Goal: Task Accomplishment & Management: Complete application form

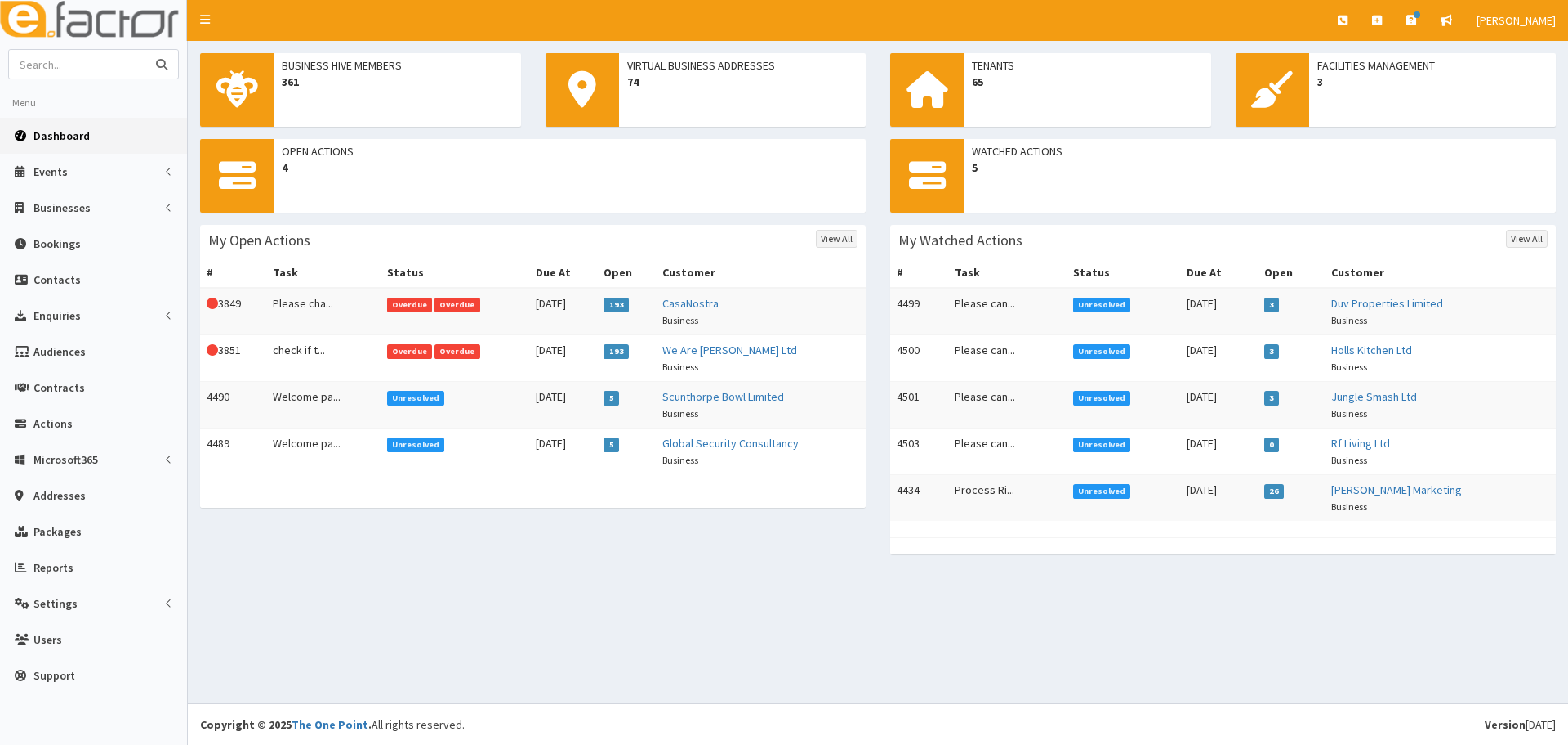
click at [72, 73] on input "text" at bounding box center [77, 64] width 137 height 28
paste input "Lifeplus"
type input "Lifeplus"
click at [145, 50] on button "submit" at bounding box center [161, 64] width 32 height 28
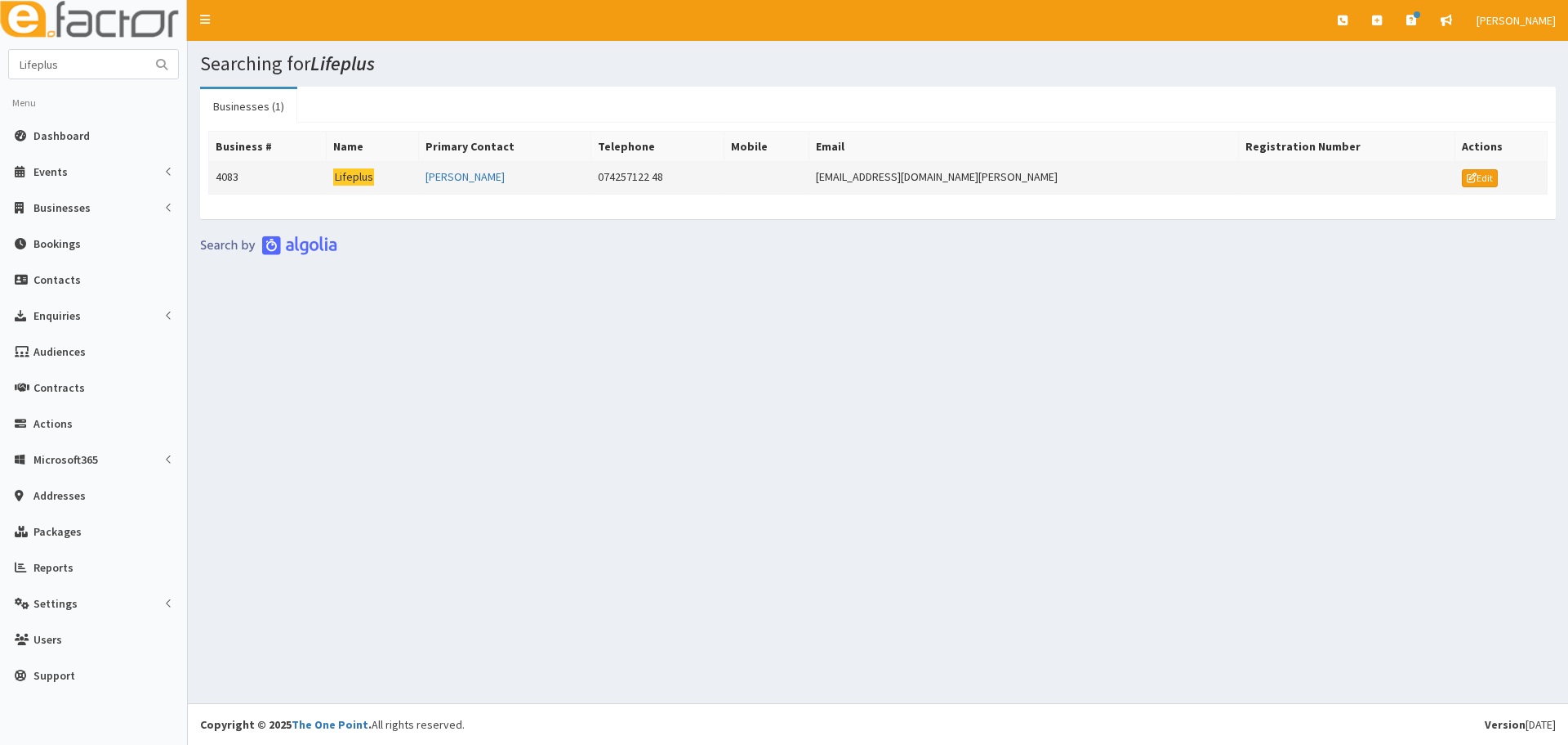
click at [310, 180] on td "4083" at bounding box center [268, 178] width 118 height 32
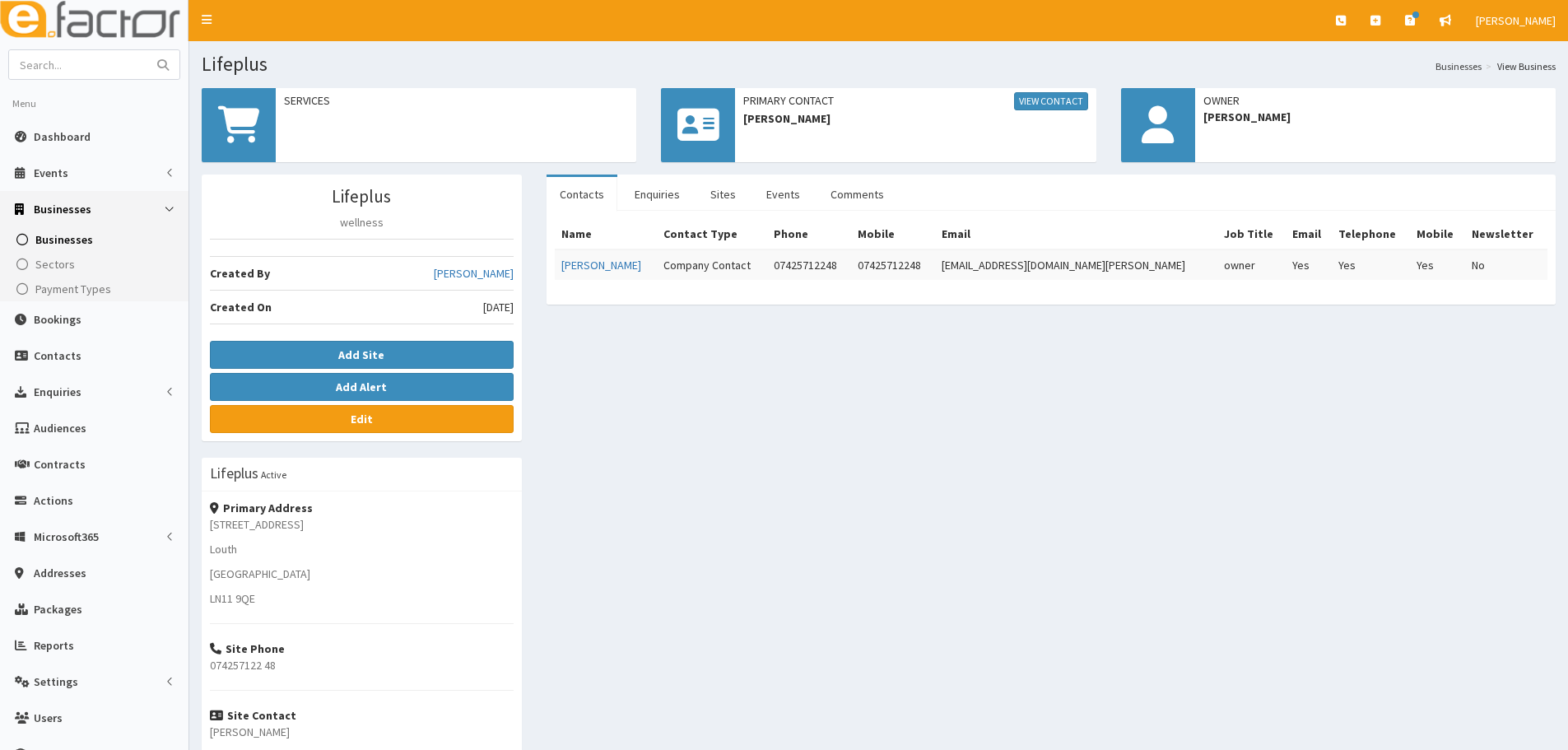
click at [907, 197] on ul "Contacts Enquiries Sites Events Comments" at bounding box center [1050, 192] width 1009 height 36
click at [840, 202] on link "Comments" at bounding box center [856, 194] width 79 height 34
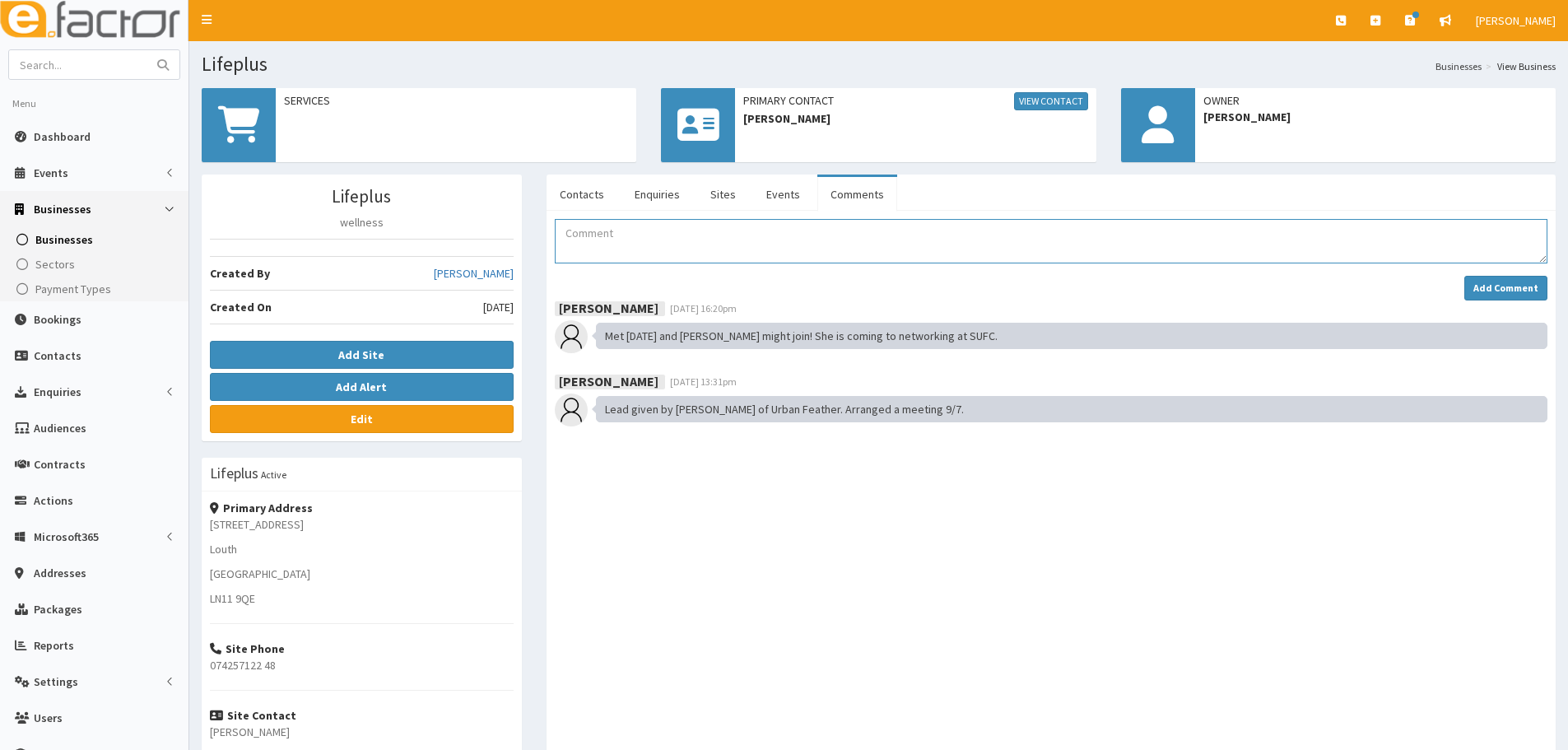
click at [624, 253] on textarea "Comment" at bounding box center [1050, 241] width 993 height 44
drag, startPoint x: 849, startPoint y: 233, endPoint x: 815, endPoint y: 241, distance: 34.9
click at [815, 241] on textarea "Barbara has booked onto Hive Connect on 02.09.2025 as aguets at St Andrews Hosp…" at bounding box center [1050, 241] width 993 height 44
click at [840, 231] on textarea "Barbara has booked onto Hive Connect on 02.09.2025 as aguets at St Andrews Hosp…" at bounding box center [1050, 241] width 993 height 44
click at [866, 235] on textarea "Barbara has booked onto Hive Connect on 02.09.2025 as a guets at St Andrews Hos…" at bounding box center [1050, 241] width 993 height 44
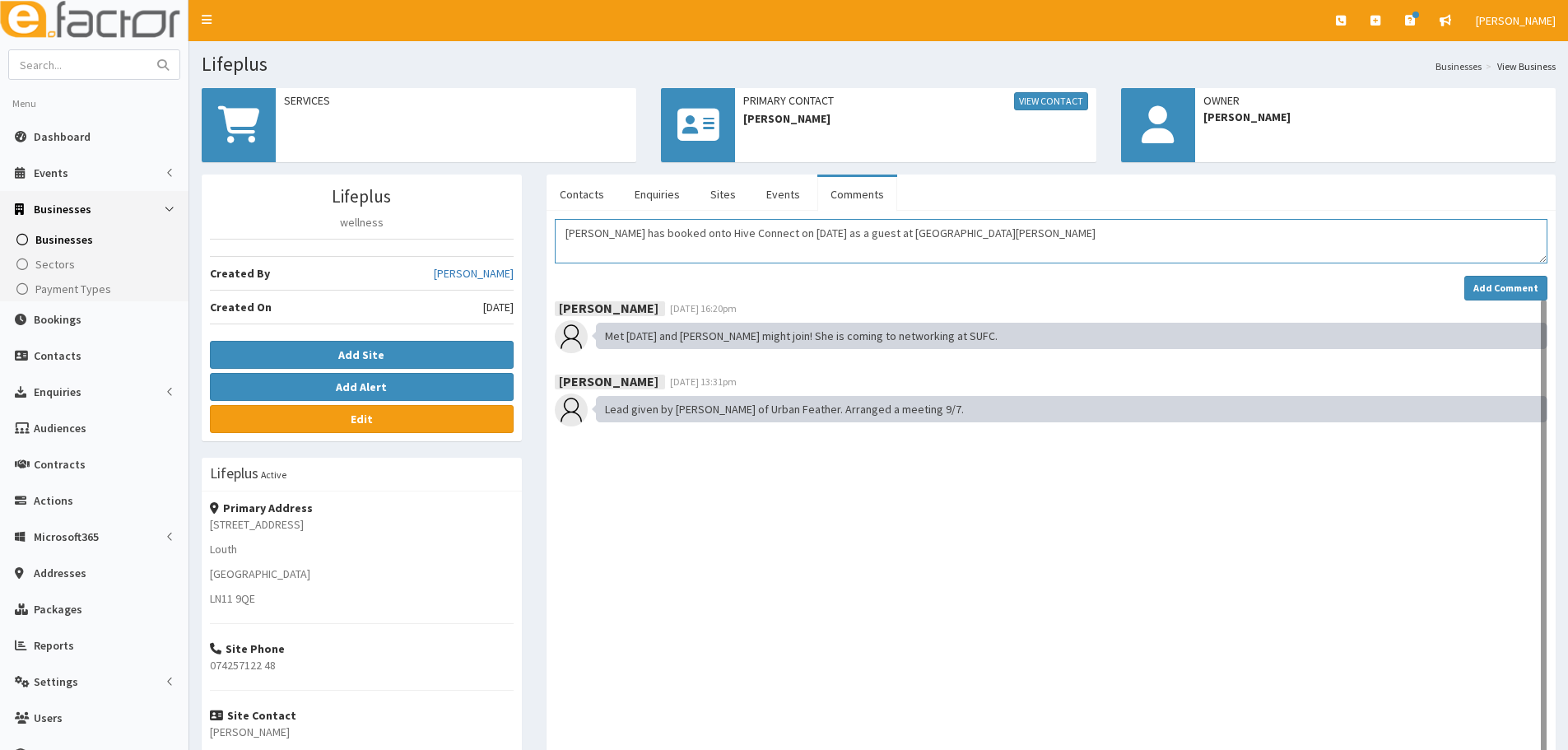
click at [1092, 260] on textarea "Barbara has booked onto Hive Connect on 02.09.2025 as a guest at St Andrews Hos…" at bounding box center [1050, 241] width 993 height 44
type textarea "Barbara has booked onto Hive Connect on 02.09.2025 as a guest at St Andrews Hos…"
click at [982, 245] on textarea "Barbara has booked onto Hive Connect on 02.09.2025 as a guest at St Andrews Hos…" at bounding box center [1050, 241] width 993 height 44
click at [1528, 293] on strong "Add Comment" at bounding box center [1506, 288] width 65 height 13
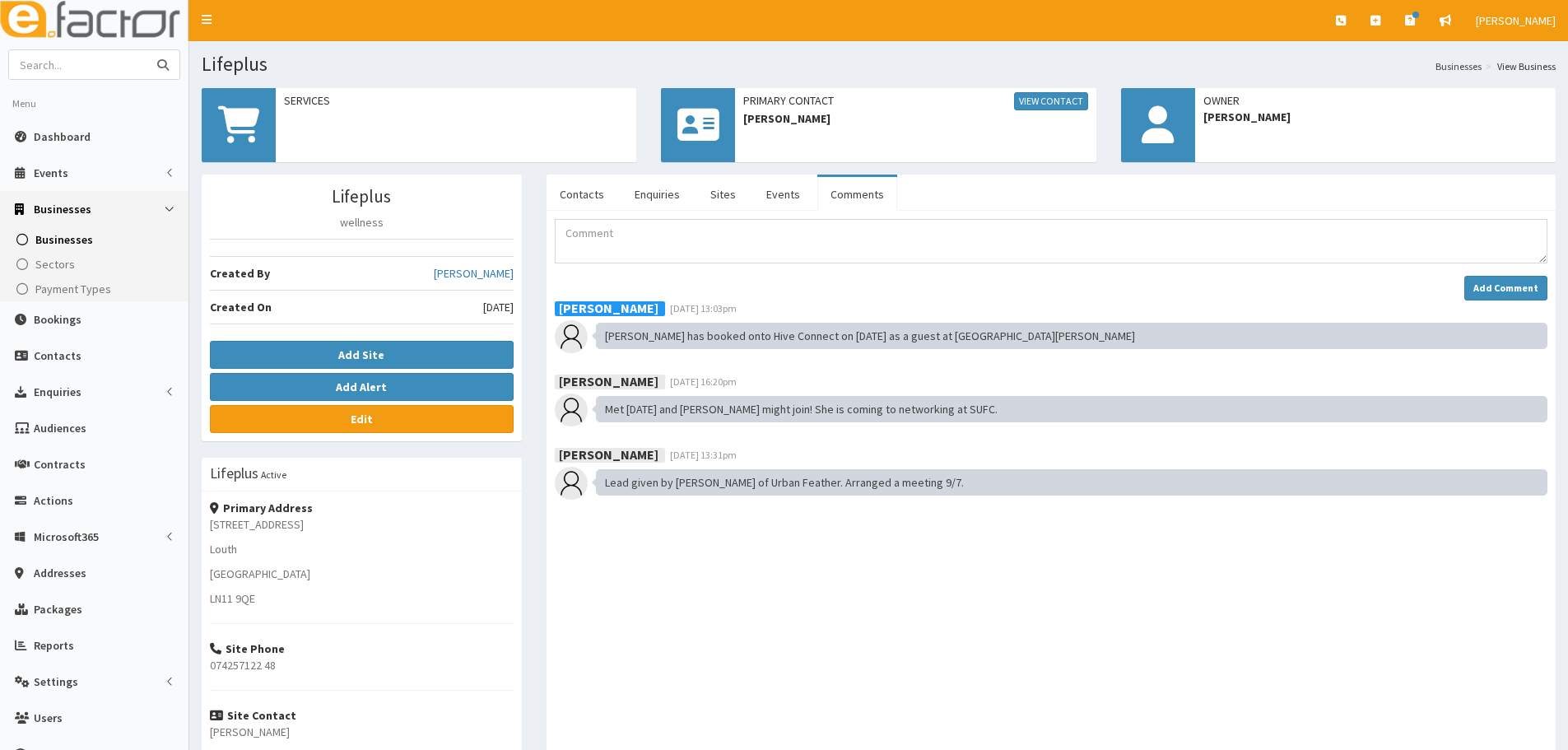
paste input "Olivia Humphries"
type input "Olivia Humphries"
click at [146, 50] on button "submit" at bounding box center [162, 64] width 33 height 28
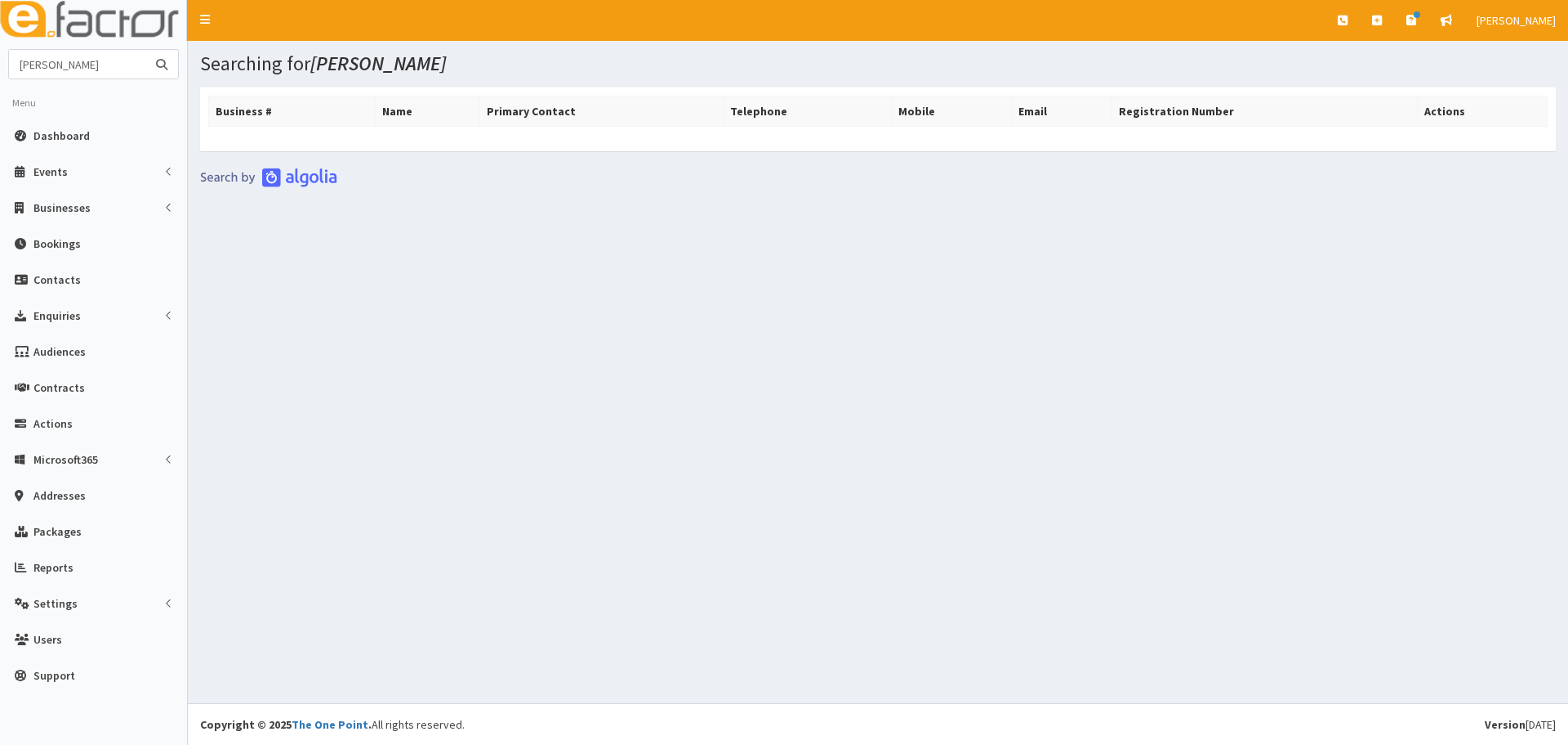
drag, startPoint x: 115, startPoint y: 60, endPoint x: 0, endPoint y: 24, distance: 120.5
click at [0, 24] on div "E Toggle navigation Quick Create Create Business Create Booking Create Contact" at bounding box center [784, 372] width 1568 height 745
type input "g drive"
click at [145, 50] on button "submit" at bounding box center [161, 64] width 32 height 28
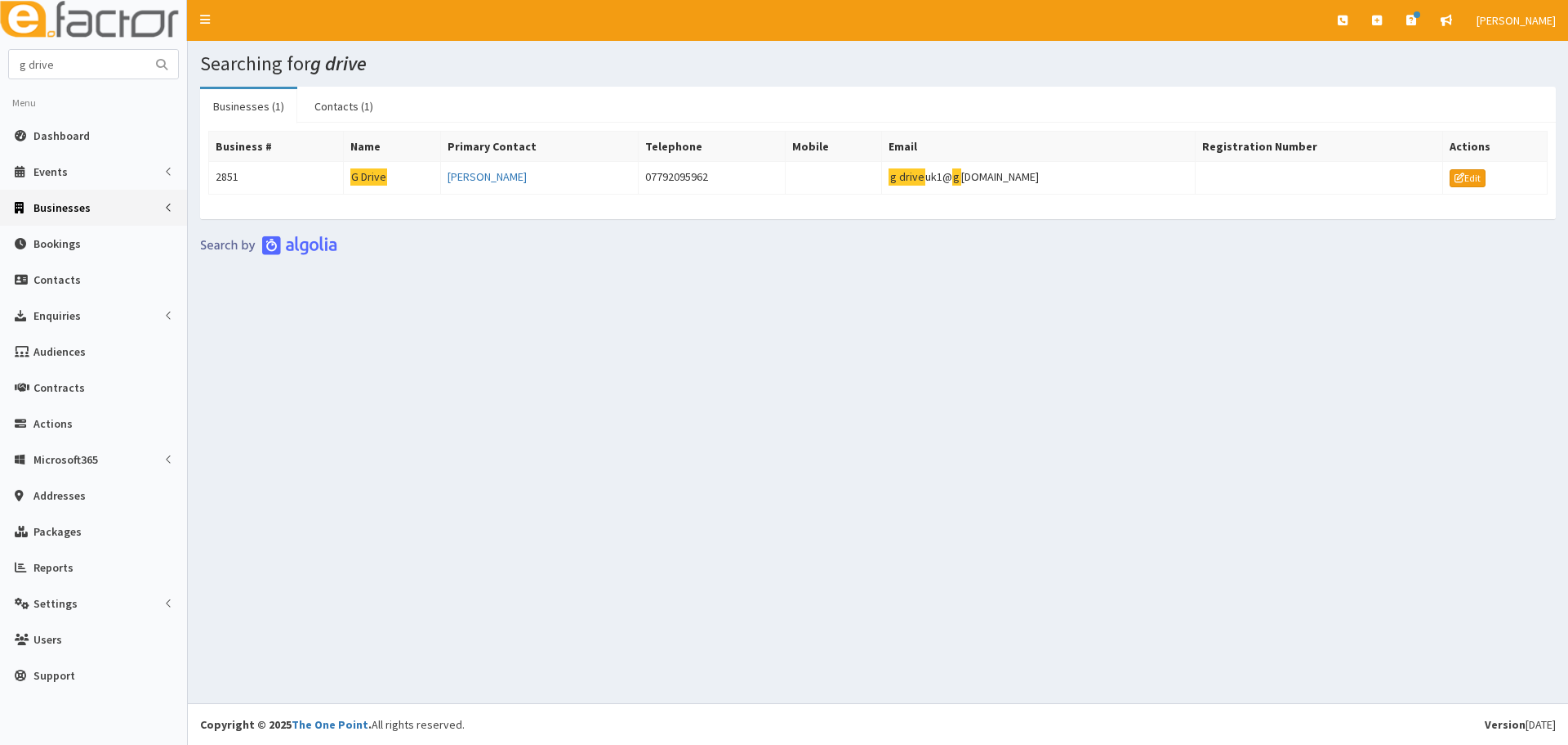
click at [90, 210] on link "Businesses" at bounding box center [93, 207] width 187 height 36
click at [57, 241] on span "Businesses" at bounding box center [63, 238] width 56 height 15
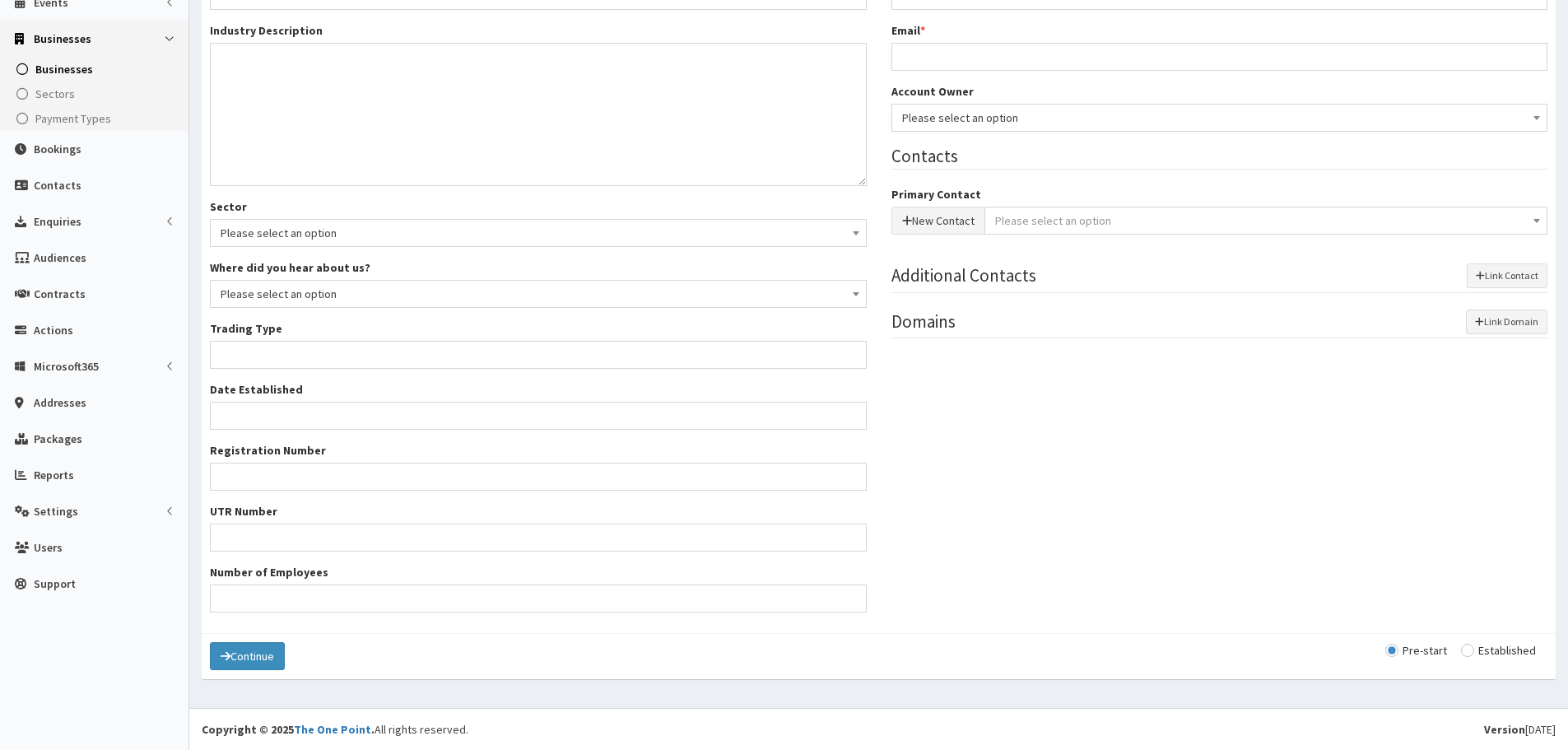
click at [1517, 651] on input "radio" at bounding box center [1499, 651] width 75 height 12
radio input "true"
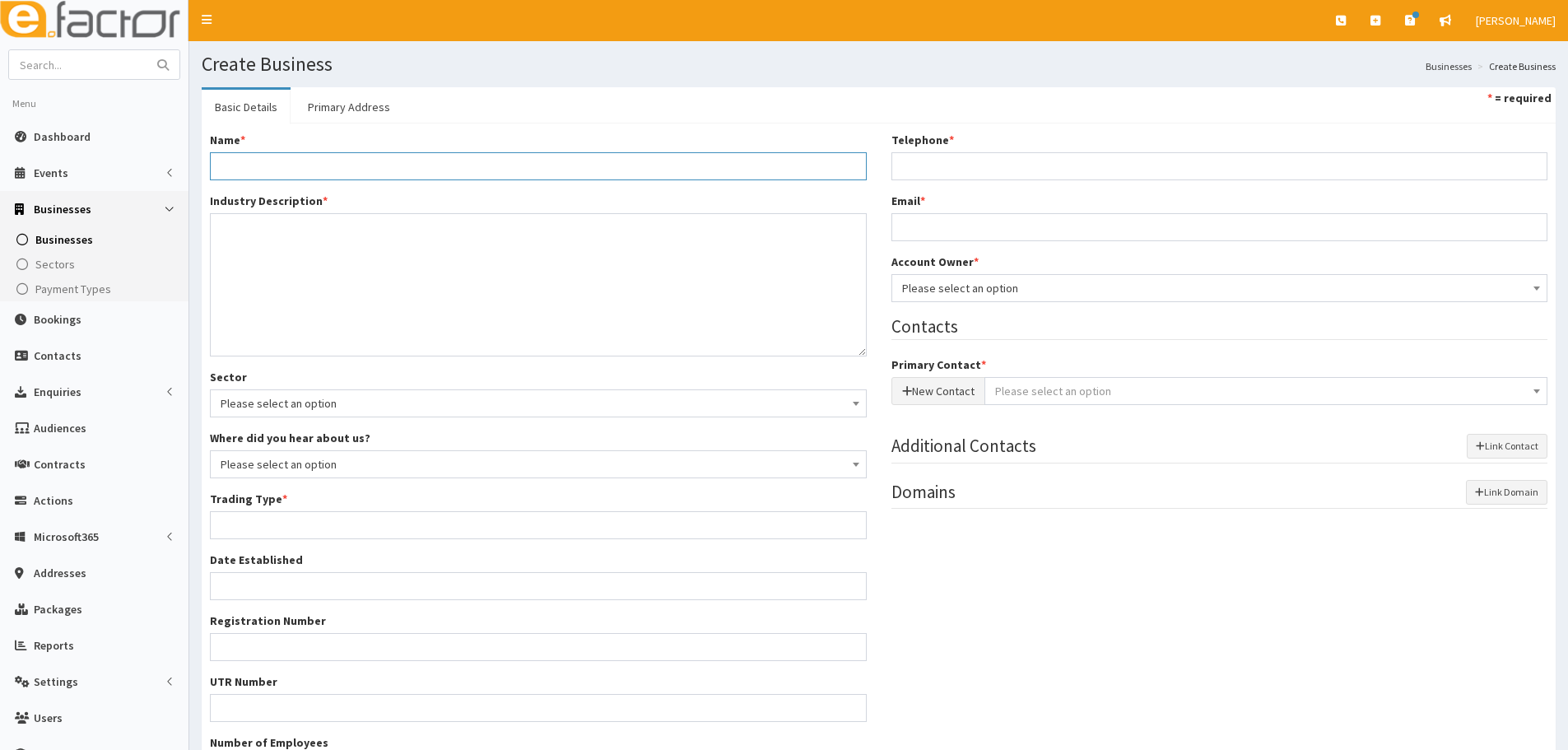
click at [340, 166] on input "Name *" at bounding box center [538, 166] width 656 height 28
paste input "Abercrombie Beauty"
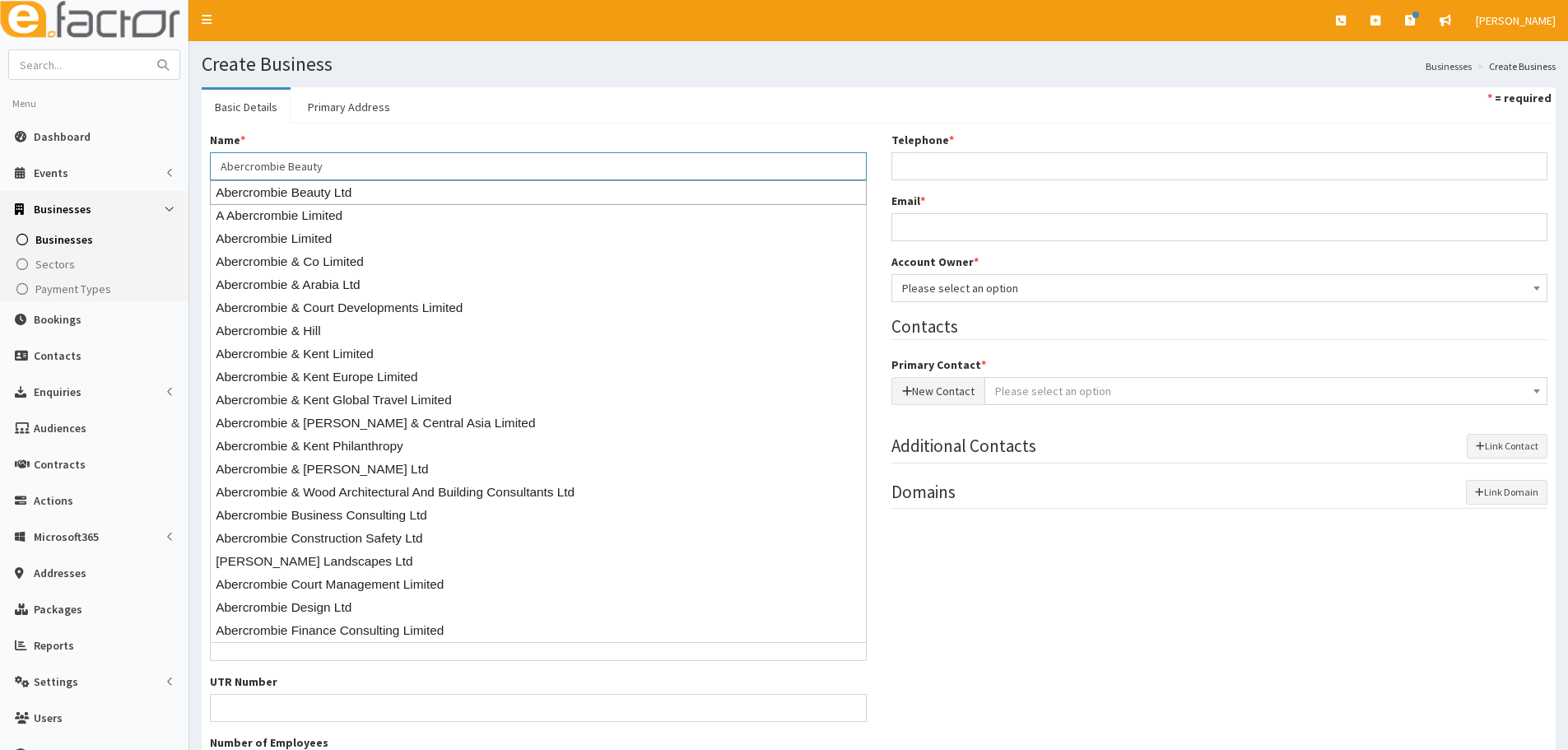
click at [293, 186] on div "Abercrombie Beauty Ltd" at bounding box center [538, 193] width 656 height 25
type input "Abercrombie Beauty Ltd"
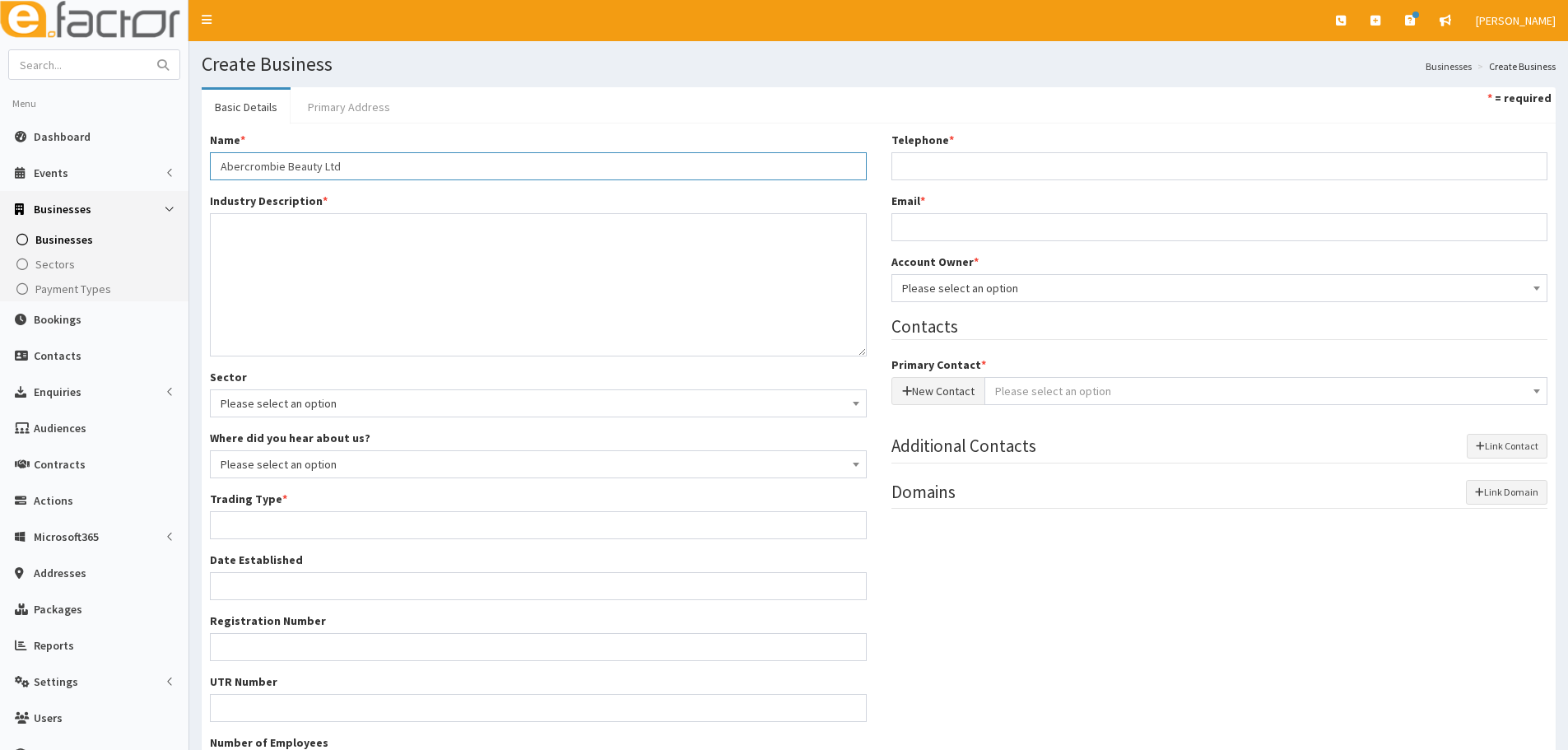
type input "Private limited company"
type input "15468408"
type input "5 May Street"
type input "5 May St"
type input "[GEOGRAPHIC_DATA]"
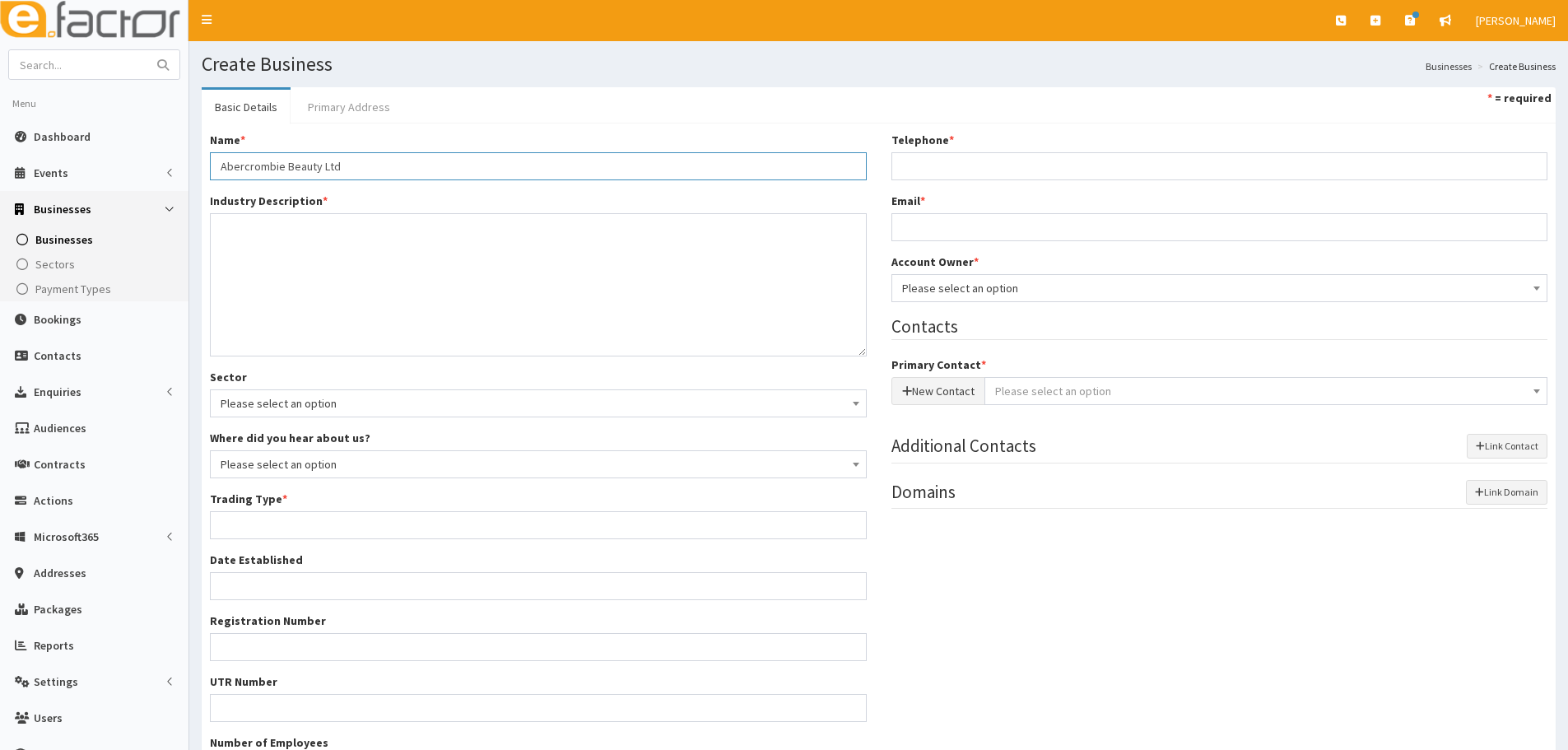
type input "North East Lincolnshire"
type input "DN35 7HH"
type input "Abercrombie Beauty Ltd"
click at [338, 101] on link "Primary Address" at bounding box center [349, 106] width 109 height 34
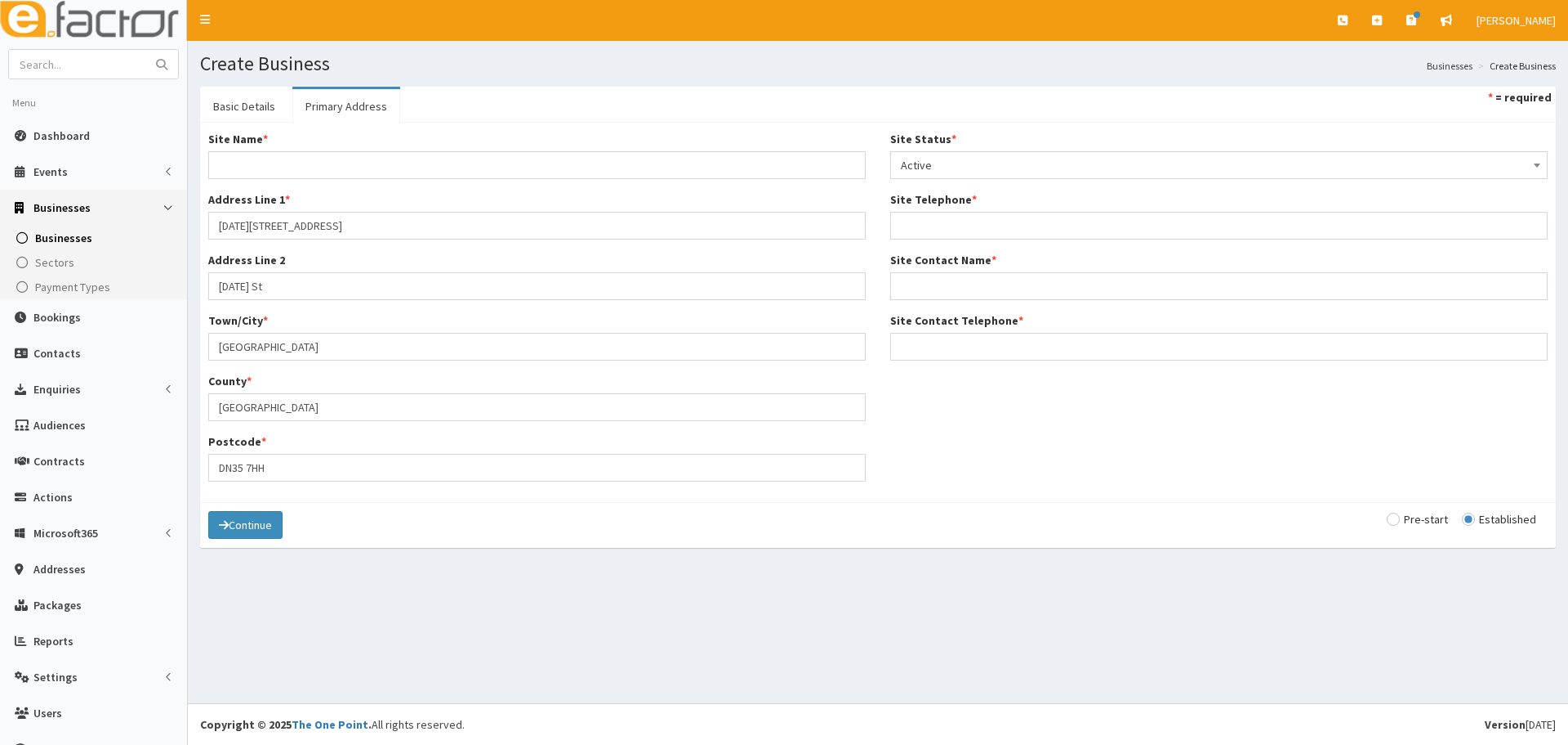
click at [54, 205] on span "Businesses" at bounding box center [61, 208] width 57 height 15
click at [49, 209] on span "Businesses" at bounding box center [61, 208] width 57 height 15
click at [48, 239] on span "Businesses" at bounding box center [63, 238] width 57 height 15
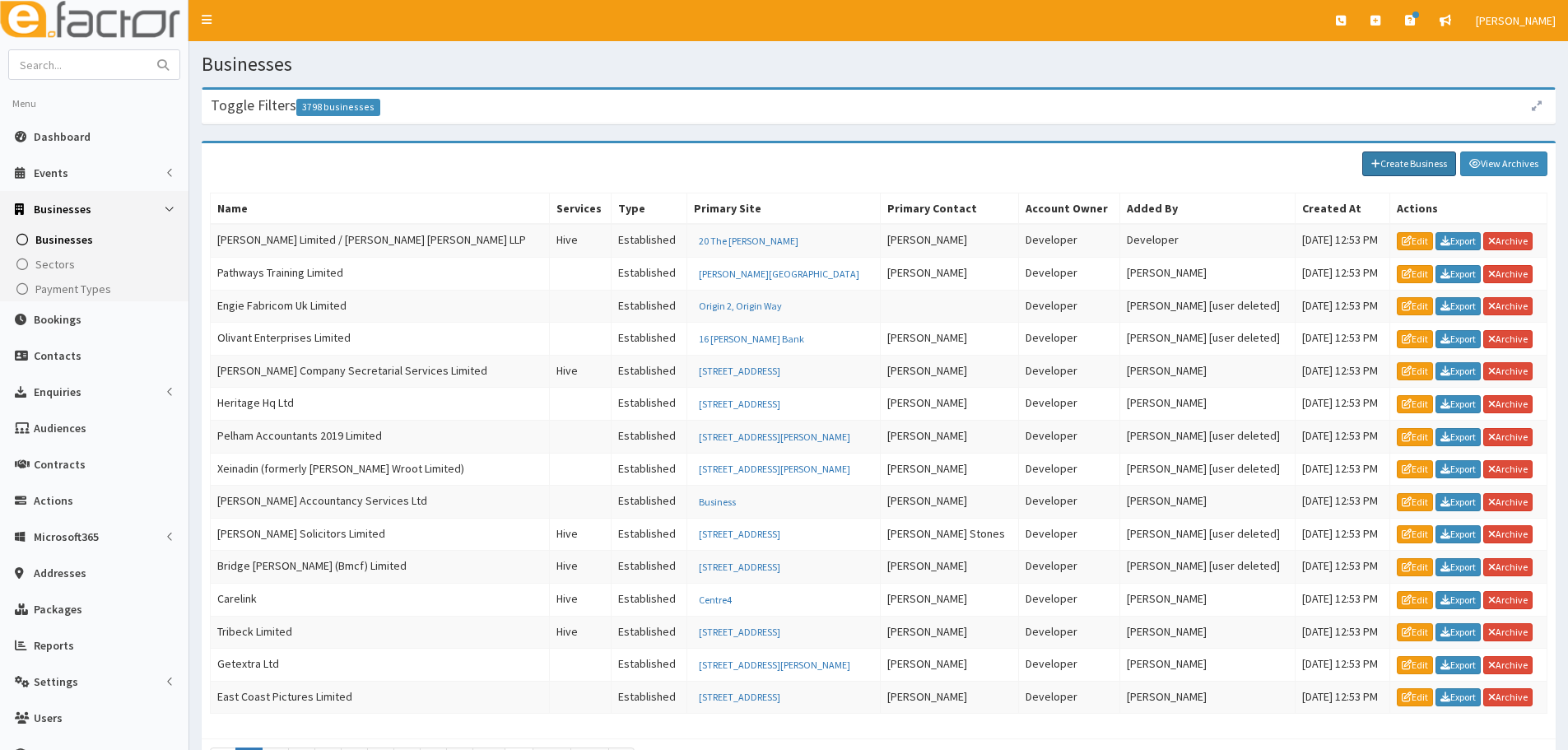
click at [1422, 171] on link "Create Business" at bounding box center [1409, 164] width 94 height 25
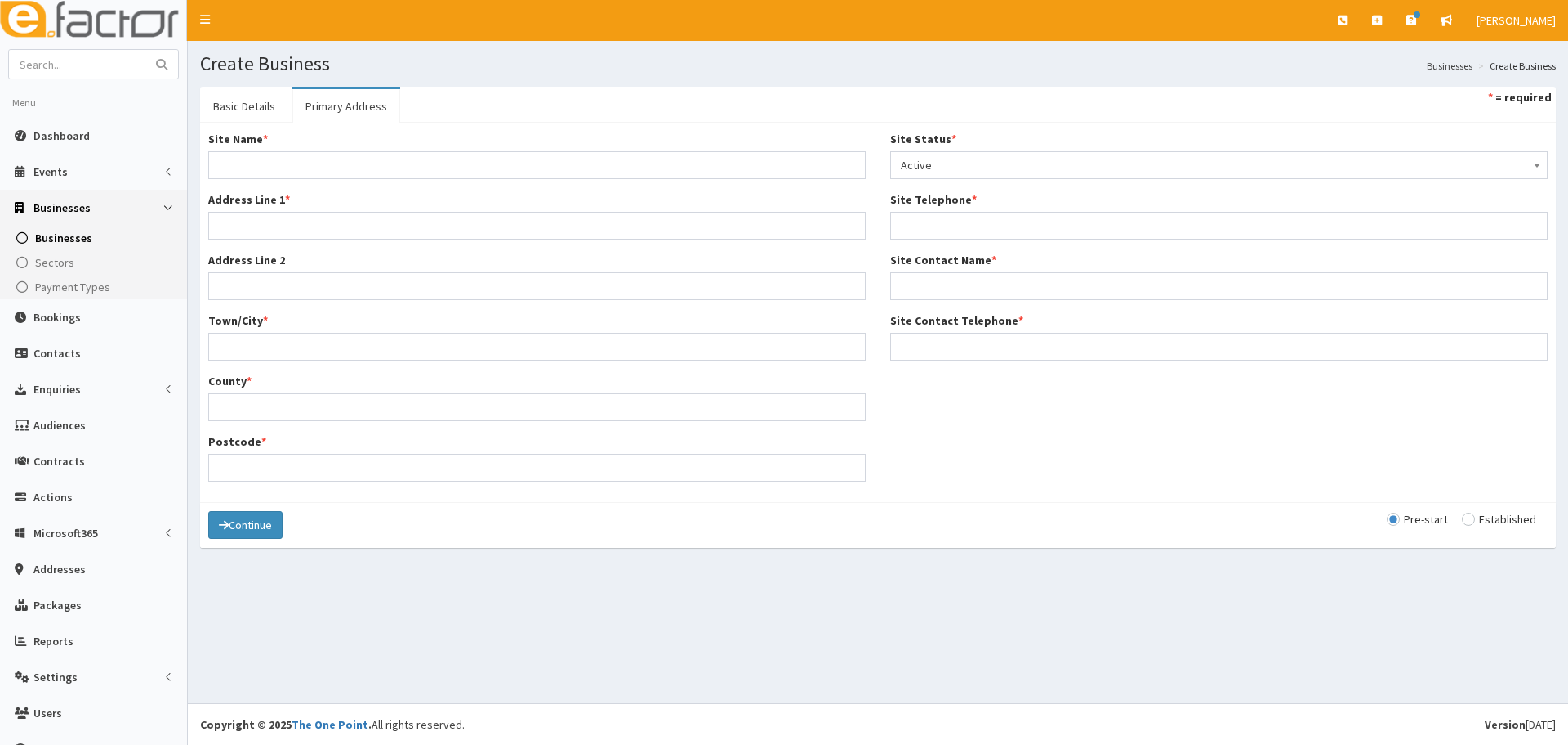
click at [1463, 517] on input "radio" at bounding box center [1500, 519] width 75 height 12
radio input "true"
click at [236, 105] on link "Basic Details" at bounding box center [244, 105] width 88 height 34
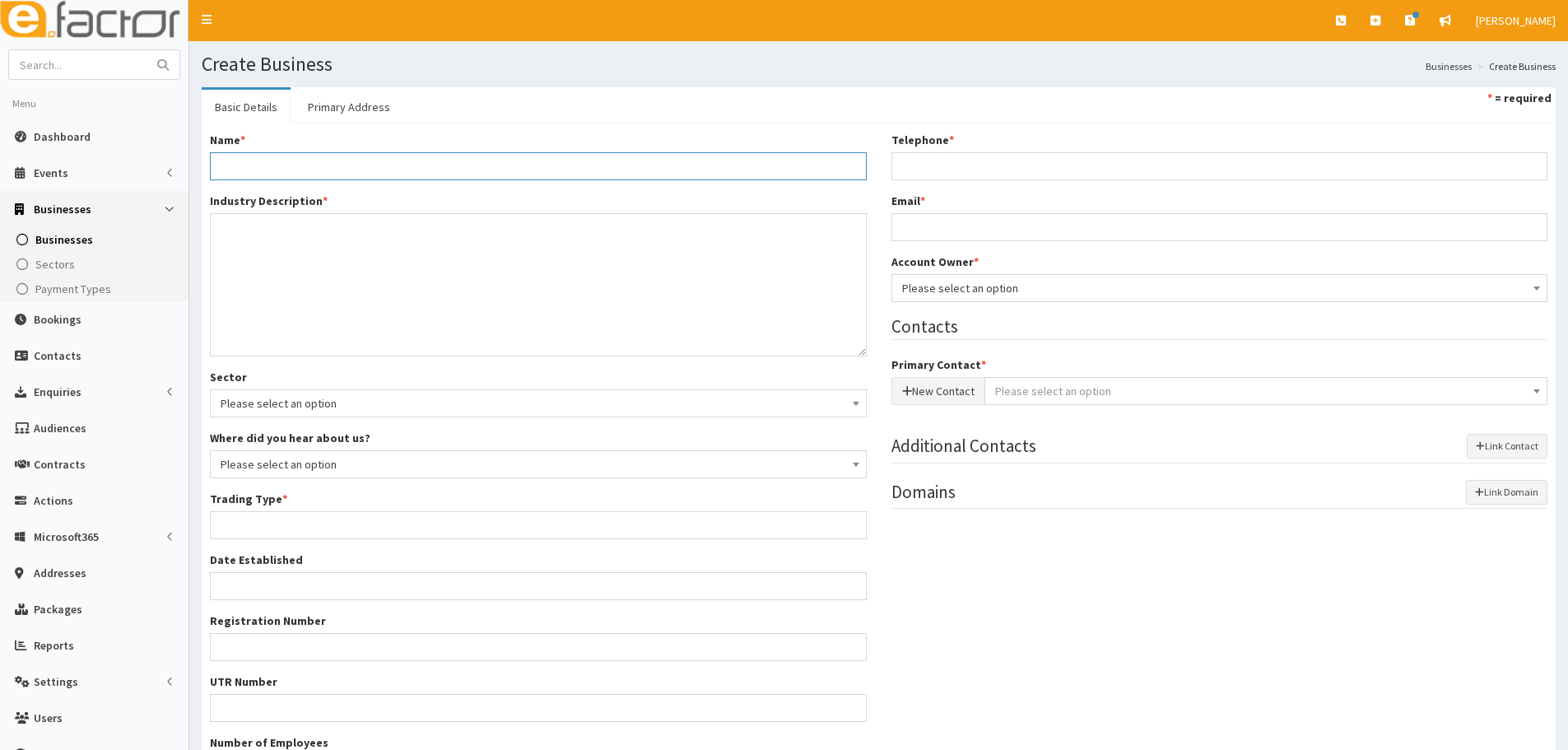
click at [312, 165] on input "Name *" at bounding box center [538, 166] width 656 height 28
paste input "Abercrombie Beauty"
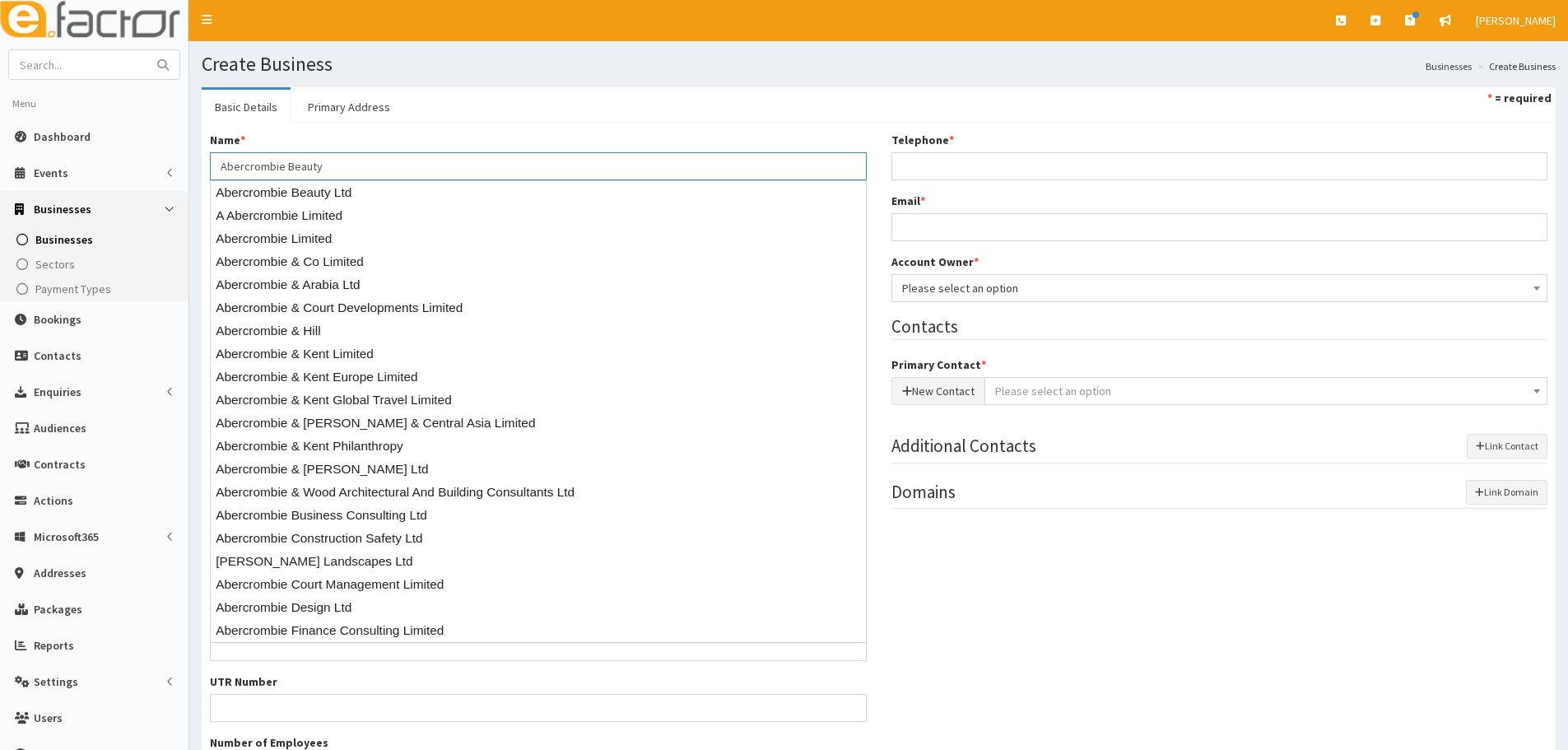
type input "Abercrombie Beauty"
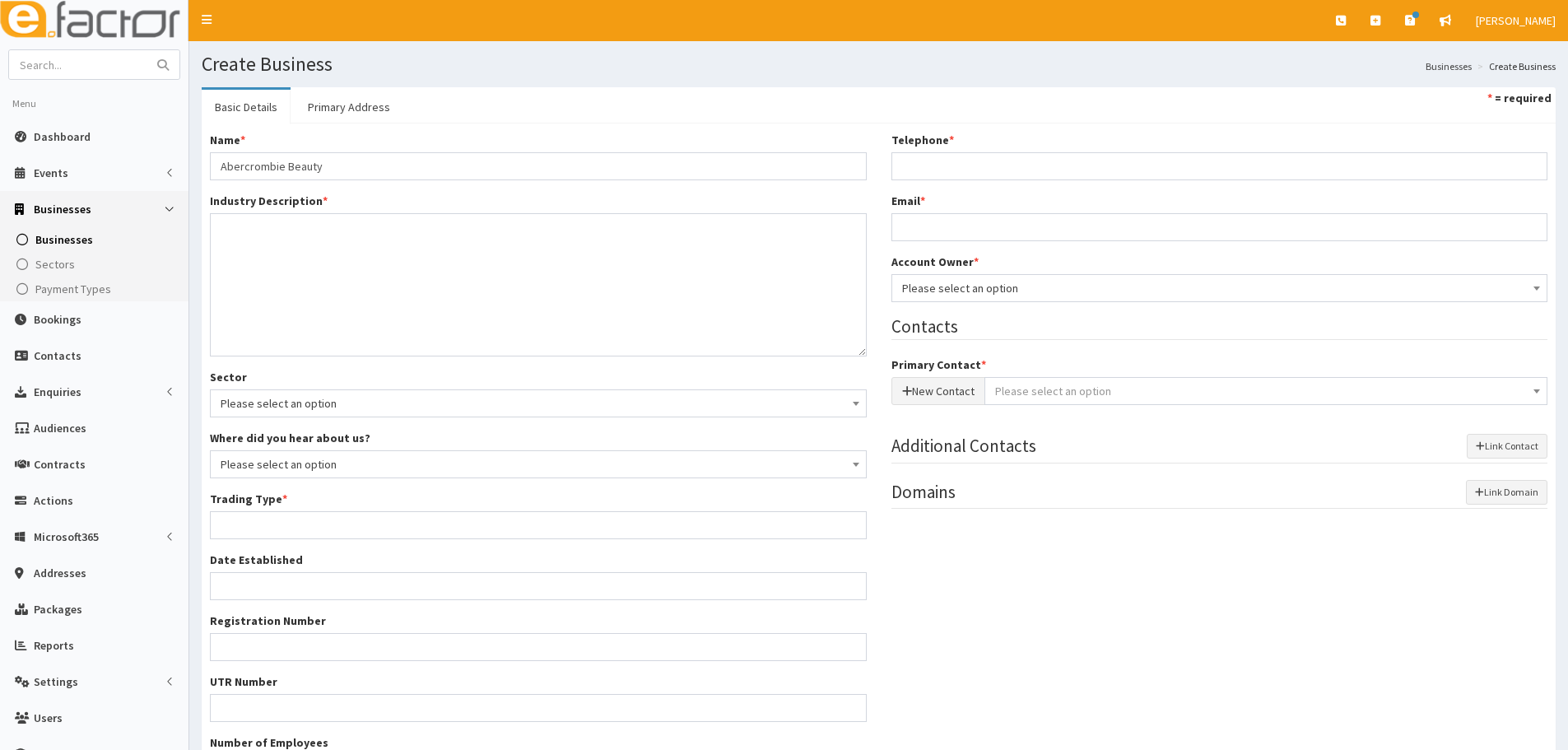
click at [387, 142] on div "Name * Abercrombie Beauty" at bounding box center [538, 156] width 656 height 48
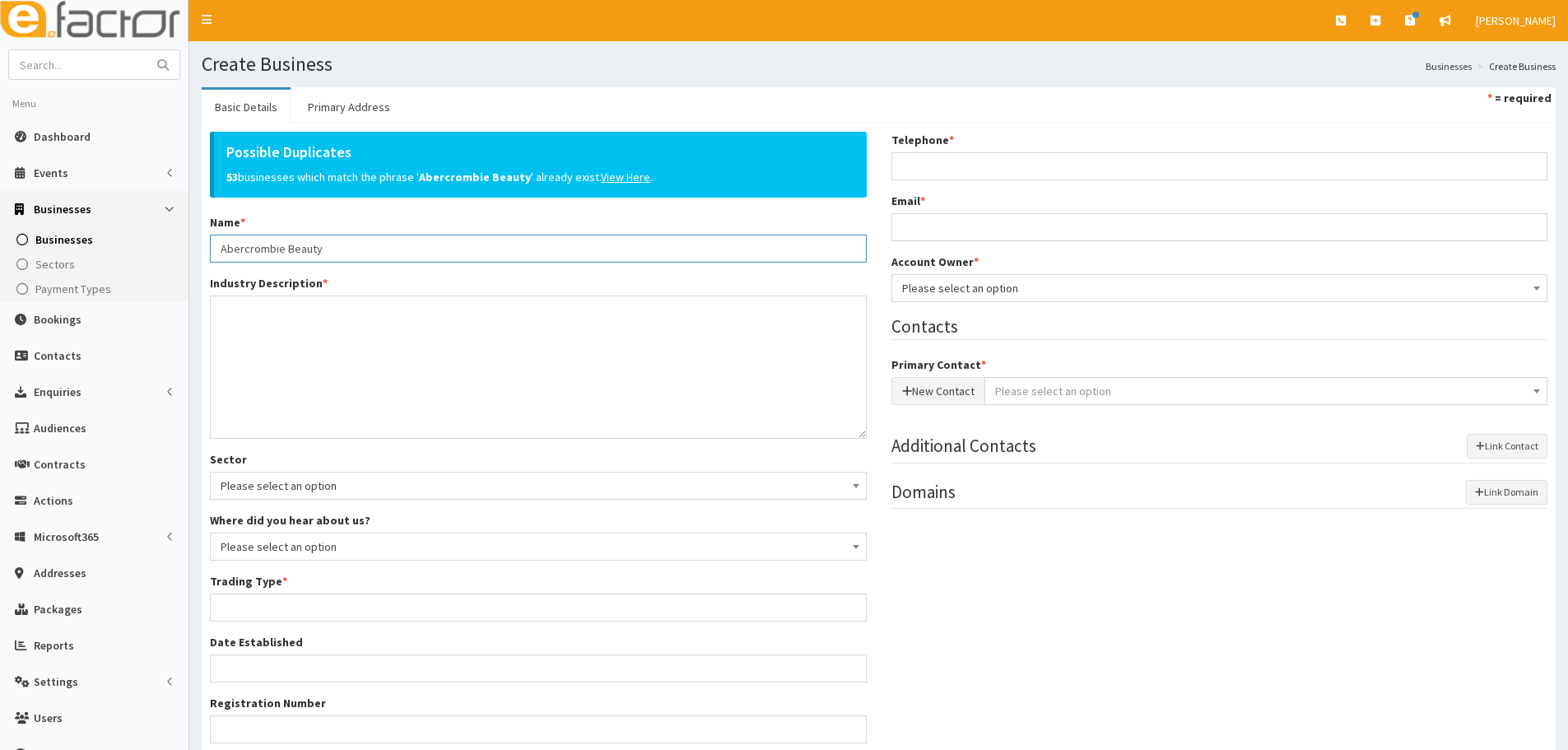
click at [278, 247] on input "Abercrombie Beauty" at bounding box center [538, 247] width 656 height 28
click at [323, 342] on textarea "Industry Description *" at bounding box center [538, 366] width 656 height 143
drag, startPoint x: 356, startPoint y: 236, endPoint x: 284, endPoint y: 247, distance: 72.8
click at [284, 247] on input "Abercrombie Beauty" at bounding box center [538, 247] width 656 height 28
click at [283, 357] on textarea "Industry Description *" at bounding box center [538, 366] width 656 height 143
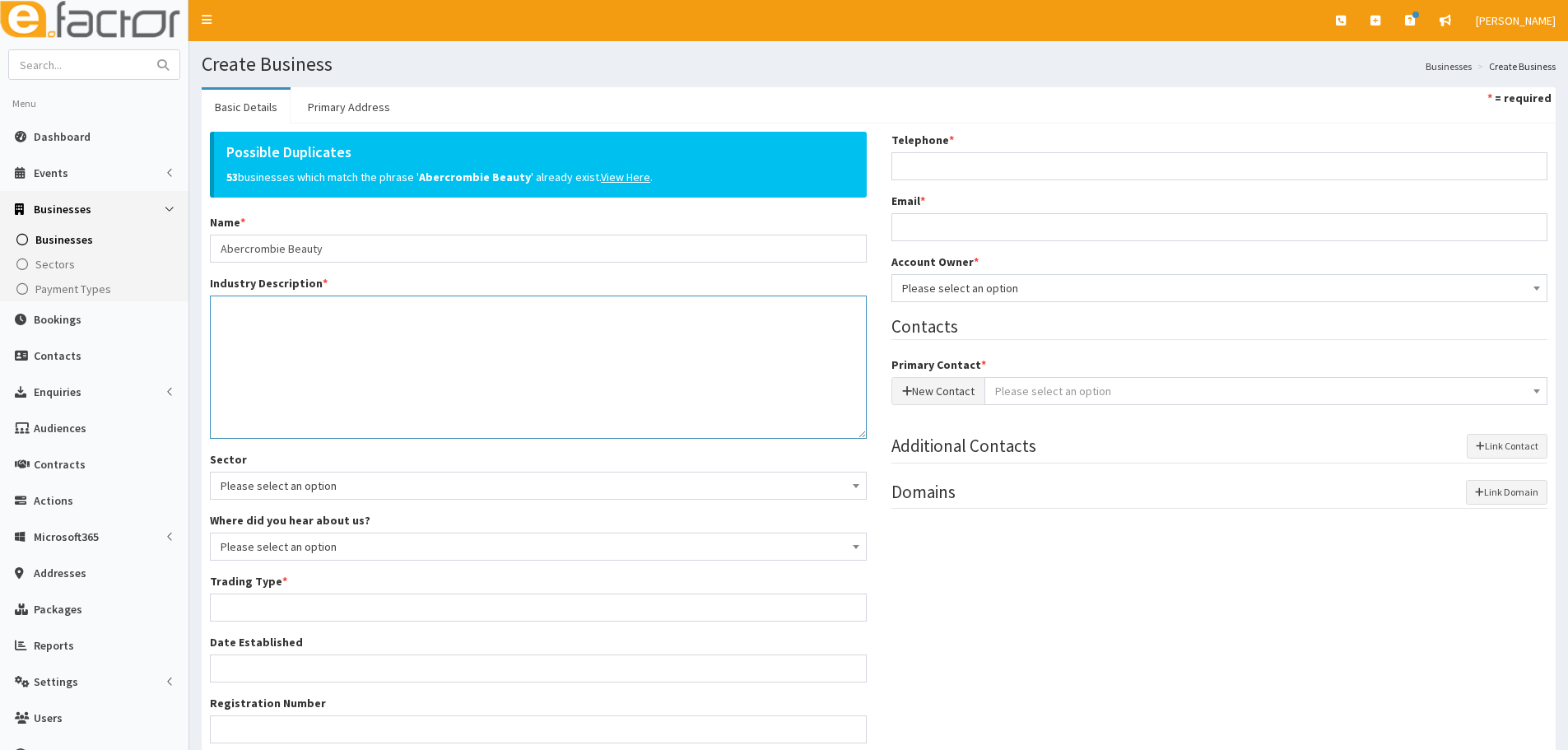
paste textarea "Beauty"
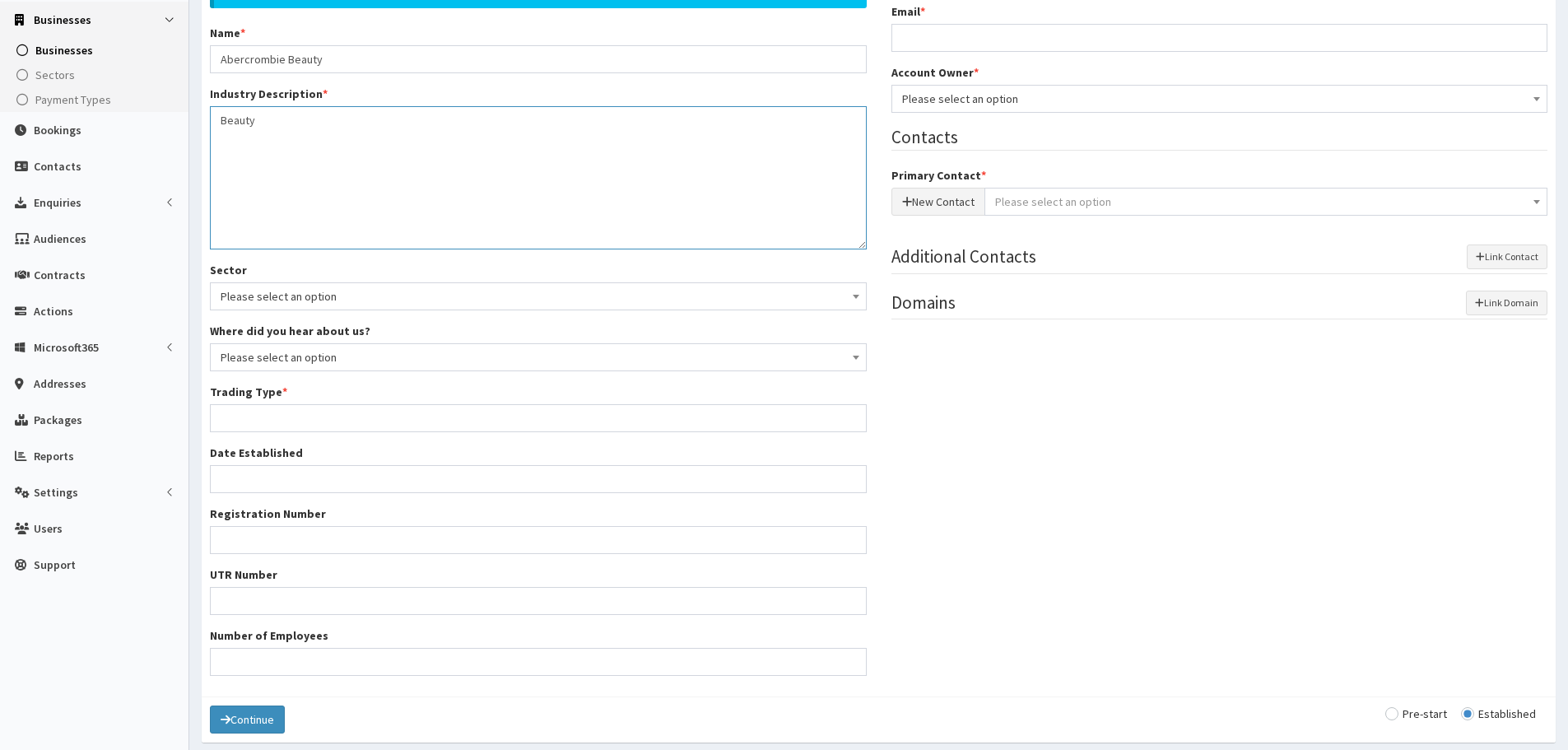
scroll to position [253, 0]
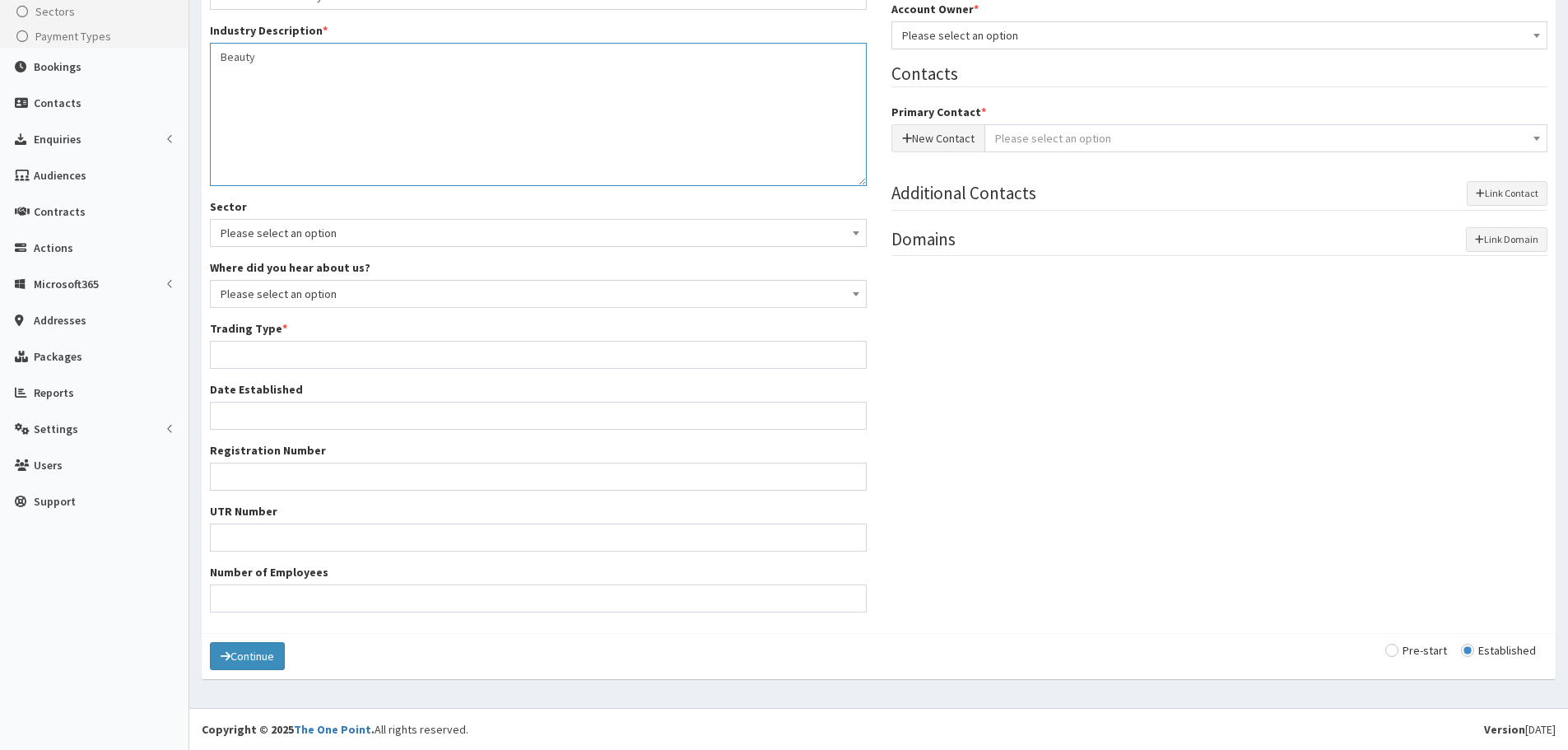
type textarea "Beauty"
click at [271, 360] on input "Trading Type *" at bounding box center [538, 354] width 656 height 28
type input "Private limited company"
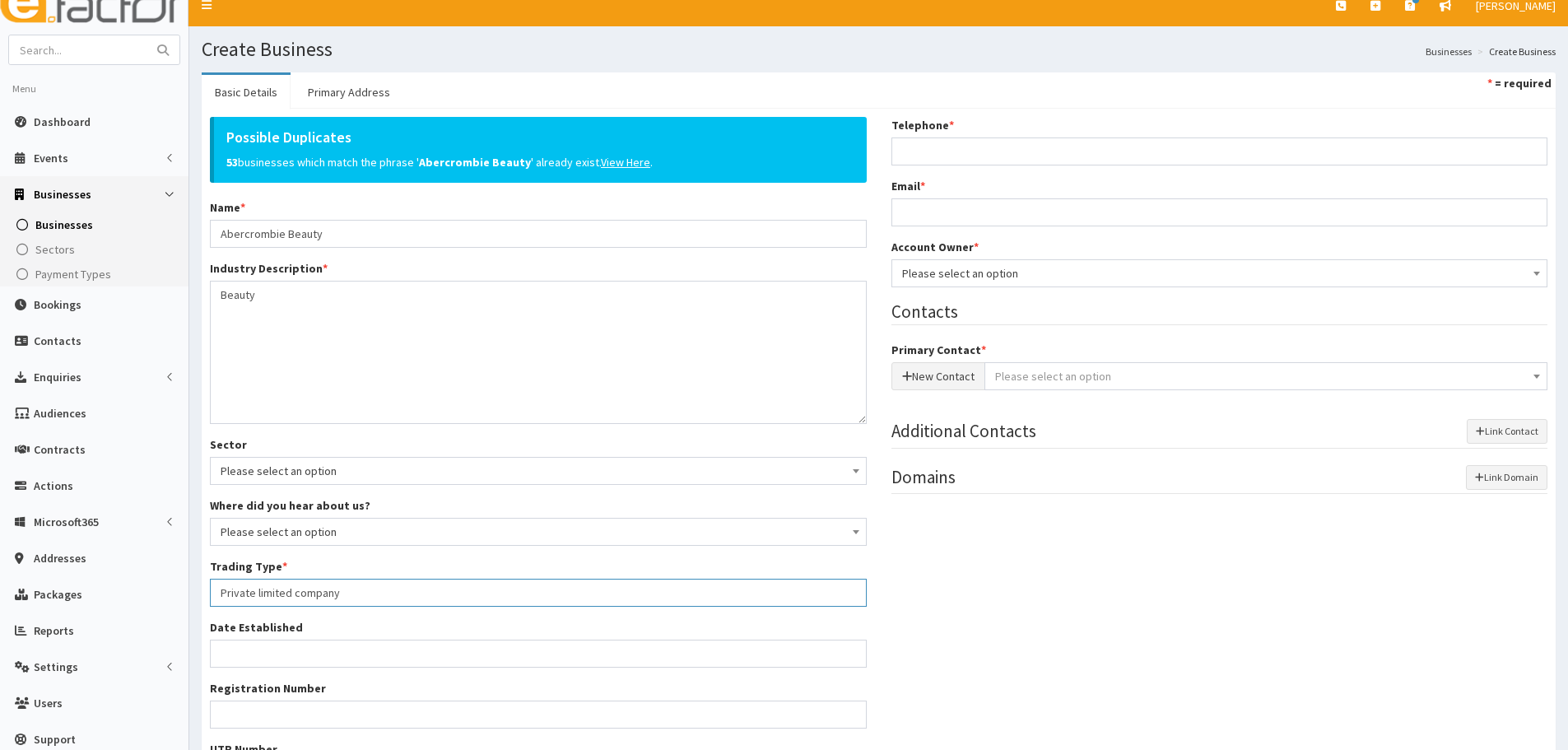
scroll to position [0, 0]
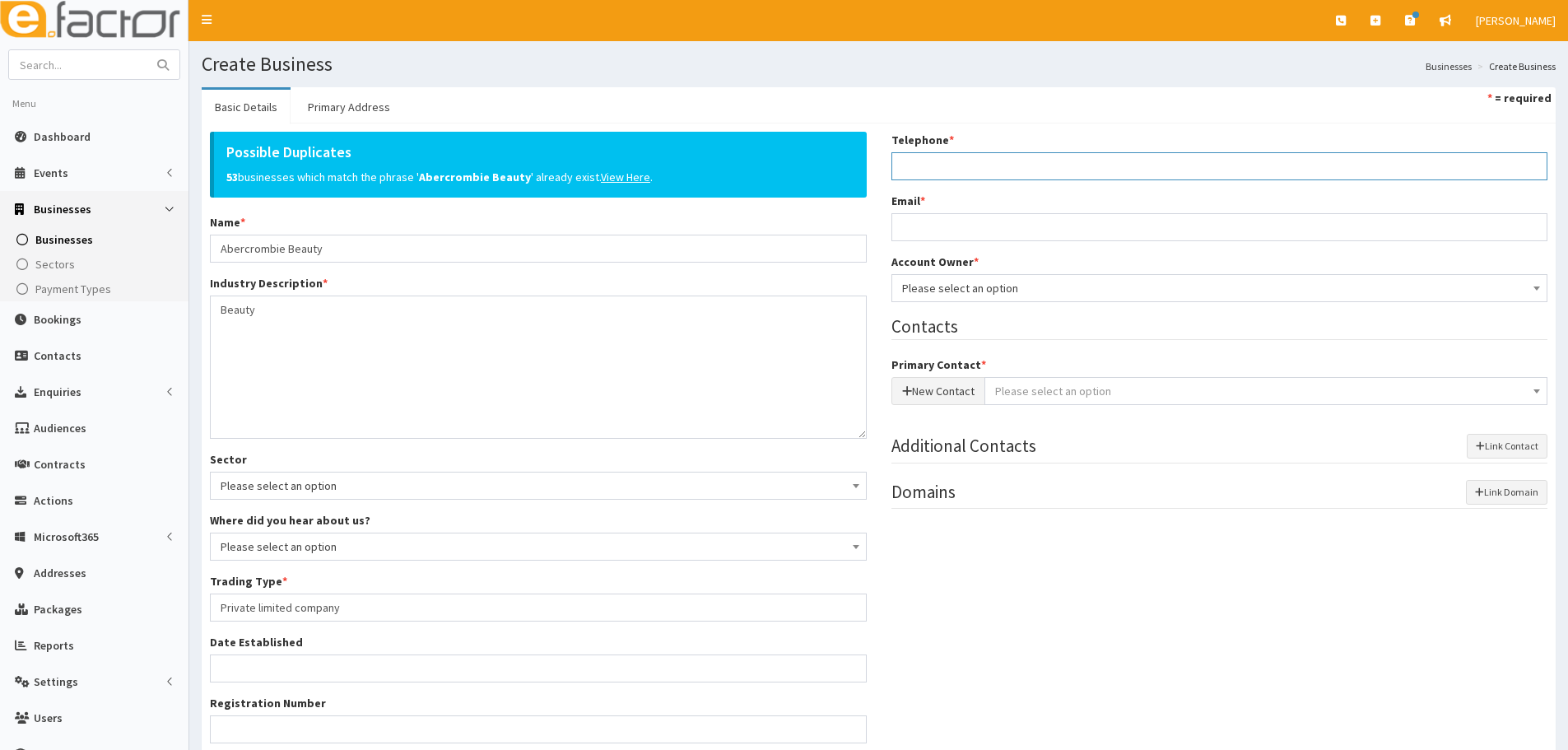
drag, startPoint x: 1035, startPoint y: 154, endPoint x: 990, endPoint y: 155, distance: 45.0
click at [1032, 156] on input "Telephone *" at bounding box center [1219, 166] width 656 height 28
paste input "07850 699886"
click at [936, 167] on input "07850 699886" at bounding box center [1219, 166] width 656 height 28
type input "07850699886"
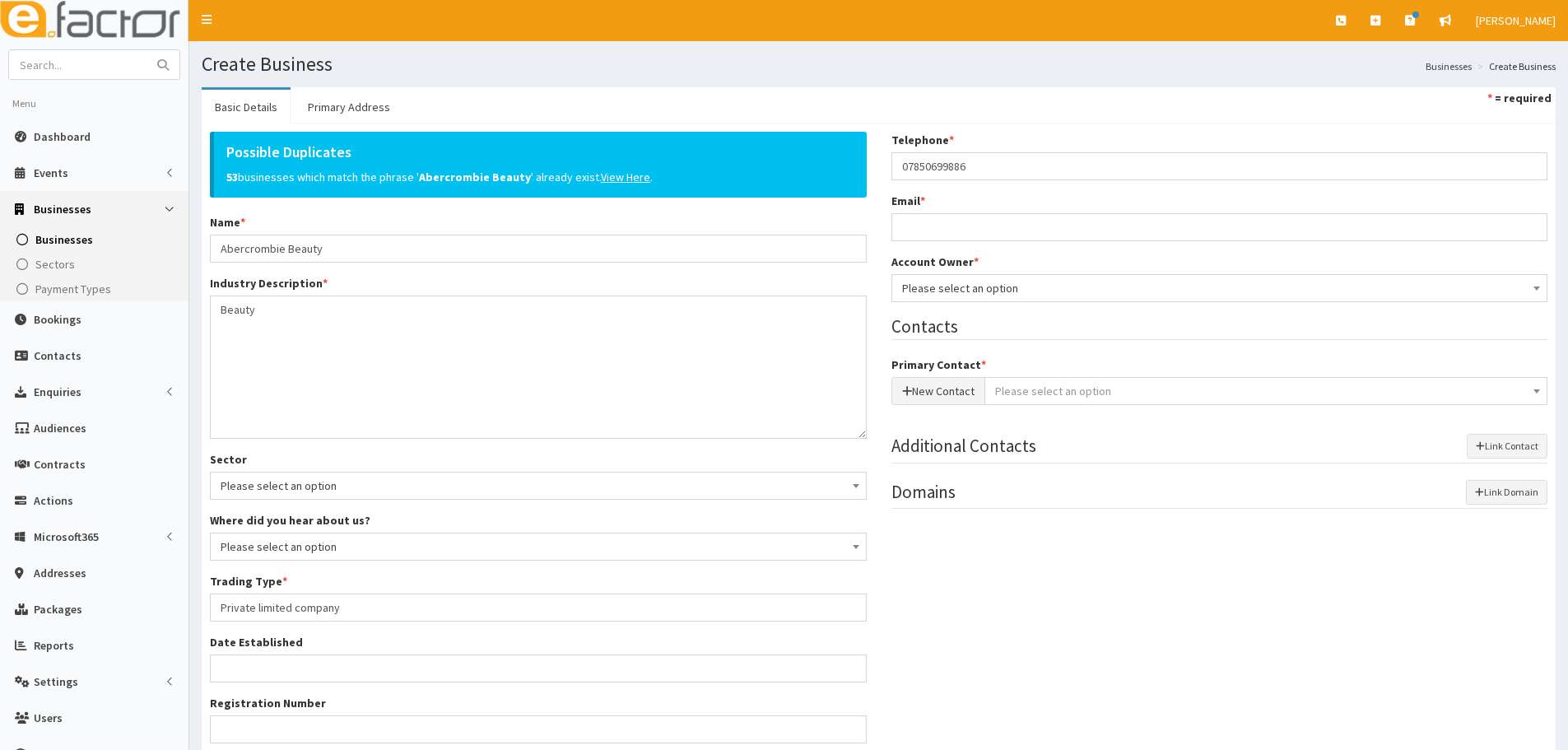
click at [902, 210] on div "Email *" at bounding box center [1219, 217] width 656 height 48
click at [907, 215] on input "Email *" at bounding box center [1219, 227] width 656 height 28
click at [957, 222] on input "Email *" at bounding box center [1219, 227] width 656 height 28
paste input "Olivia.humphries2530@gmail.com"
click at [907, 229] on input "Olivia.humphries2530@gmail.com" at bounding box center [1219, 227] width 656 height 28
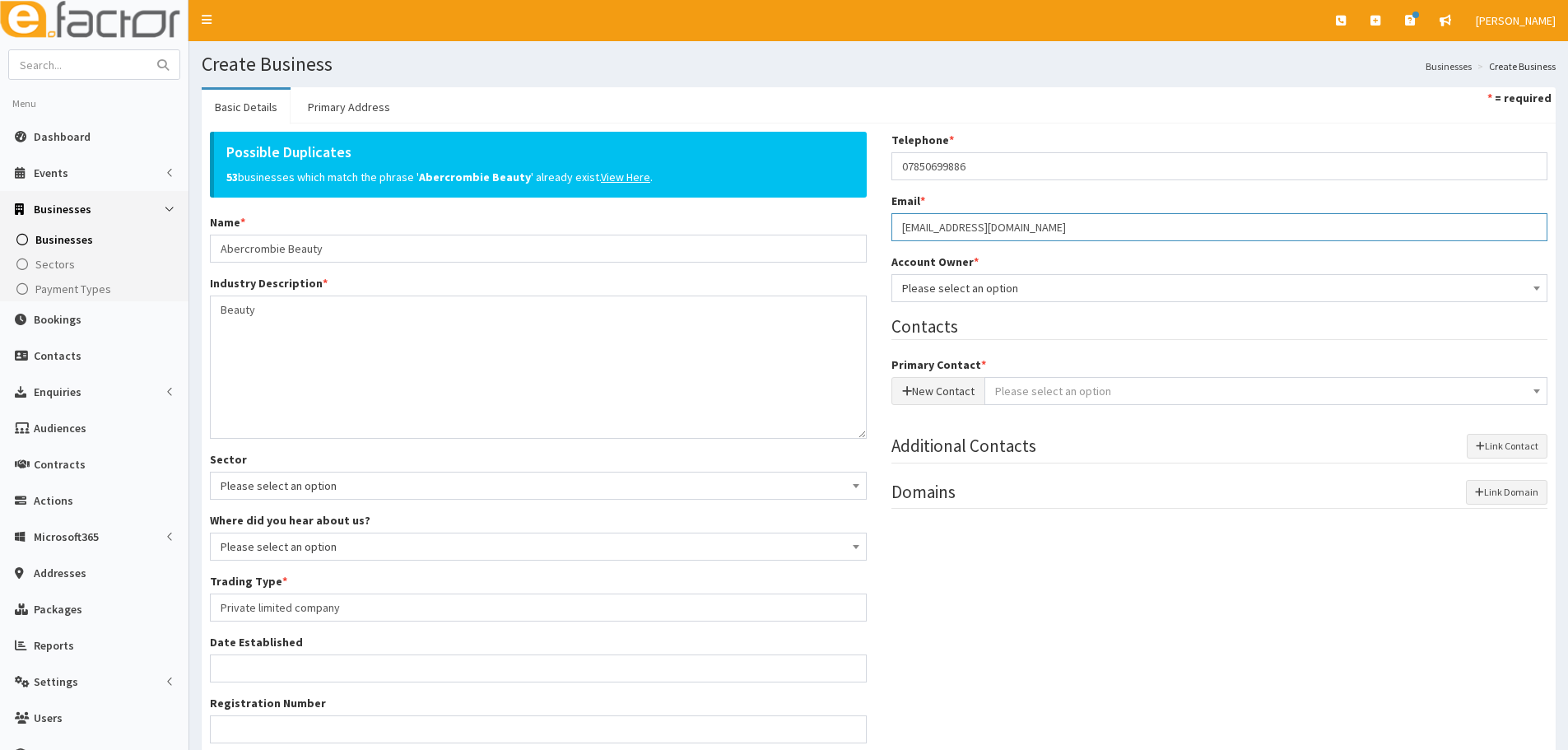
type input "olivia.humphries2530@gmail.com"
click at [982, 288] on span "Please select an option" at bounding box center [1220, 288] width 636 height 23
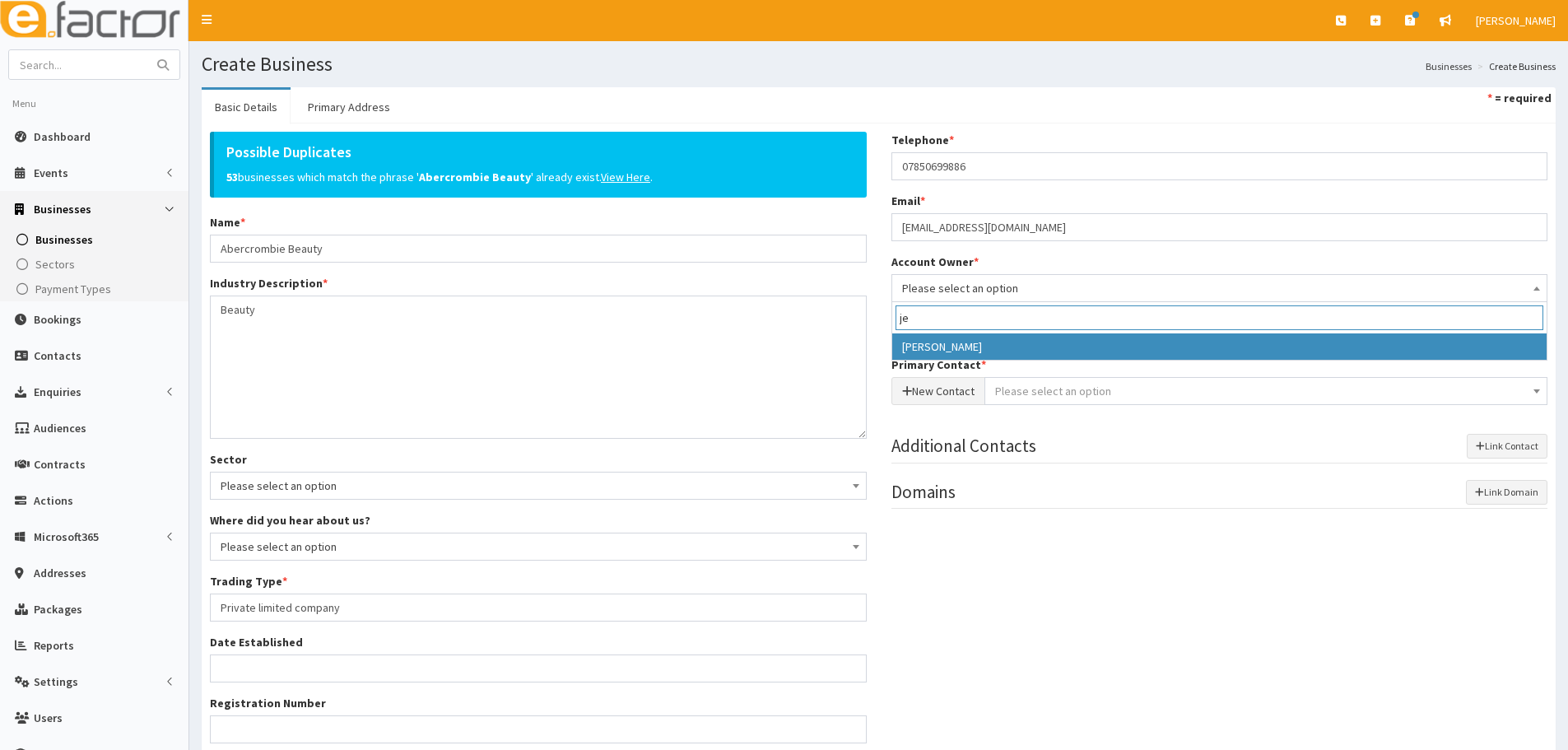
type input "je"
select select "38"
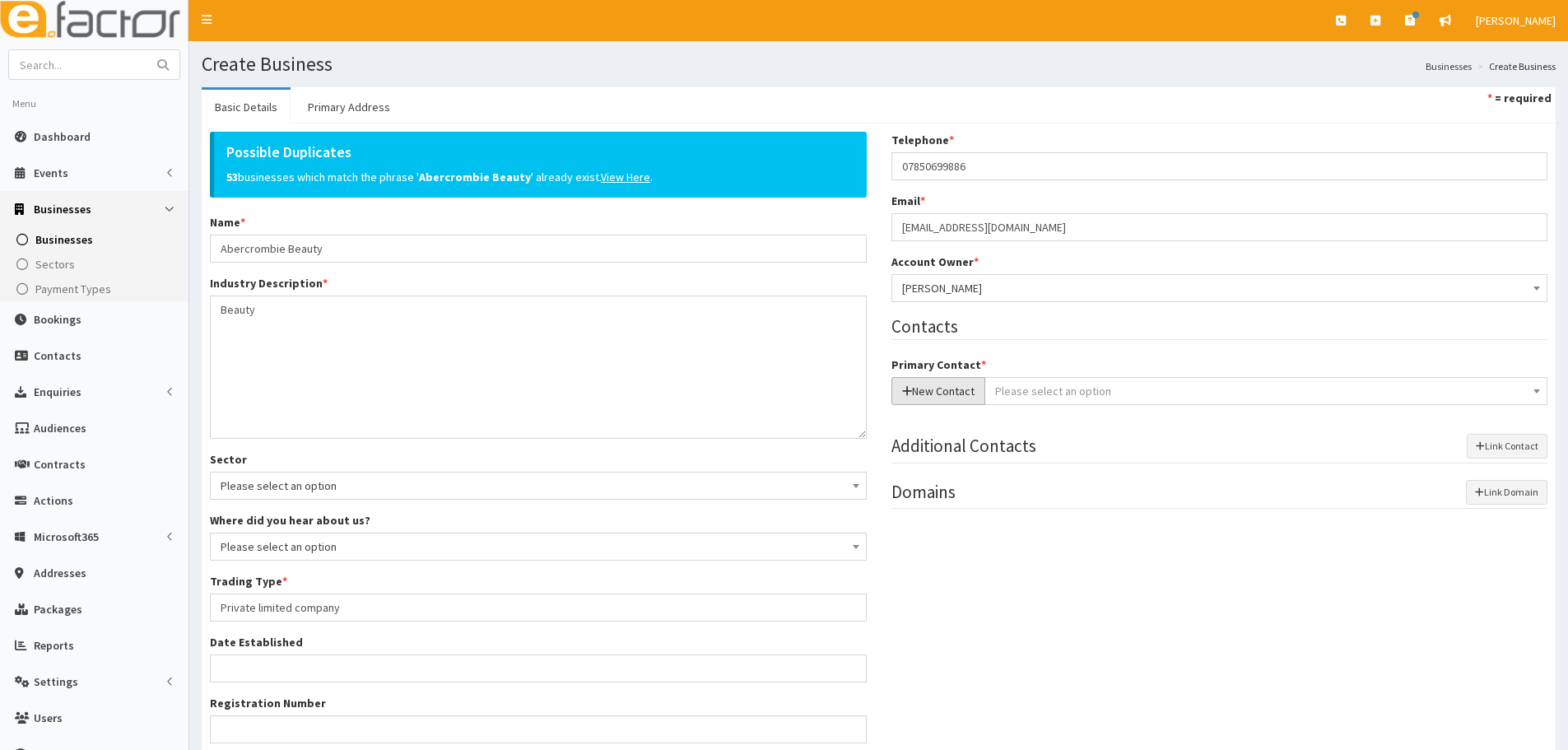
click at [942, 385] on button "New Contact" at bounding box center [938, 390] width 94 height 28
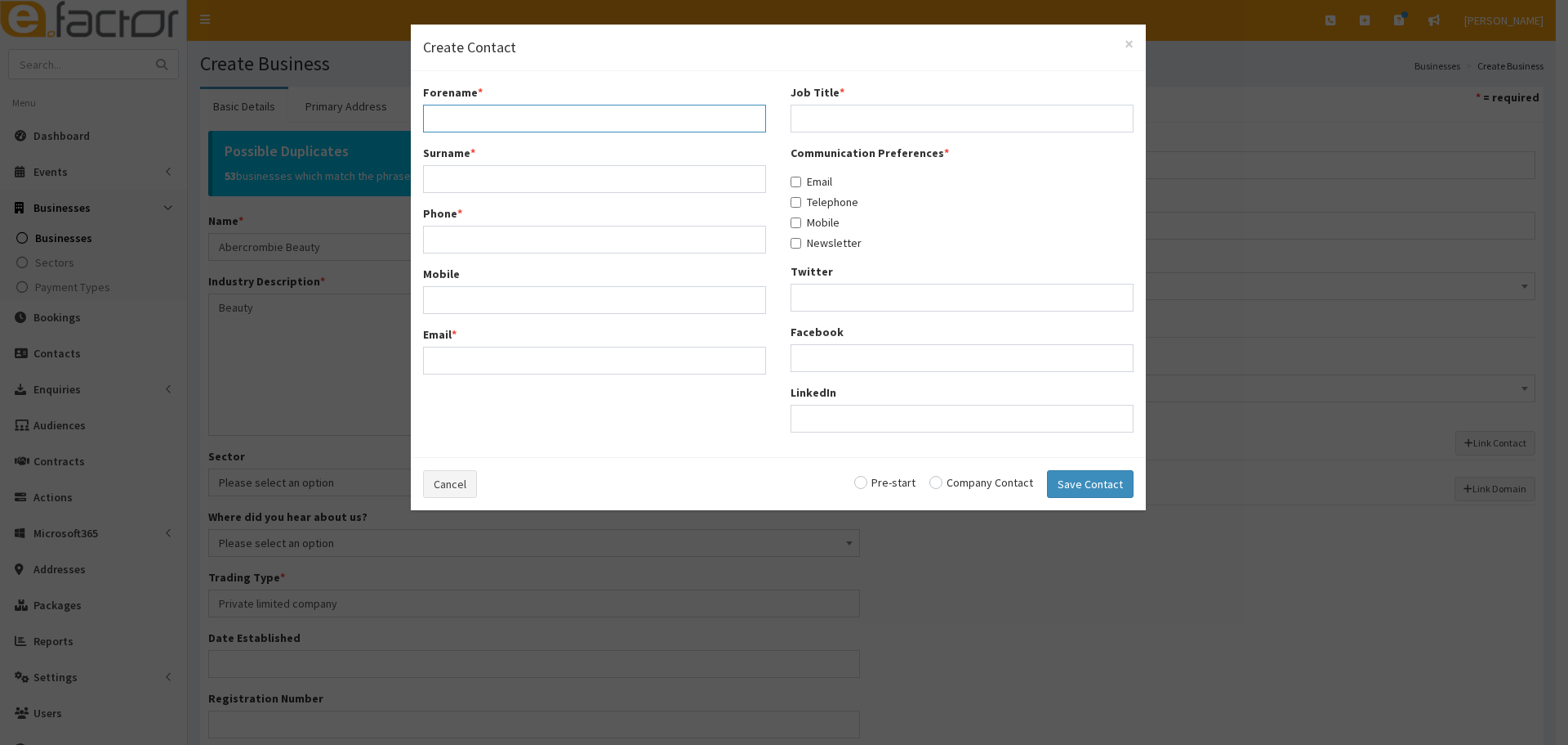
click at [555, 125] on input "Forename *" at bounding box center [594, 118] width 343 height 27
paste input "Olivia"
type input "Olivia"
click at [457, 169] on input "Surname *" at bounding box center [594, 179] width 343 height 27
paste input "Humphries"
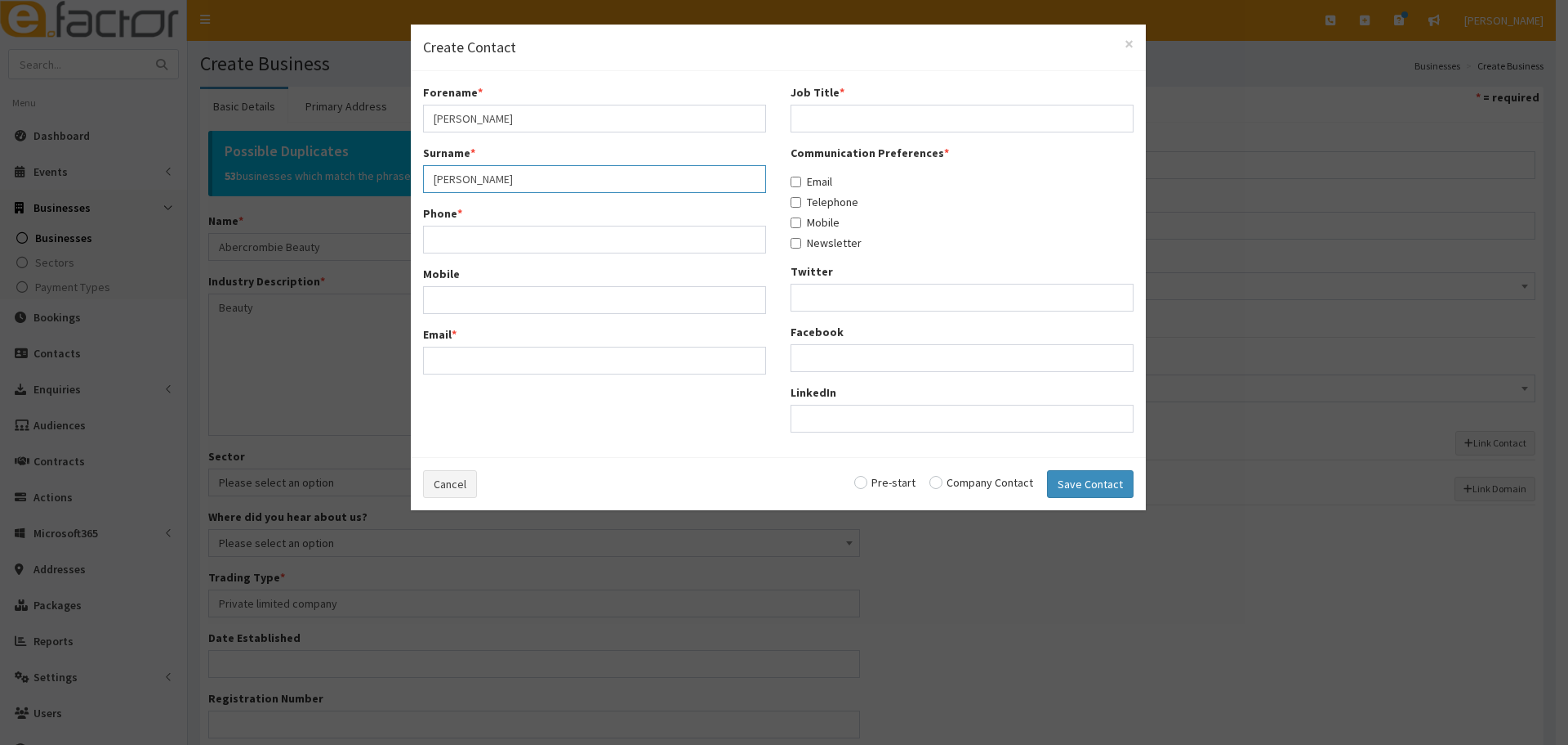
type input "Humphries"
paste input "07850 699886"
click at [473, 250] on input "Phone *" at bounding box center [594, 239] width 343 height 27
click at [464, 241] on input "07850 699886" at bounding box center [594, 239] width 343 height 27
type input "07850699886"
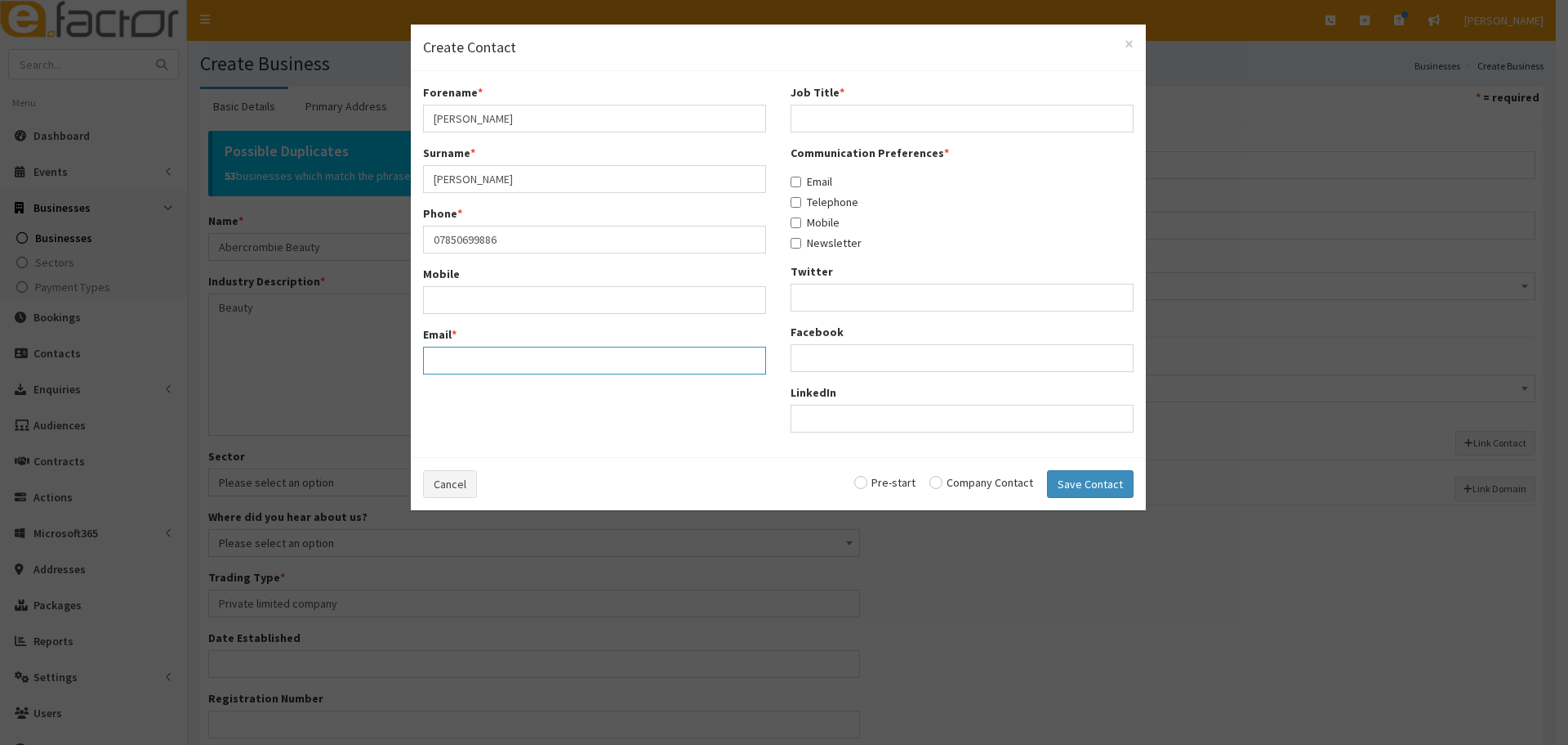
click at [557, 373] on input "Email *" at bounding box center [594, 360] width 343 height 27
drag, startPoint x: 548, startPoint y: 370, endPoint x: 503, endPoint y: 363, distance: 45.5
click at [545, 368] on input "Email *" at bounding box center [594, 360] width 343 height 27
paste input "Olivia.humphries2530@gmail.com"
drag, startPoint x: 439, startPoint y: 364, endPoint x: 793, endPoint y: 392, distance: 355.1
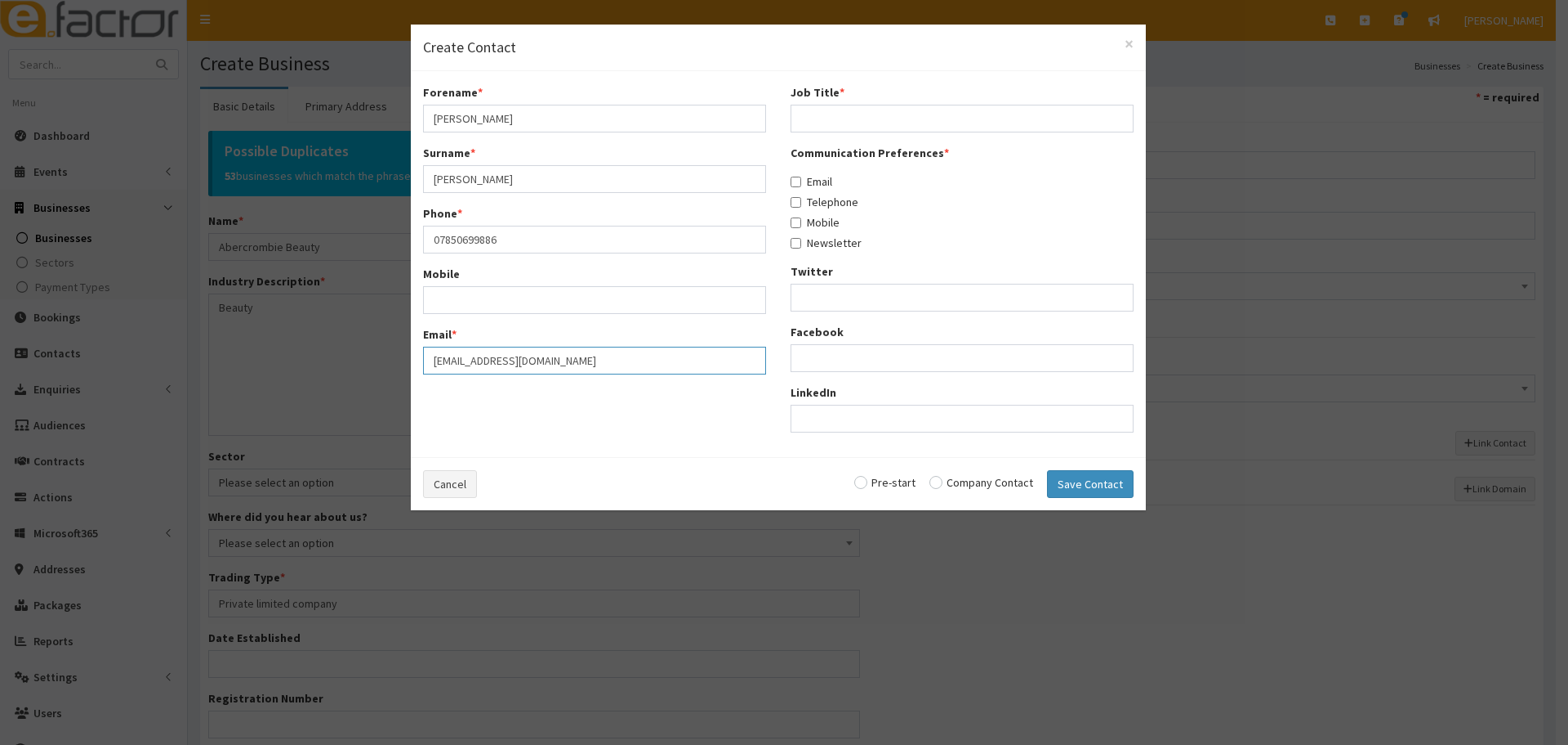
click at [456, 364] on input "Olivia.humphries2530@gmail.com" at bounding box center [594, 360] width 343 height 27
type input "olivia.humphries2530@gmail.com"
click at [870, 120] on input "Job Title *" at bounding box center [962, 118] width 343 height 27
click at [875, 115] on input "Job Title *" at bounding box center [962, 118] width 343 height 27
paste input "Beautician"
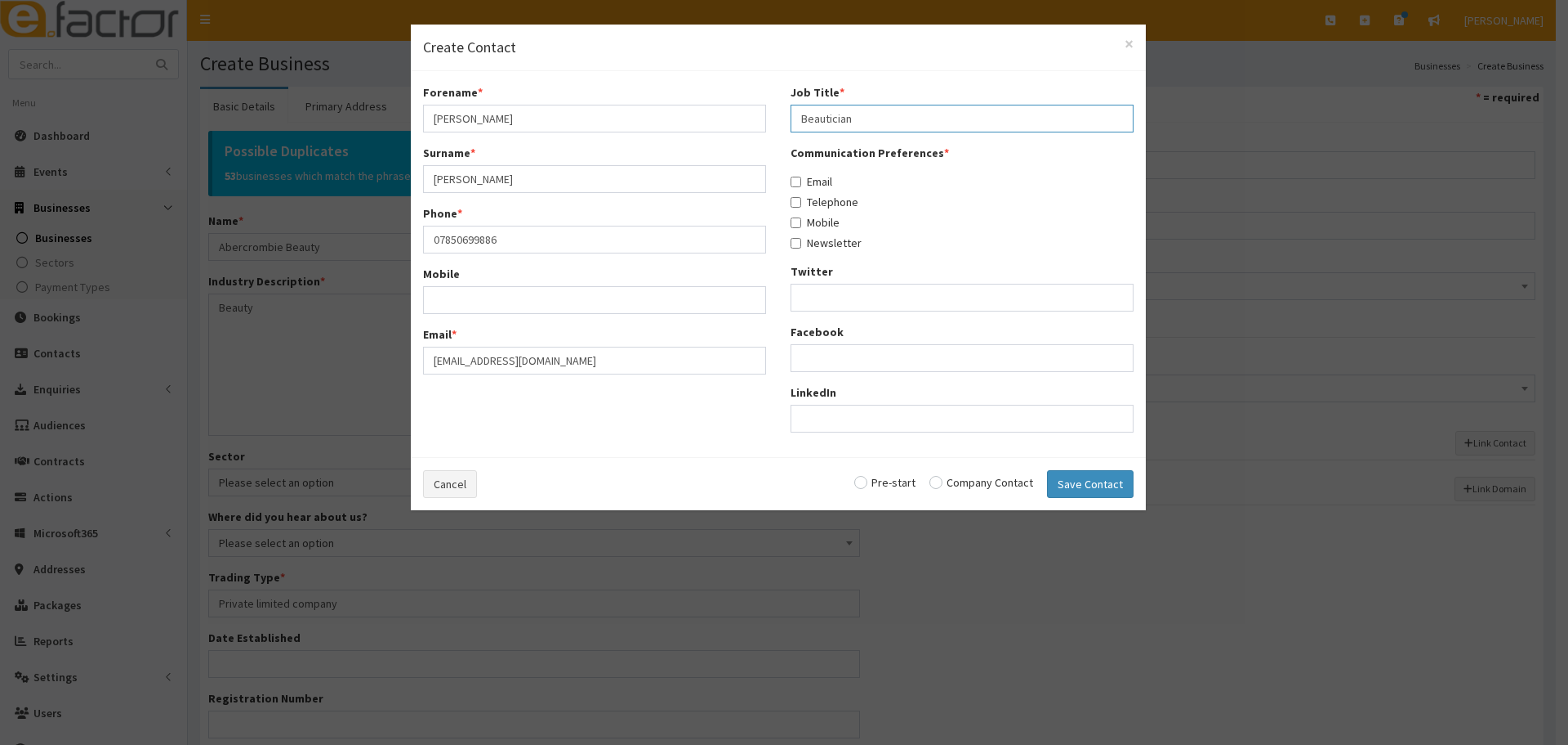
type input "Beautician"
click at [810, 179] on label "Email" at bounding box center [812, 182] width 42 height 17
click at [801, 179] on input "Email" at bounding box center [796, 182] width 11 height 11
checkbox input "true"
click at [813, 194] on label "Telephone" at bounding box center [825, 202] width 68 height 17
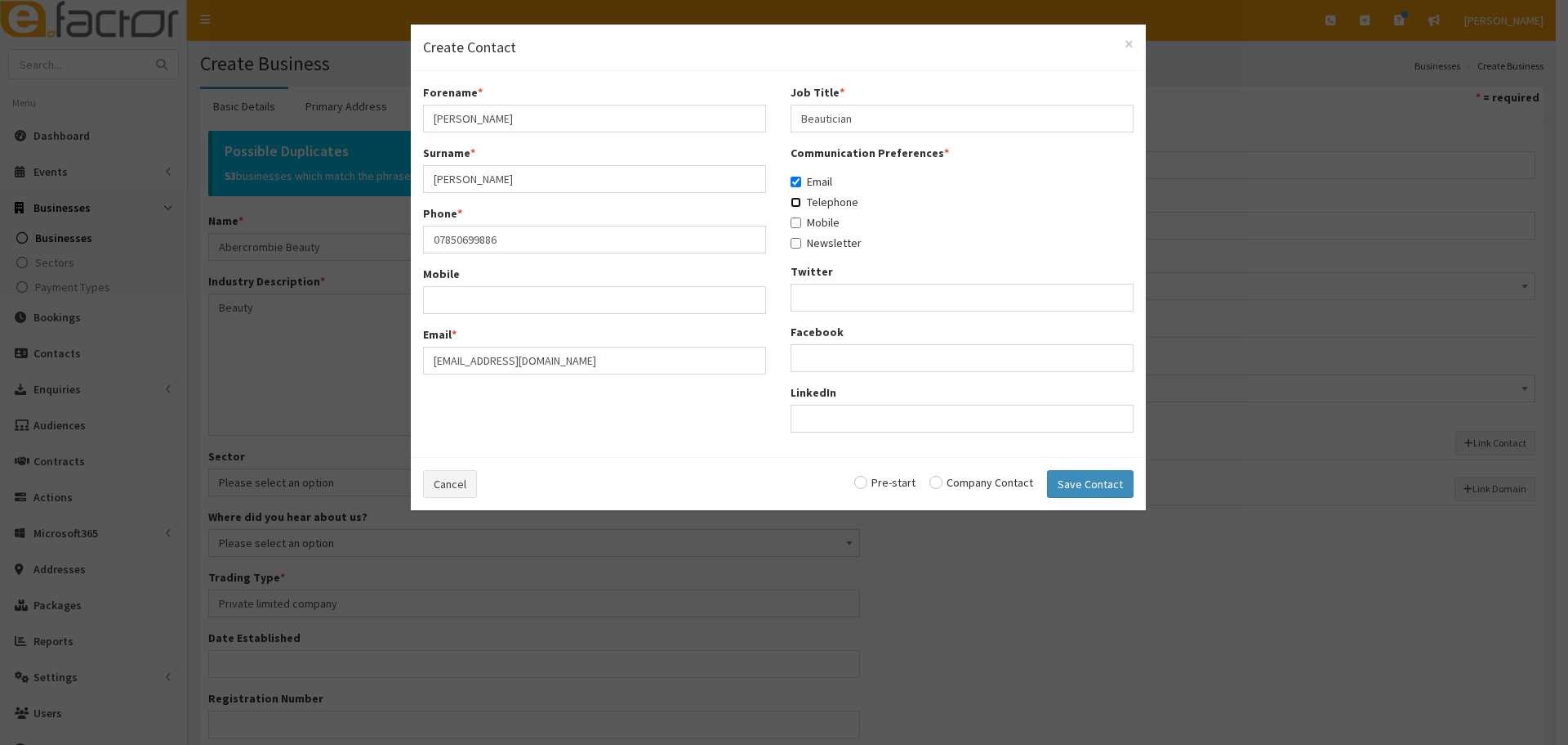
click at [801, 197] on input "Telephone" at bounding box center [796, 202] width 11 height 11
checkbox input "true"
click at [813, 216] on label "Mobile" at bounding box center [815, 223] width 49 height 17
click at [801, 218] on input "Mobile" at bounding box center [796, 223] width 11 height 11
checkbox input "true"
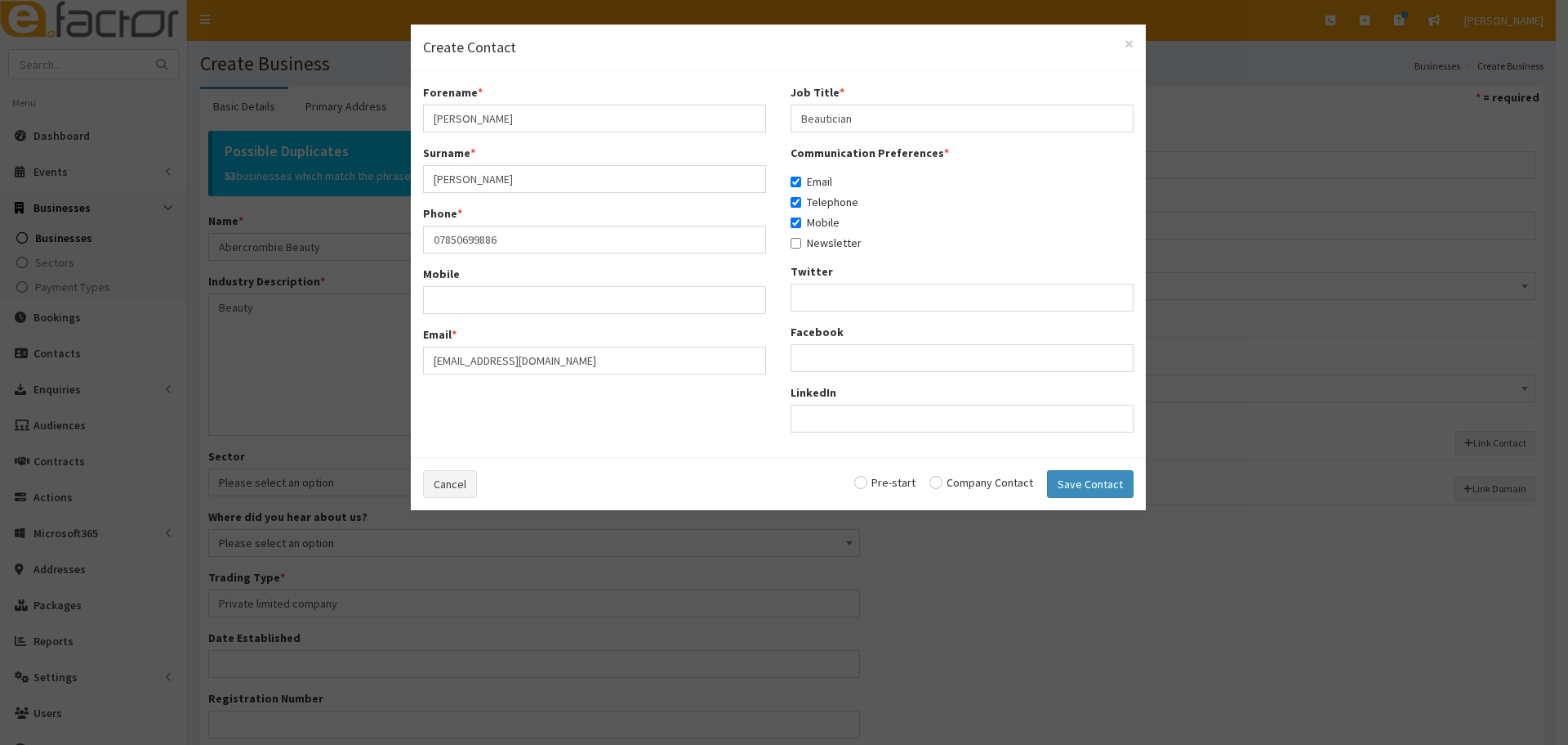
drag, startPoint x: 957, startPoint y: 482, endPoint x: 1076, endPoint y: 510, distance: 122.2
click at [960, 484] on input "radio" at bounding box center [981, 483] width 104 height 12
radio input "true"
click at [1094, 488] on button "Save Contact" at bounding box center [1091, 483] width 86 height 27
checkbox input "false"
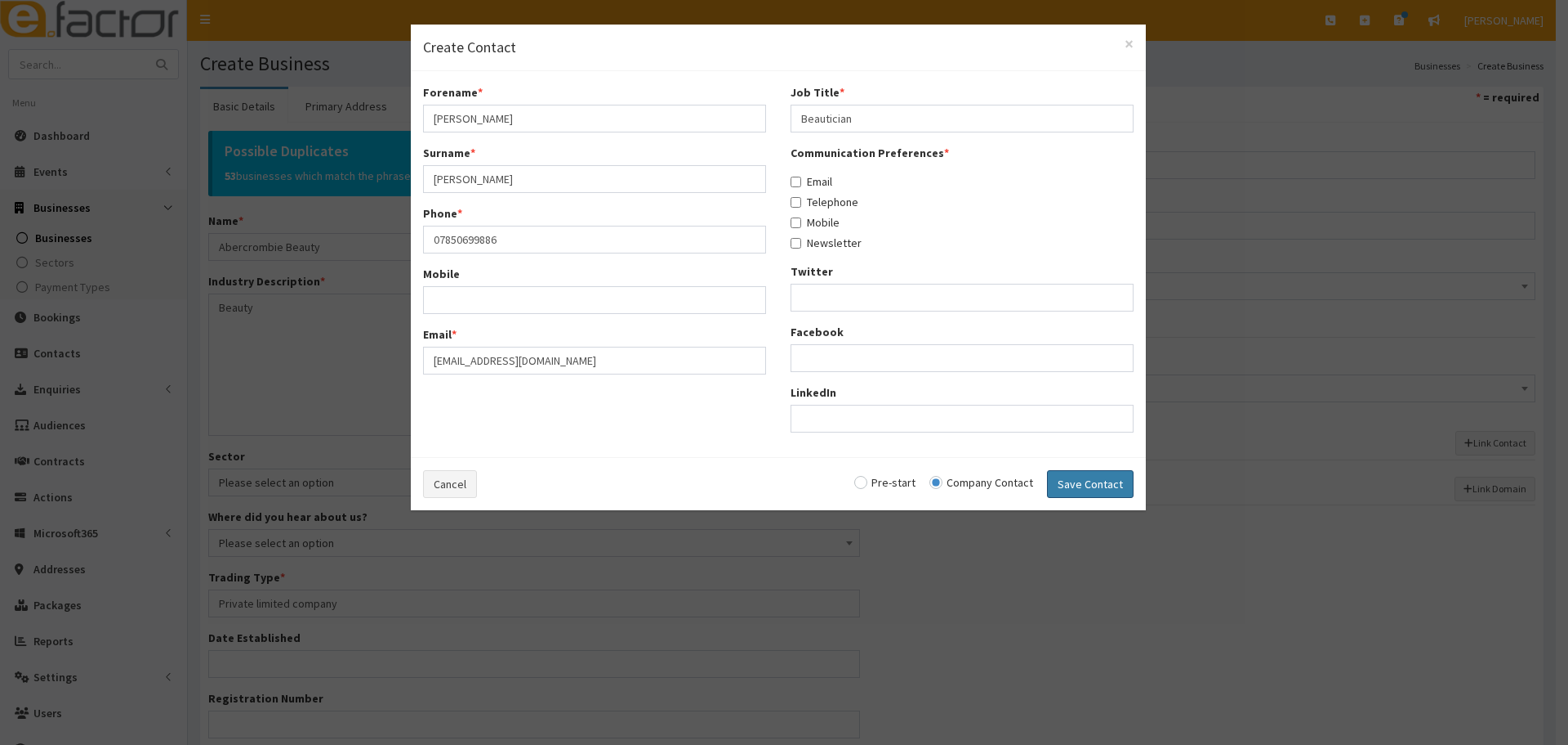
checkbox input "false"
radio input "false"
select select "5244"
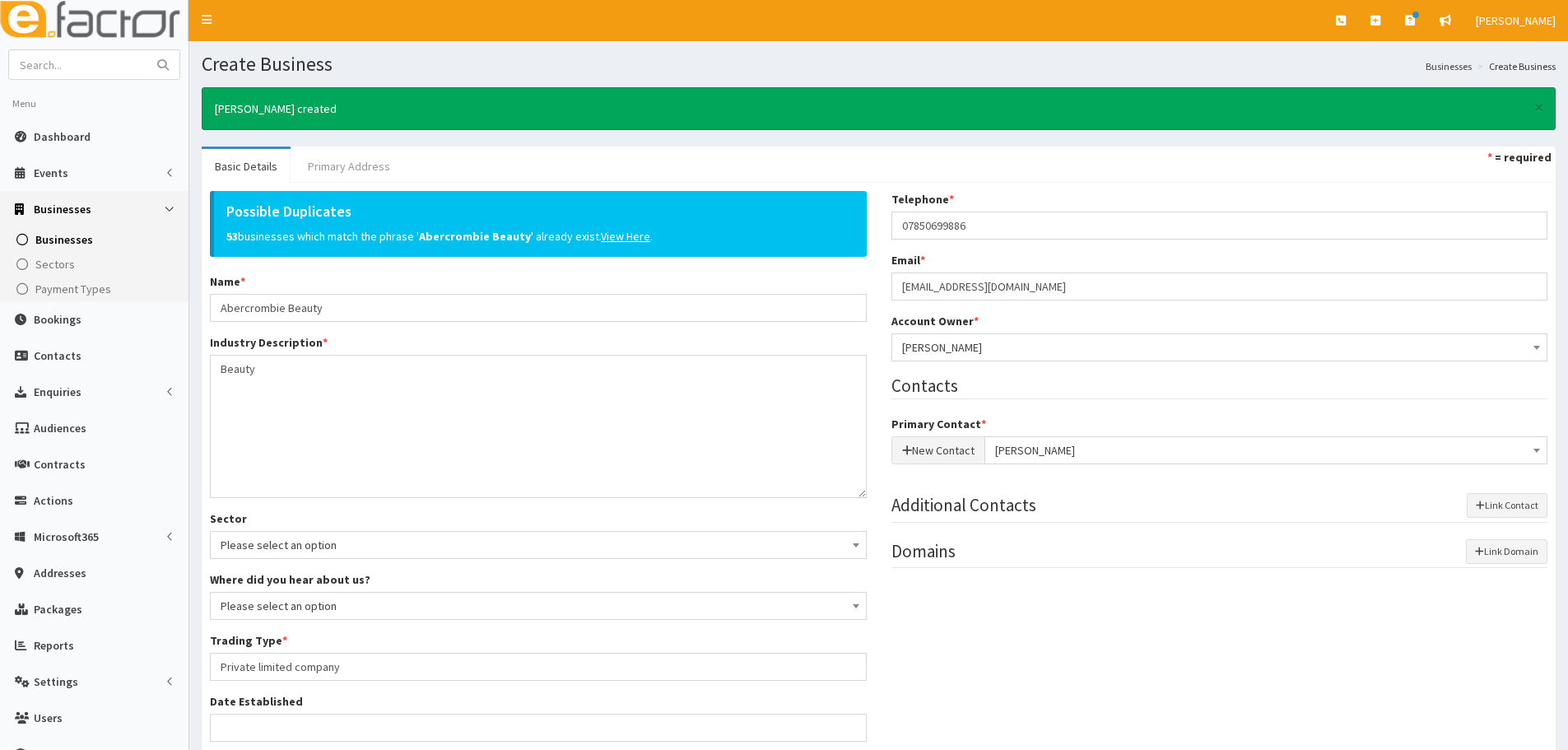
click at [360, 159] on link "Primary Address" at bounding box center [349, 166] width 109 height 34
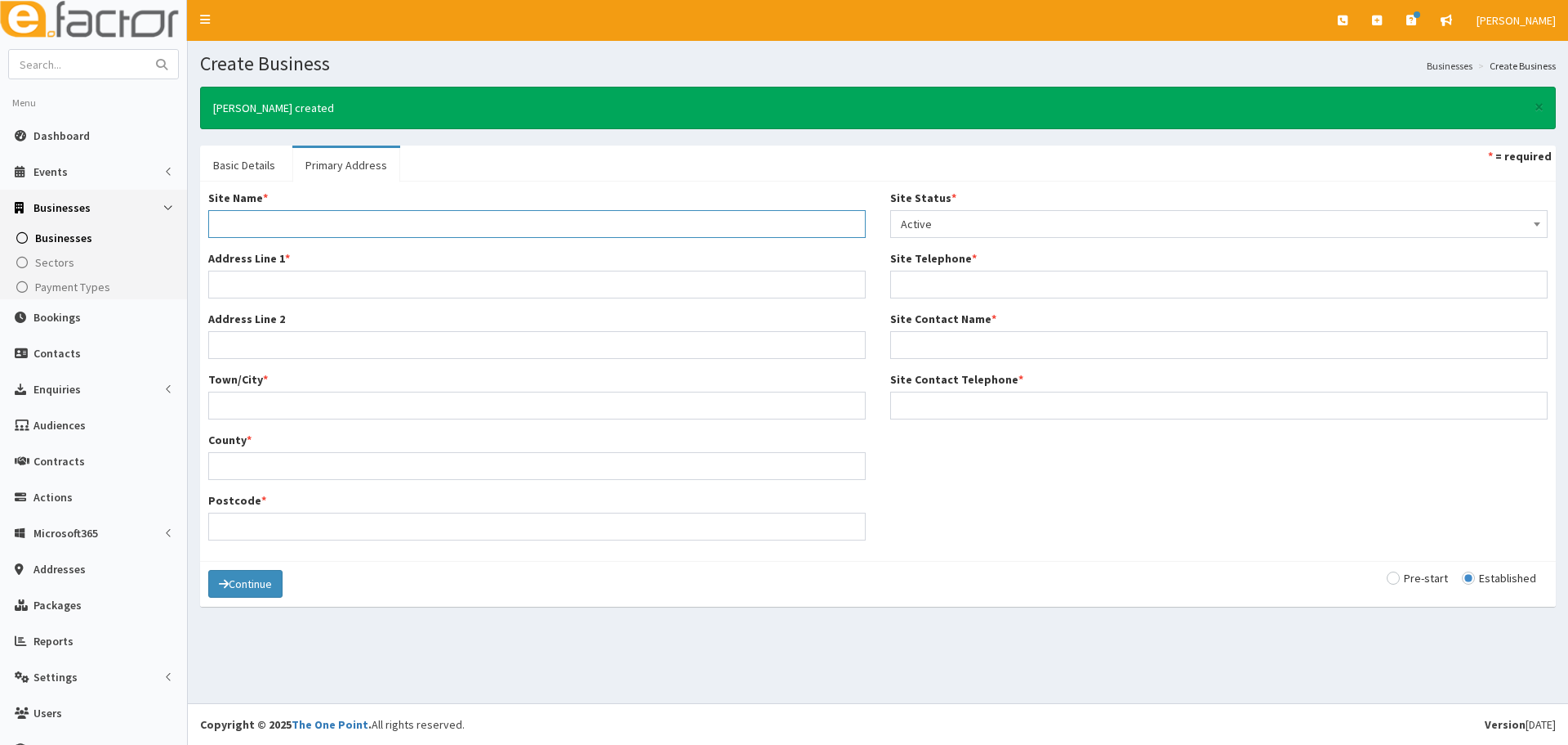
click at [285, 226] on input "Site Name *" at bounding box center [537, 223] width 657 height 27
paste input "199 Grimsby Road"
type input "199 Grimsby Road"
drag, startPoint x: 271, startPoint y: 405, endPoint x: 281, endPoint y: 407, distance: 10.2
click at [271, 405] on input "Town/City *" at bounding box center [537, 404] width 657 height 27
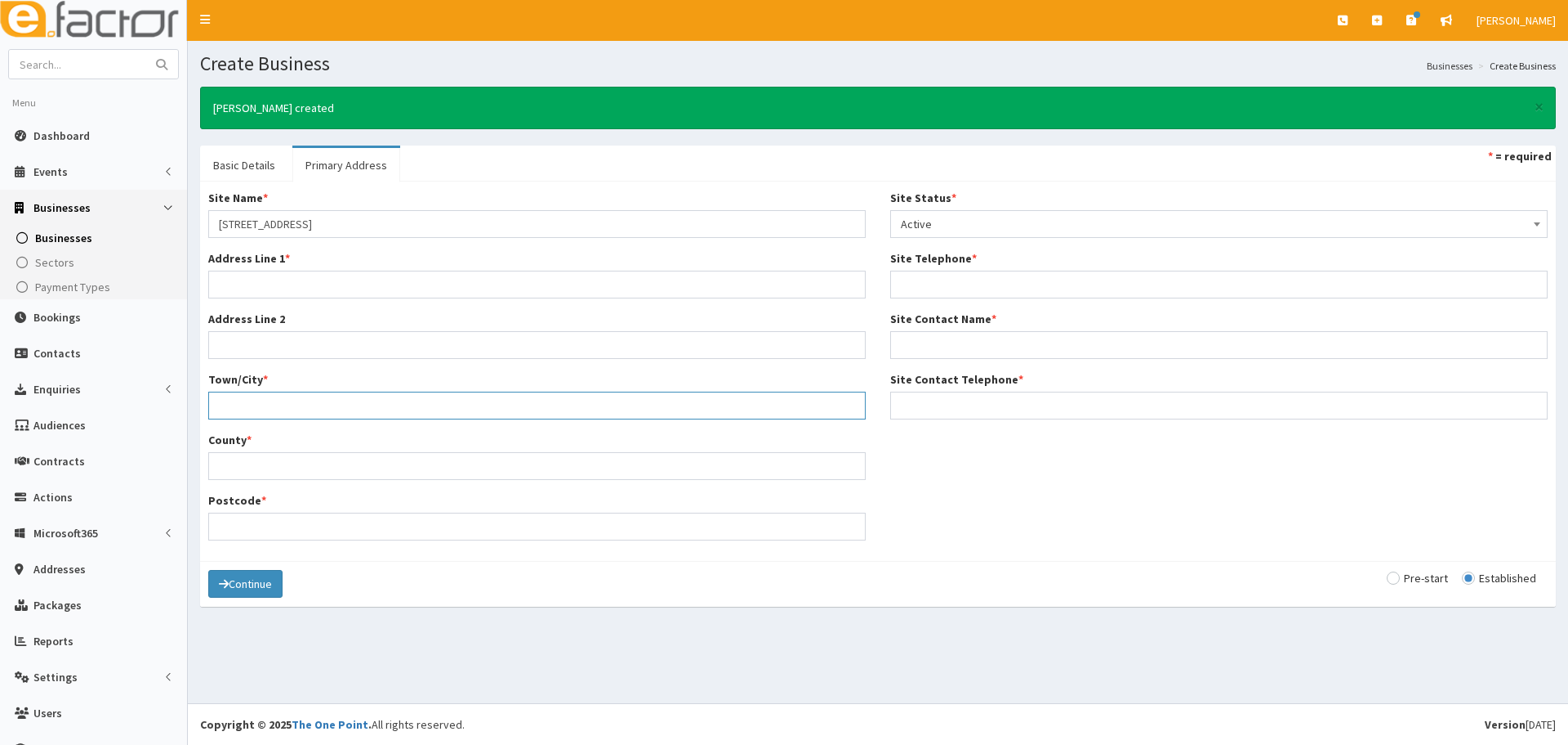
paste input "[GEOGRAPHIC_DATA]"
type input "[GEOGRAPHIC_DATA]"
click at [304, 461] on input "County *" at bounding box center [537, 465] width 657 height 27
type input "North East Lincolnshire"
click at [336, 517] on input "Postcode *" at bounding box center [537, 526] width 657 height 27
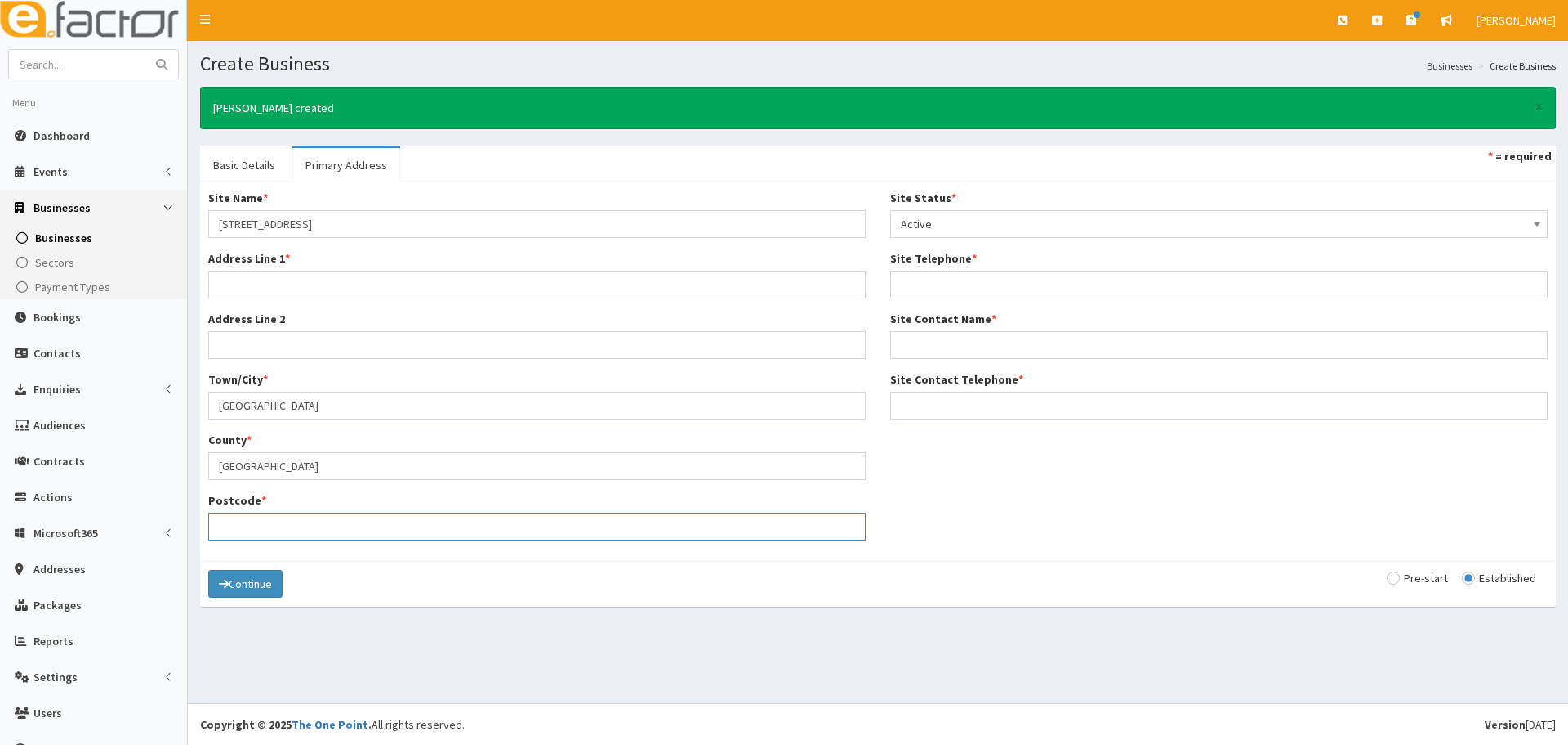
paste input "Dn35 7QL"
drag, startPoint x: 245, startPoint y: 526, endPoint x: 305, endPoint y: 526, distance: 60.0
click at [281, 526] on input "Dn35 7QL" at bounding box center [537, 526] width 657 height 27
type input "Dn357QL"
drag, startPoint x: 968, startPoint y: 301, endPoint x: 950, endPoint y: 262, distance: 43.0
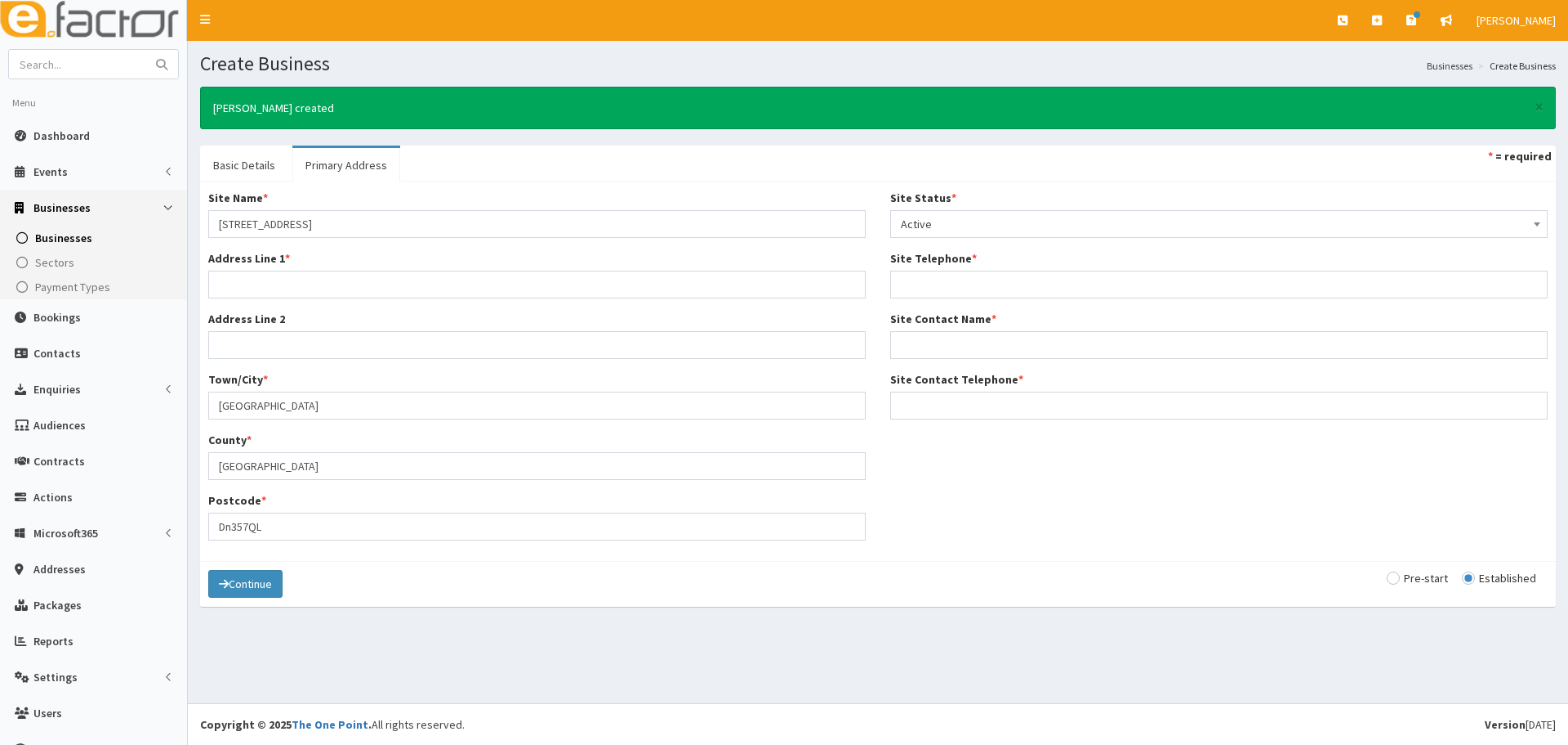
click at [968, 298] on div "Site Status * Please select a Site Status Active Inactive Superceded Superseded…" at bounding box center [1219, 310] width 682 height 242
click at [950, 262] on label "Site Telephone *" at bounding box center [934, 258] width 86 height 17
click at [950, 271] on input "Site Telephone *" at bounding box center [1219, 284] width 657 height 27
click at [935, 282] on input "Site Telephone *" at bounding box center [1219, 284] width 657 height 27
paste input "07850 699886"
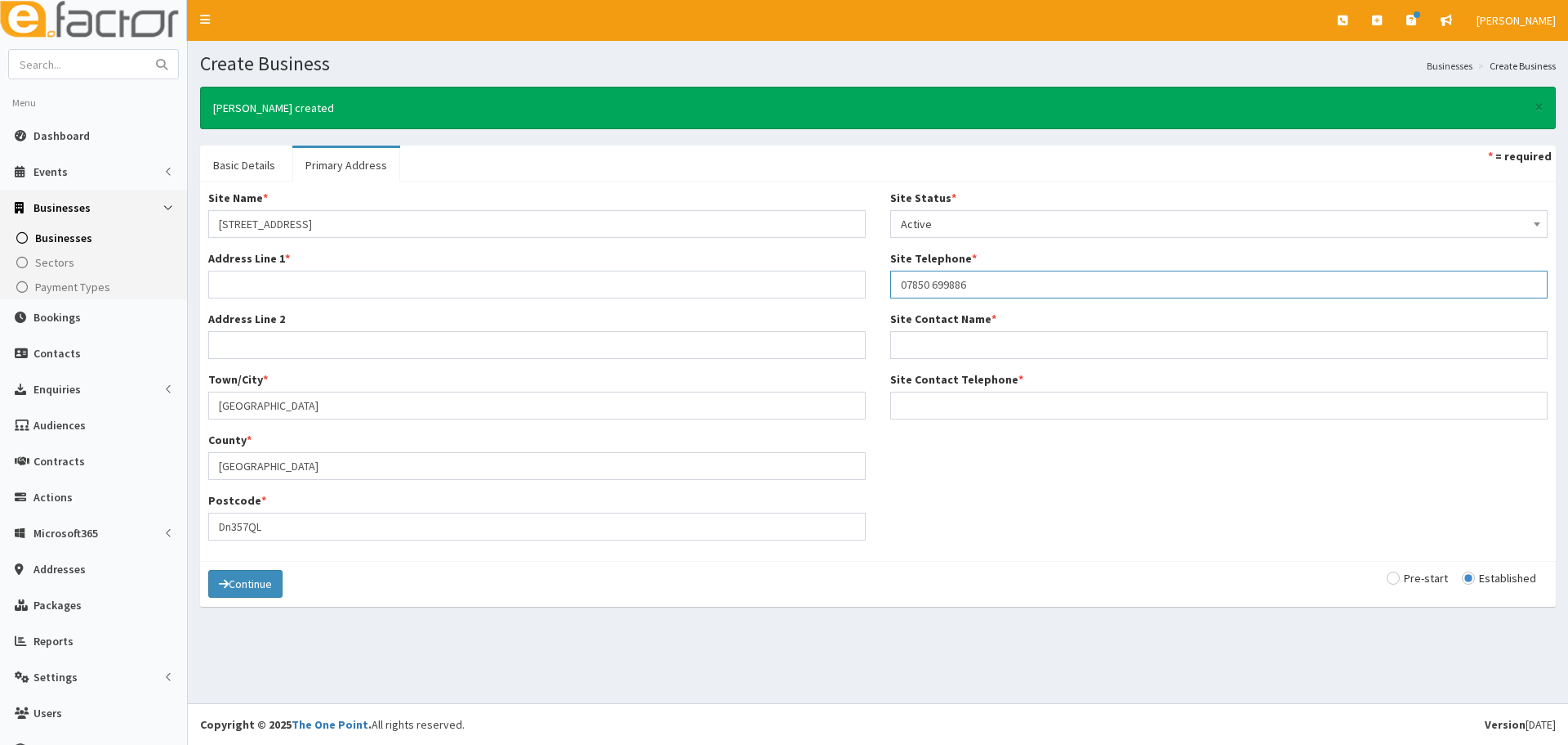
click at [928, 287] on input "07850 699886" at bounding box center [1219, 284] width 657 height 27
type input "07850699886"
click at [962, 352] on input "Site Contact Name *" at bounding box center [1219, 345] width 657 height 27
paste input "Olivia"
click at [953, 347] on input "Olivia" at bounding box center [1219, 345] width 657 height 27
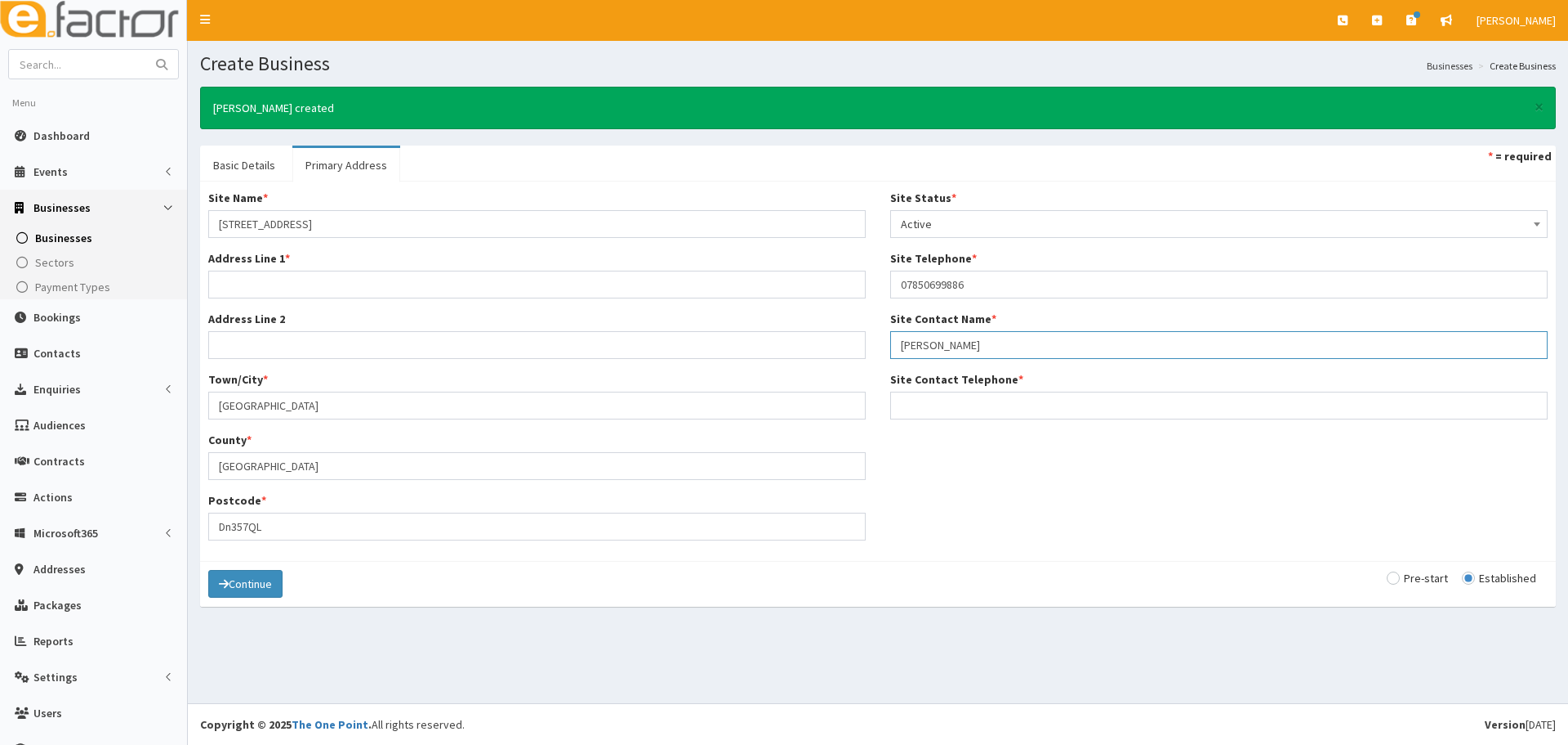
paste input "Humphries"
type input "[PERSON_NAME]"
drag, startPoint x: 994, startPoint y: 272, endPoint x: 774, endPoint y: 291, distance: 220.8
click at [774, 291] on div "Site Name * 199 Grimsby Road Address Line 1 * Address Line 2 Town/City * Cleeth…" at bounding box center [877, 370] width 1364 height 363
click at [931, 407] on input "Site Contact Telephone *" at bounding box center [1219, 404] width 657 height 27
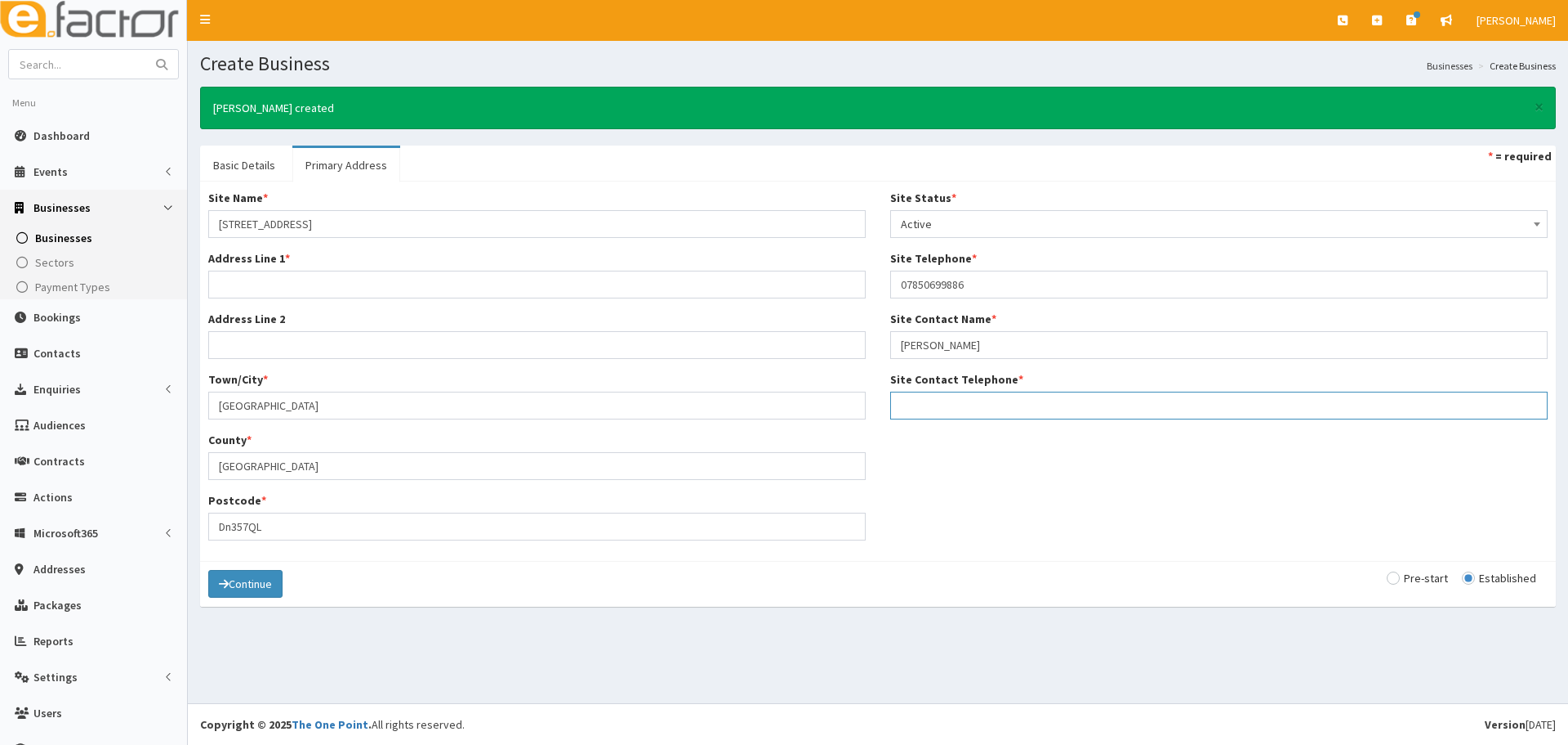
paste input "07850699886"
type input "07850699886"
click at [261, 579] on button "Continue" at bounding box center [246, 583] width 75 height 27
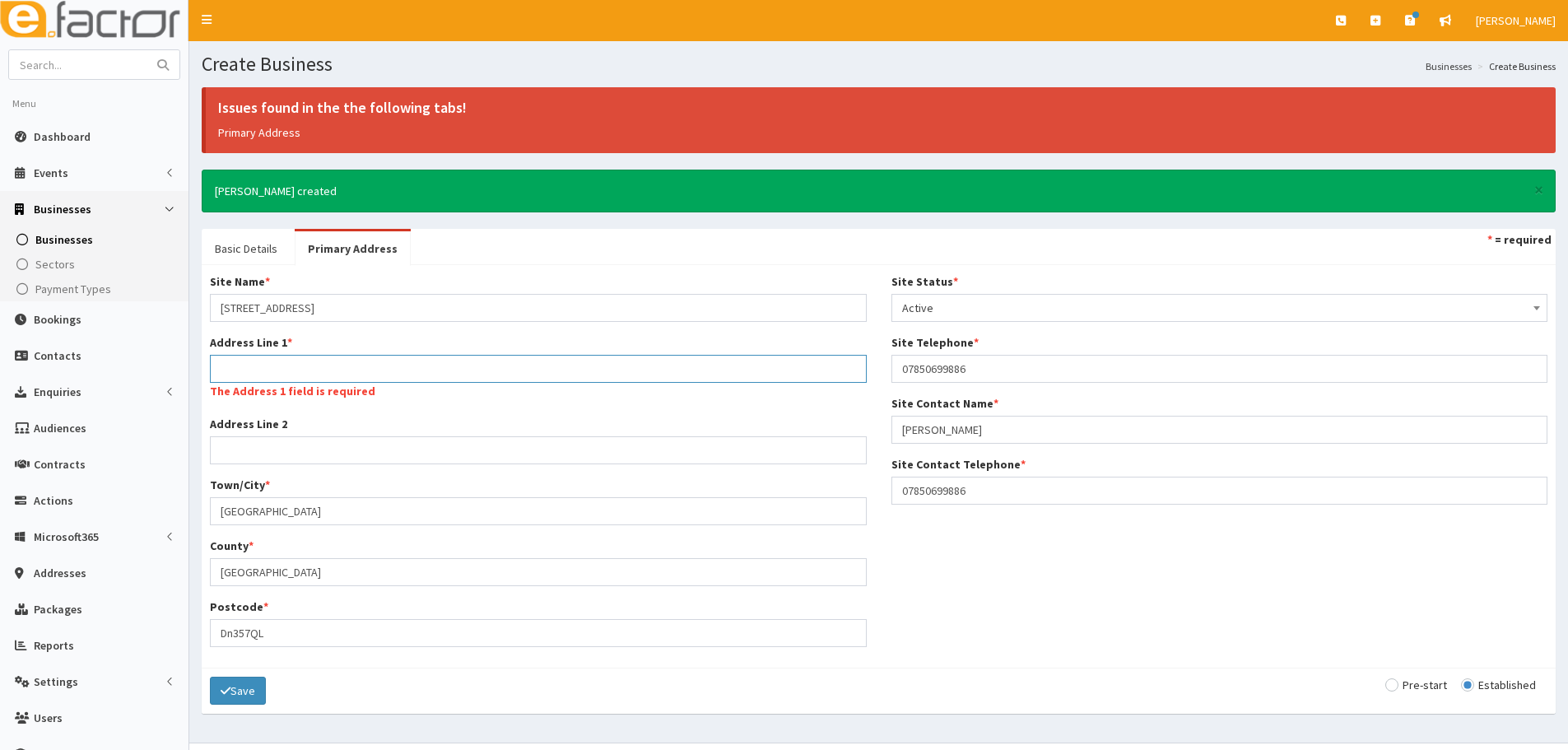
click at [277, 370] on input "Address Line 1 *" at bounding box center [538, 368] width 656 height 28
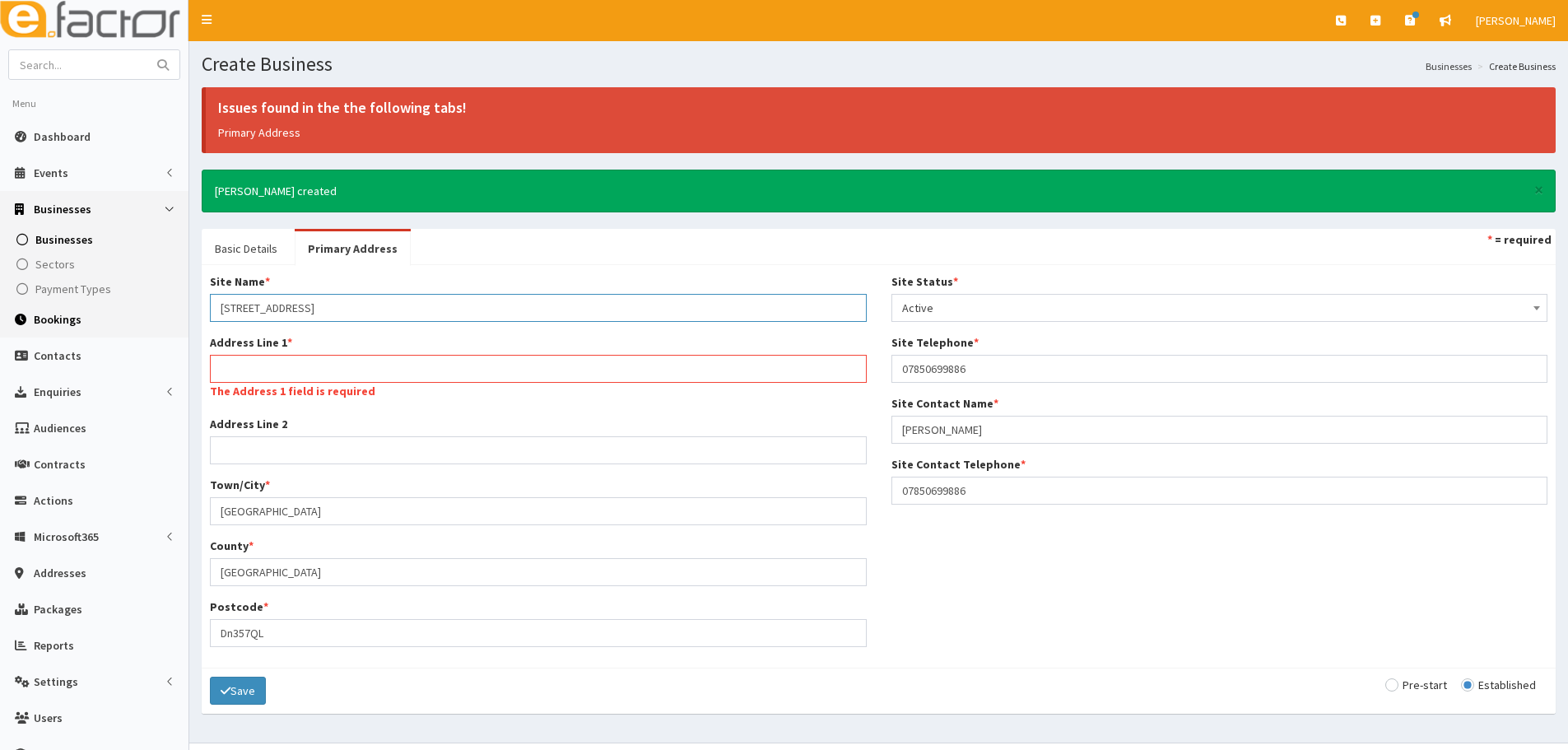
drag, startPoint x: 320, startPoint y: 315, endPoint x: 182, endPoint y: 315, distance: 138.0
click at [182, 315] on div "E Toggle navigation Quick Create Create Business Create Booking Create Contact" at bounding box center [784, 392] width 1568 height 784
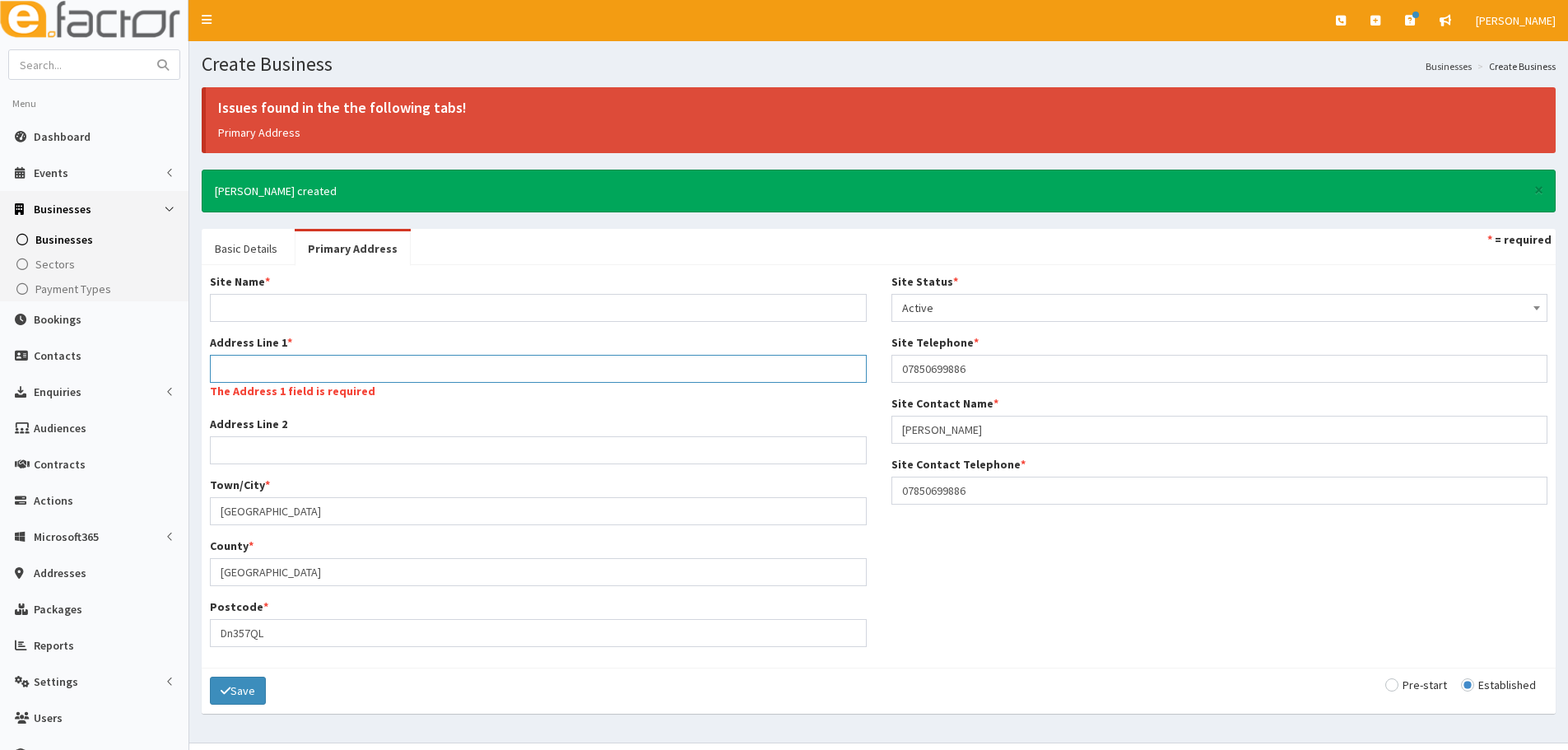
click at [267, 369] on input "Address Line 1 *" at bounding box center [538, 368] width 656 height 28
paste input "199 Grimsby Road"
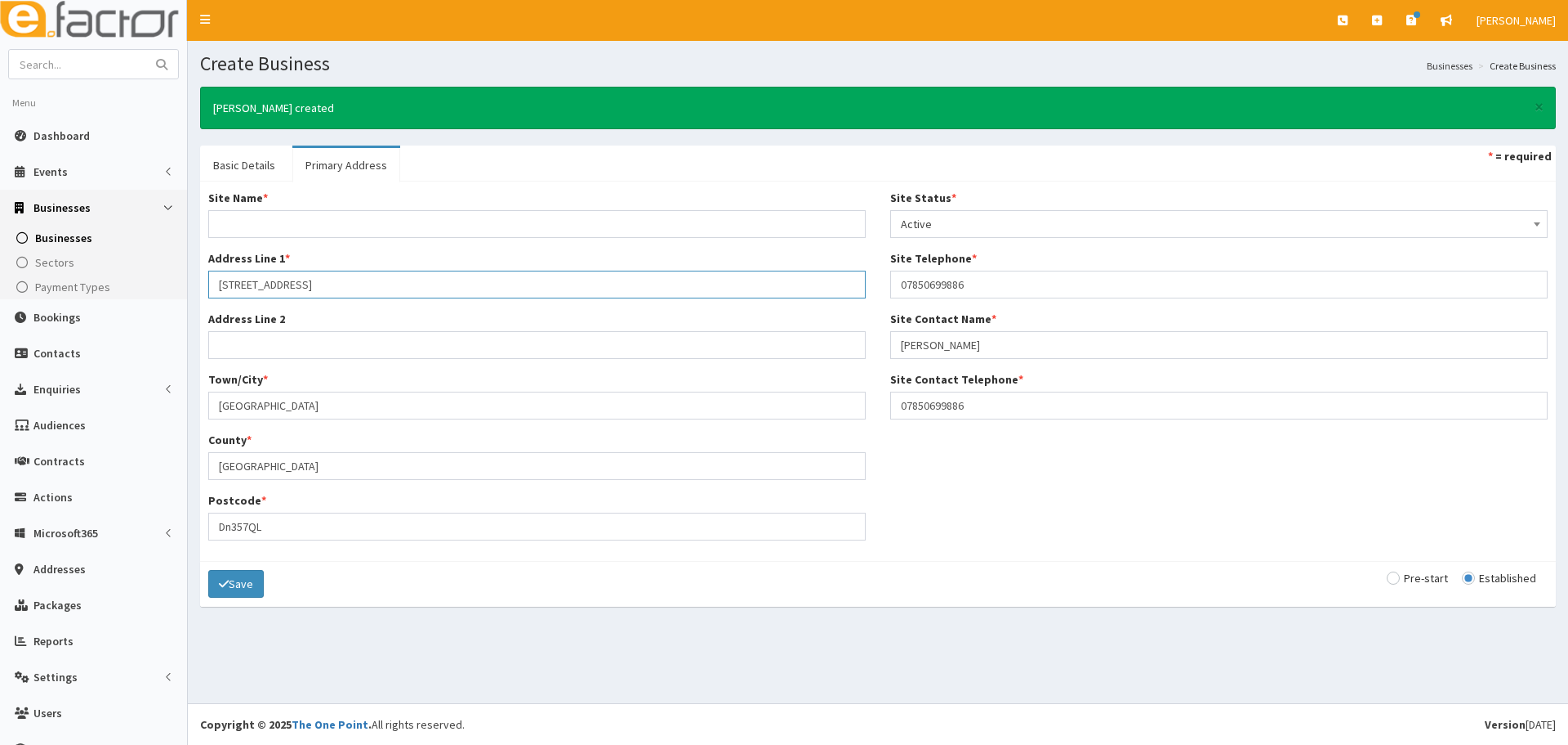
type input "199 Grimsby Road"
click at [252, 239] on div "Site Name * Address Line 1 * 199 Grimsby Road Address Line 2 Town/City * Cleeth…" at bounding box center [537, 370] width 682 height 363
click at [233, 169] on link "Basic Details" at bounding box center [244, 164] width 88 height 34
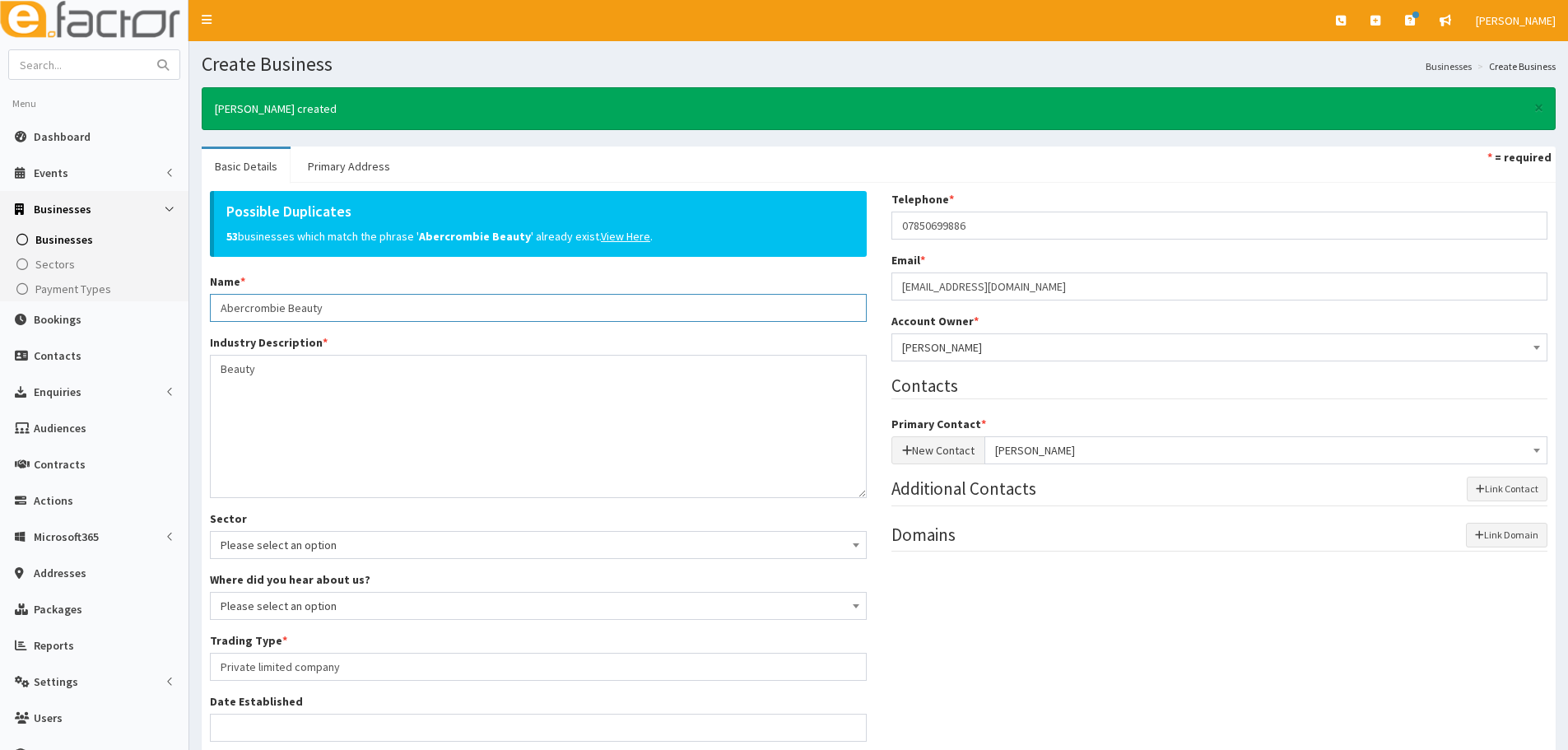
drag, startPoint x: 222, startPoint y: 319, endPoint x: 204, endPoint y: 319, distance: 18.0
click at [204, 319] on div "Possible Duplicates 53 businesses which match the phrase ' Abercrombie Beauty '…" at bounding box center [538, 564] width 682 height 746
drag, startPoint x: 360, startPoint y: 166, endPoint x: 345, endPoint y: 170, distance: 15.5
click at [359, 166] on link "Primary Address" at bounding box center [349, 166] width 109 height 34
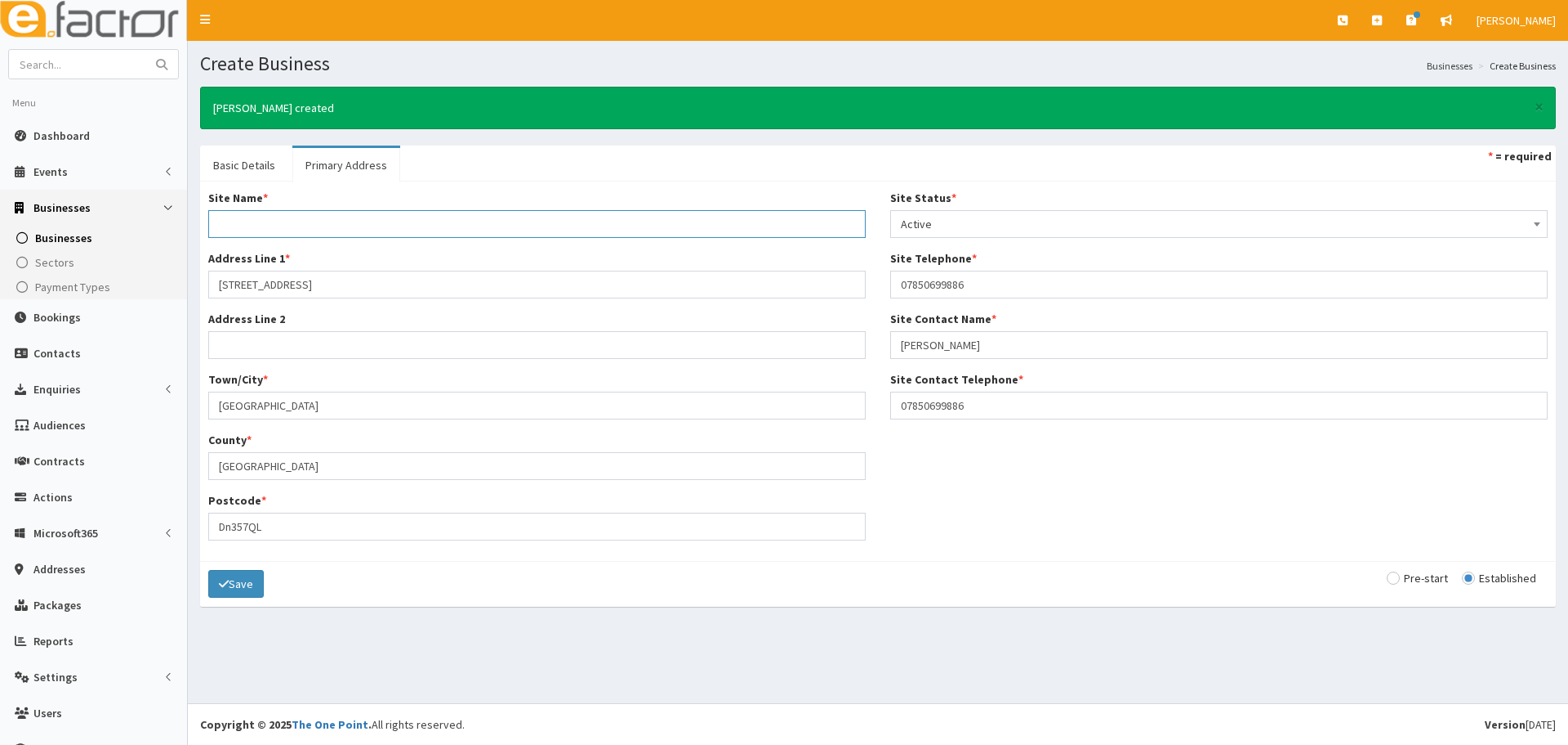
click at [260, 224] on input "Site Name *" at bounding box center [537, 223] width 657 height 27
paste input "Abercrombie Beauty"
type input "Abercrombie Beauty"
click at [251, 588] on button "Save" at bounding box center [236, 583] width 56 height 27
click at [247, 587] on button "Save" at bounding box center [236, 584] width 56 height 27
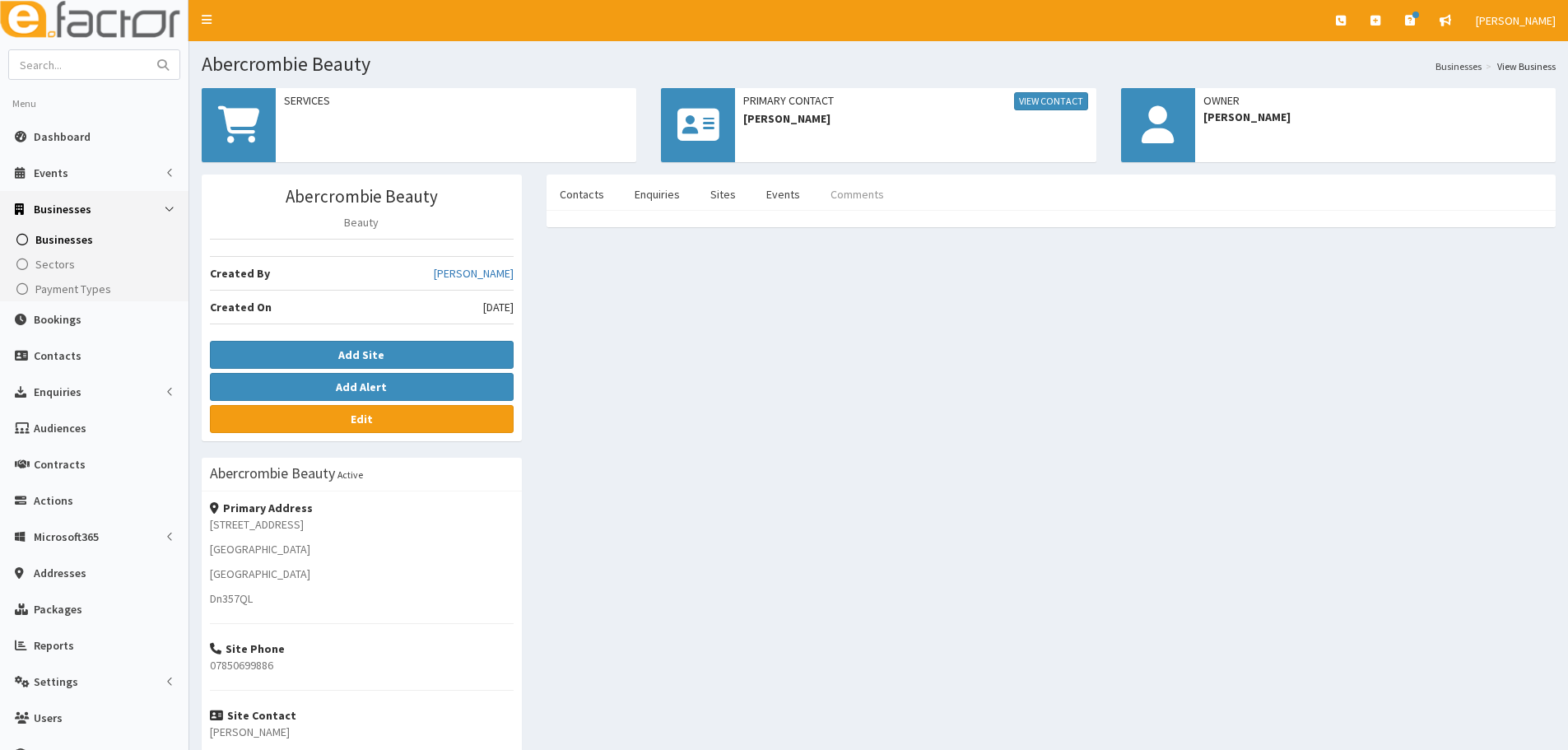
click at [871, 207] on link "Comments" at bounding box center [856, 194] width 79 height 34
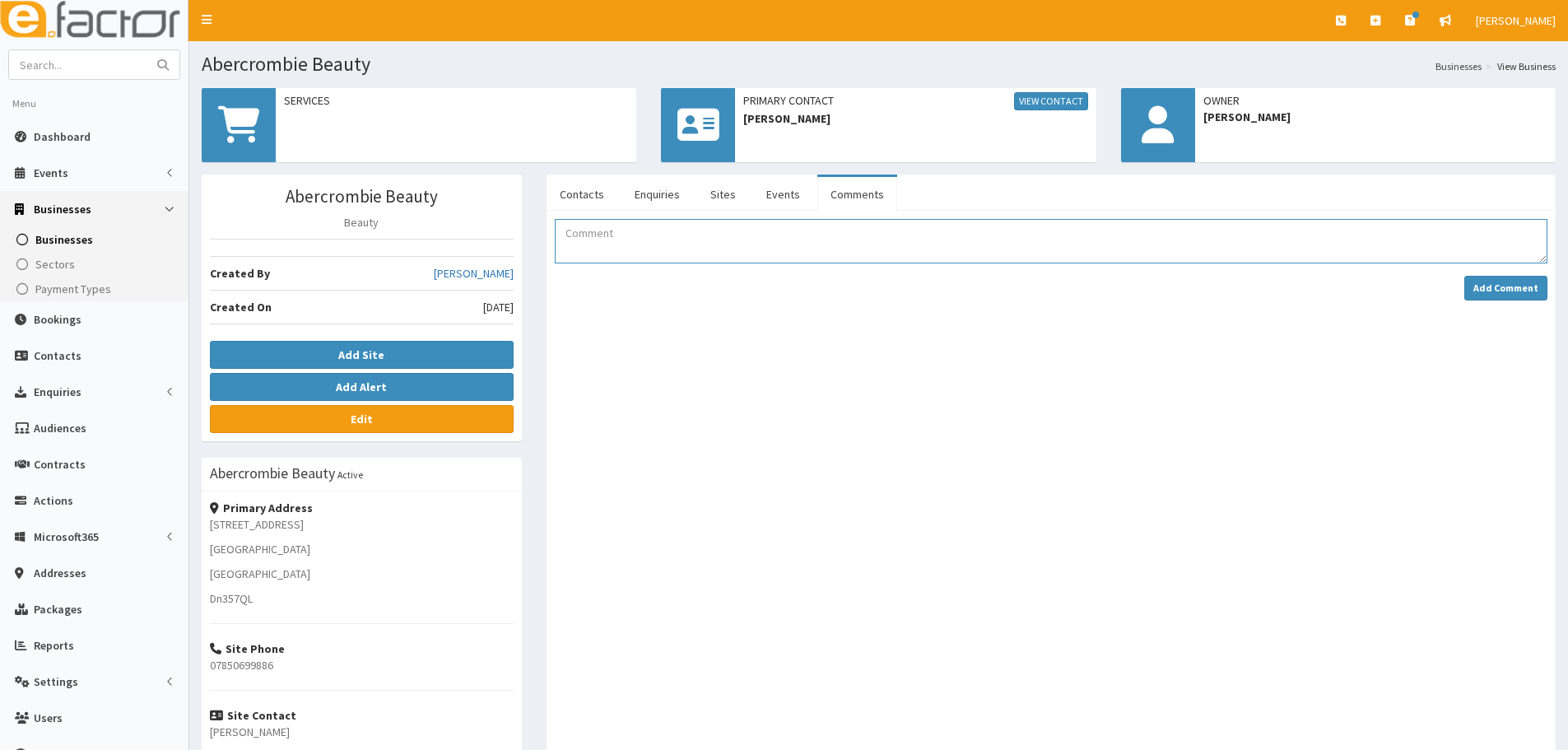
click at [726, 233] on textarea "Comment" at bounding box center [1050, 241] width 993 height 44
drag, startPoint x: 726, startPoint y: 233, endPoint x: 724, endPoint y: 242, distance: 9.2
click at [707, 247] on textarea "[PERSON_NAME] has booked on as a guest to [PERSON_NAME] Connect on [DATE]" at bounding box center [1050, 241] width 993 height 44
click at [748, 232] on textarea "[PERSON_NAME] has booked on as a guest to [PERSON_NAME] Connect on [DATE]" at bounding box center [1050, 241] width 993 height 44
click at [742, 232] on textarea "[PERSON_NAME] has booked on as a guest to [PERSON_NAME] Connect on [DATE]" at bounding box center [1050, 241] width 993 height 44
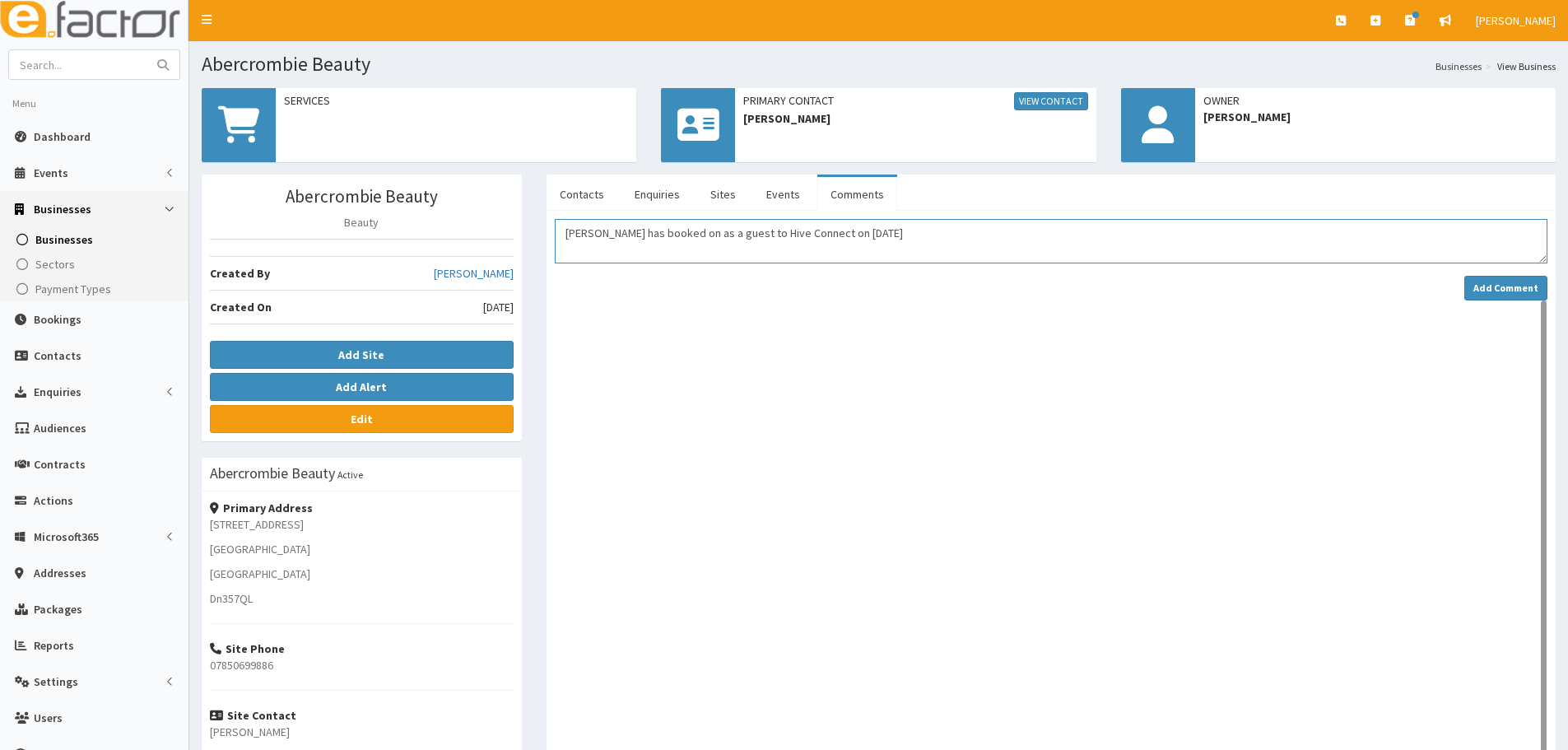
click at [897, 235] on textarea "[PERSON_NAME] has booked on as a guest to Hive Connect on [DATE]" at bounding box center [1050, 241] width 993 height 44
type textarea "[PERSON_NAME] has booked on as a guest to Hive Connect on [DATE] at [GEOGRAPHIC…"
click at [1003, 349] on div at bounding box center [1050, 582] width 993 height 564
click at [1525, 291] on strong "Add Comment" at bounding box center [1506, 288] width 65 height 13
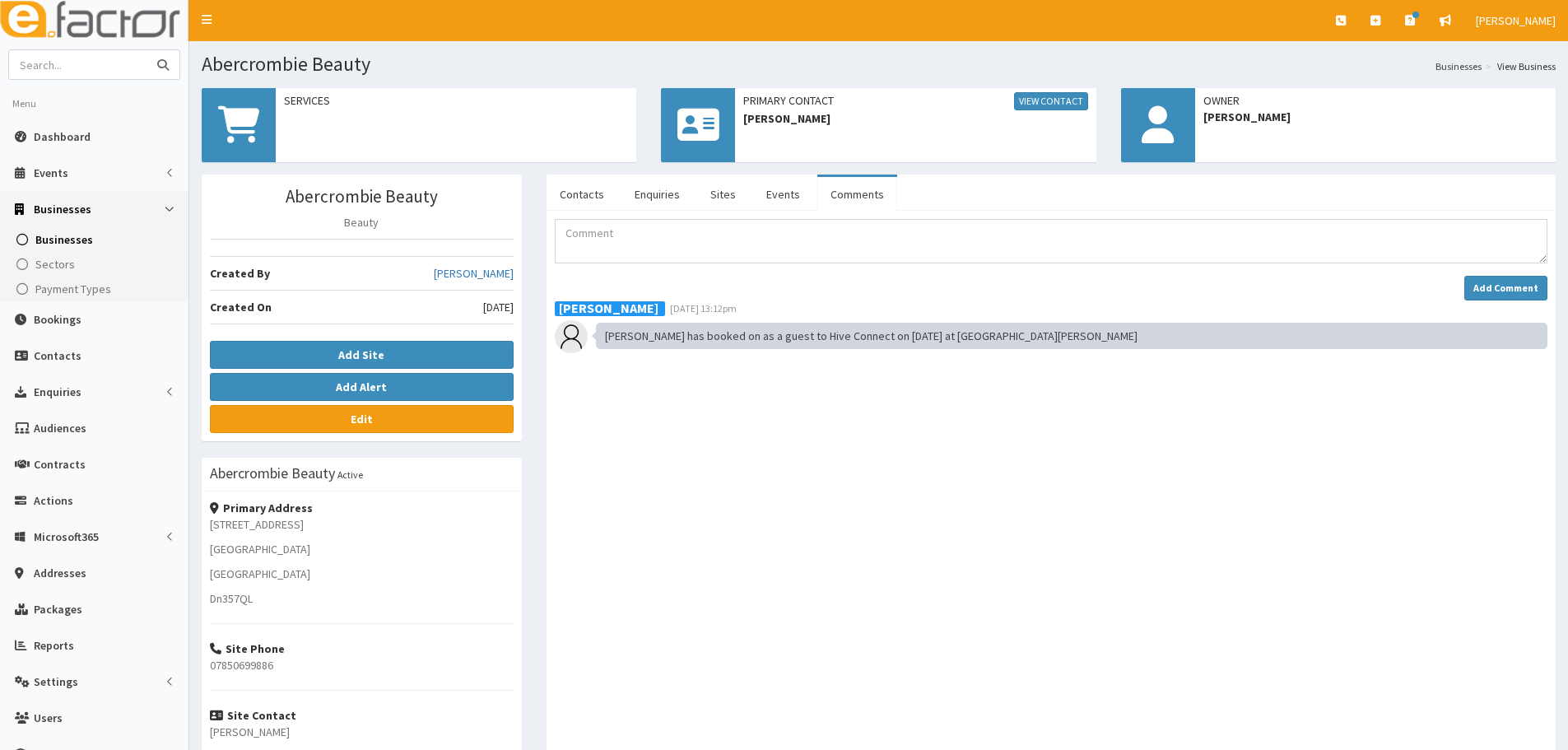
paste input "My Dentist"
type input "My Dentist"
click at [146, 50] on button "submit" at bounding box center [162, 64] width 33 height 28
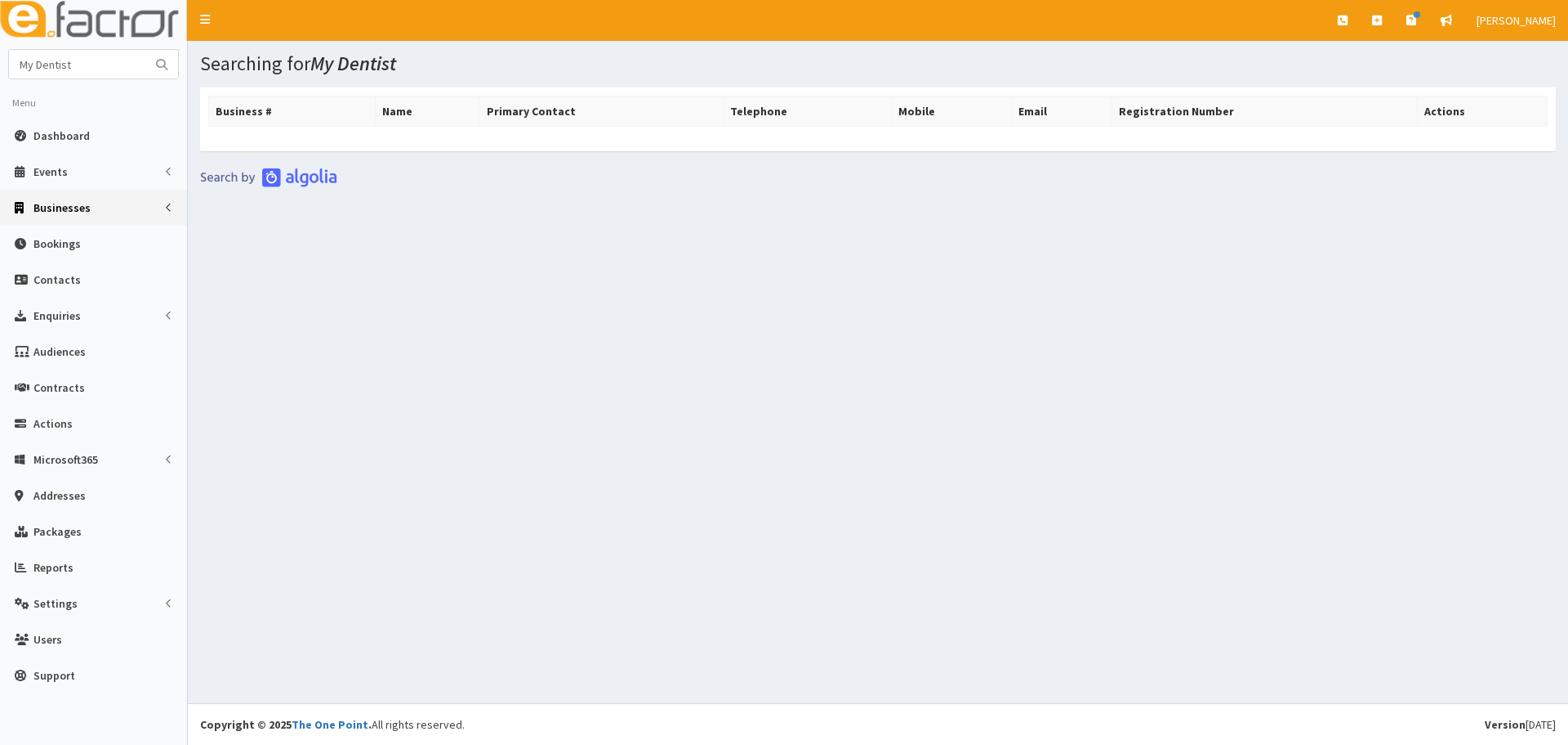
click at [52, 199] on link "Businesses" at bounding box center [93, 207] width 187 height 36
click at [60, 239] on span "Businesses" at bounding box center [63, 238] width 56 height 15
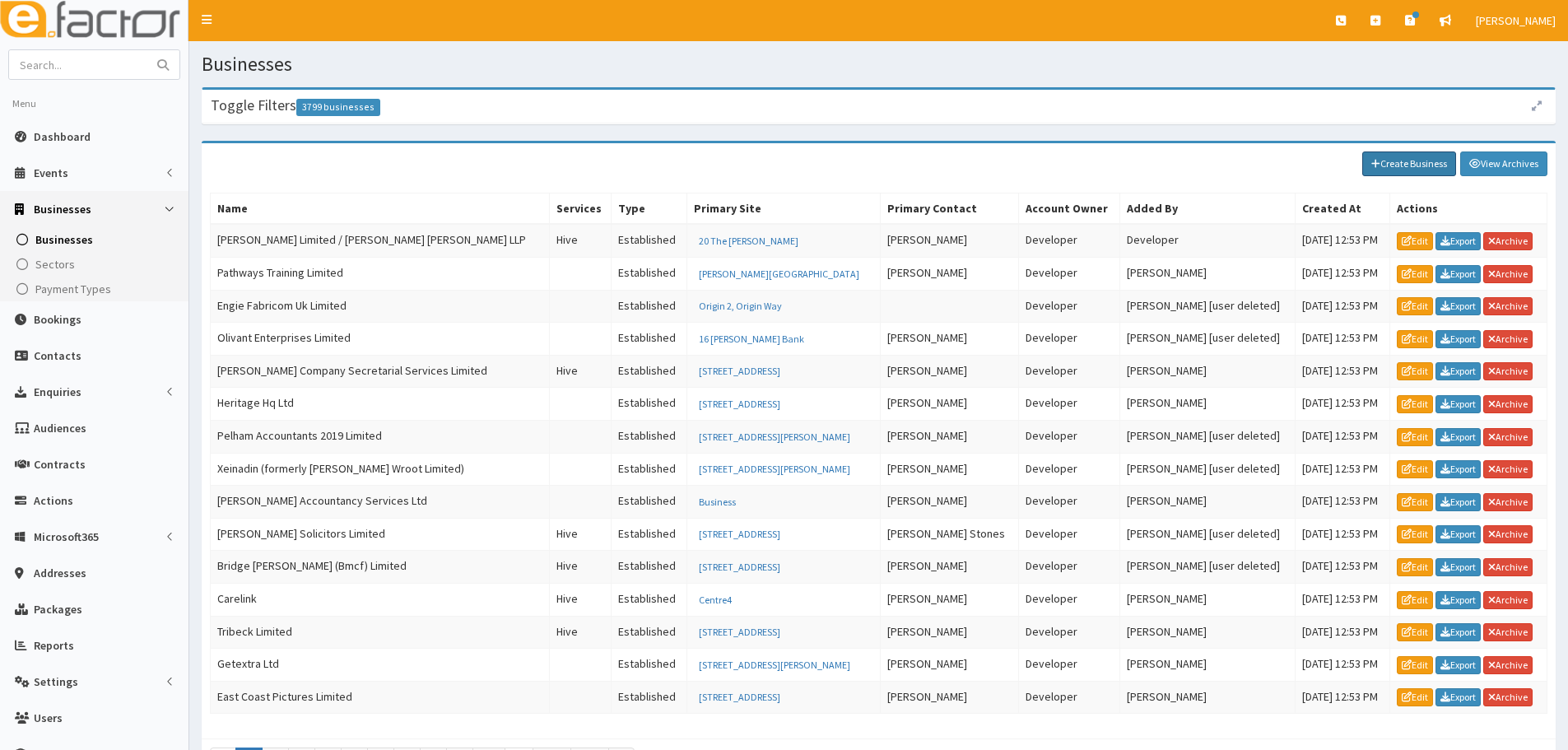
click at [1417, 169] on link "Create Business" at bounding box center [1409, 164] width 94 height 25
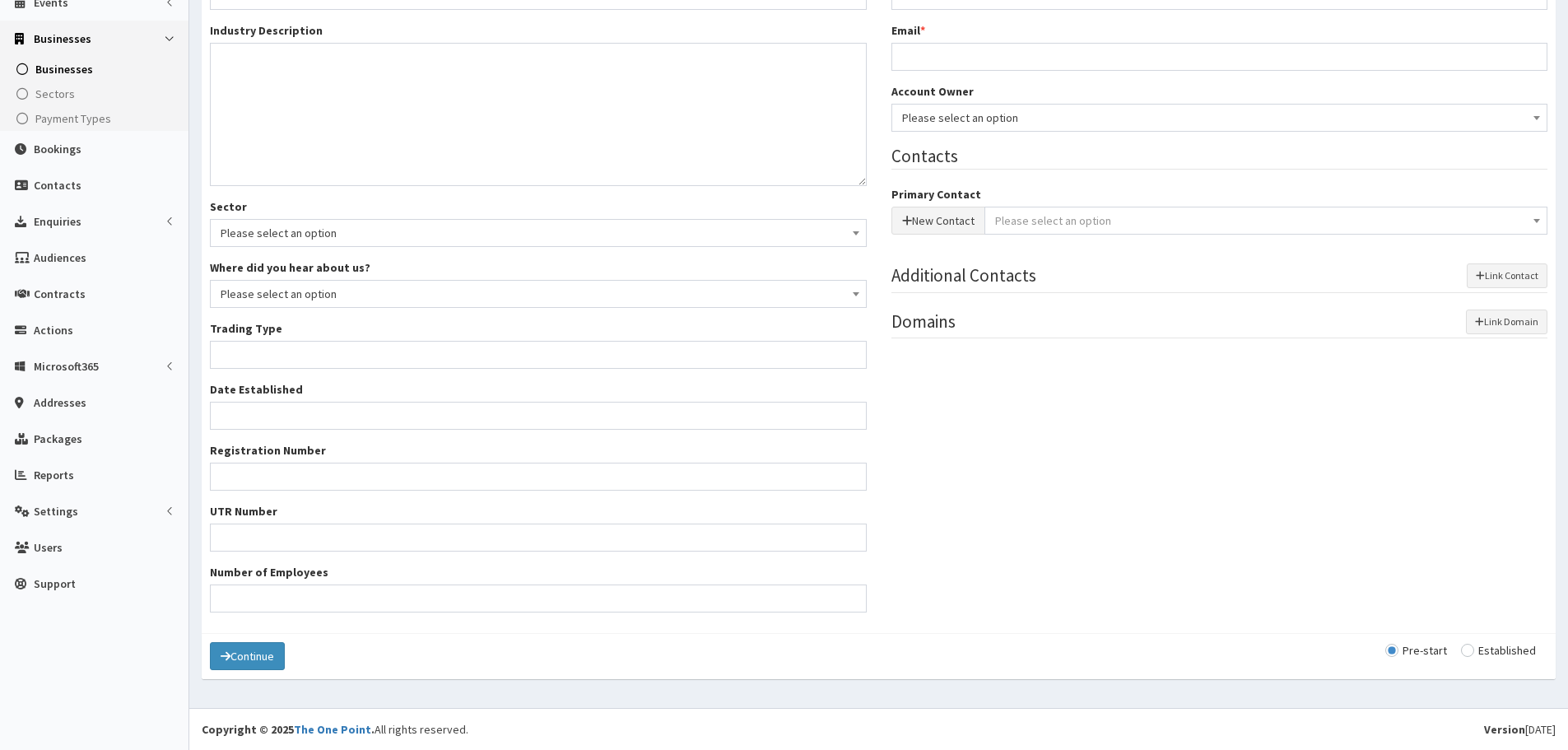
click at [1488, 645] on input "radio" at bounding box center [1499, 651] width 75 height 12
radio input "true"
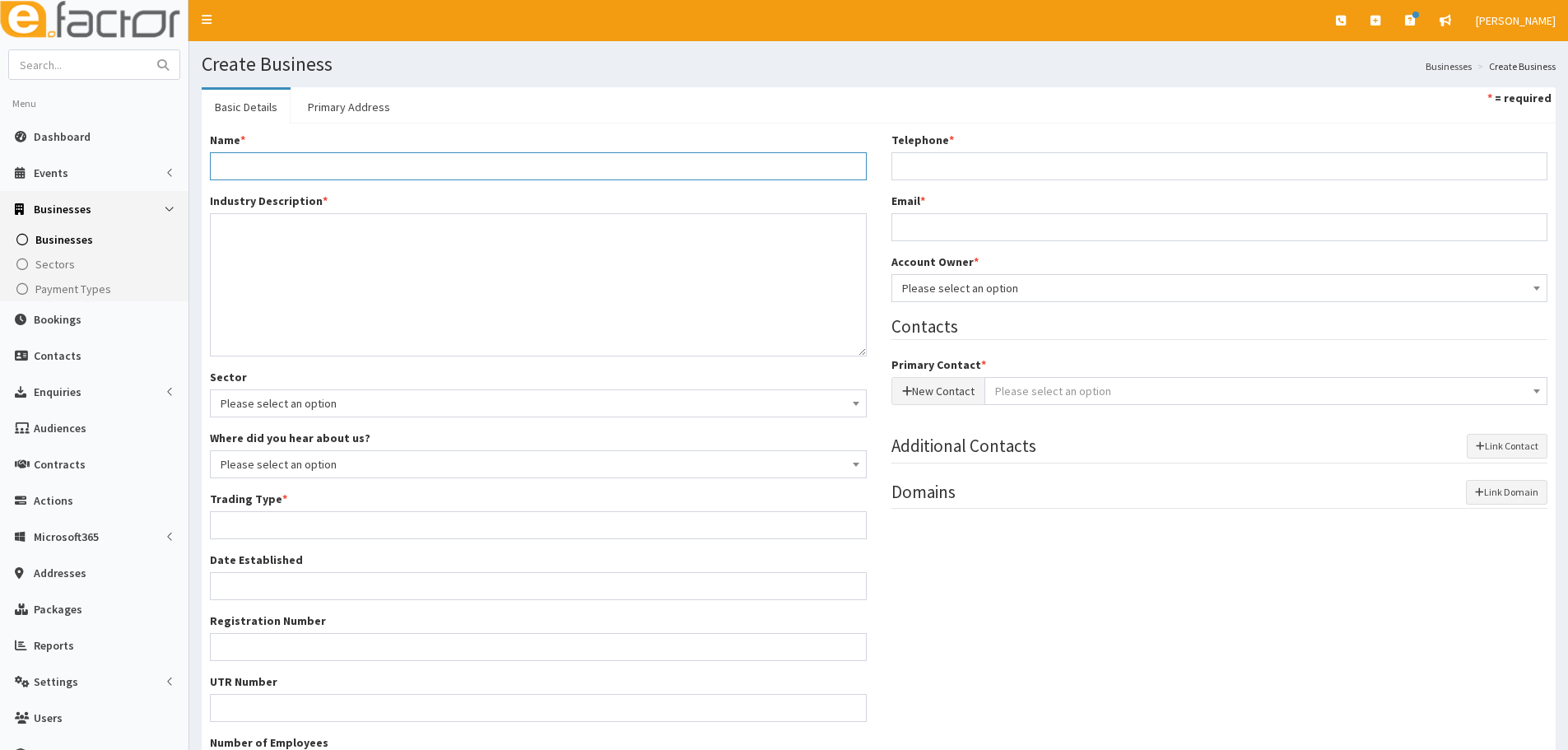
click at [345, 166] on input "Name *" at bounding box center [538, 166] width 656 height 28
paste input "My Dentist"
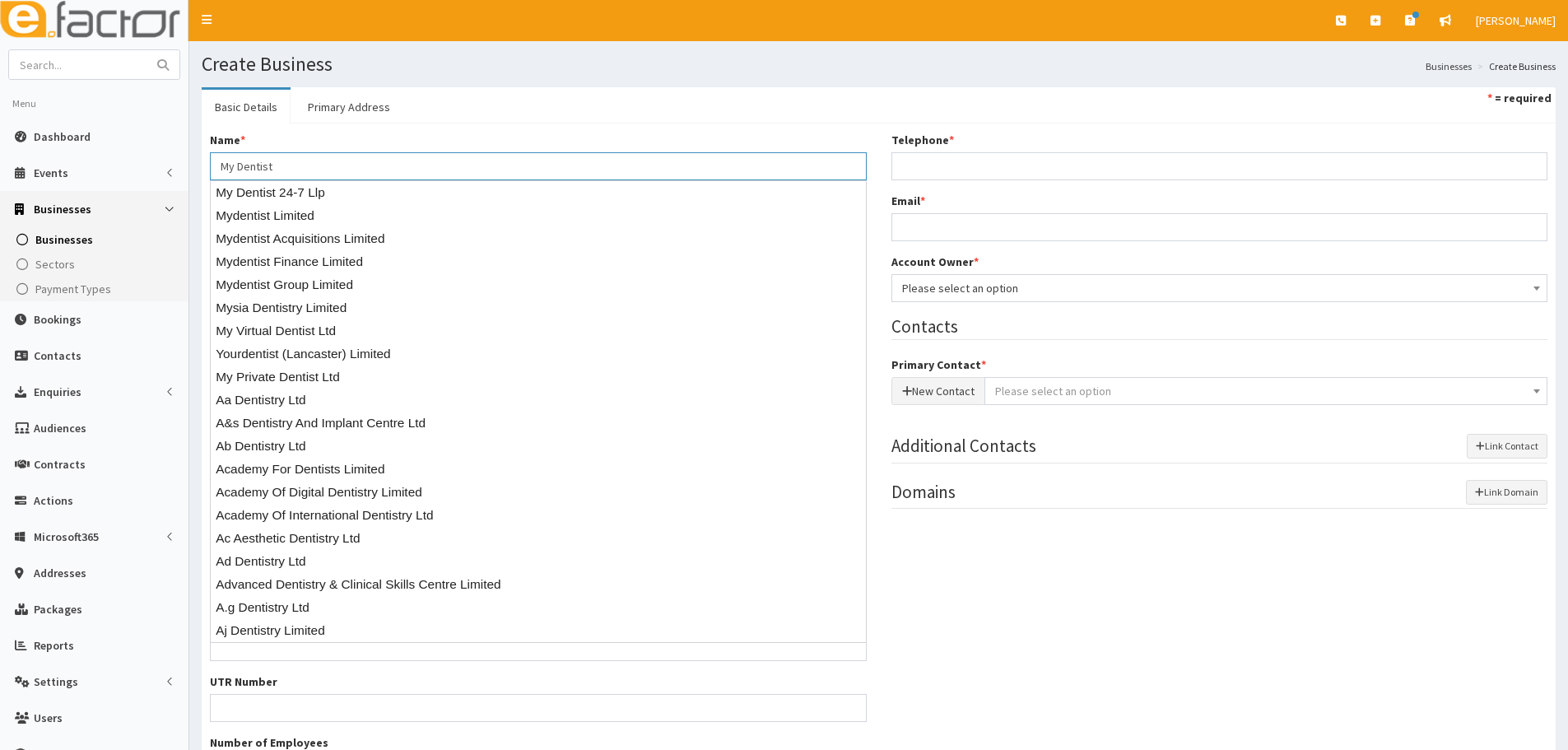
type input "My Dentist"
click at [514, 98] on ul "Basic Details Primary Address * = required" at bounding box center [878, 105] width 1354 height 36
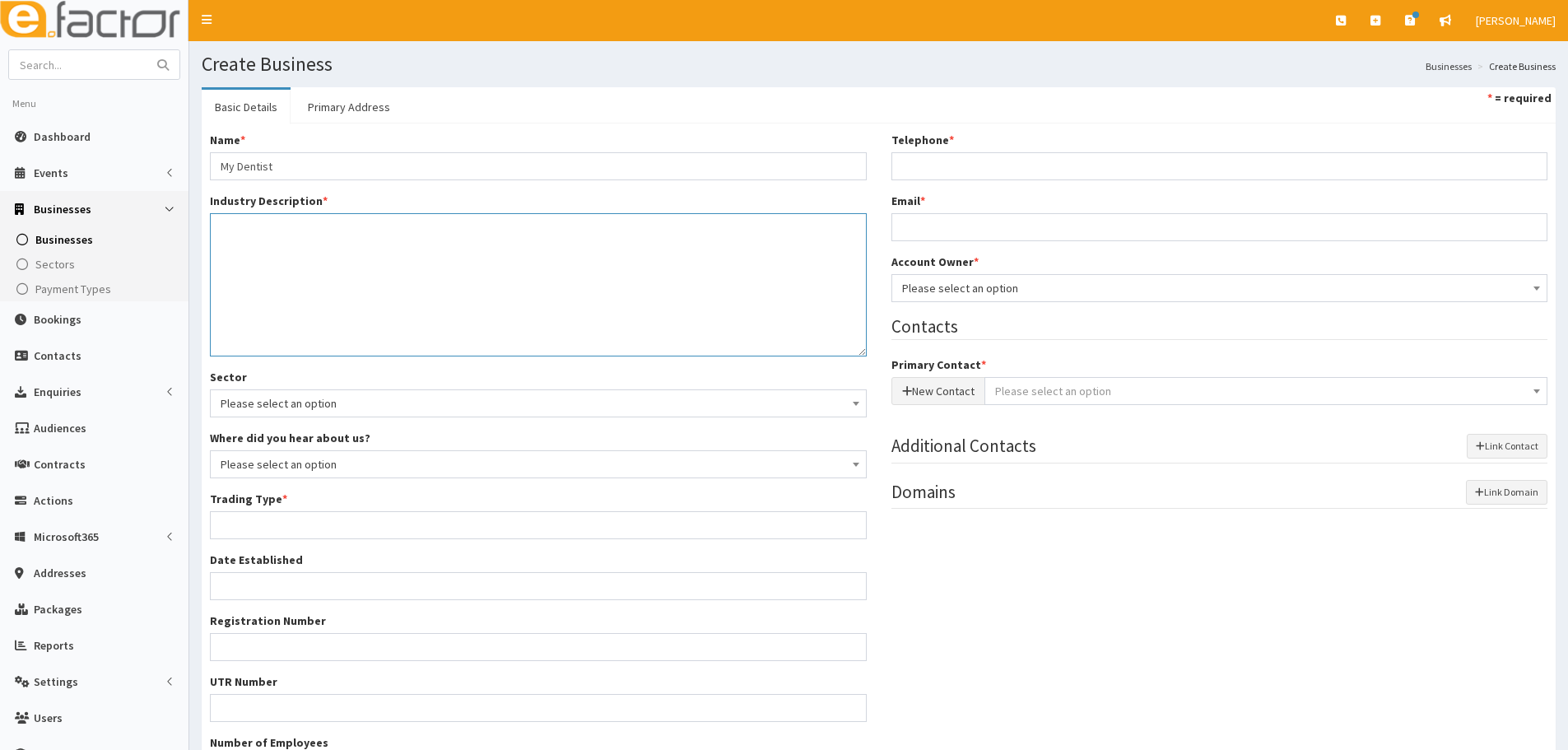
click at [268, 281] on textarea "Industry Description *" at bounding box center [538, 284] width 656 height 143
click at [480, 293] on textarea "Industry Description *" at bounding box center [538, 284] width 656 height 143
drag, startPoint x: 289, startPoint y: 165, endPoint x: 234, endPoint y: 182, distance: 57.6
click at [234, 182] on div "Name * My Dentist Industry Description * Sector Please select an option Busines…" at bounding box center [538, 462] width 682 height 663
click at [221, 255] on textarea "Industry Description *" at bounding box center [538, 284] width 656 height 143
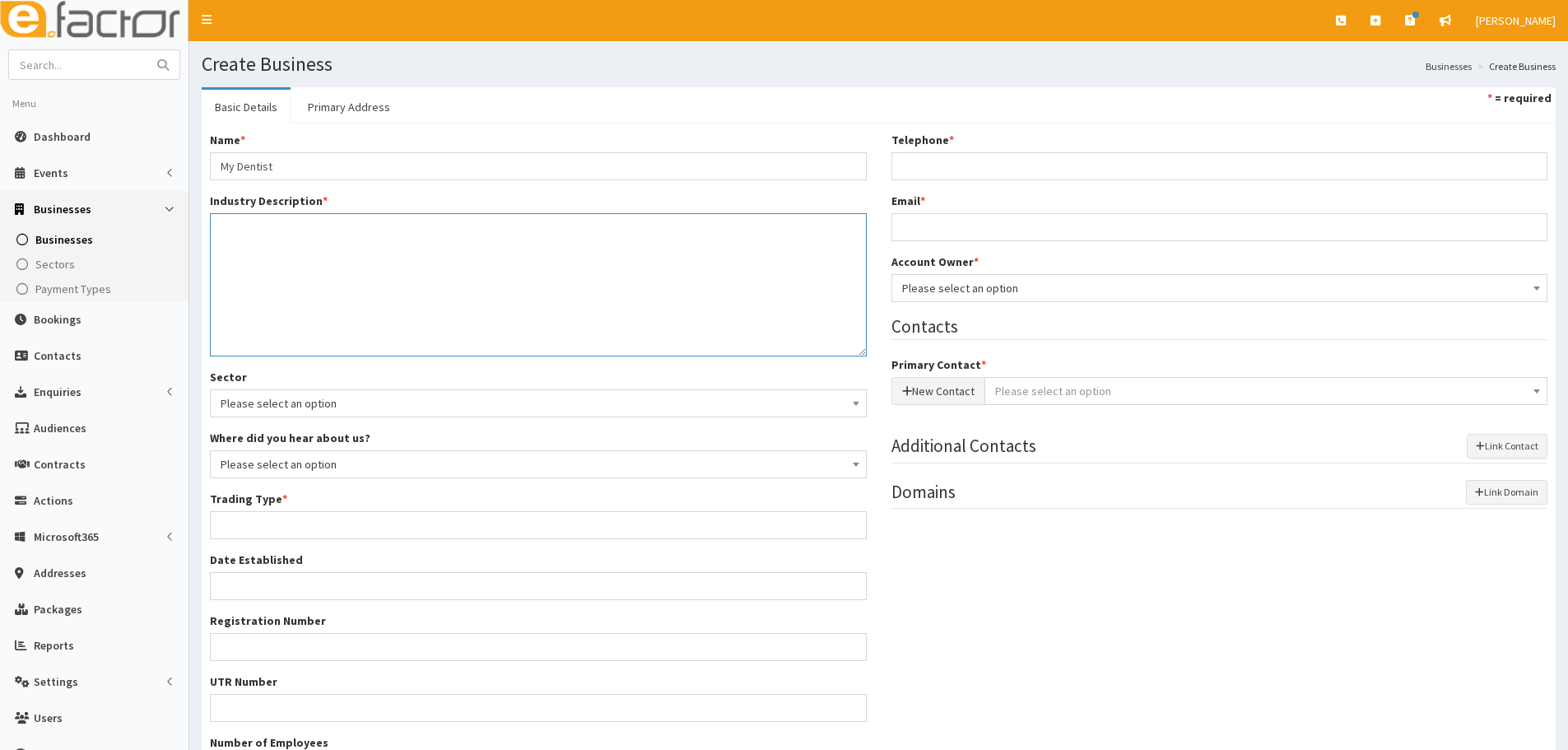
paste textarea "Dentist"
click at [222, 220] on textarea "Dentist" at bounding box center [538, 284] width 656 height 143
type textarea "Dentist"
click at [328, 530] on input "Trading Type *" at bounding box center [538, 524] width 656 height 28
type input "Private limited company"
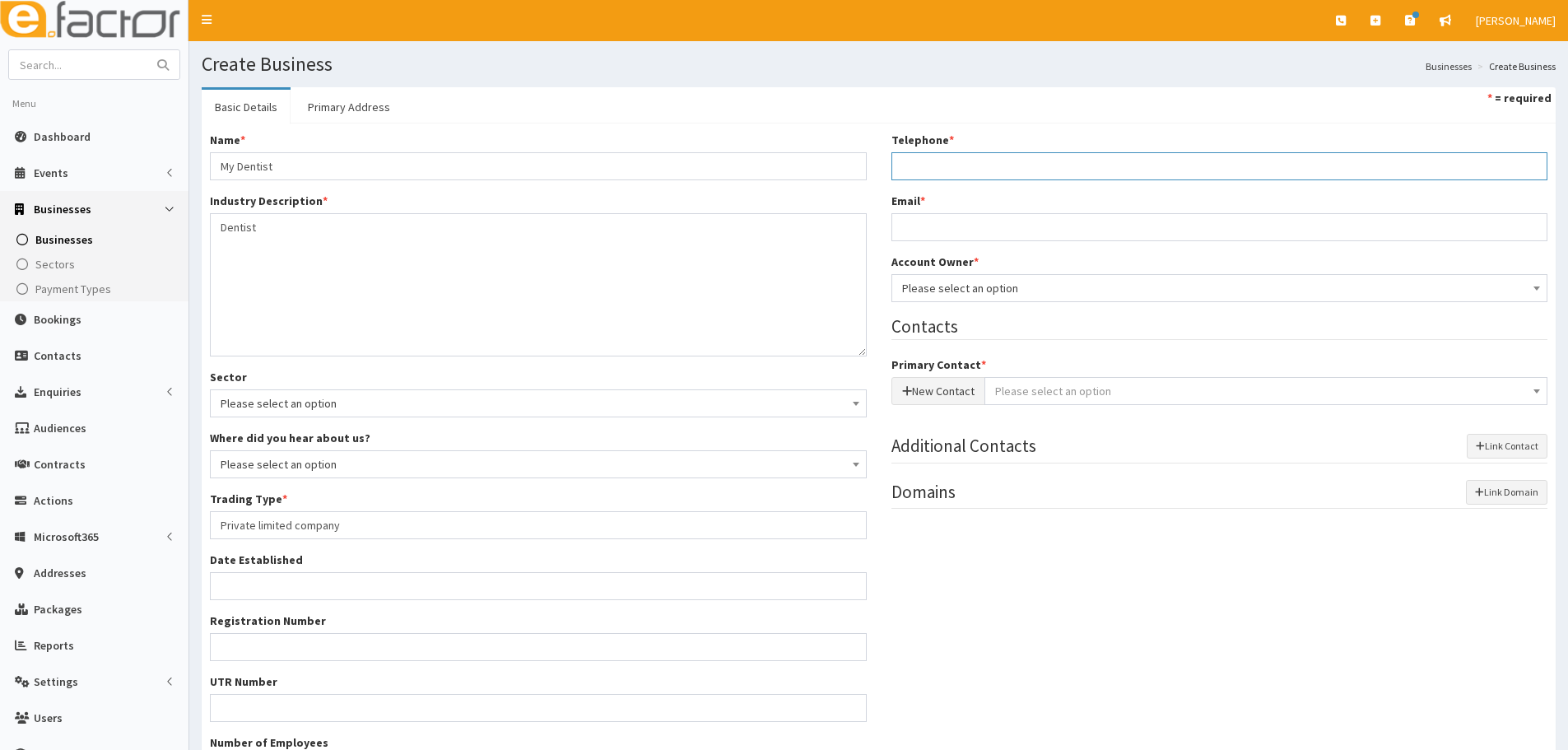
click at [933, 154] on input "Telephone *" at bounding box center [1219, 166] width 656 height 28
paste input "07597896911"
type input "07597896911"
click at [933, 233] on input "Email *" at bounding box center [1219, 227] width 656 height 28
click at [932, 222] on input "Email *" at bounding box center [1219, 227] width 656 height 28
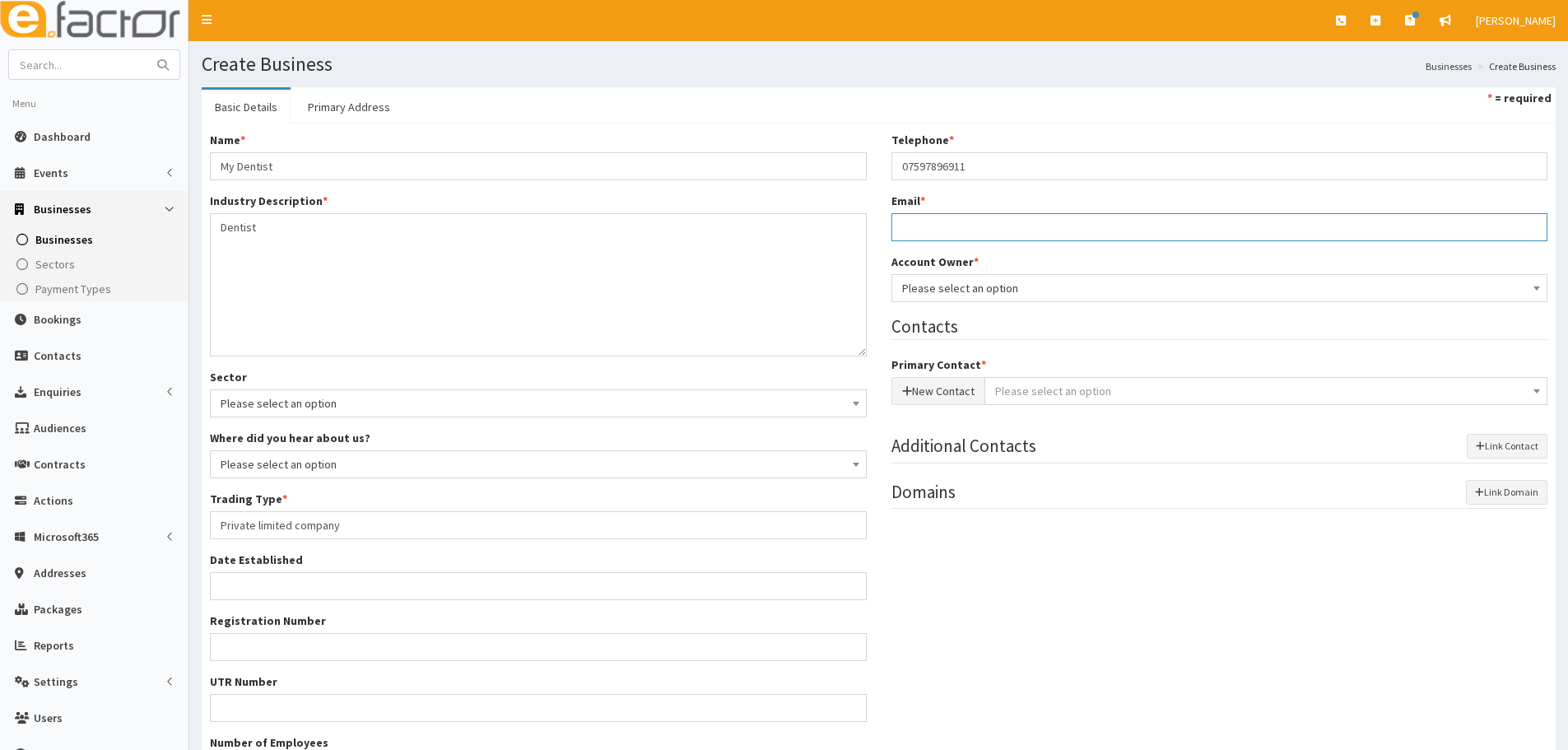
paste input "[EMAIL_ADDRESS][DOMAIN_NAME]"
type input "[EMAIL_ADDRESS][DOMAIN_NAME]"
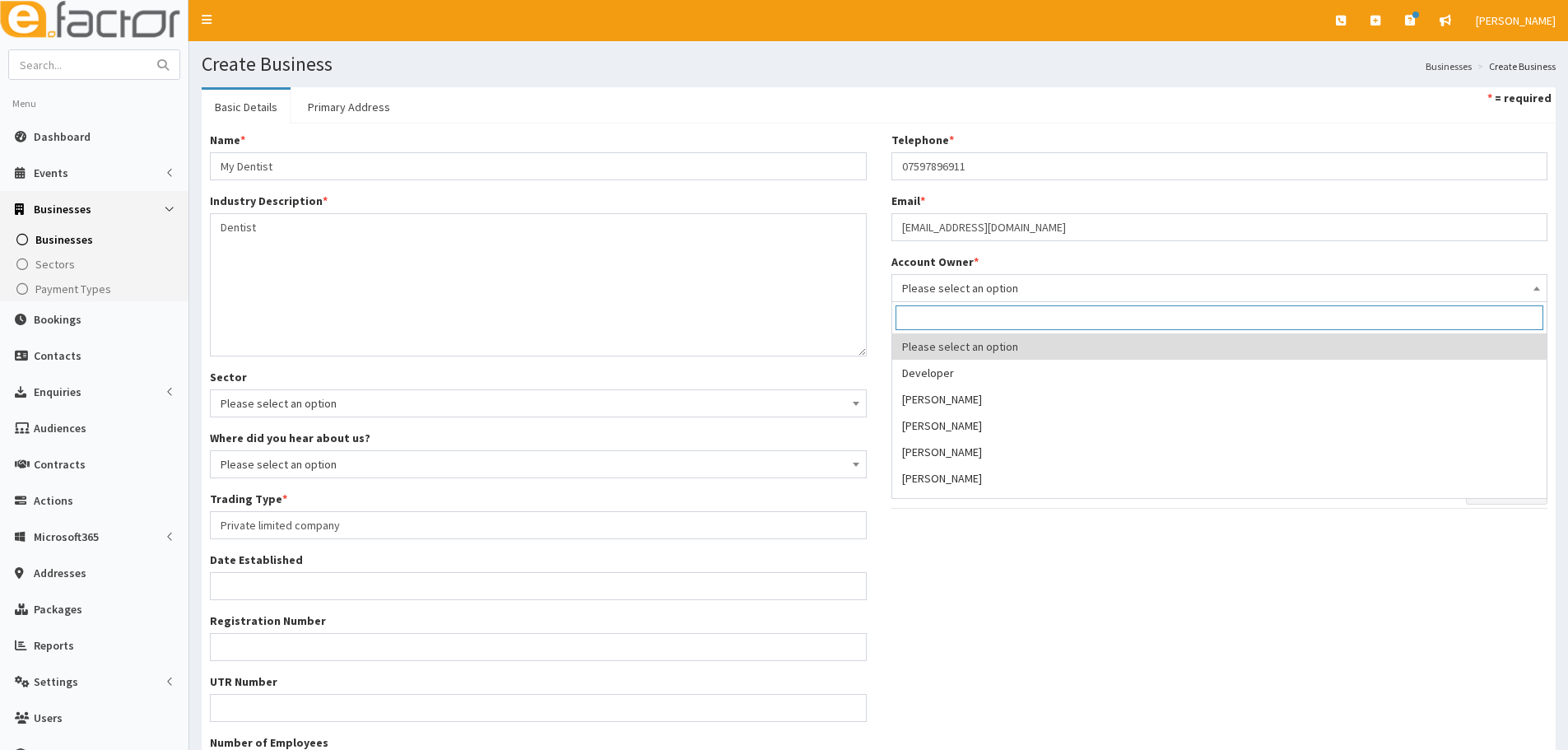
click at [926, 282] on span "Please select an option" at bounding box center [1220, 288] width 636 height 23
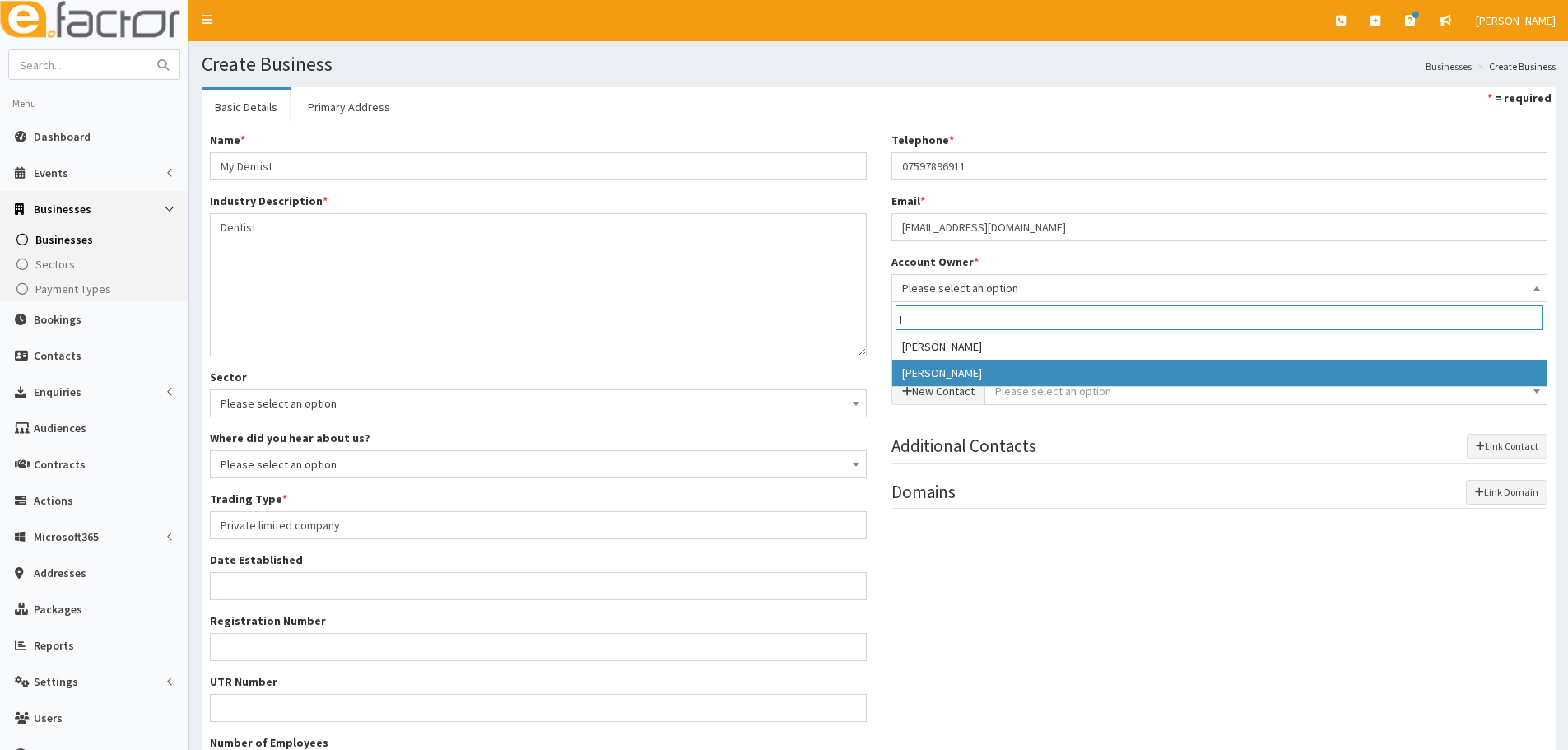
type input "j"
select select "38"
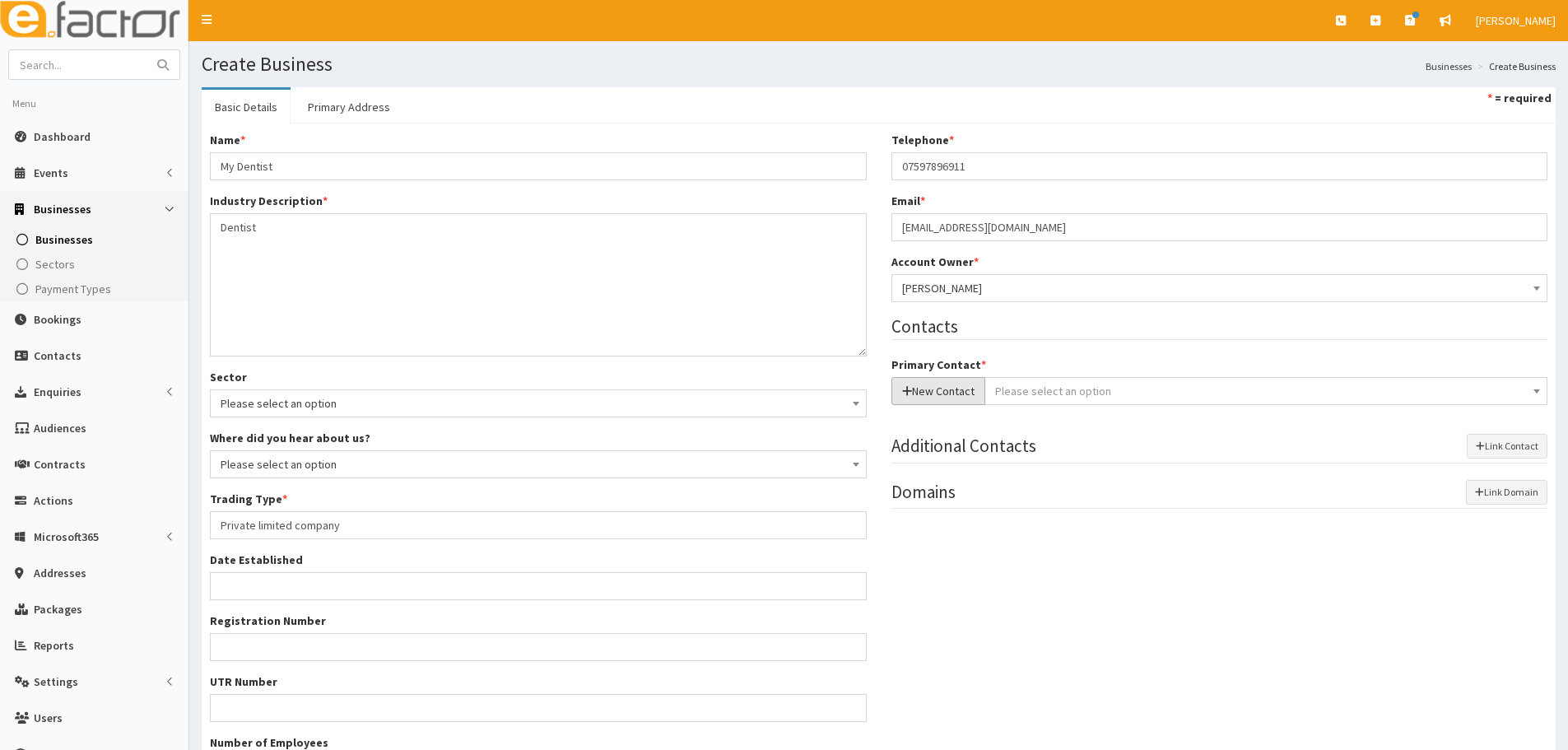
click at [934, 385] on button "New Contact" at bounding box center [938, 390] width 94 height 28
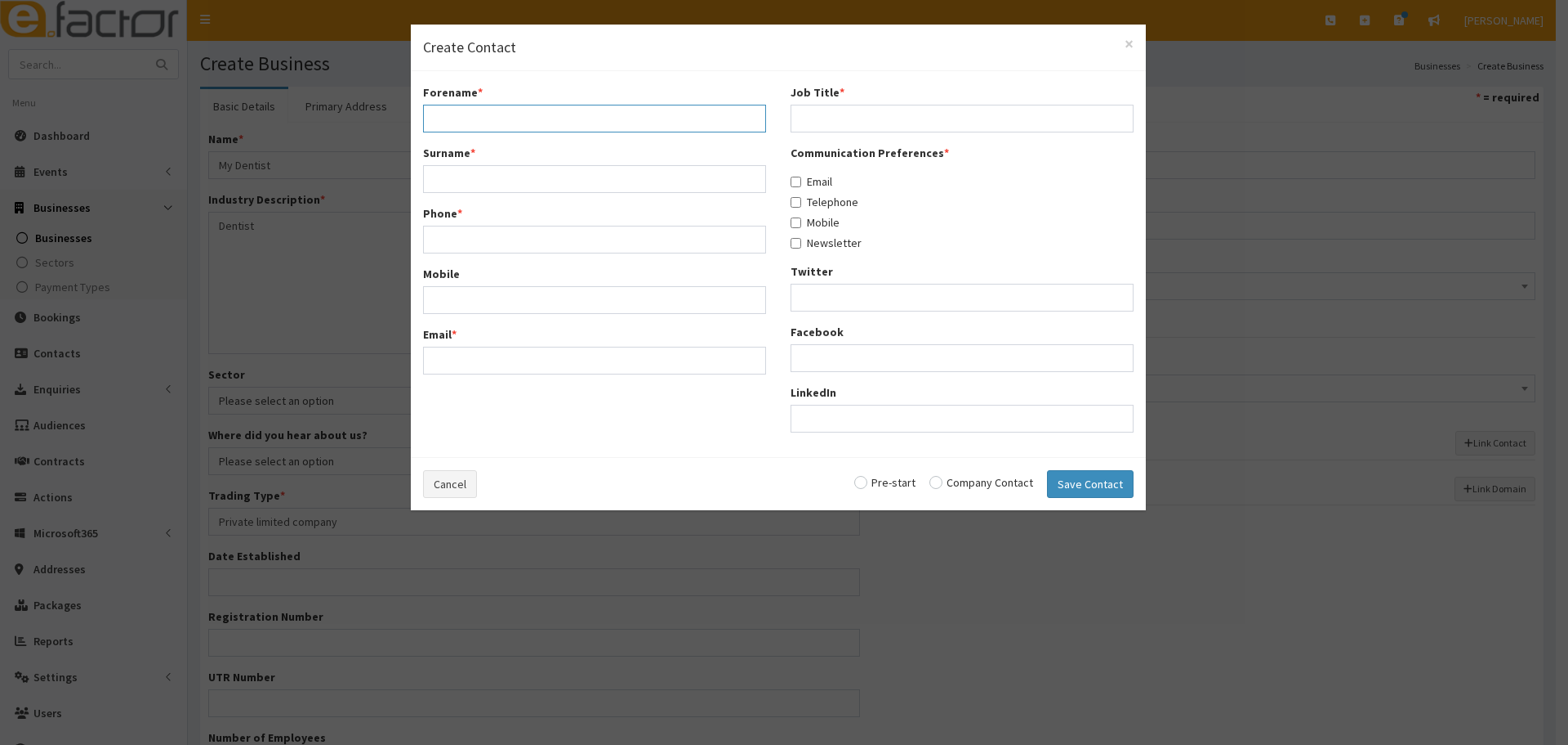
click at [484, 121] on input "Forename *" at bounding box center [594, 118] width 343 height 27
paste input "ashton"
click at [438, 119] on input "ashton" at bounding box center [594, 118] width 343 height 27
type input "Ashton"
drag, startPoint x: 485, startPoint y: 184, endPoint x: 745, endPoint y: 180, distance: 260.0
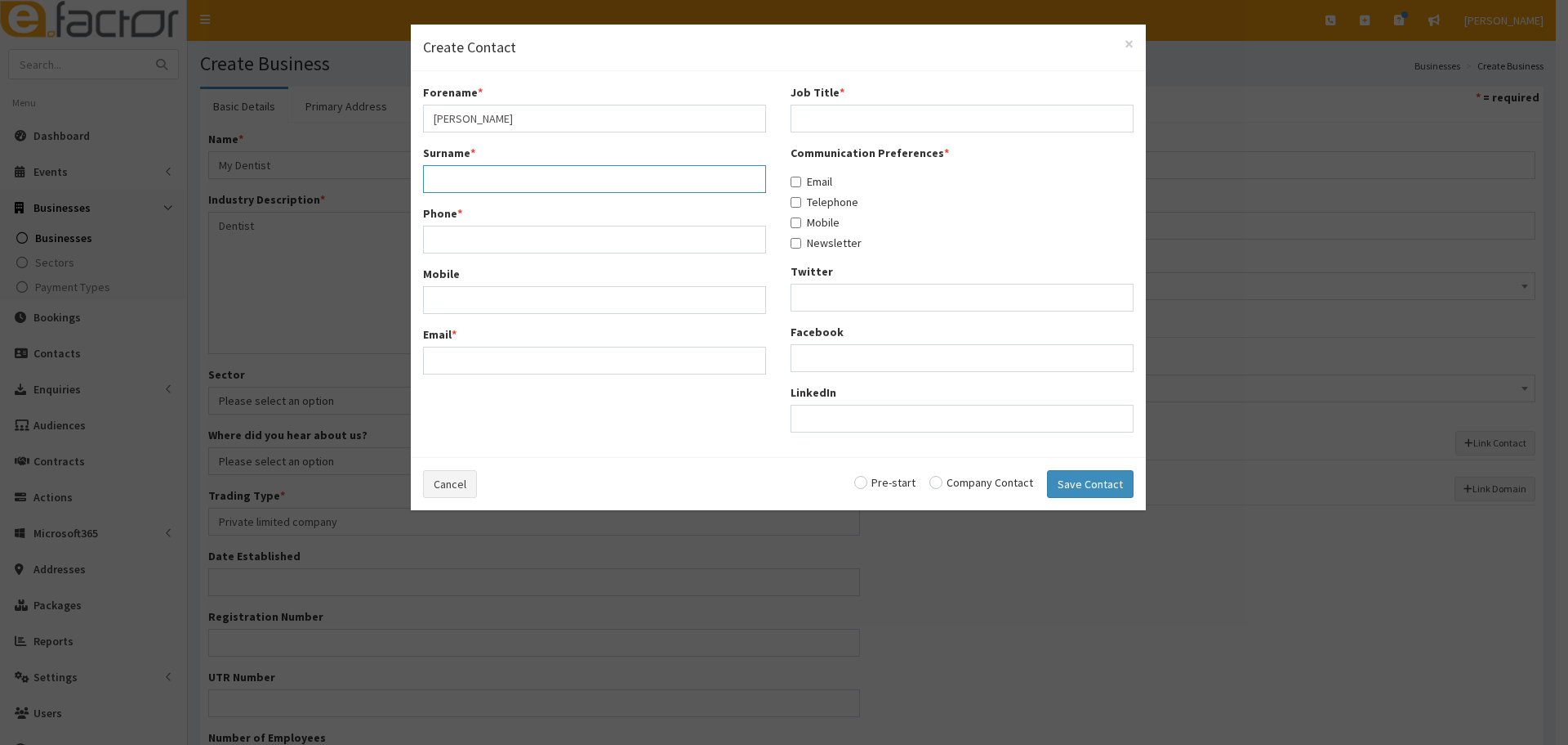
click at [485, 184] on input "Surname *" at bounding box center [594, 179] width 343 height 27
click at [452, 182] on input "Surname *" at bounding box center [594, 179] width 343 height 27
paste input "ashton"
click at [439, 178] on input "ashton" at bounding box center [594, 179] width 343 height 27
type input "Ashton"
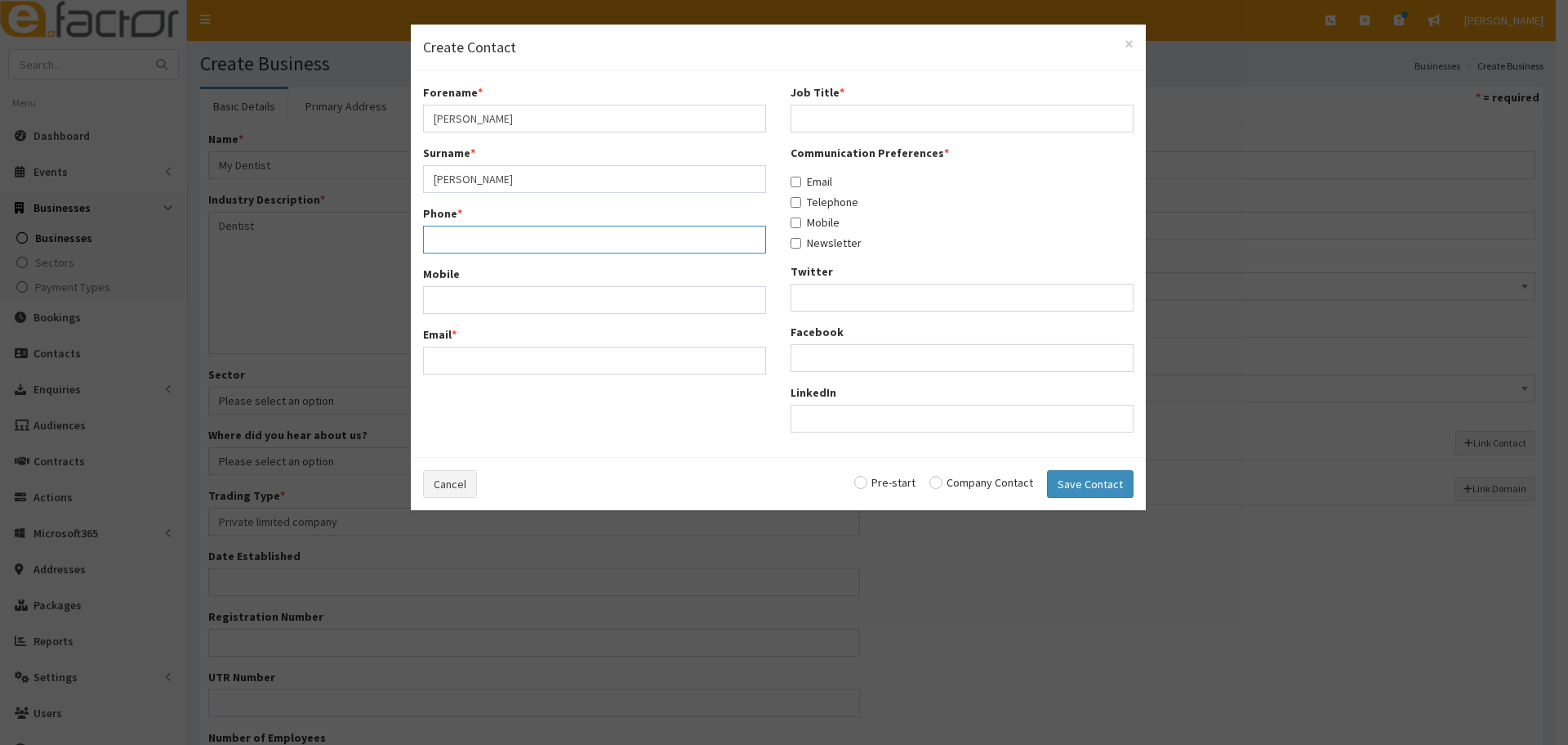
drag, startPoint x: 453, startPoint y: 237, endPoint x: 509, endPoint y: 233, distance: 56.1
click at [453, 237] on input "Phone *" at bounding box center [594, 239] width 343 height 27
click at [486, 250] on input "Phone *" at bounding box center [594, 239] width 343 height 27
paste input "07597896911"
type input "07597896911"
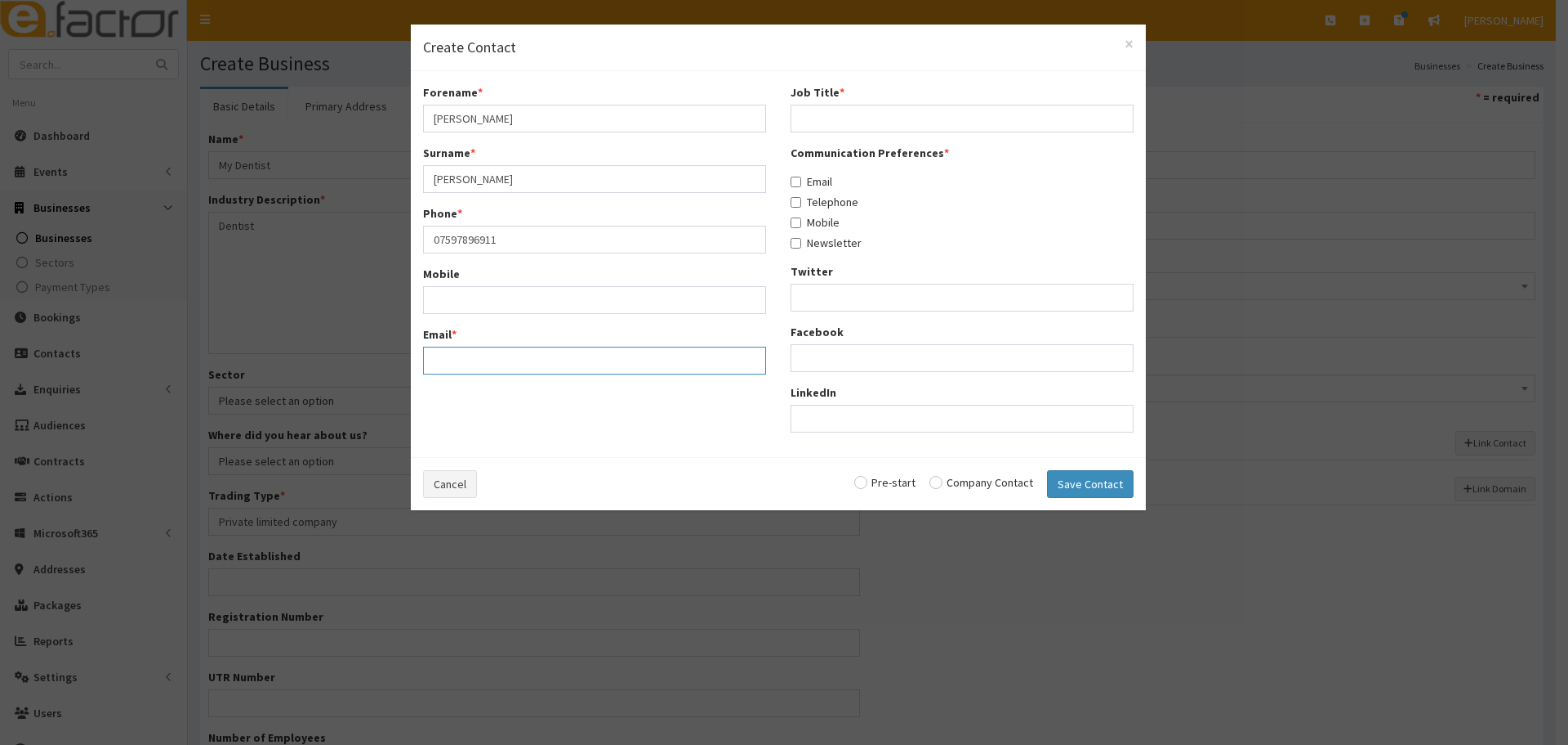
click at [550, 357] on input "Email *" at bounding box center [594, 360] width 343 height 27
paste input "ashton.traill28@outlook.com"
type input "ashton.traill28@outlook.com"
drag, startPoint x: 867, startPoint y: 114, endPoint x: 856, endPoint y: 116, distance: 11.2
click at [866, 115] on input "Job Title *" at bounding box center [962, 118] width 343 height 27
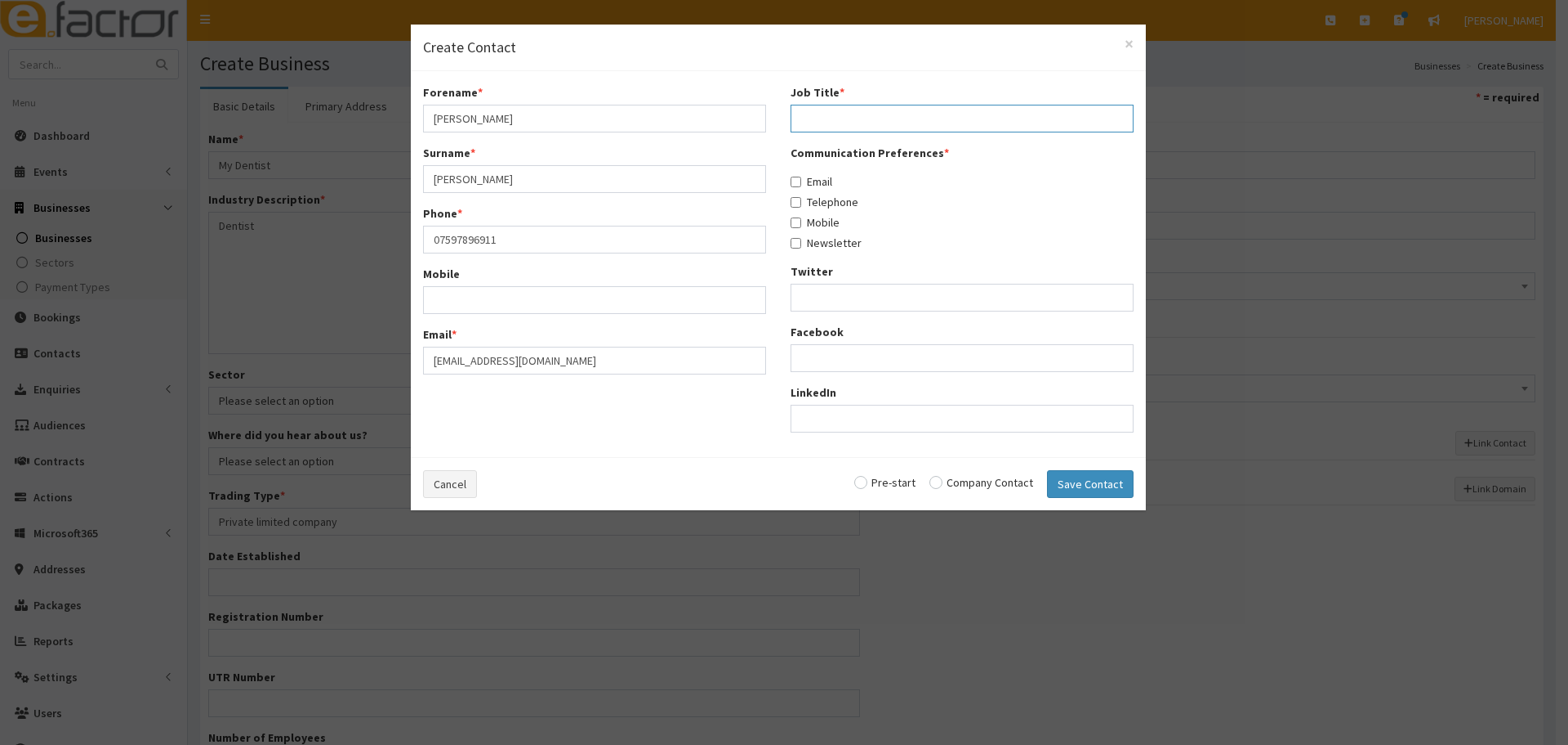
paste input "Treatment Coordinator"
type input "Treatment Coordinator"
click at [804, 180] on label "Email" at bounding box center [812, 182] width 42 height 17
click at [801, 180] on input "Email" at bounding box center [796, 182] width 11 height 11
checkbox input "true"
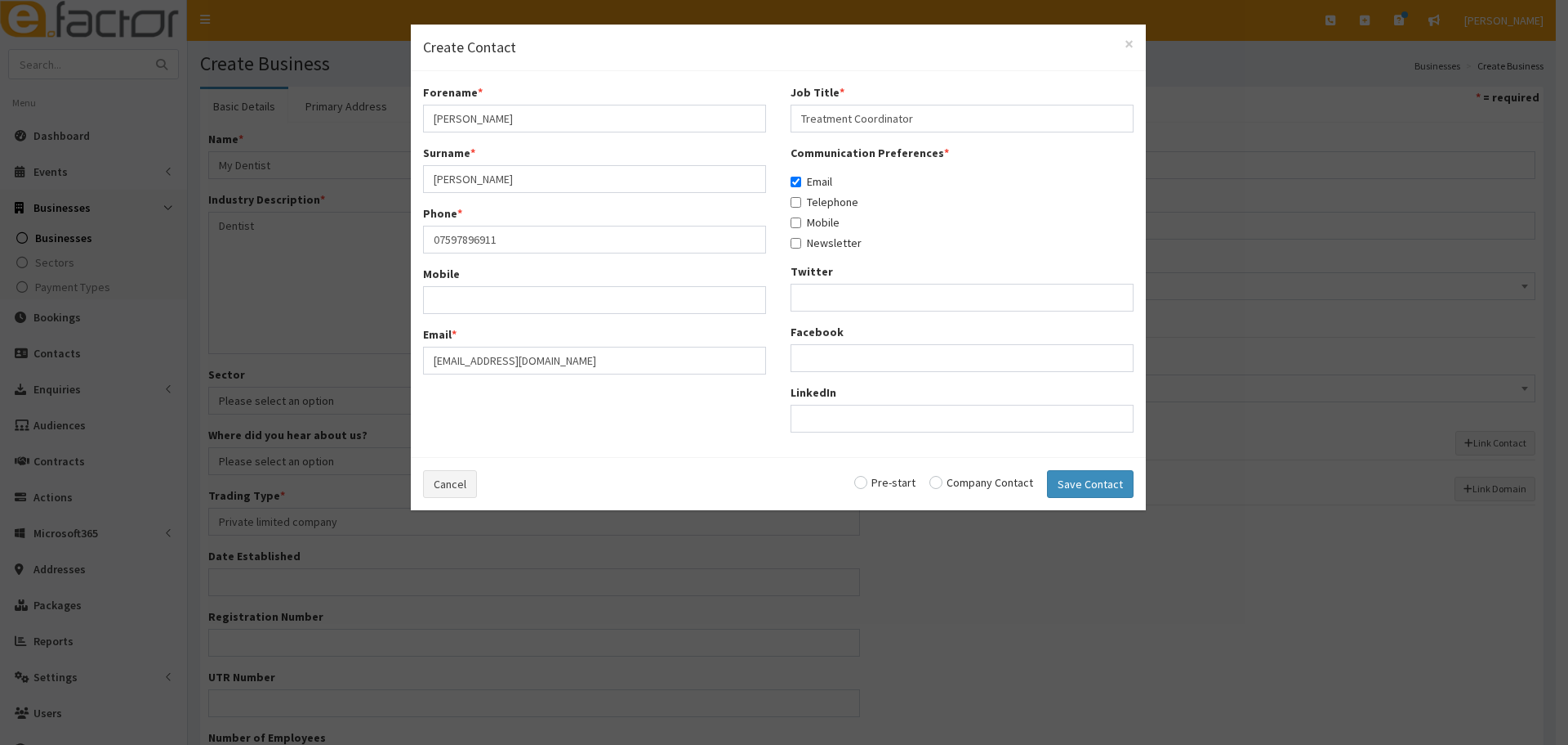
click at [804, 207] on label "Telephone" at bounding box center [825, 202] width 68 height 17
click at [801, 207] on input "Telephone" at bounding box center [796, 202] width 11 height 11
checkbox input "true"
click at [809, 222] on label "Mobile" at bounding box center [815, 223] width 49 height 17
click at [801, 222] on input "Mobile" at bounding box center [796, 223] width 11 height 11
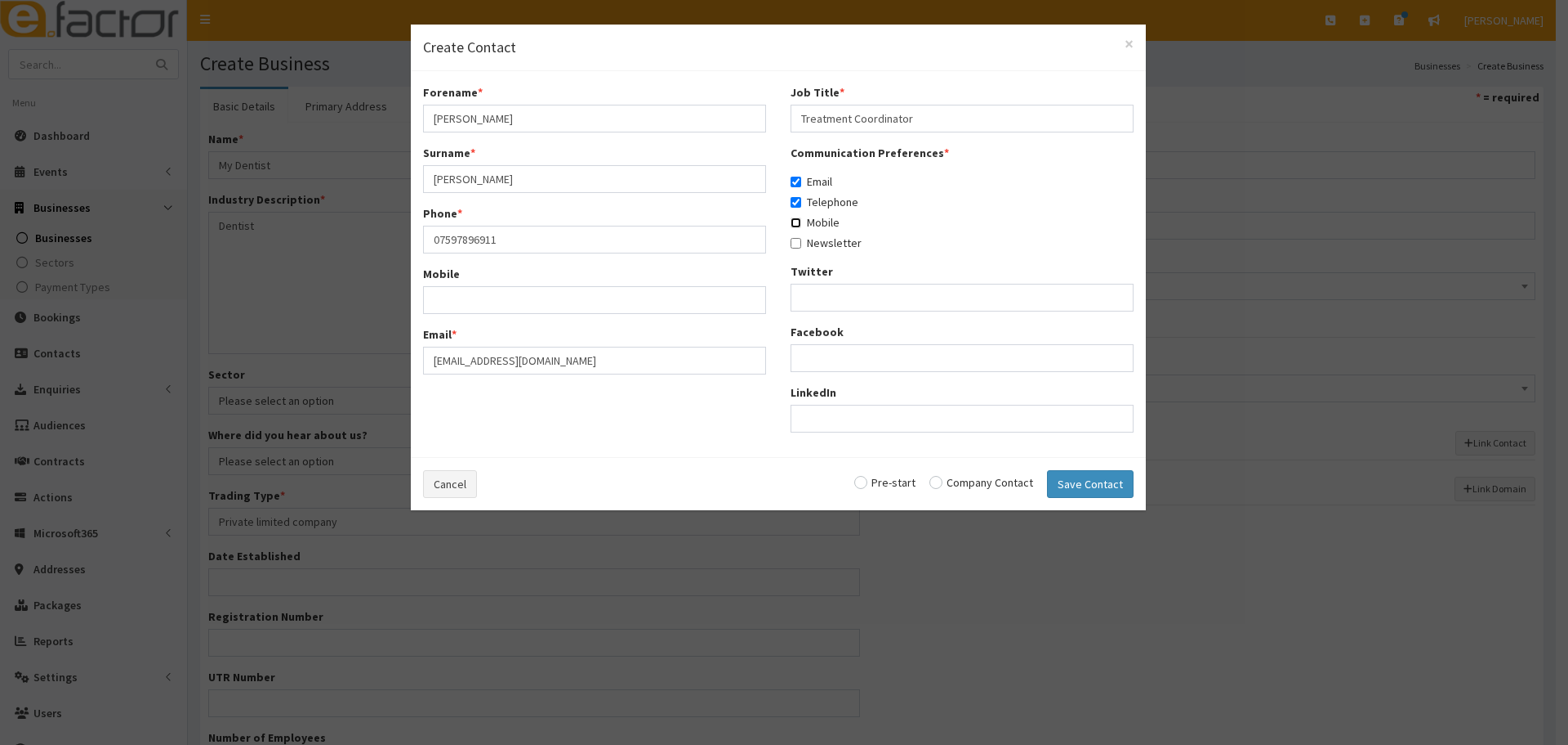
checkbox input "true"
click at [984, 477] on label "Company Contact" at bounding box center [981, 483] width 104 height 12
click at [1032, 483] on input "radio" at bounding box center [981, 483] width 104 height 12
radio input "true"
drag, startPoint x: 1126, startPoint y: 488, endPoint x: 1080, endPoint y: 476, distance: 47.5
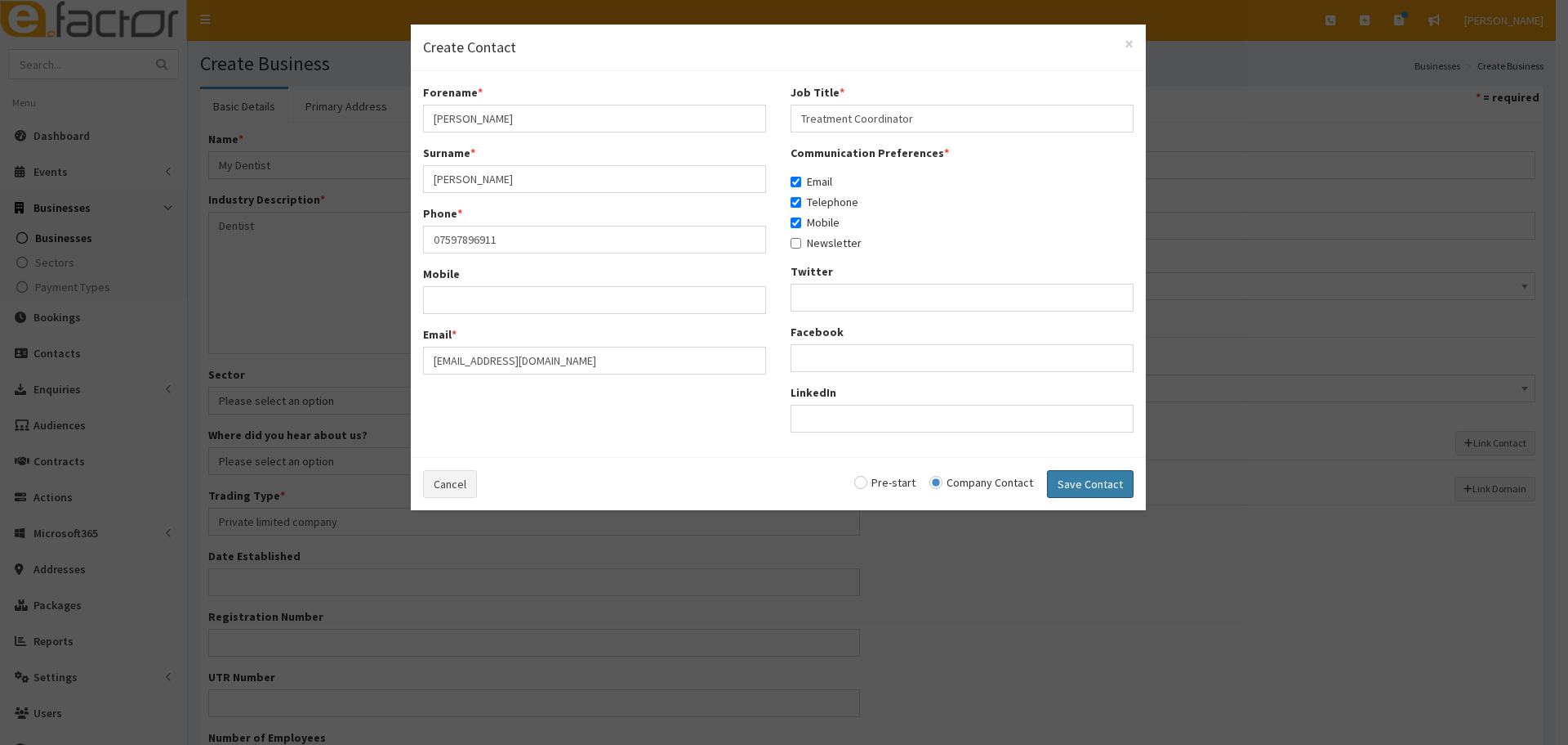
click at [1121, 488] on button "Save Contact" at bounding box center [1091, 483] width 86 height 27
checkbox input "false"
radio input "false"
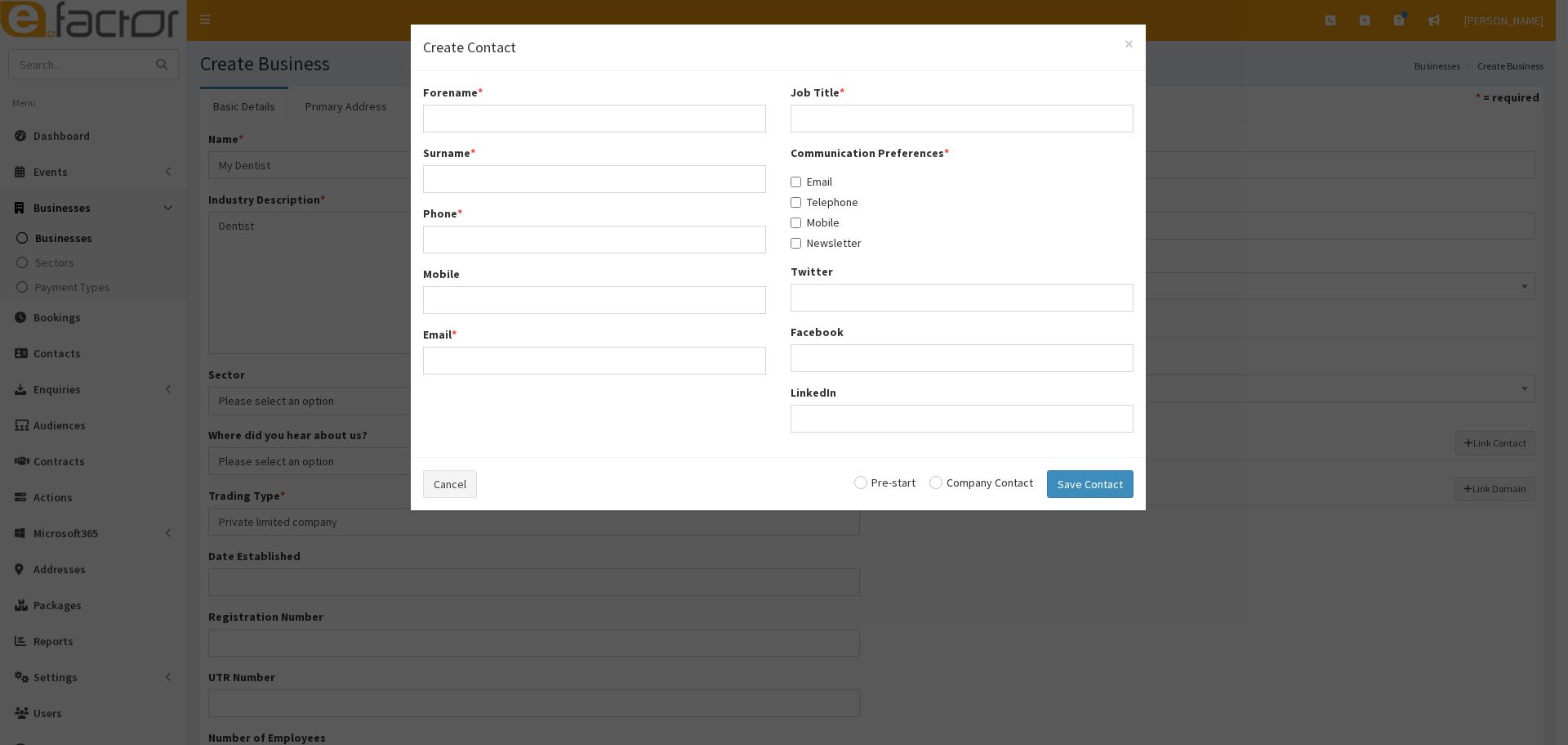
select select "5245"
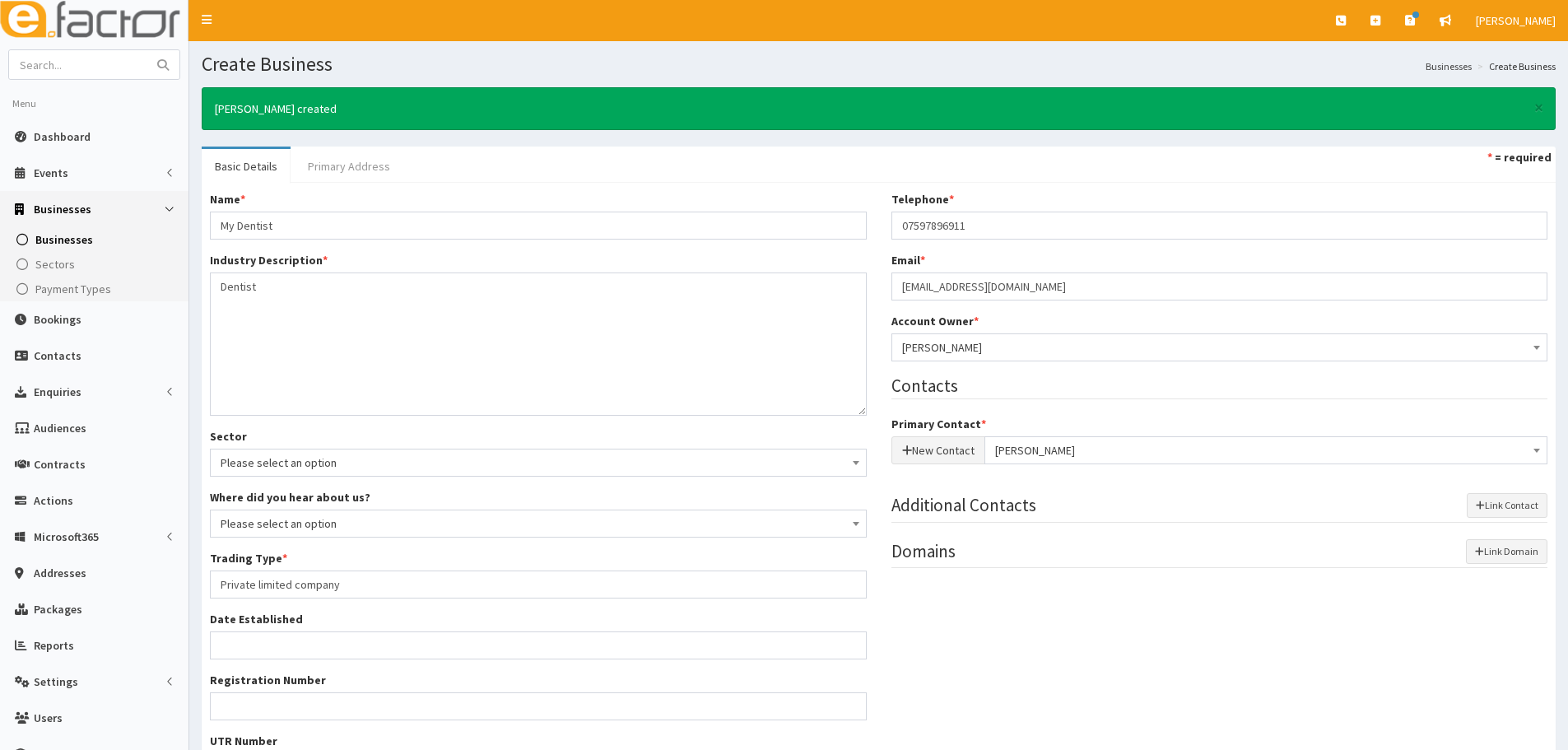
click at [310, 156] on link "Primary Address" at bounding box center [349, 166] width 109 height 34
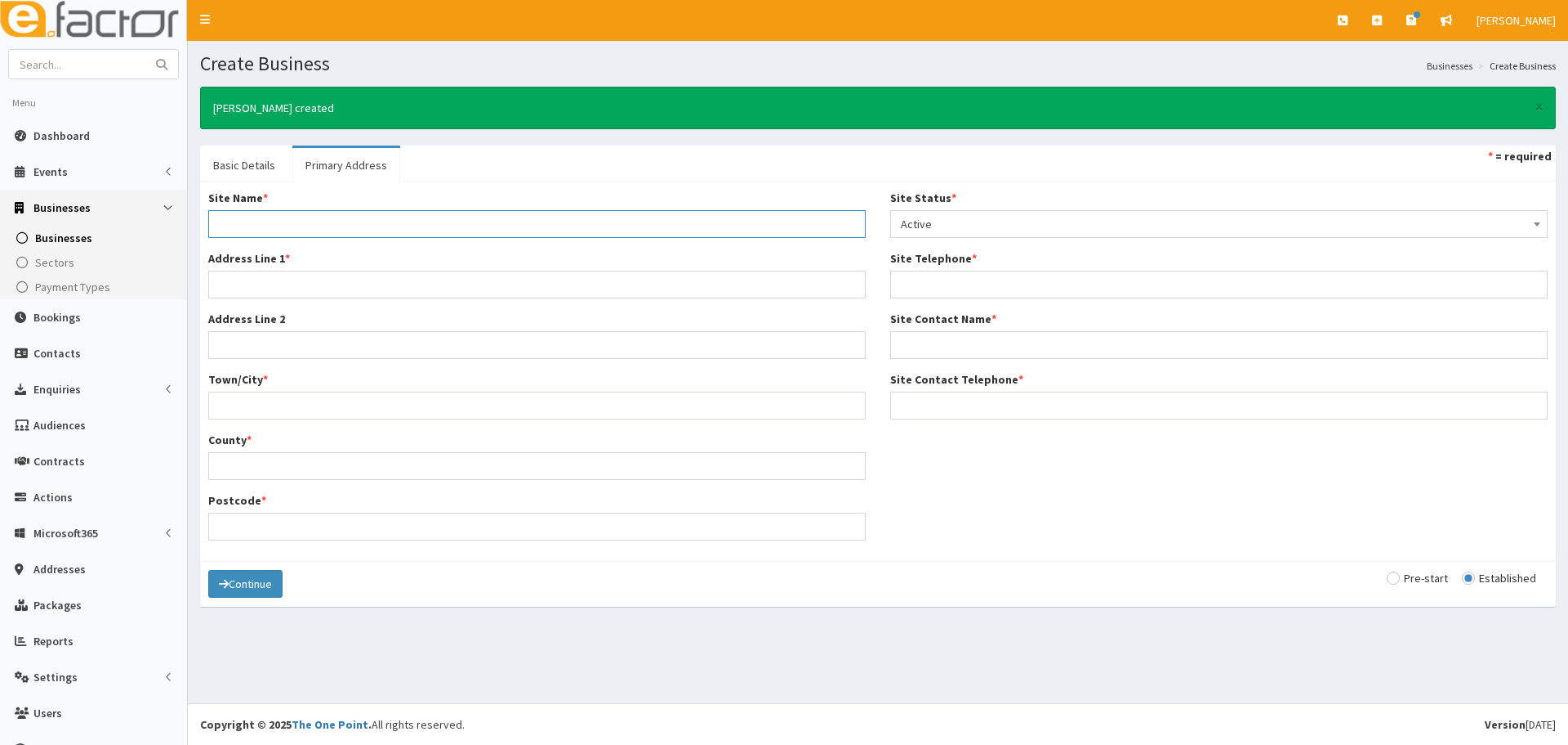
click at [385, 231] on input "Site Name *" at bounding box center [537, 223] width 657 height 27
paste input "My Dentist"
type input "My Dentist"
drag, startPoint x: 227, startPoint y: 285, endPoint x: 255, endPoint y: 282, distance: 28.2
click at [227, 285] on input "Address Line 1 *" at bounding box center [537, 284] width 657 height 27
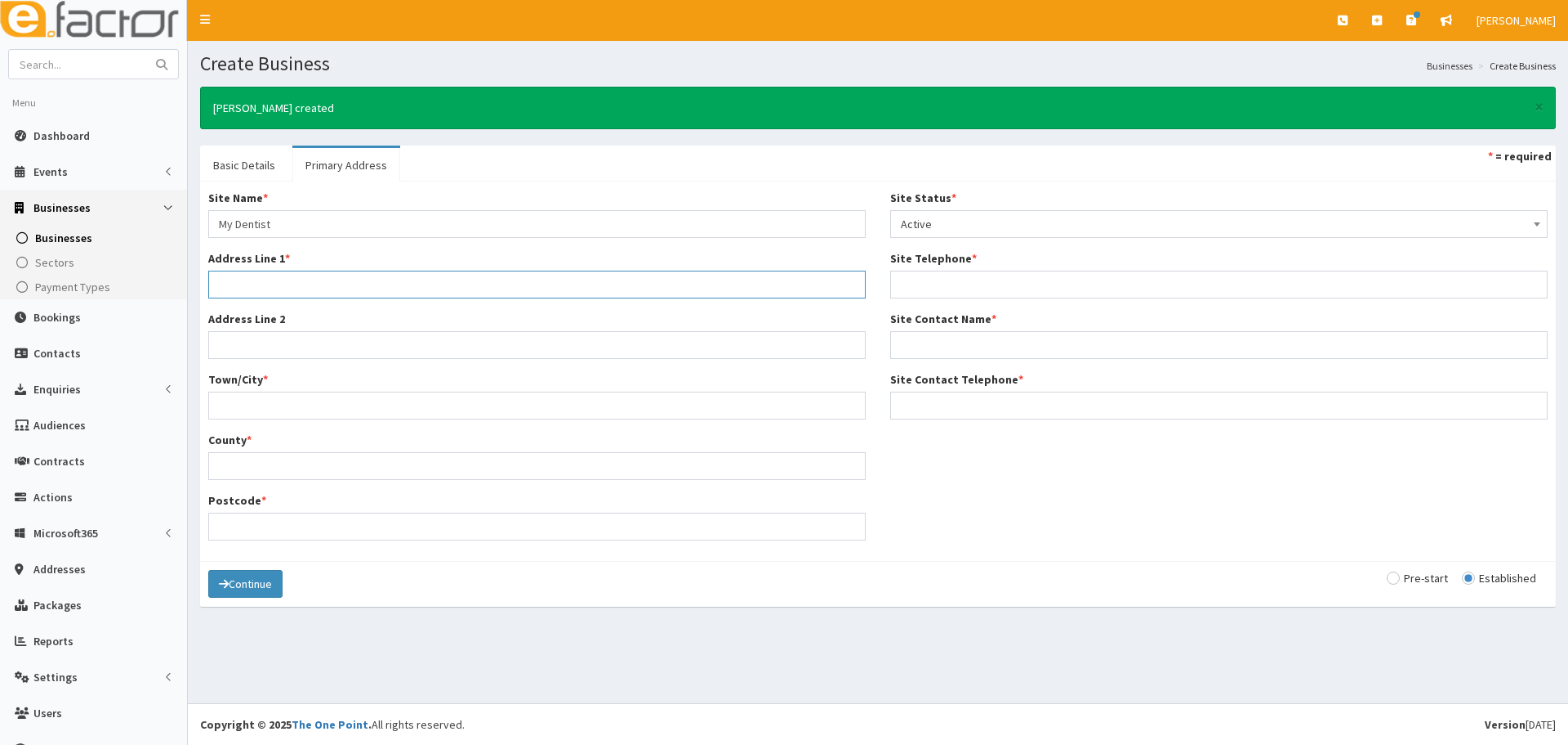
paste input "Unit 1 palace court"
type input "Unit 1 palace court"
click at [291, 397] on input "Town/City *" at bounding box center [537, 404] width 657 height 27
paste input "Grimsby"
type input "Grimsby"
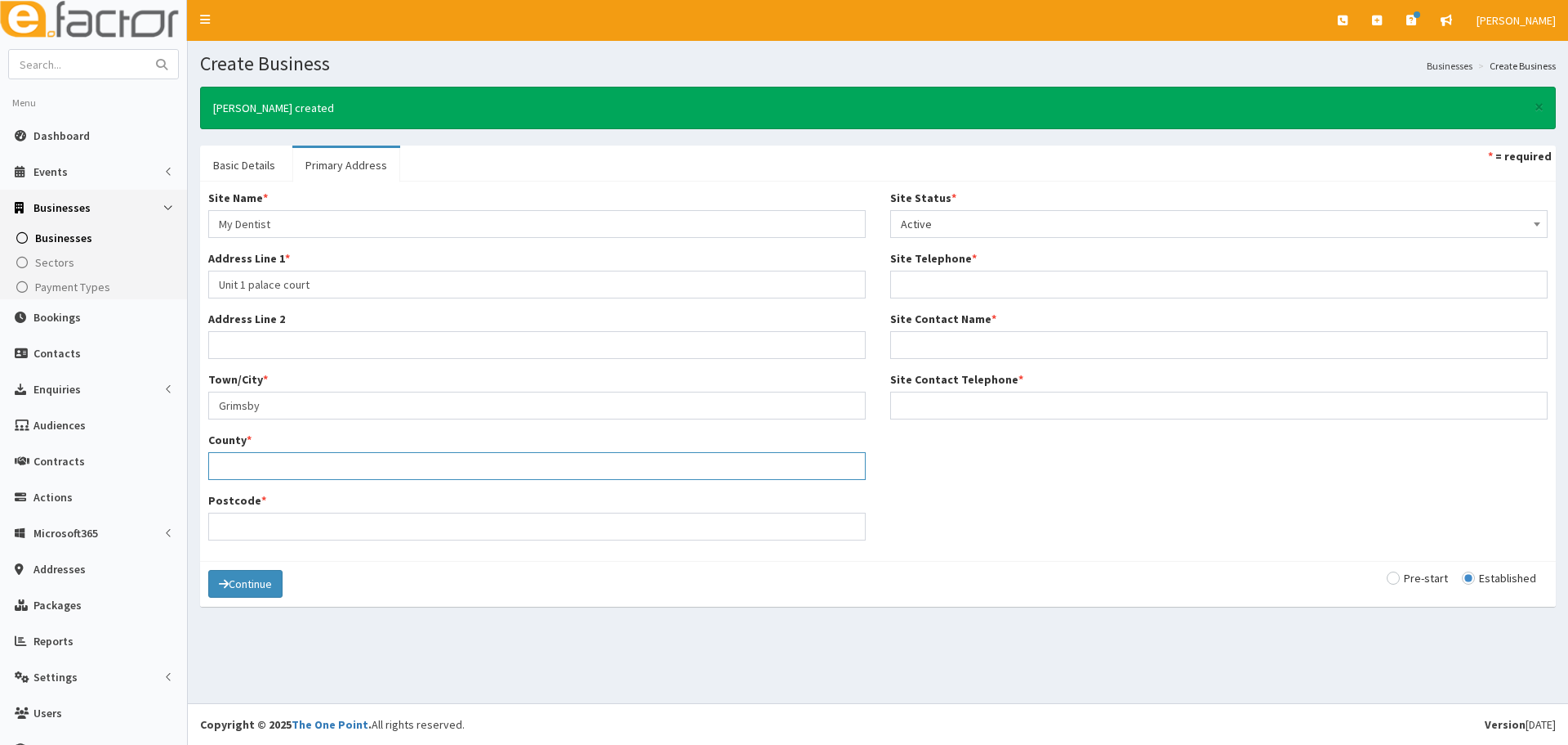
click at [247, 463] on input "County *" at bounding box center [537, 465] width 657 height 27
type input "[GEOGRAPHIC_DATA]"
drag, startPoint x: 282, startPoint y: 517, endPoint x: 681, endPoint y: 493, distance: 399.7
click at [282, 517] on input "Postcode *" at bounding box center [537, 526] width 657 height 27
drag, startPoint x: 258, startPoint y: 520, endPoint x: 293, endPoint y: 514, distance: 35.5
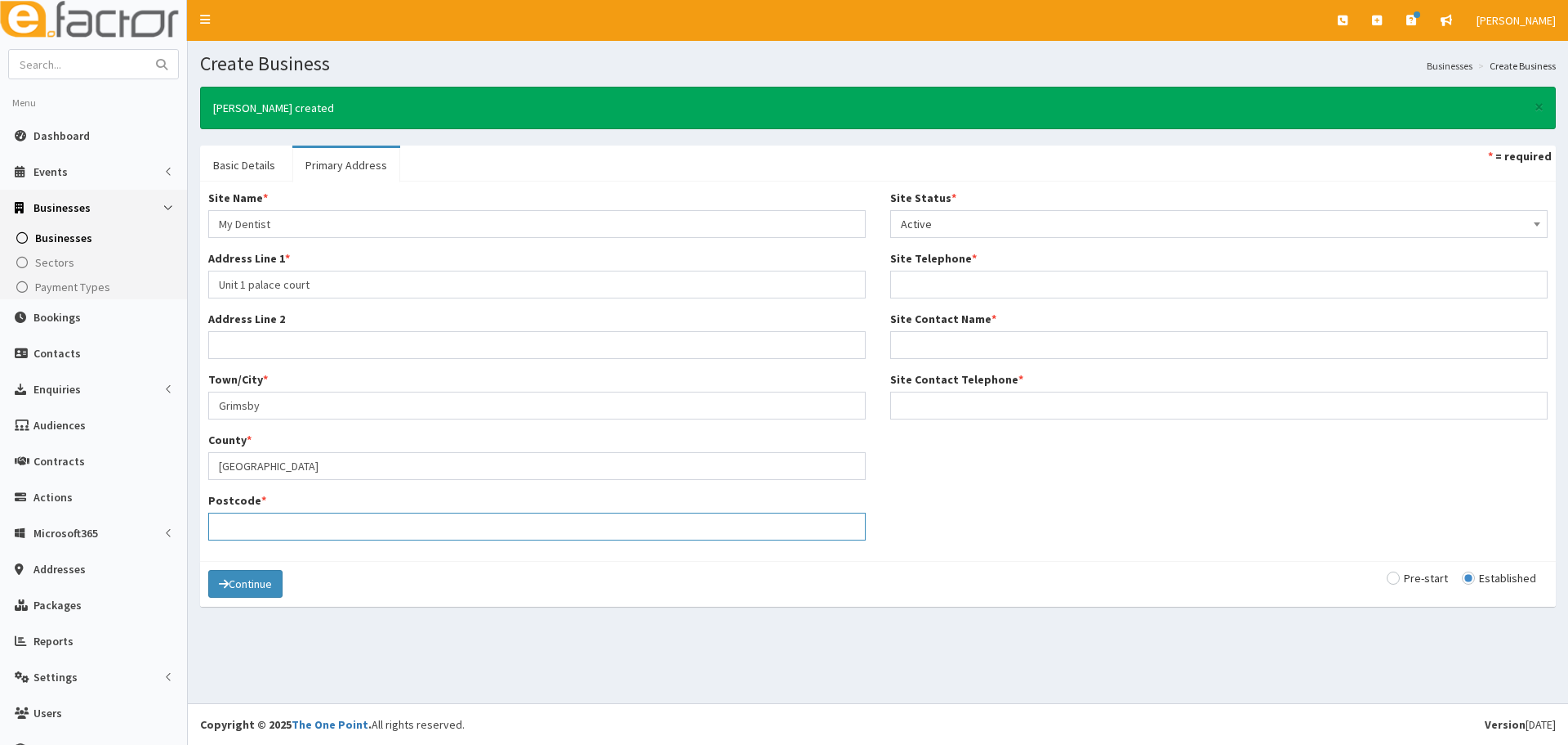
click at [258, 520] on input "Postcode *" at bounding box center [537, 526] width 657 height 27
paste input "Dn31 1ps"
type input "Dn31 1ps"
click at [1003, 287] on input "Site Telephone *" at bounding box center [1219, 284] width 657 height 27
paste input "07597896911"
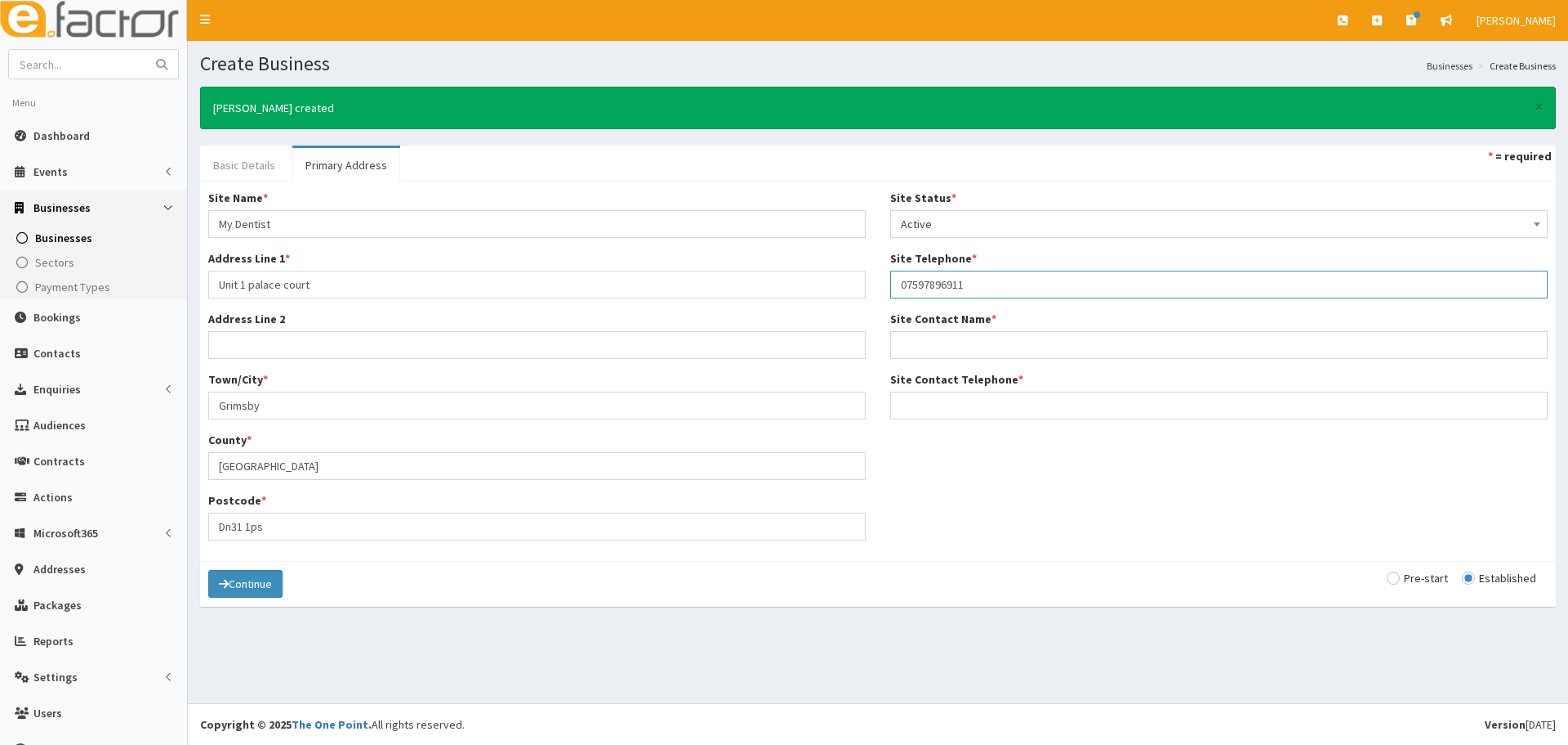
type input "07597896911"
click at [249, 174] on link "Basic Details" at bounding box center [244, 164] width 88 height 34
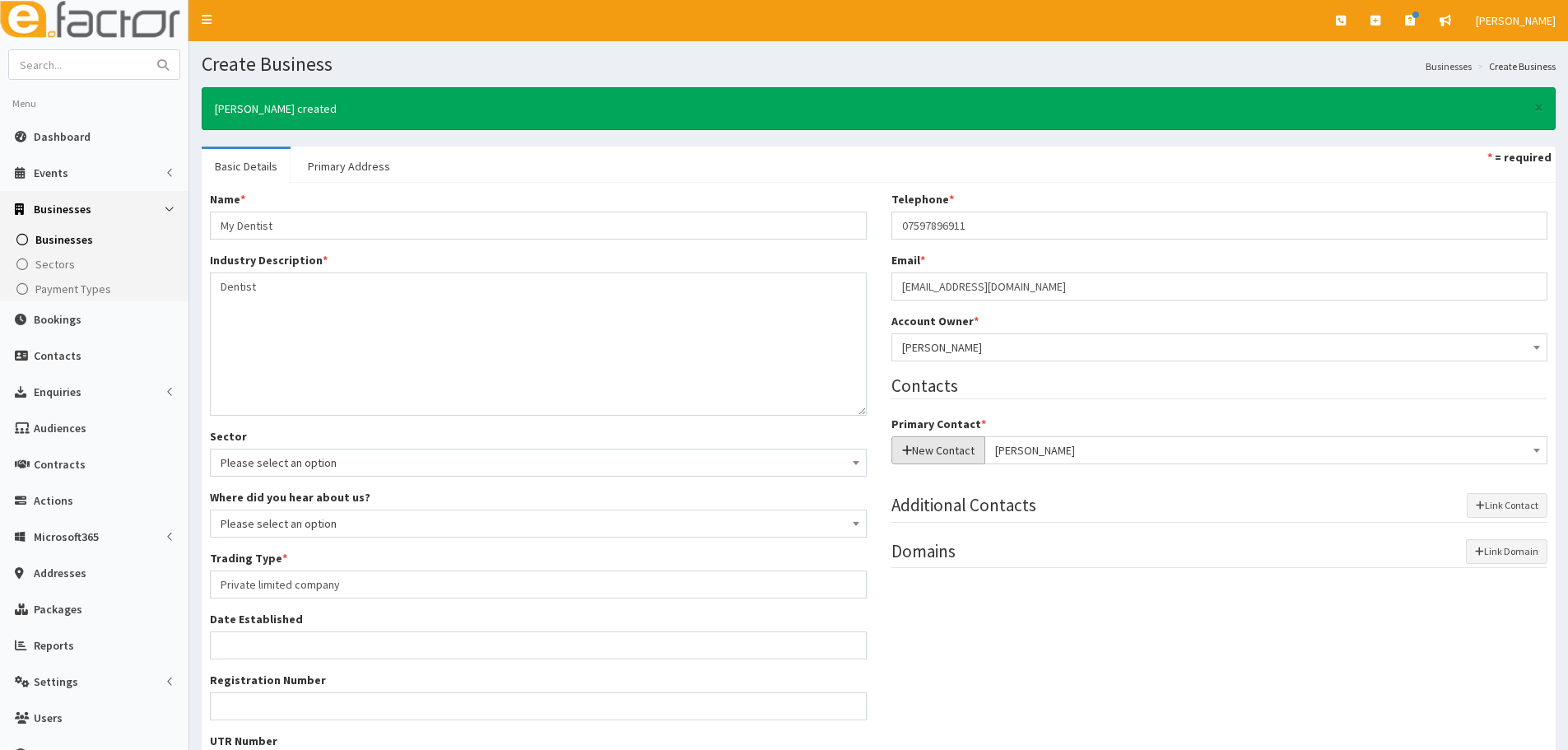
click at [968, 447] on button "New Contact" at bounding box center [938, 450] width 94 height 28
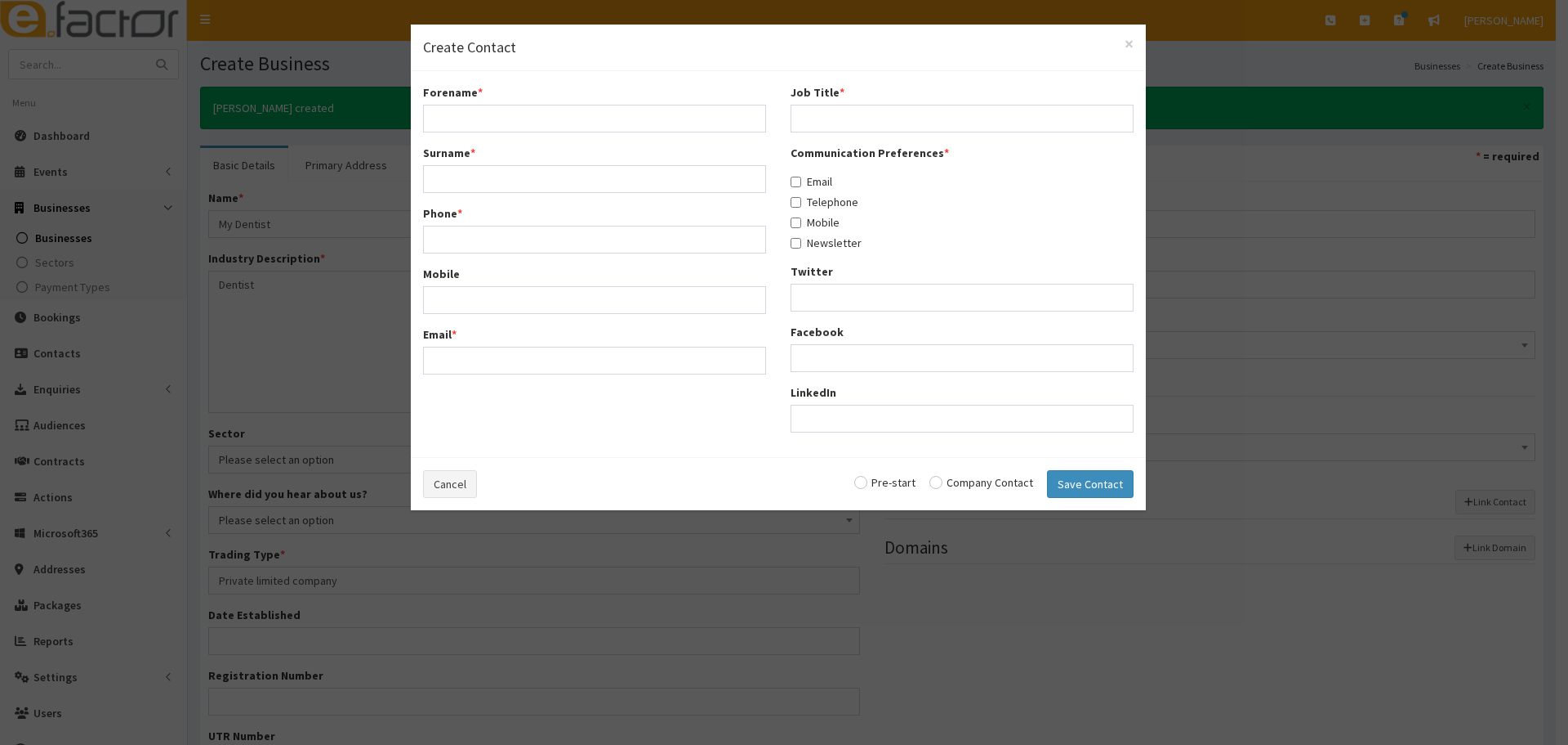
click at [1118, 43] on h4 "Create Contact" at bounding box center [779, 47] width 711 height 22
click at [1125, 43] on span "×" at bounding box center [1129, 43] width 9 height 22
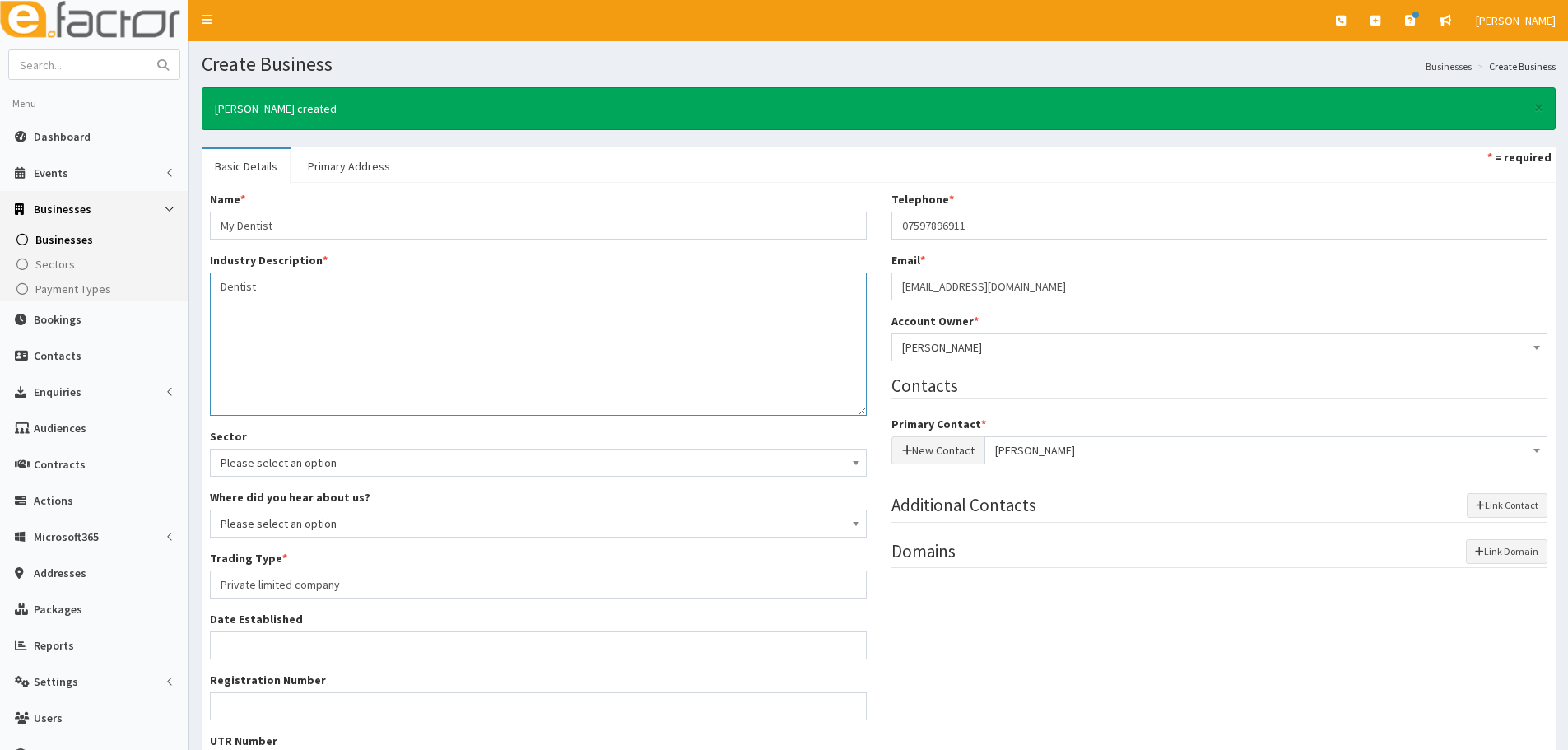
click at [596, 328] on textarea "Dentist" at bounding box center [538, 344] width 656 height 143
click at [347, 170] on link "Primary Address" at bounding box center [349, 166] width 109 height 34
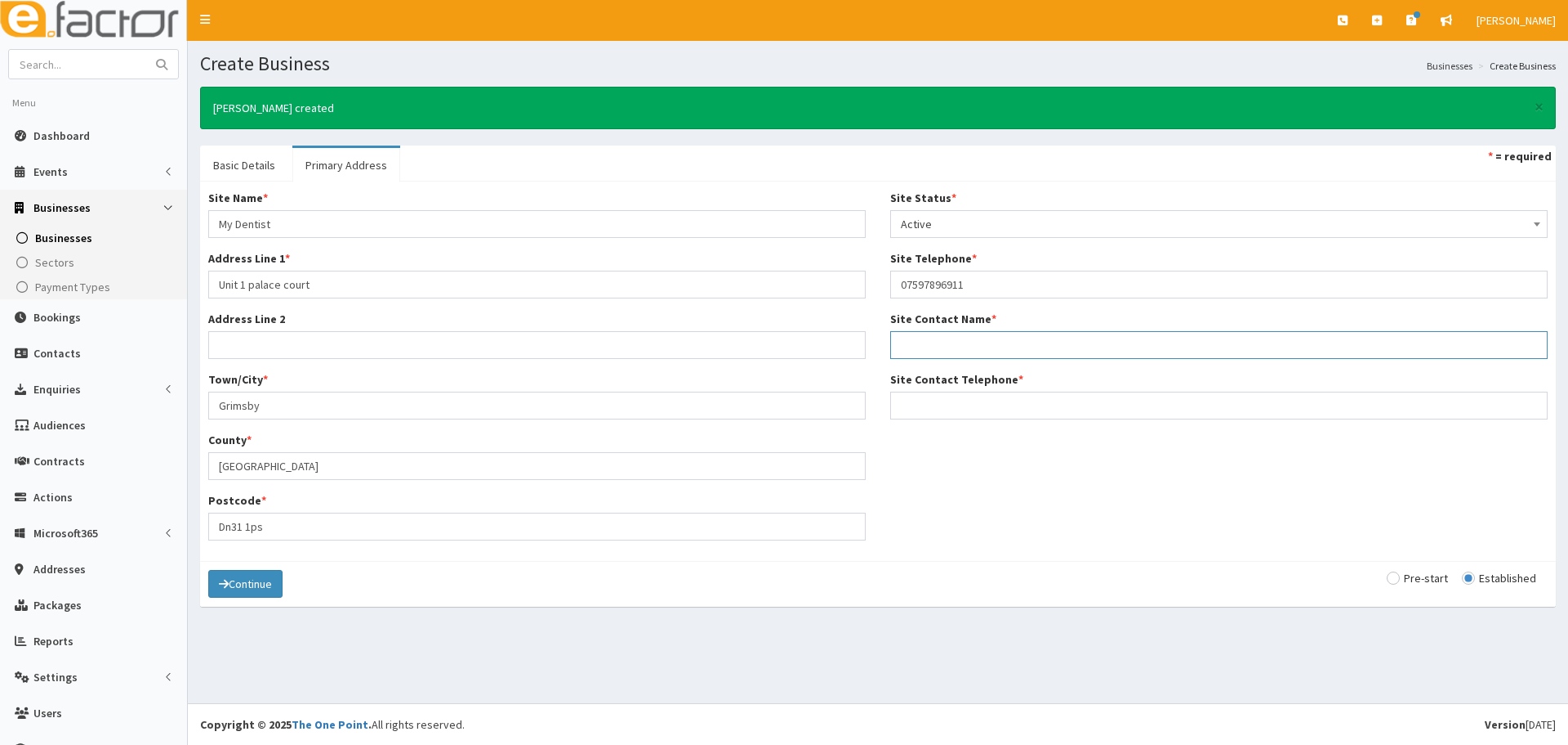
click at [947, 346] on input "Site Contact Name *" at bounding box center [1219, 345] width 657 height 27
paste input "ashton"
click at [901, 345] on input "ashton" at bounding box center [1219, 345] width 657 height 27
click at [972, 352] on input "Ashton" at bounding box center [1219, 345] width 657 height 27
paste input "traill"
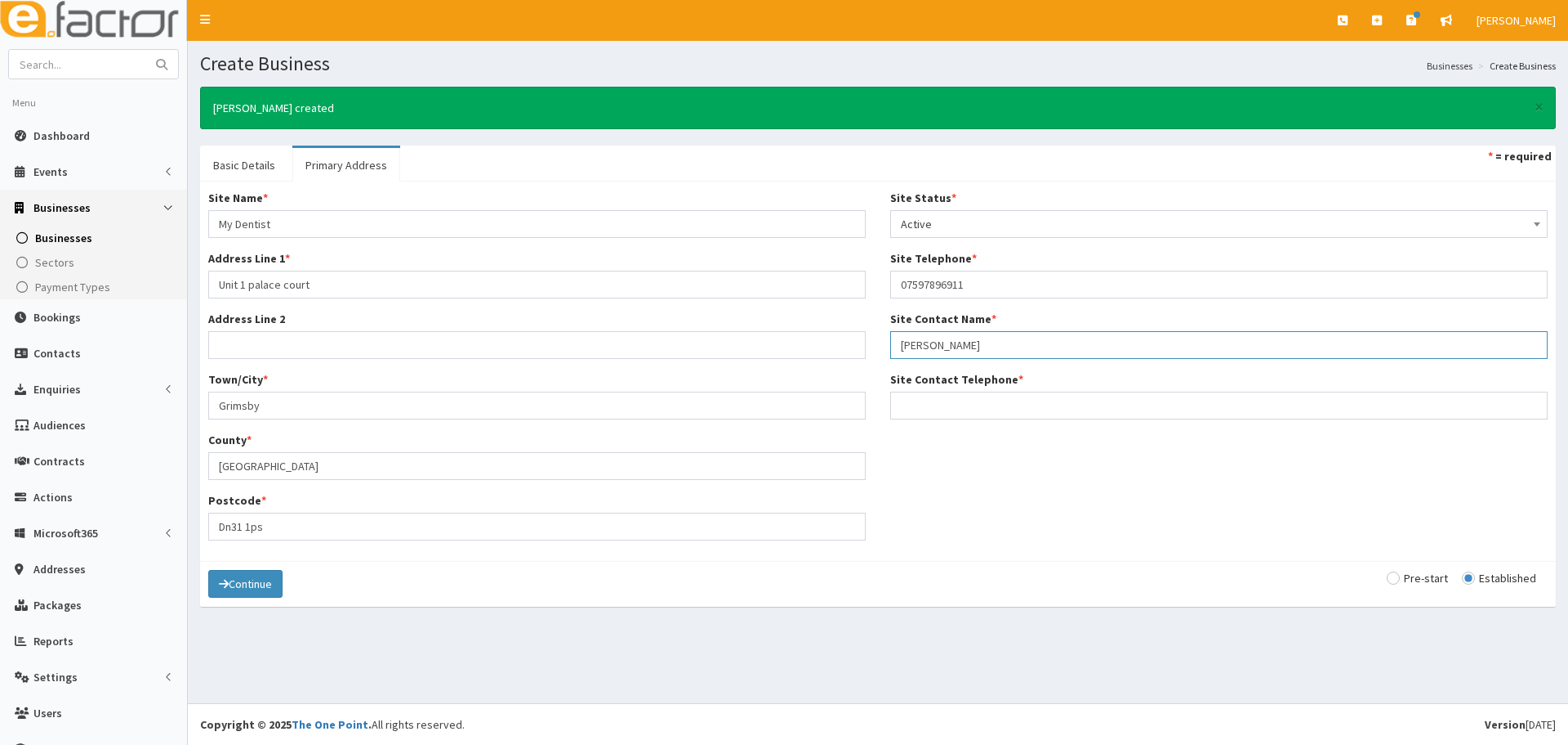
click at [936, 343] on input "Ashton traill" at bounding box center [1219, 345] width 657 height 27
type input "Ashton Traill"
drag, startPoint x: 966, startPoint y: 284, endPoint x: 778, endPoint y: 297, distance: 188.4
click at [778, 297] on div "Site Name * My Dentist Address Line 1 * Unit 1 palace court Address Line 2 Town…" at bounding box center [877, 370] width 1364 height 363
click at [955, 413] on input "Site Contact Telephone *" at bounding box center [1219, 404] width 657 height 27
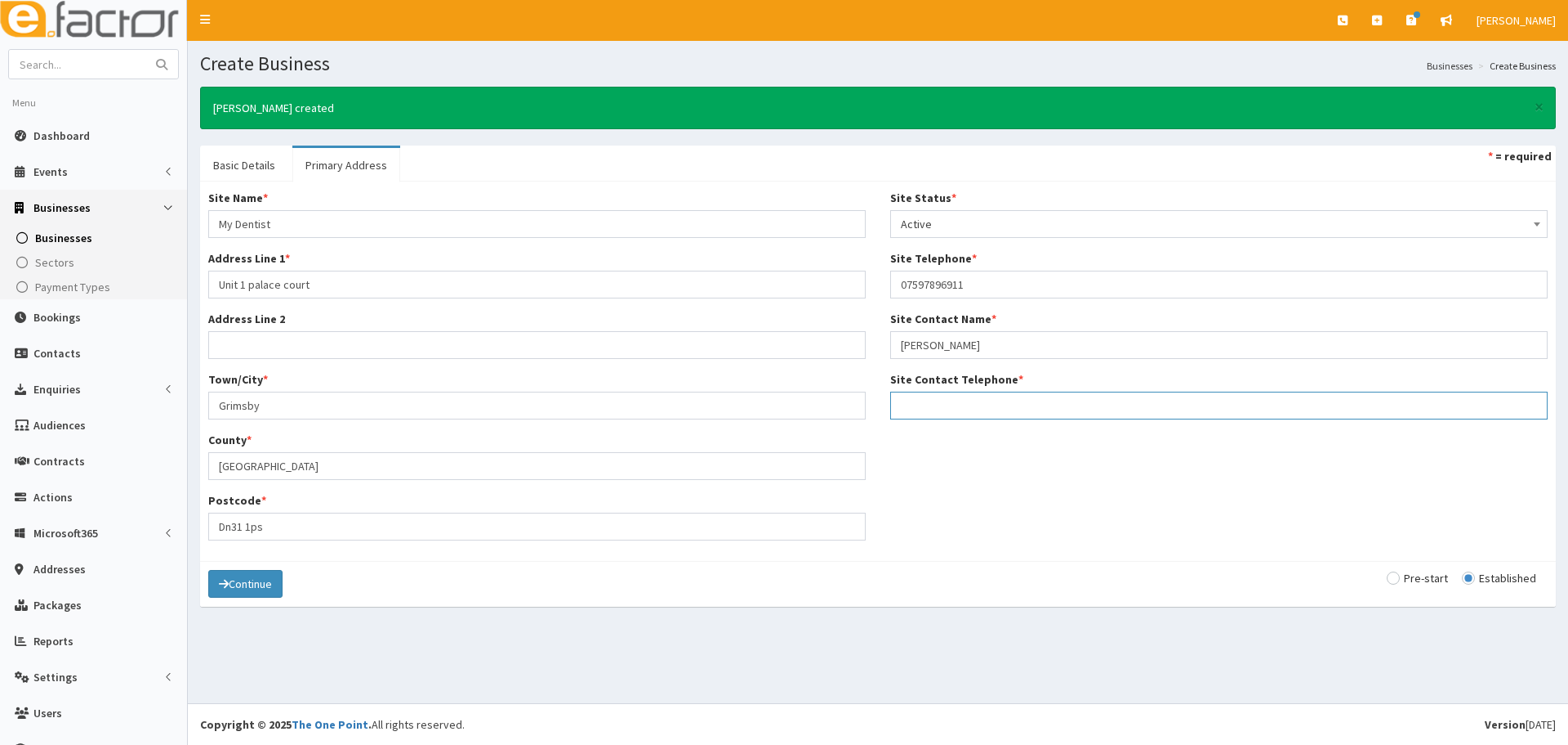
paste input "07597896911"
type input "07597896911"
click at [252, 578] on button "Continue" at bounding box center [246, 583] width 75 height 27
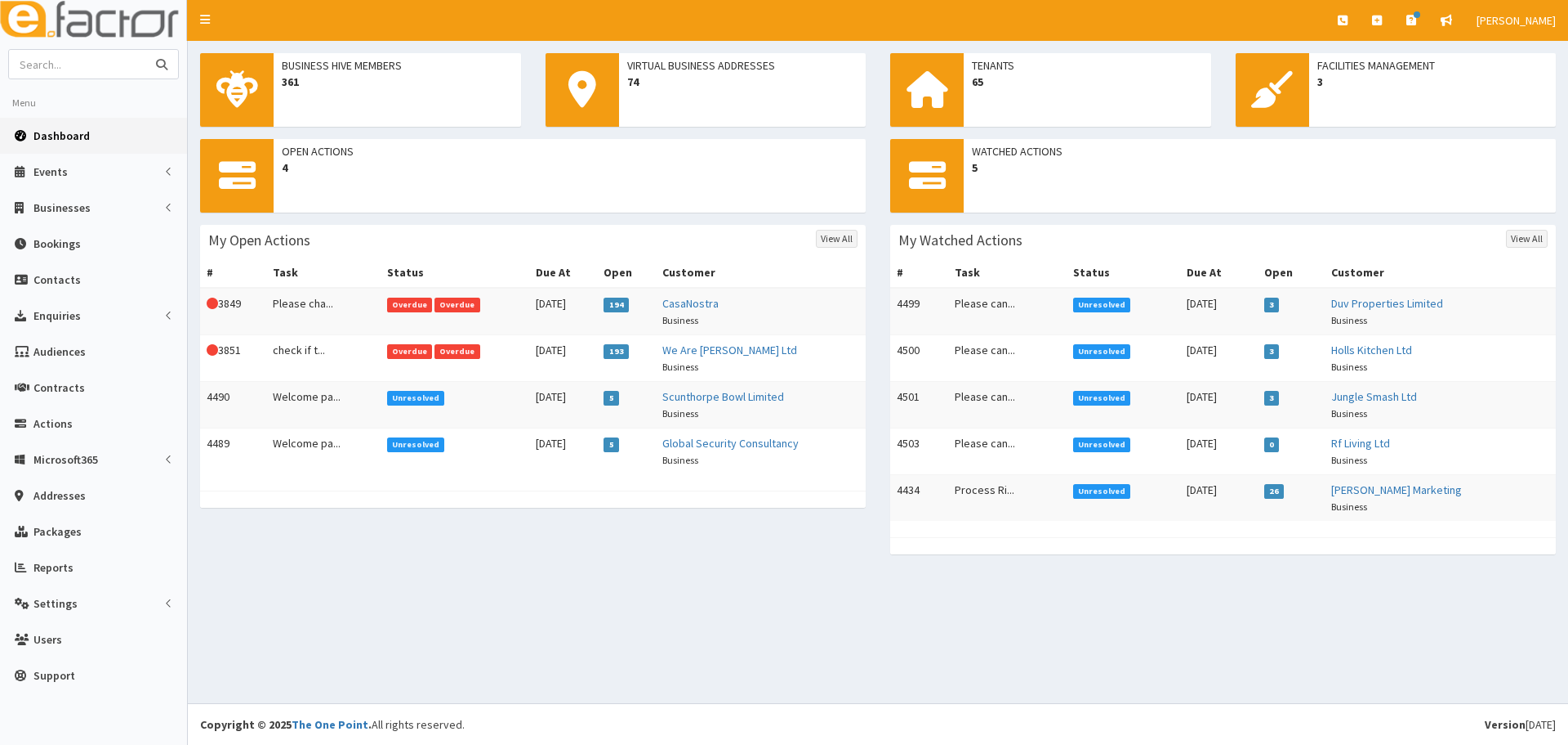
click at [115, 58] on input "text" at bounding box center [77, 64] width 137 height 28
type input "ashton"
click at [145, 50] on button "submit" at bounding box center [161, 64] width 32 height 28
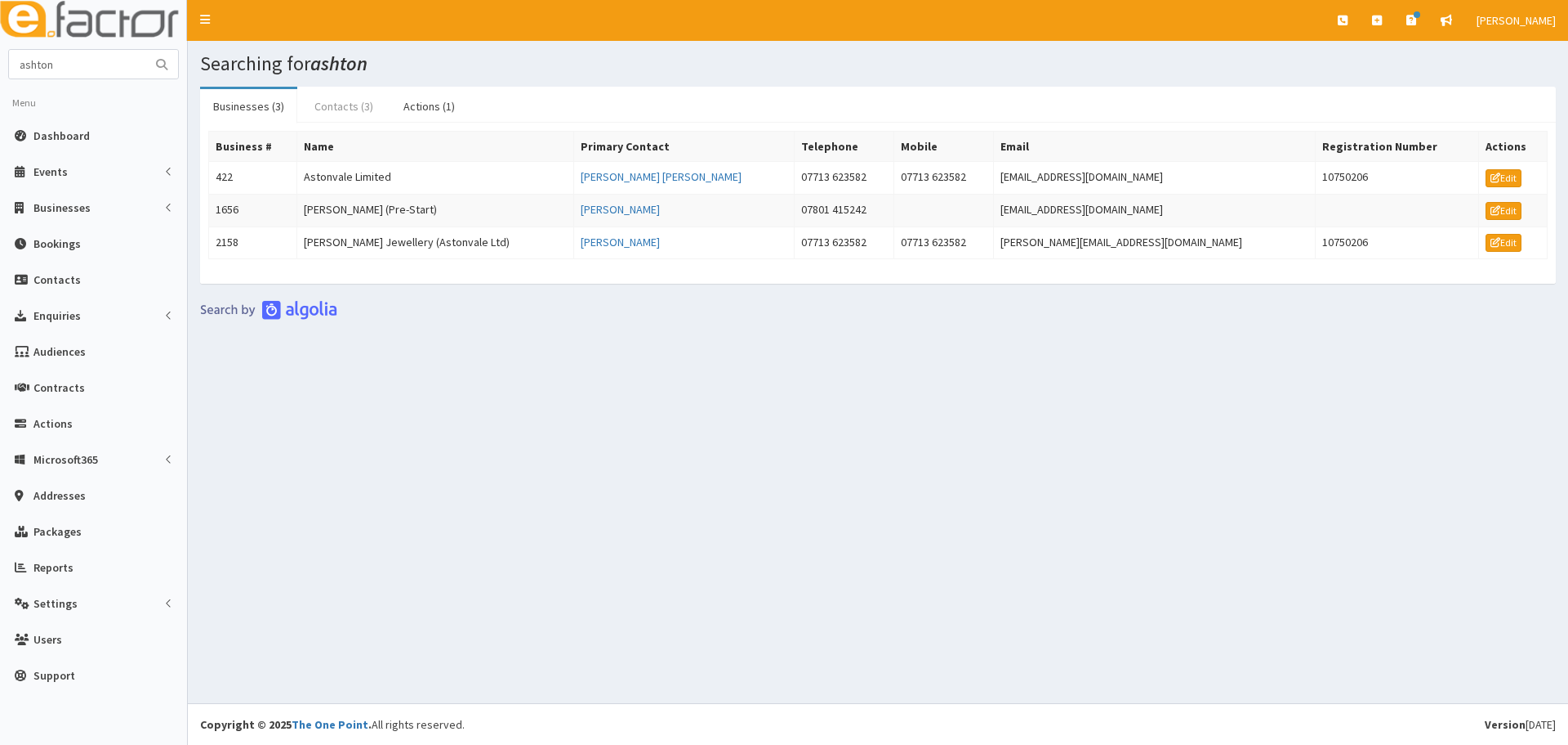
click at [319, 109] on link "Contacts (3)" at bounding box center [344, 105] width 85 height 34
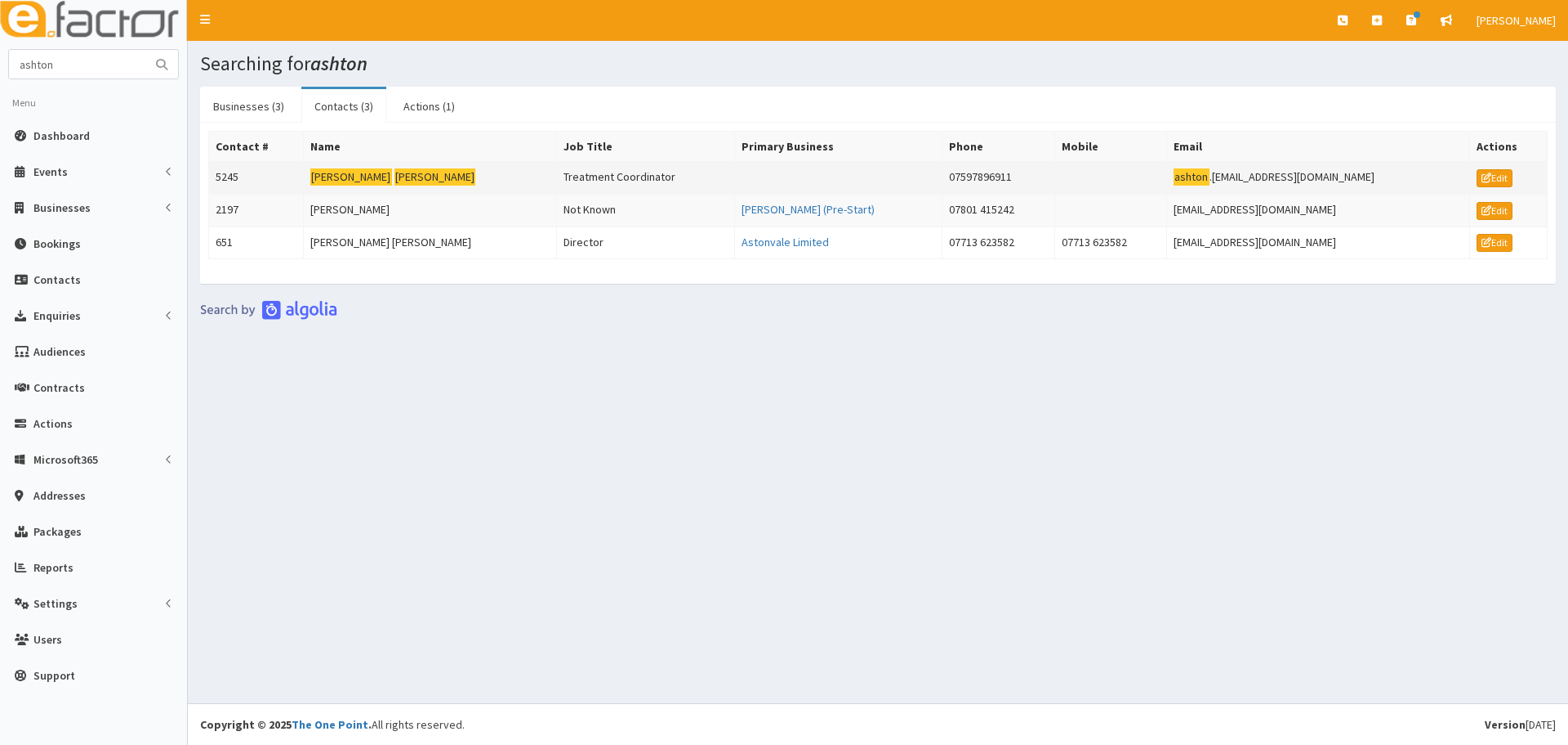
click at [394, 170] on mark "Ashton" at bounding box center [435, 177] width 81 height 17
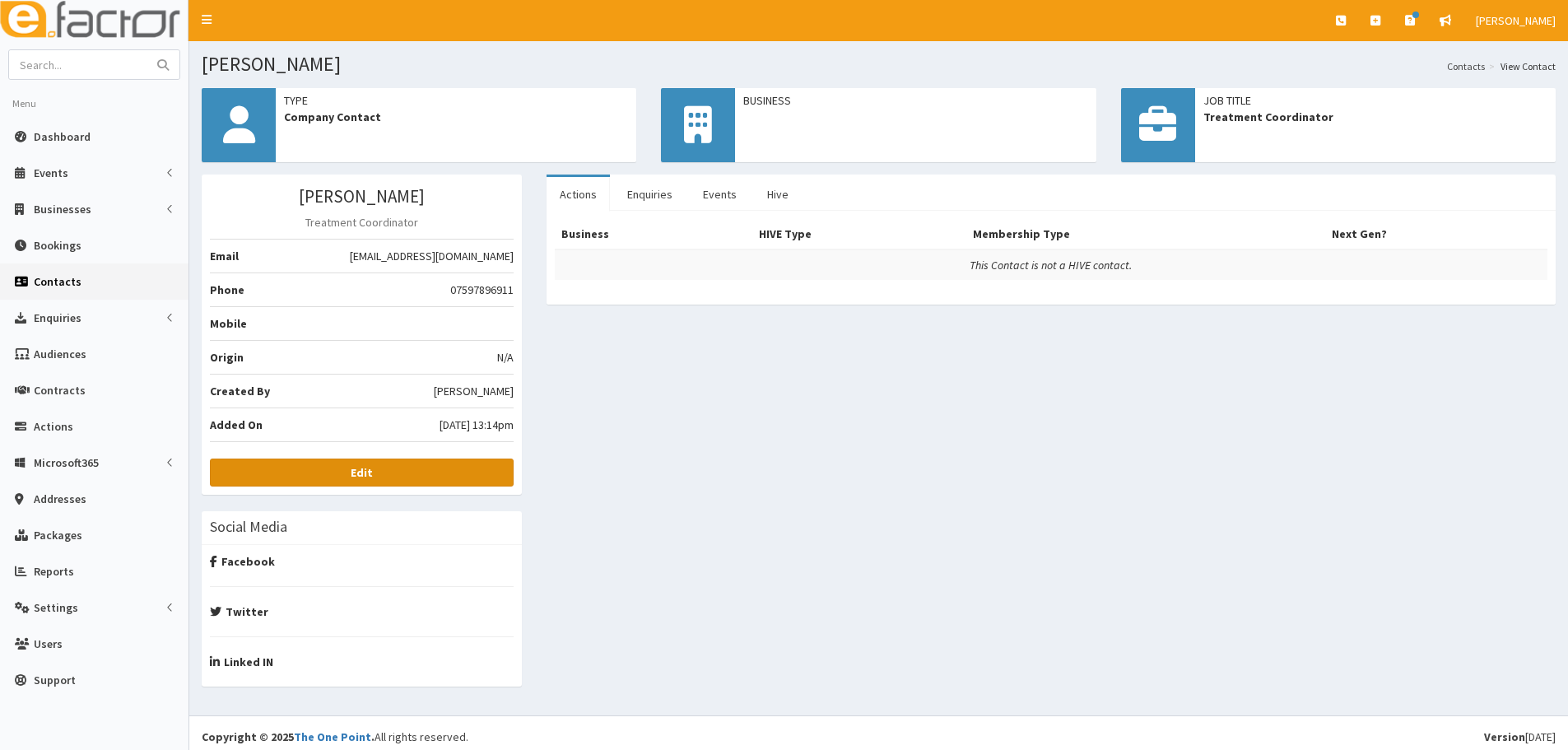
click at [466, 473] on link "Edit" at bounding box center [361, 472] width 304 height 28
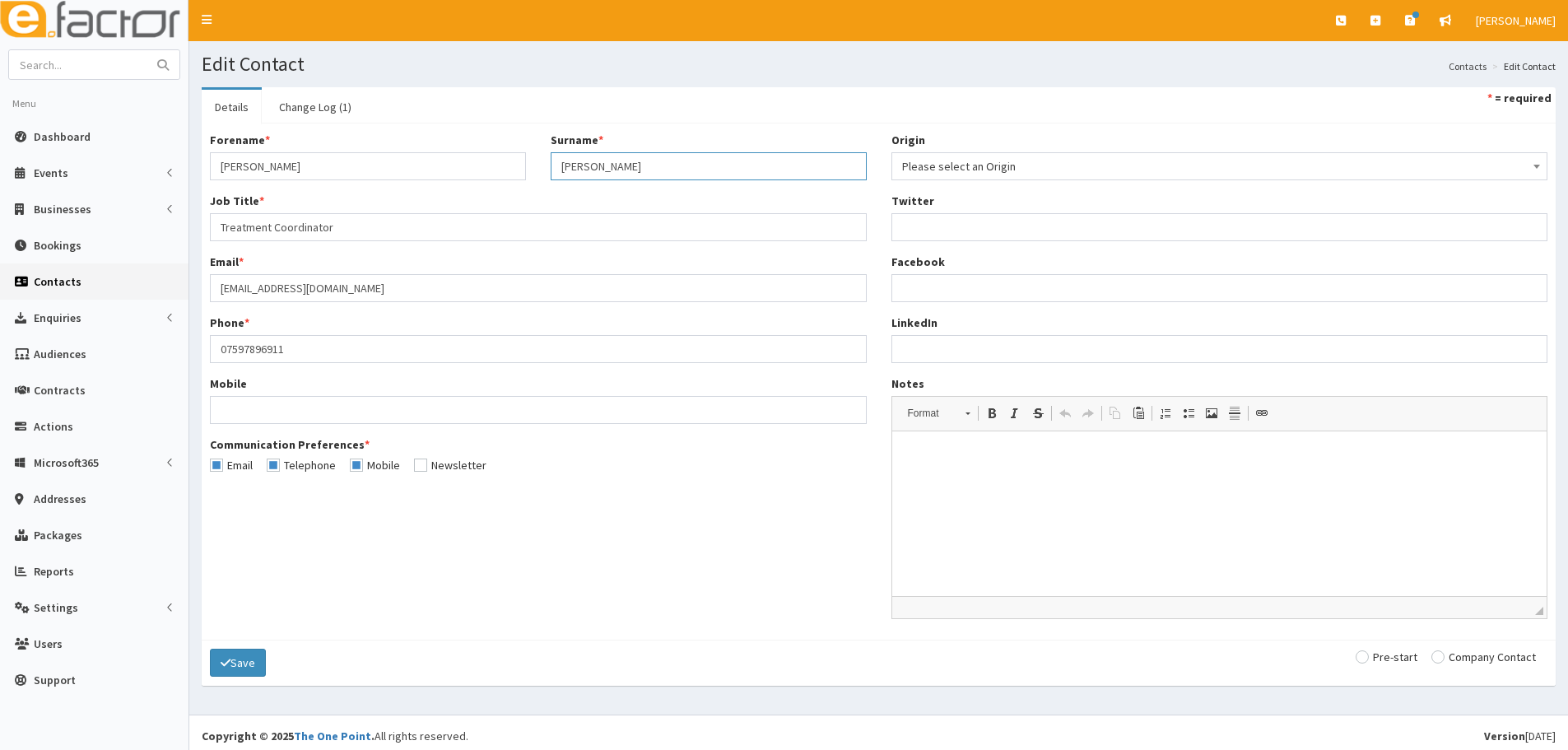
drag, startPoint x: 610, startPoint y: 169, endPoint x: 493, endPoint y: 166, distance: 117.0
click at [493, 166] on div "Forename * Ashton Surname * Ashton" at bounding box center [538, 161] width 682 height 61
paste input "traill"
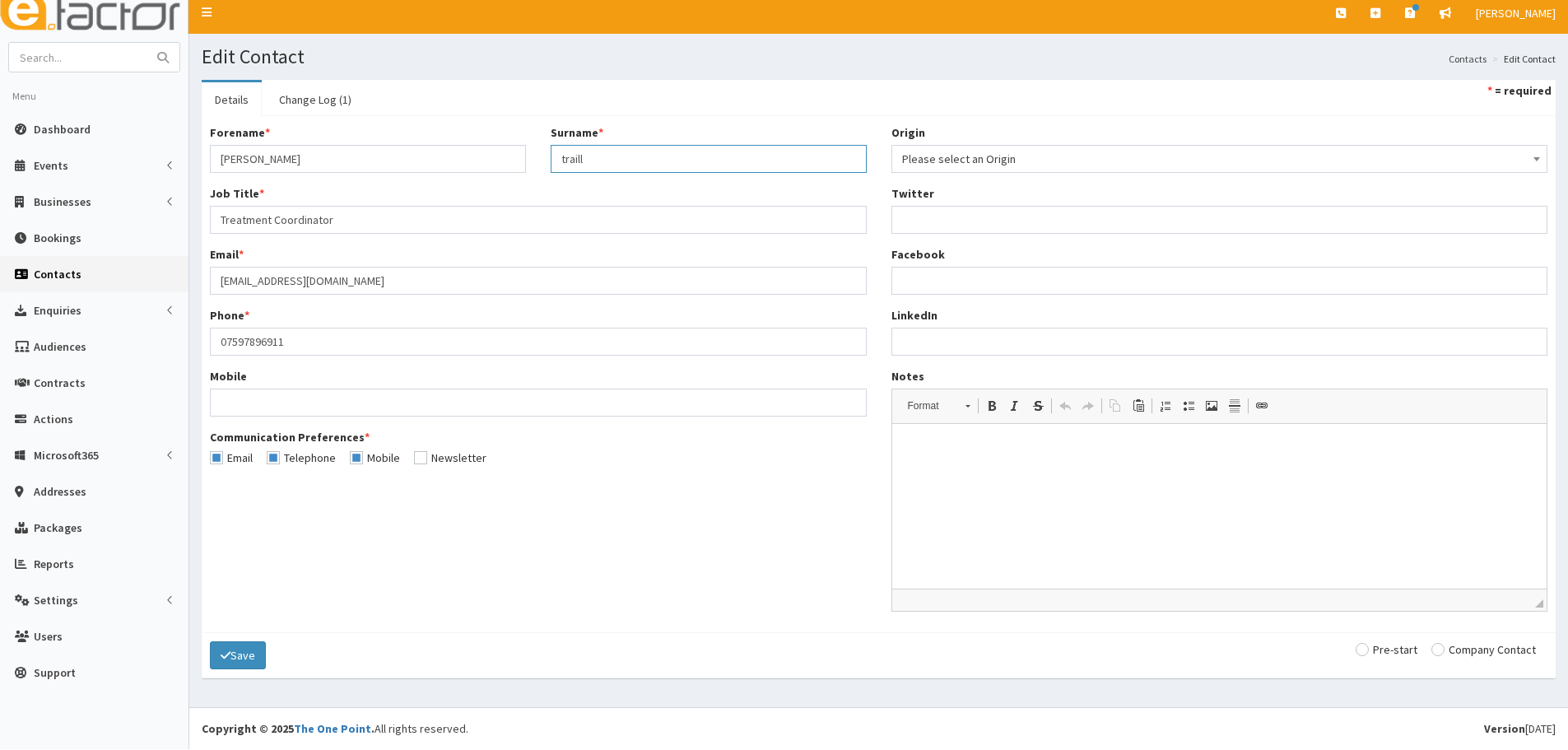
type input "traill"
drag, startPoint x: 1504, startPoint y: 645, endPoint x: 1424, endPoint y: 645, distance: 80.0
click at [1503, 645] on input "radio" at bounding box center [1483, 650] width 105 height 12
radio input "true"
click at [248, 659] on button "Save" at bounding box center [237, 655] width 56 height 28
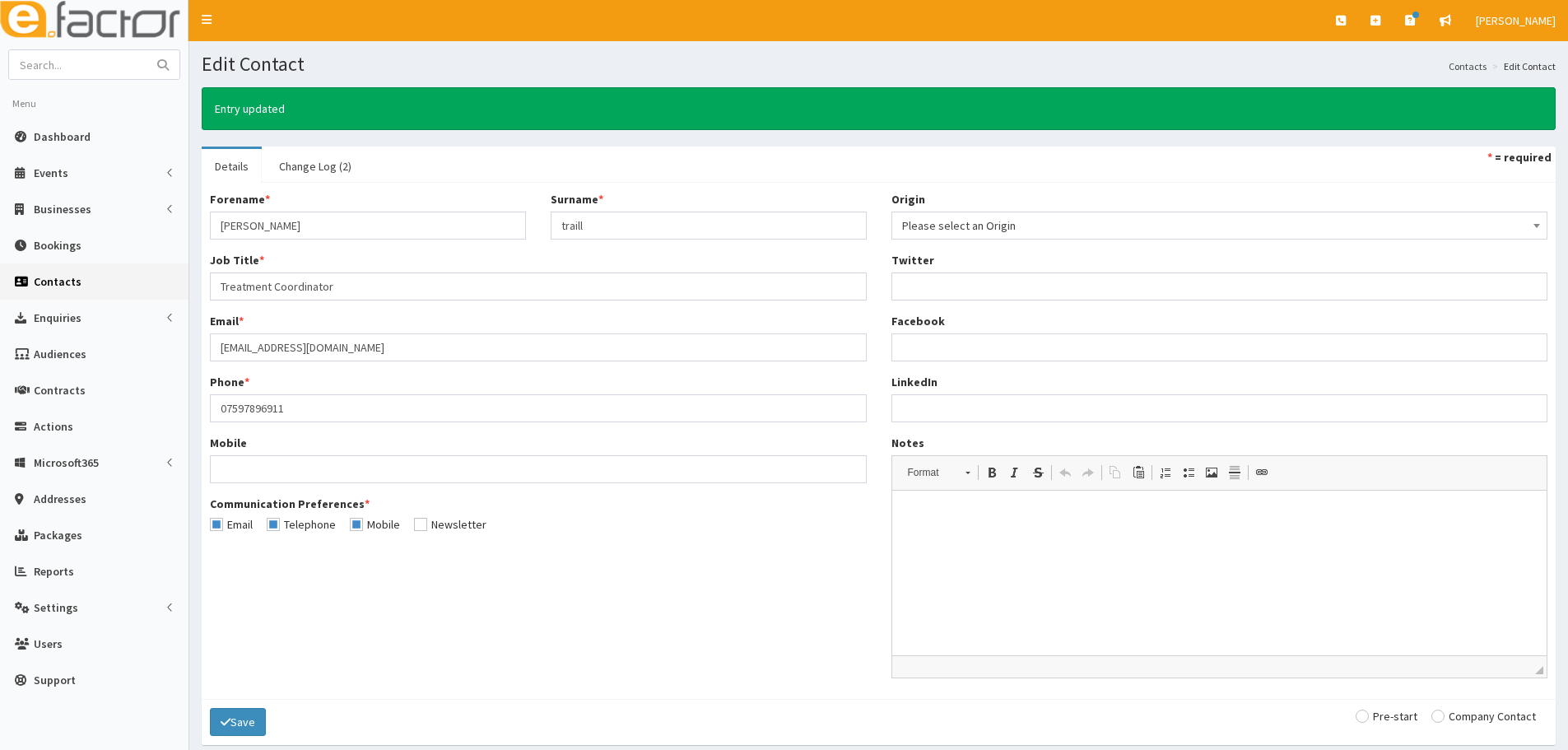
click at [1450, 722] on input "radio" at bounding box center [1483, 716] width 105 height 12
radio input "true"
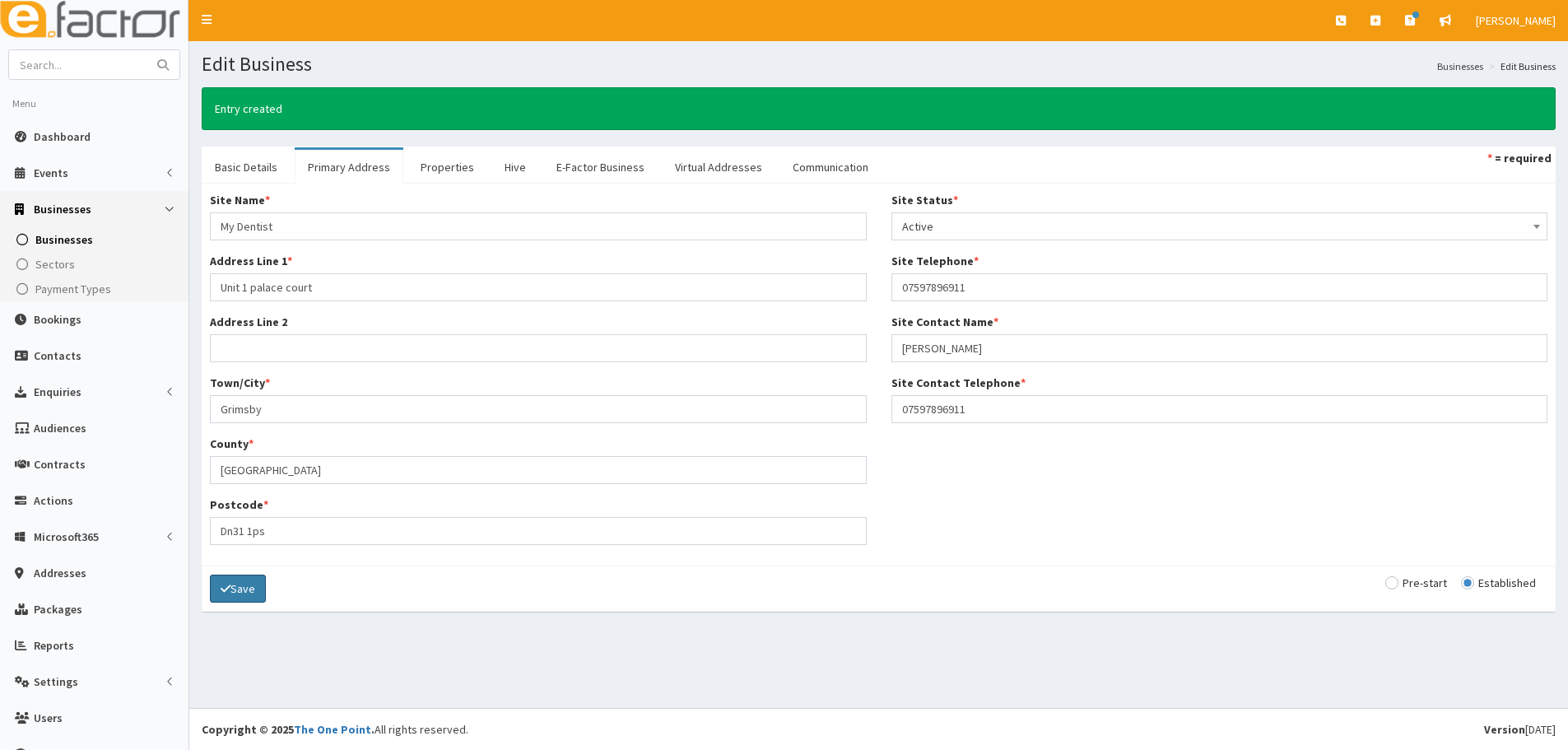
click at [245, 591] on button "Save" at bounding box center [237, 588] width 56 height 28
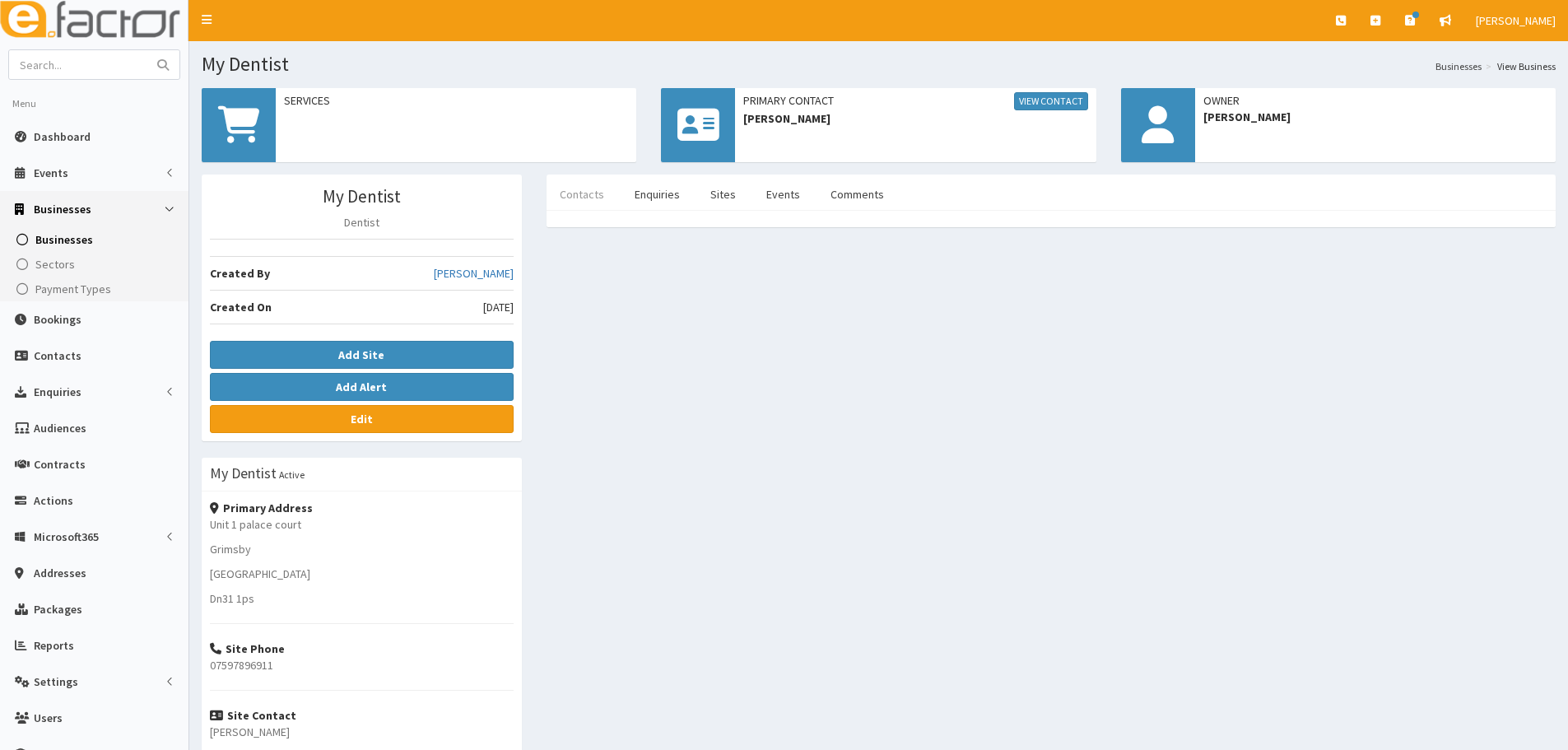
click at [575, 201] on link "Contacts" at bounding box center [581, 194] width 71 height 34
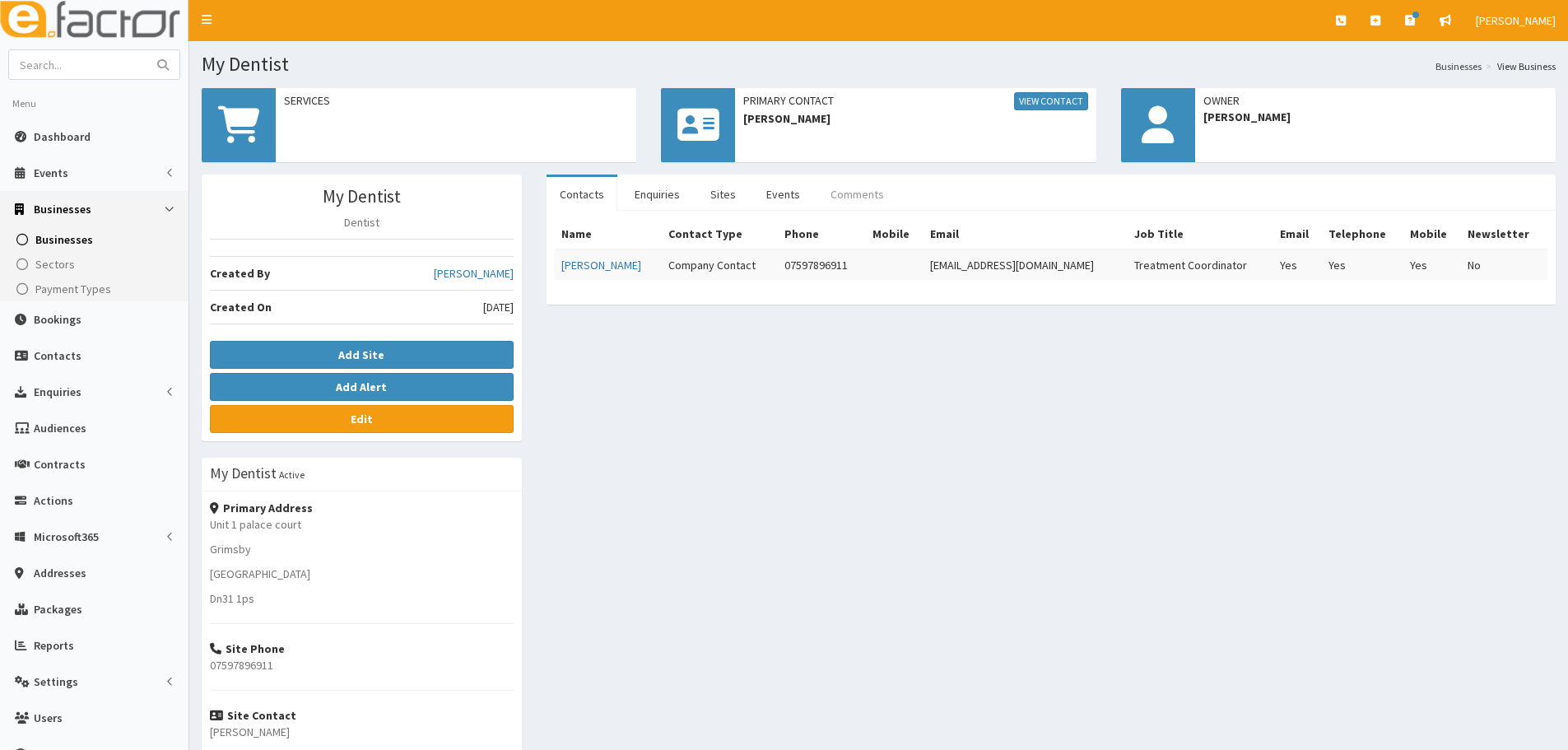
click at [863, 183] on link "Comments" at bounding box center [856, 194] width 79 height 34
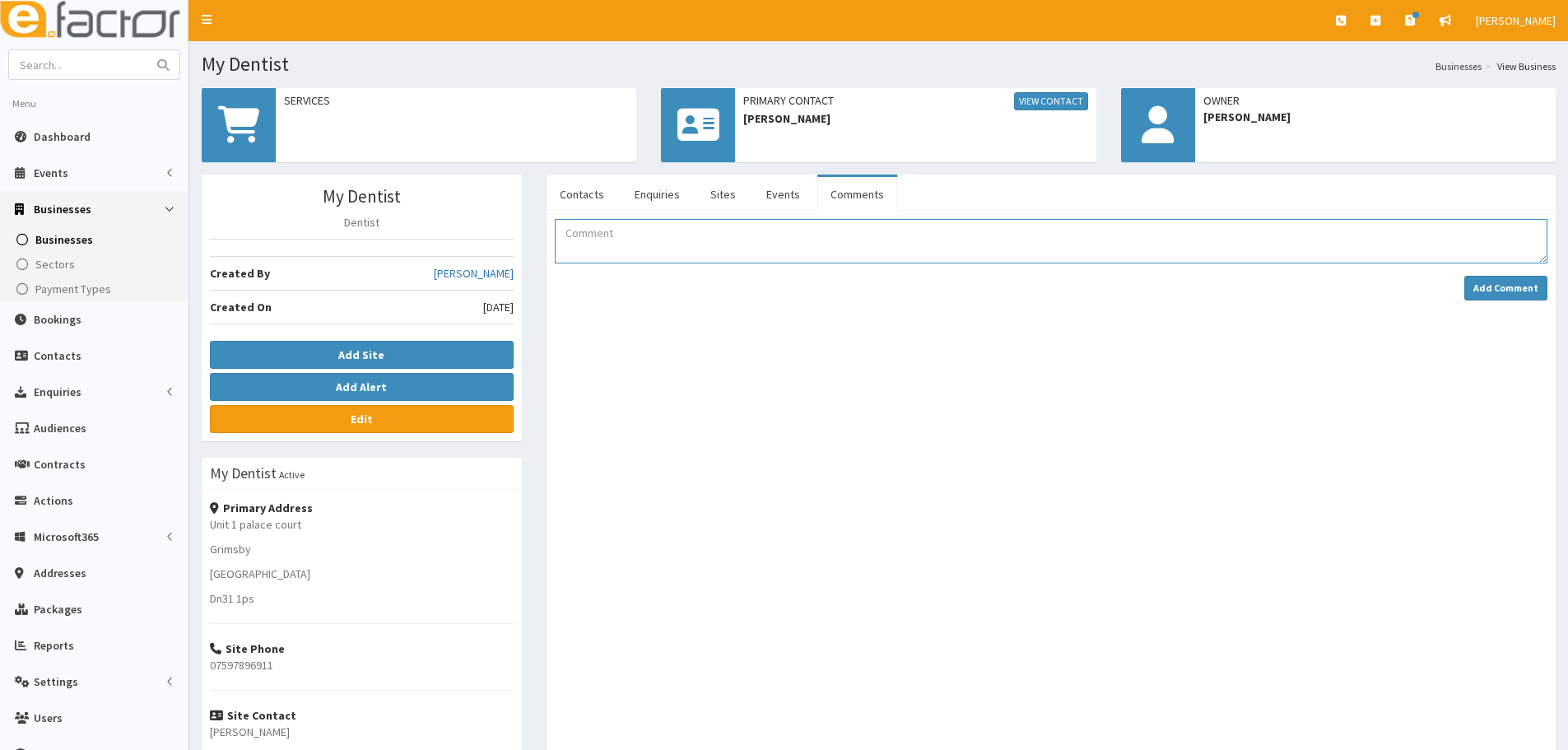
click at [676, 238] on textarea "Comment" at bounding box center [1050, 241] width 993 height 44
type textarea "A"
click at [708, 234] on textarea "Ashton is my friend and I havespoken to her about networking. She has booked on…" at bounding box center [1050, 241] width 993 height 44
click at [1099, 215] on div "Name Contact Type Phone Mobile Email Job Title Email Telephone Mobile Newslette…" at bounding box center [1050, 541] width 1009 height 661
click at [1121, 234] on textarea "Ashton is my friend and I have spoken to her about networking. She has booked o…" at bounding box center [1050, 241] width 993 height 44
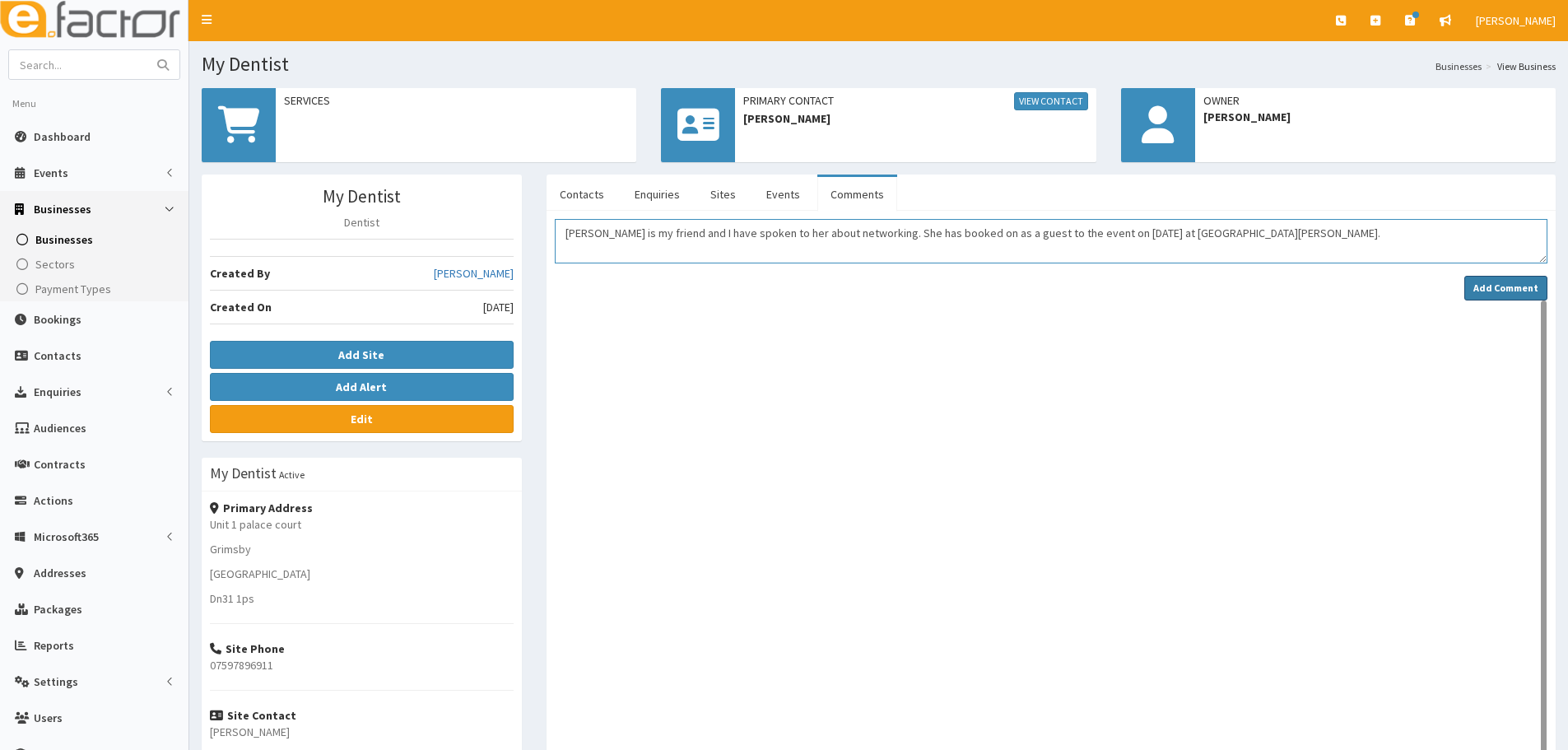
type textarea "Ashton is my friend and I have spoken to her about networking. She has booked o…"
click at [1499, 294] on button "Add Comment" at bounding box center [1505, 288] width 83 height 25
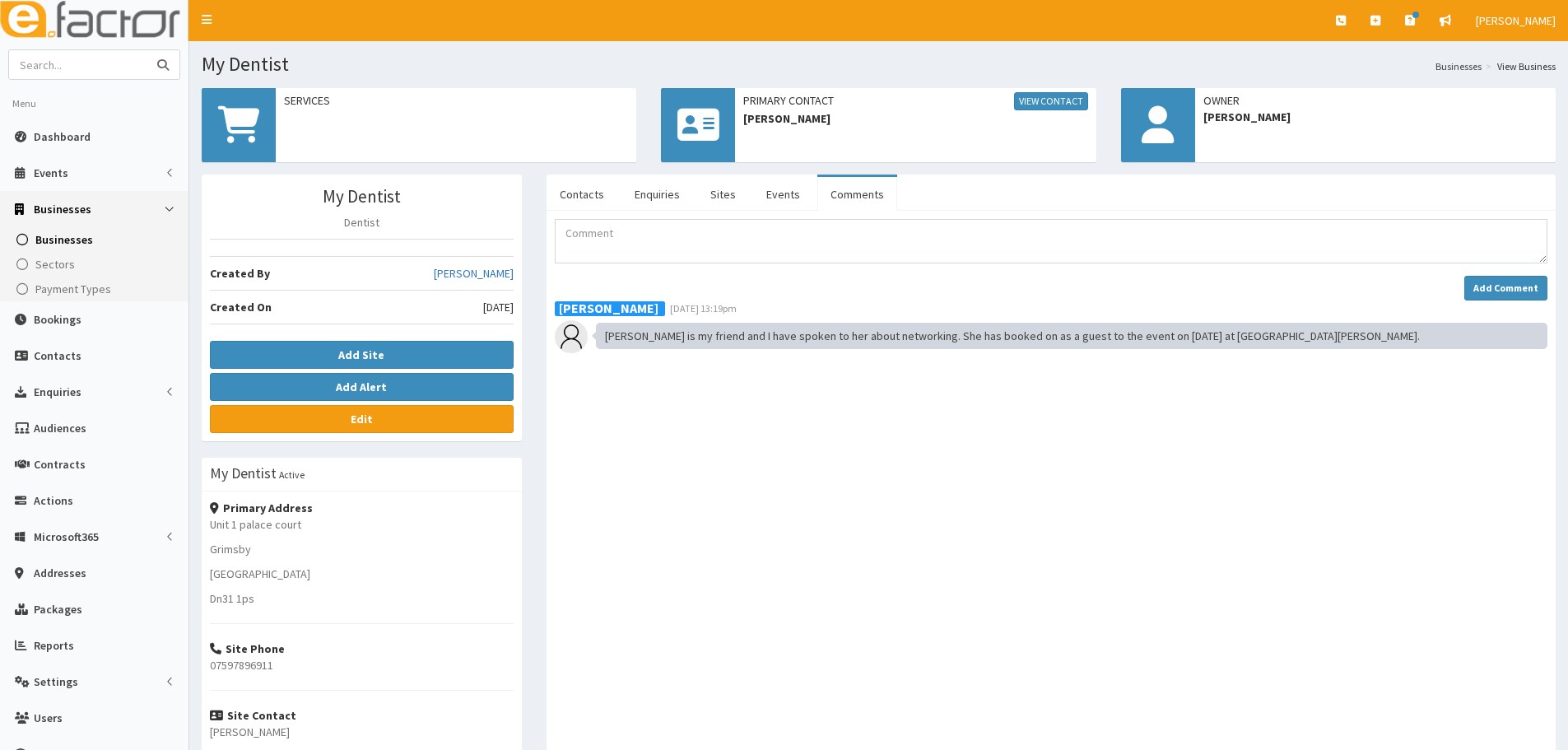
paste input "Tap & Tail"
type input "Tap & Tail"
click at [146, 50] on button "submit" at bounding box center [162, 64] width 33 height 28
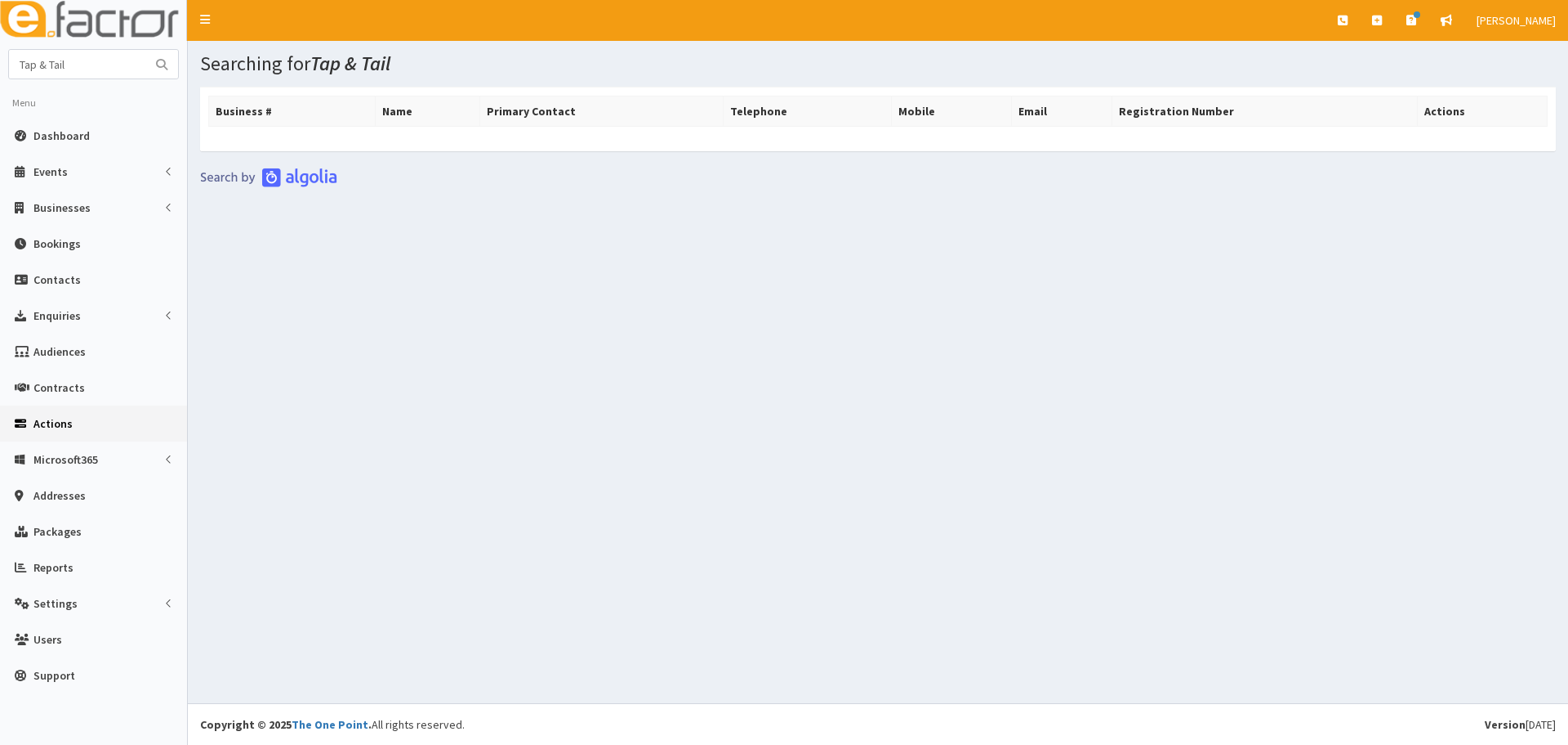
click at [72, 431] on link "Actions" at bounding box center [93, 423] width 187 height 36
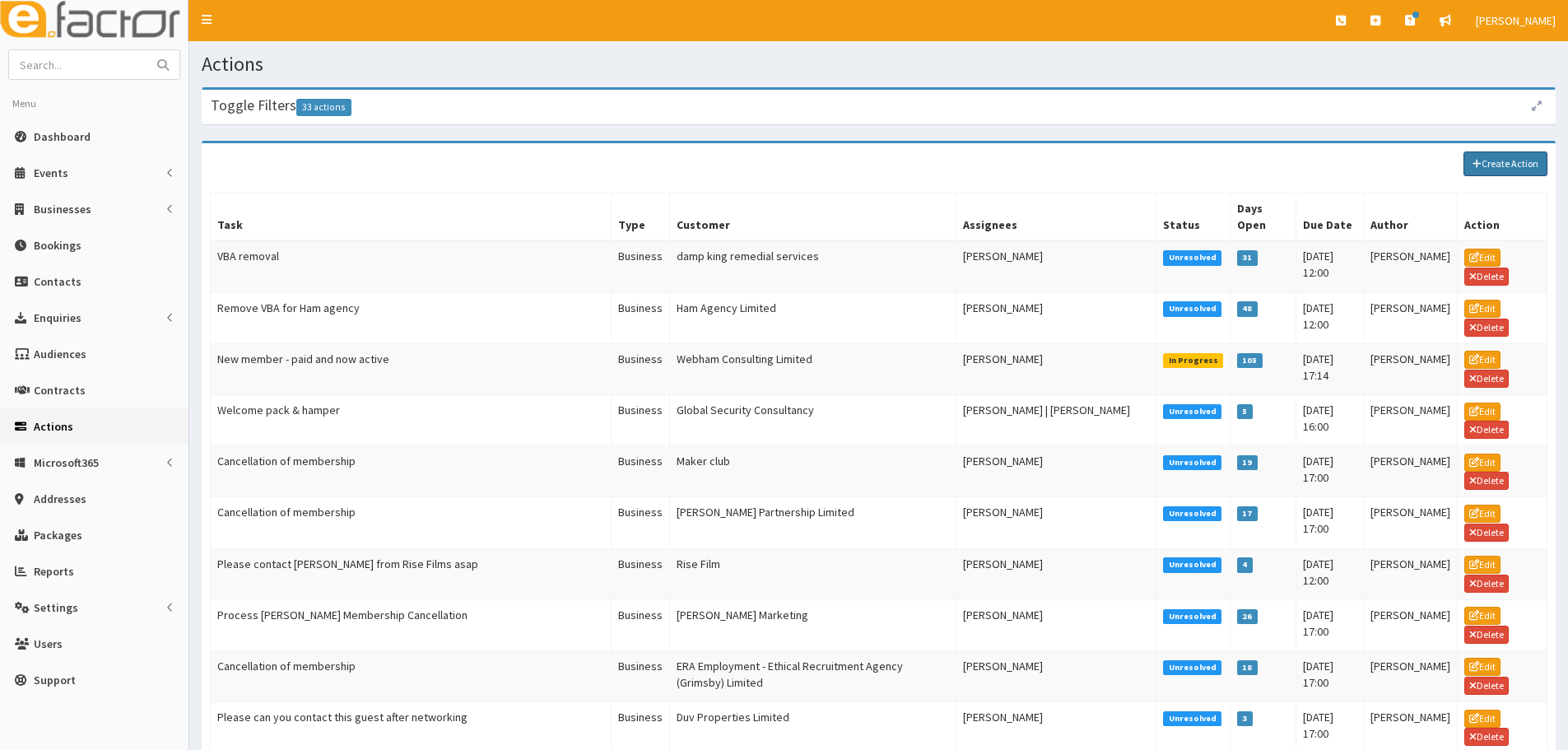
click at [1516, 160] on link "Create Action" at bounding box center [1505, 164] width 84 height 25
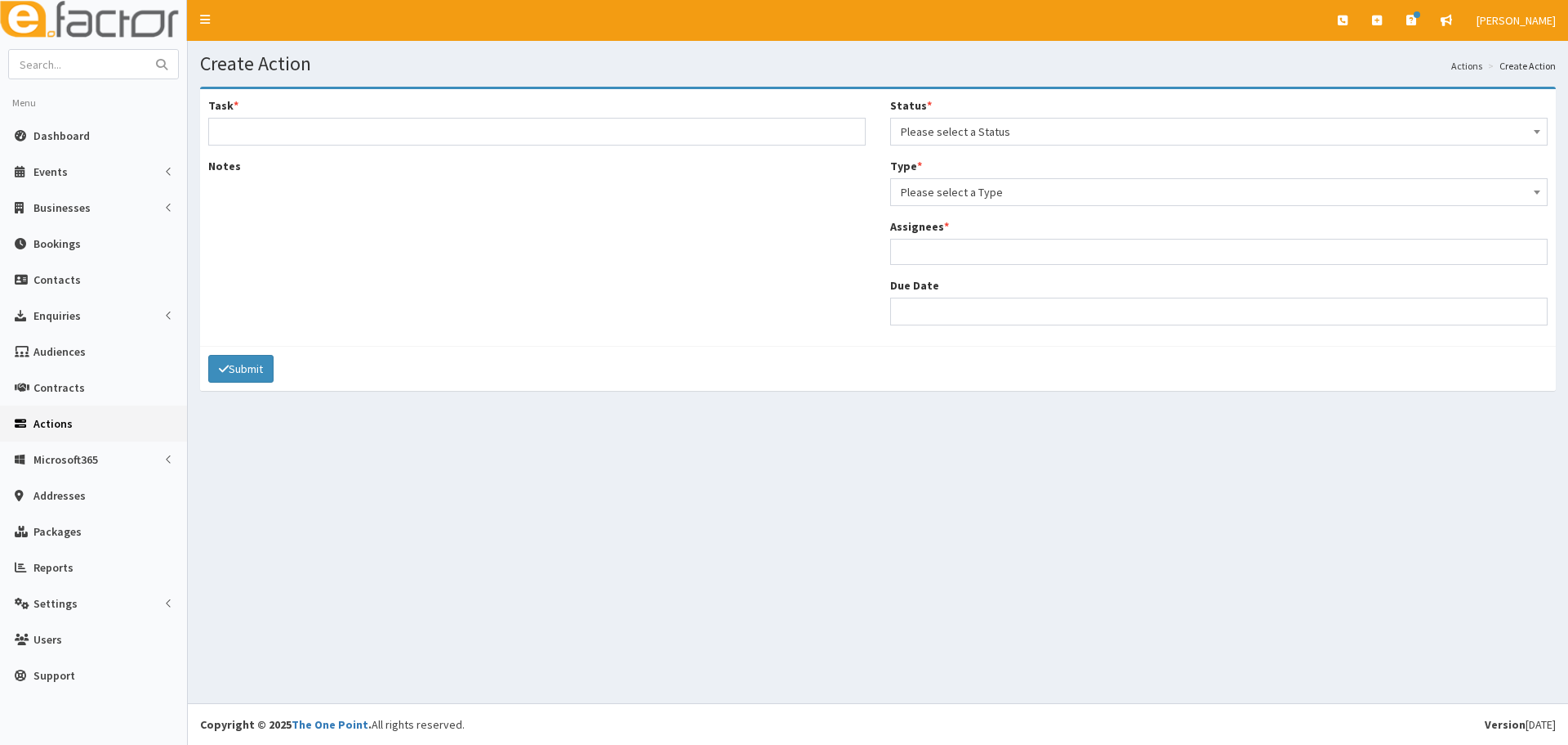
select select
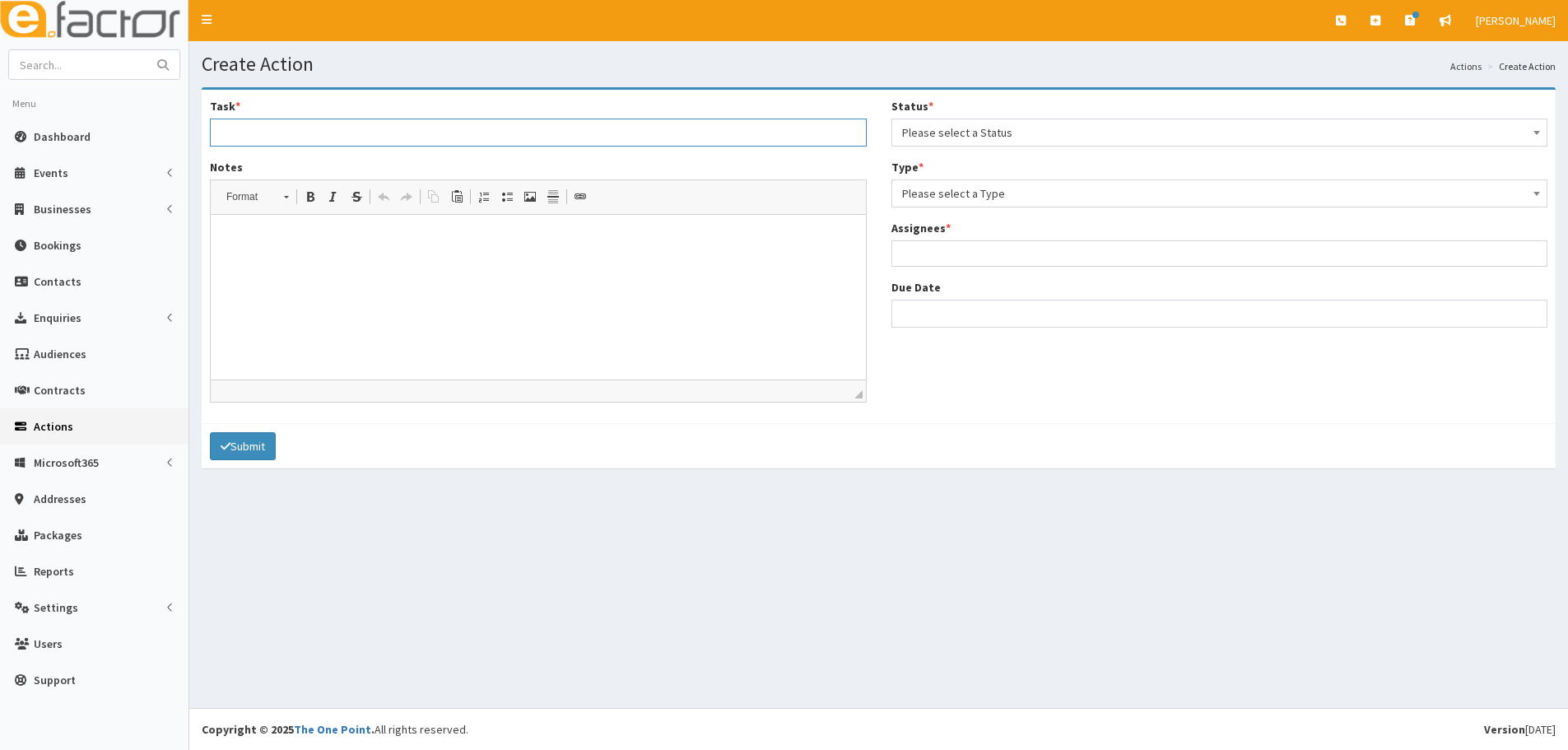
click at [364, 135] on input "Task *" at bounding box center [538, 132] width 656 height 28
click at [742, 254] on html at bounding box center [538, 240] width 655 height 50
click at [78, 211] on span "Businesses" at bounding box center [62, 209] width 58 height 15
click at [57, 242] on span "Businesses" at bounding box center [64, 240] width 57 height 15
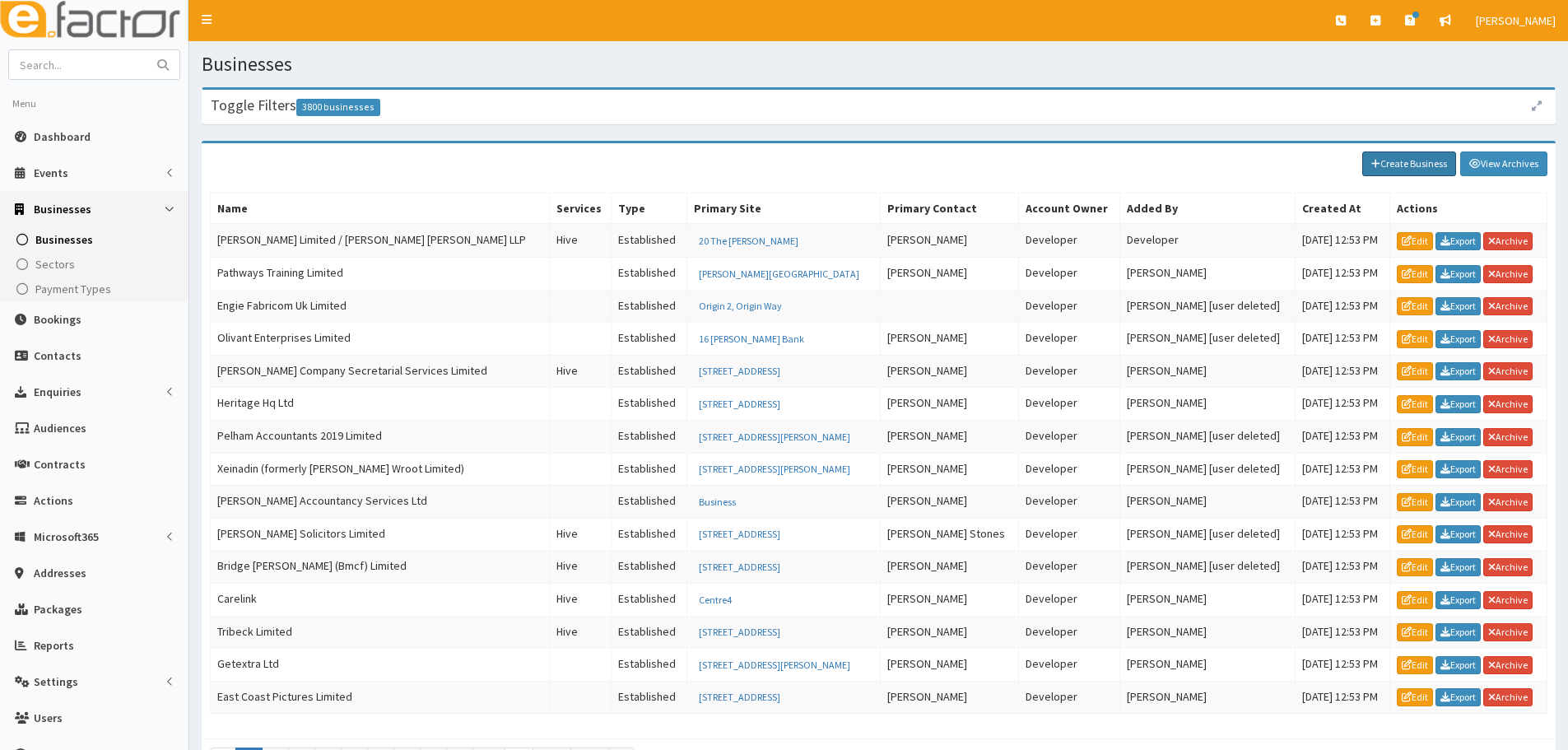
click at [1406, 157] on link "Create Business" at bounding box center [1409, 164] width 94 height 25
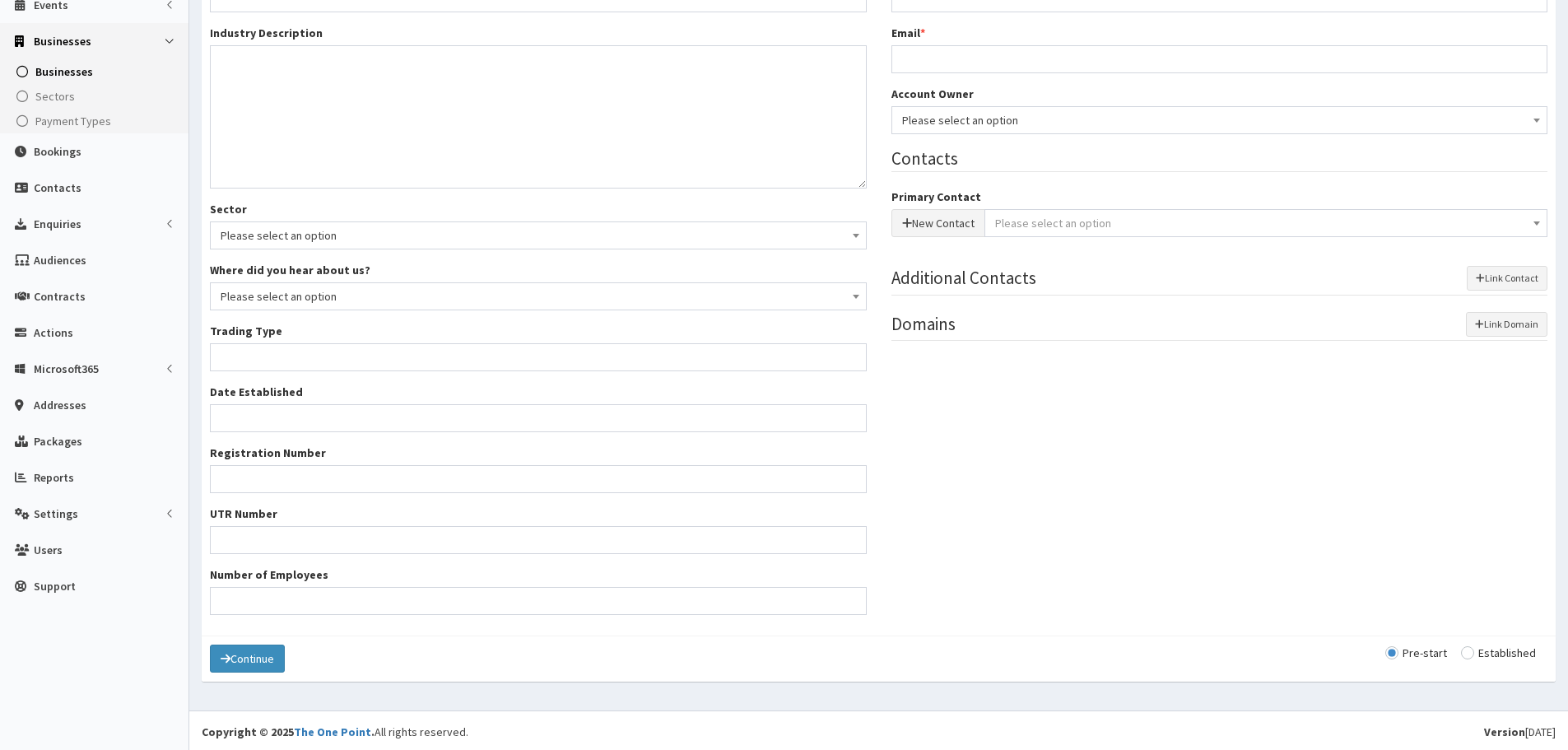
scroll to position [171, 0]
click at [1507, 651] on input "radio" at bounding box center [1499, 651] width 75 height 12
radio input "true"
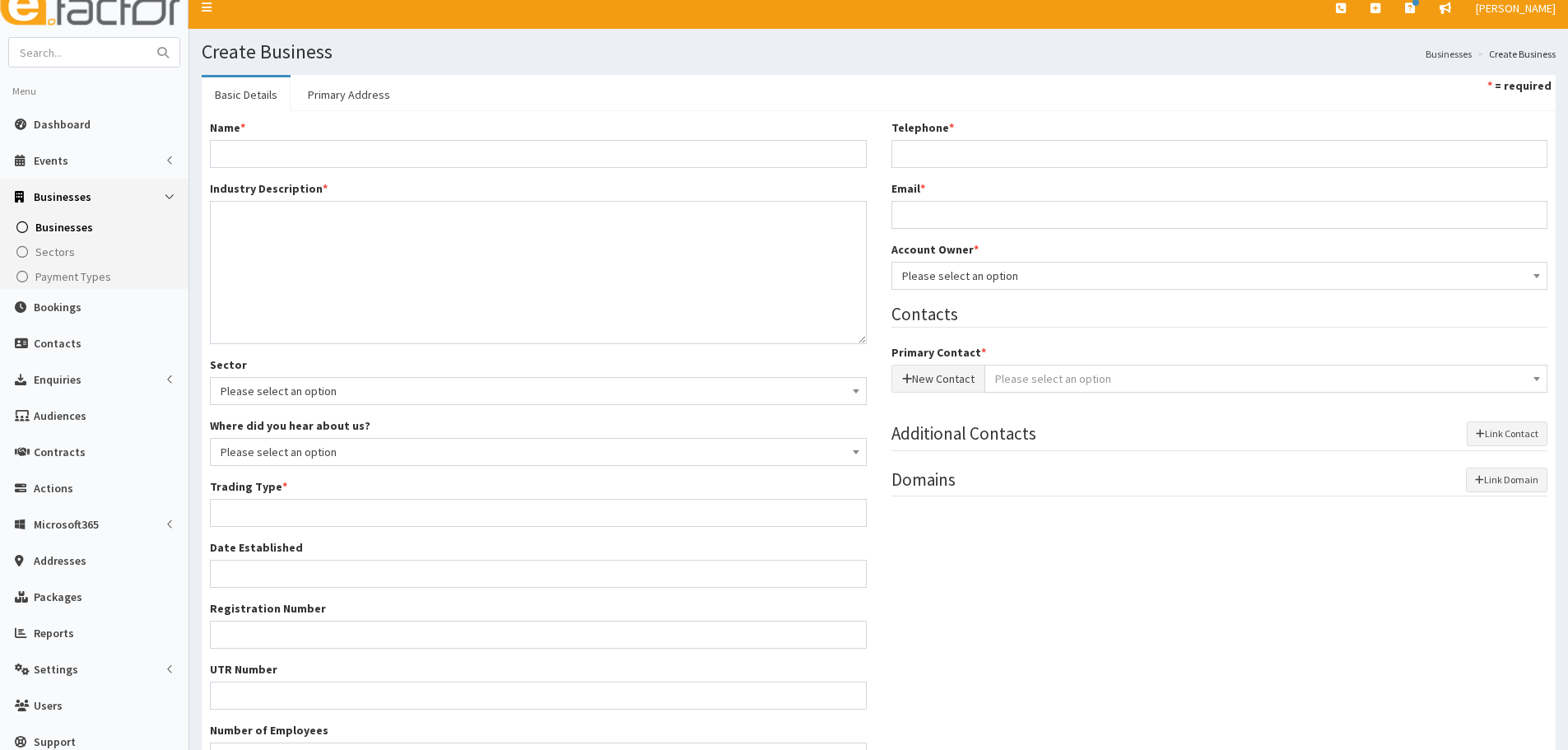
scroll to position [0, 0]
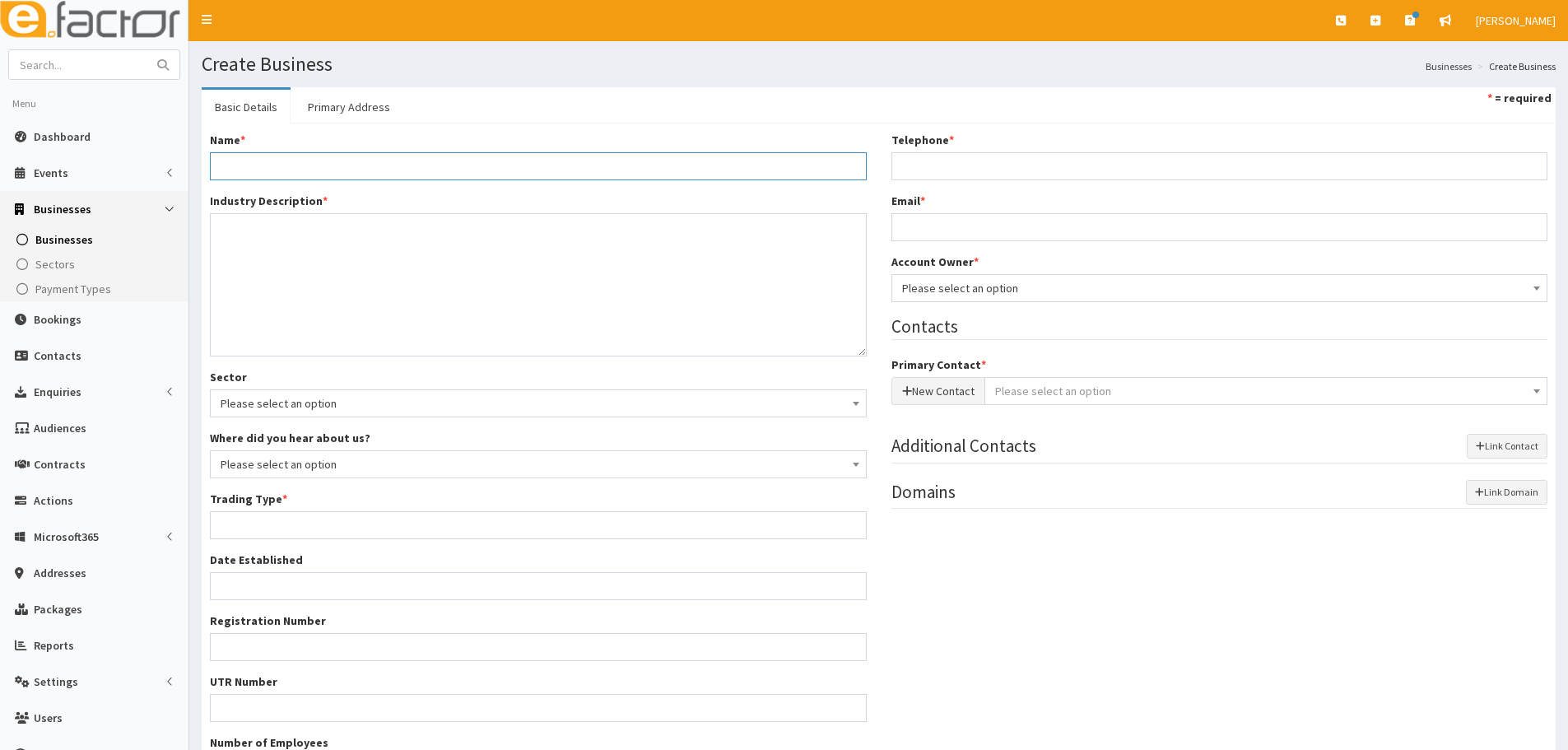
click at [379, 160] on input "Name *" at bounding box center [538, 166] width 656 height 28
paste input "Tap & Tail"
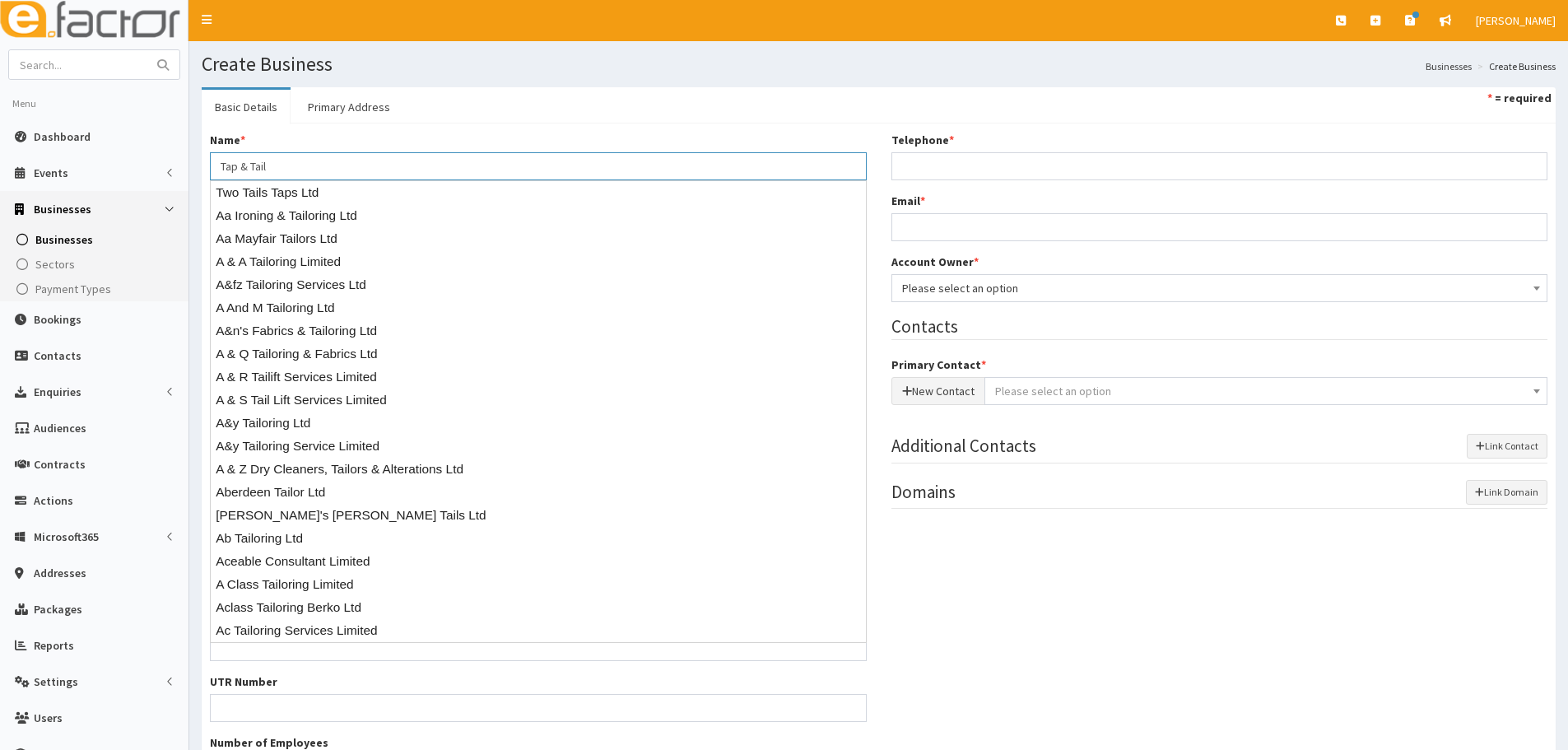
type input "Tap & Tail"
click at [505, 104] on ul "Basic Details Primary Address * = required" at bounding box center [878, 105] width 1354 height 36
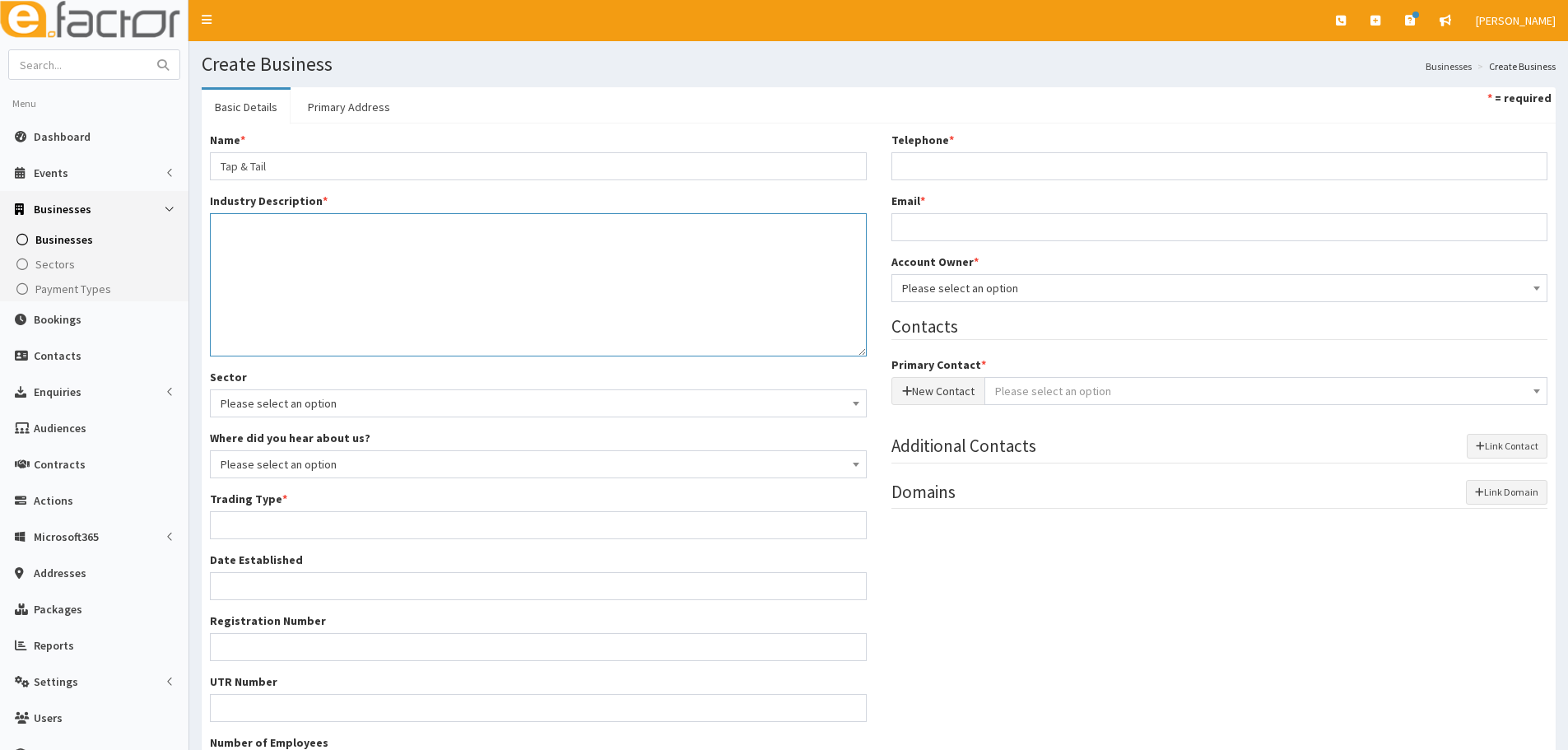
click at [484, 279] on textarea "Industry Description *" at bounding box center [538, 284] width 656 height 143
paste textarea "Tap & Tail Bar and Restaurant"
type textarea "Tap & Tail Bar and Restaurant"
click at [440, 542] on div "Name * Tap & Tail Industry Description * Tap & Tail Bar and Restaurant Sector P…" at bounding box center [538, 462] width 682 height 663
click at [440, 526] on input "Trading Type *" at bounding box center [538, 524] width 656 height 28
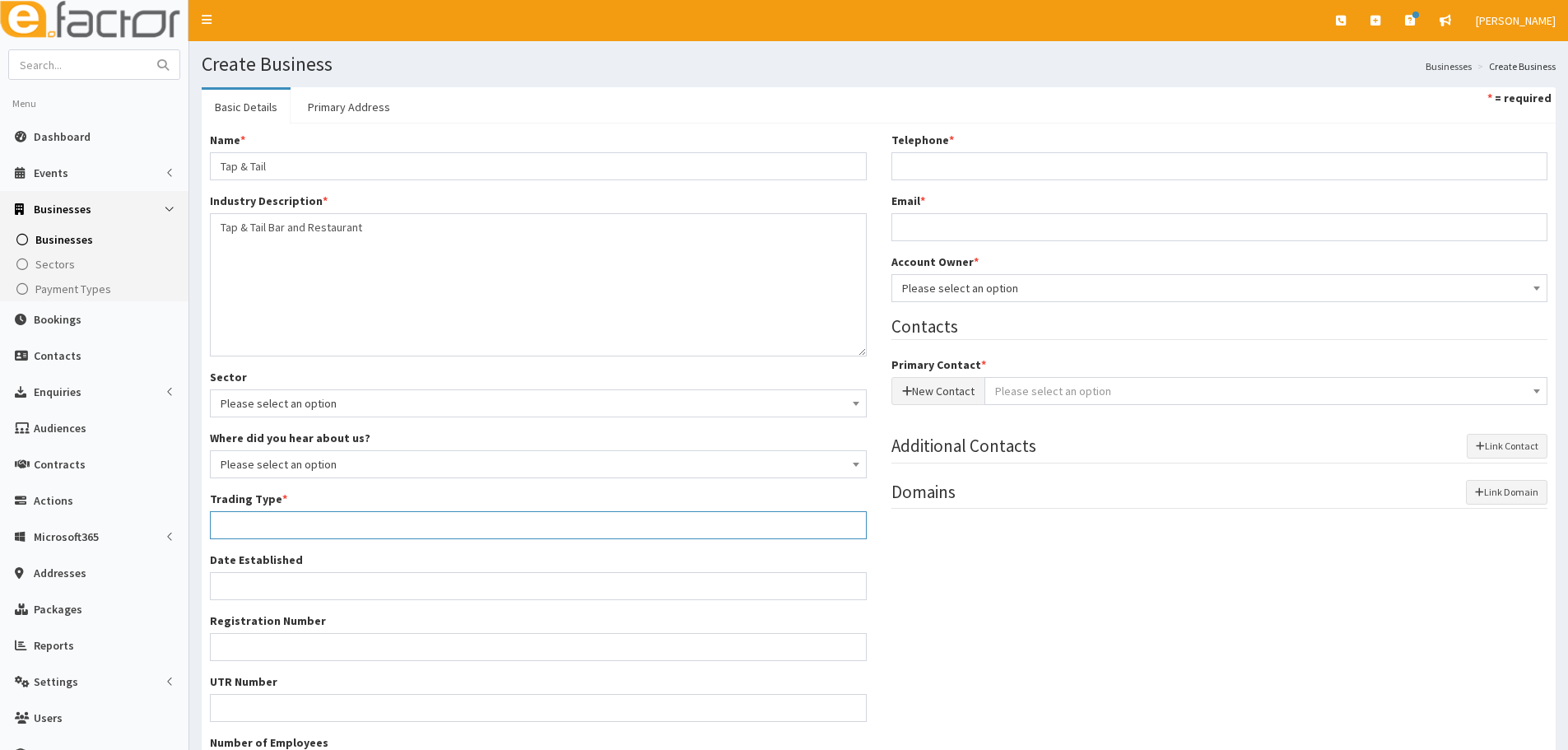
type input "Private limited company"
click at [939, 162] on input "Telephone *" at bounding box center [1219, 166] width 656 height 28
paste input "Tap & Tail Bar and Restaurant"
type input "Tap & Tail Bar and Restaurant"
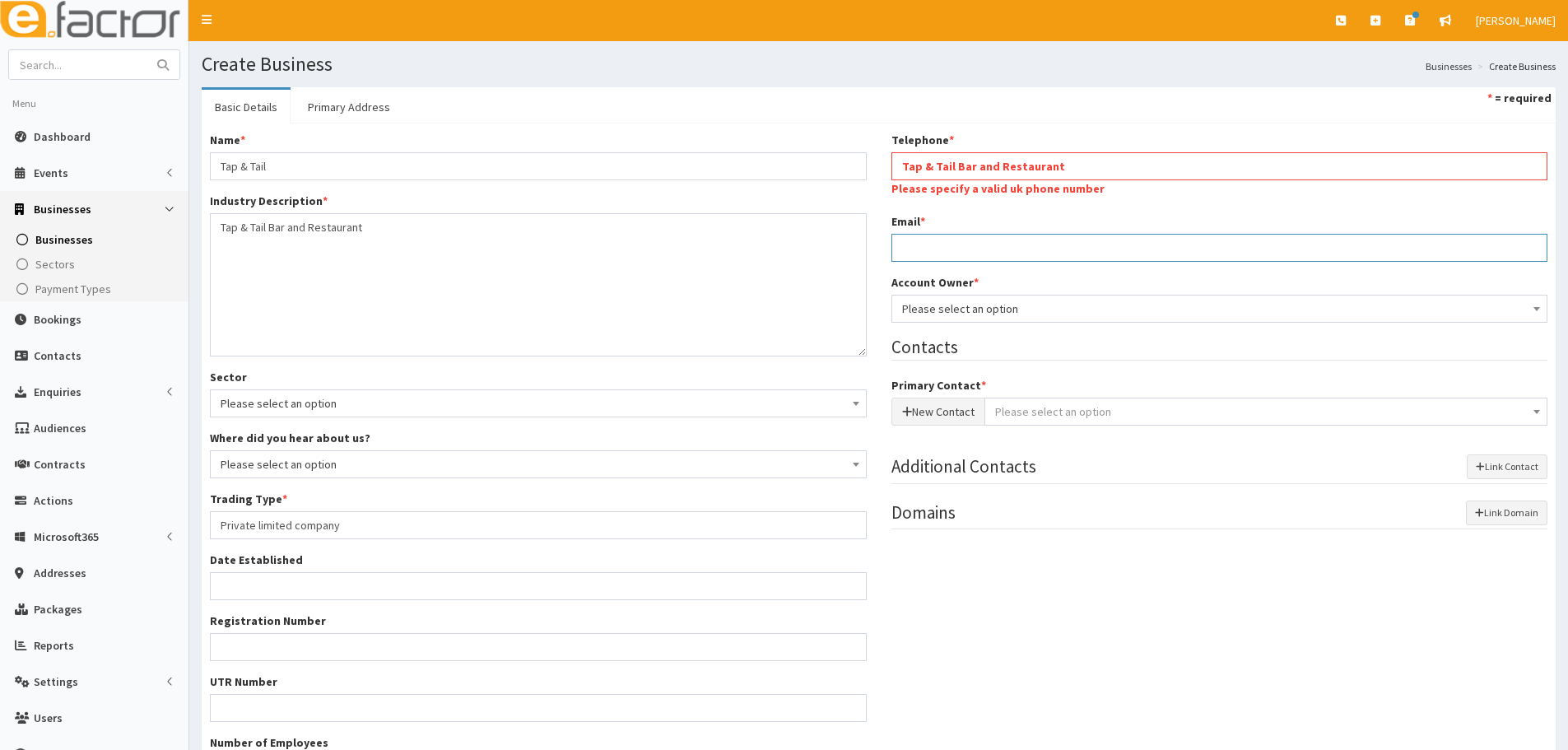
click at [952, 255] on input "Email *" at bounding box center [1219, 247] width 656 height 28
paste input "[EMAIL_ADDRESS][DOMAIN_NAME]"
type input "[EMAIL_ADDRESS][DOMAIN_NAME]"
drag, startPoint x: 1104, startPoint y: 170, endPoint x: 760, endPoint y: 186, distance: 344.4
click at [760, 186] on div "Name * Tap & Tail Industry Description * Tap & Tail Bar and Restaurant Sector P…" at bounding box center [878, 462] width 1362 height 663
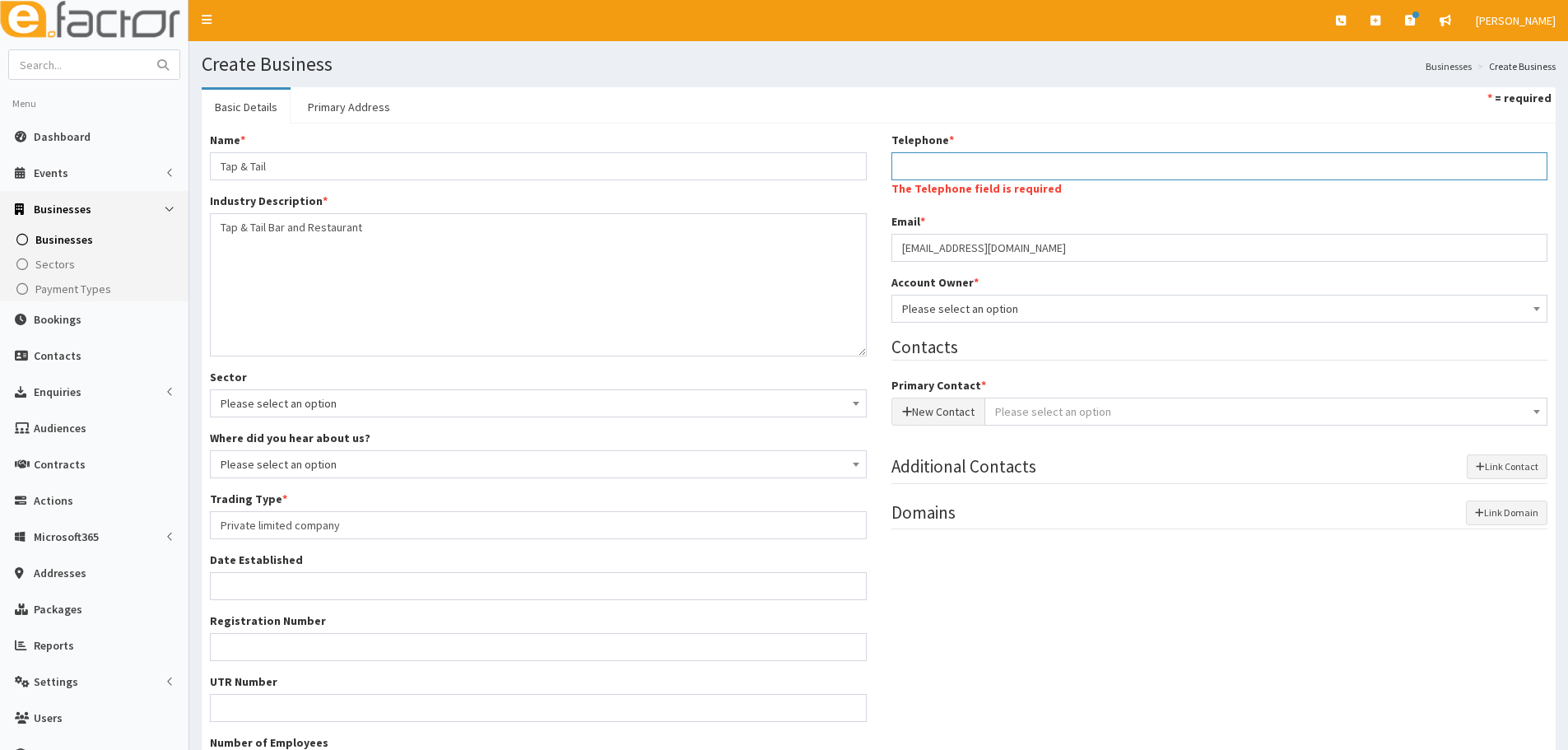
click at [927, 164] on input "Telephone *" at bounding box center [1219, 166] width 656 height 28
paste input "07533550777"
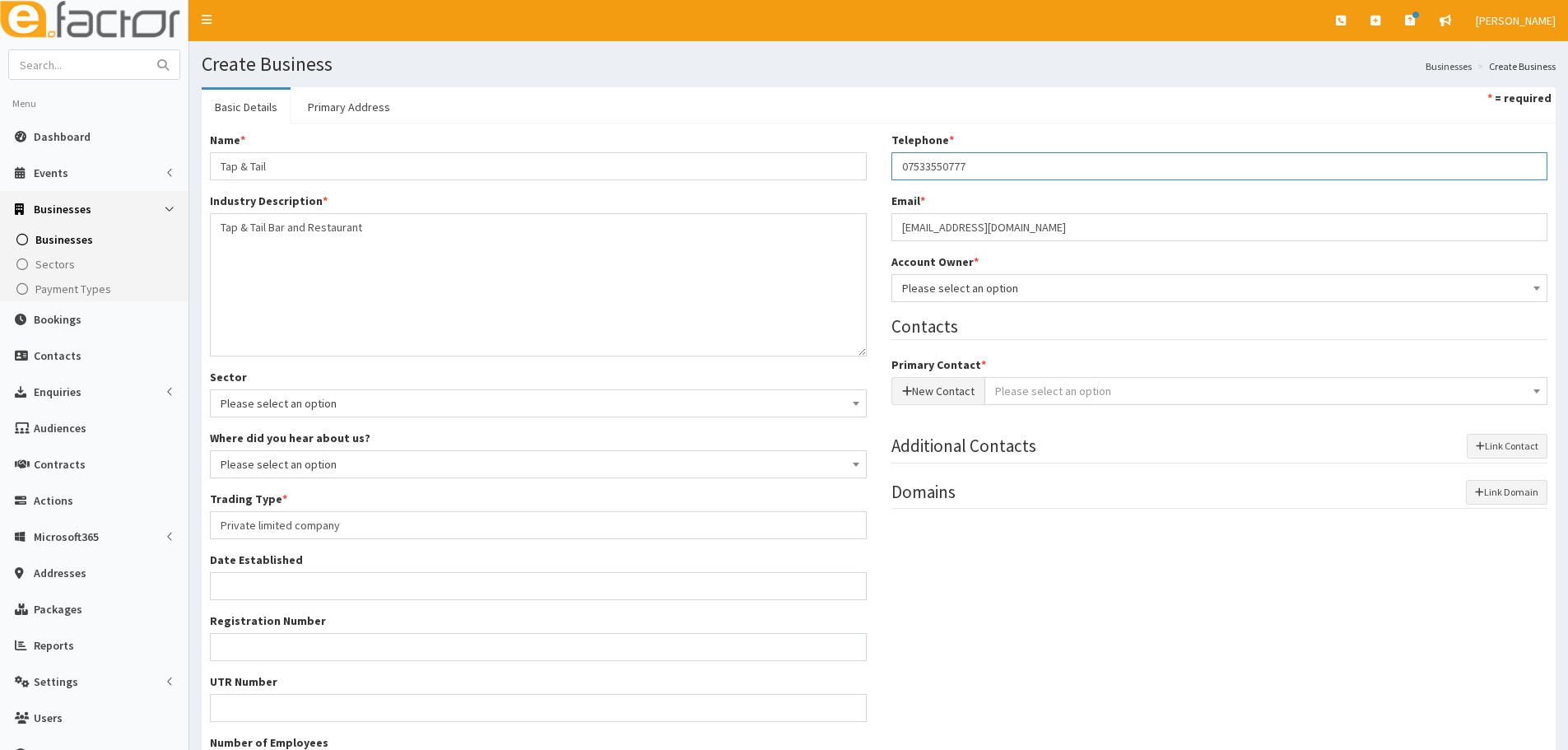
type input "07533550777"
click at [964, 276] on span "Please select an option" at bounding box center [1219, 288] width 656 height 28
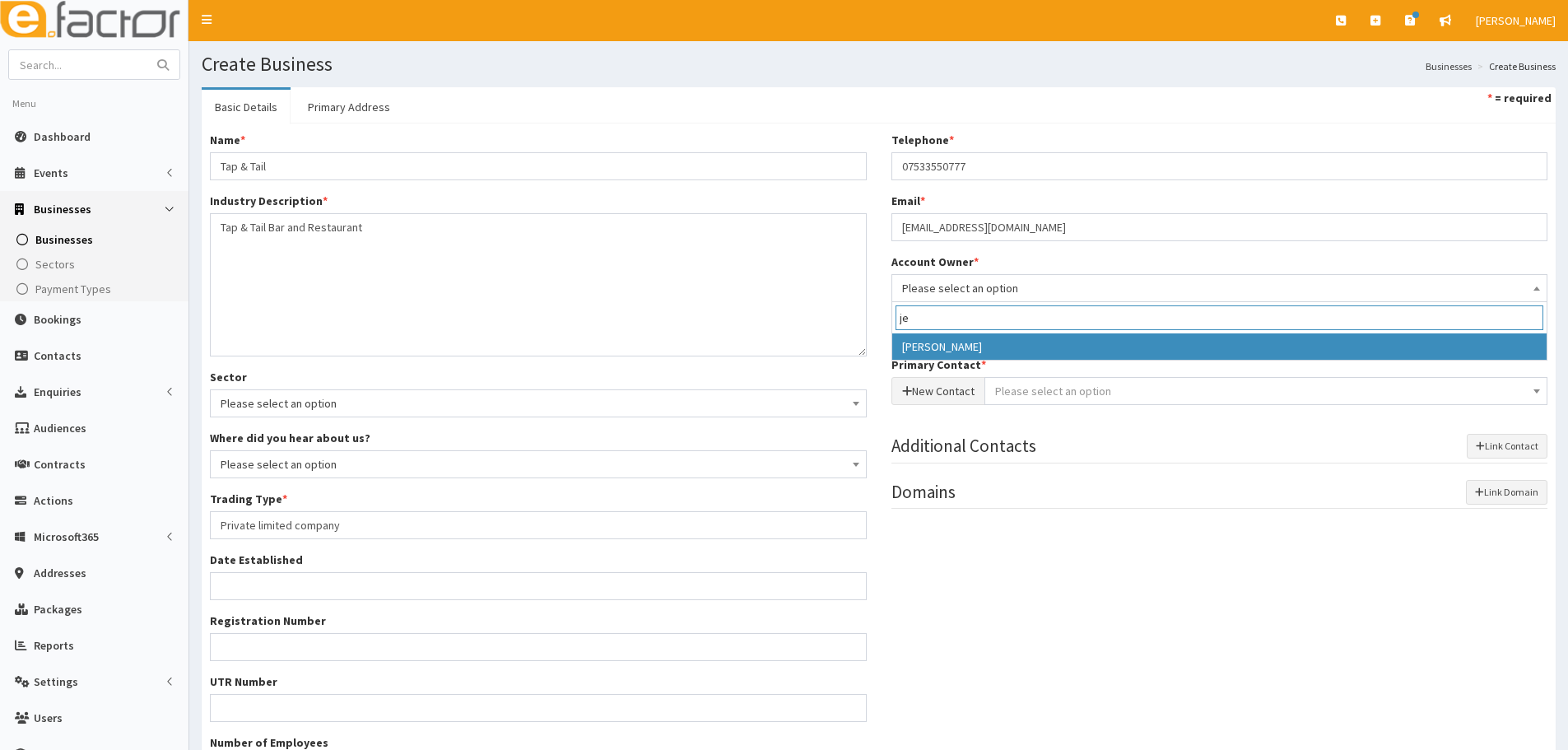
type input "je"
select select "38"
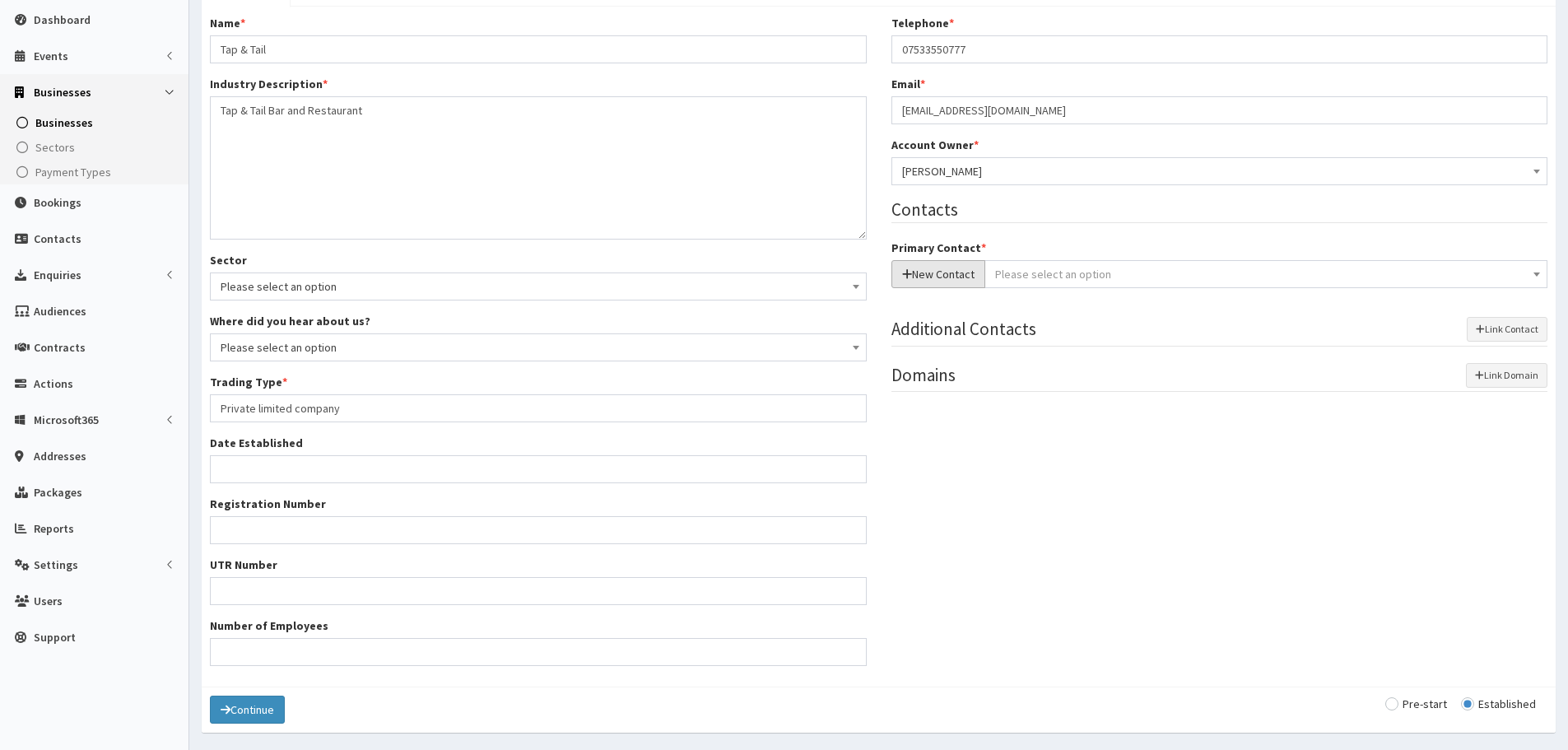
scroll to position [88, 0]
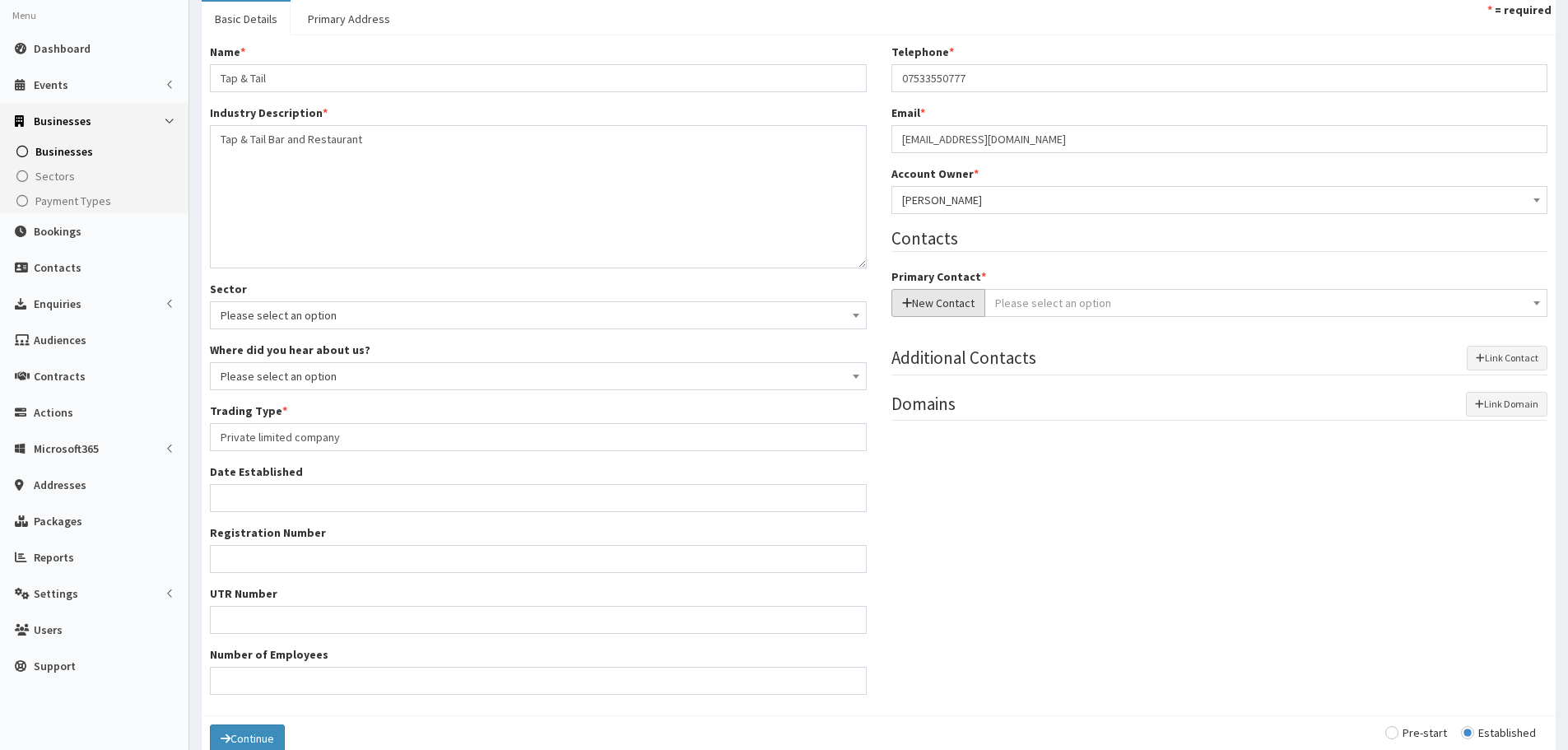
click at [926, 304] on button "New Contact" at bounding box center [938, 302] width 94 height 28
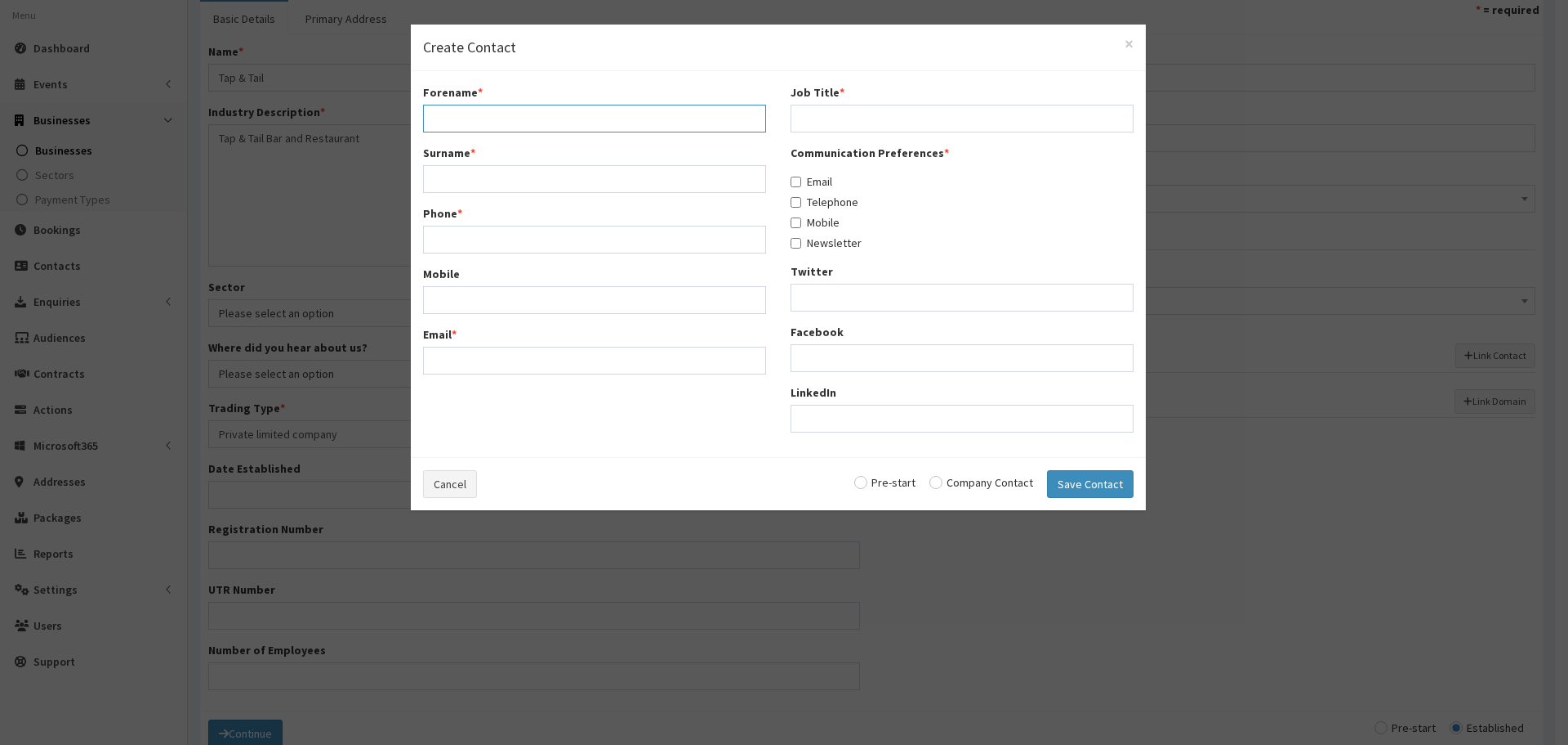
click at [442, 125] on input "Forename *" at bounding box center [594, 118] width 343 height 27
paste input "Brandon"
type input "Brandon"
drag, startPoint x: 484, startPoint y: 175, endPoint x: 437, endPoint y: 175, distance: 47.0
click at [484, 175] on input "Surname *" at bounding box center [594, 179] width 343 height 27
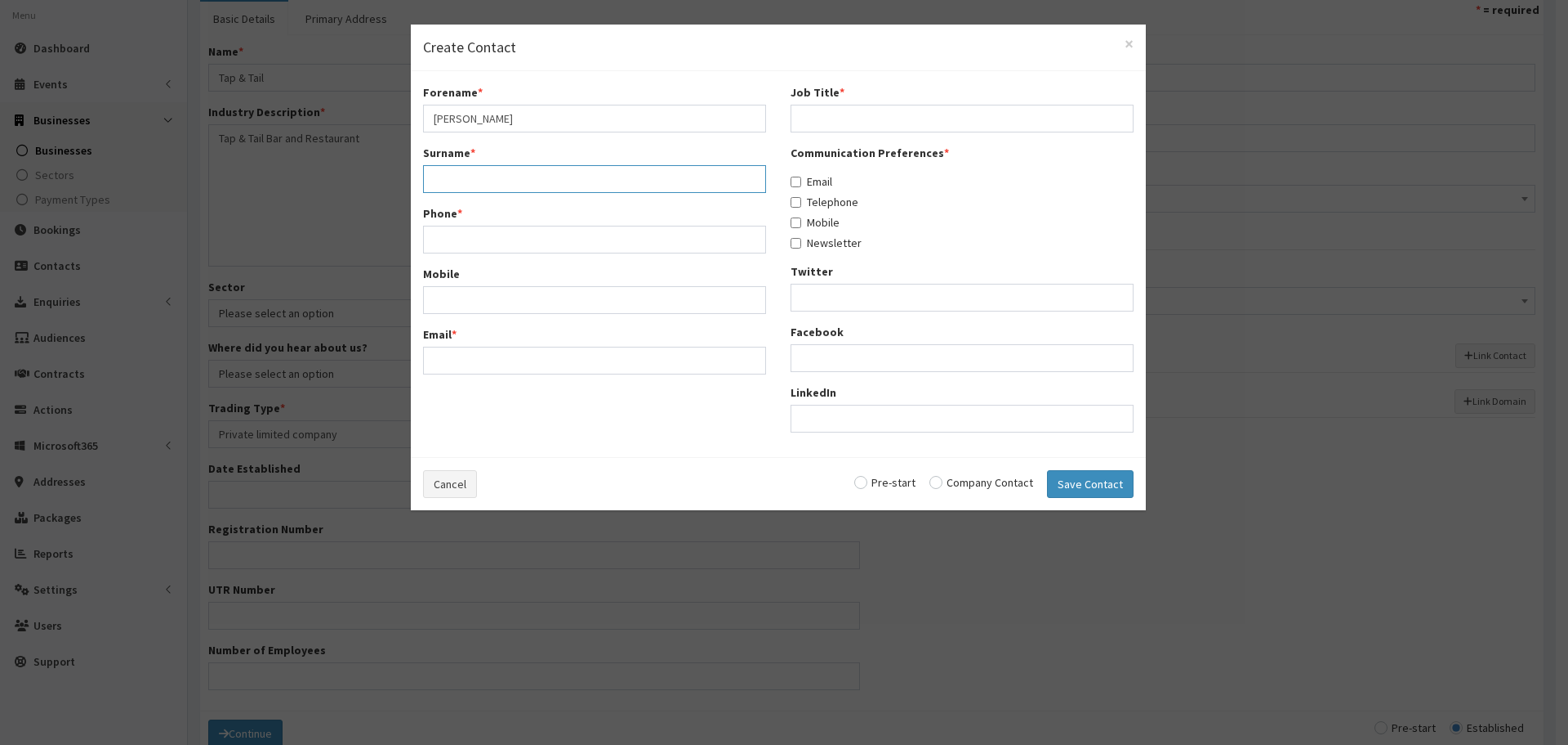
paste input "rose"
drag, startPoint x: 434, startPoint y: 181, endPoint x: 442, endPoint y: 180, distance: 8.1
click at [437, 181] on input "rose" at bounding box center [594, 179] width 343 height 27
type input "Rose"
click at [462, 226] on input "Phone *" at bounding box center [594, 239] width 343 height 27
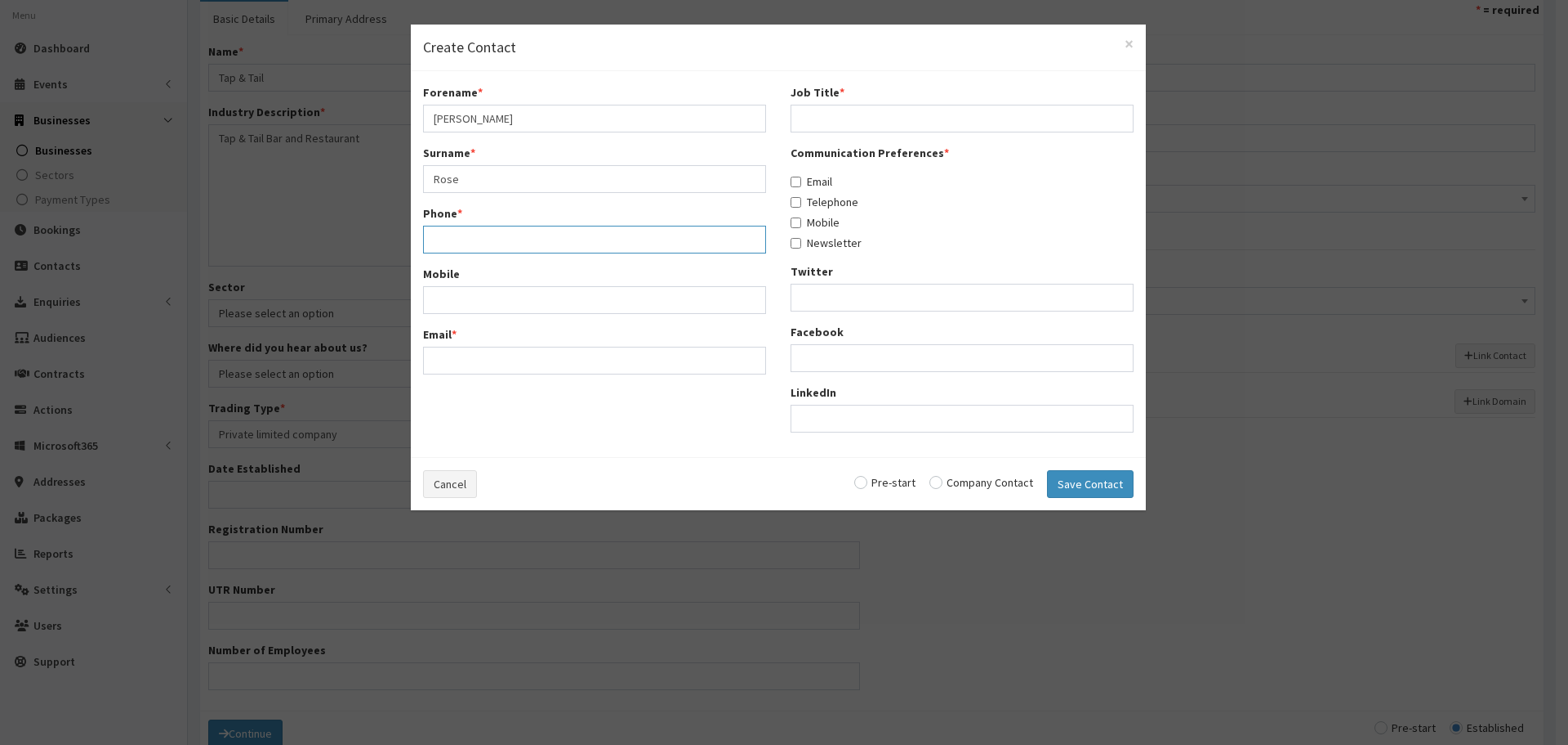
paste input "07533550777"
type input "07533550777"
click at [445, 350] on input "Email *" at bounding box center [594, 360] width 343 height 27
paste input "enquiries@cleethorpeslettings.co.uk"
type input "enquiries@cleethorpeslettings.co.uk"
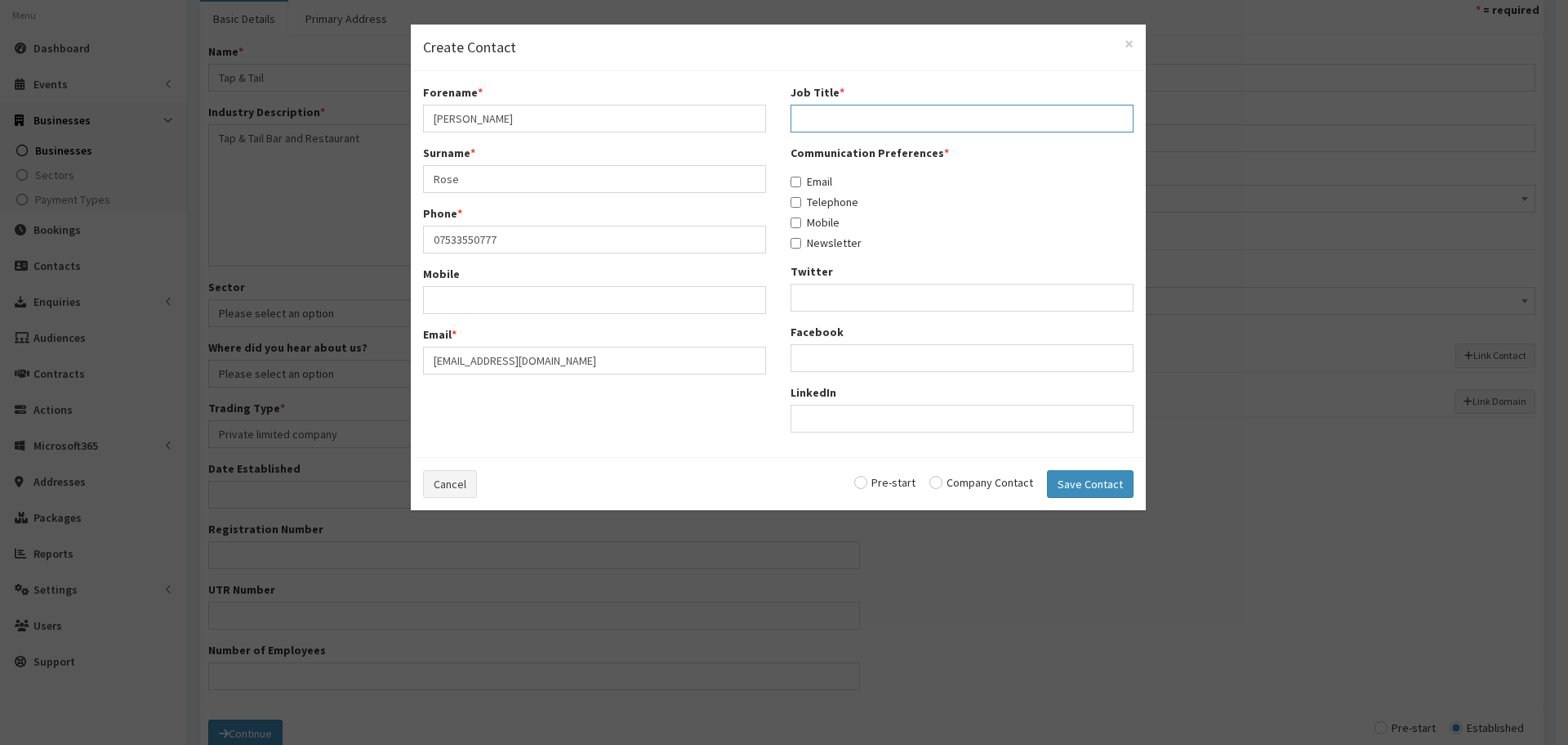
drag, startPoint x: 892, startPoint y: 109, endPoint x: 833, endPoint y: 164, distance: 80.7
click at [885, 115] on input "Job Title *" at bounding box center [962, 118] width 343 height 27
paste input "Manager"
type input "Manager"
drag, startPoint x: 807, startPoint y: 179, endPoint x: 809, endPoint y: 192, distance: 13.2
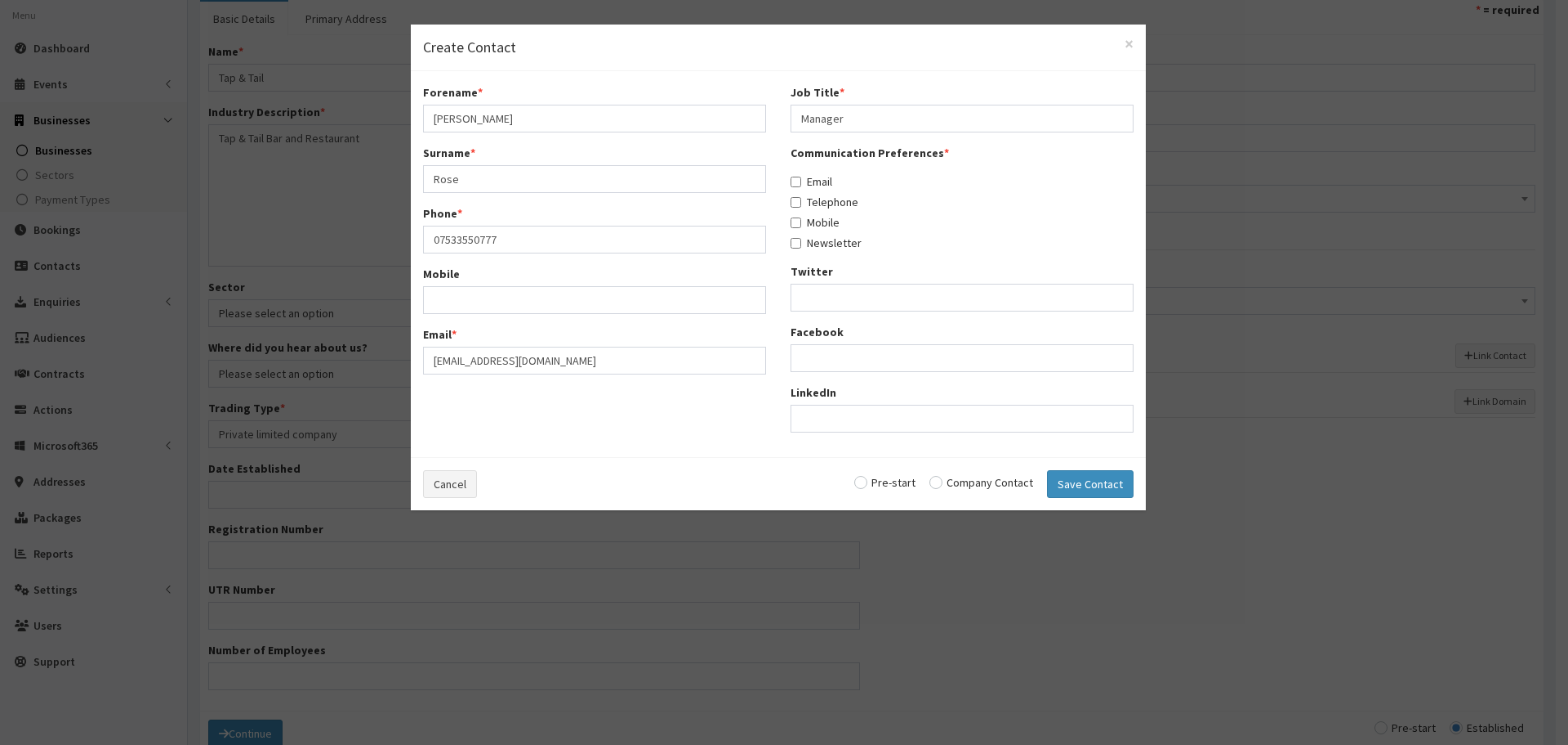
click at [807, 179] on label "Email" at bounding box center [812, 182] width 42 height 17
click at [801, 179] on input "Email" at bounding box center [796, 182] width 11 height 11
checkbox input "true"
click at [812, 198] on label "Telephone" at bounding box center [825, 202] width 68 height 17
click at [801, 198] on input "Telephone" at bounding box center [796, 202] width 11 height 11
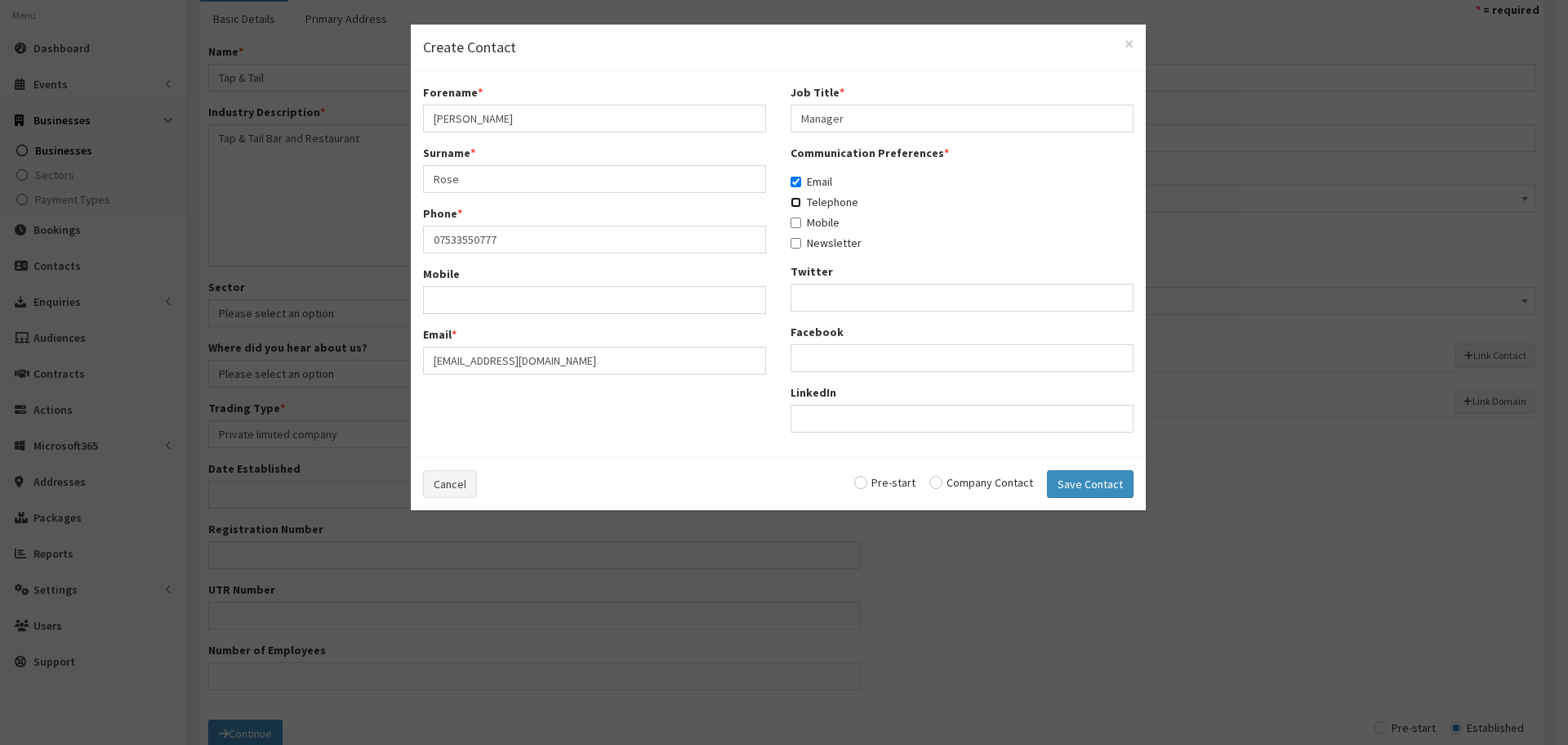
checkbox input "true"
click at [817, 233] on div "Communication Preferences * Email Telephone Mobile Newsletter" at bounding box center [962, 198] width 343 height 106
click at [815, 223] on label "Mobile" at bounding box center [815, 223] width 49 height 17
click at [801, 223] on input "Mobile" at bounding box center [796, 223] width 11 height 11
checkbox input "true"
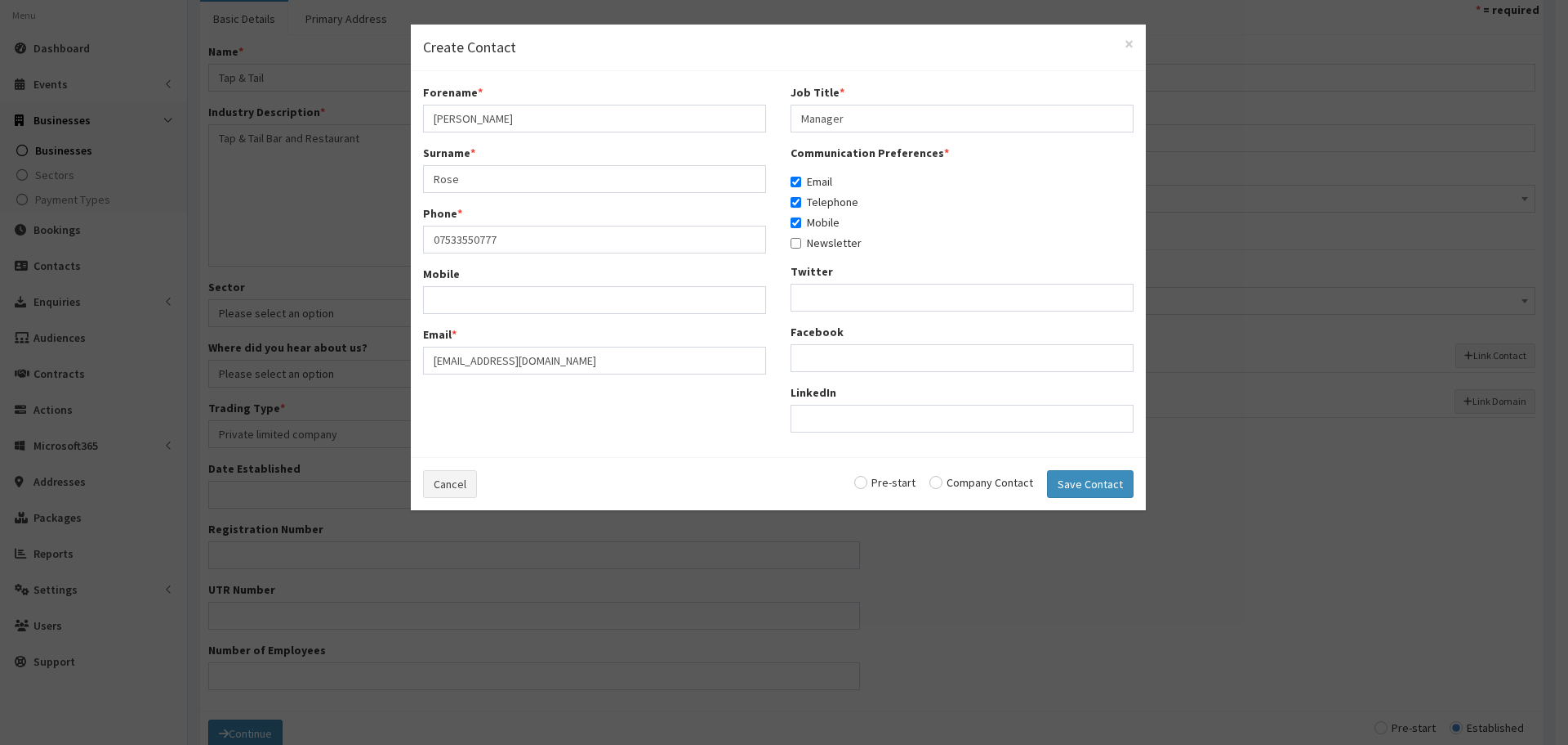
click at [970, 472] on div "Cancel Pre-start Company Contact Save Contact" at bounding box center [779, 483] width 735 height 53
click at [972, 480] on input "radio" at bounding box center [981, 483] width 104 height 12
radio input "true"
click at [1076, 487] on button "Save Contact" at bounding box center [1091, 483] width 86 height 27
checkbox input "false"
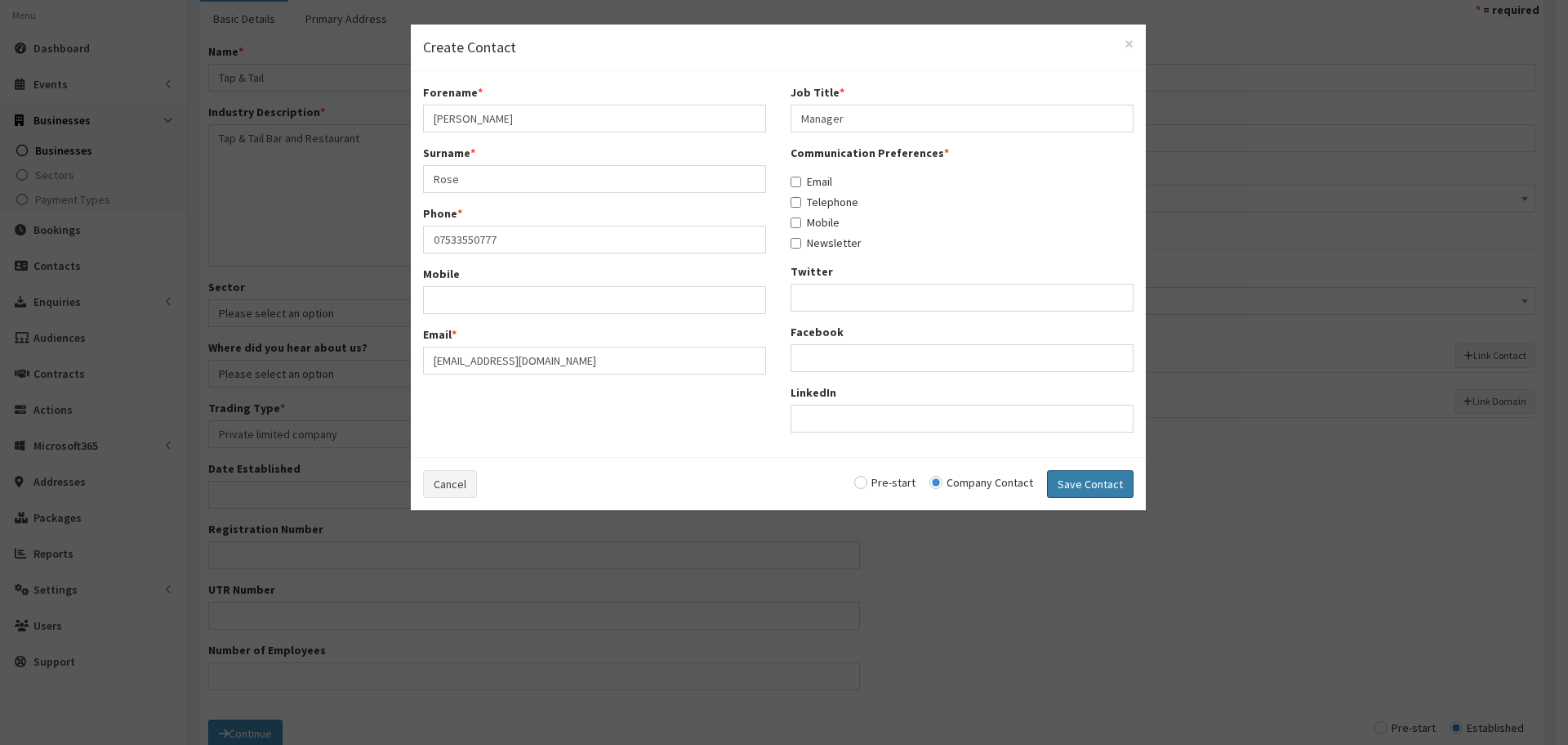
checkbox input "false"
radio input "false"
select select "5246"
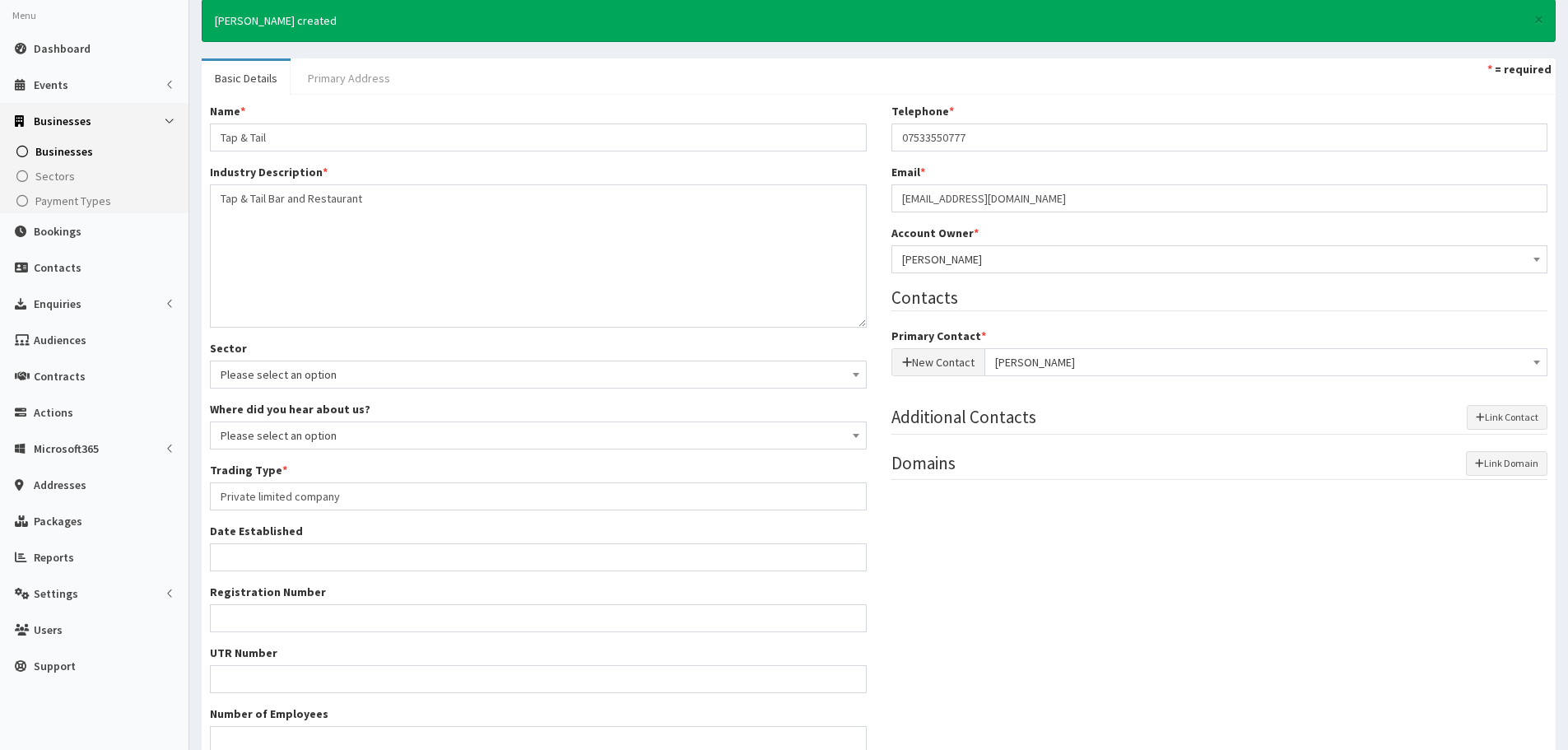
click at [351, 79] on link "Primary Address" at bounding box center [349, 78] width 109 height 34
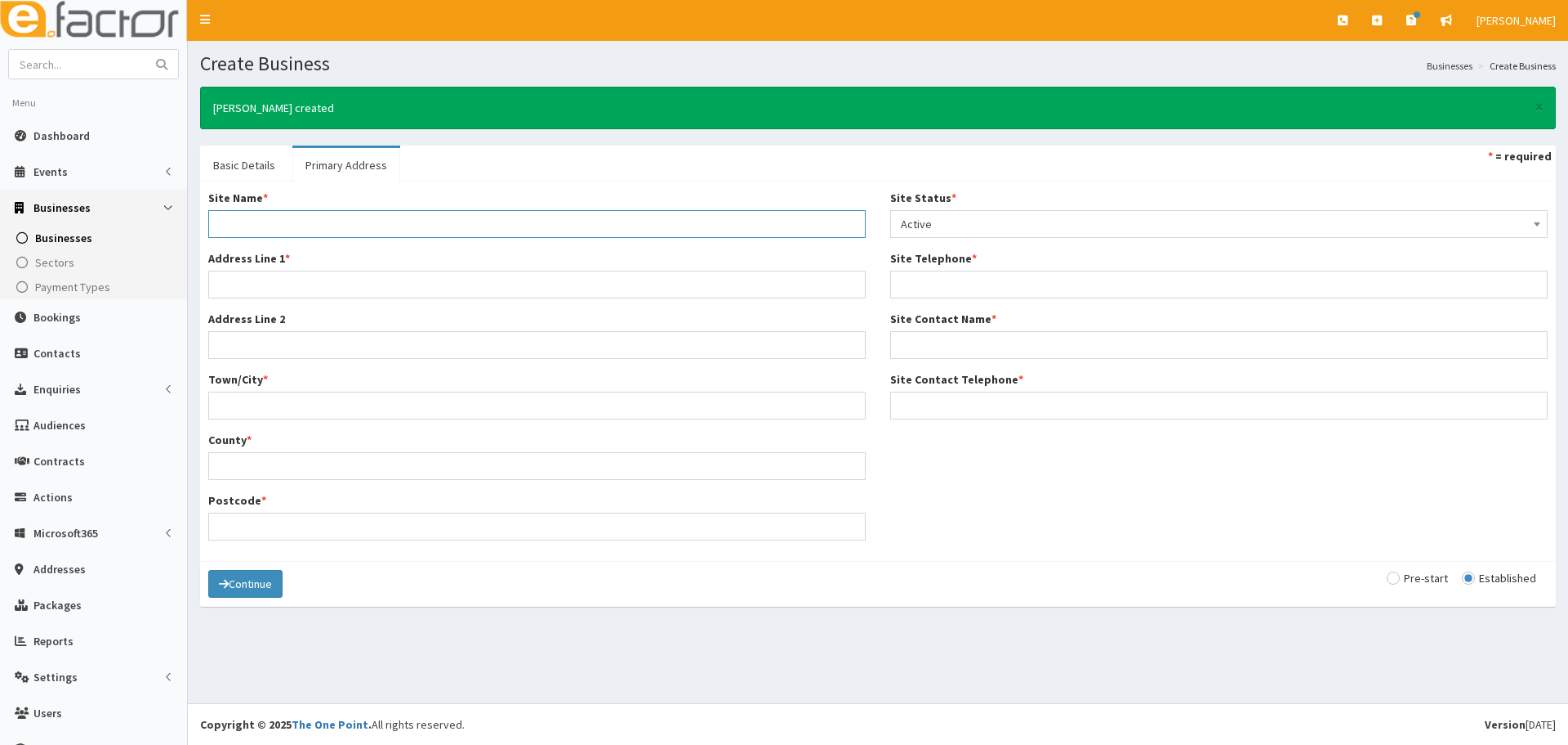
click at [352, 215] on input "Site Name *" at bounding box center [537, 223] width 657 height 27
paste input "Tap & Tail"
type input "Tap & Tail"
drag, startPoint x: 230, startPoint y: 277, endPoint x: 296, endPoint y: 282, distance: 66.2
click at [230, 277] on input "Address Line 1 *" at bounding box center [537, 284] width 657 height 27
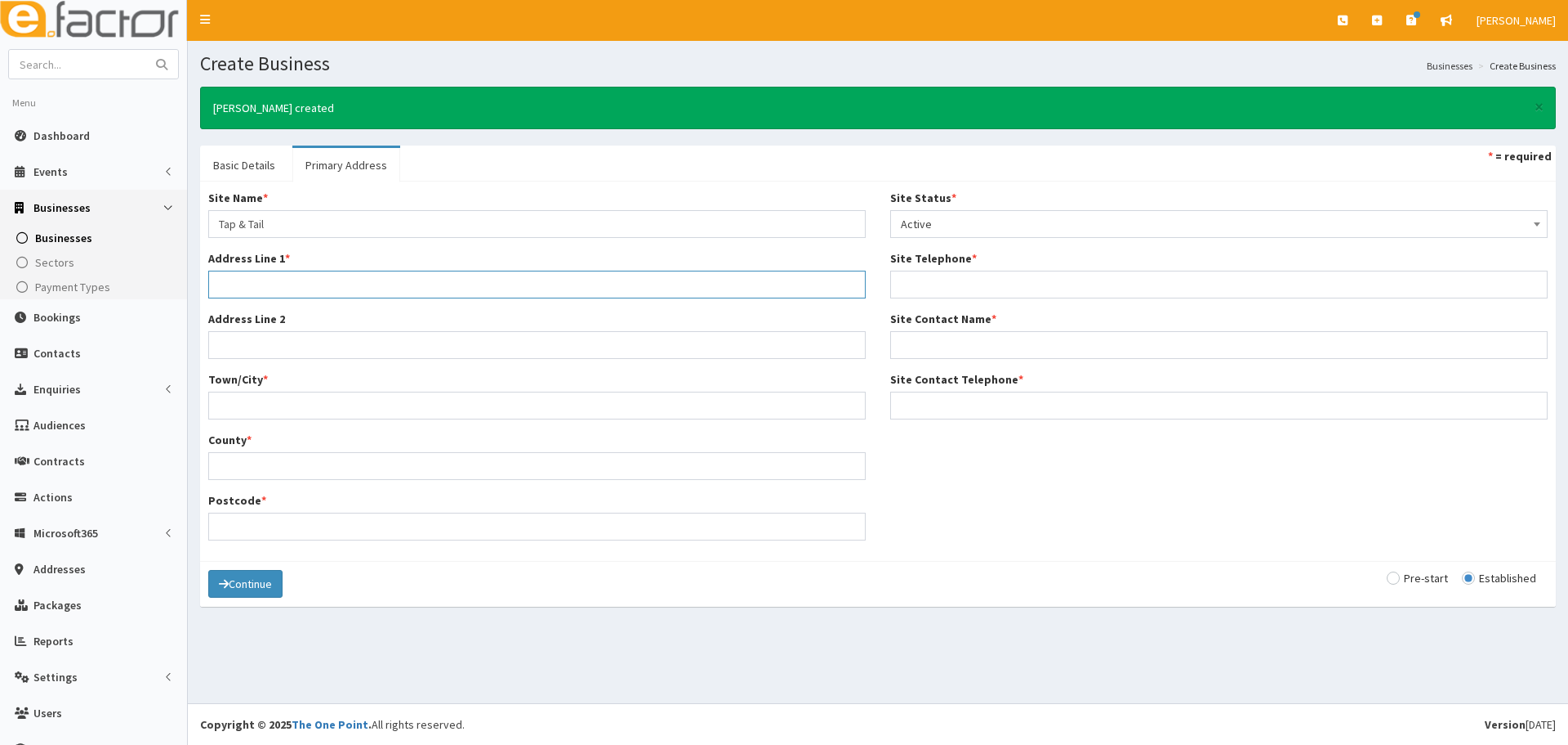
paste input "Sea View Street"
type input "Sea View Street"
click at [246, 396] on input "Town/City *" at bounding box center [537, 404] width 657 height 27
paste input "[GEOGRAPHIC_DATA]"
type input "[GEOGRAPHIC_DATA]"
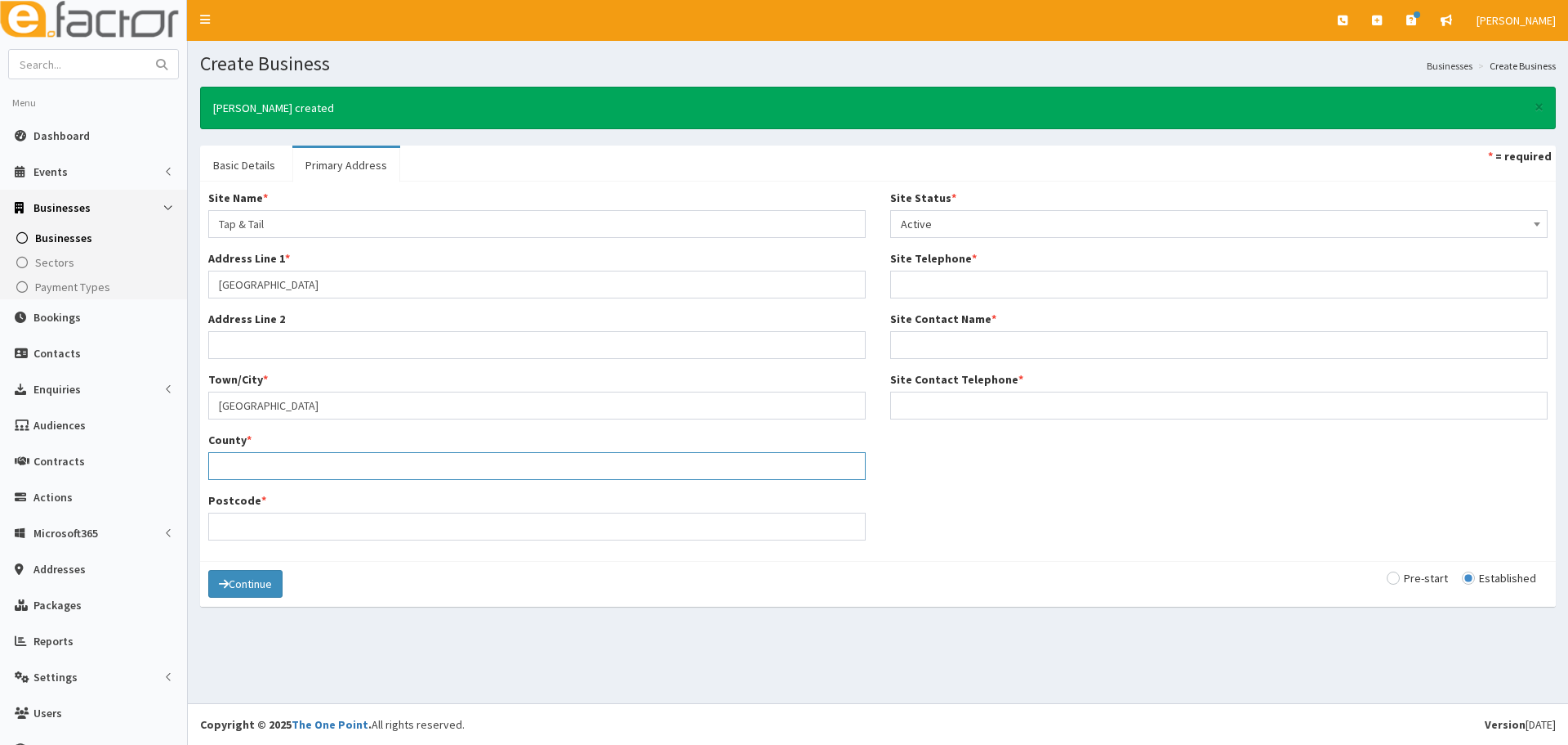
click at [280, 465] on input "County *" at bounding box center [537, 465] width 657 height 27
click at [238, 534] on input "Postcode *" at bounding box center [537, 526] width 657 height 27
paste input "DN358eu"
type input "DN358EU"
drag, startPoint x: 235, startPoint y: 473, endPoint x: 241, endPoint y: 482, distance: 10.8
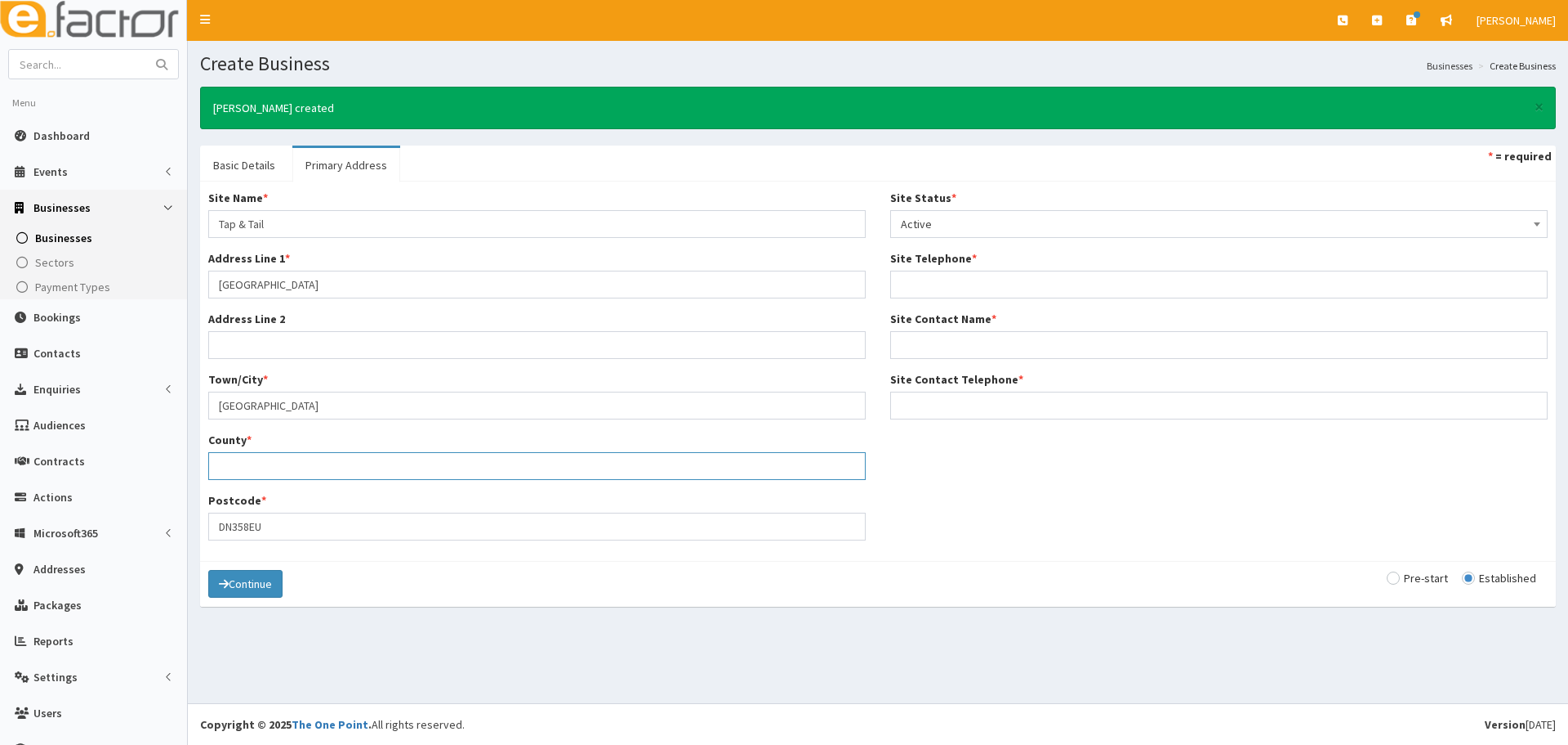
click at [235, 473] on input "County *" at bounding box center [537, 465] width 657 height 27
type input "North East Lincolnshire"
click at [984, 293] on input "Site Telephone *" at bounding box center [1219, 284] width 657 height 27
paste input "07533550777"
type input "07533550777"
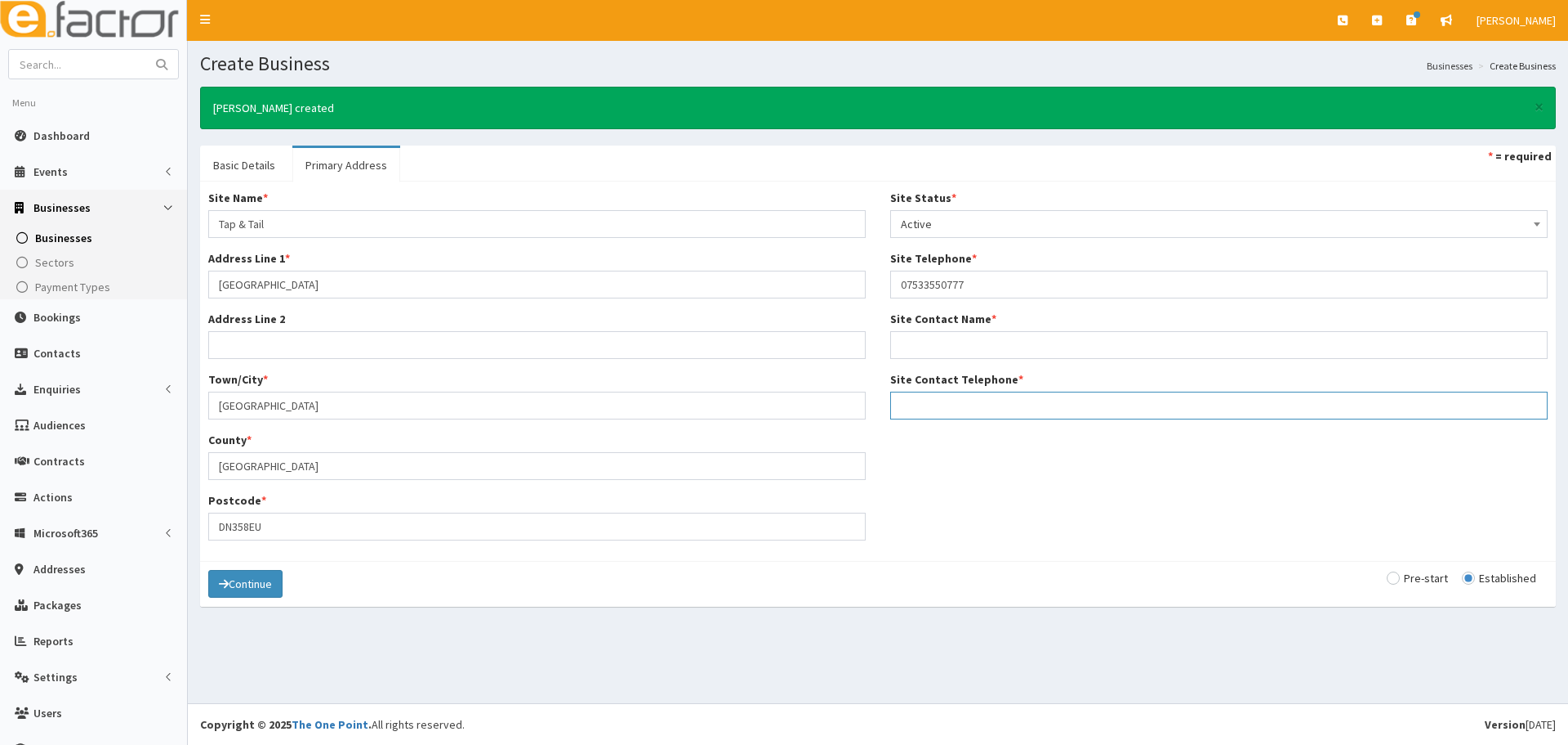
click at [972, 395] on input "Site Contact Telephone *" at bounding box center [1219, 404] width 657 height 27
paste input "07533550777"
type input "07533550777"
click at [959, 343] on input "Site Contact Name *" at bounding box center [1219, 345] width 657 height 27
paste input "Brandon"
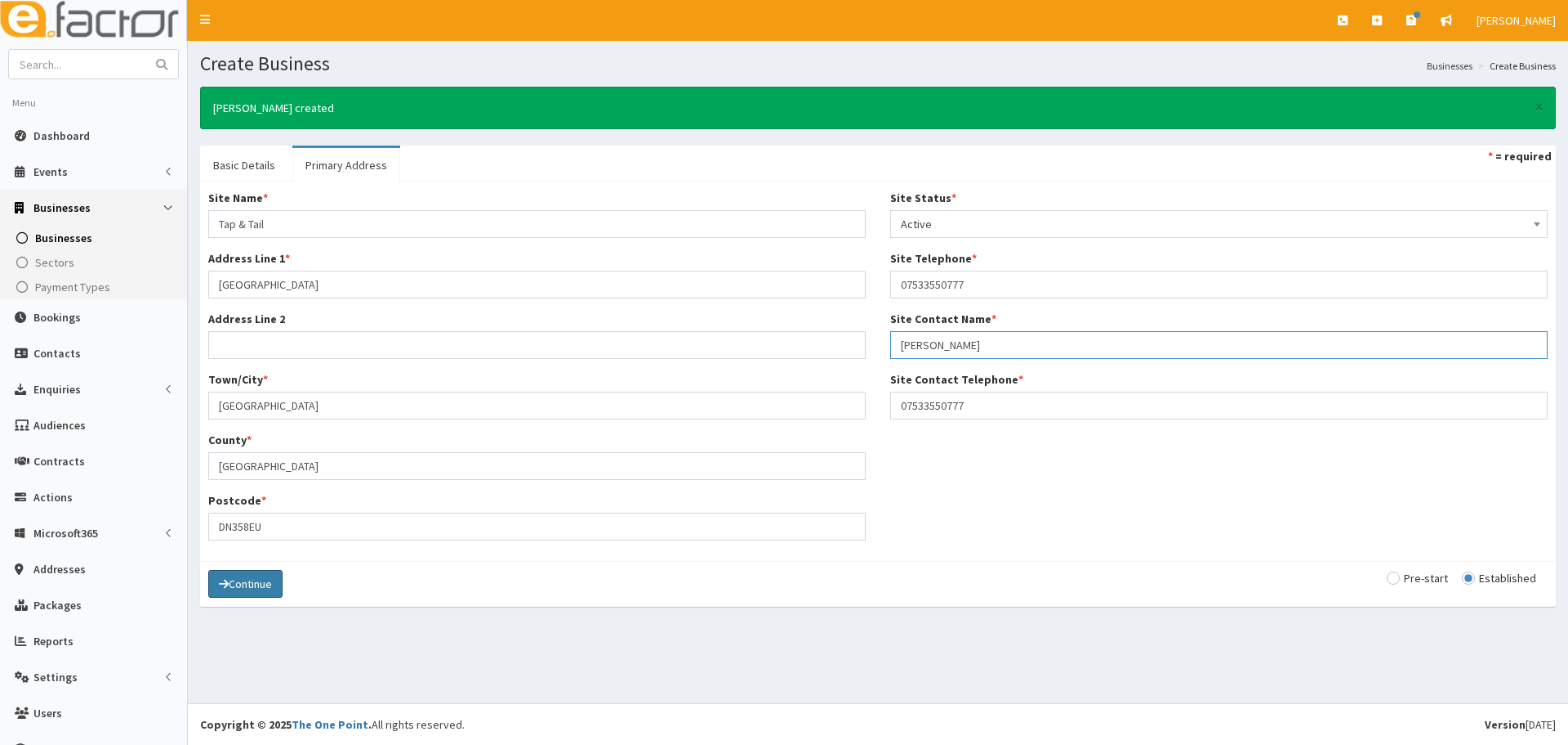
type input "[PERSON_NAME]"
click at [261, 590] on button "Continue" at bounding box center [246, 583] width 75 height 27
click at [248, 584] on button "Save" at bounding box center [236, 584] width 56 height 27
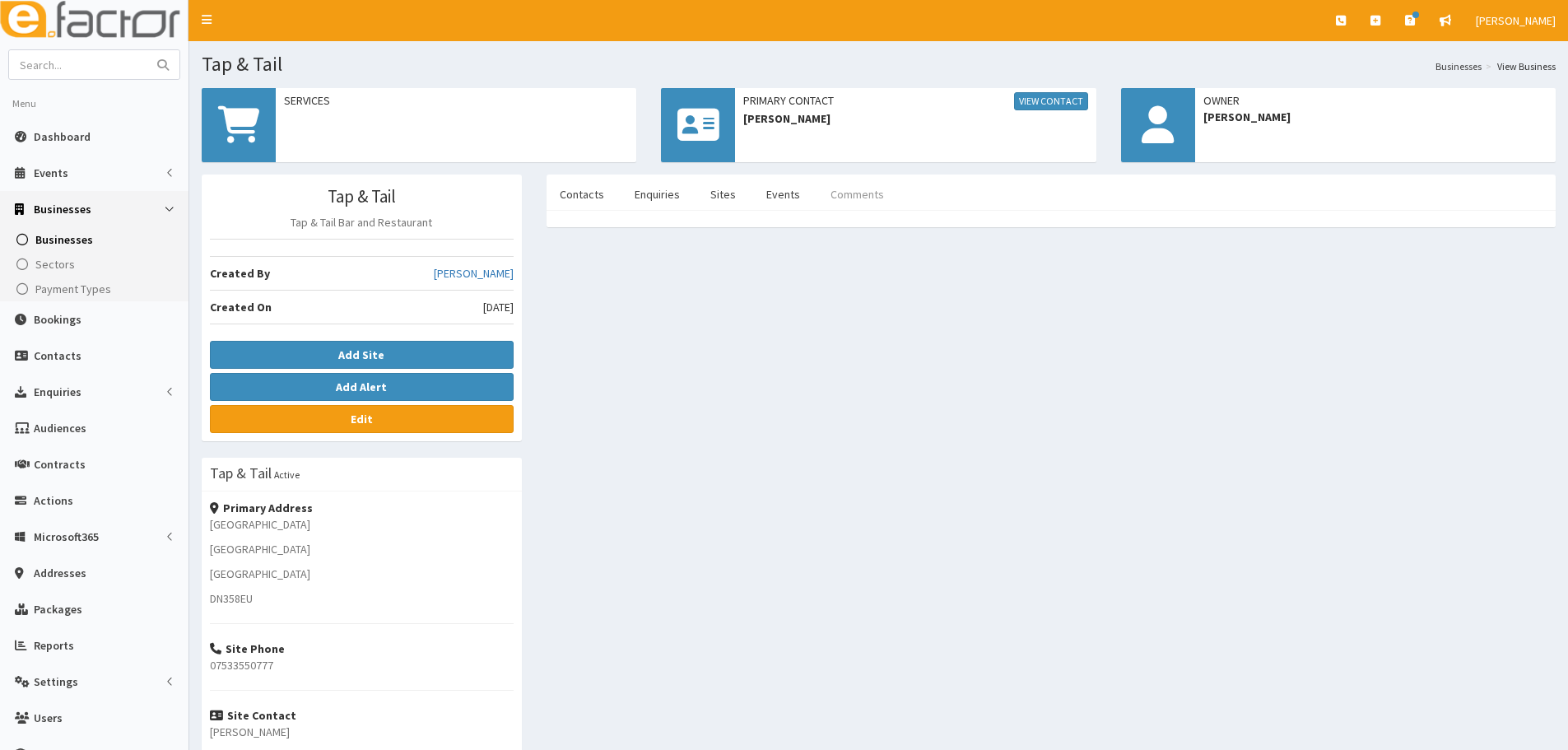
drag, startPoint x: 764, startPoint y: 192, endPoint x: 847, endPoint y: 198, distance: 83.2
click at [765, 192] on link "Events" at bounding box center [783, 194] width 60 height 34
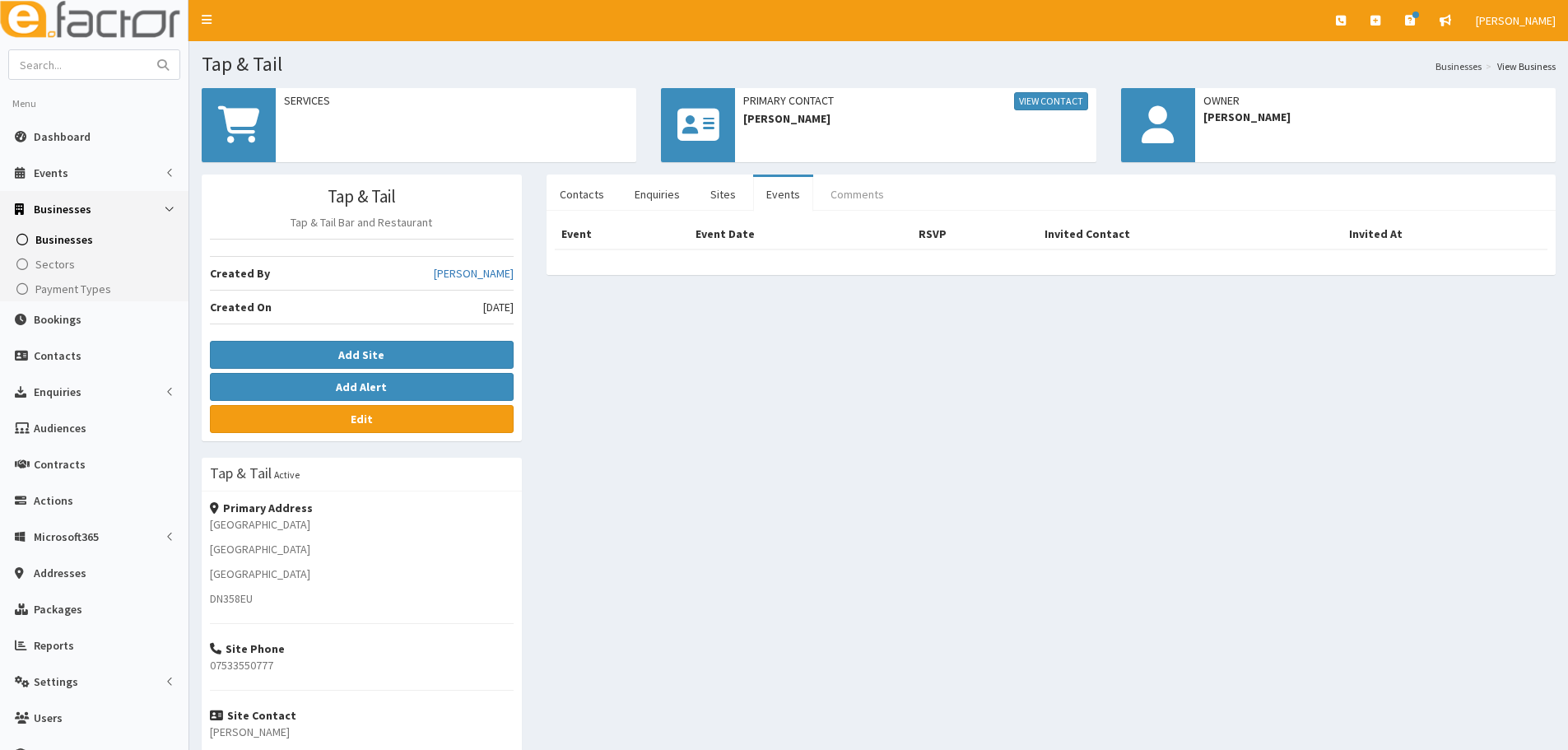
click at [820, 187] on link "Comments" at bounding box center [856, 194] width 79 height 34
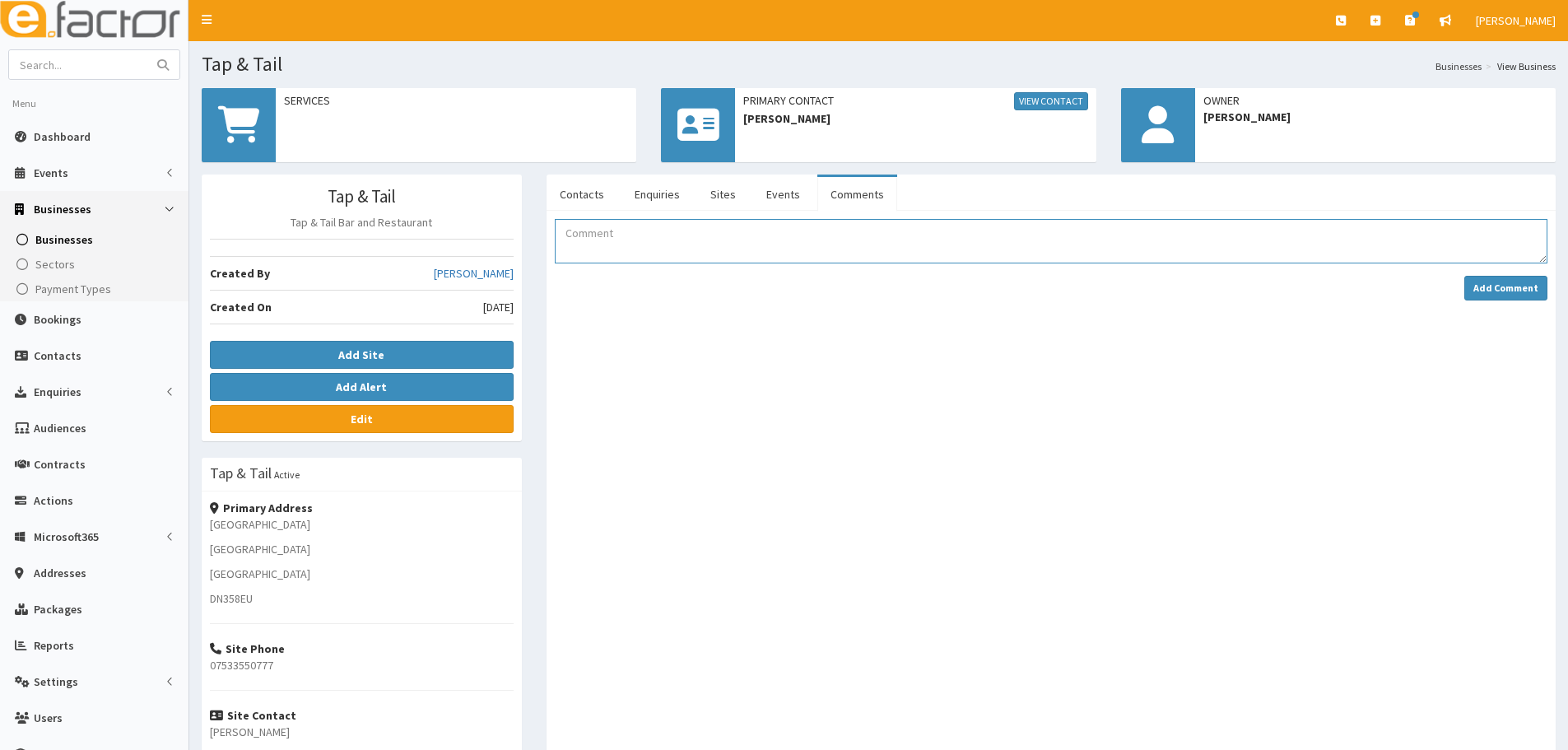
click at [799, 241] on textarea "Comment" at bounding box center [1050, 241] width 993 height 44
drag, startPoint x: 737, startPoint y: 242, endPoint x: 706, endPoint y: 235, distance: 31.8
click at [1131, 253] on textarea "[PERSON_NAME] has booked on as a guest to Hive Connect on [DATE] at [GEOGRAPHIC…" at bounding box center [1050, 241] width 993 height 44
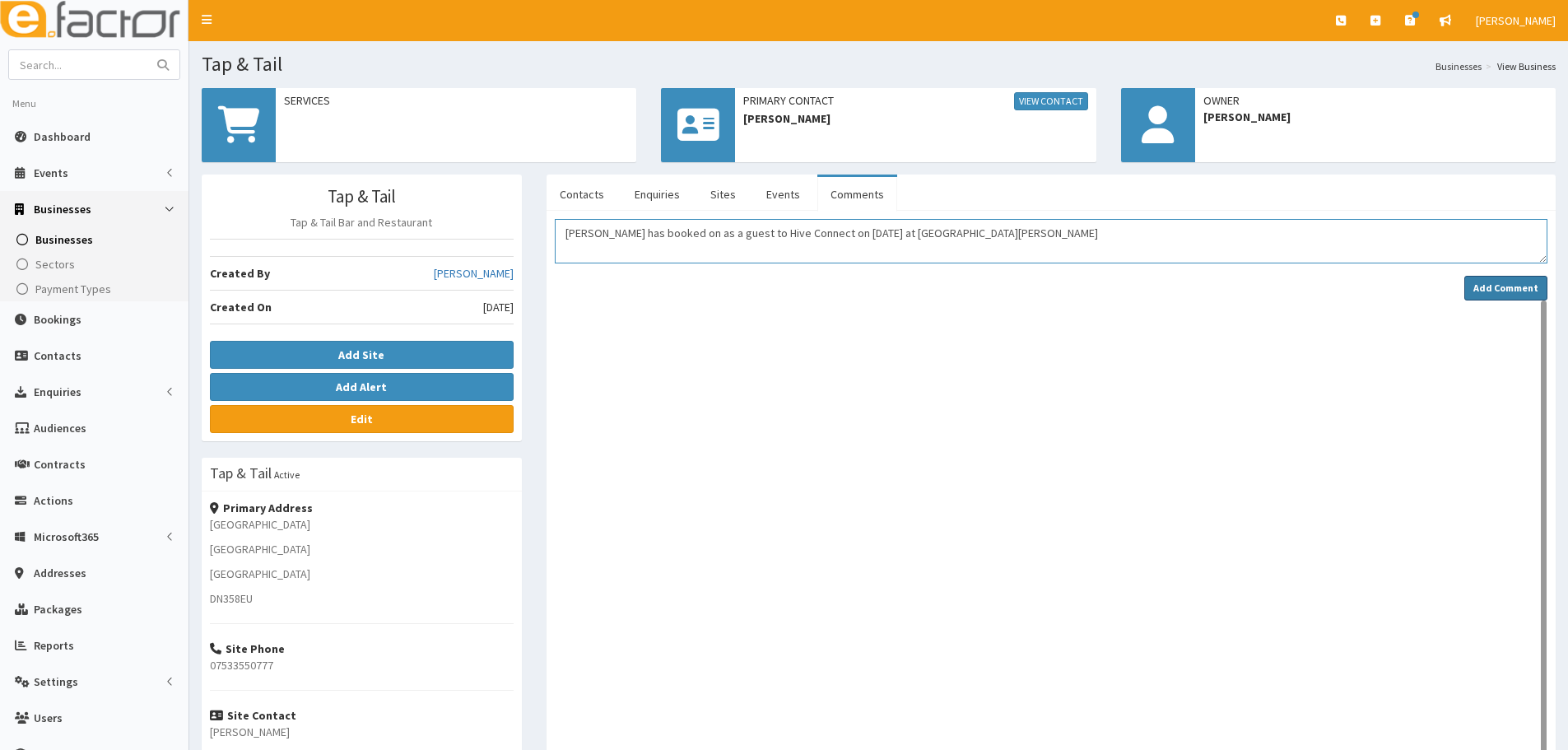
type textarea "[PERSON_NAME] has booked on as a guest to Hive Connect on [DATE] at [GEOGRAPHIC…"
click at [1517, 288] on strong "Add Comment" at bounding box center [1506, 288] width 65 height 13
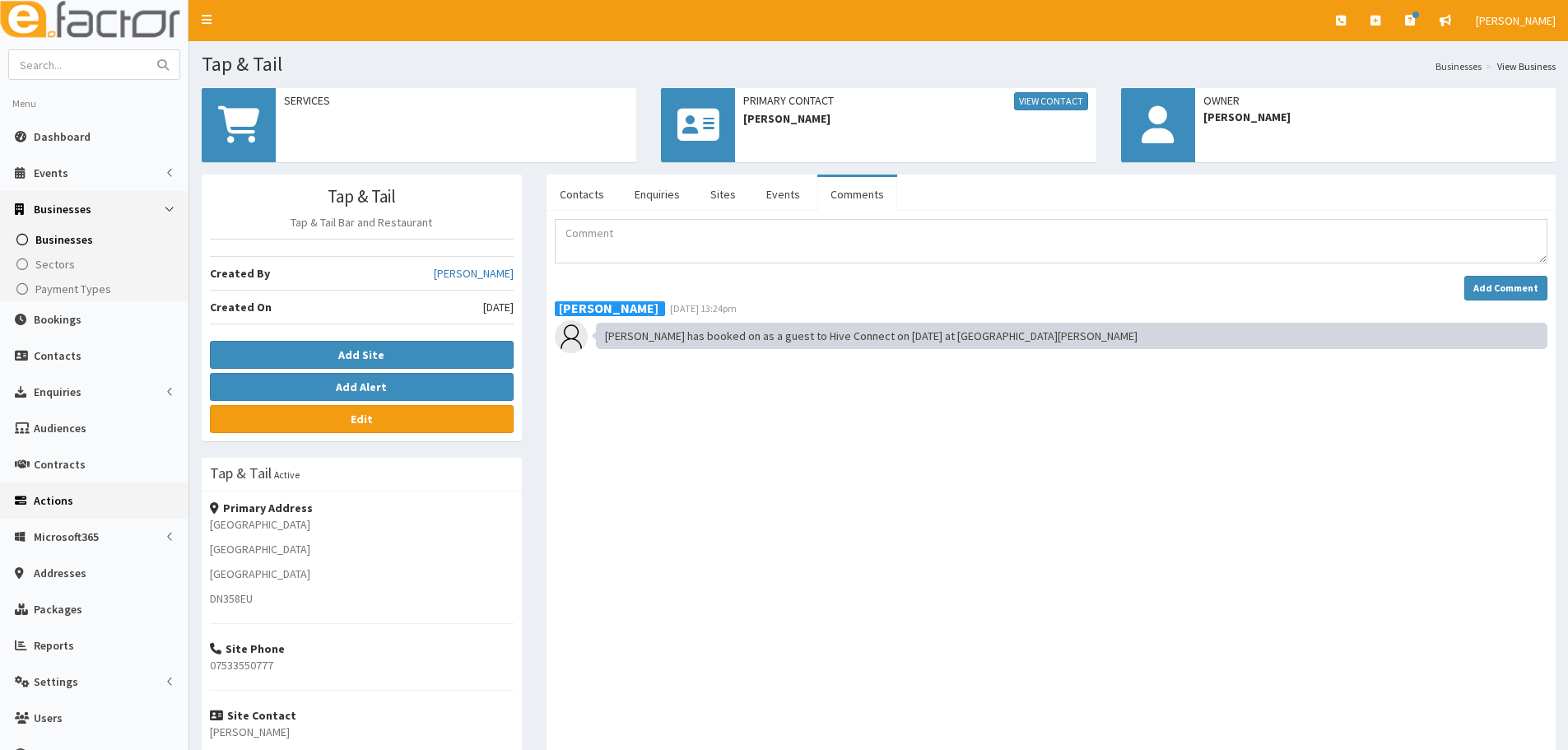
click at [68, 503] on span "Actions" at bounding box center [53, 500] width 39 height 15
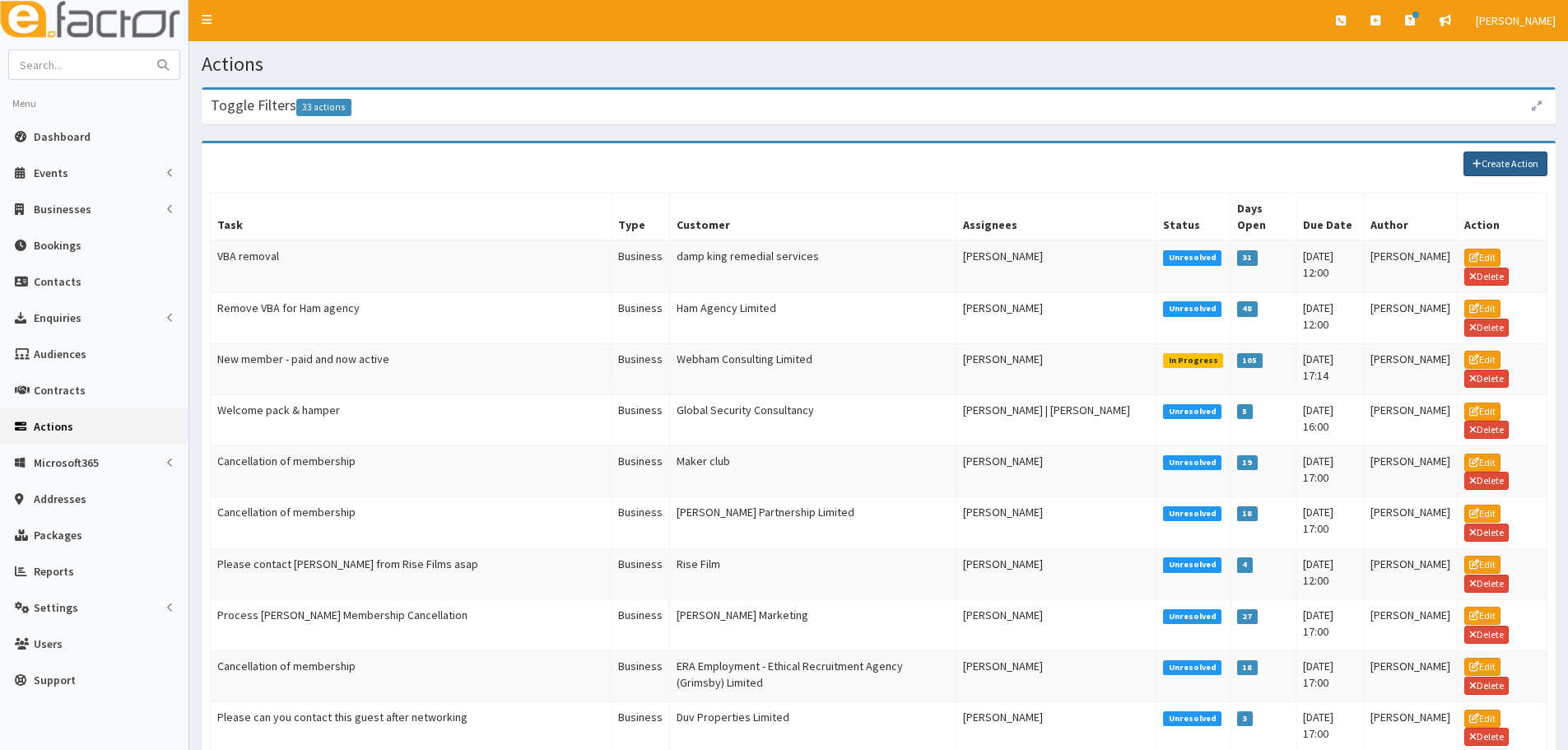
click at [1514, 166] on link "Create Action" at bounding box center [1505, 164] width 84 height 25
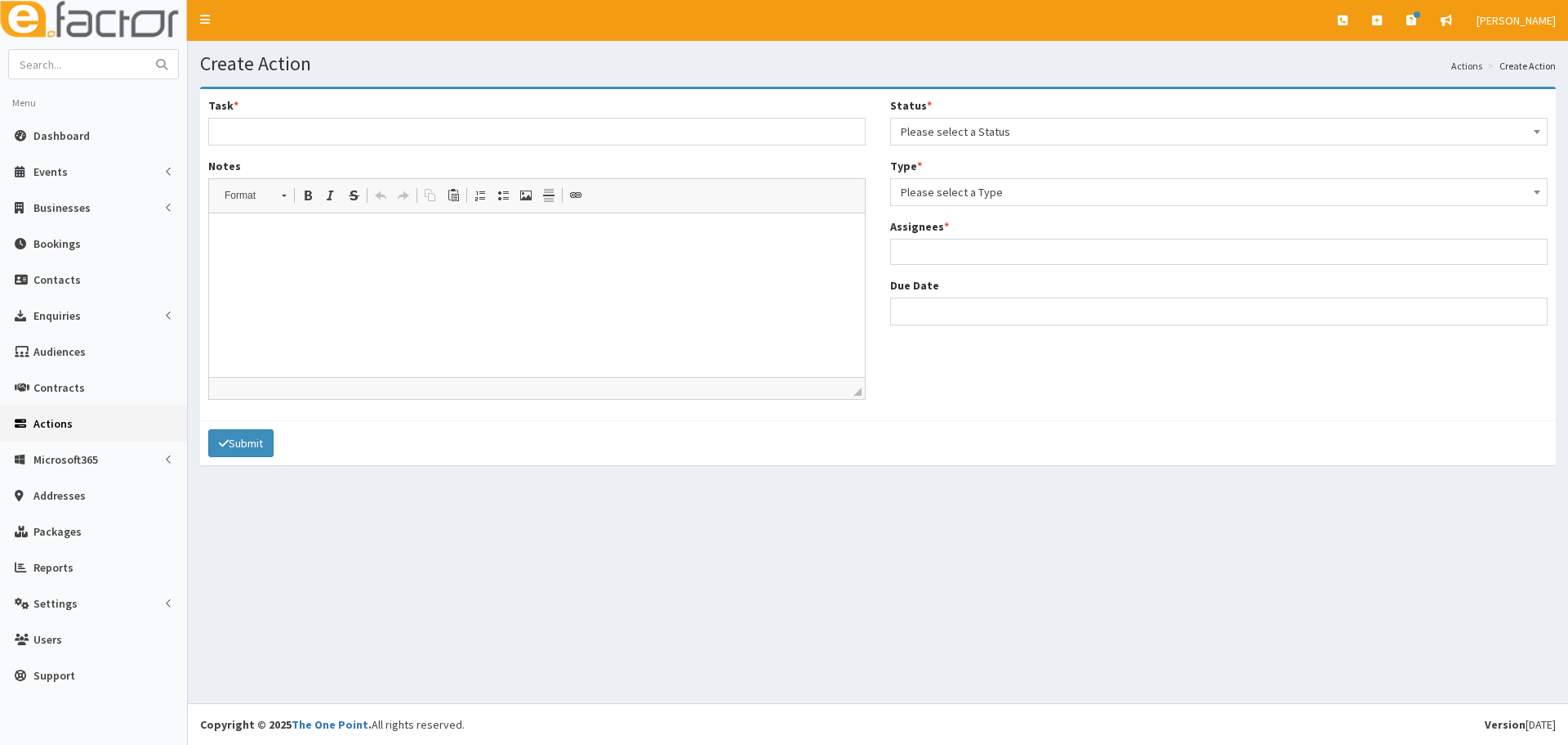
select select
drag, startPoint x: 453, startPoint y: 116, endPoint x: 444, endPoint y: 127, distance: 14.2
click at [452, 116] on div "Task *" at bounding box center [534, 121] width 652 height 48
drag, startPoint x: 444, startPoint y: 127, endPoint x: 436, endPoint y: 145, distance: 19.7
click at [444, 127] on input "Task *" at bounding box center [534, 131] width 652 height 27
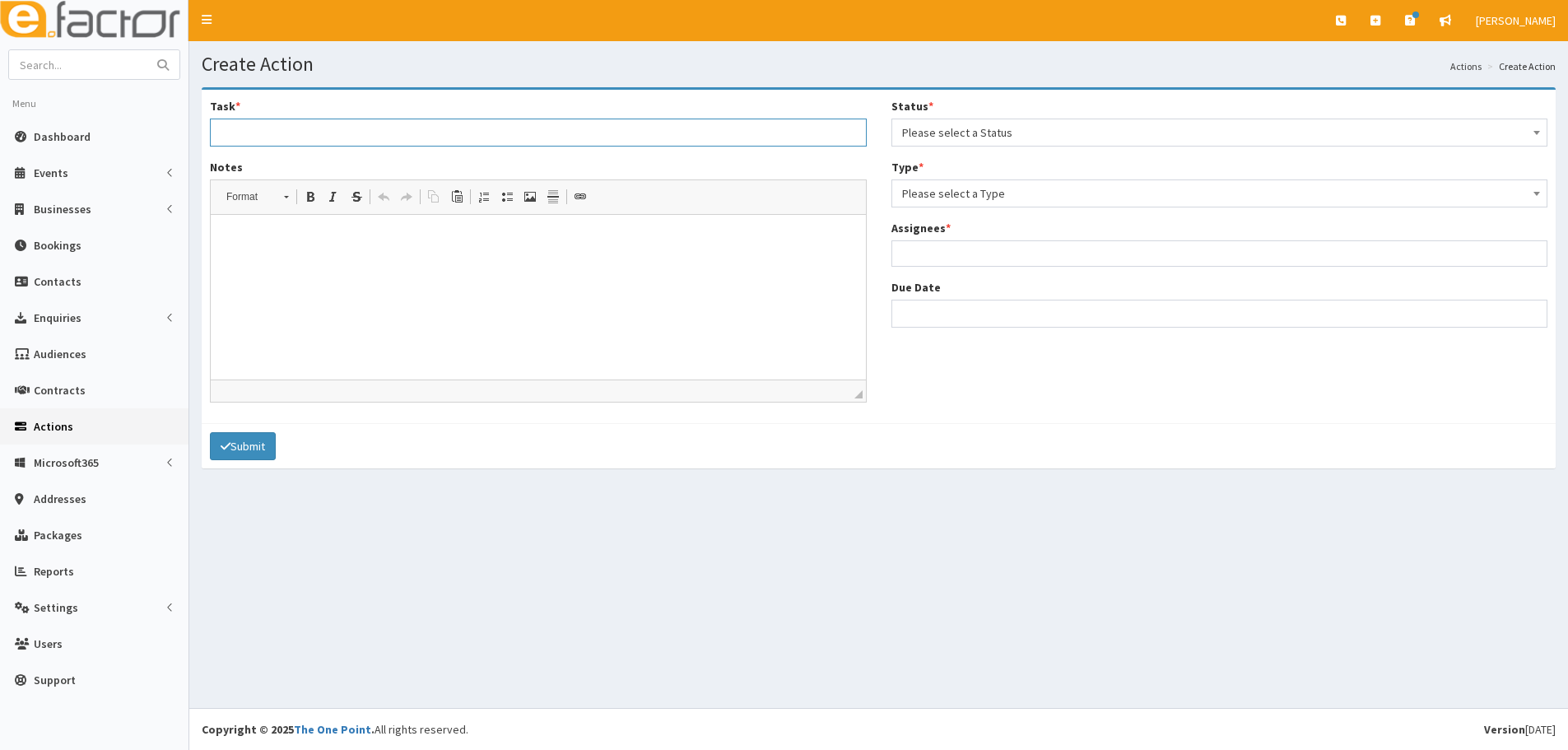
type input "Please can you contact this guest after networking"
drag, startPoint x: 471, startPoint y: 113, endPoint x: 446, endPoint y: 130, distance: 30.2
click at [446, 130] on div "Task * Please can you contact this guest after networking" at bounding box center [538, 122] width 656 height 48
drag, startPoint x: 477, startPoint y: 130, endPoint x: 115, endPoint y: 153, distance: 362.7
click at [115, 153] on div "E Toggle navigation Quick Create Create Business Create Booking Create Contact" at bounding box center [784, 375] width 1568 height 750
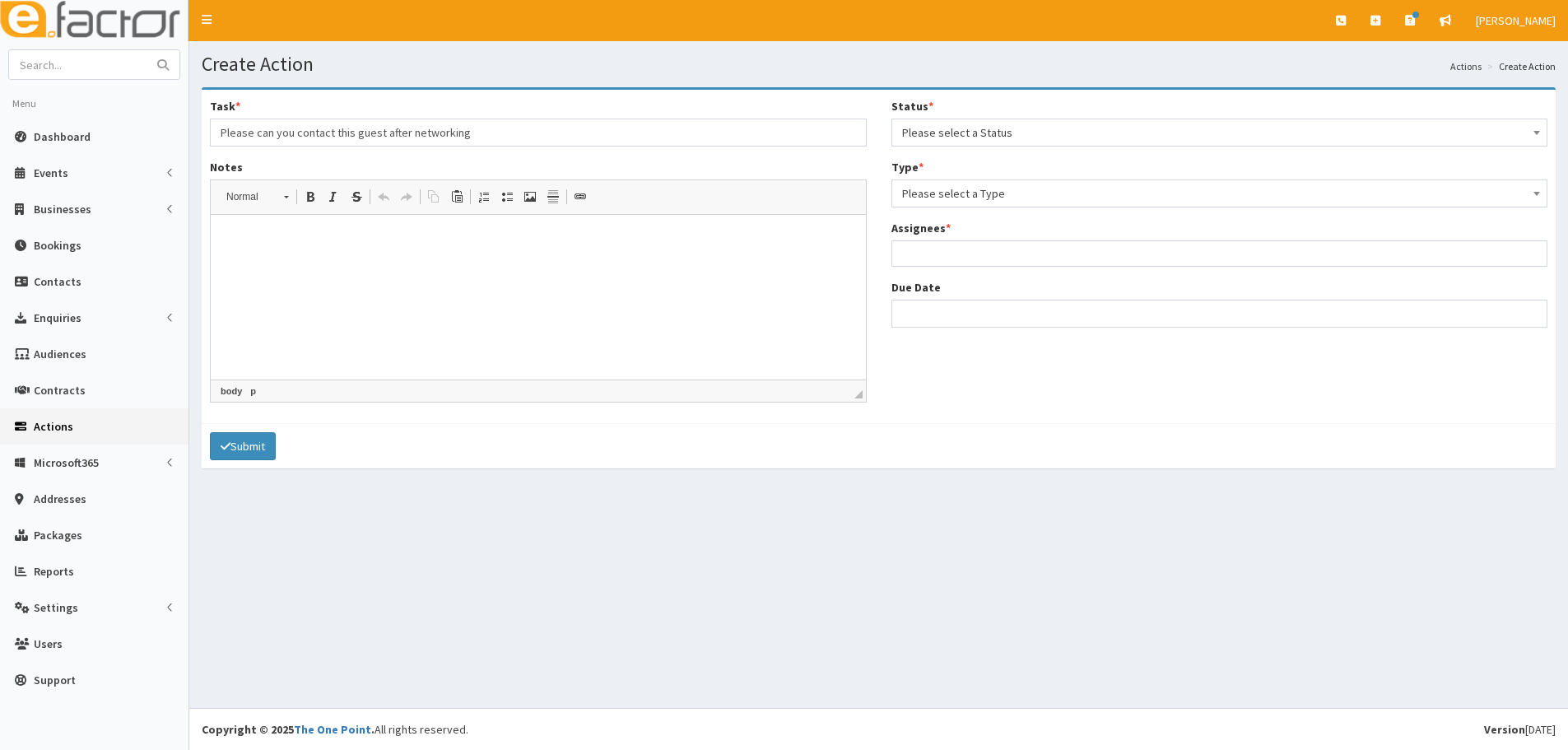
click at [322, 265] on html at bounding box center [538, 240] width 655 height 50
drag, startPoint x: 360, startPoint y: 242, endPoint x: 348, endPoint y: 244, distance: 12.2
click at [348, 244] on p "Please can you contact this guest after networking" at bounding box center [539, 240] width 622 height 18
drag, startPoint x: 388, startPoint y: 242, endPoint x: 343, endPoint y: 232, distance: 46.1
click at [343, 232] on p "Please can you contact this guest after networking" at bounding box center [539, 240] width 622 height 18
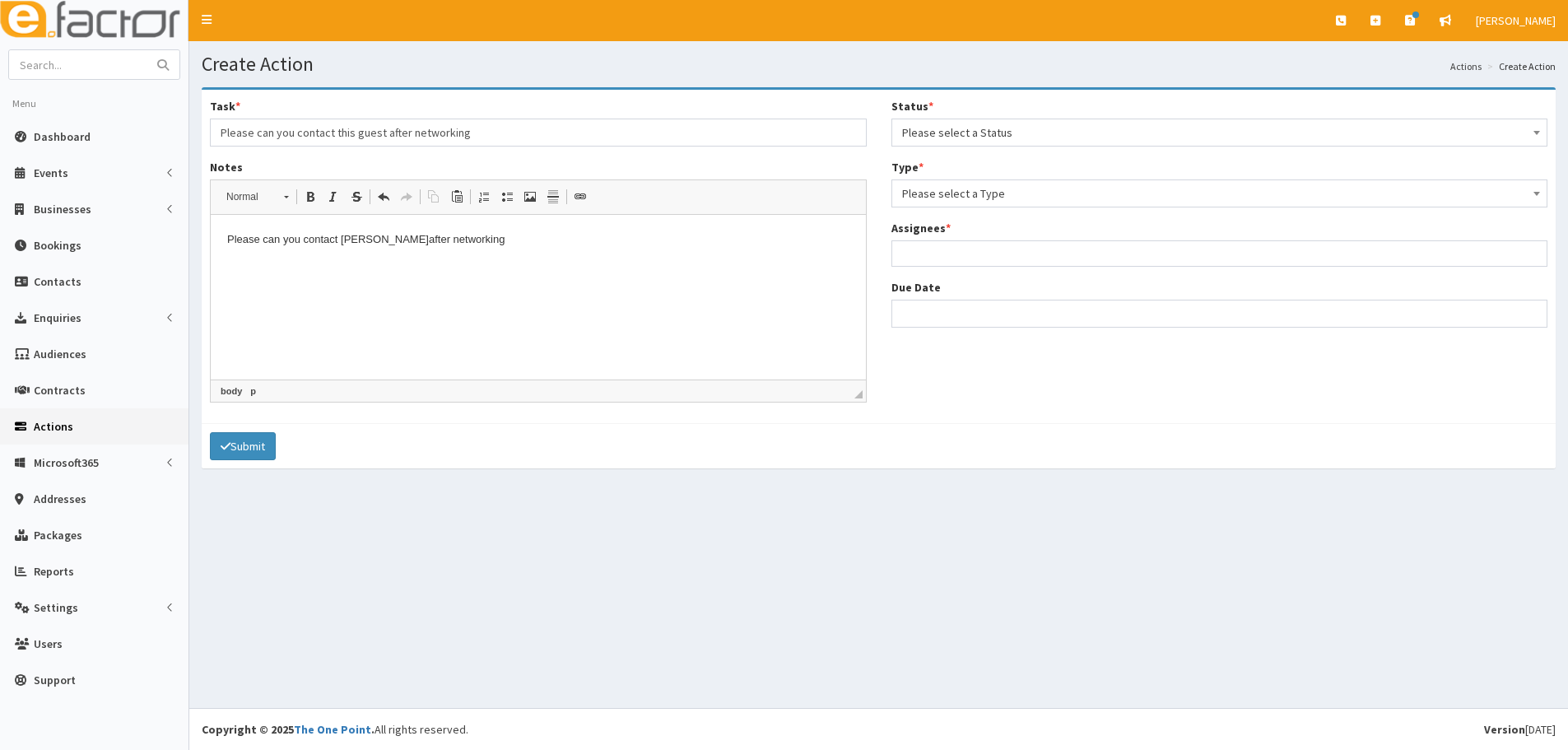
click at [1015, 125] on span "Please select a Status" at bounding box center [1220, 133] width 636 height 23
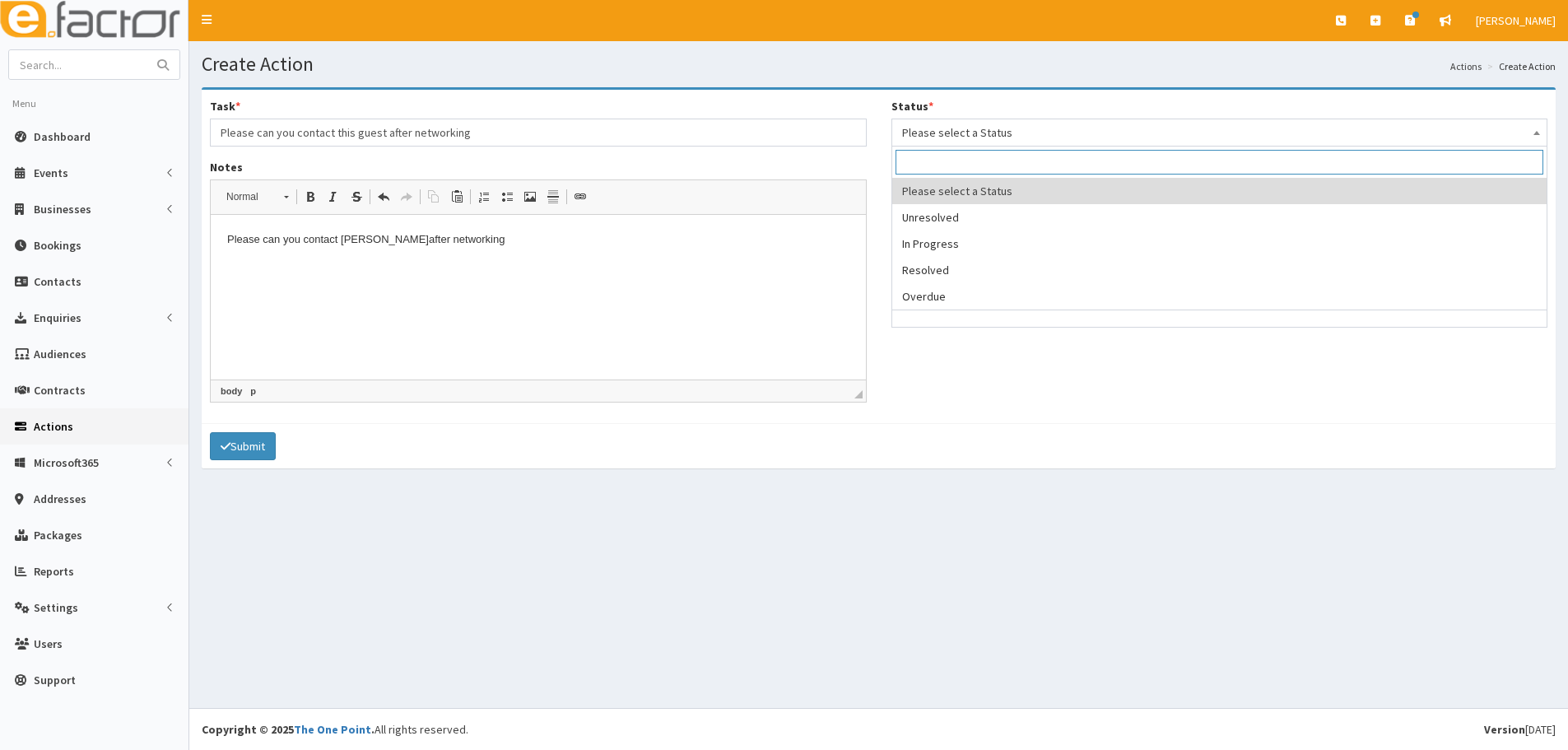
select select "1"
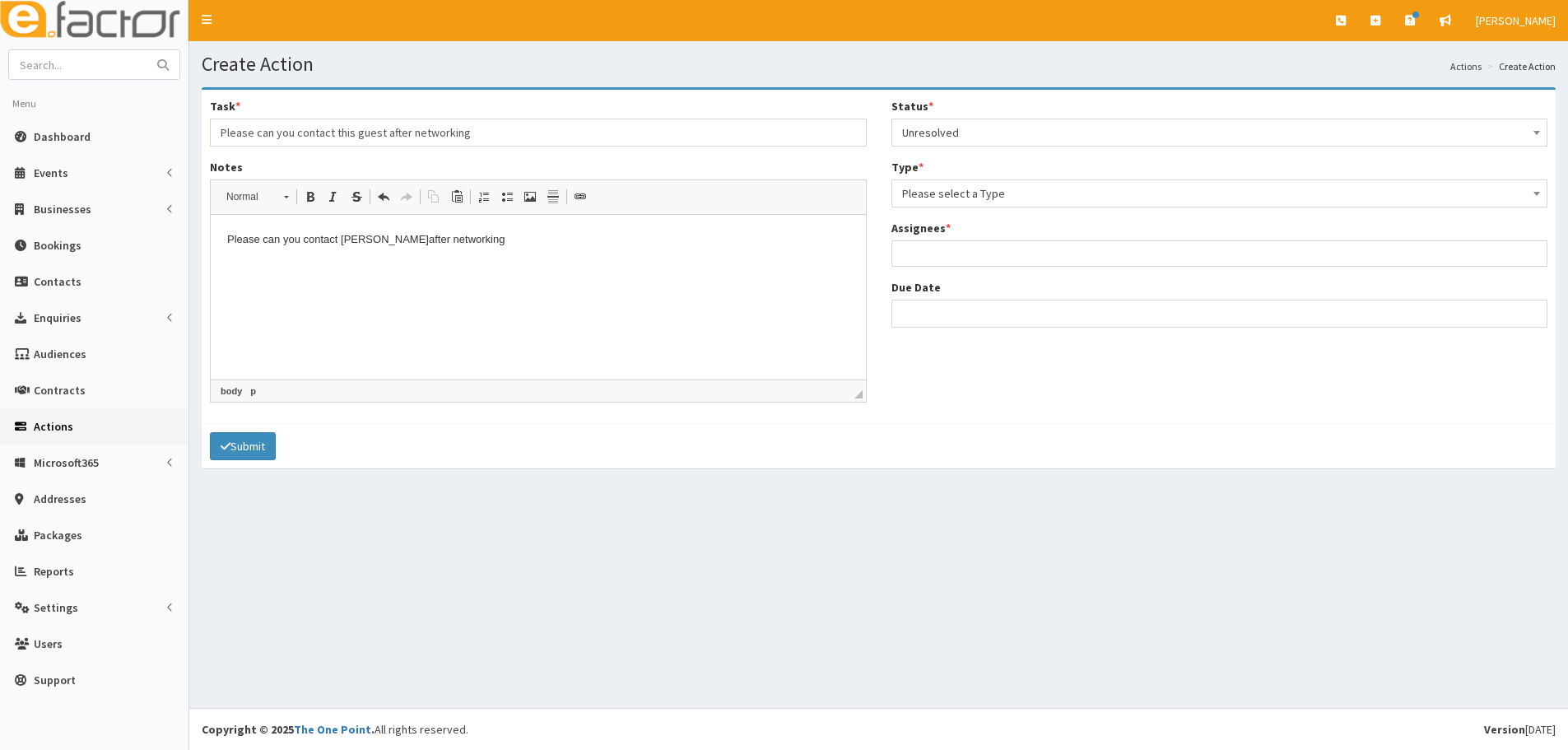
click at [955, 180] on span "Please select a Type" at bounding box center [1219, 193] width 656 height 28
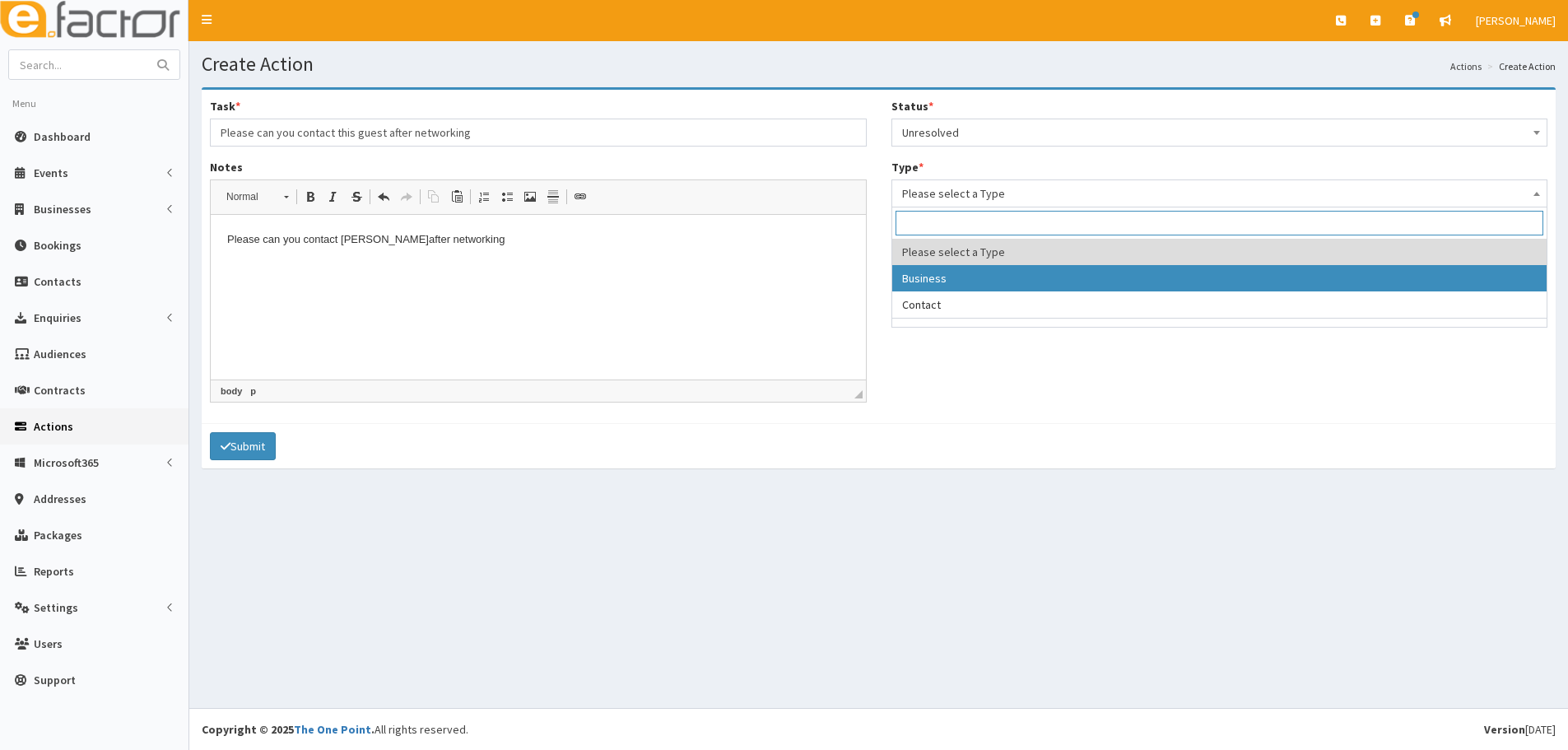
select select "business"
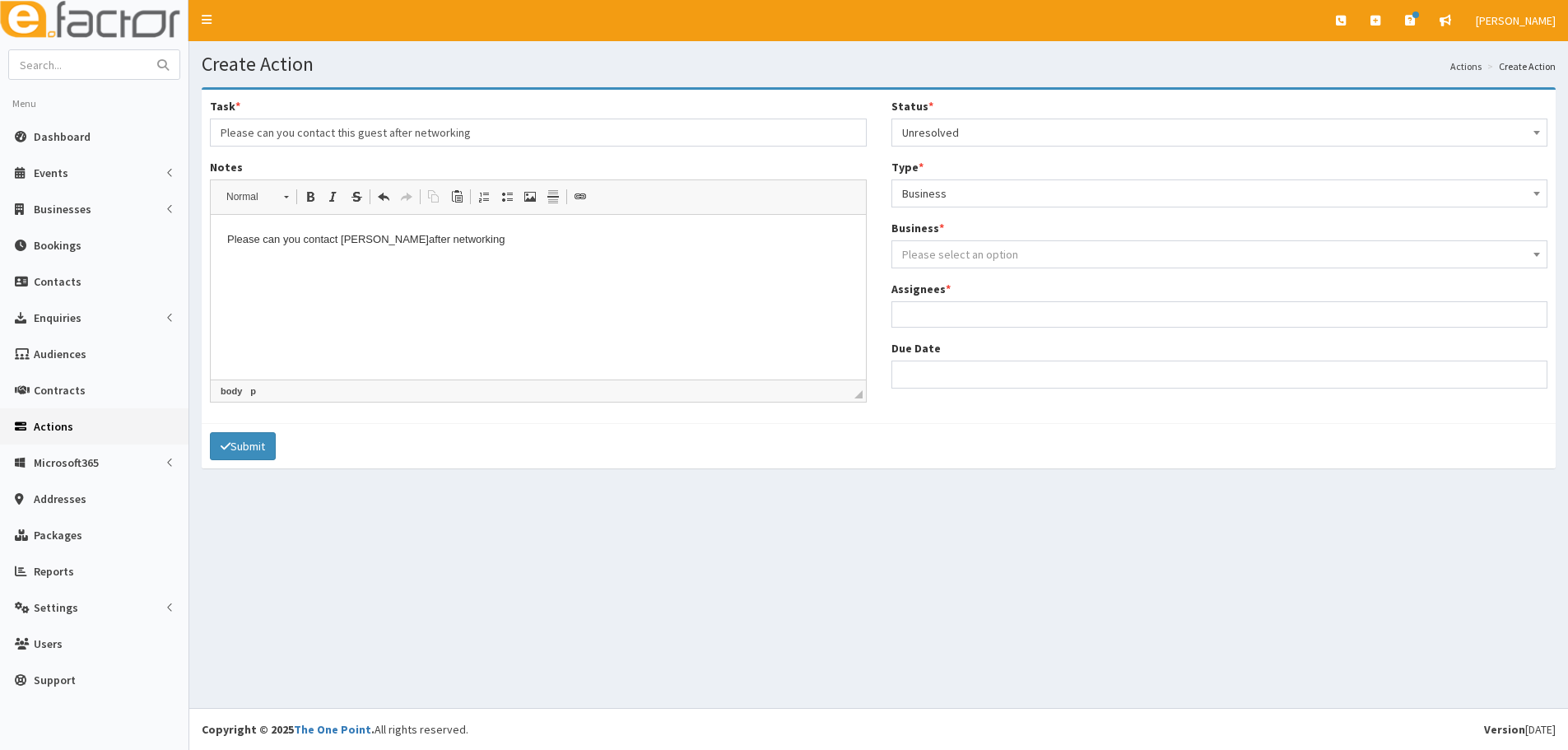
click at [947, 252] on span "Please select an option" at bounding box center [960, 254] width 116 height 15
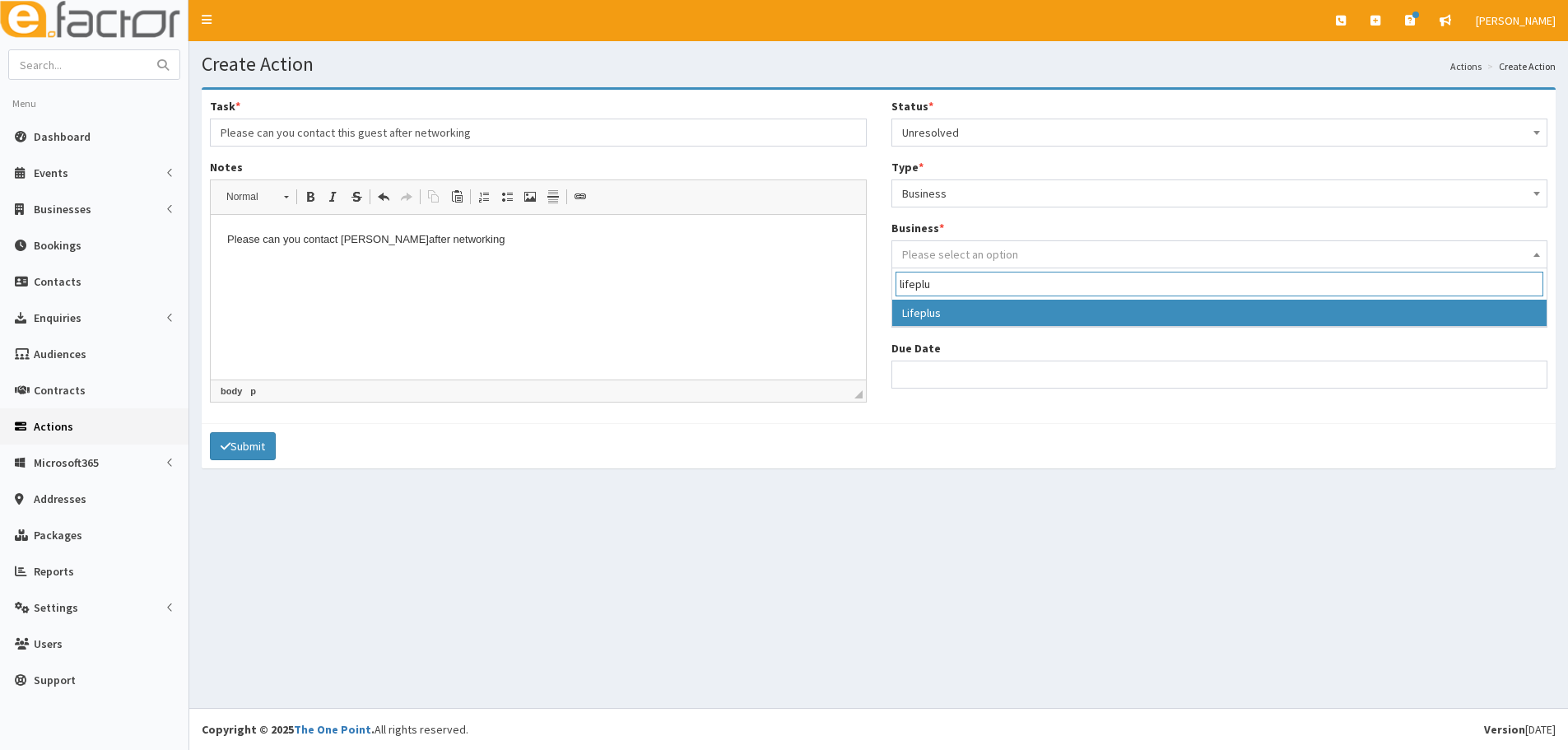
type input "lifeplu"
select select "4083"
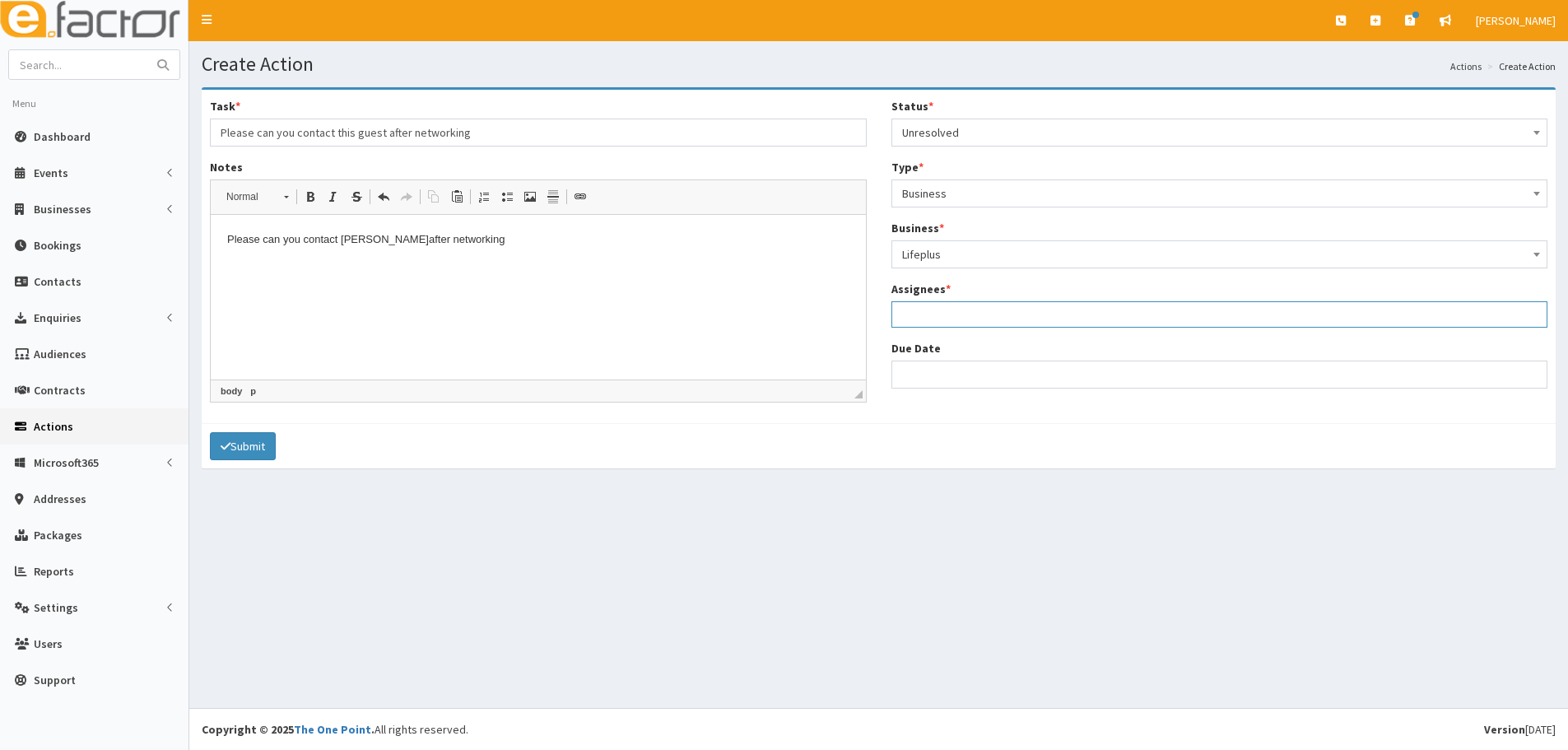
click at [945, 319] on ul at bounding box center [1219, 312] width 655 height 21
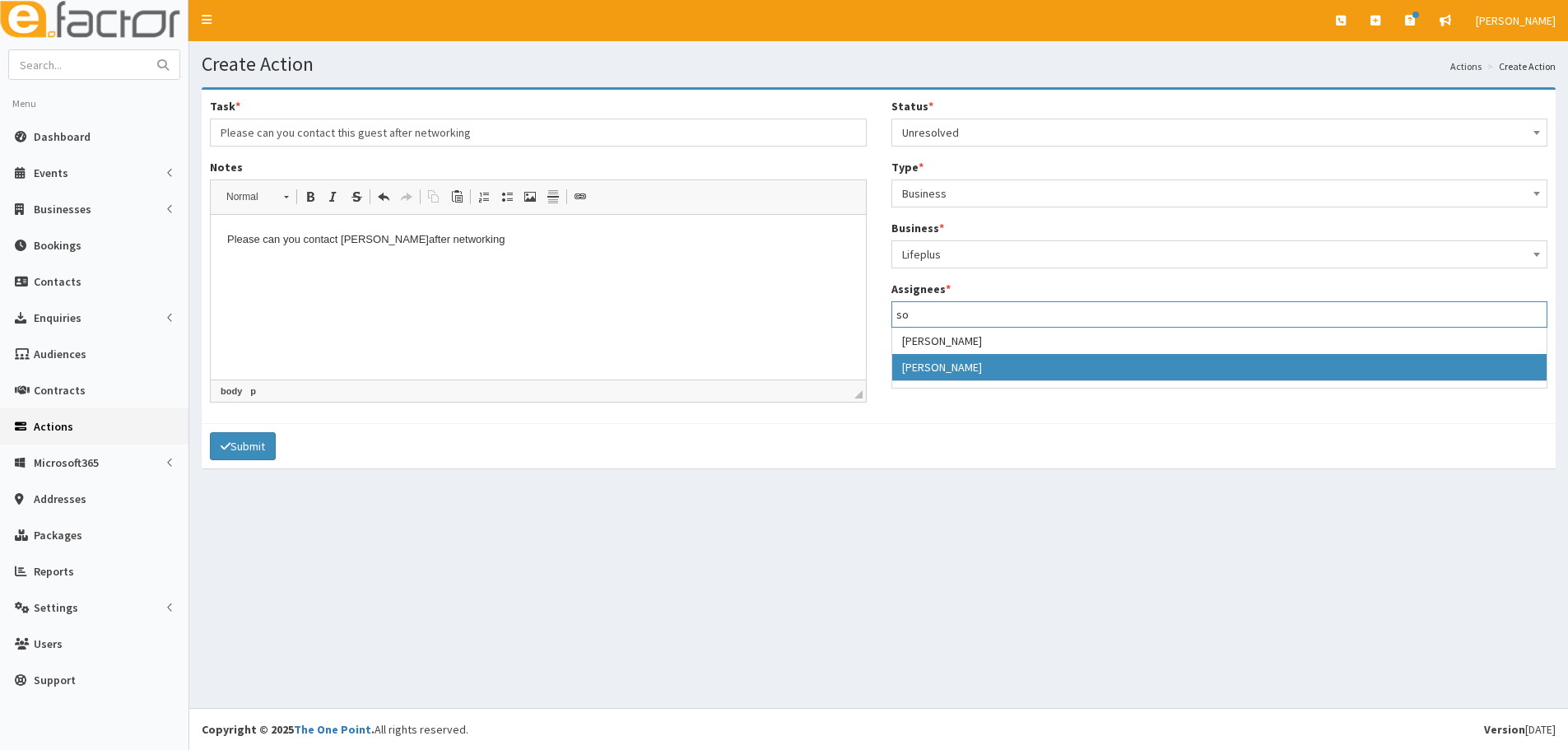
type input "so"
select select "44"
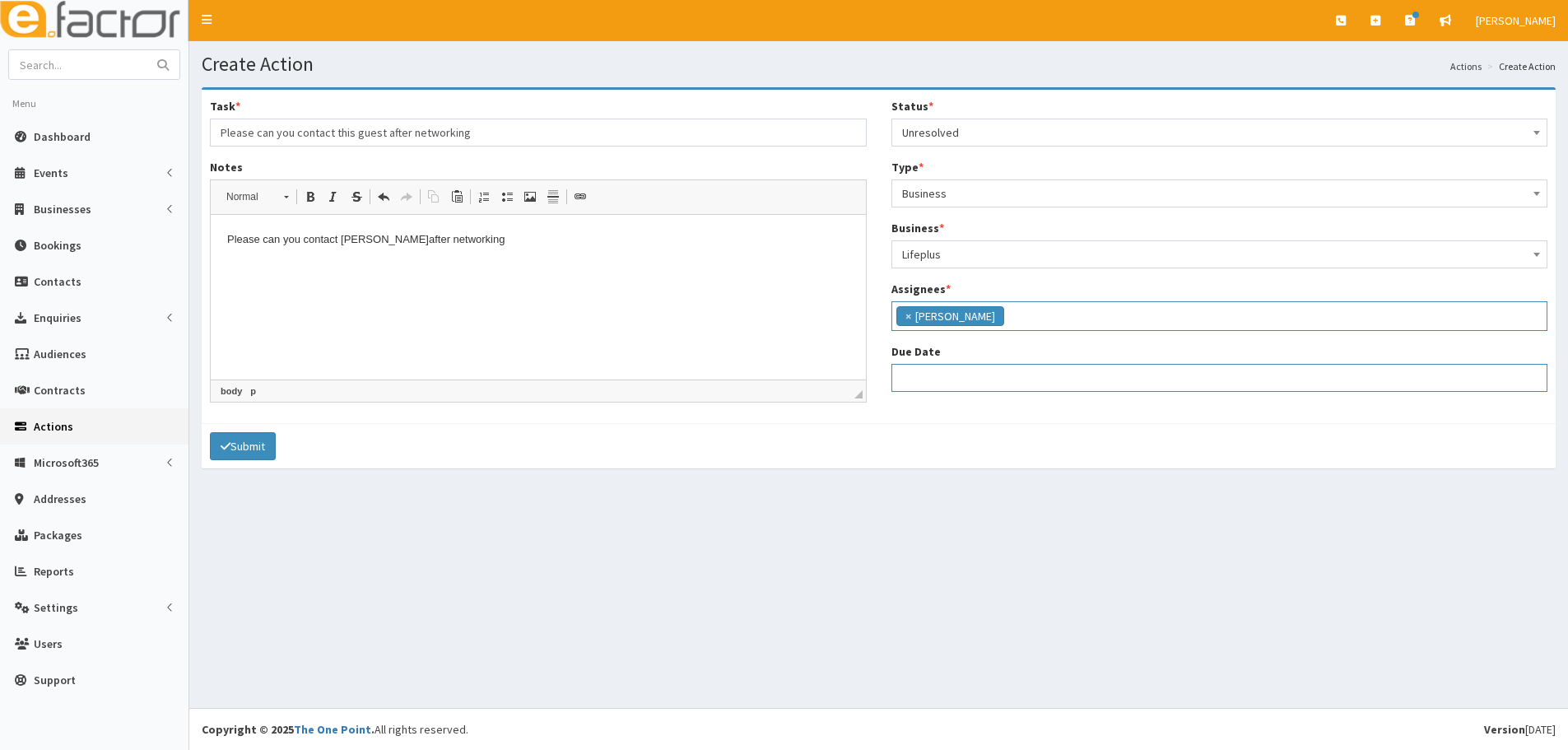
click at [929, 370] on input "Due Date" at bounding box center [1219, 377] width 656 height 28
select select "12"
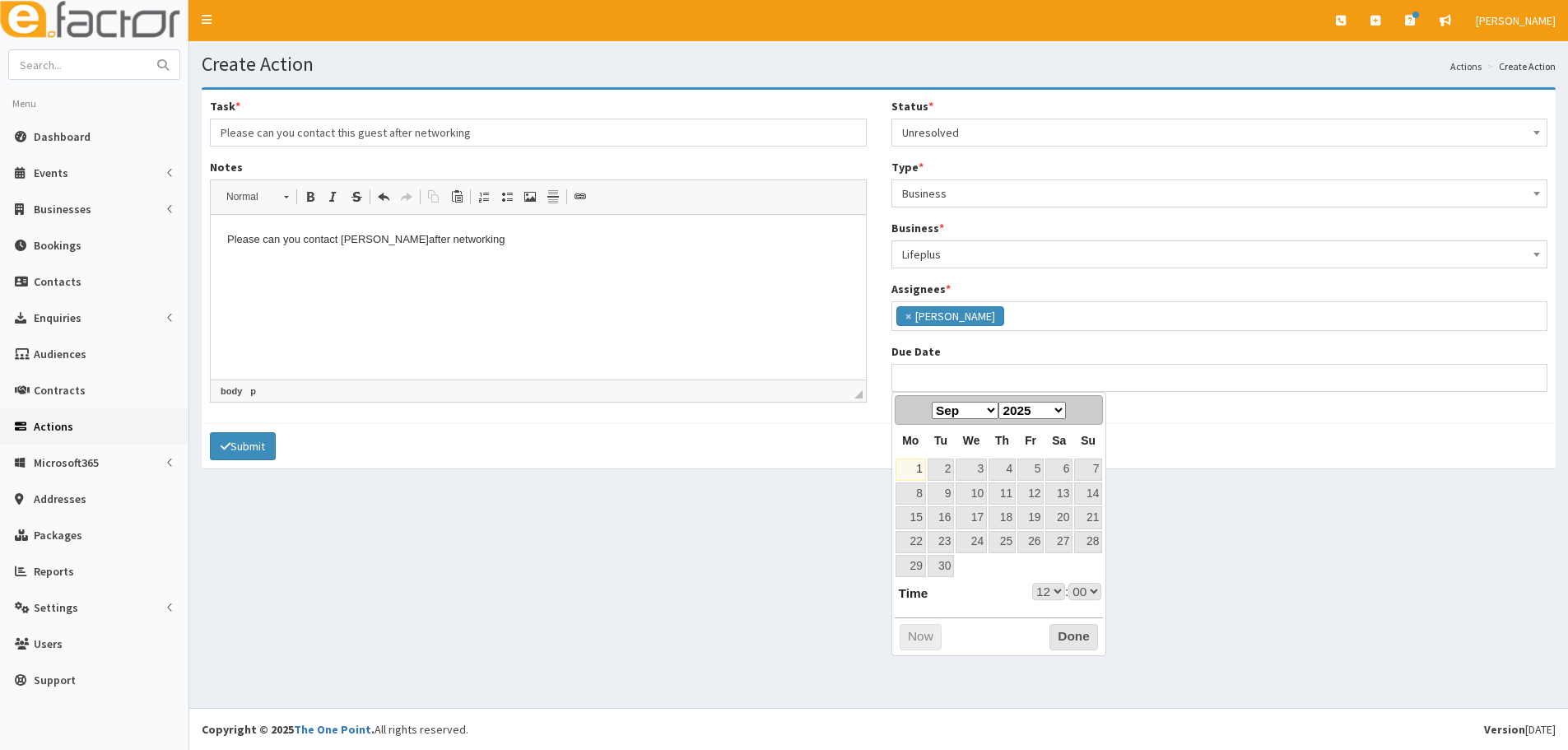
click at [922, 421] on div "Prev Next Jan Feb Mar Apr May Jun Jul Aug Sep Oct Nov Dec 2025 2026 2027 2028 2…" at bounding box center [999, 409] width 209 height 29
click at [983, 472] on link "3" at bounding box center [971, 469] width 31 height 23
type input "03-09-2025 12:00"
select select "12"
click at [1035, 602] on div "Prev Next Jan Feb Mar Apr May Jun Jul Aug Sep Oct Nov Dec 2025 2026 2027 2028 2…" at bounding box center [999, 523] width 216 height 264
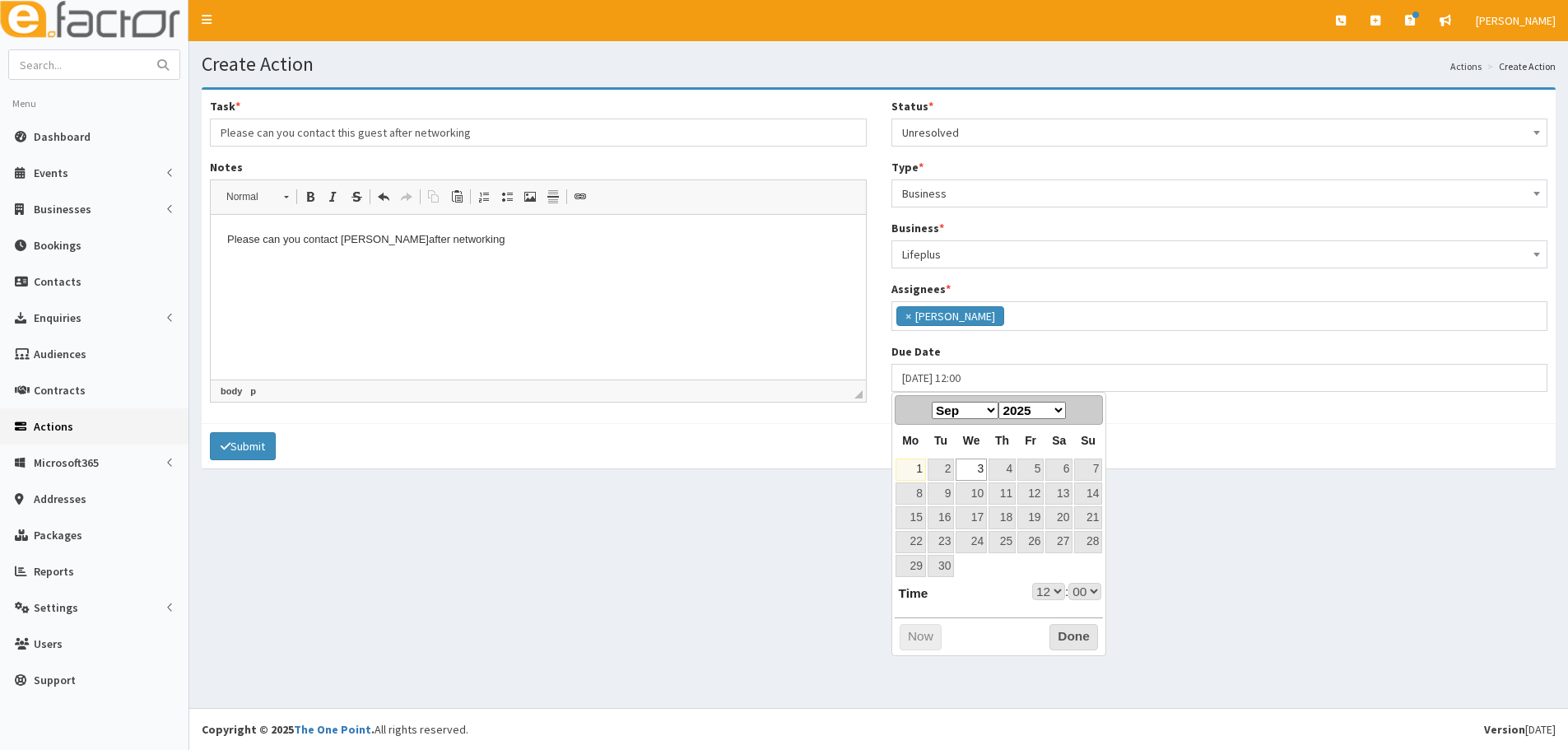
click at [1037, 591] on select "00 01 02 03 04 05 06 07 08 09 10 11 12 13 14 15 16 17 18 19 20 21 22 23" at bounding box center [1048, 591] width 33 height 18
type input "[DATE] 17:00"
select select "17"
click at [1065, 642] on button "Done" at bounding box center [1074, 636] width 49 height 26
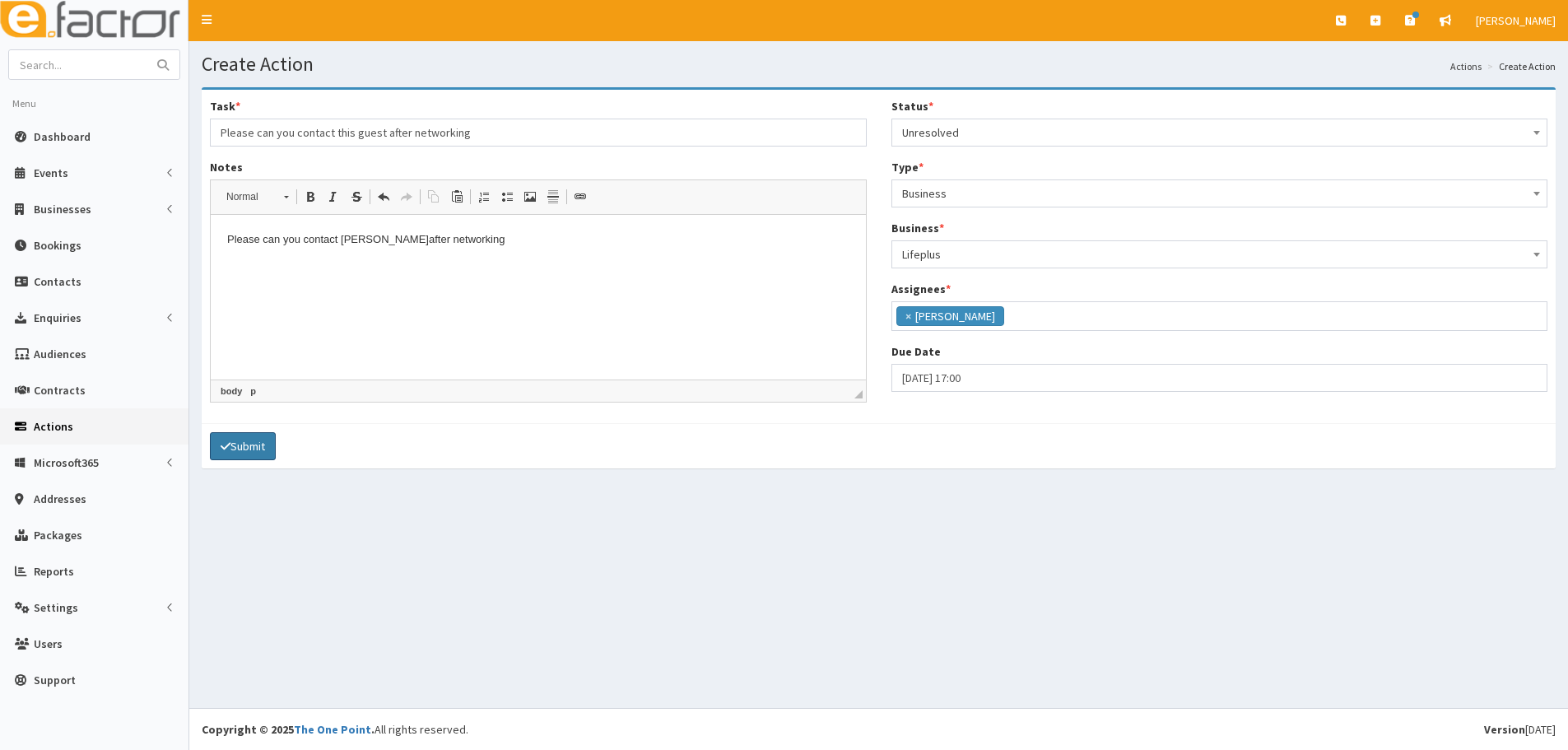
click at [239, 447] on button "Submit" at bounding box center [243, 446] width 66 height 28
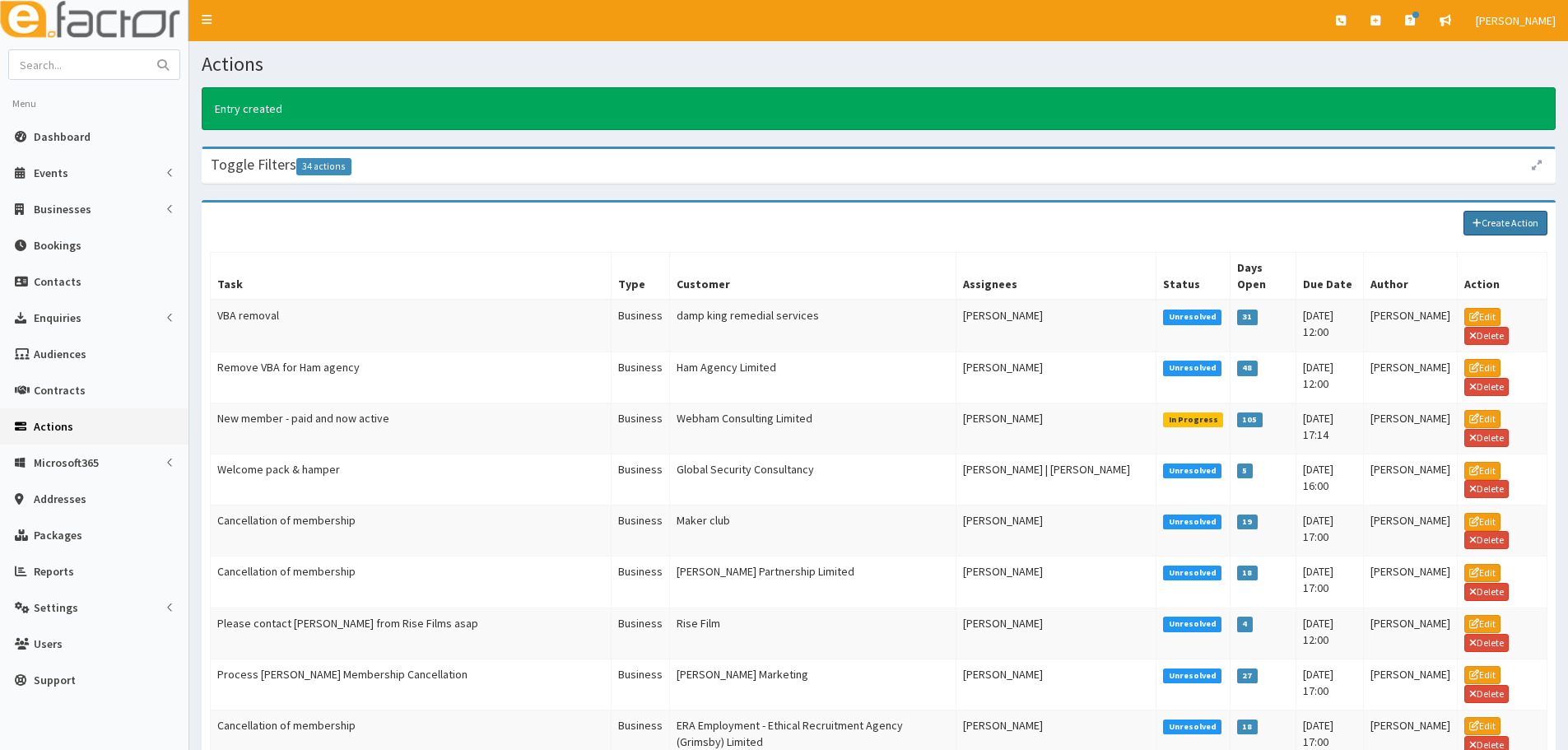
click at [1494, 217] on link "Create Action" at bounding box center [1505, 223] width 84 height 25
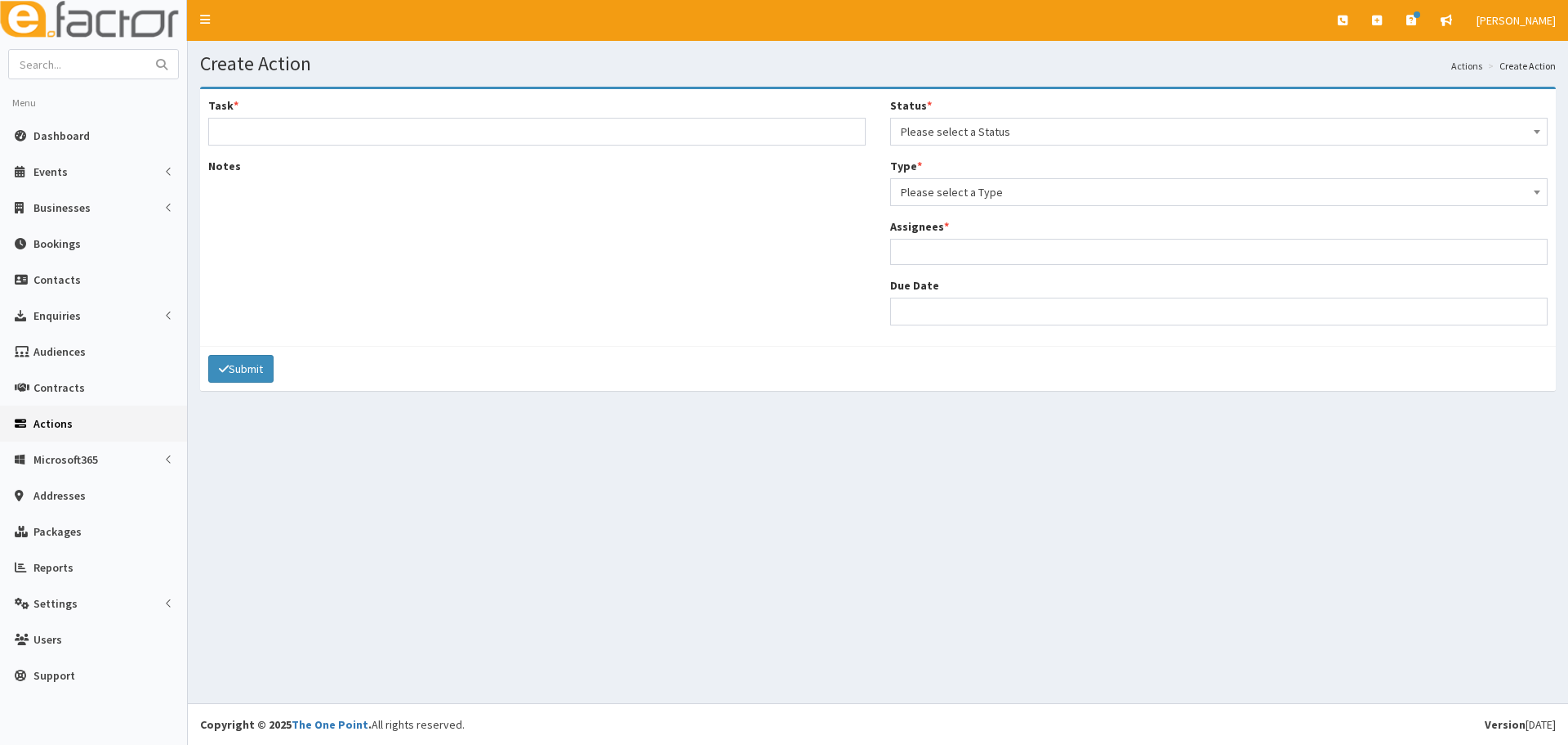
select select
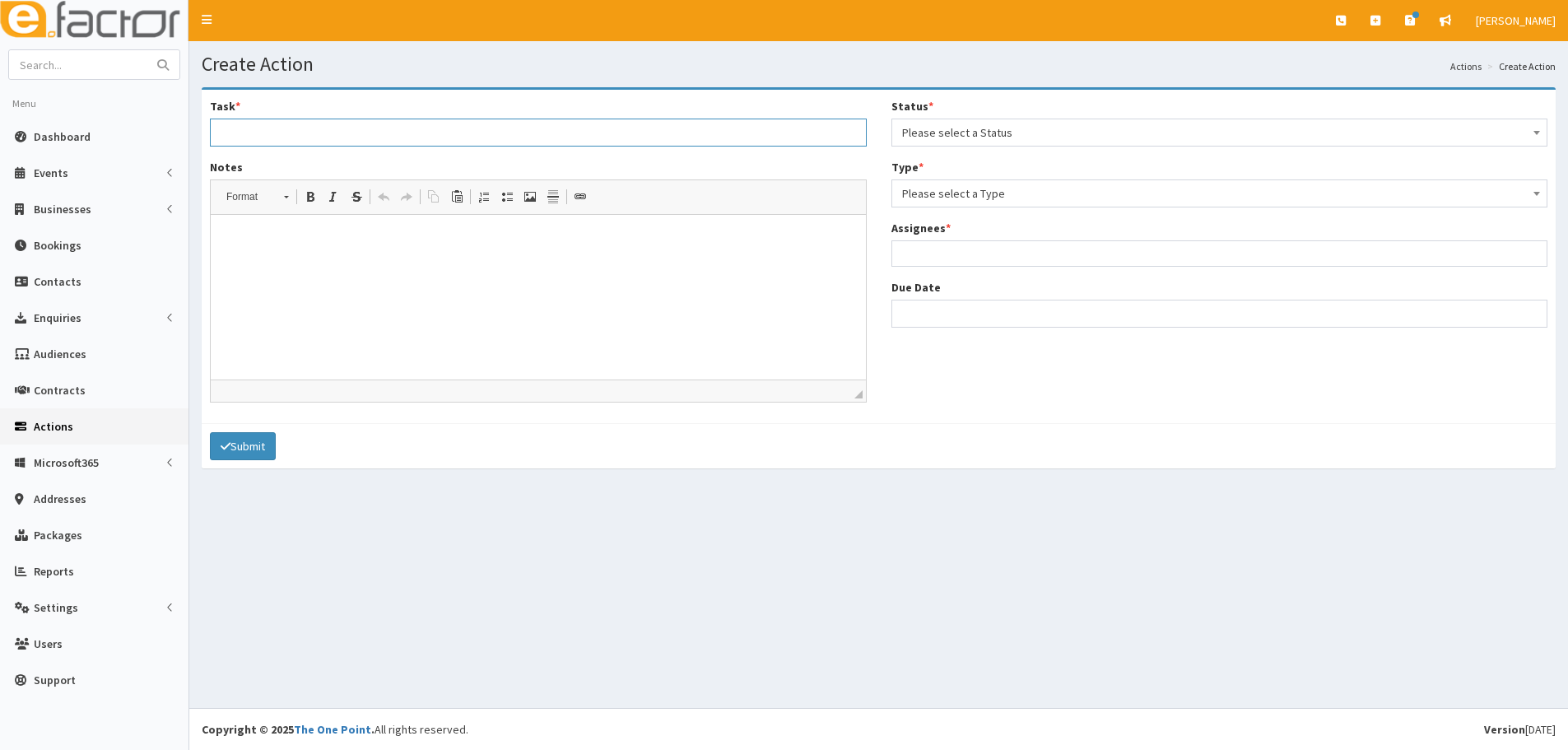
drag, startPoint x: 447, startPoint y: 129, endPoint x: 436, endPoint y: 146, distance: 20.2
click at [447, 129] on input "Task *" at bounding box center [538, 132] width 656 height 28
type input "Please can you contact this guest after networking"
drag, startPoint x: 535, startPoint y: 130, endPoint x: 64, endPoint y: 144, distance: 471.2
click at [64, 144] on div "E Toggle navigation Quick Create Create Business Create Booking Create Contact" at bounding box center [784, 375] width 1568 height 750
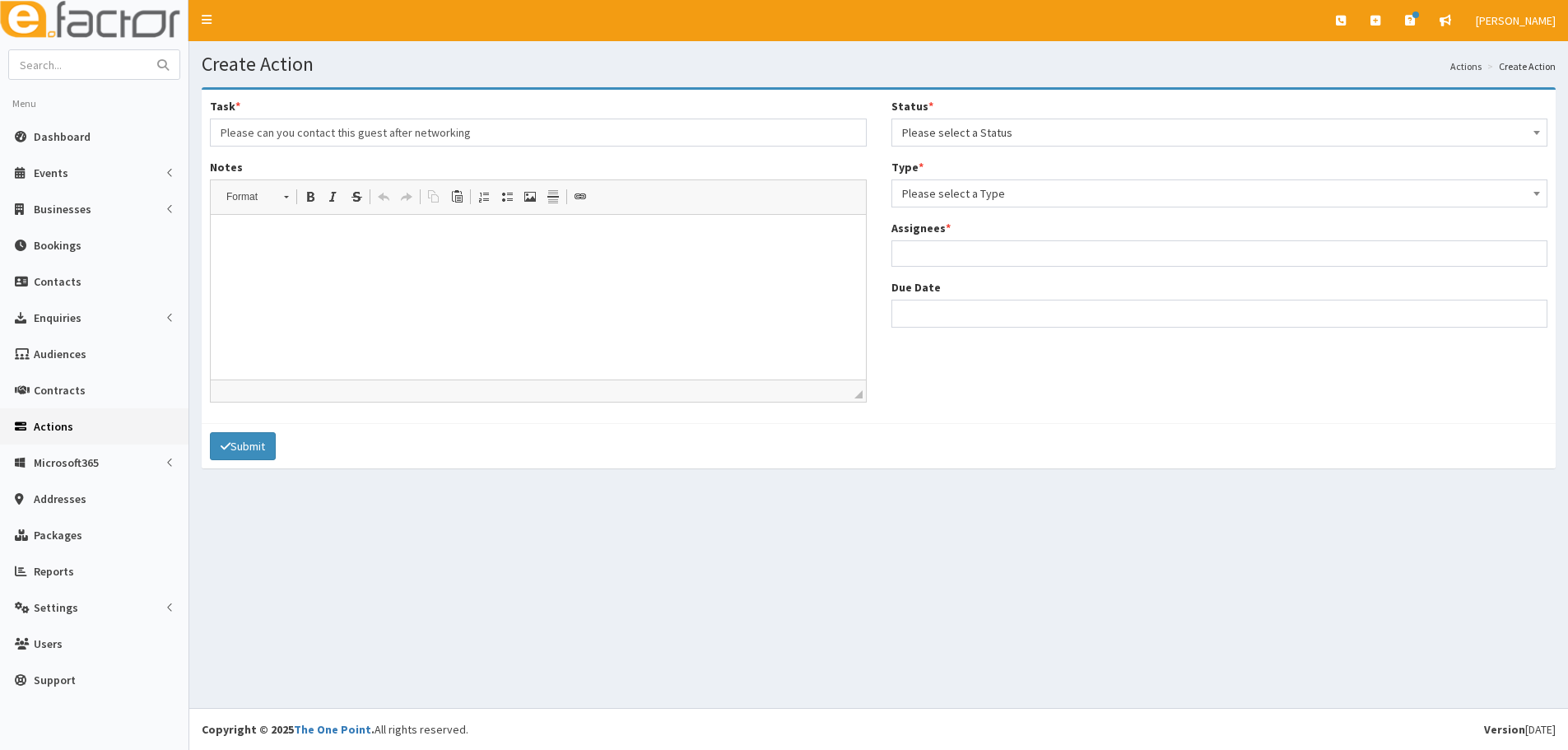
click at [235, 235] on p at bounding box center [539, 240] width 622 height 18
click at [349, 239] on p "Please can you contact this guest after networking" at bounding box center [539, 240] width 622 height 18
drag, startPoint x: 388, startPoint y: 235, endPoint x: 342, endPoint y: 232, distance: 46.1
click at [342, 232] on p "Please can you contact this guest after networking" at bounding box center [539, 240] width 622 height 18
click at [350, 240] on p "Please can you contact tOlivia after networking" at bounding box center [539, 240] width 622 height 18
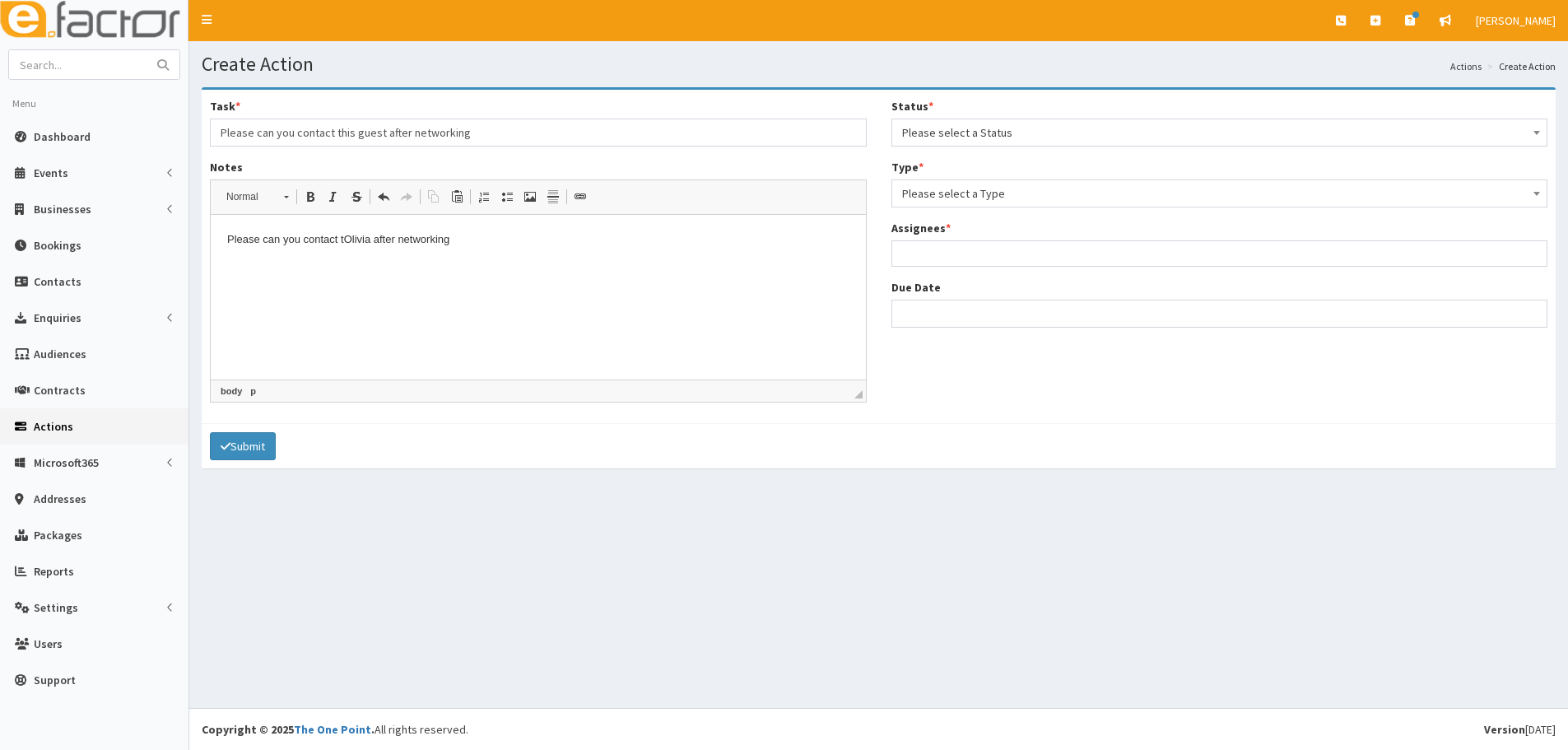
click at [344, 233] on p "Please can you contact tOlivia after networking" at bounding box center [539, 240] width 622 height 18
click at [545, 249] on html "Please can you contact [PERSON_NAME] after networking" at bounding box center [538, 240] width 655 height 50
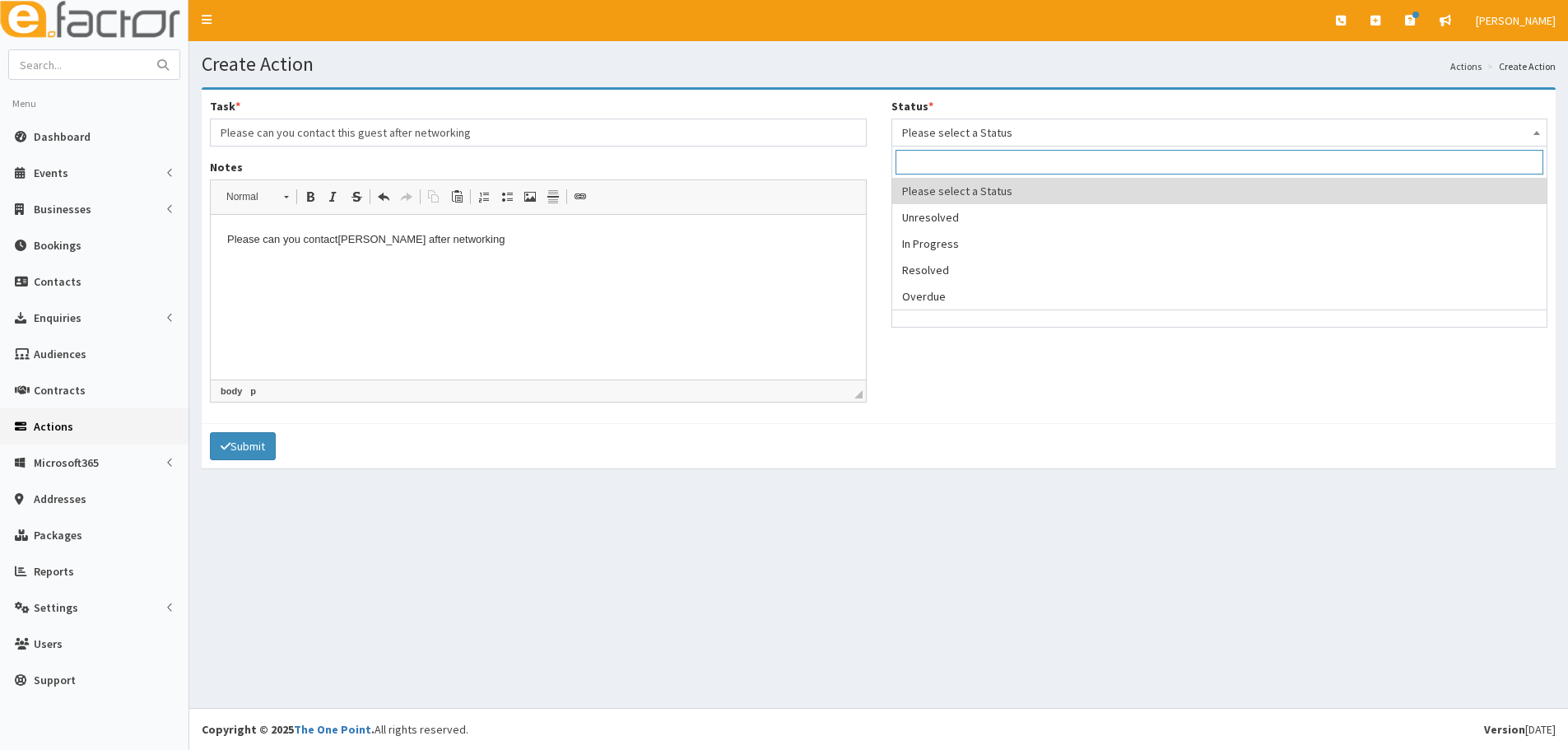
click at [1090, 120] on span "Please select a Status" at bounding box center [1219, 132] width 656 height 28
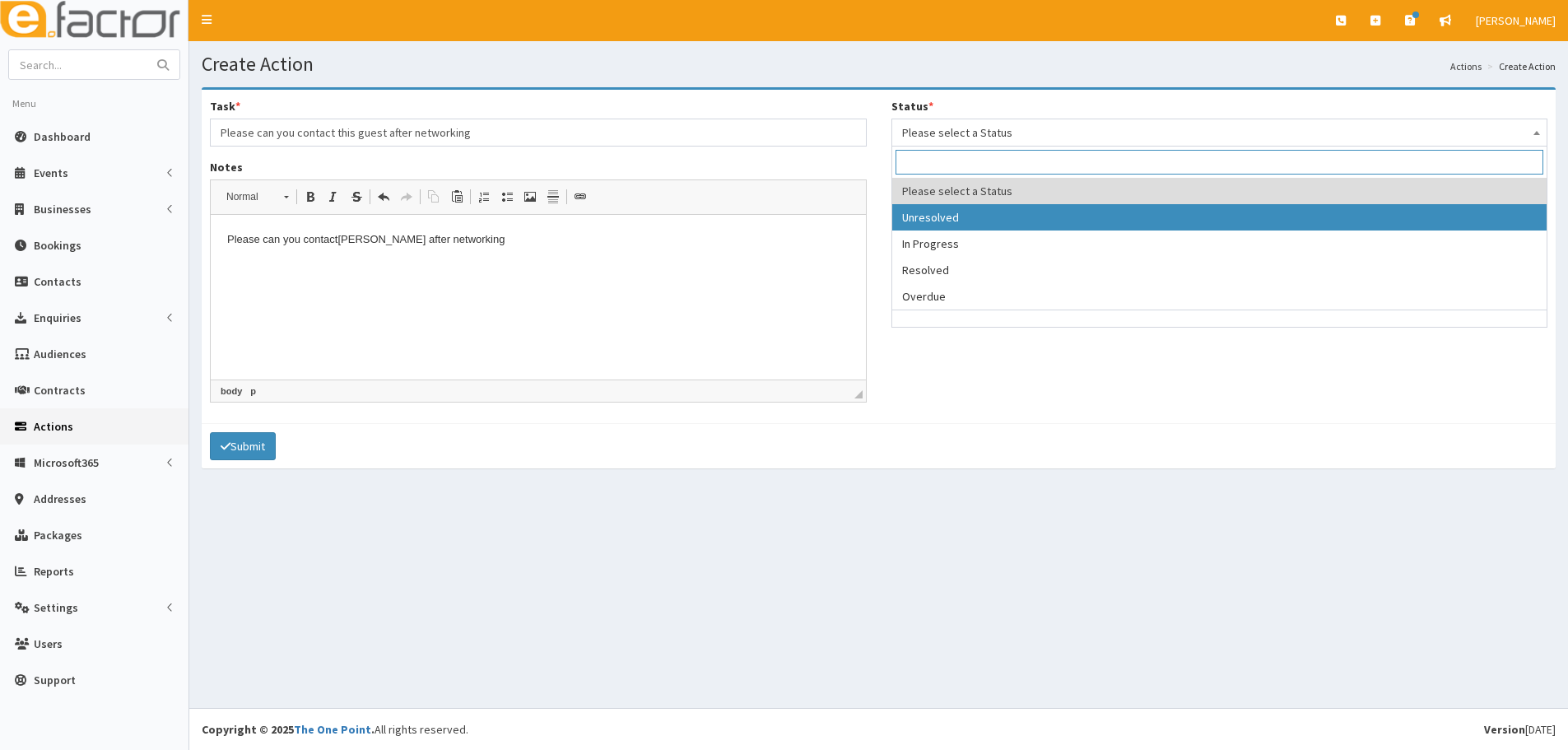
select select "1"
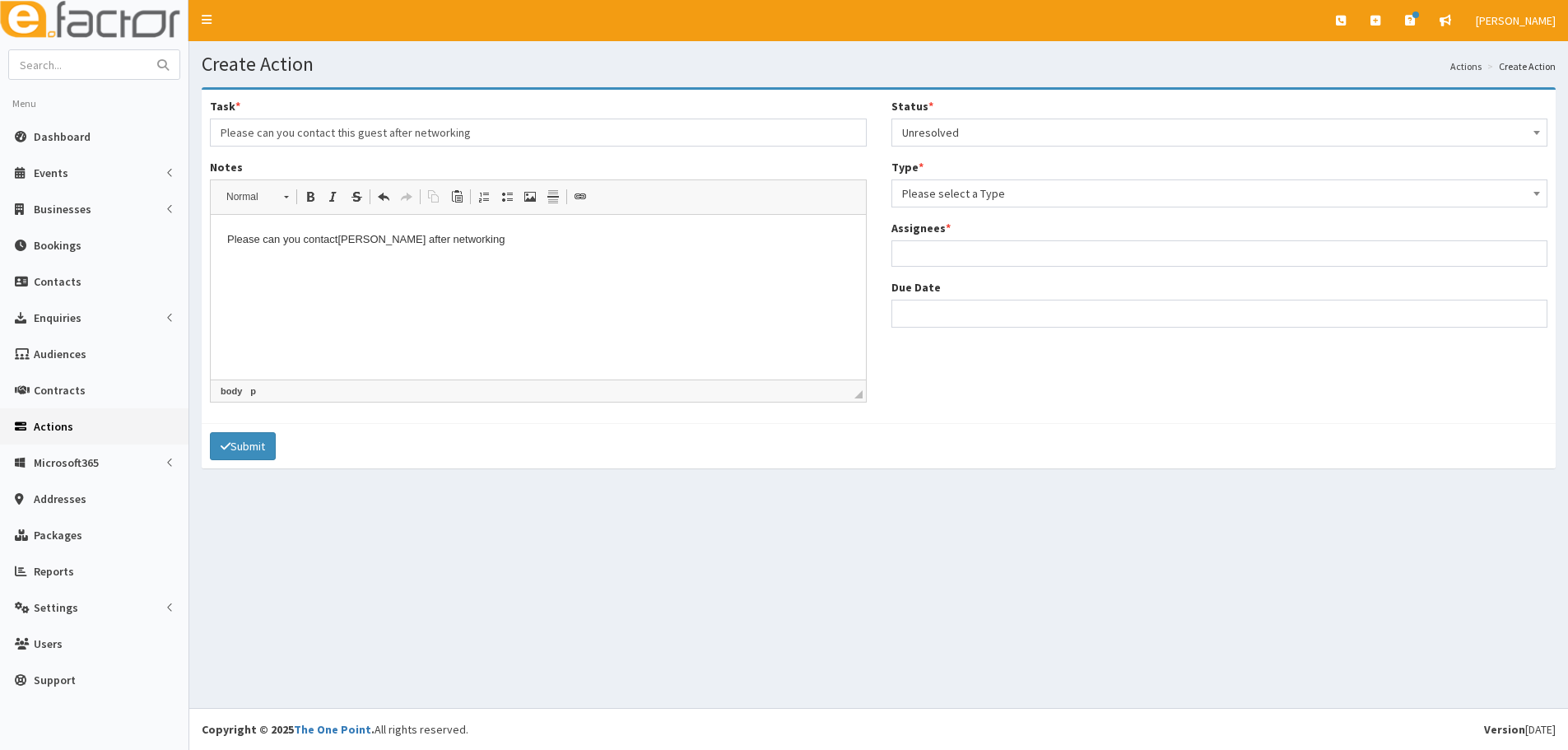
click at [963, 210] on div "Status * Please select a Status Unresolved In Progress Resolved Overdue Unresol…" at bounding box center [1219, 218] width 682 height 242
click at [962, 196] on span "Please select a Type" at bounding box center [1220, 193] width 636 height 23
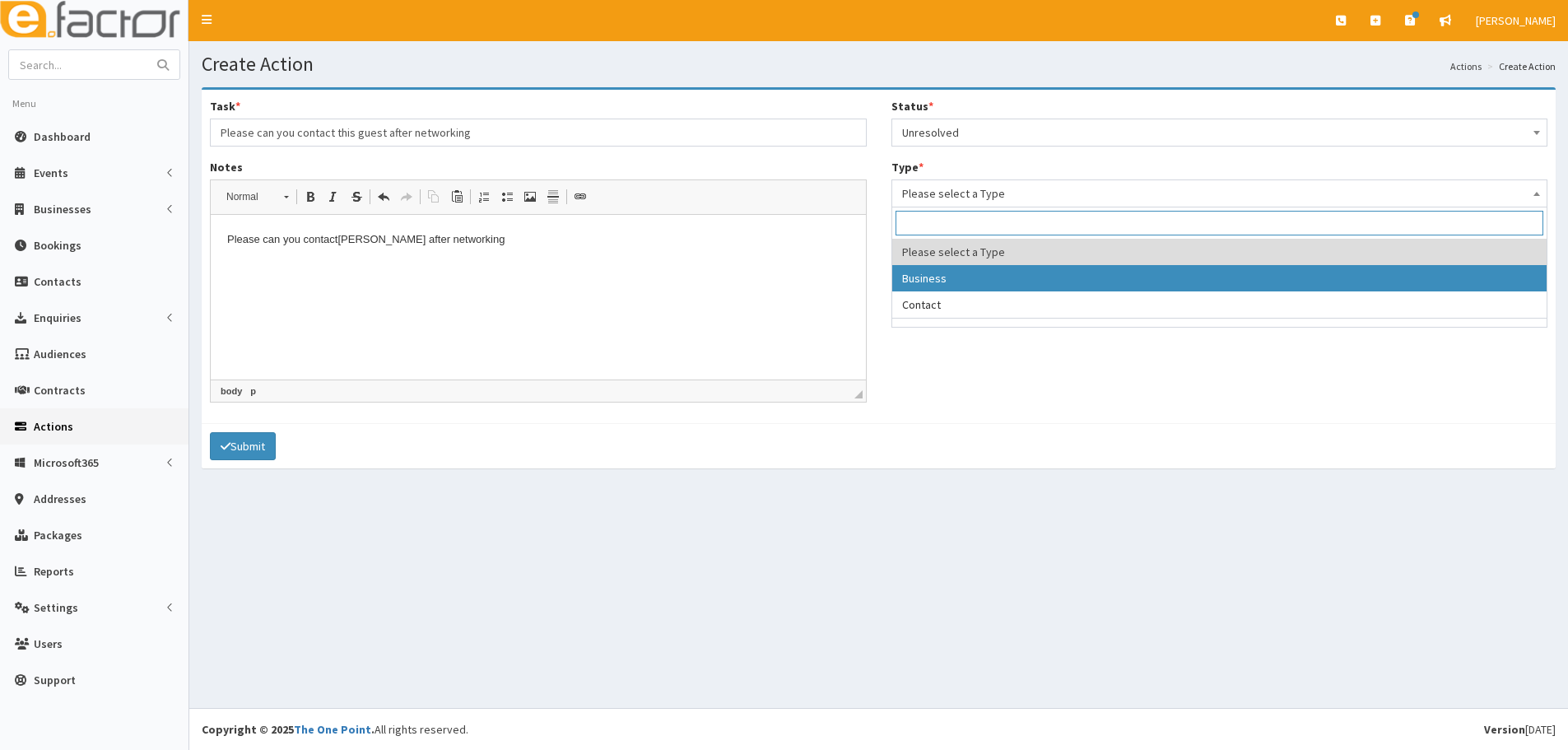
select select "business"
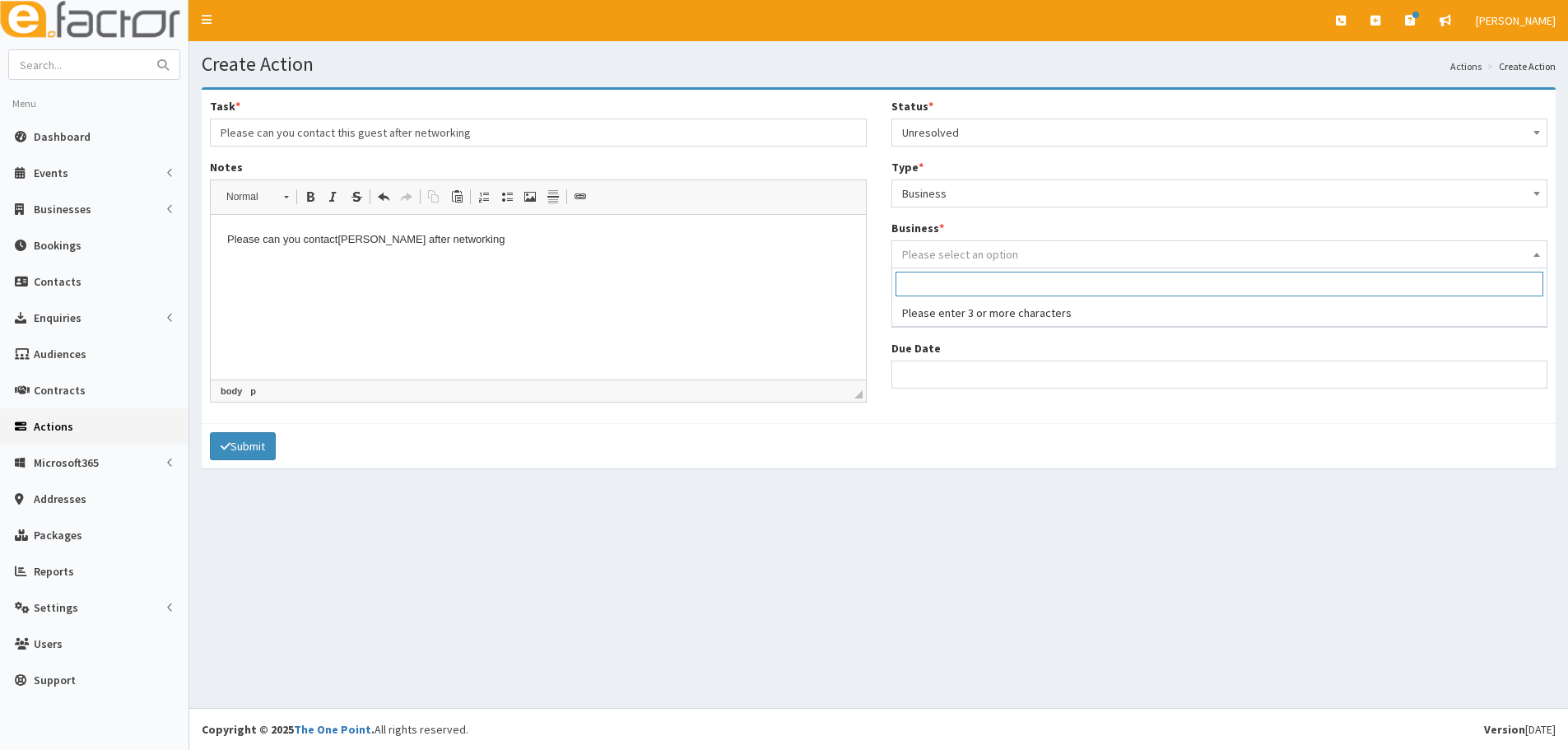
click at [952, 253] on span "Please select an option" at bounding box center [960, 254] width 116 height 15
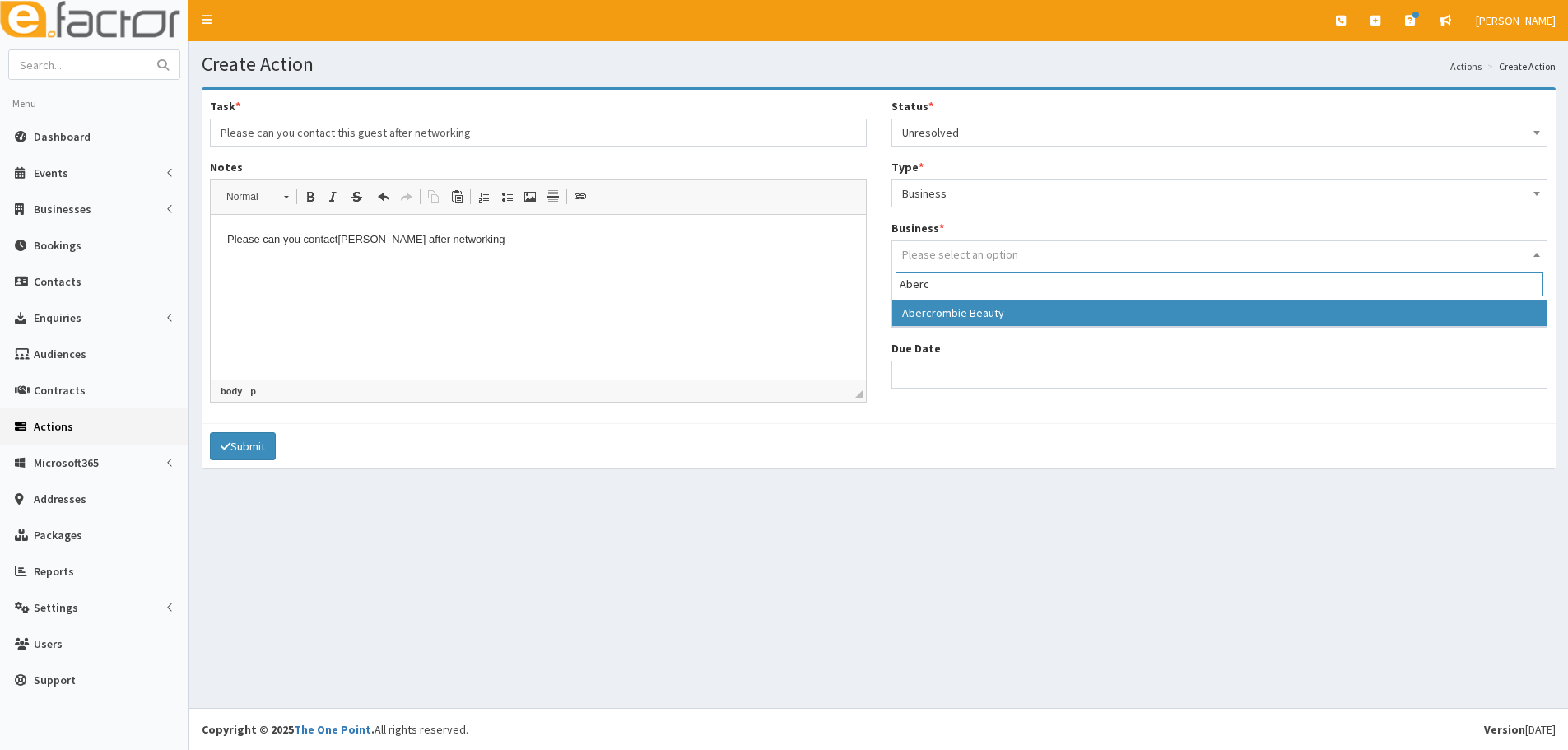
type input "Aberc"
select select "4180"
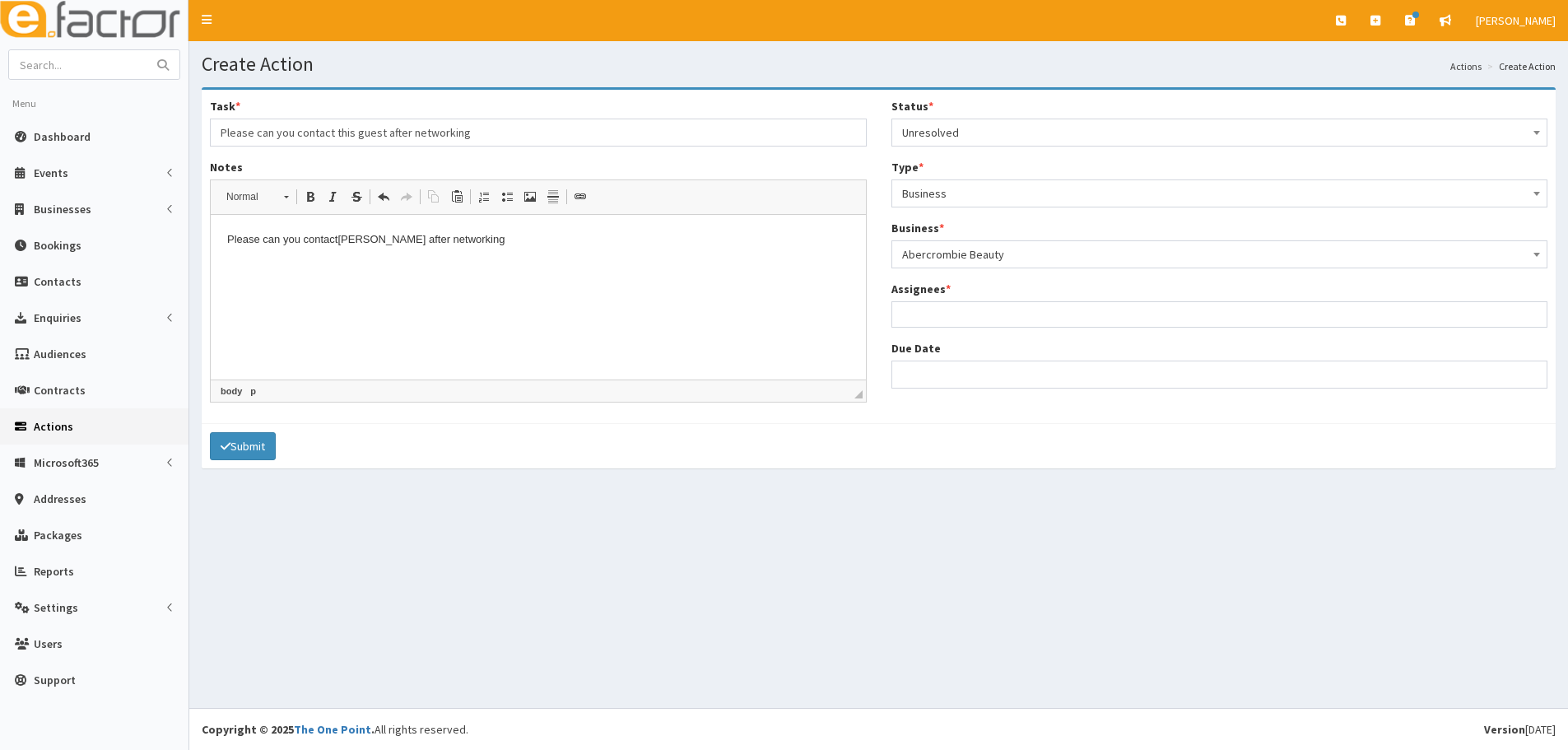
click at [942, 317] on ul at bounding box center [1219, 312] width 655 height 21
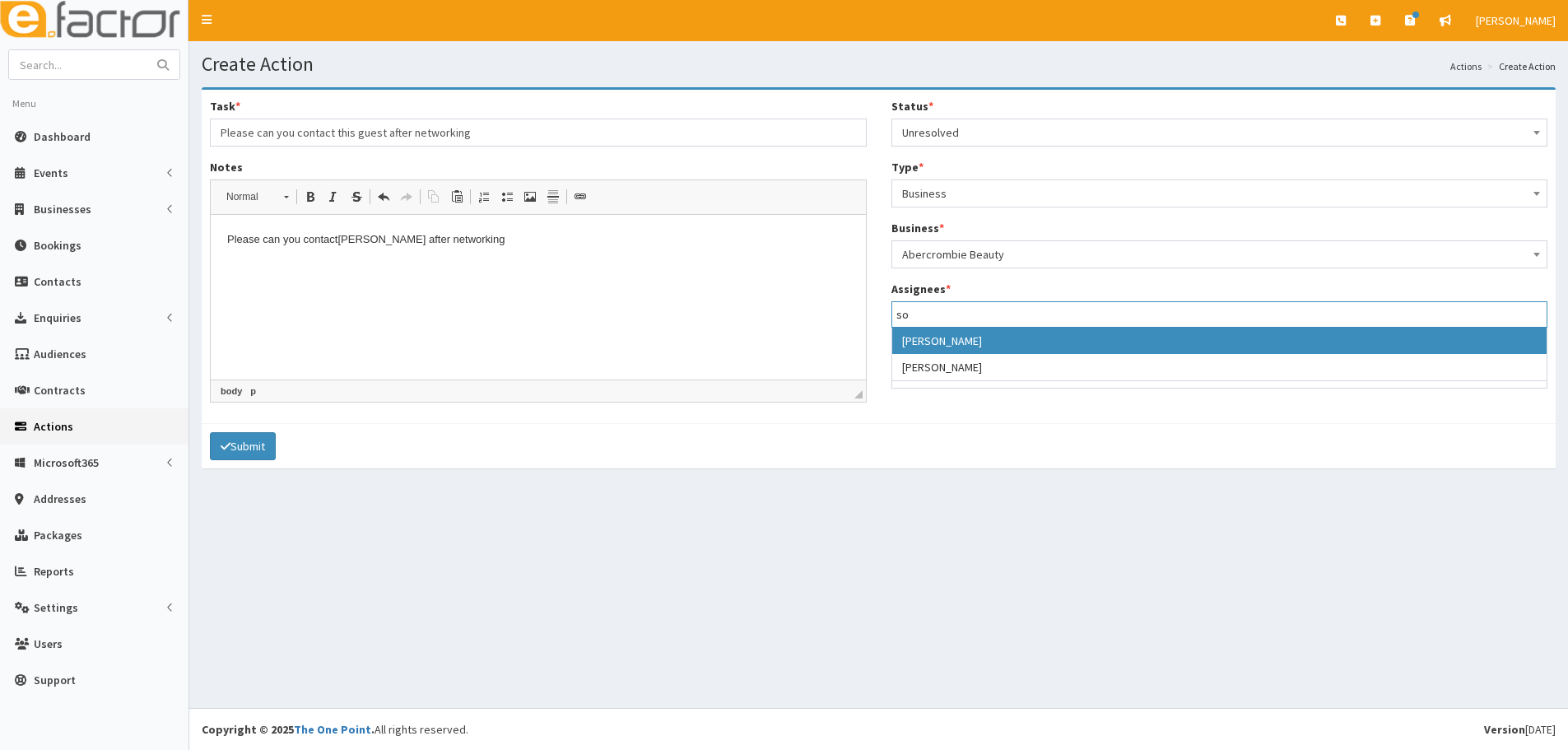
type input "so"
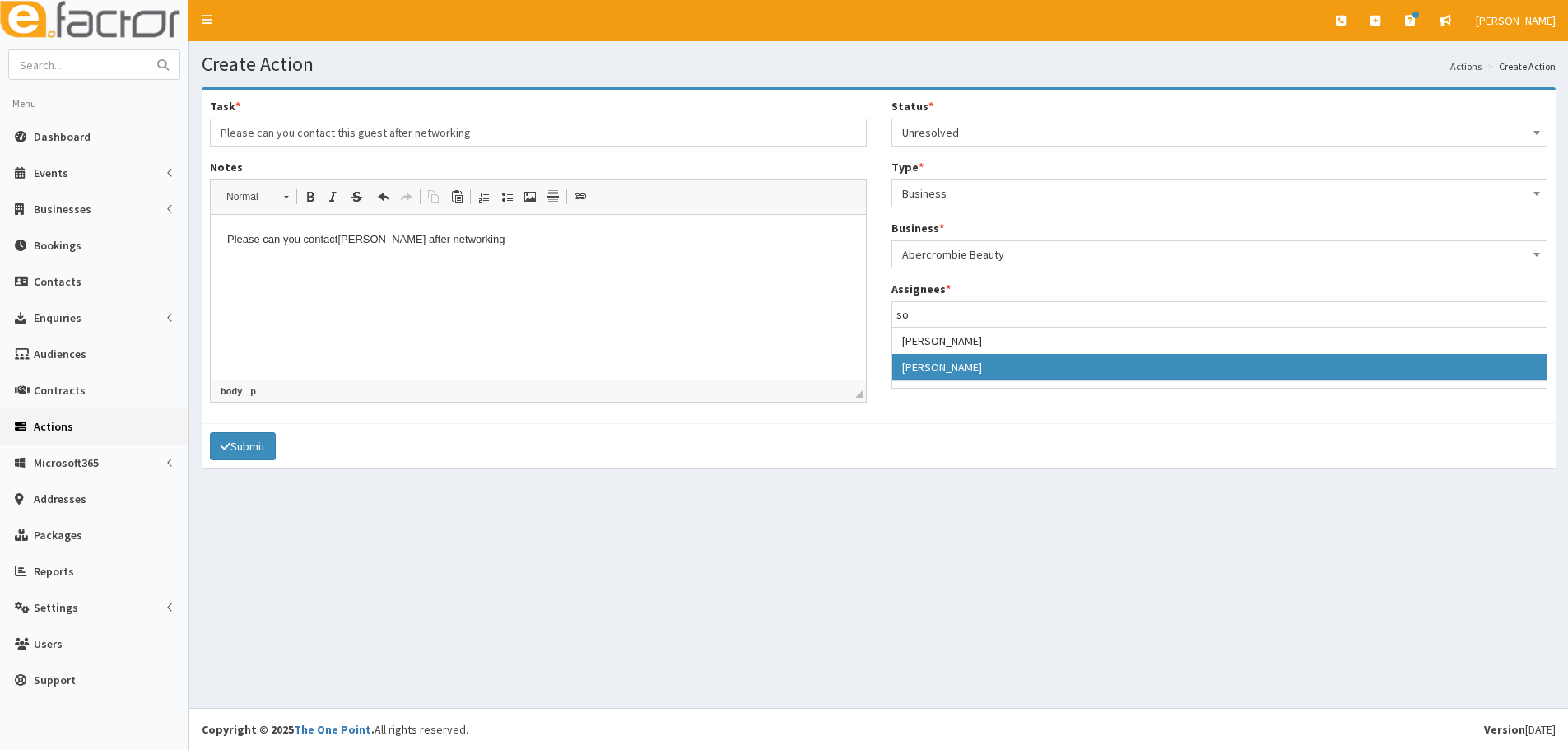
select select "44"
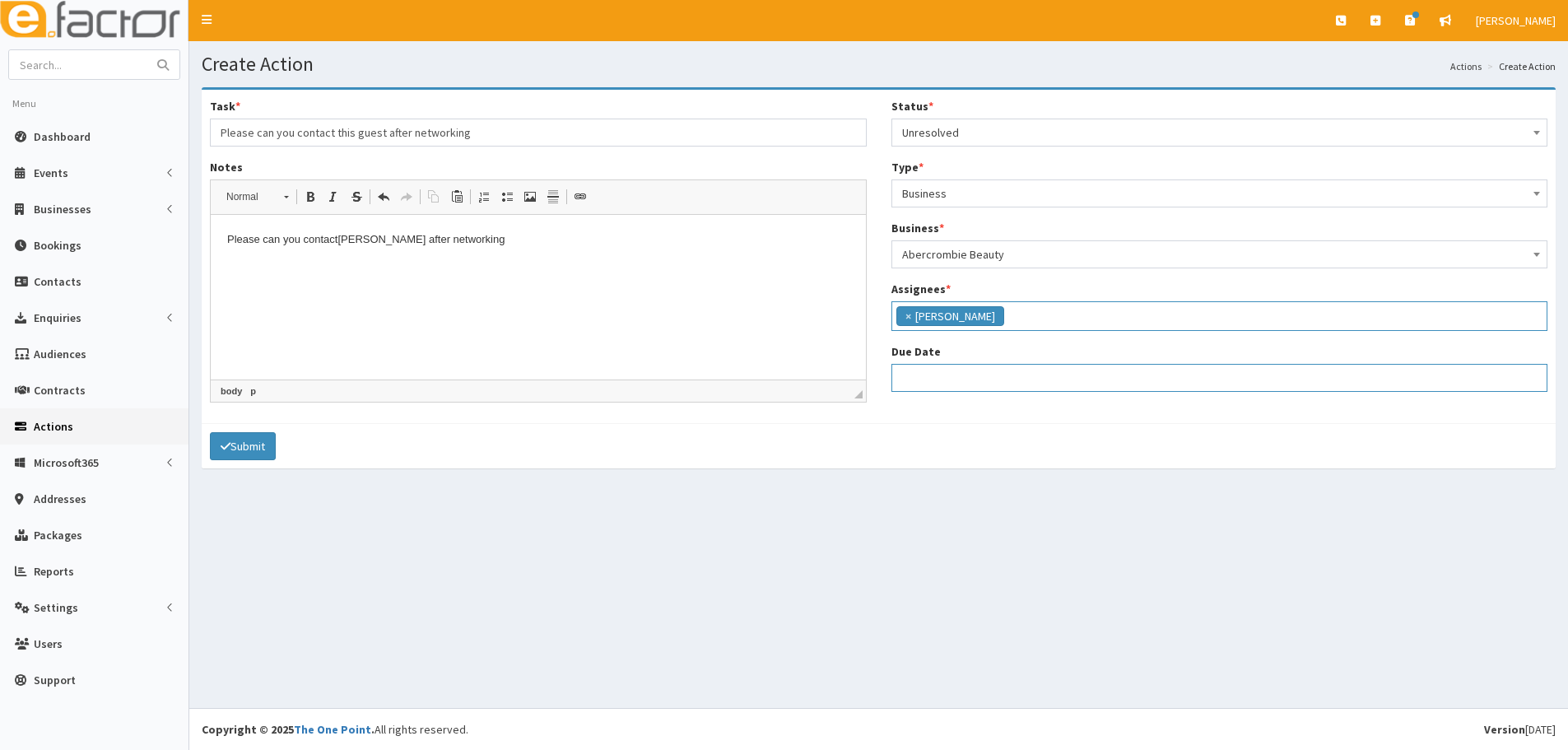
click at [932, 373] on input "Due Date" at bounding box center [1219, 377] width 656 height 28
select select "12"
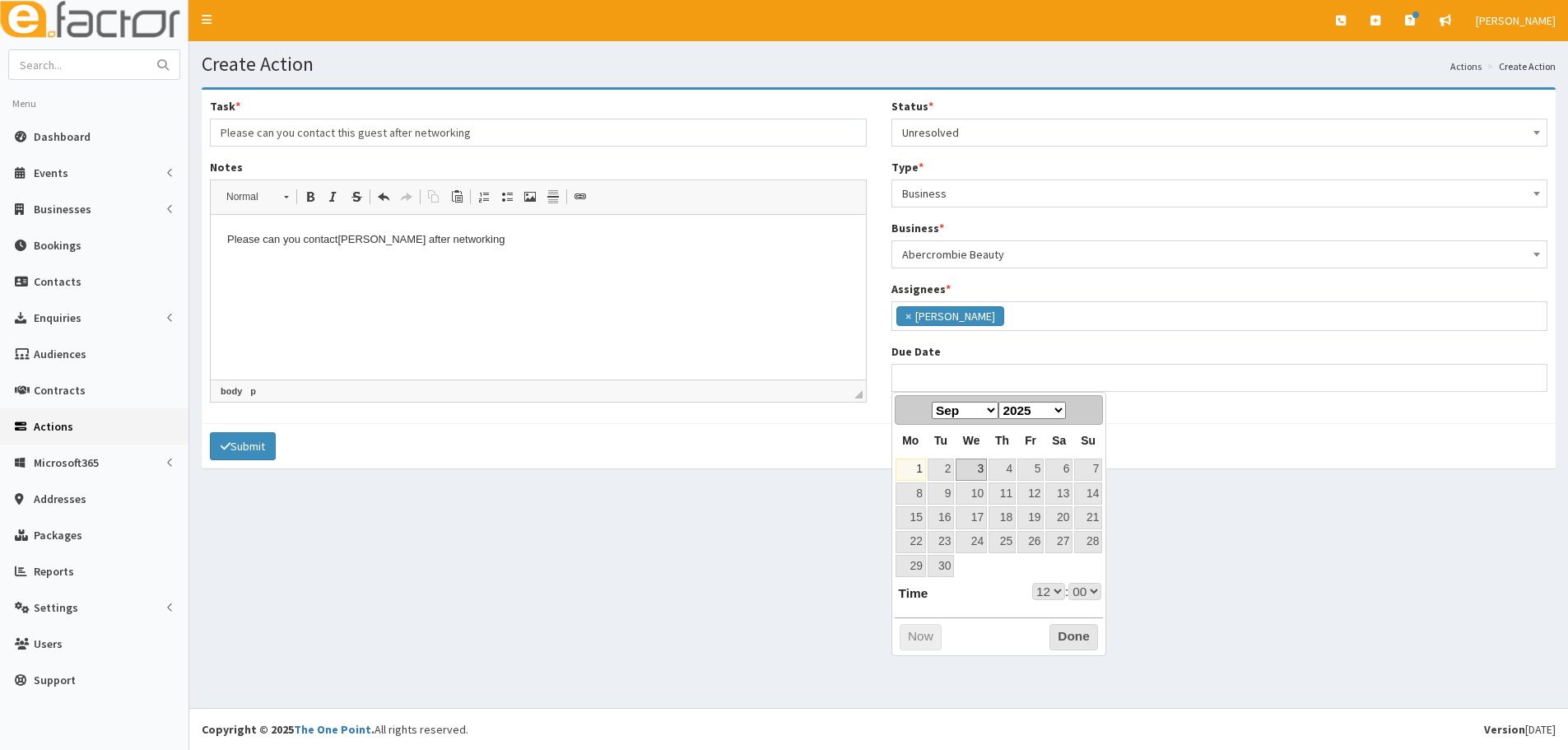
click at [963, 467] on link "3" at bounding box center [971, 469] width 31 height 23
type input "03-09-2025 12:00"
select select "12"
click at [1060, 593] on select "00 01 02 03 04 05 06 07 08 09 10 11 12 13 14 15 16 17 18 19 20 21 22 23" at bounding box center [1048, 591] width 33 height 18
type input "[DATE] 17:00"
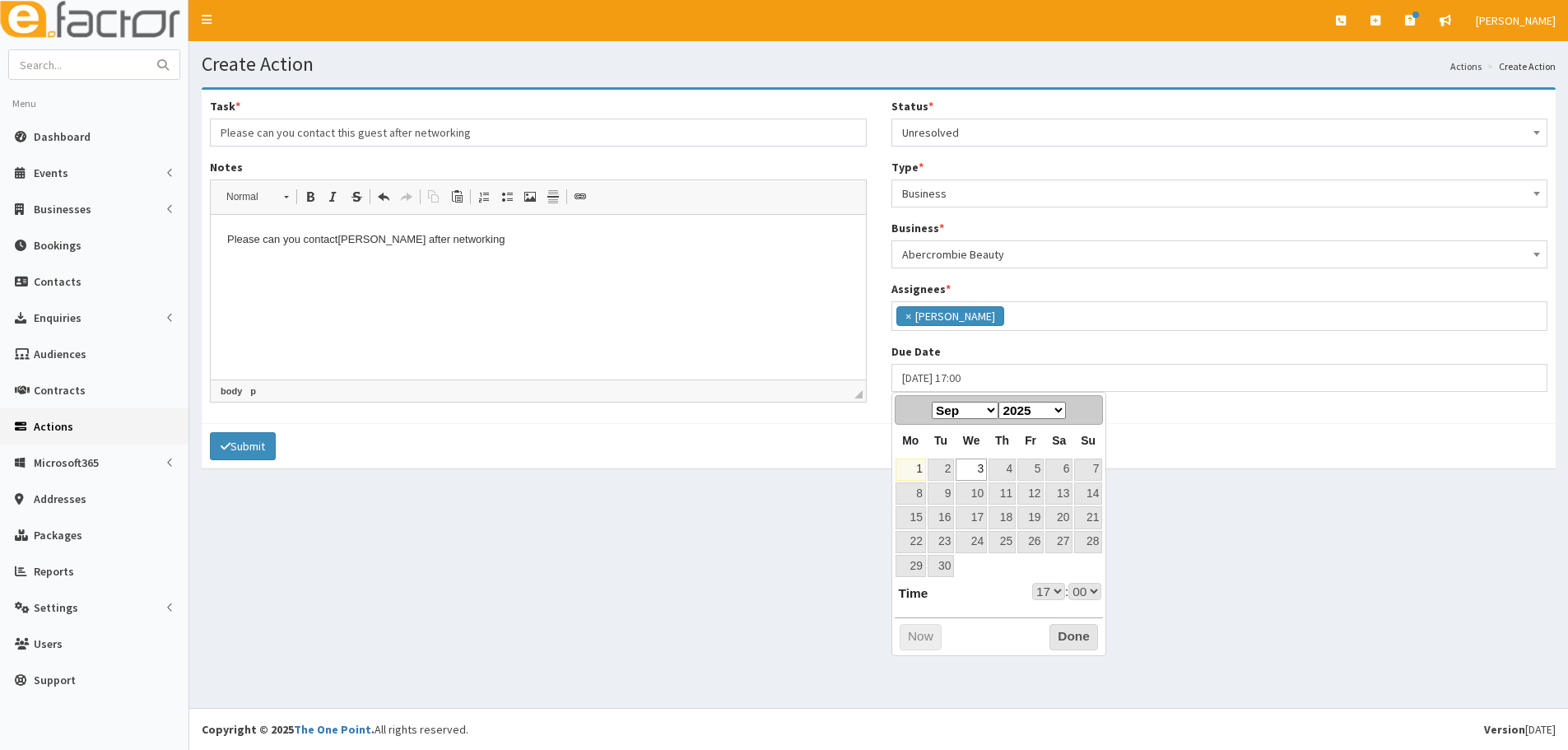
select select "17"
click at [1075, 633] on button "Done" at bounding box center [1074, 636] width 49 height 26
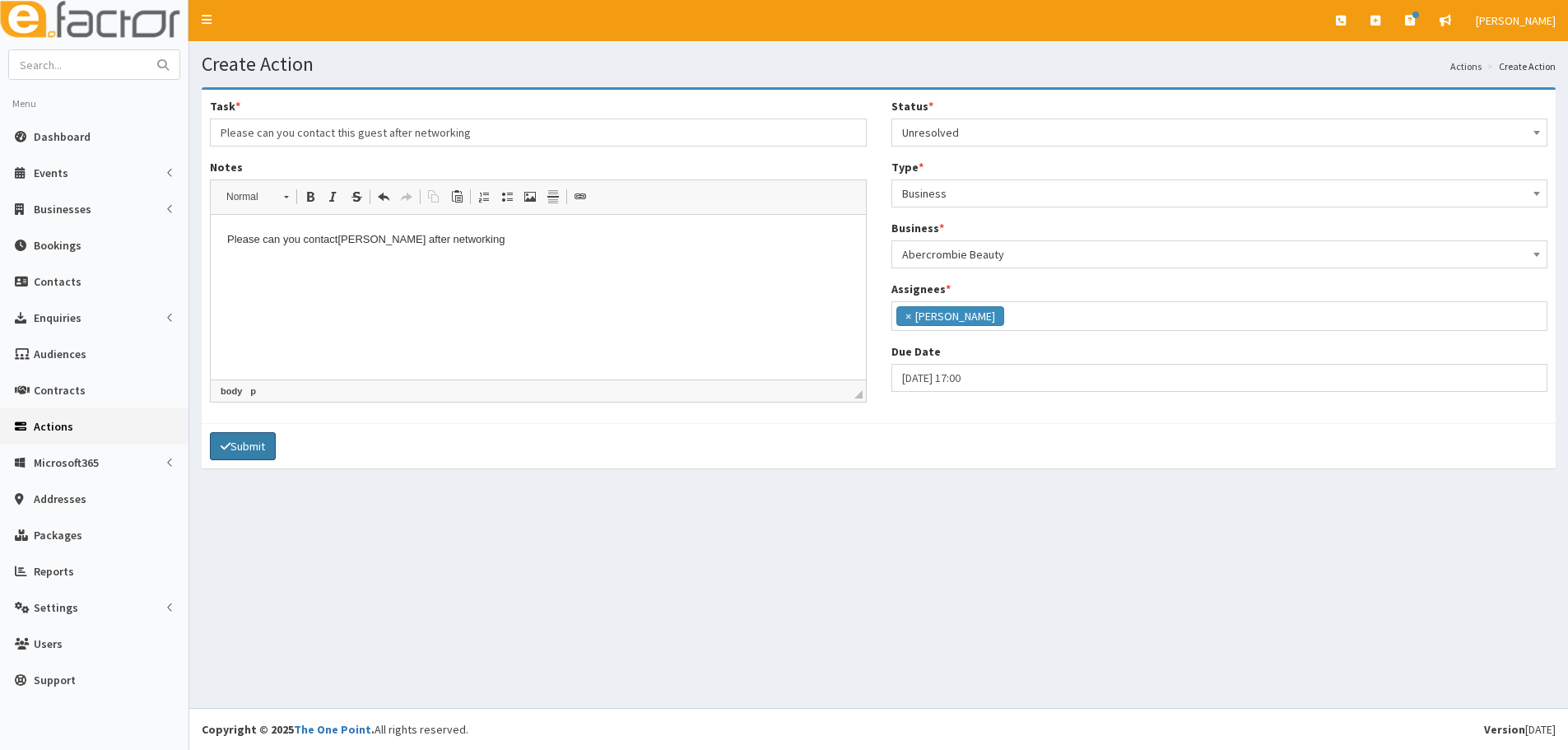
click at [261, 441] on button "Submit" at bounding box center [243, 446] width 66 height 28
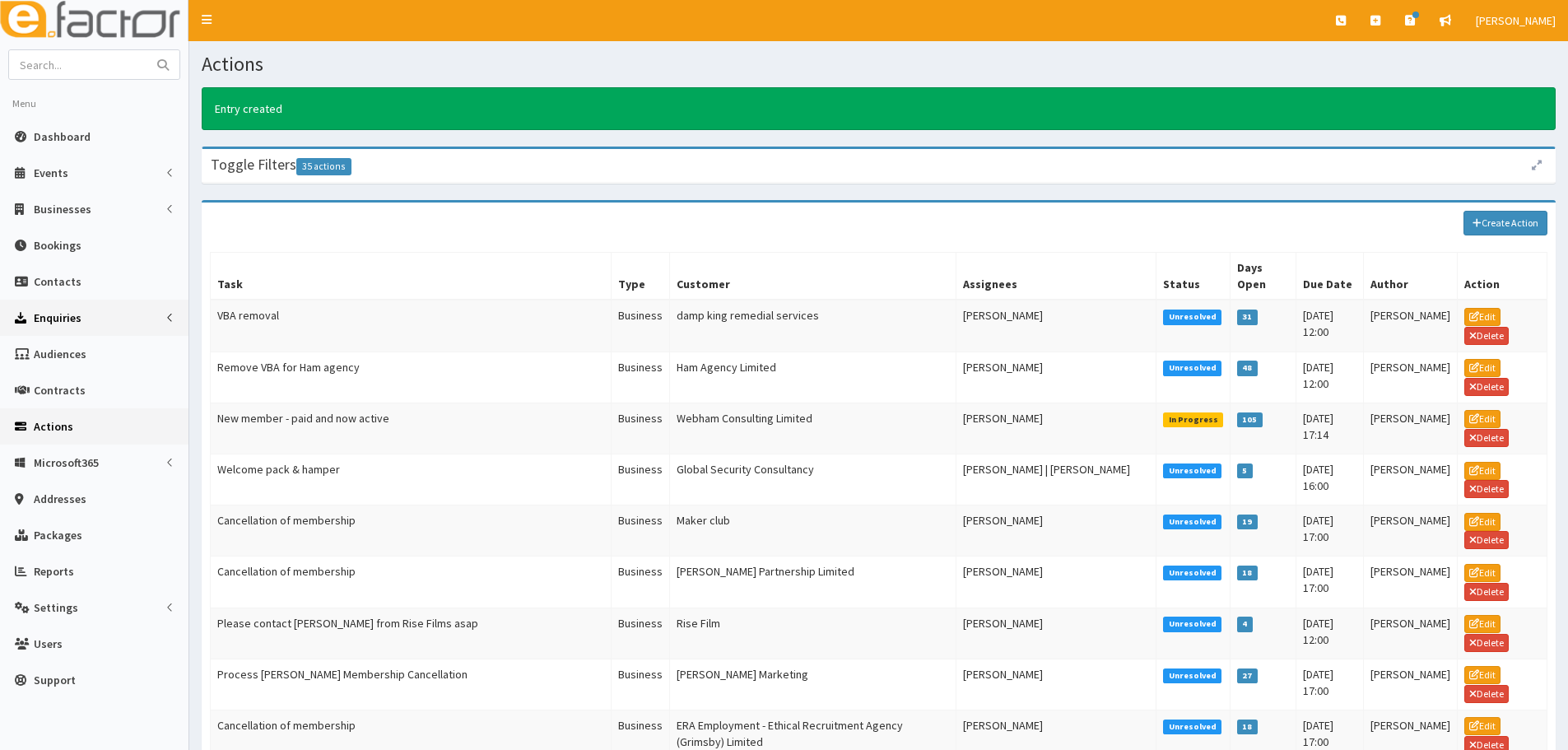
click at [63, 324] on span "Enquiries" at bounding box center [57, 318] width 48 height 15
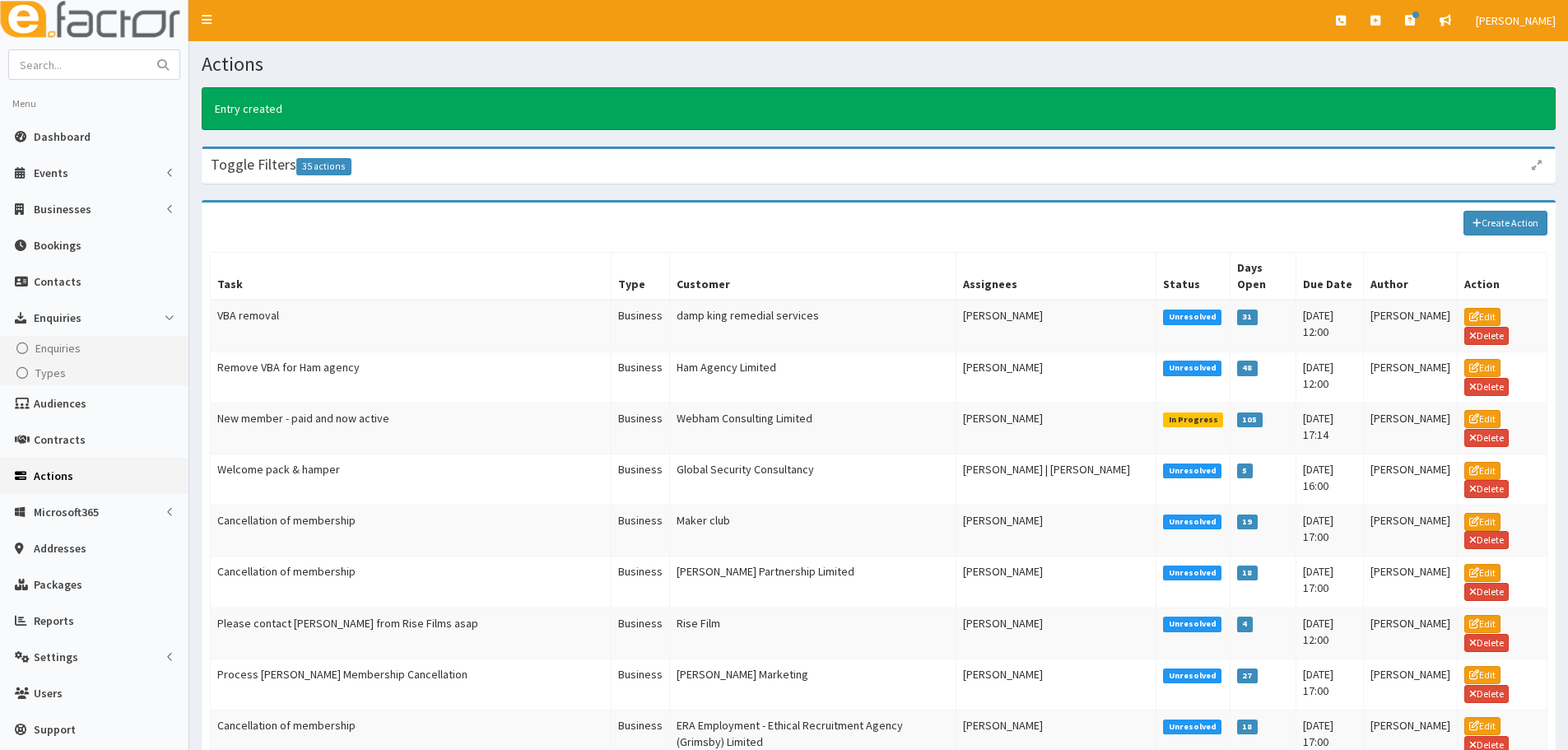
click at [57, 487] on link "Actions" at bounding box center [94, 475] width 188 height 36
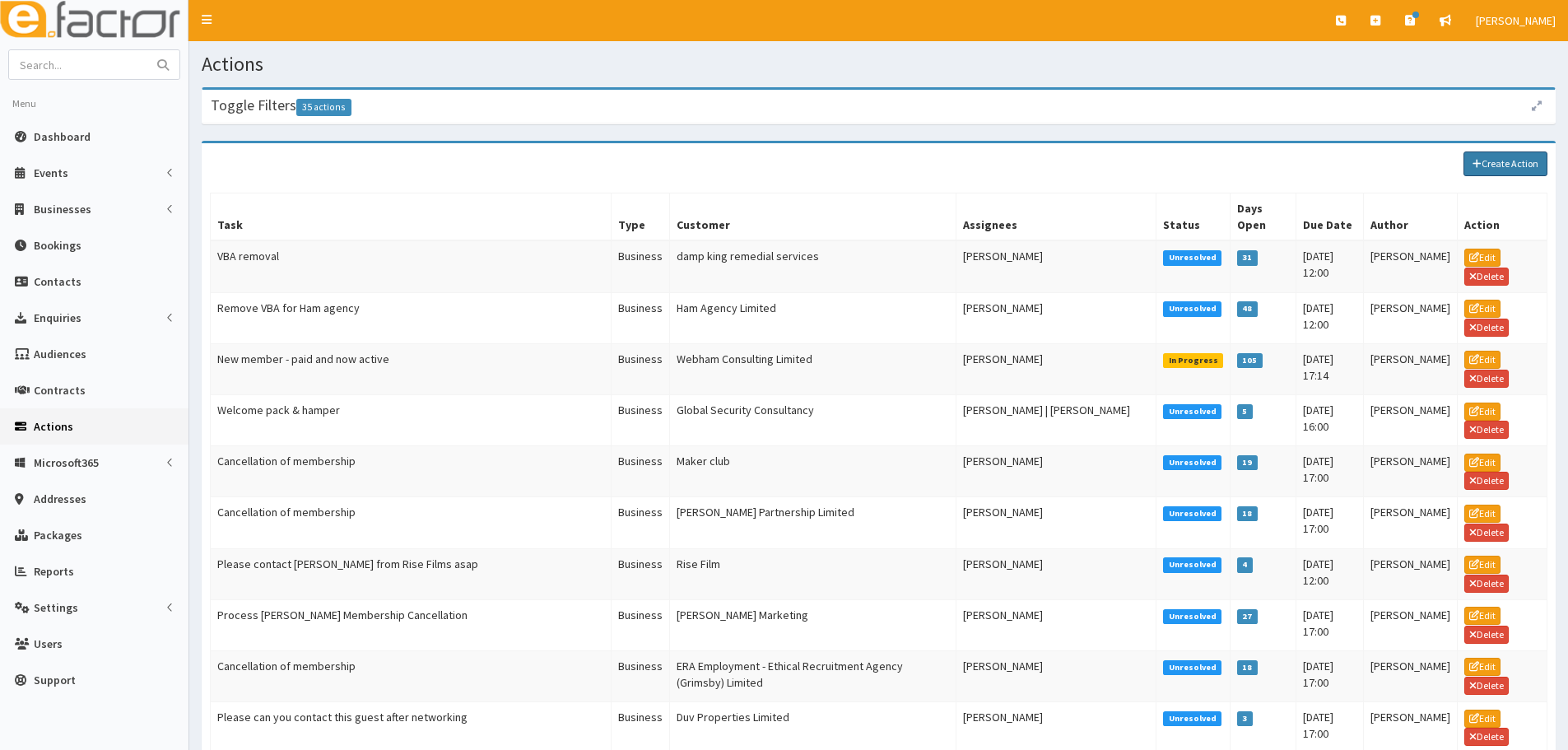
click at [1543, 176] on link "Create Action" at bounding box center [1505, 164] width 84 height 25
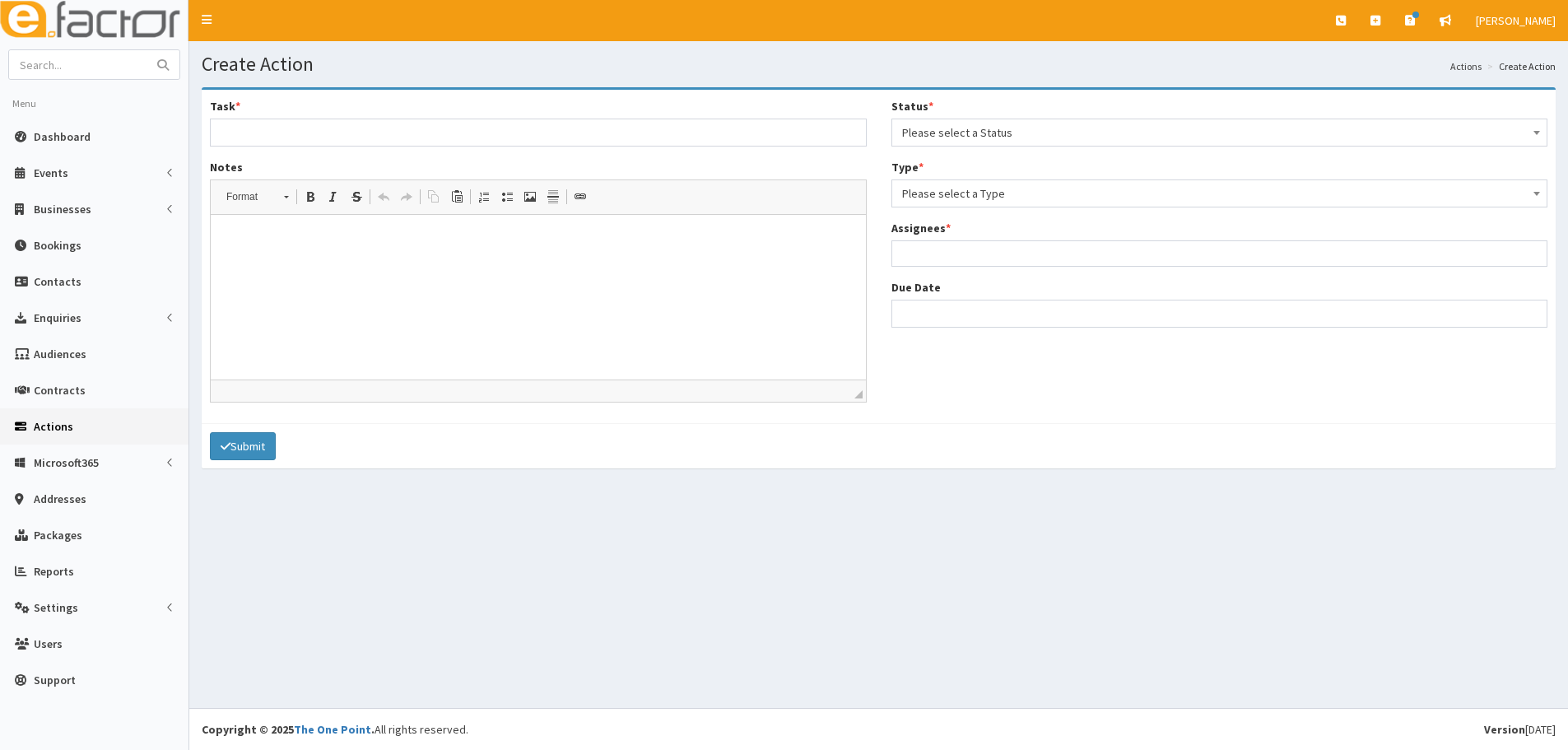
select select
click at [474, 118] on div "Task *" at bounding box center [538, 122] width 656 height 48
drag, startPoint x: 447, startPoint y: 135, endPoint x: 447, endPoint y: 147, distance: 12.0
click at [447, 135] on input "Task *" at bounding box center [538, 132] width 656 height 28
type input "Please can you contact this guest after networking"
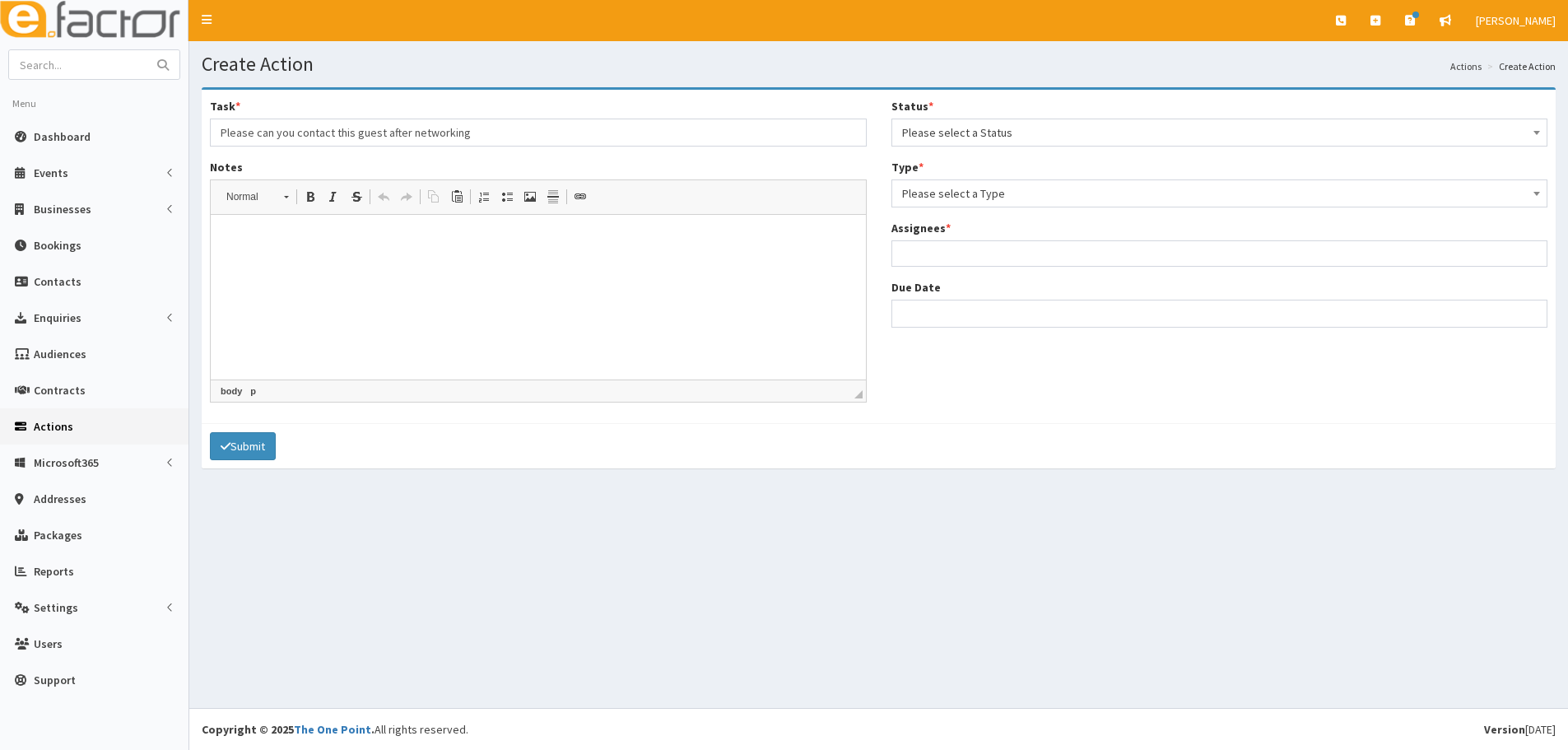
click at [355, 233] on p at bounding box center [539, 240] width 622 height 18
drag, startPoint x: 294, startPoint y: 291, endPoint x: 303, endPoint y: 269, distance: 23.8
click at [294, 265] on html at bounding box center [538, 240] width 655 height 50
drag, startPoint x: 493, startPoint y: 126, endPoint x: 150, endPoint y: 153, distance: 344.1
click at [150, 153] on div "E Toggle navigation Quick Create Create Business Create Booking Create Contact" at bounding box center [784, 375] width 1568 height 750
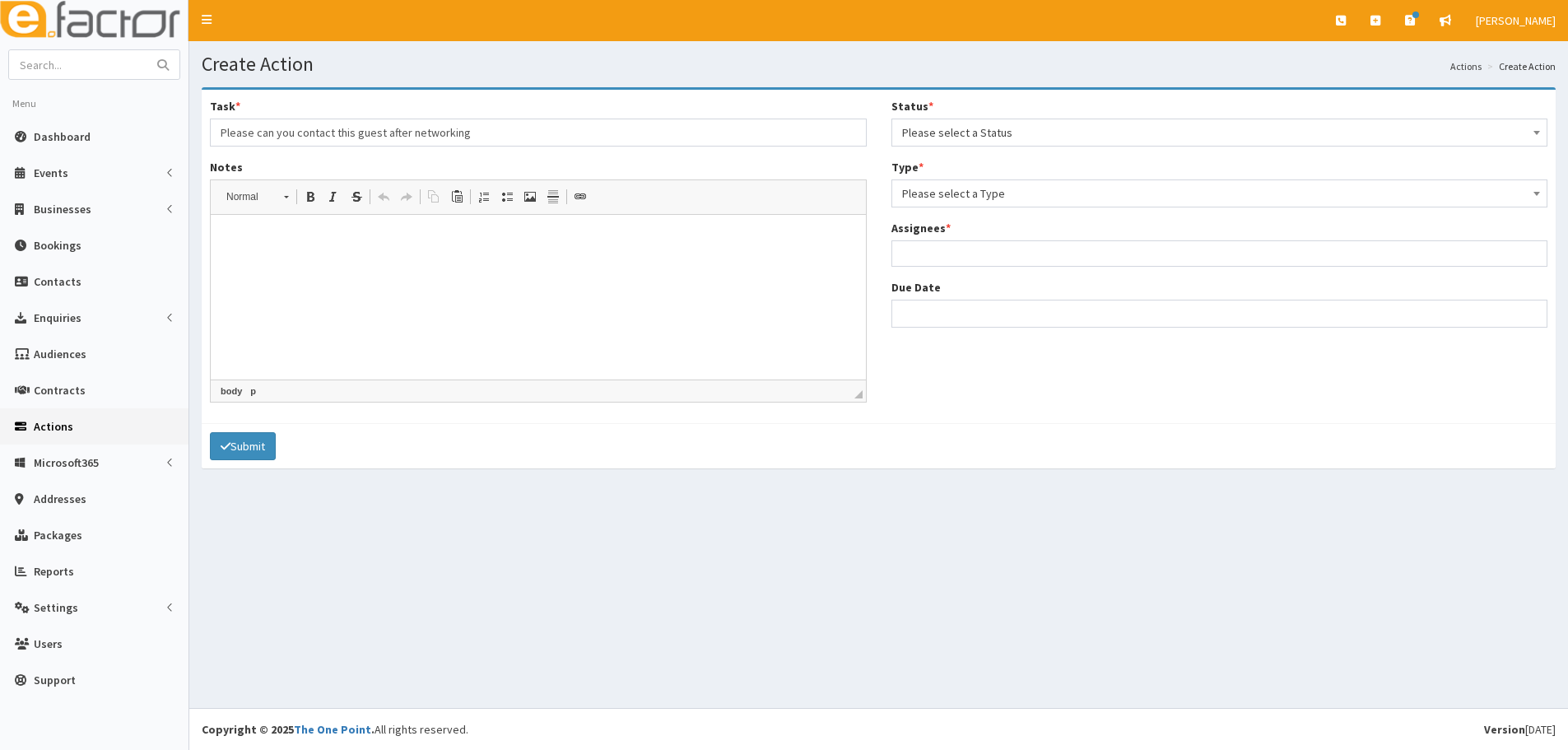
click at [278, 265] on html at bounding box center [538, 240] width 655 height 50
drag, startPoint x: 388, startPoint y: 235, endPoint x: 345, endPoint y: 235, distance: 43.0
click at [345, 235] on p "Please can you contact this guest after networking" at bounding box center [539, 240] width 622 height 18
click at [569, 265] on html "Please can you contact Ashton after networking" at bounding box center [538, 240] width 655 height 50
click at [1018, 125] on span "Please select a Status" at bounding box center [1220, 133] width 636 height 23
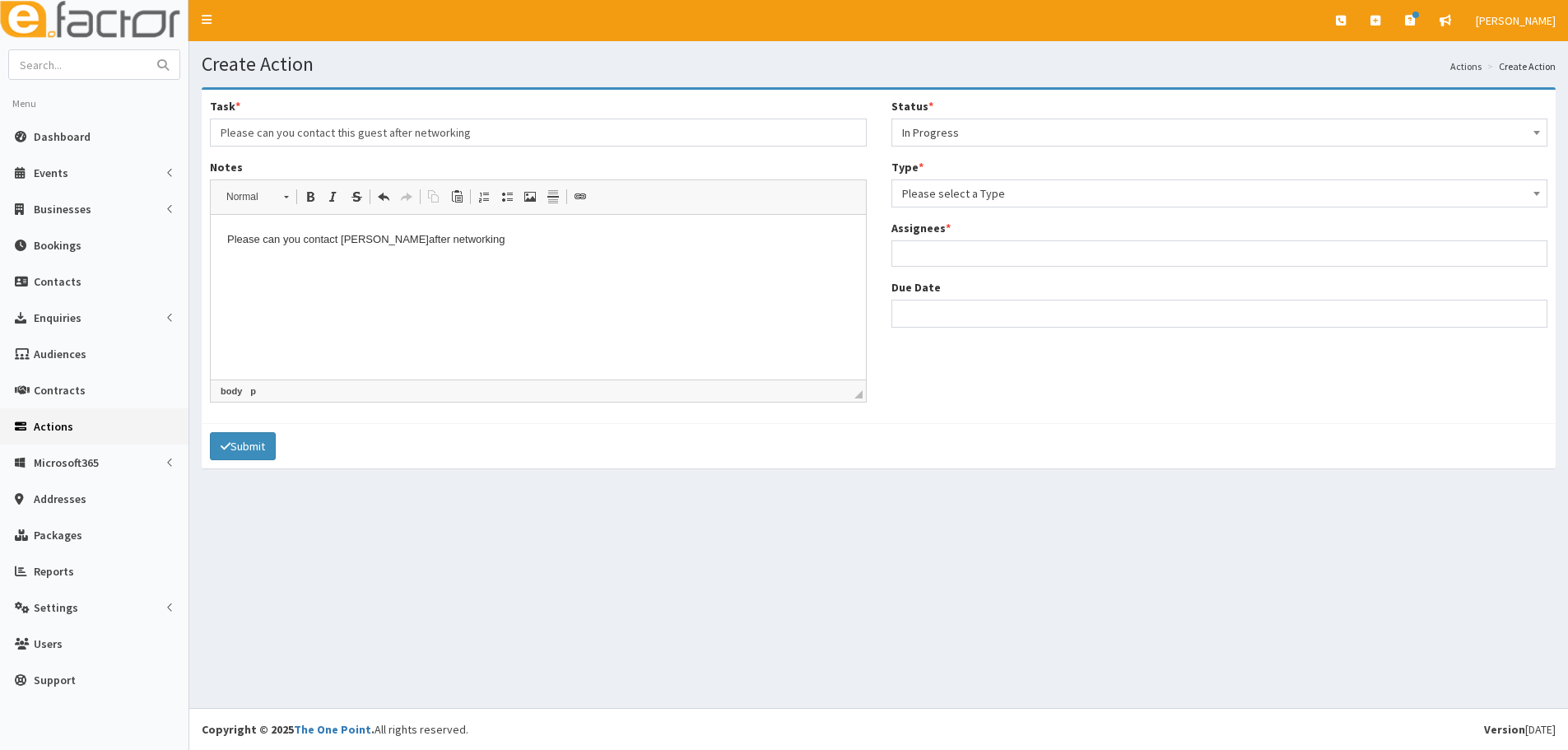
drag, startPoint x: 947, startPoint y: 122, endPoint x: 937, endPoint y: 135, distance: 16.4
click at [947, 125] on span "In Progress" at bounding box center [1220, 133] width 636 height 23
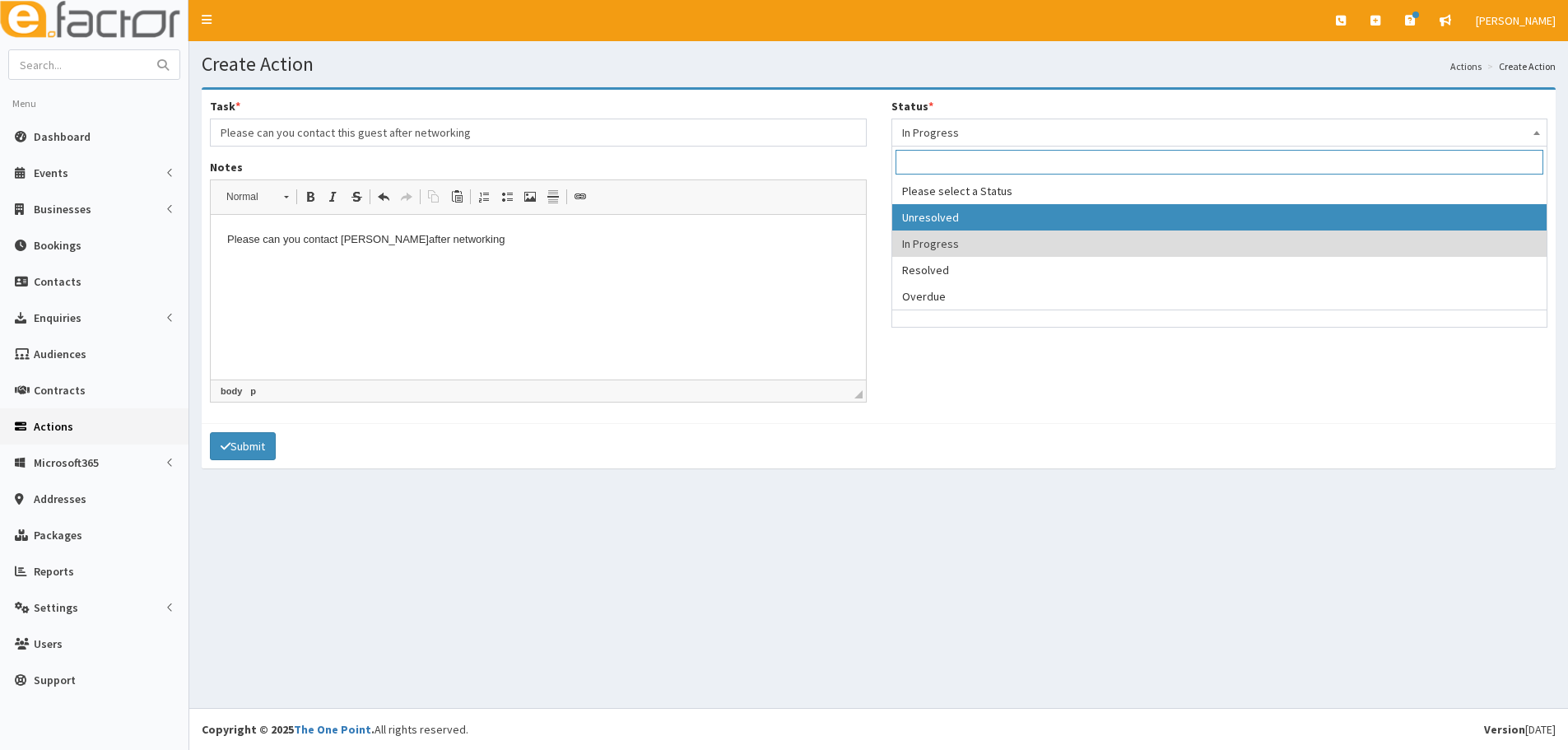
select select "1"
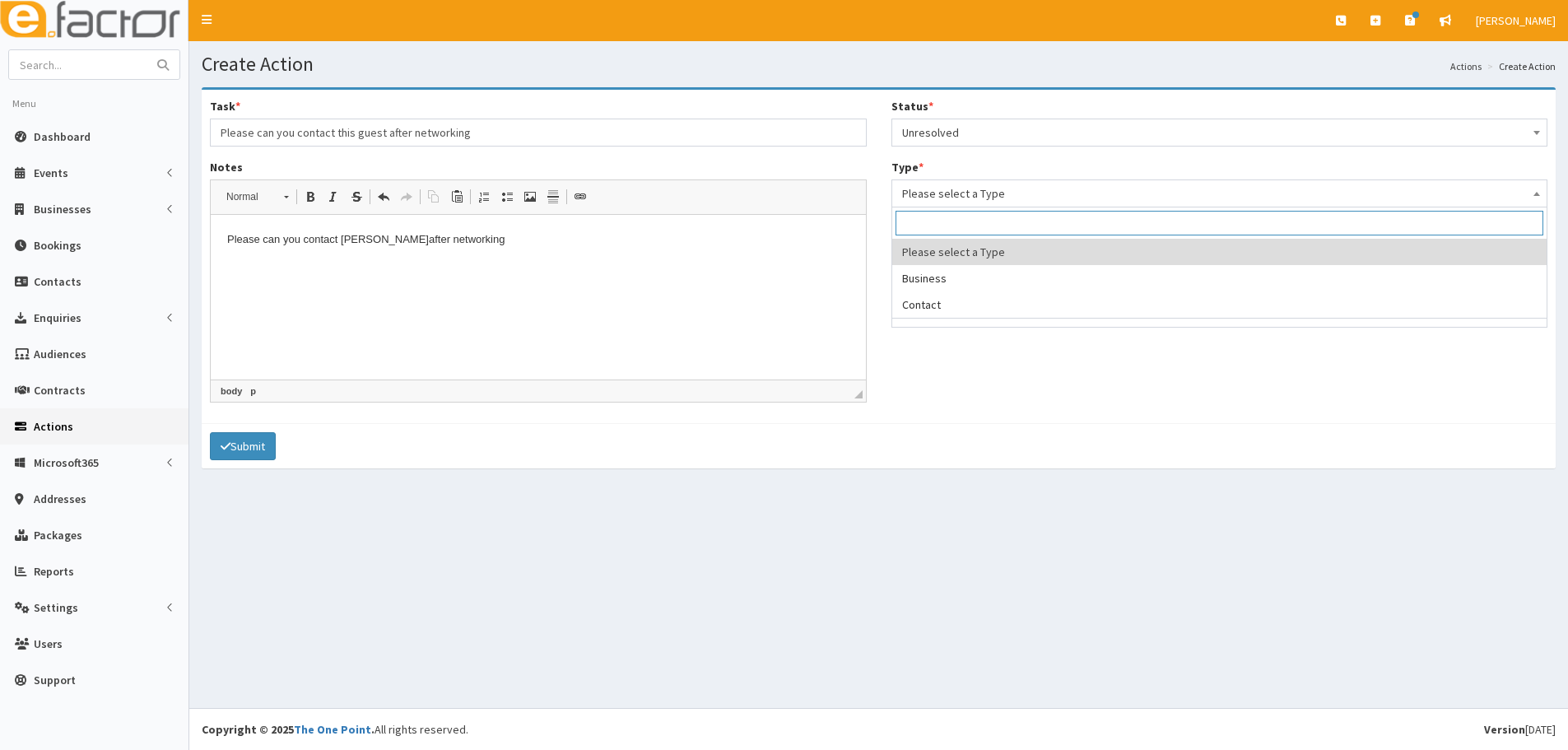
click at [932, 202] on span "Please select a Type" at bounding box center [1220, 193] width 636 height 23
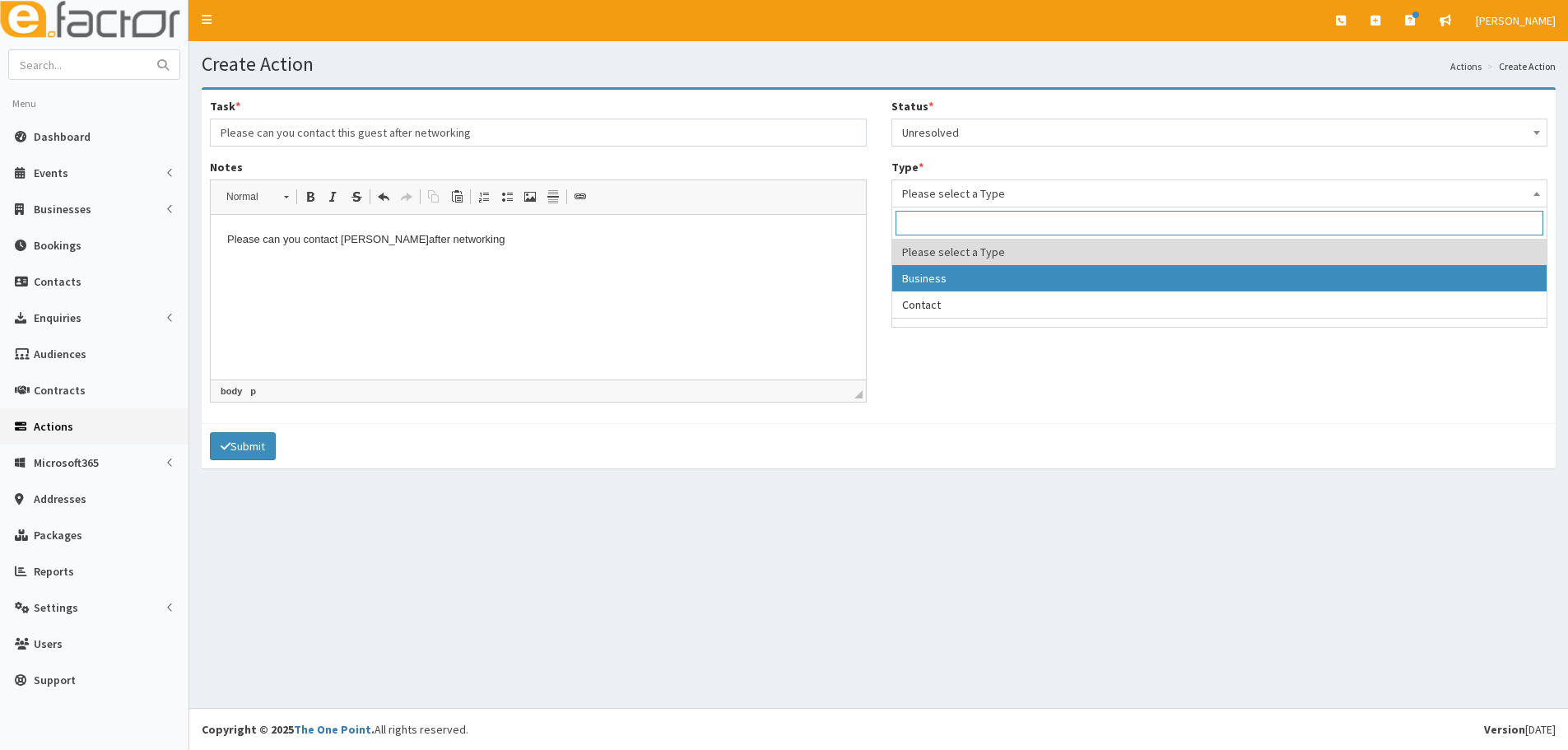
select select "business"
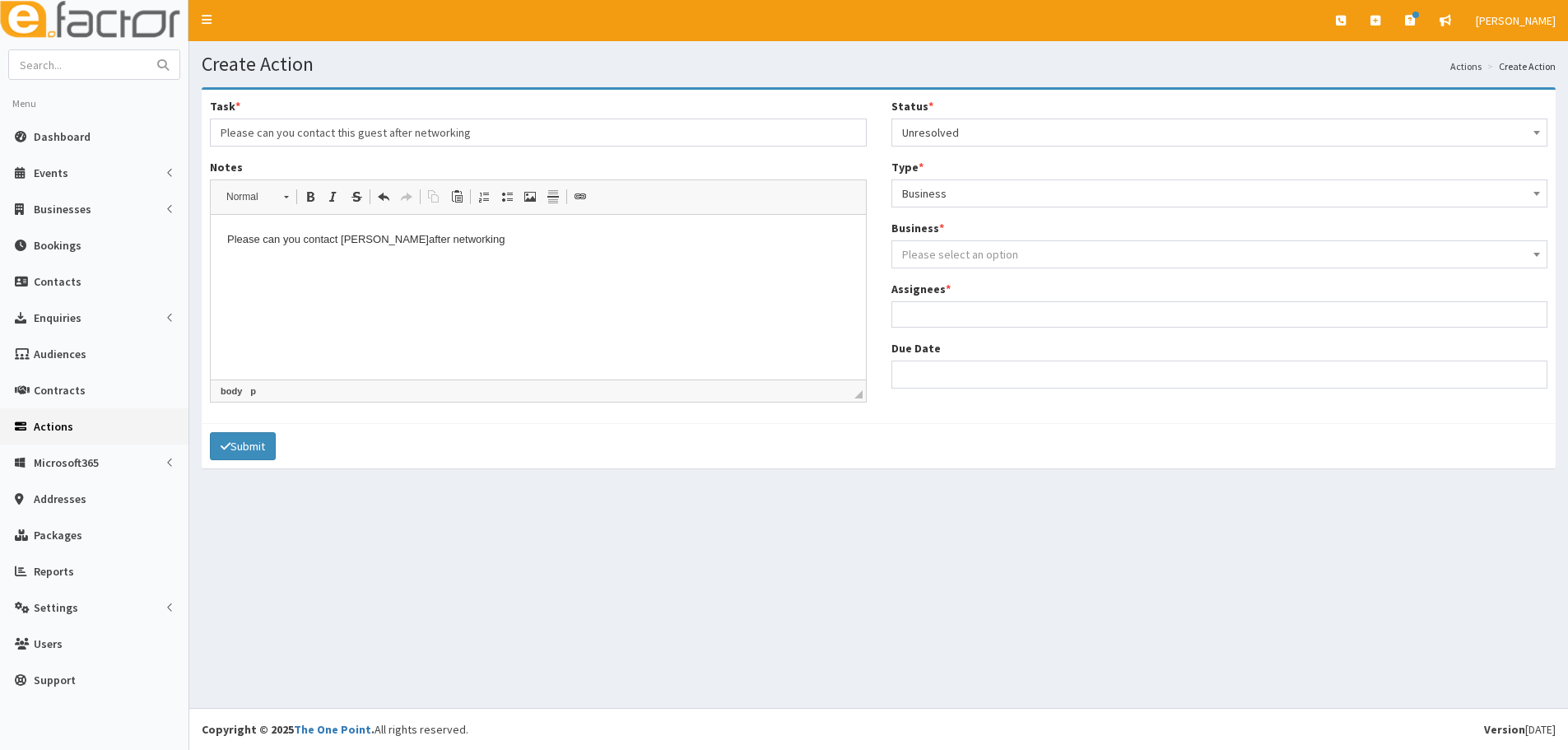
click at [943, 258] on span "Please select an option" at bounding box center [960, 254] width 116 height 15
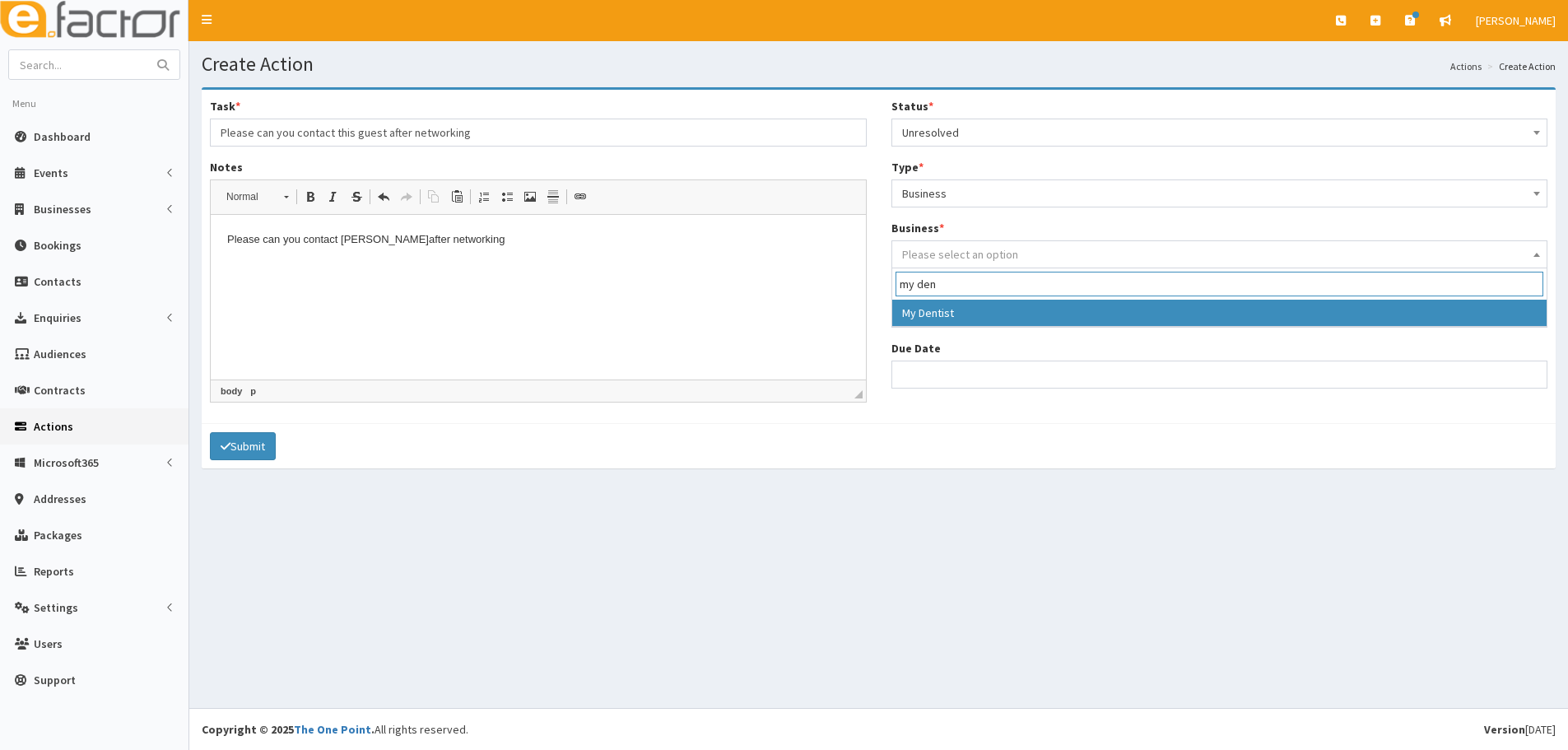
type input "my den"
select select "4181"
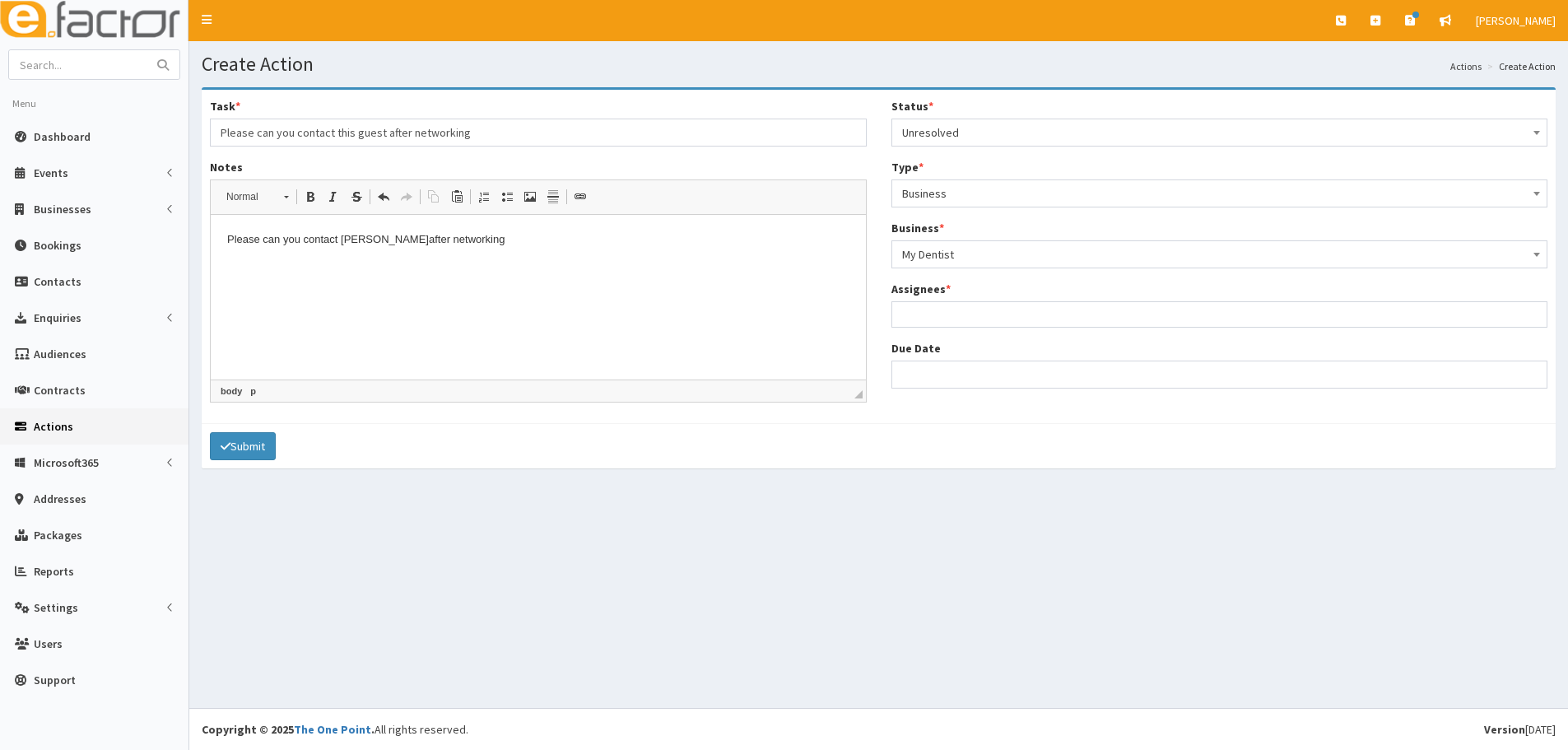
click at [955, 330] on div "Status * Please select a Status Unresolved In Progress Resolved Overdue Unresol…" at bounding box center [1219, 249] width 682 height 303
click at [958, 319] on ul at bounding box center [1219, 312] width 655 height 21
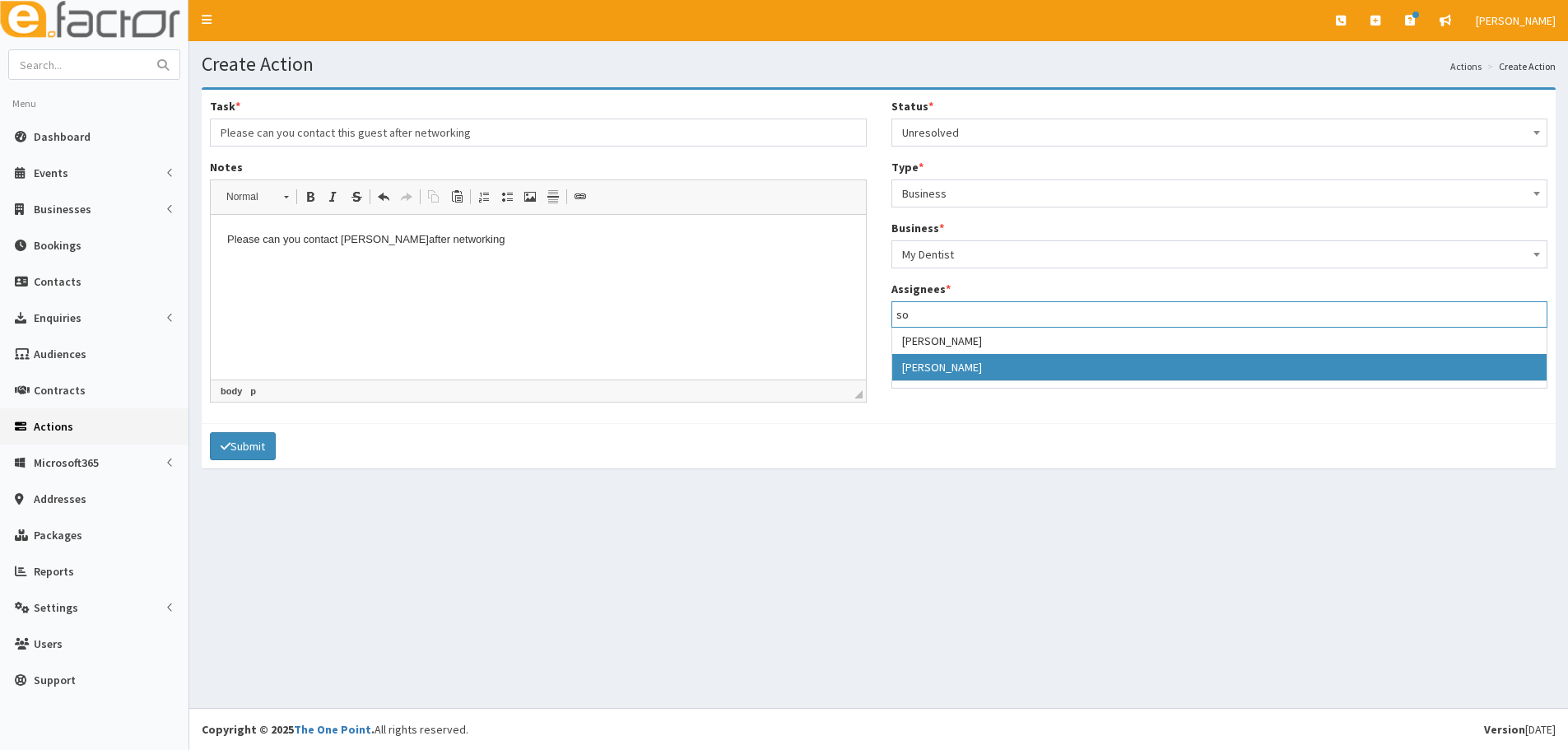
type input "so"
select select "44"
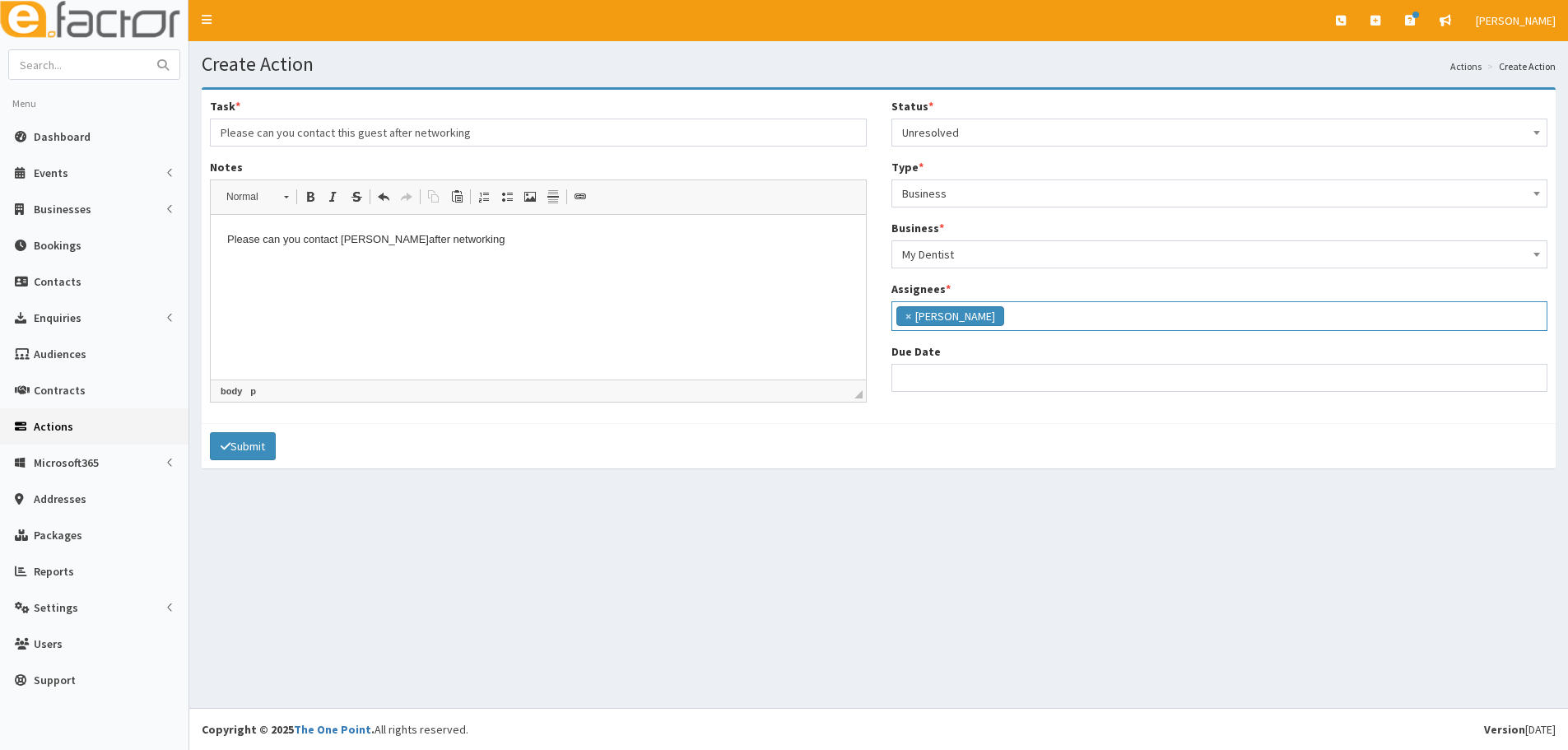
scroll to position [250, 0]
select select "12"
click at [941, 367] on input "Due Date" at bounding box center [1219, 377] width 656 height 28
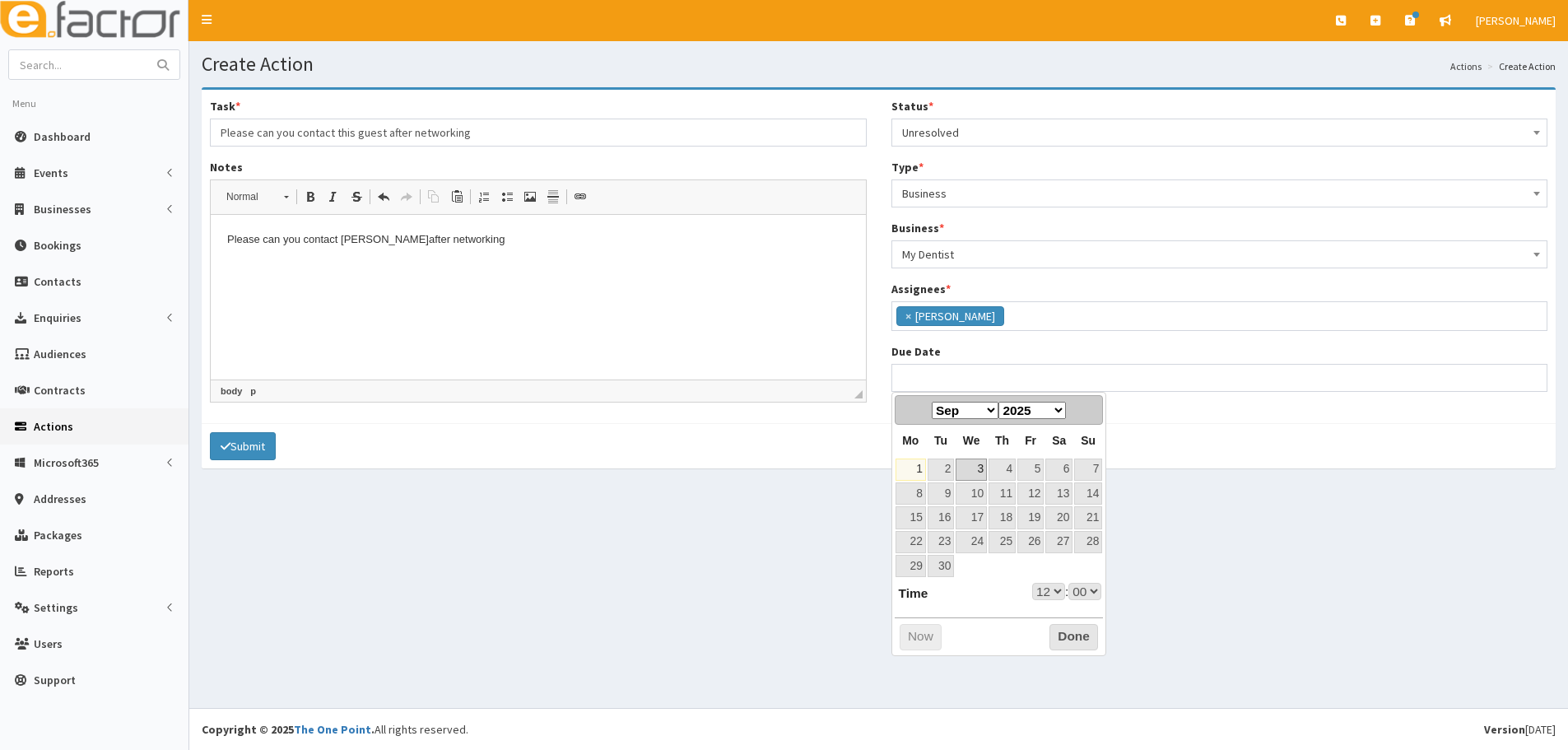
click at [965, 474] on link "3" at bounding box center [971, 469] width 31 height 23
type input "03-09-2025 12:00"
select select "12"
click at [1050, 596] on select "00 01 02 03 04 05 06 07 08 09 10 11 12 13 14 15 16 17 18 19 20 21 22 23" at bounding box center [1048, 591] width 33 height 18
type input "03-09-2025 17:00"
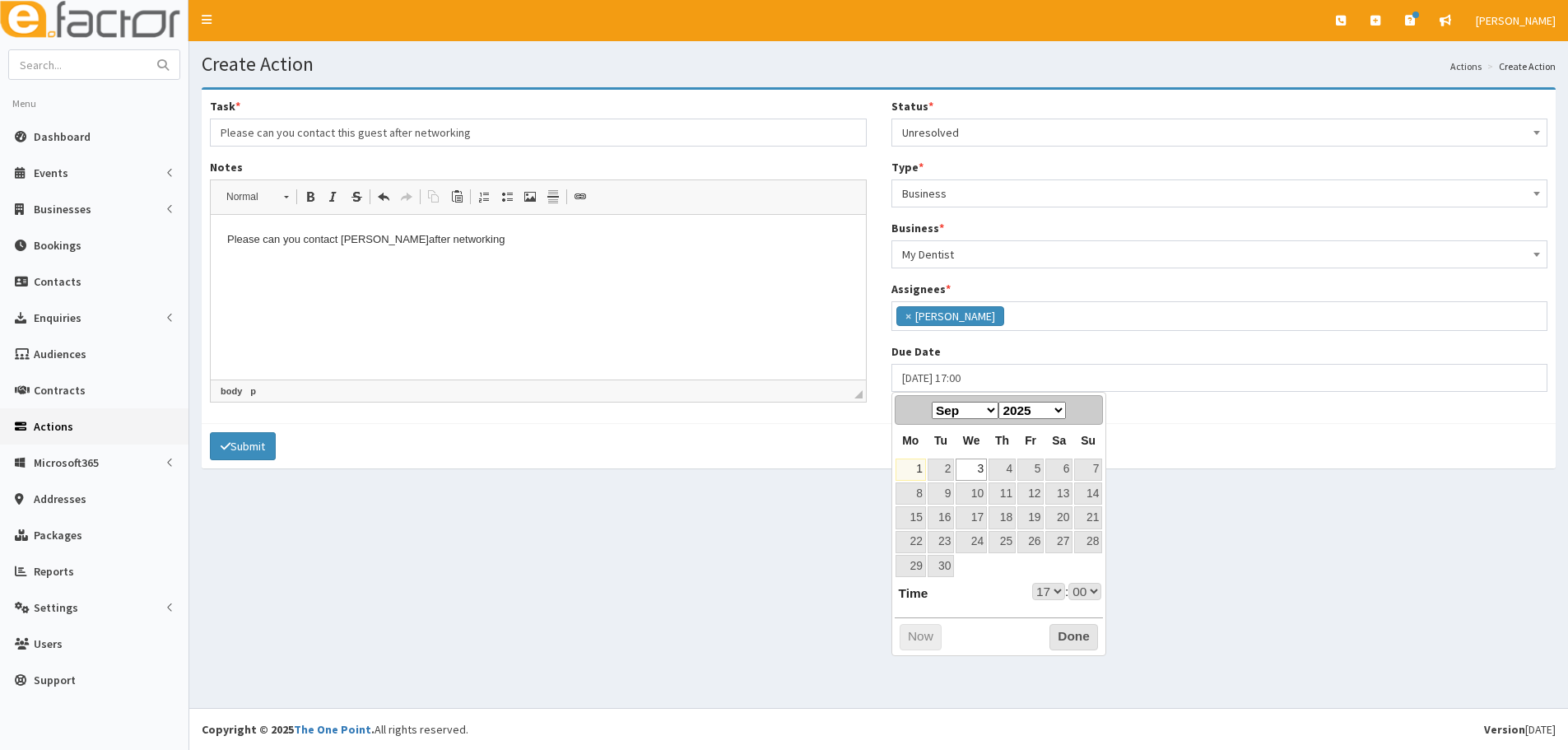
select select "17"
drag, startPoint x: 1084, startPoint y: 630, endPoint x: 764, endPoint y: 582, distance: 323.6
click at [1082, 631] on button "Done" at bounding box center [1074, 636] width 49 height 26
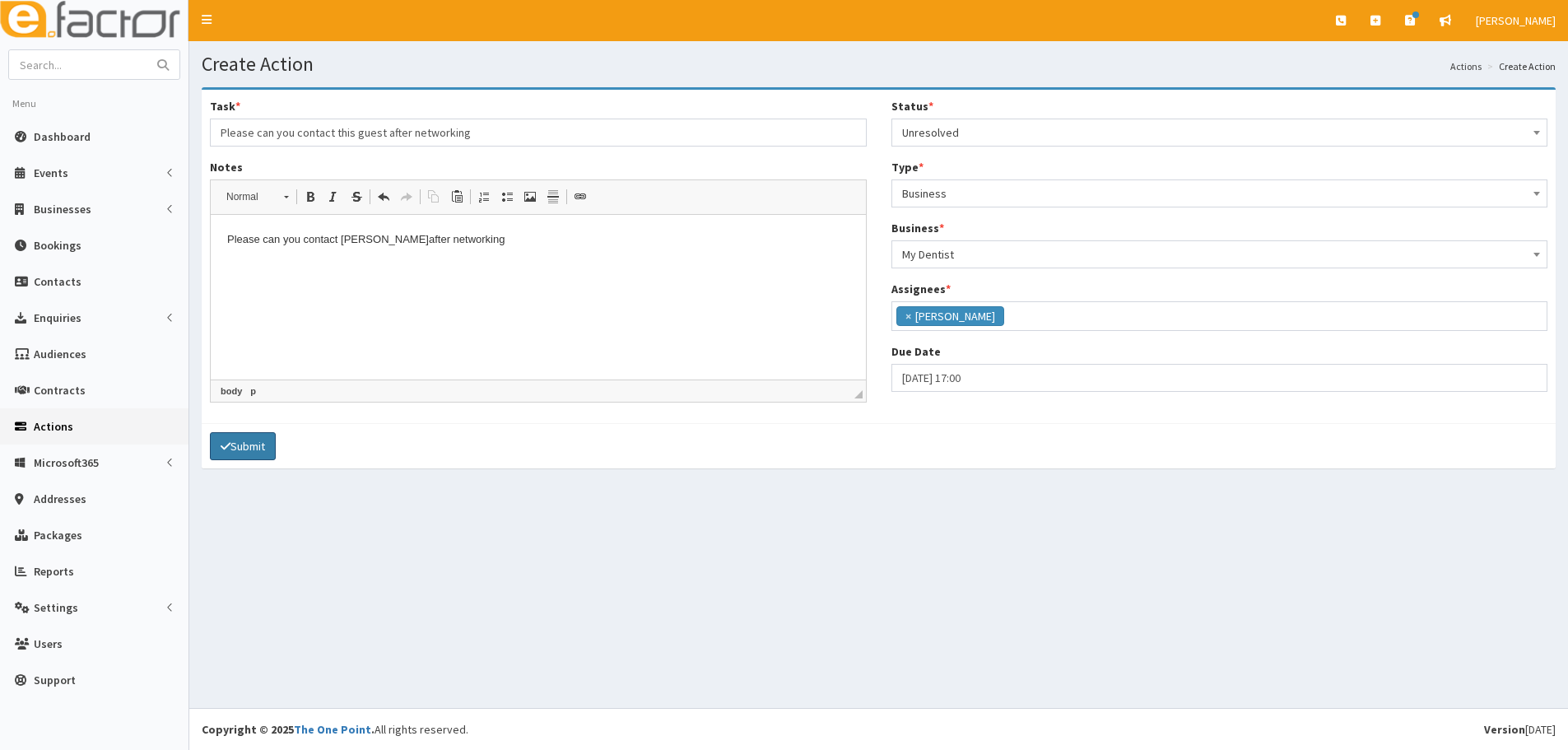
click at [276, 446] on button "Submit" at bounding box center [243, 446] width 66 height 28
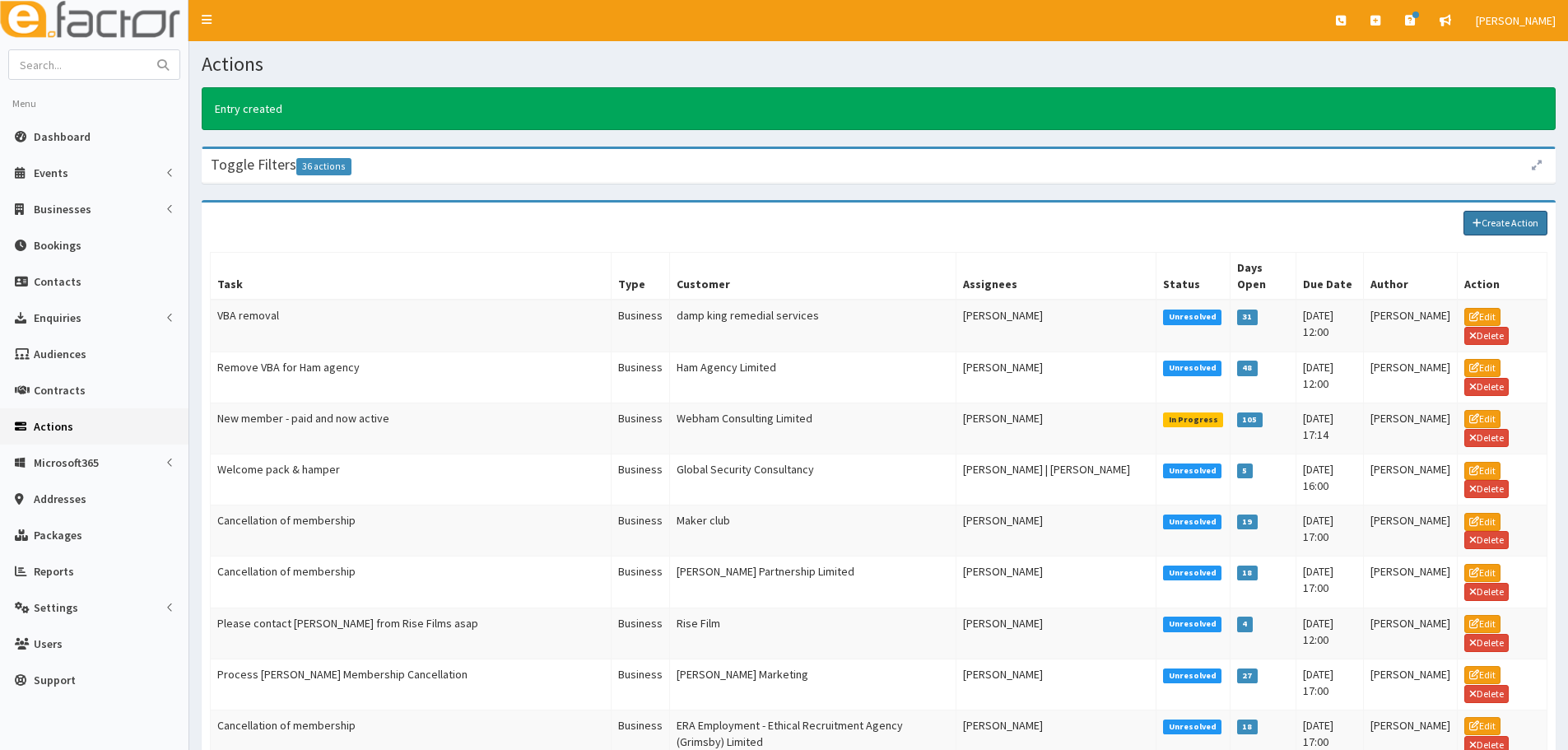
click at [1506, 232] on link "Create Action" at bounding box center [1505, 223] width 84 height 25
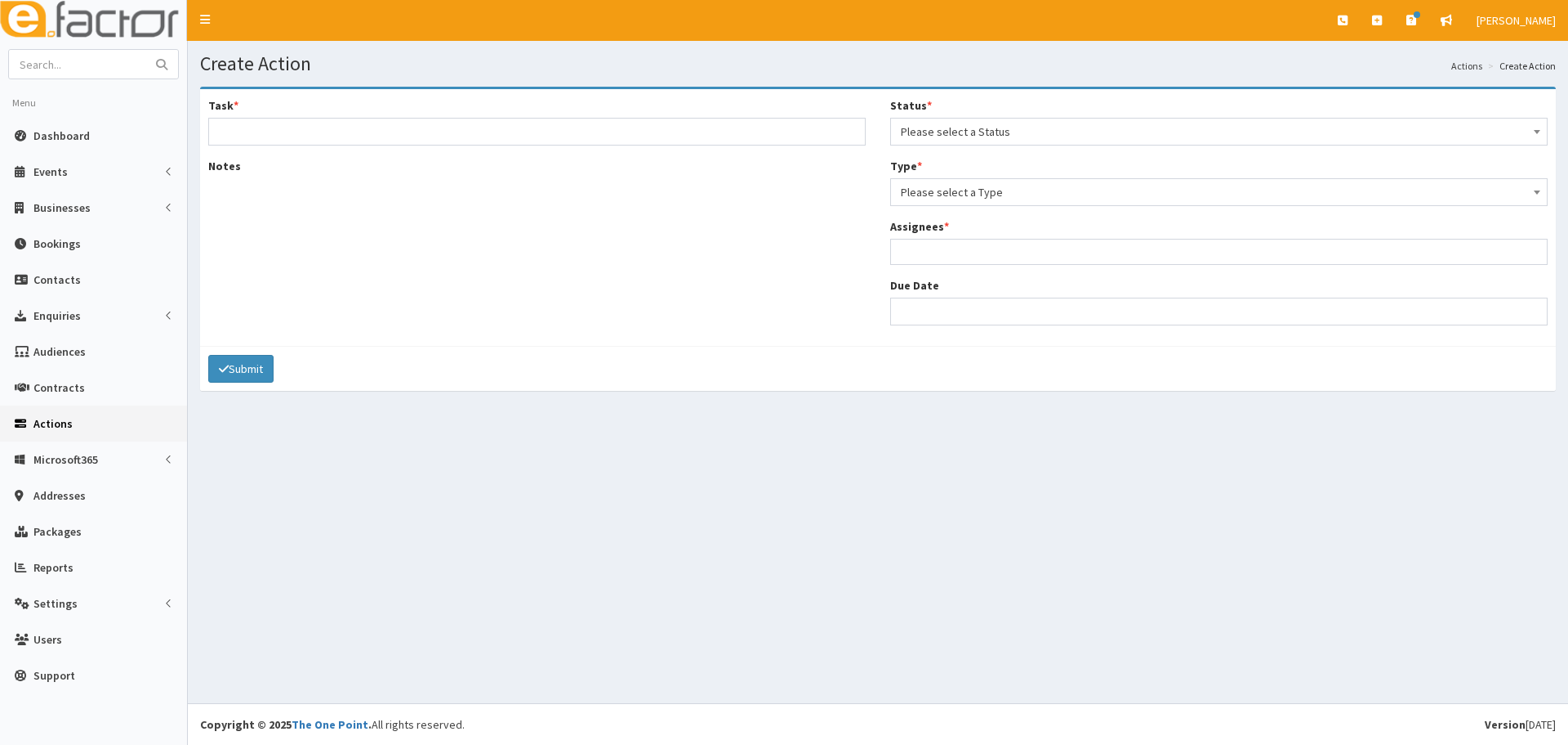
select select
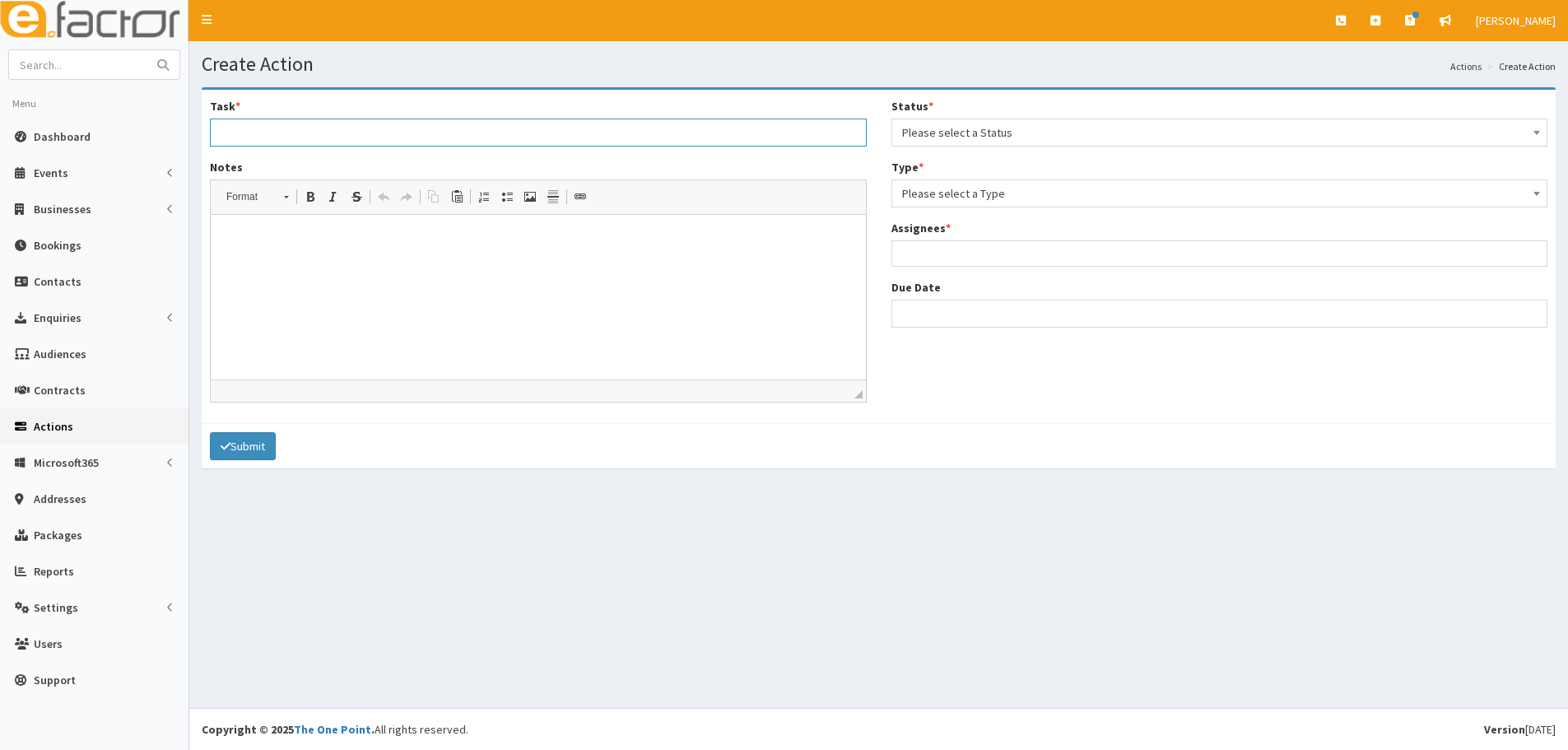
drag, startPoint x: 518, startPoint y: 130, endPoint x: 506, endPoint y: 150, distance: 23.3
click at [518, 130] on input "Task *" at bounding box center [538, 132] width 656 height 28
type input "Please can you contact this guest after networking"
click at [414, 240] on p at bounding box center [539, 240] width 622 height 18
drag, startPoint x: 476, startPoint y: 130, endPoint x: 68, endPoint y: 212, distance: 416.2
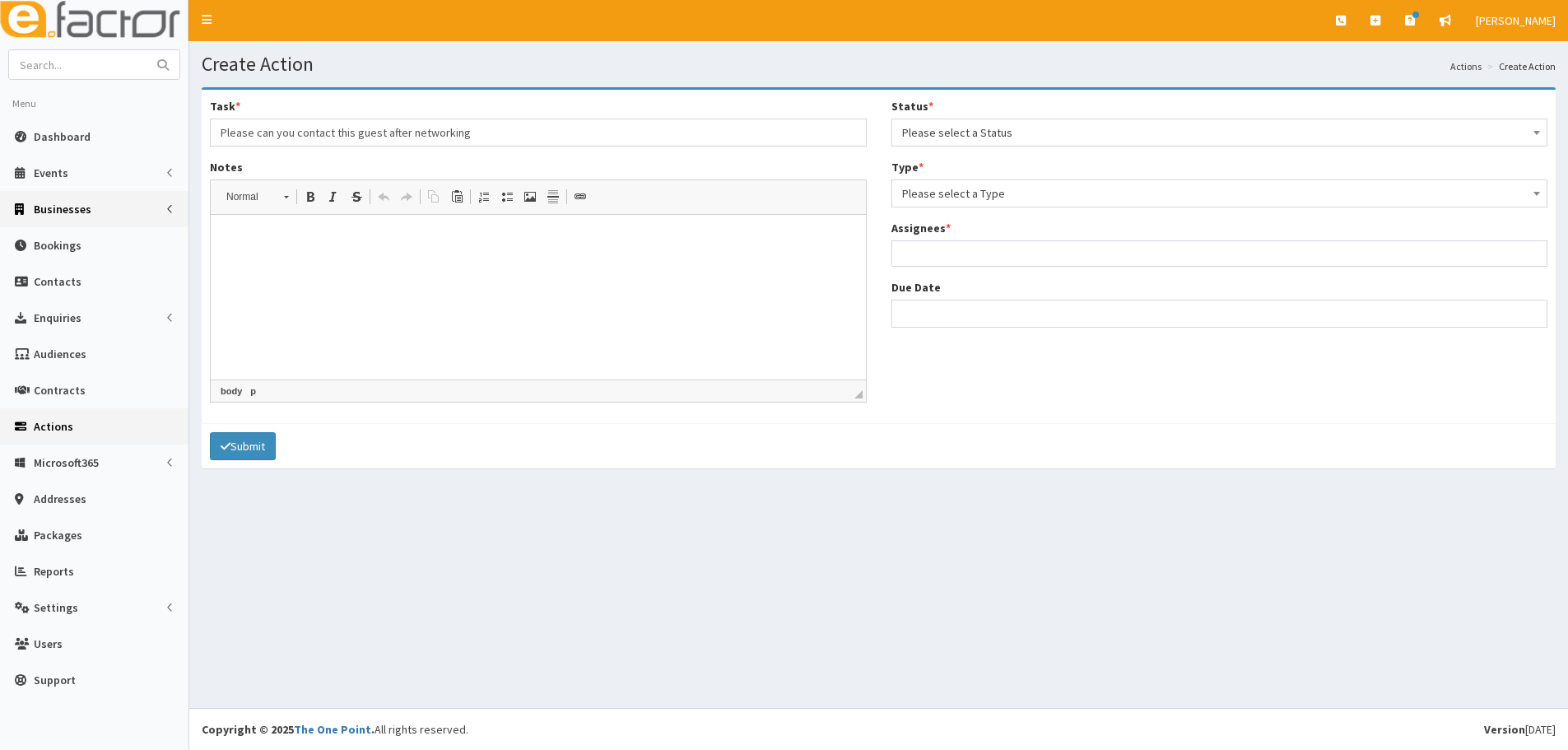
click at [68, 212] on div "E Toggle navigation Quick Create Create Business Create Booking Create Contact" at bounding box center [784, 375] width 1568 height 750
click at [533, 265] on html at bounding box center [538, 240] width 655 height 50
paste body
drag, startPoint x: 390, startPoint y: 240, endPoint x: 340, endPoint y: 233, distance: 50.5
click at [340, 233] on p "Please can you contact this guest after networking" at bounding box center [539, 240] width 622 height 18
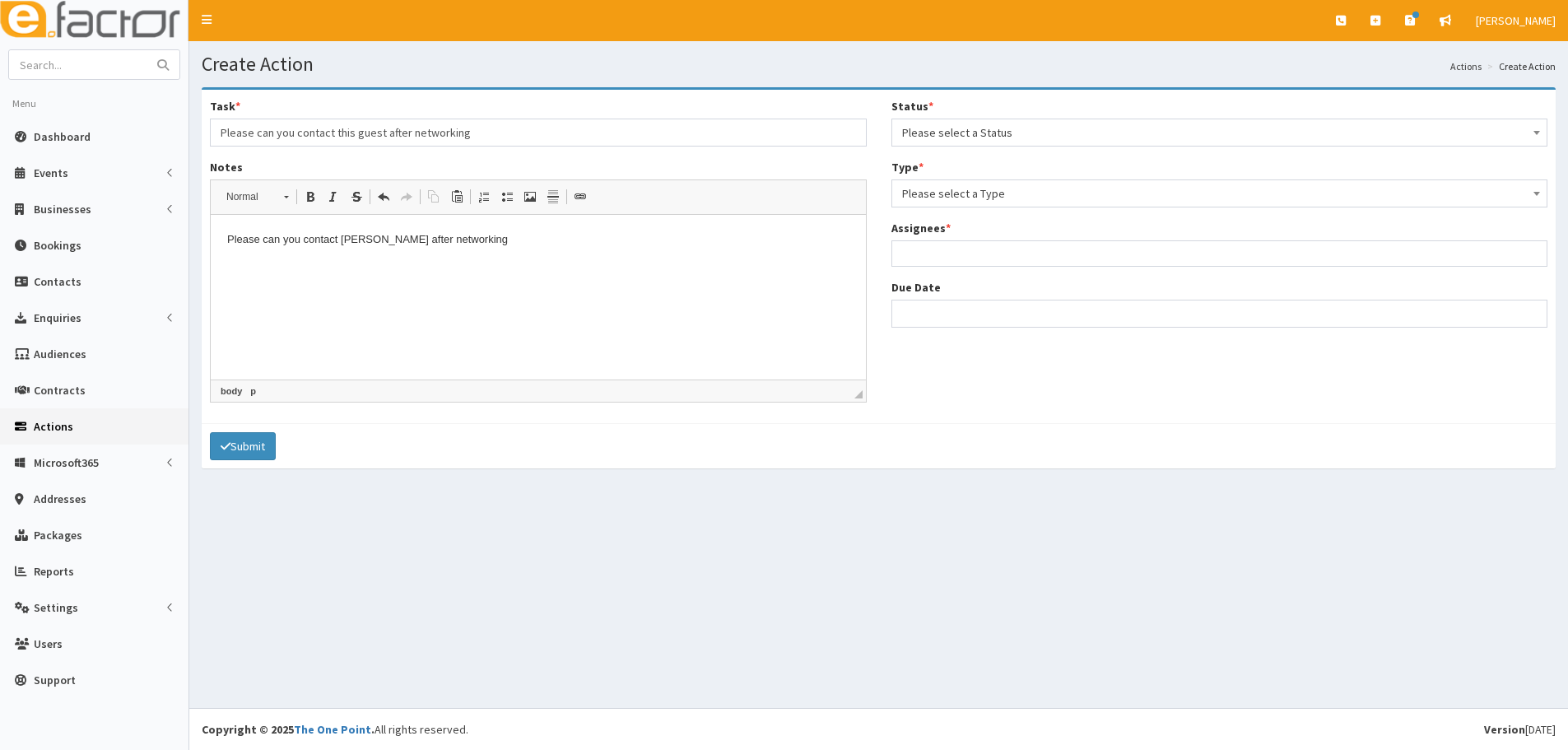
click at [998, 130] on span "Please select a Status" at bounding box center [1220, 133] width 636 height 23
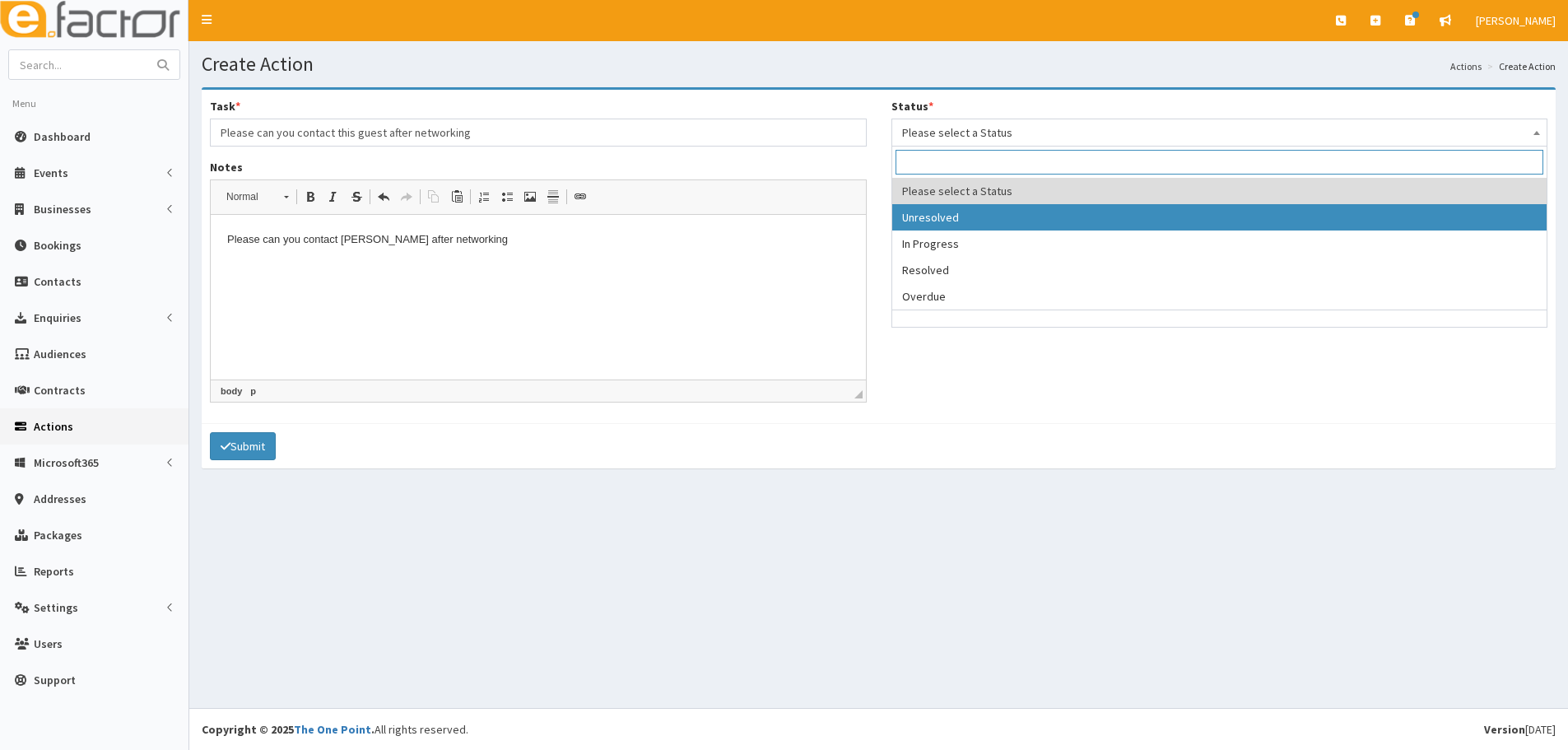
select select "1"
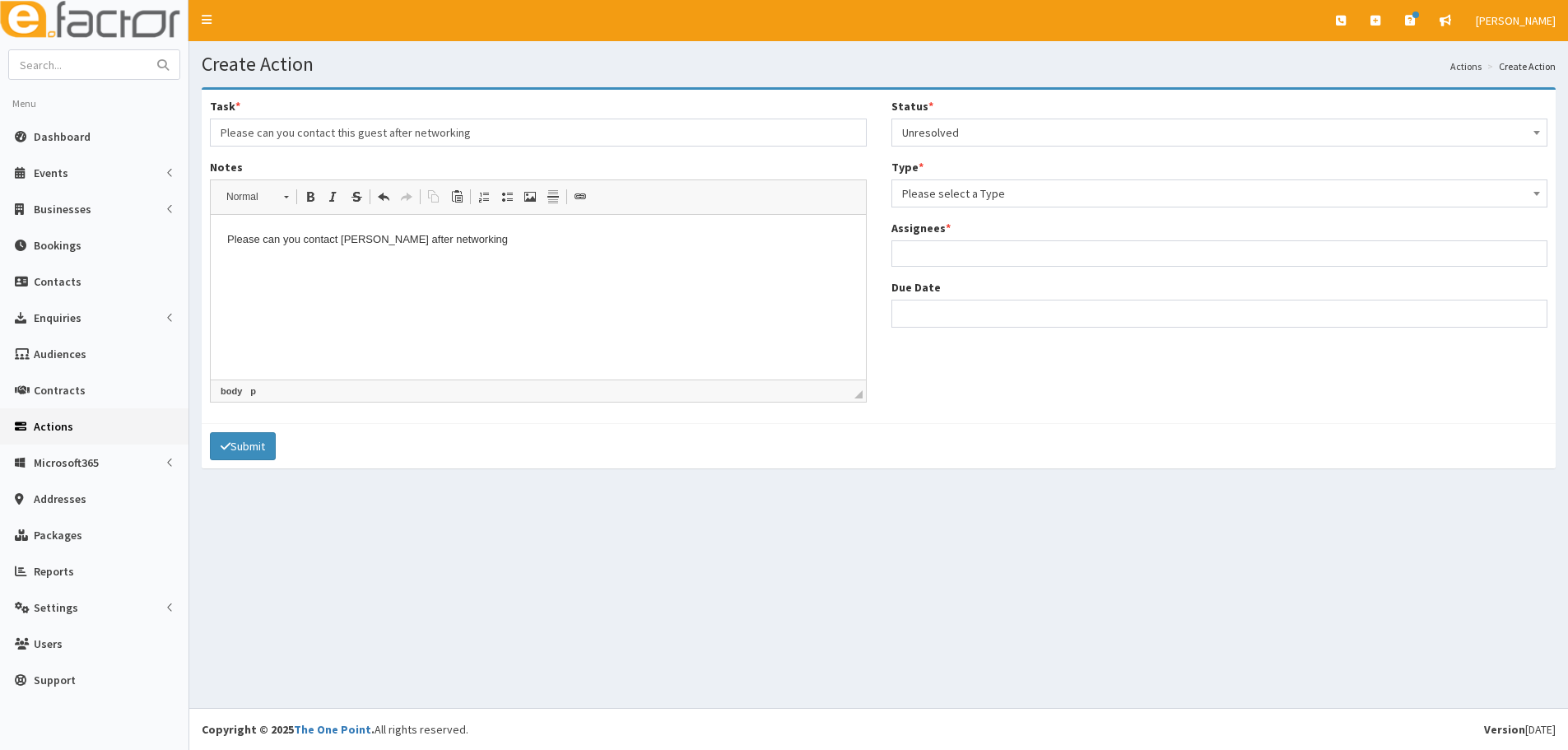
click at [953, 193] on span "Please select a Type" at bounding box center [1220, 193] width 636 height 23
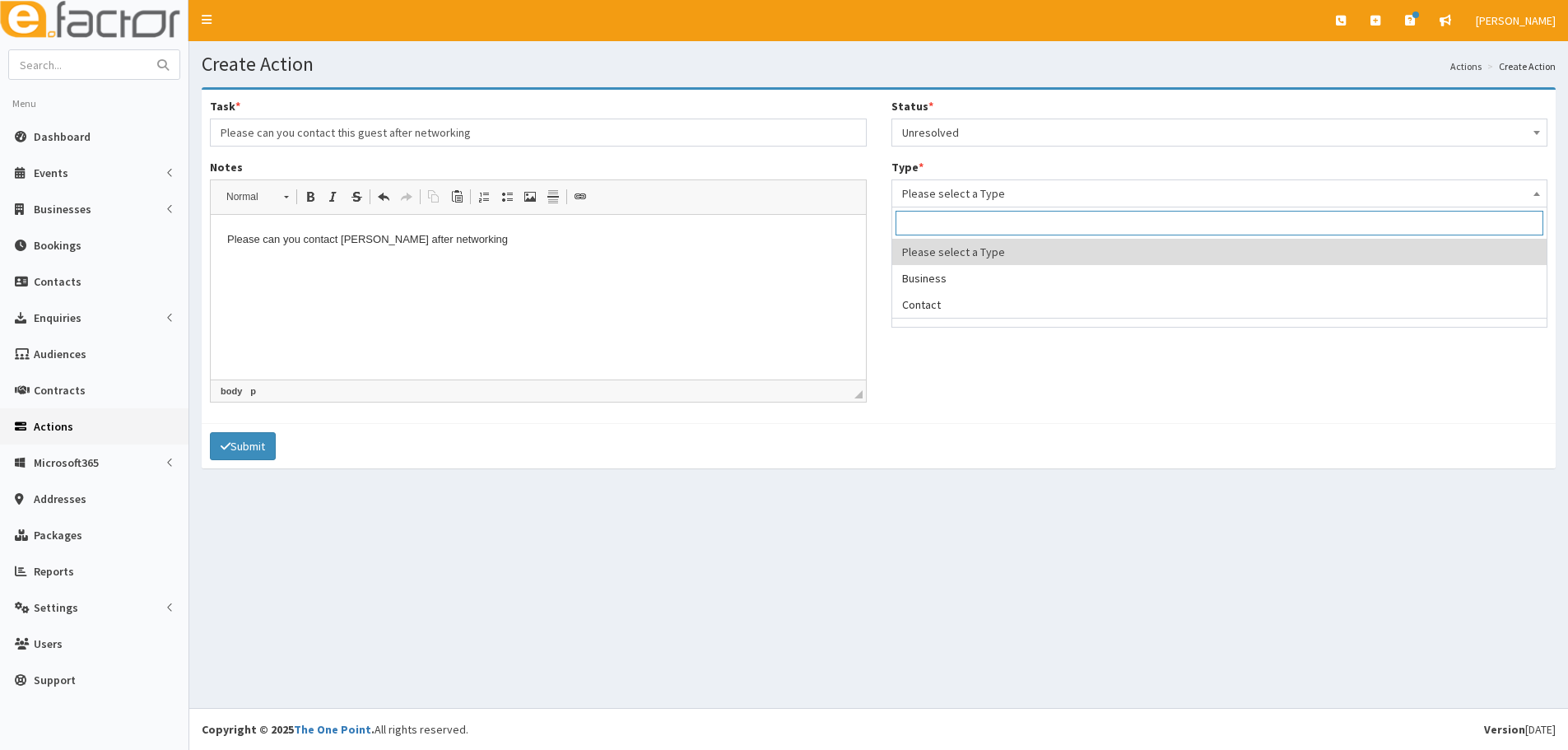
select select "business"
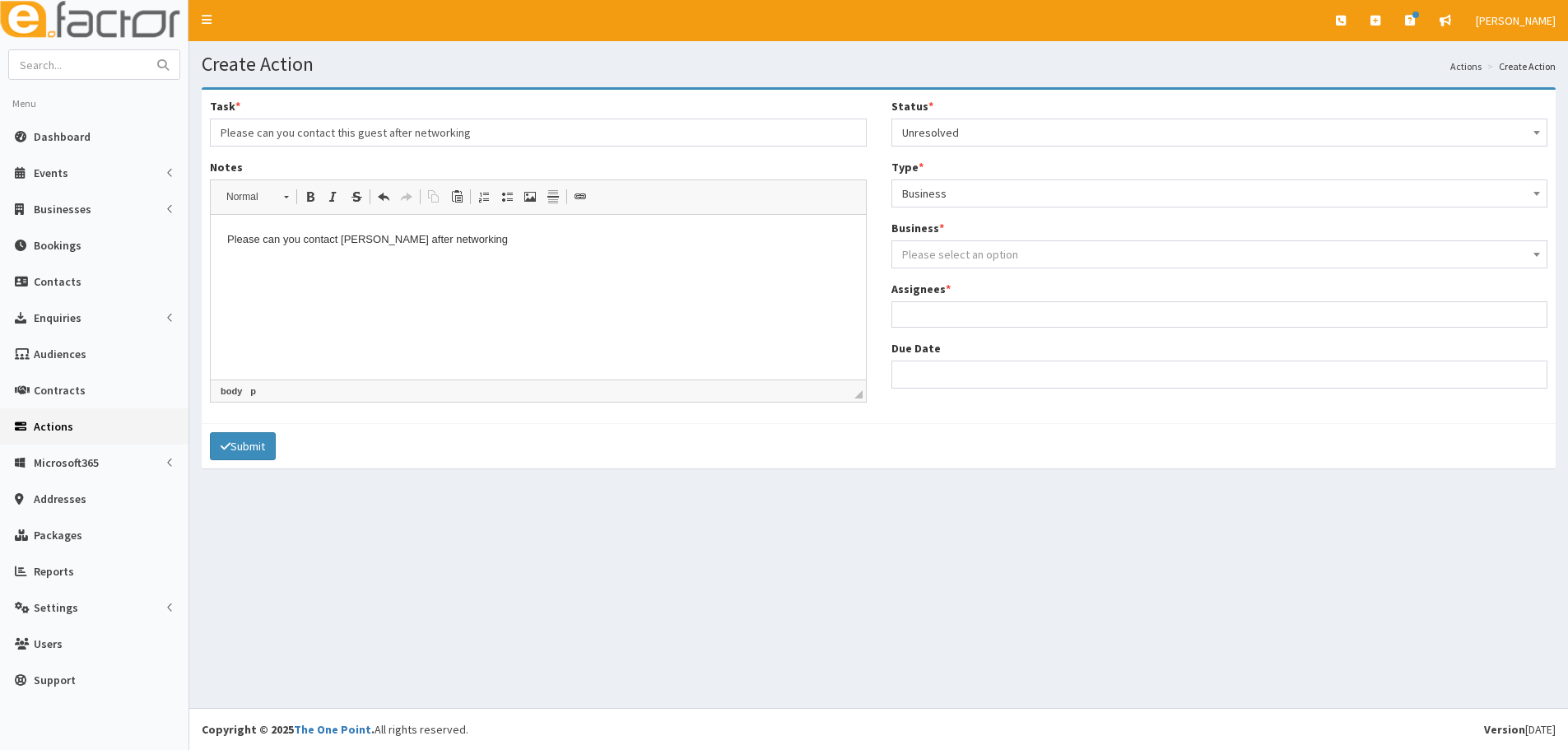
click at [943, 252] on span "Please select an option" at bounding box center [960, 254] width 116 height 15
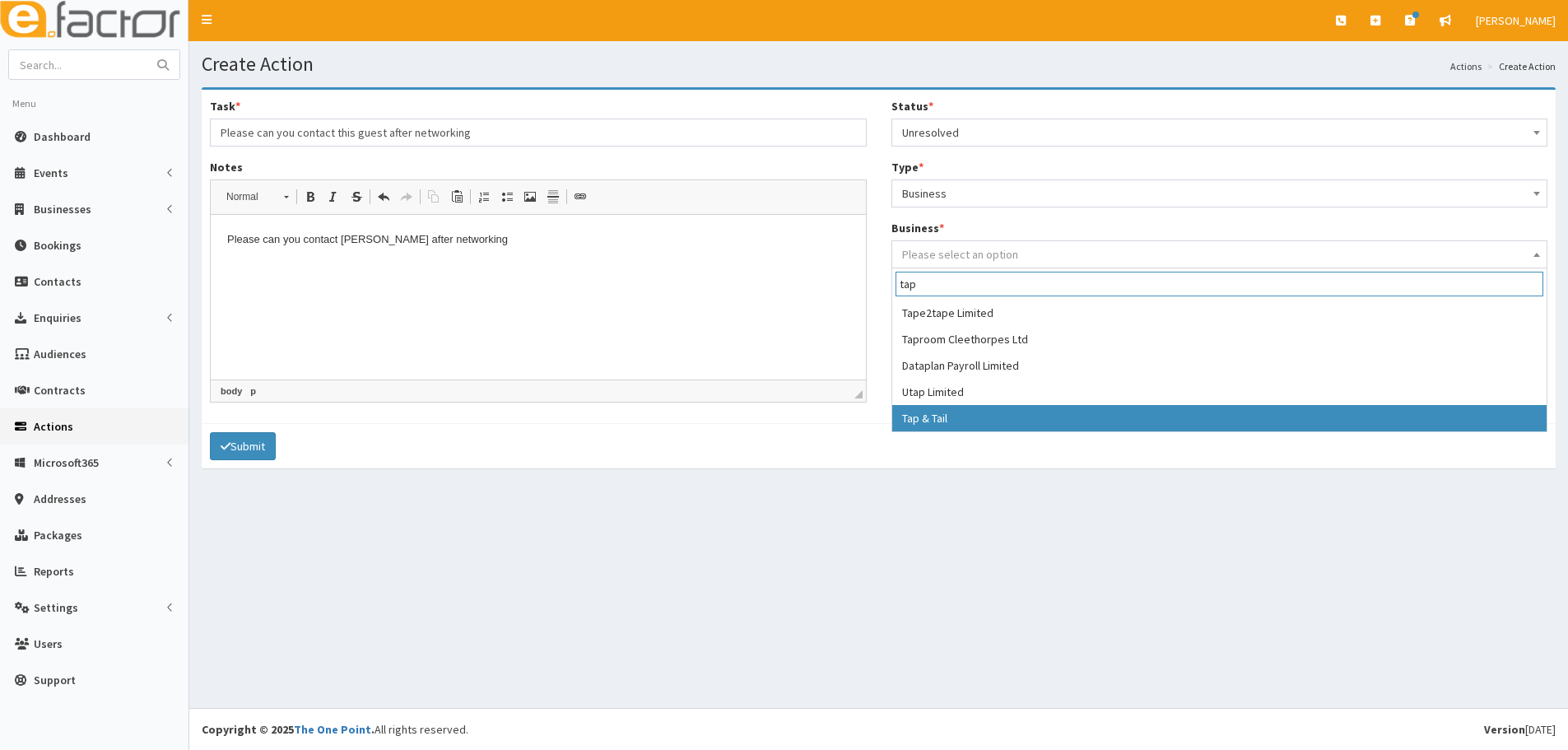
type input "tap"
select select "4182"
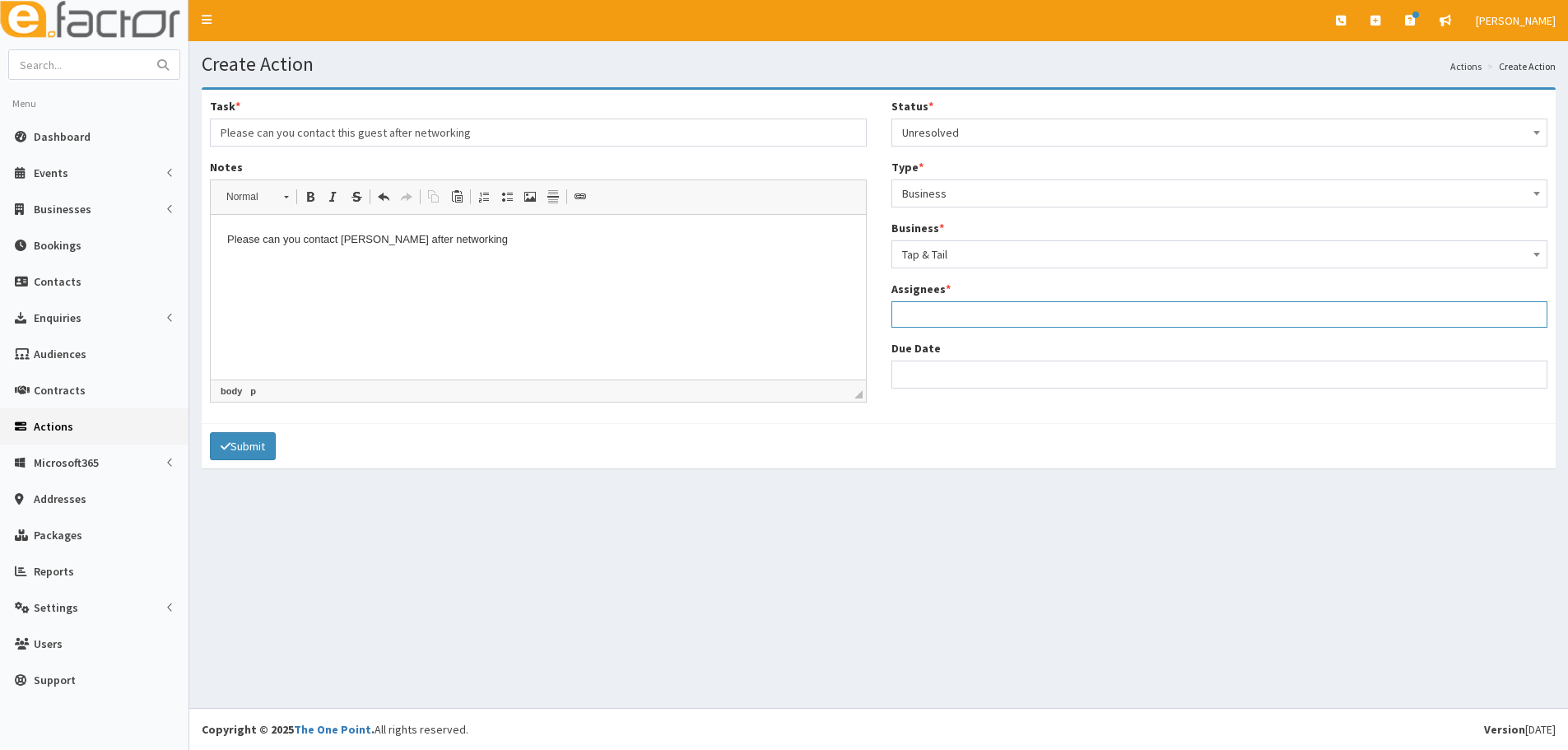
click at [948, 311] on ul at bounding box center [1219, 312] width 655 height 21
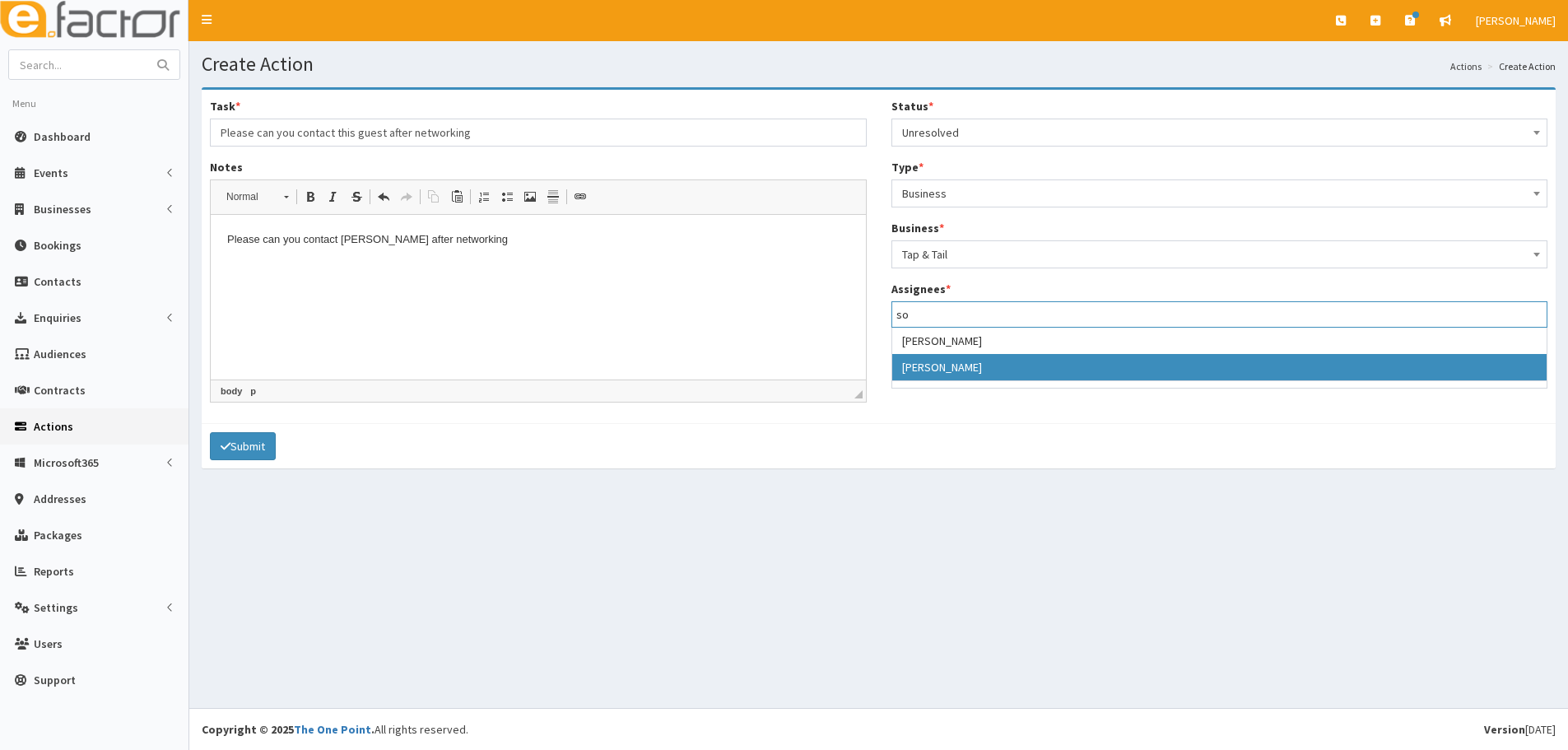
type input "so"
select select "44"
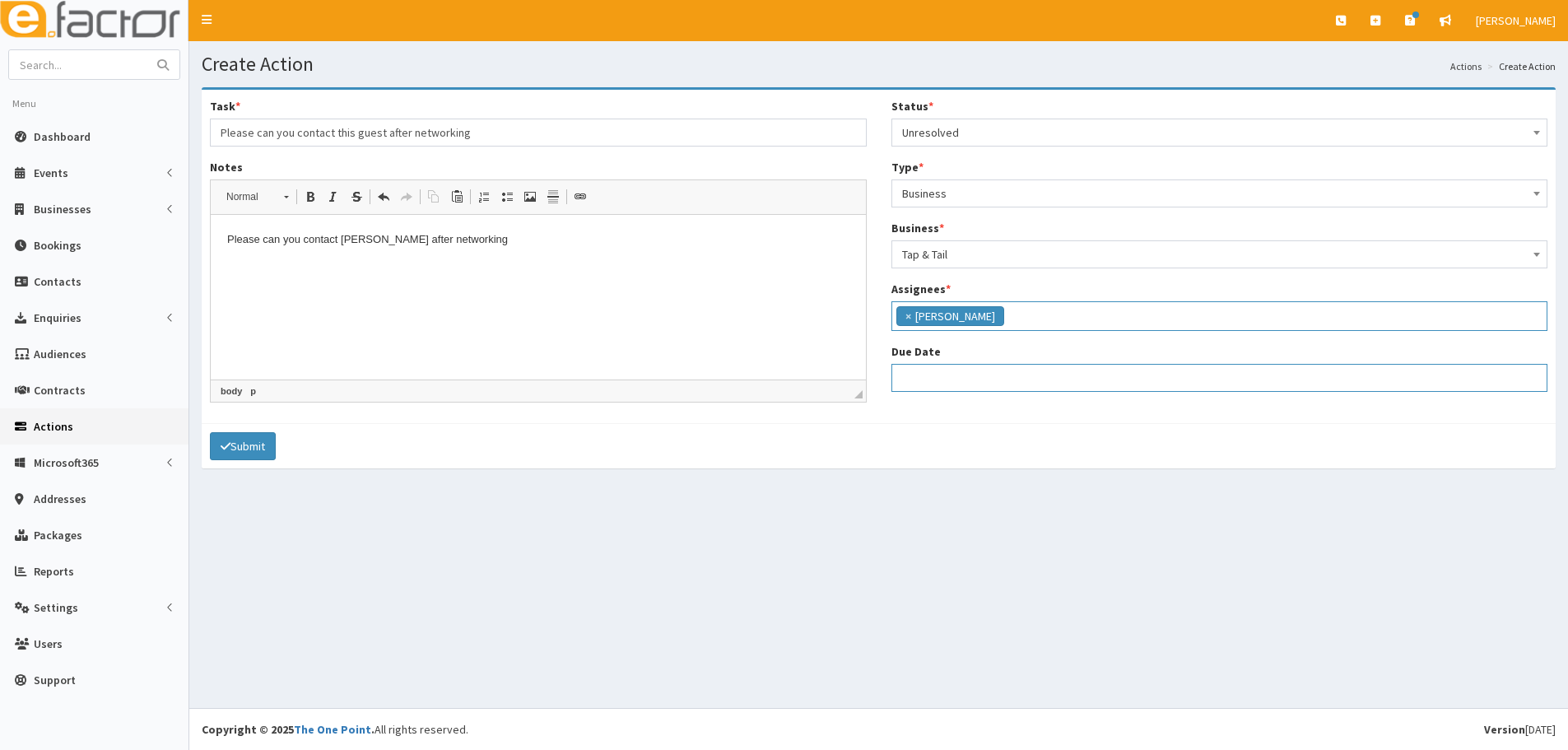
click at [925, 371] on input "Due Date" at bounding box center [1219, 377] width 656 height 28
select select "12"
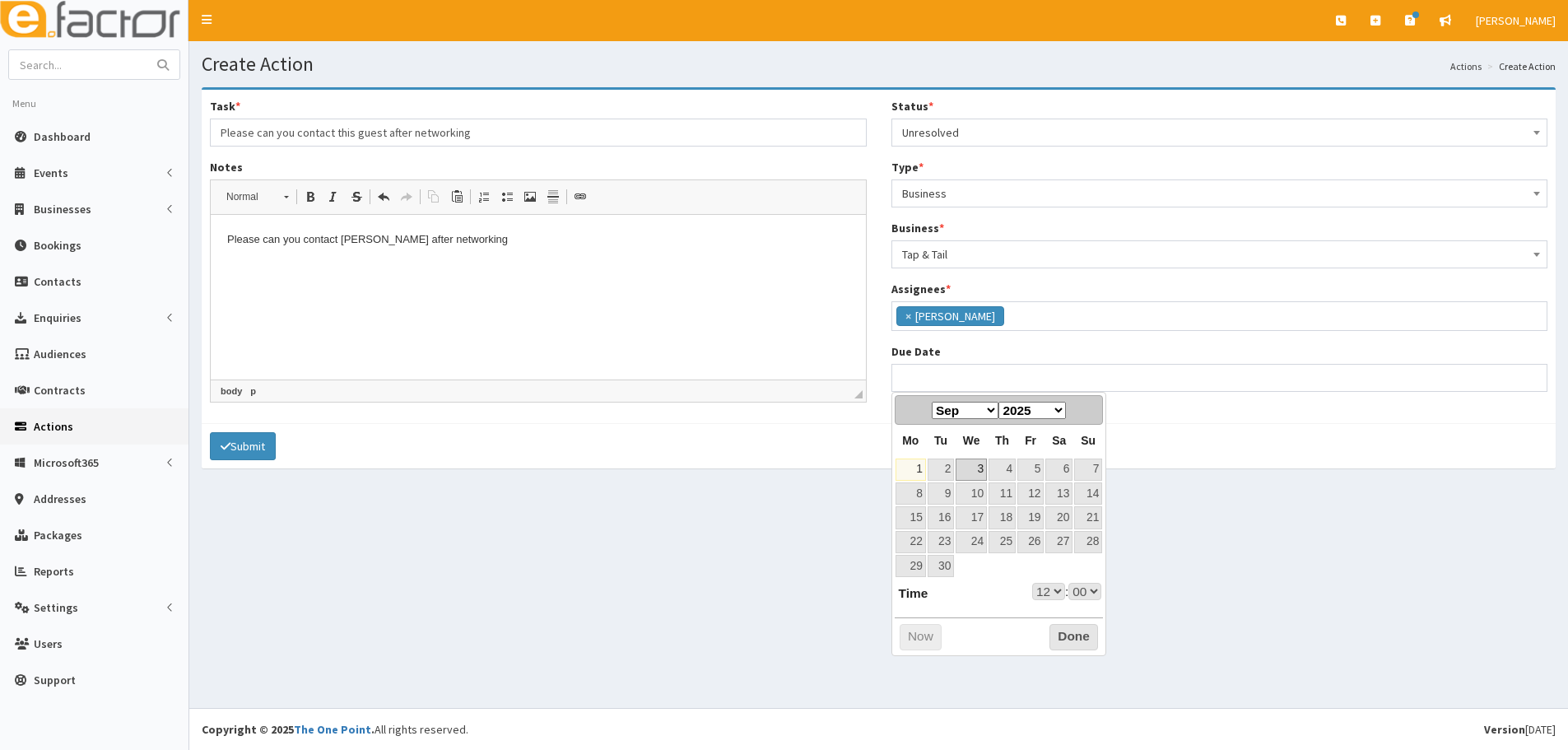
click at [958, 461] on link "3" at bounding box center [971, 469] width 31 height 23
type input "03-09-2025 12:00"
select select "12"
click at [1042, 597] on select "00 01 02 03 04 05 06 07 08 09 10 11 12 13 14 15 16 17 18 19 20 21 22 23" at bounding box center [1048, 591] width 33 height 18
type input "[DATE] 17:00"
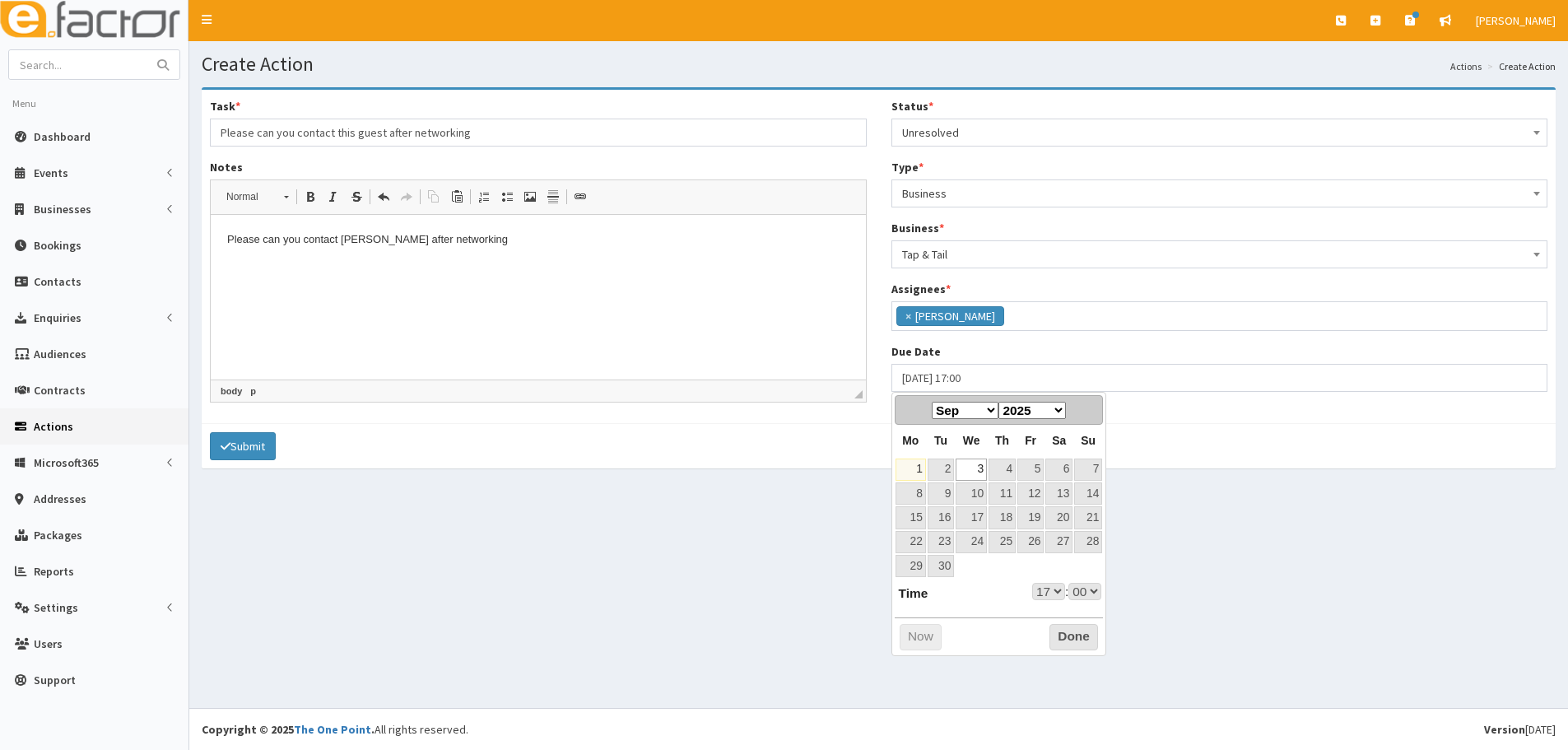
select select "17"
click at [1067, 627] on button "Done" at bounding box center [1074, 636] width 49 height 26
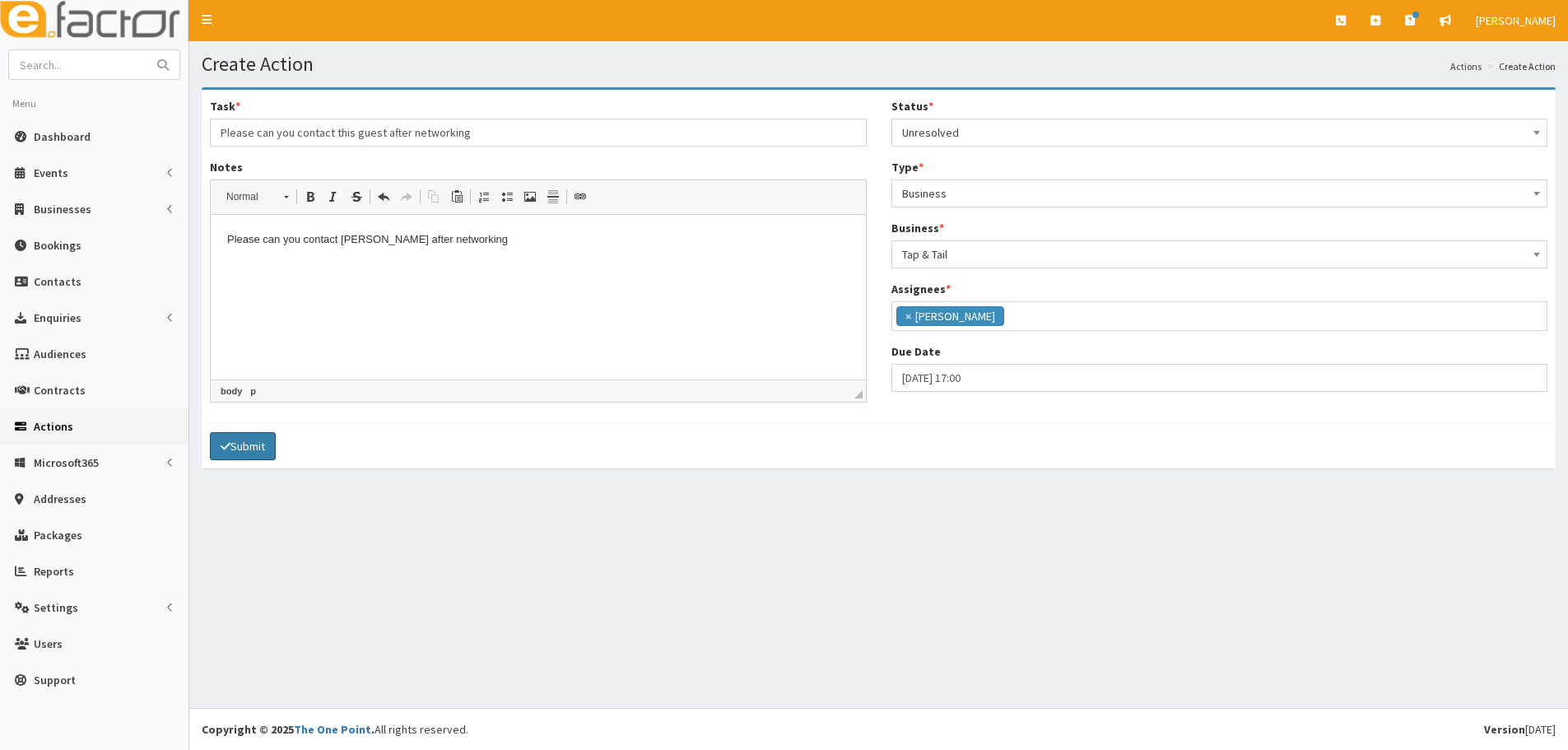
click at [233, 436] on button "Submit" at bounding box center [243, 446] width 66 height 28
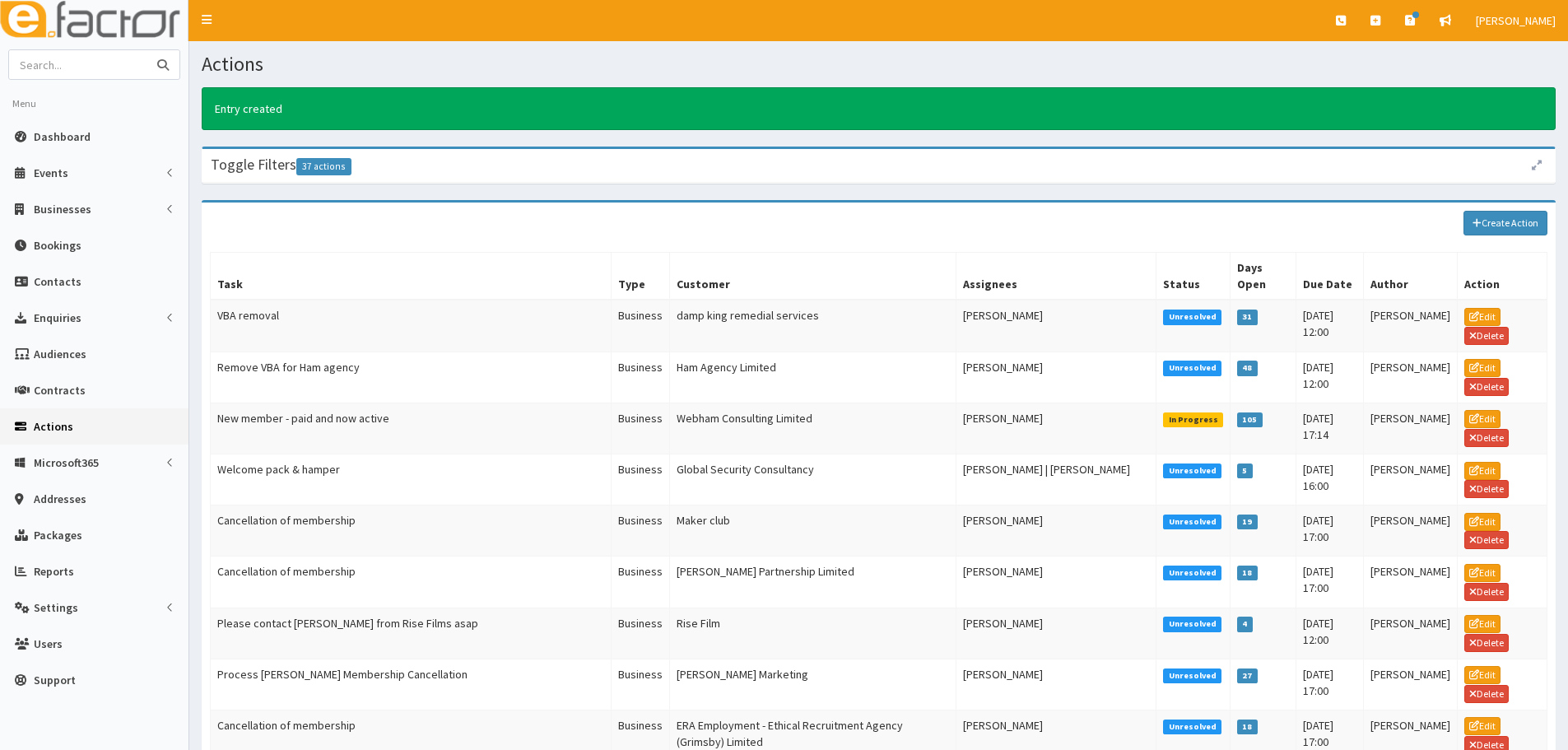
click at [120, 74] on input "text" at bounding box center [78, 64] width 138 height 28
type input "barbrar"
click at [146, 50] on button "submit" at bounding box center [162, 64] width 33 height 28
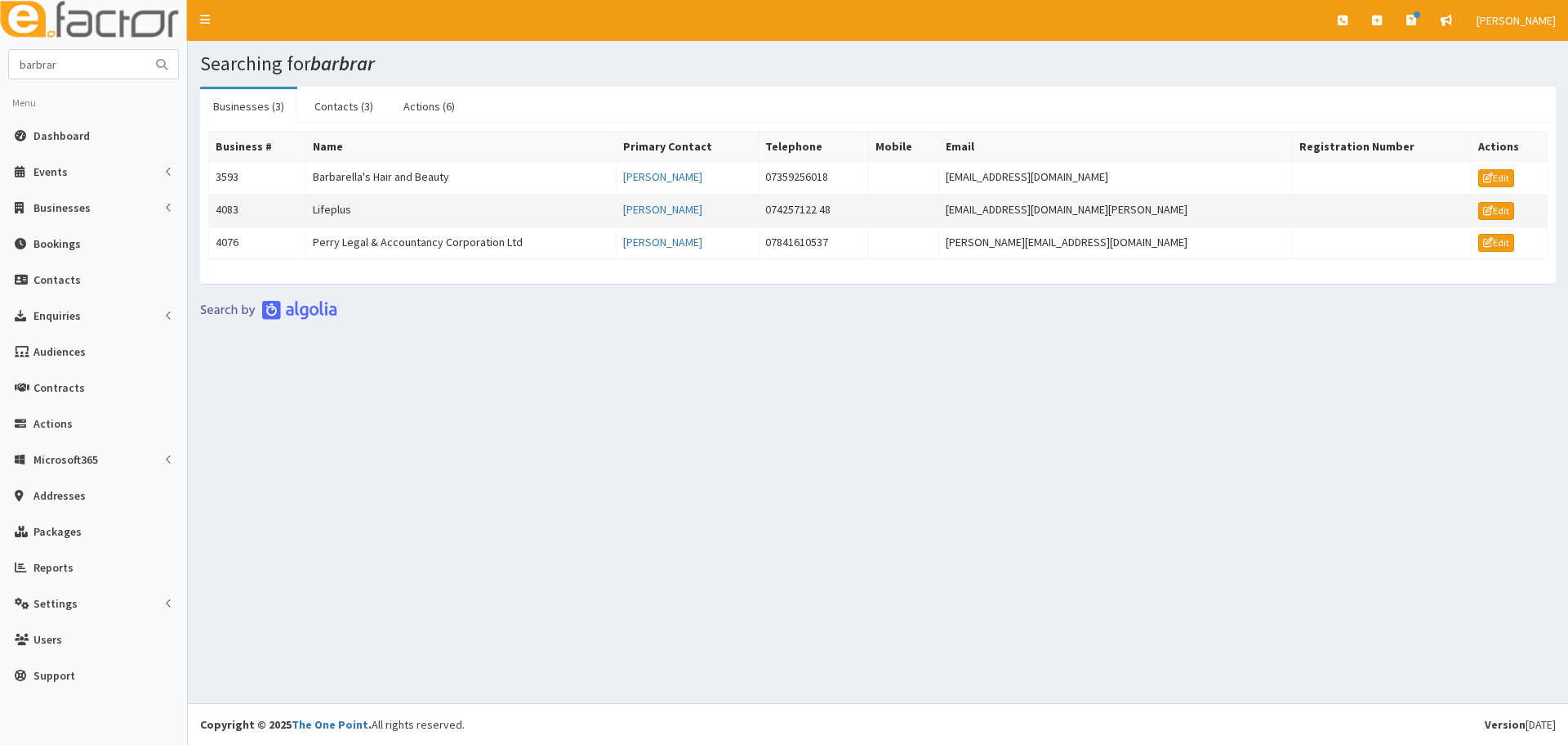
click at [374, 213] on td "Lifeplus" at bounding box center [462, 209] width 310 height 32
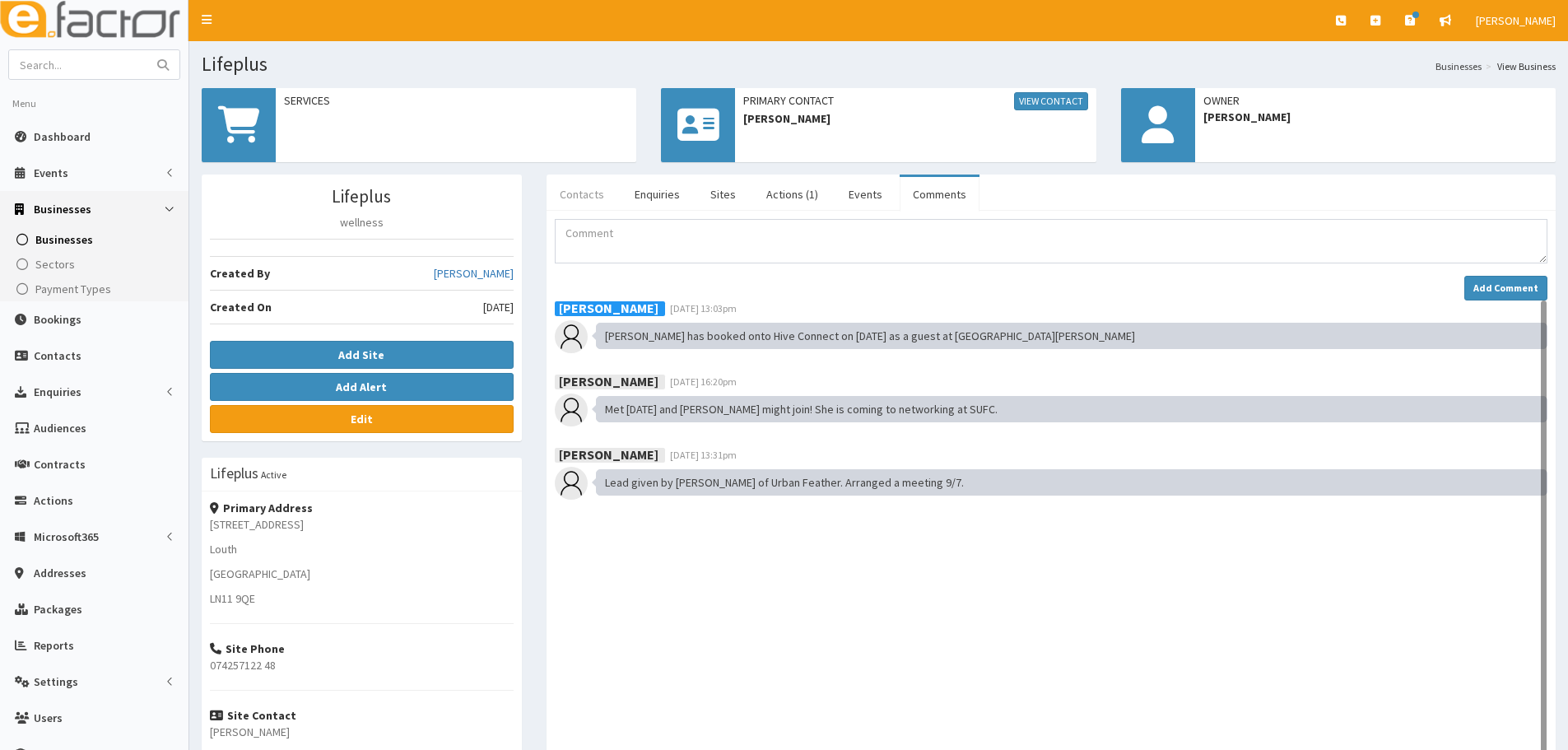
click at [595, 197] on link "Contacts" at bounding box center [581, 194] width 71 height 34
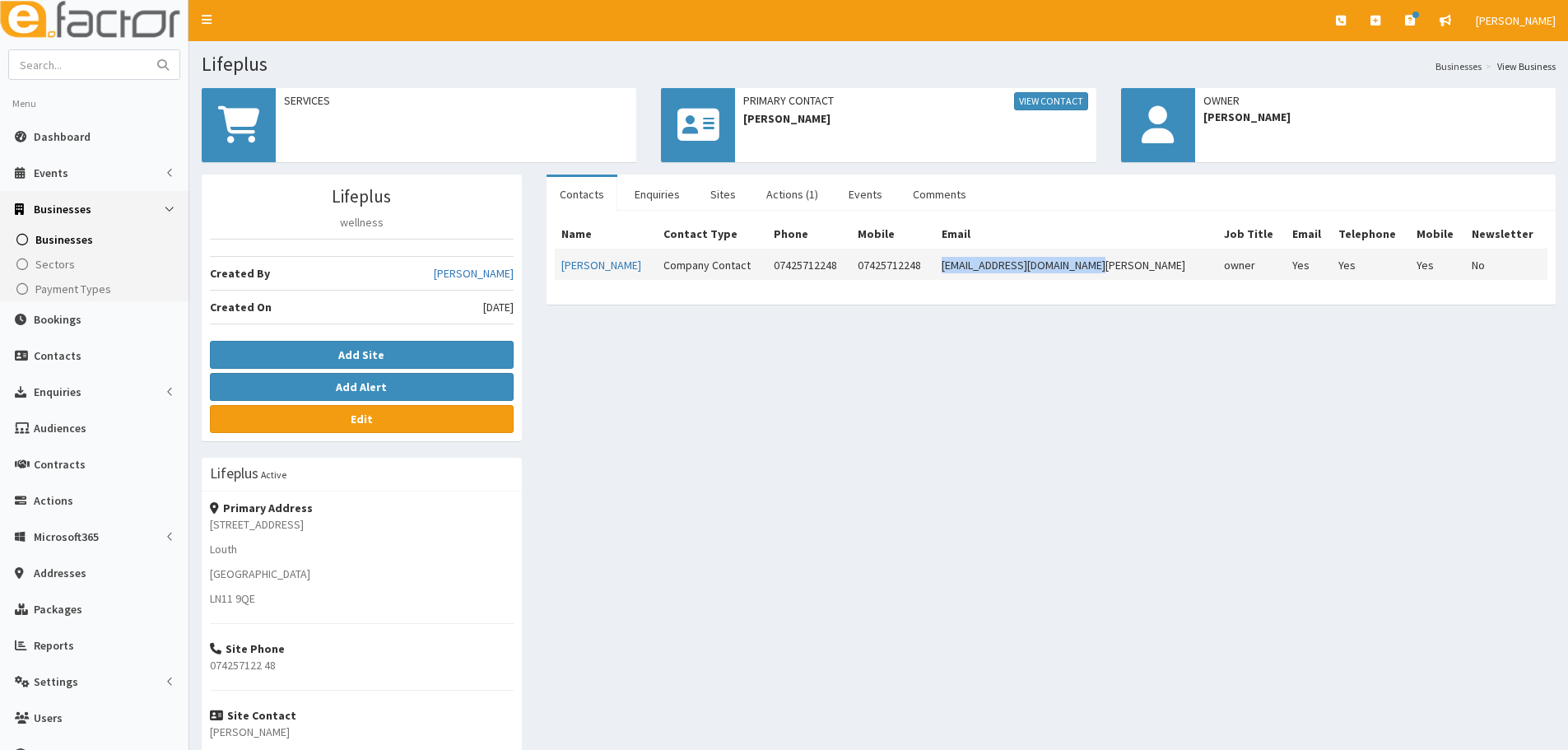
drag, startPoint x: 1177, startPoint y: 272, endPoint x: 1009, endPoint y: 275, distance: 168.0
click at [1009, 275] on tr "[PERSON_NAME] Company Contact 07425712248 07425712248 [EMAIL_ADDRESS][DOMAIN_NA…" at bounding box center [1050, 264] width 993 height 30
copy tr "[EMAIL_ADDRESS][DOMAIN_NAME][PERSON_NAME]"
click at [85, 57] on input "text" at bounding box center [78, 64] width 138 height 28
paste input "[PERSON_NAME]"
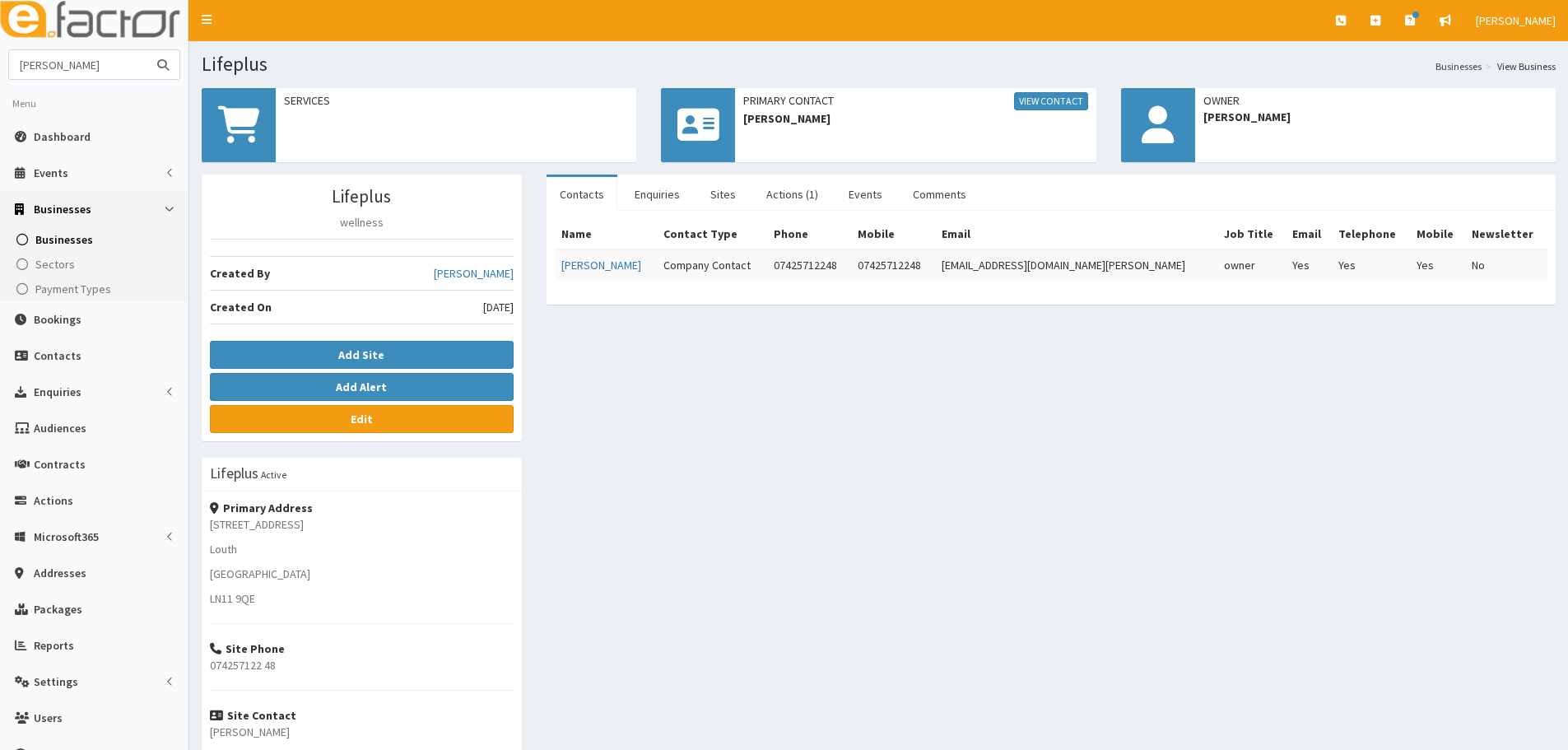
type input "[PERSON_NAME]"
click at [146, 50] on button "submit" at bounding box center [162, 64] width 33 height 28
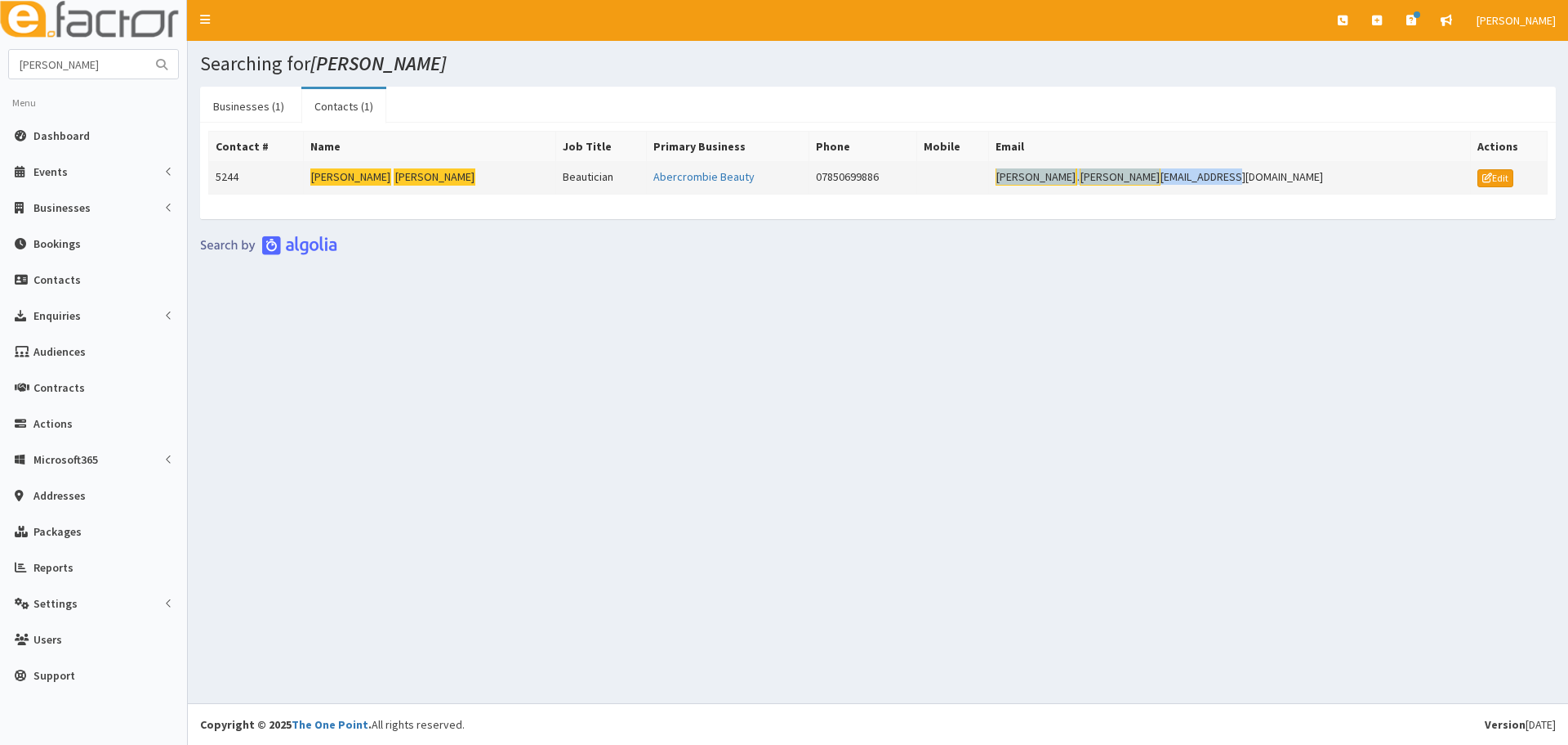
drag, startPoint x: 1069, startPoint y: 174, endPoint x: 992, endPoint y: 174, distance: 77.0
click at [992, 174] on tr "5244 [PERSON_NAME] Abercrombie Beauty 07850699886 [PERSON_NAME] . [PERSON_NAME]…" at bounding box center [878, 178] width 1339 height 32
copy tr "[PERSON_NAME] . [PERSON_NAME] [EMAIL_ADDRESS][DOMAIN_NAME]"
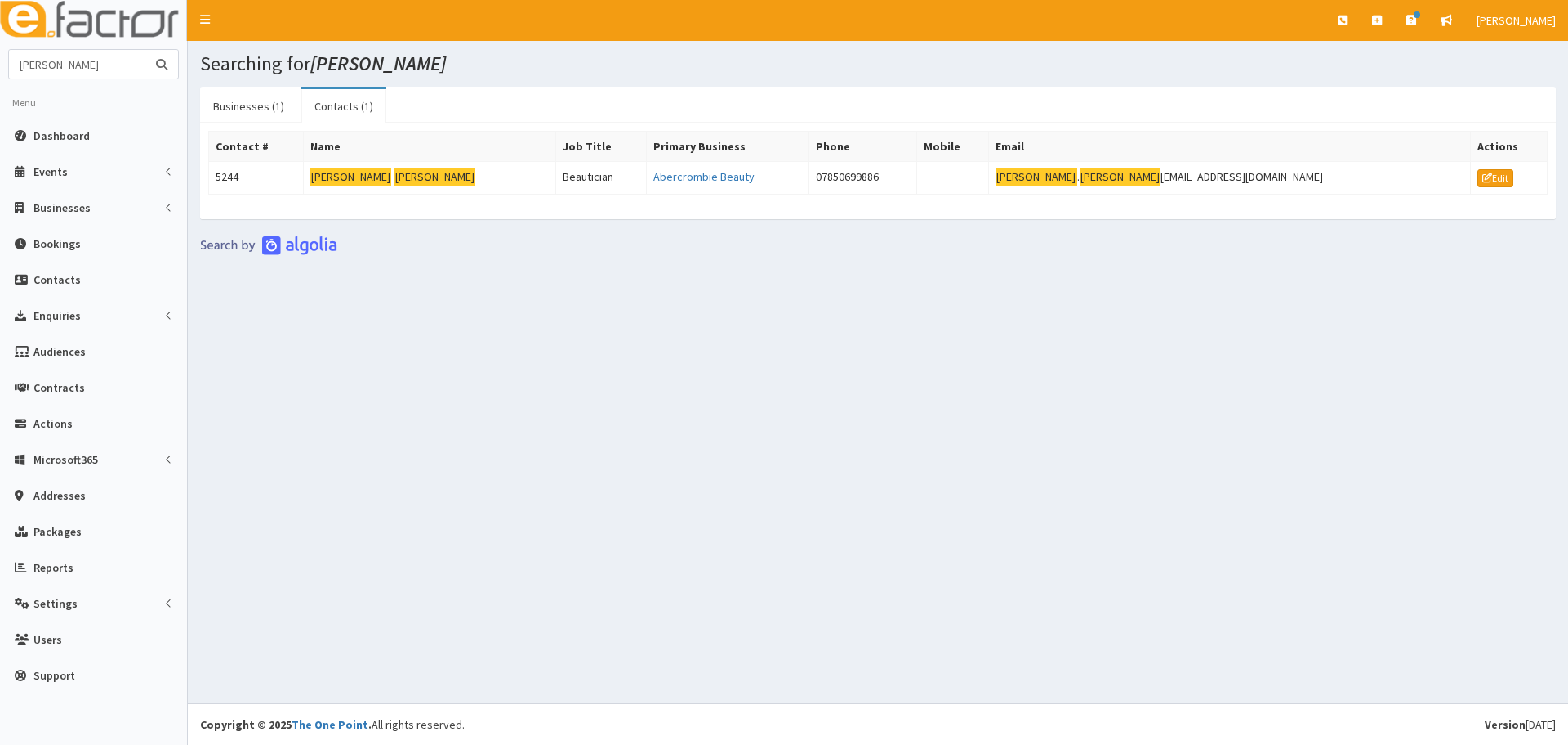
drag, startPoint x: 101, startPoint y: 66, endPoint x: 0, endPoint y: 52, distance: 102.0
click at [0, 52] on section "[PERSON_NAME] Menu Dashboard Events Events" at bounding box center [93, 375] width 187 height 652
type input "ashton"
click at [145, 50] on button "submit" at bounding box center [161, 64] width 32 height 28
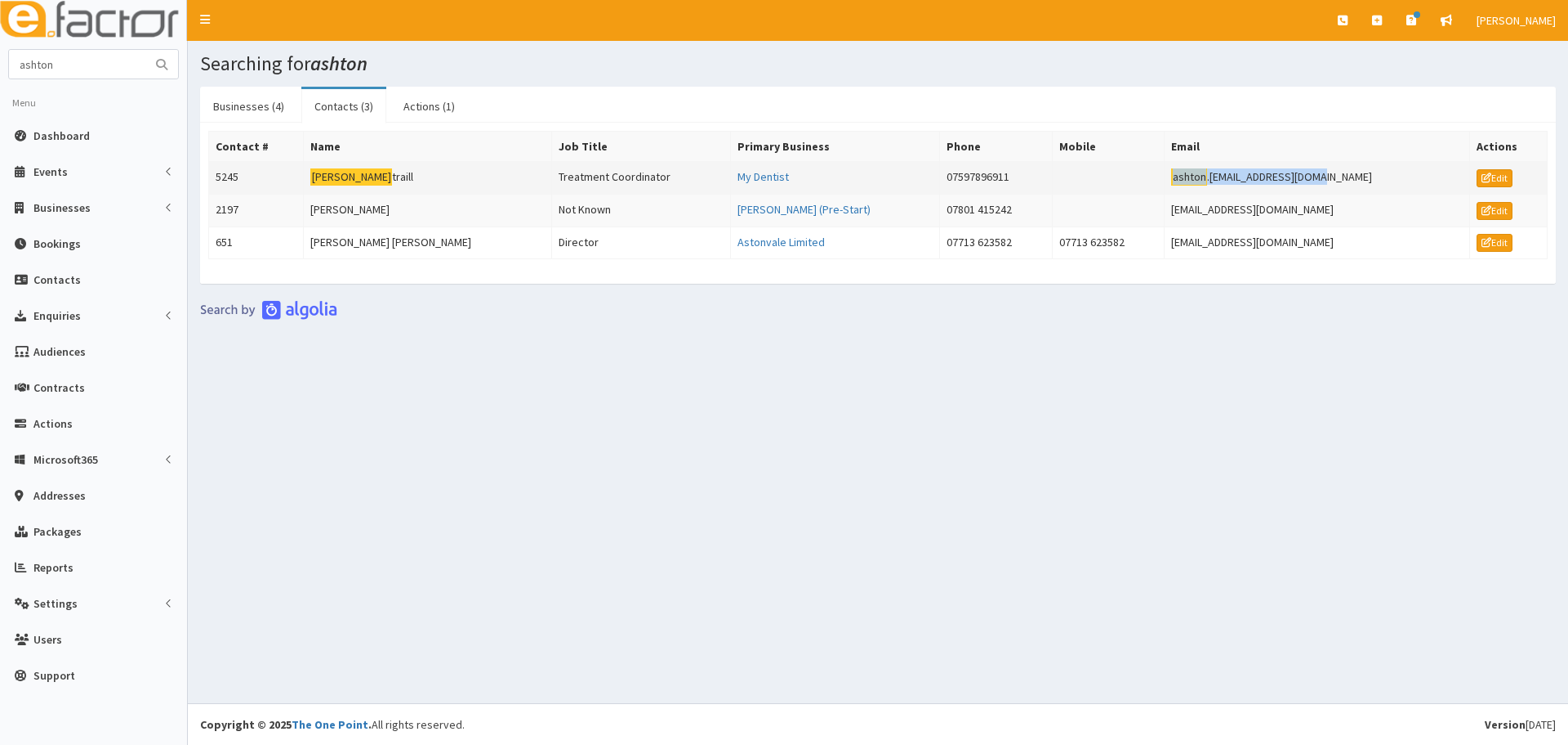
drag, startPoint x: 1374, startPoint y: 174, endPoint x: 1155, endPoint y: 181, distance: 219.1
click at [1155, 181] on tr "5245 Ashton traill Treatment Coordinator My Dentist 07597896911 ashton .traill2…" at bounding box center [878, 178] width 1339 height 32
copy tr "ashton .traill28@outlook.com"
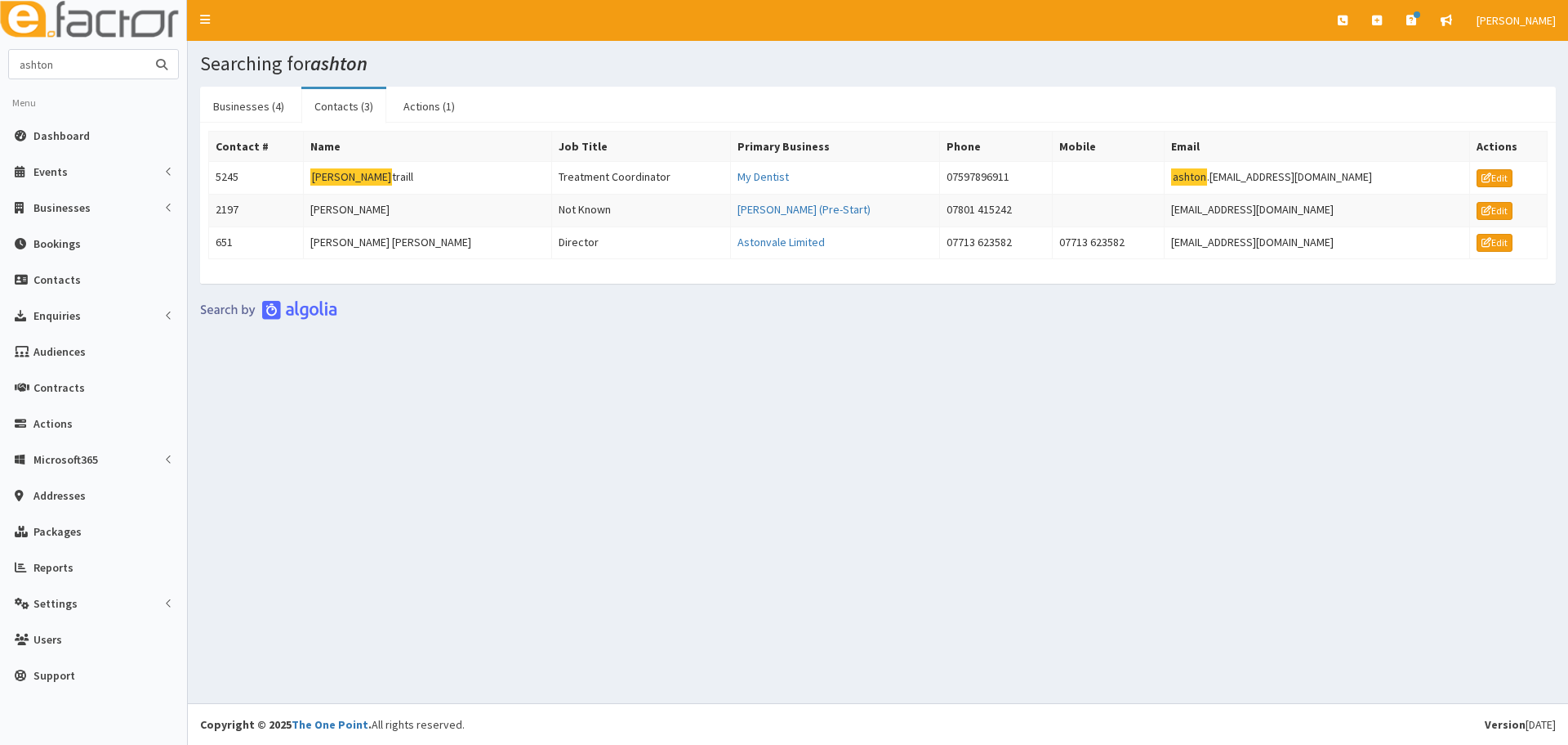
drag, startPoint x: 116, startPoint y: 63, endPoint x: 0, endPoint y: 65, distance: 116.0
click at [0, 65] on section "ashton Menu Dashboard Events Events Campaigns" at bounding box center [93, 375] width 187 height 652
paste input "Brandon rose"
type input "Brandon rose"
click at [145, 50] on button "submit" at bounding box center [161, 64] width 32 height 28
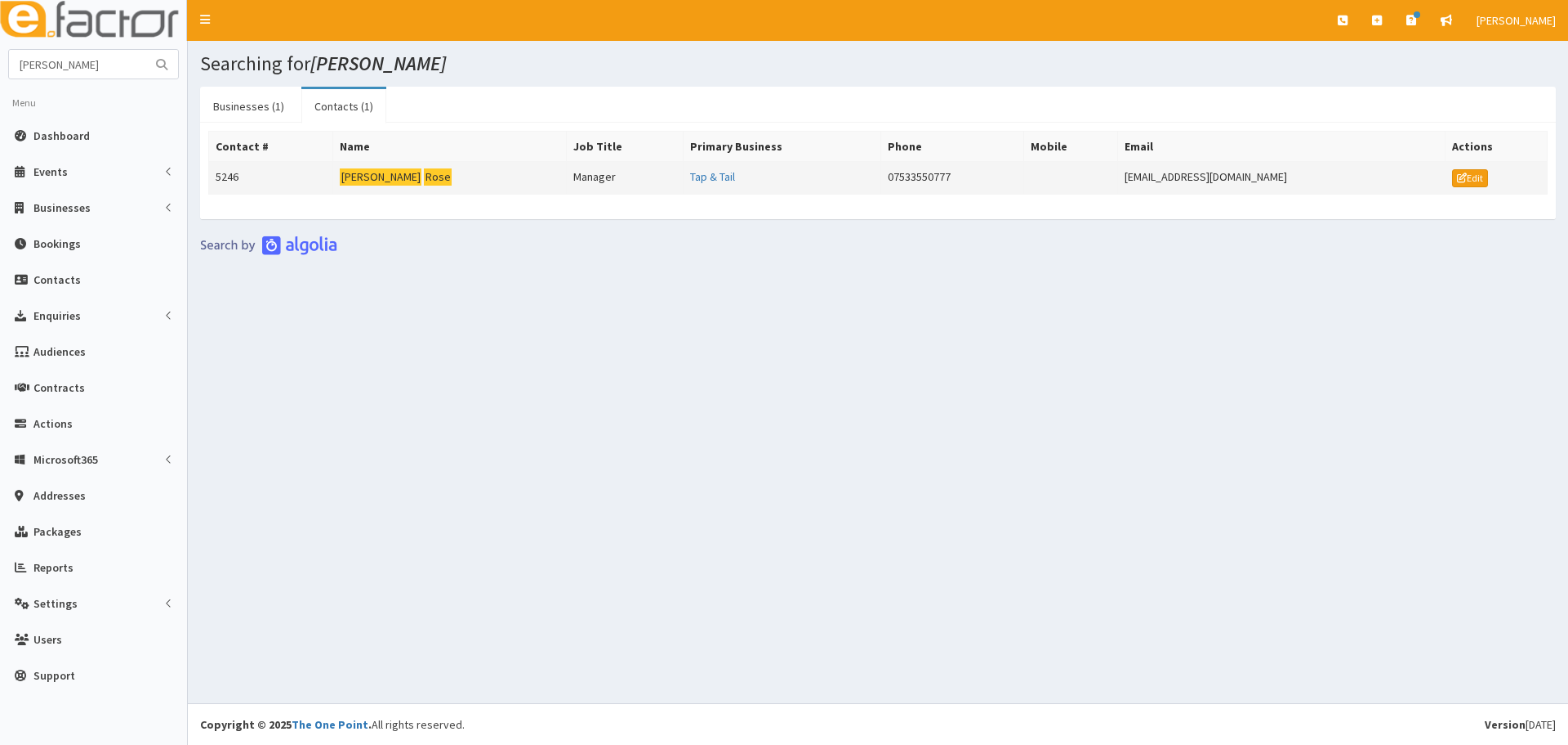
click at [424, 169] on mark "Rose" at bounding box center [437, 177] width 27 height 17
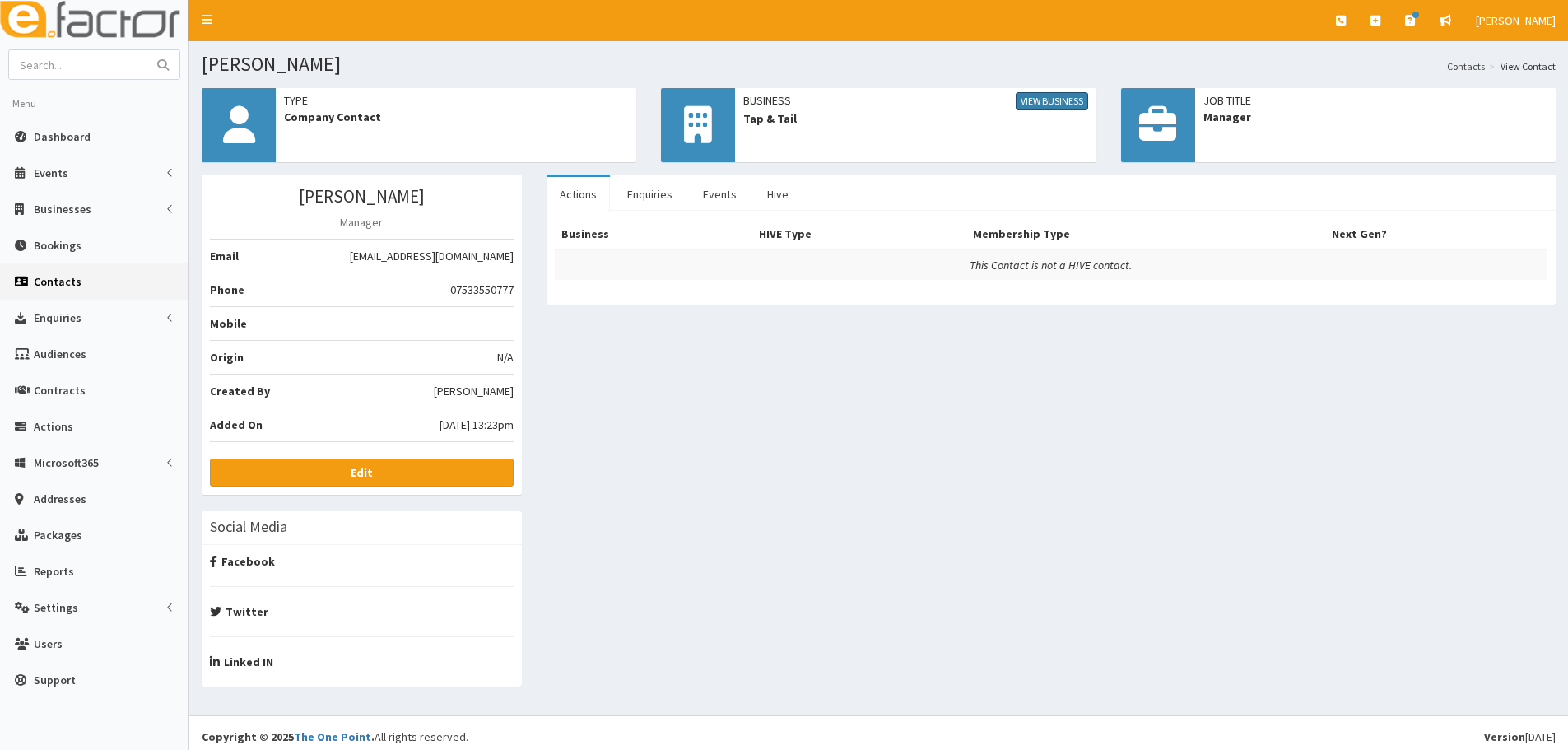
click at [1044, 108] on link "View Business" at bounding box center [1051, 101] width 73 height 18
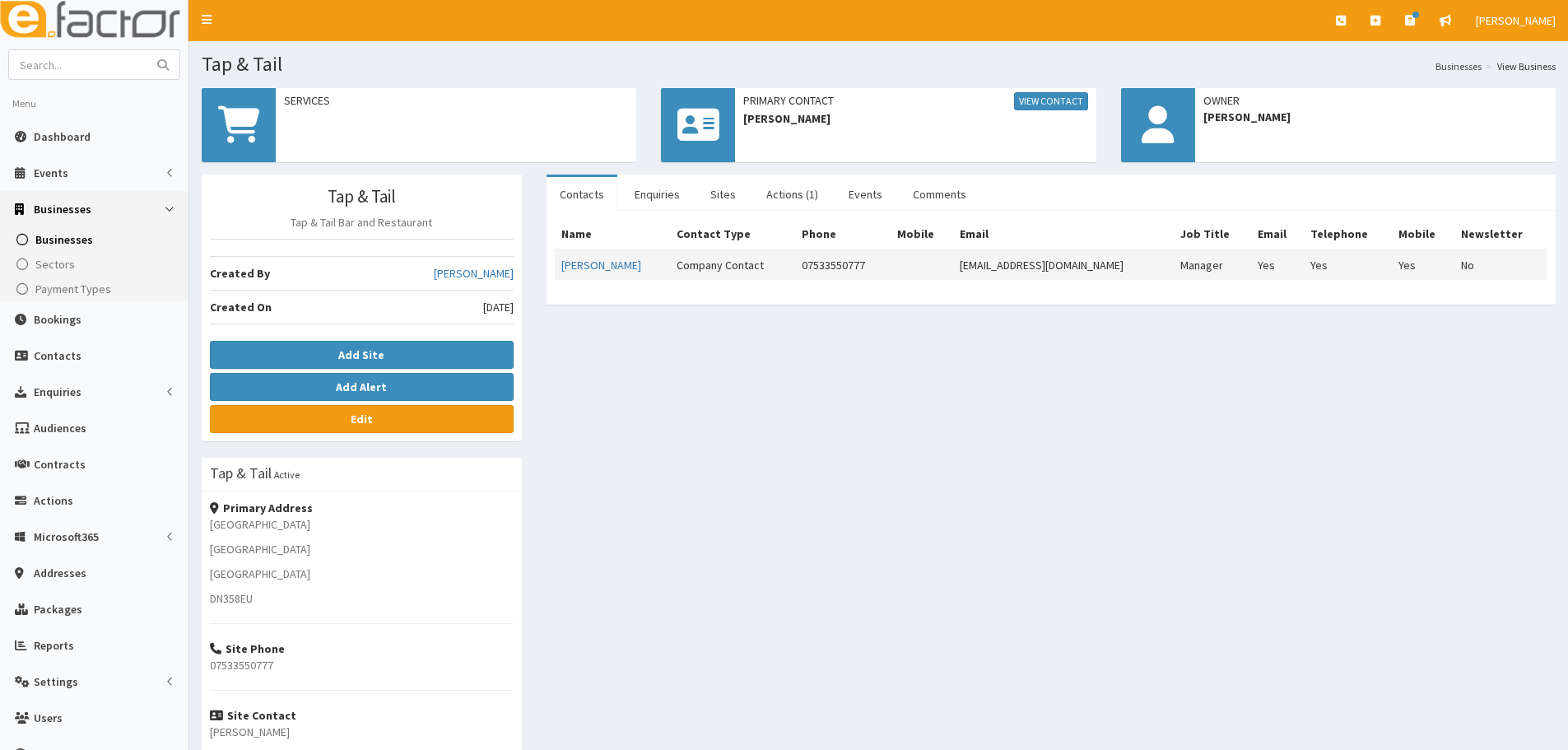
drag, startPoint x: 1142, startPoint y: 266, endPoint x: 922, endPoint y: 266, distance: 220.0
click at [922, 266] on tr "[PERSON_NAME] Company Contact 07533550777 [EMAIL_ADDRESS][DOMAIN_NAME] Manager …" at bounding box center [1050, 264] width 993 height 30
copy tr "[EMAIL_ADDRESS][DOMAIN_NAME]"
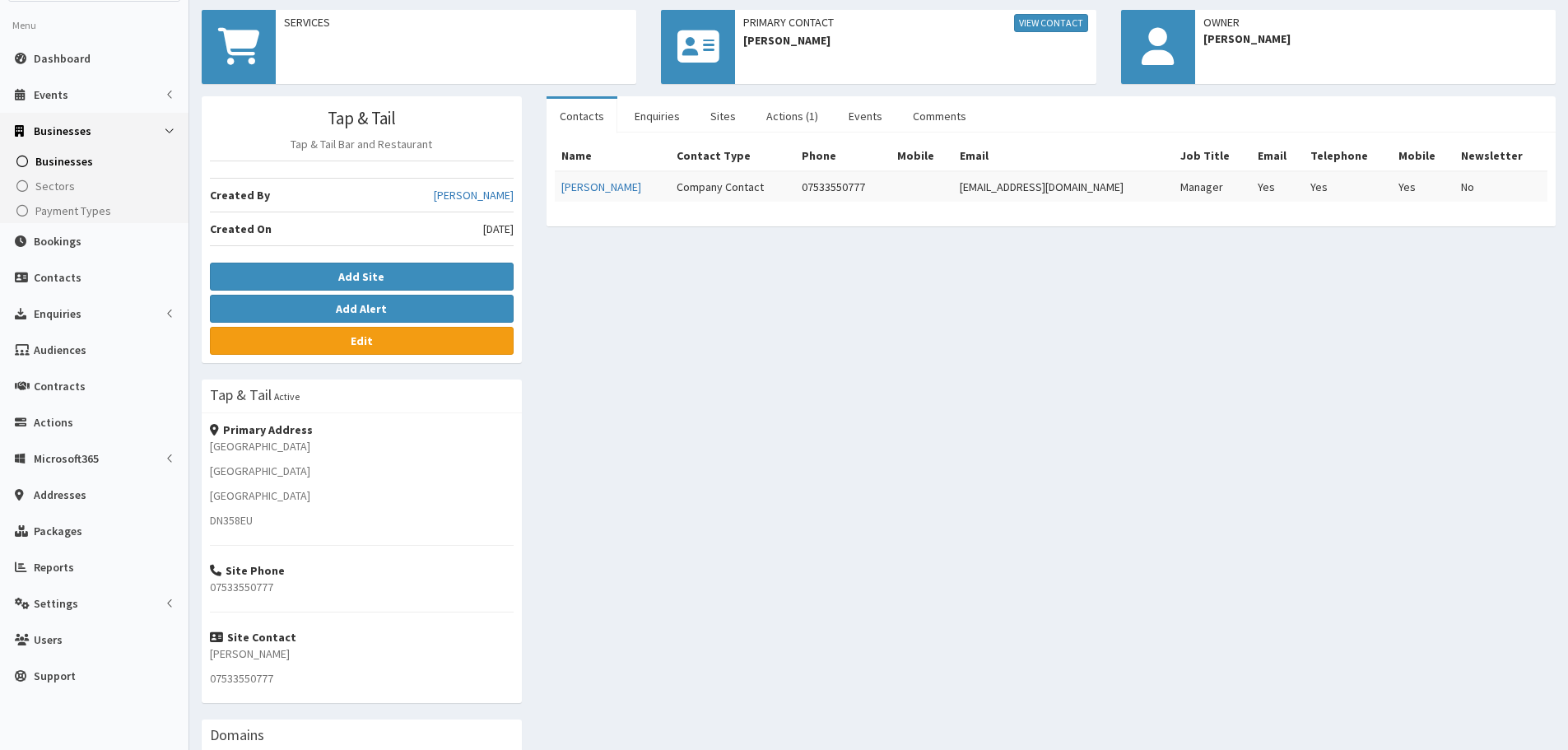
scroll to position [82, 0]
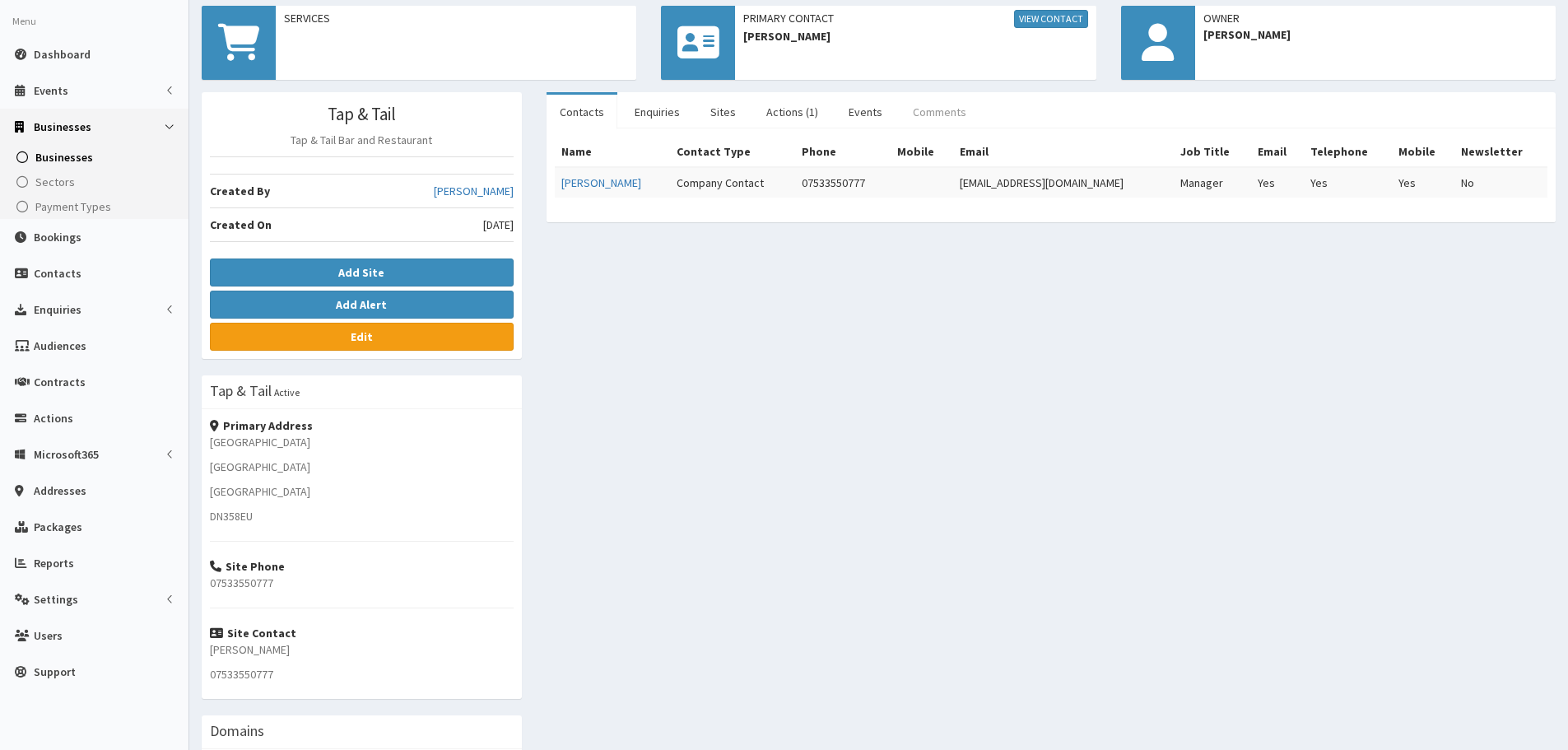
click at [942, 118] on link "Comments" at bounding box center [939, 111] width 79 height 34
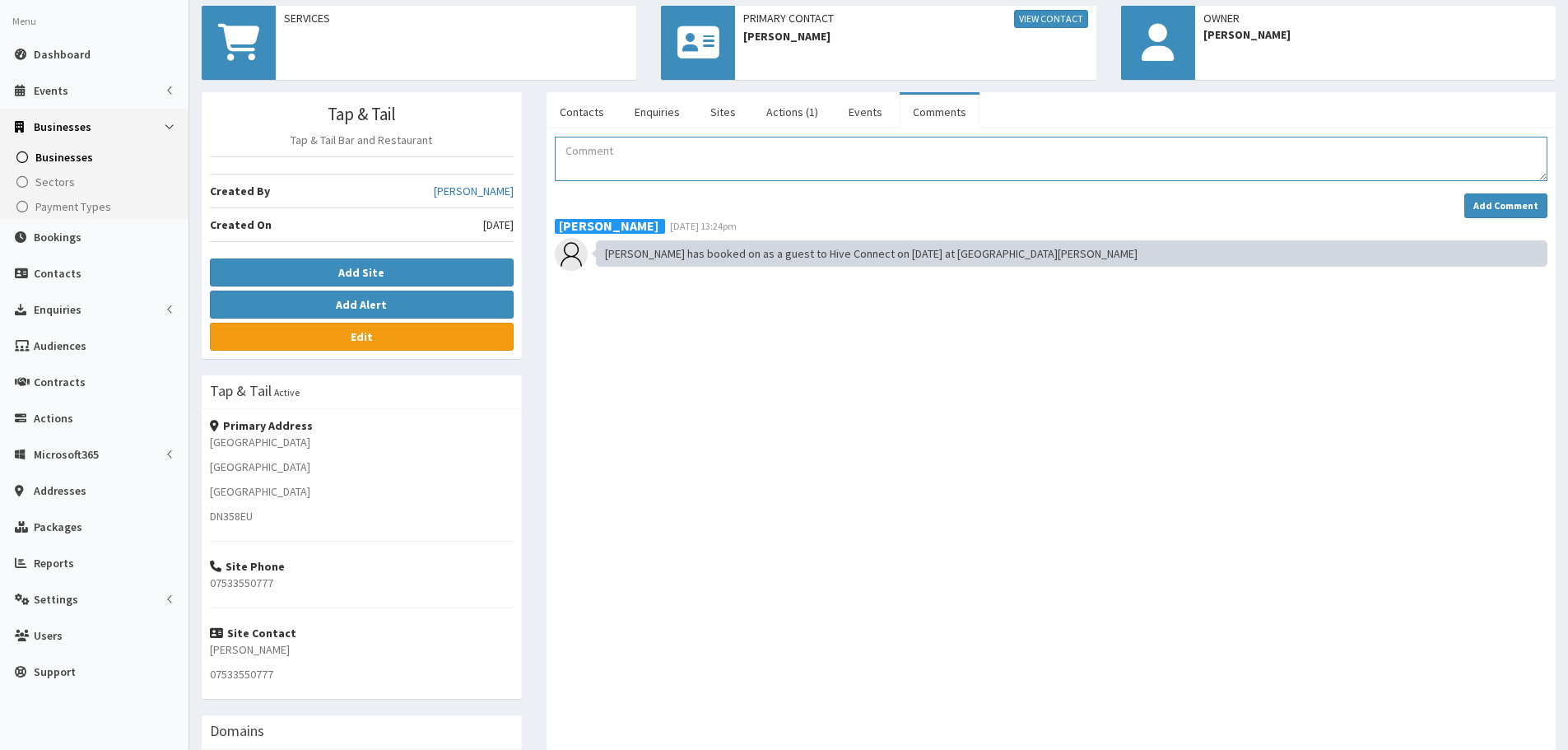
click at [773, 159] on textarea "Comment" at bounding box center [1050, 158] width 993 height 44
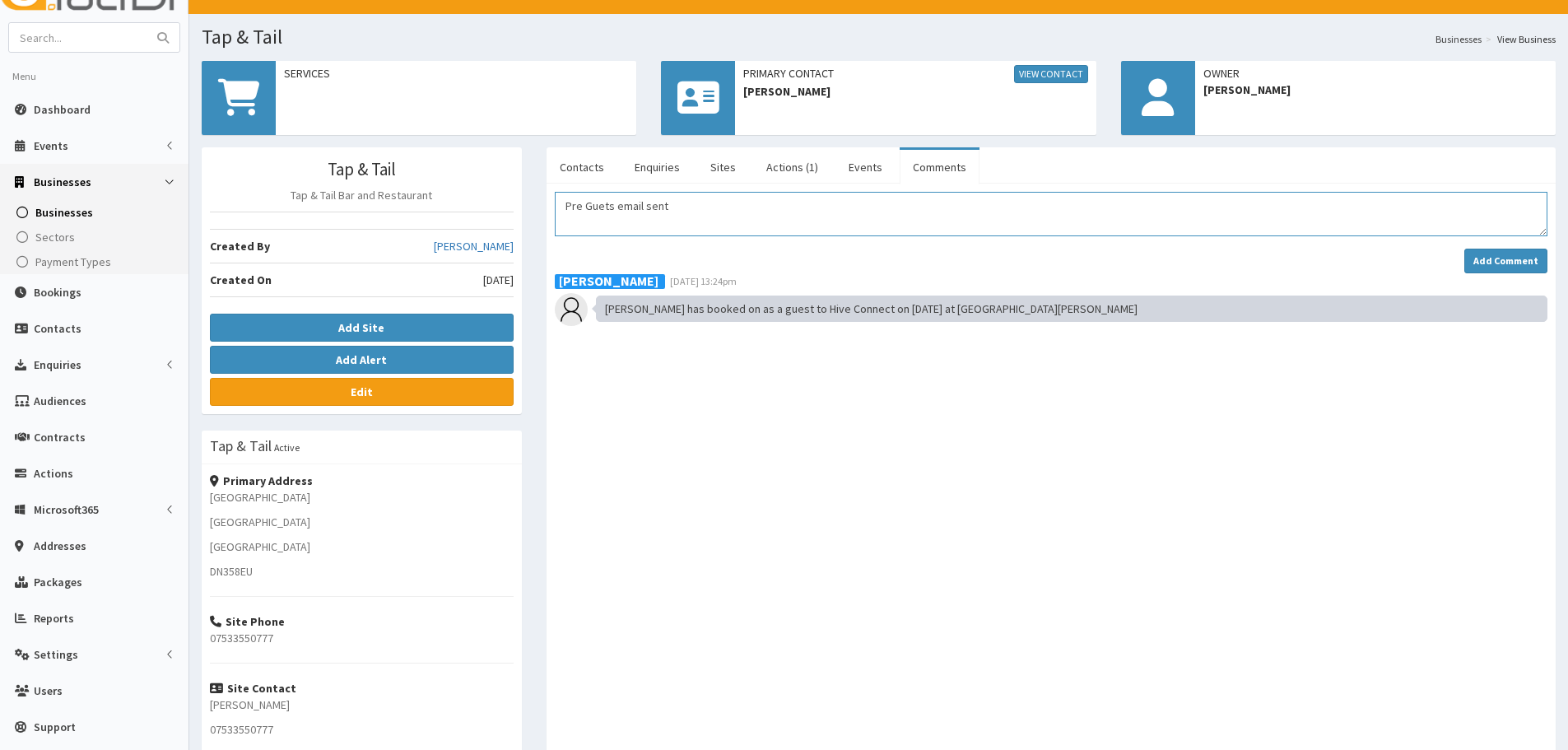
scroll to position [0, 0]
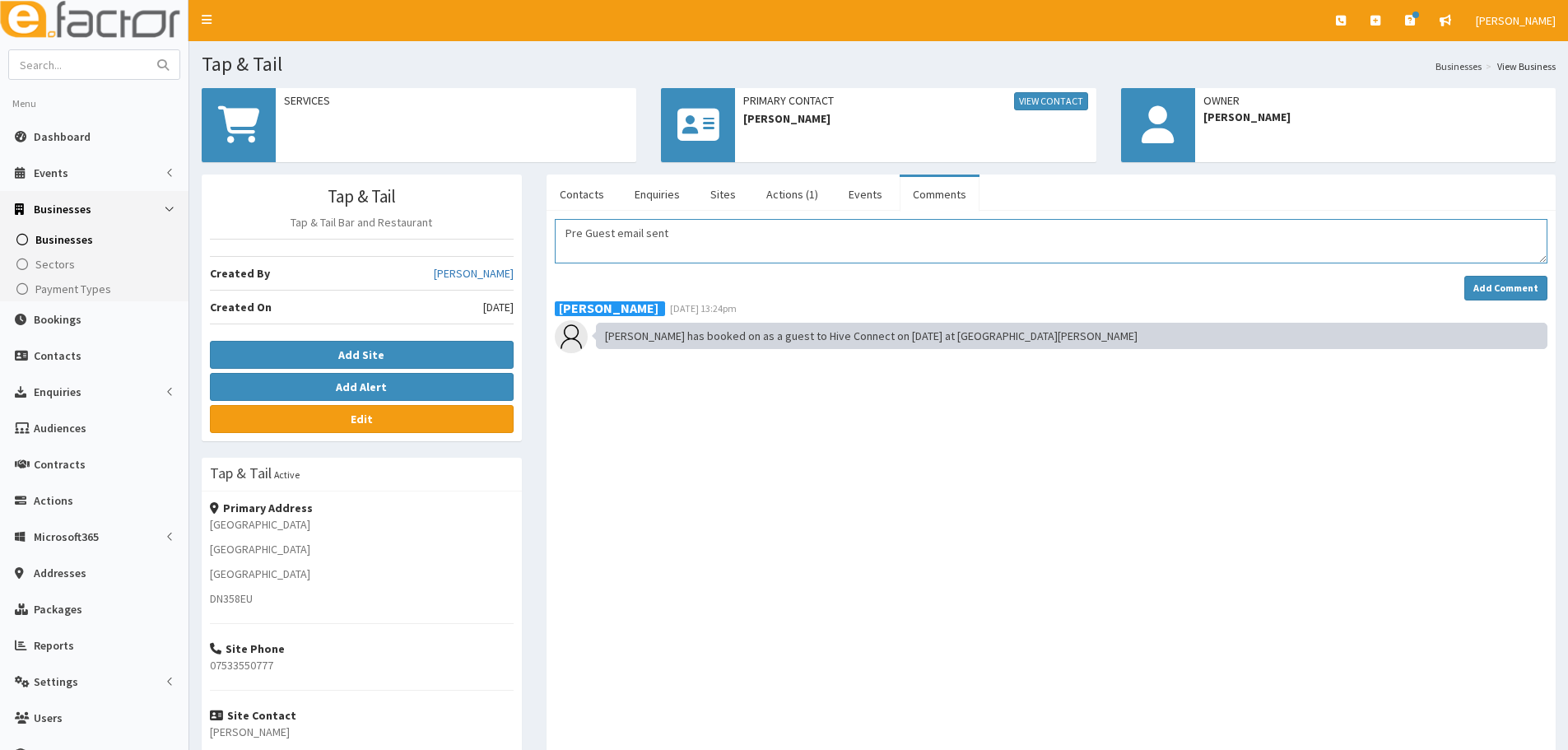
drag, startPoint x: 709, startPoint y: 223, endPoint x: 549, endPoint y: 236, distance: 160.5
click at [549, 236] on div "Pre Guest email sent Add Comment Jessica Carrington 01st Sep 2025 13:24pm Brand…" at bounding box center [1051, 542] width 1017 height 645
type textarea "Pre Guest email sent"
click at [1514, 289] on strong "Add Comment" at bounding box center [1506, 288] width 65 height 13
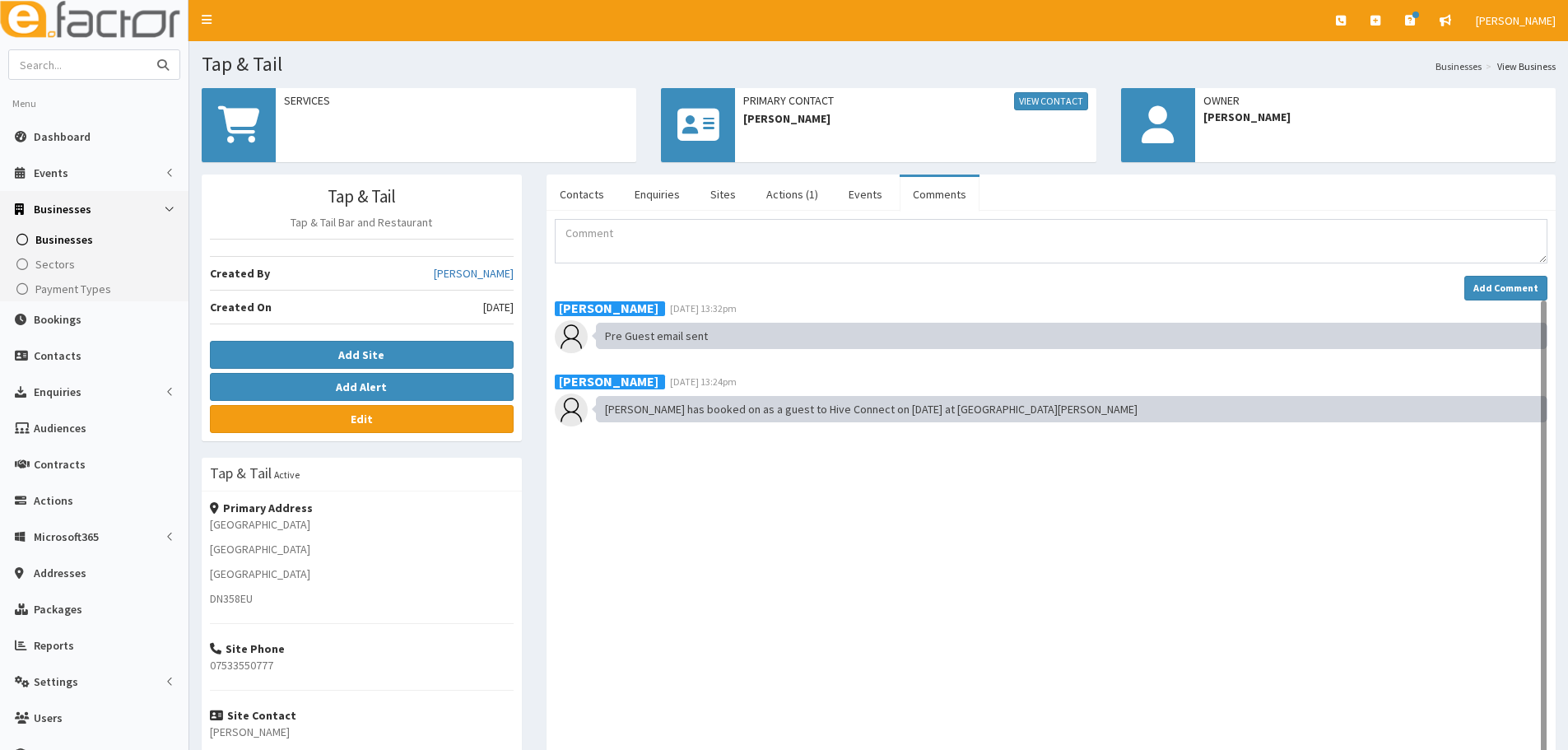
click at [89, 64] on input "text" at bounding box center [78, 64] width 138 height 28
type input "Ashton"
click at [146, 50] on button "submit" at bounding box center [162, 64] width 33 height 28
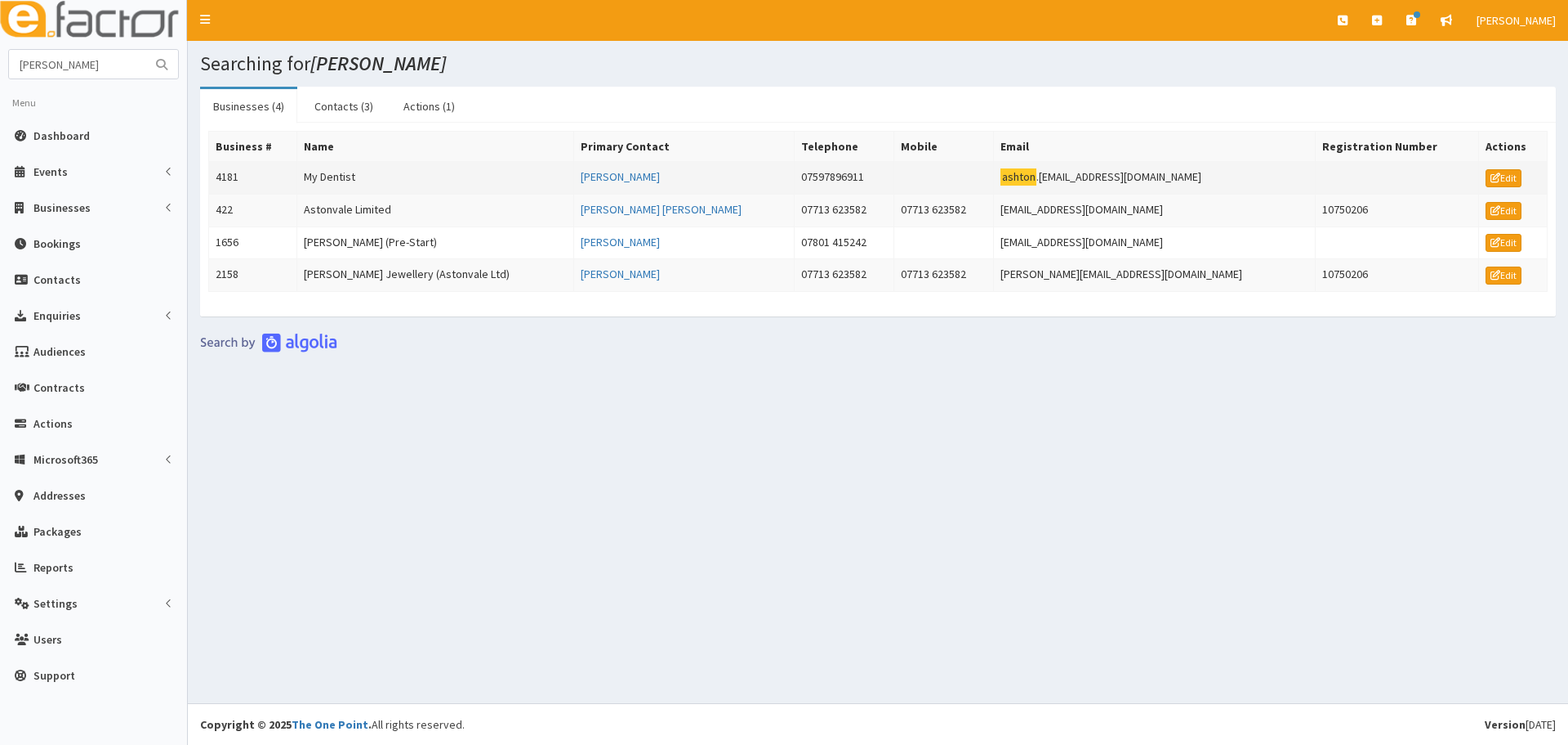
click at [339, 167] on td "My Dentist" at bounding box center [436, 178] width 277 height 32
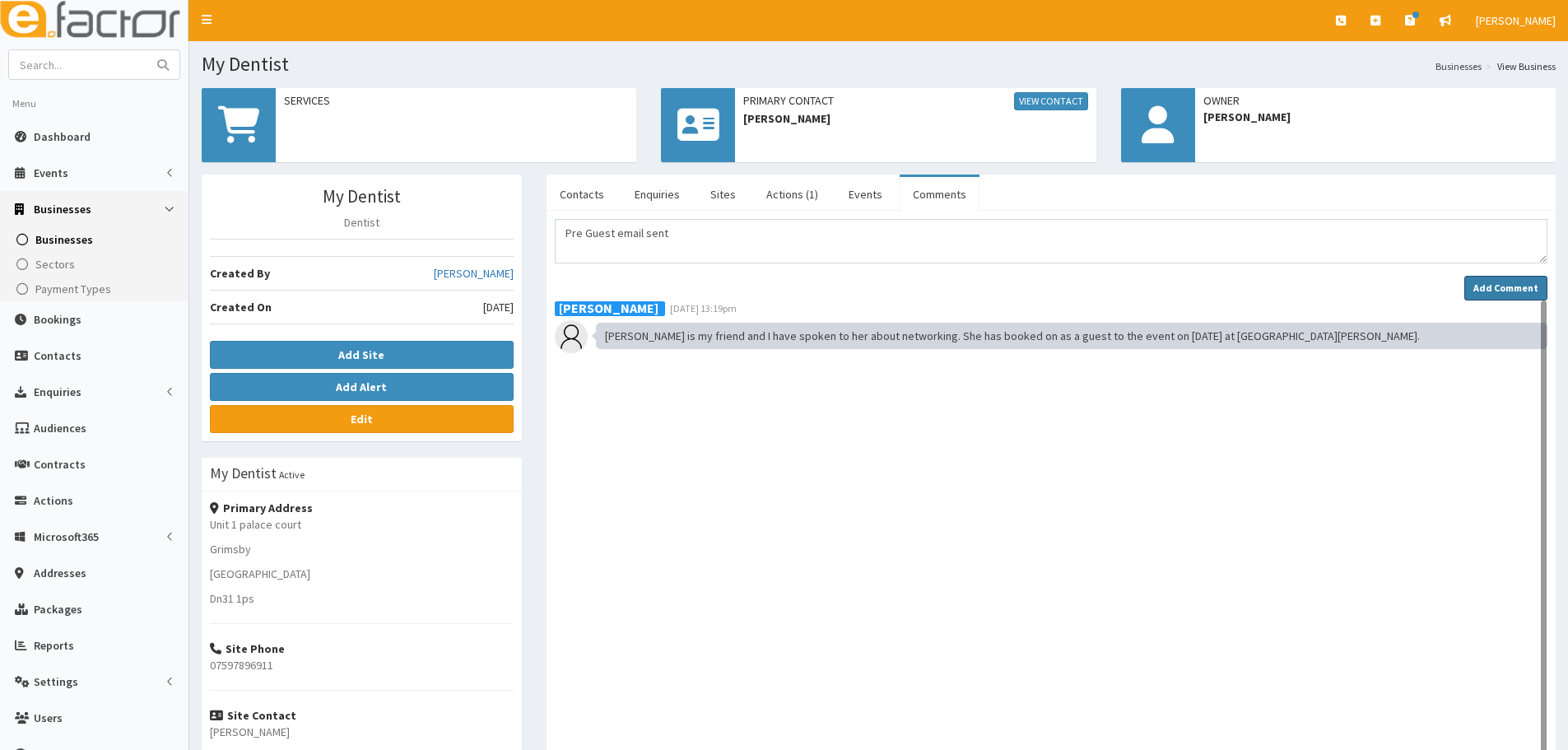
type textarea "Pre Guest email sent"
click at [1492, 288] on strong "Add Comment" at bounding box center [1506, 288] width 65 height 13
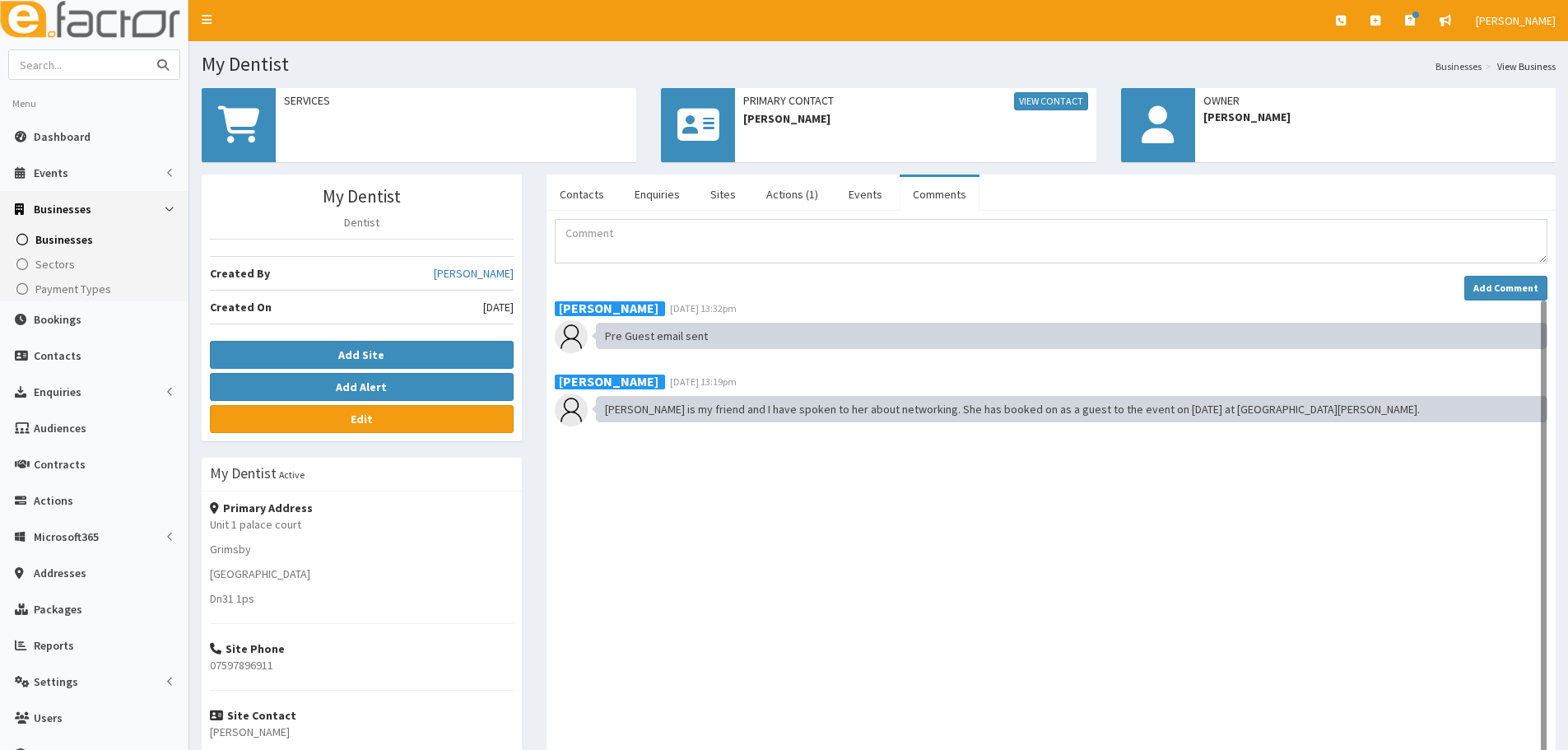
click at [117, 69] on input "text" at bounding box center [78, 64] width 138 height 28
type input "[PERSON_NAME]"
click at [146, 50] on button "submit" at bounding box center [162, 64] width 33 height 28
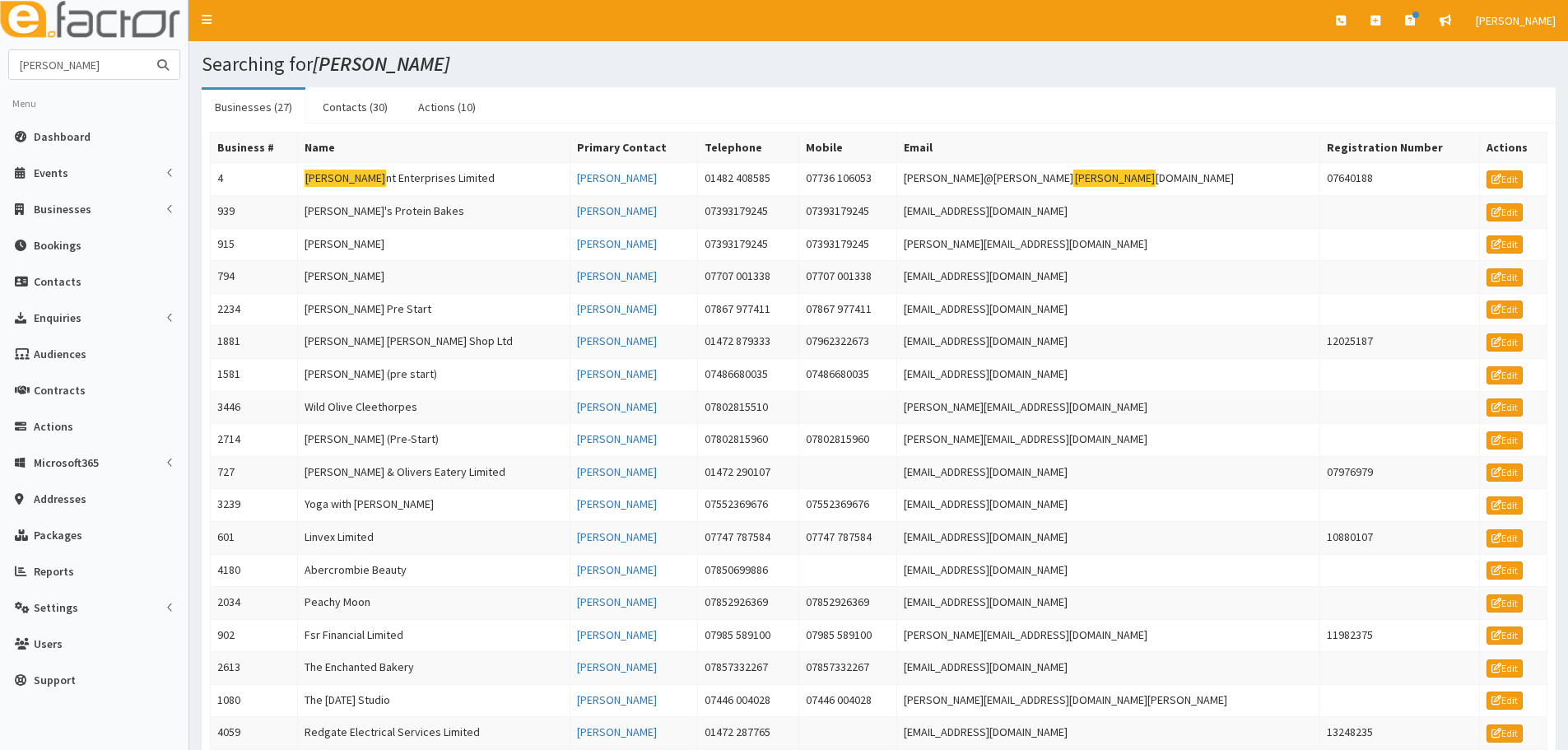
drag, startPoint x: 23, startPoint y: 62, endPoint x: 0, endPoint y: 78, distance: 28.0
click at [0, 78] on section "Oliva Menu Dashboard Events Events Campaigns" at bounding box center [94, 377] width 188 height 656
type input "Abercro"
click at [146, 50] on button "submit" at bounding box center [162, 64] width 33 height 28
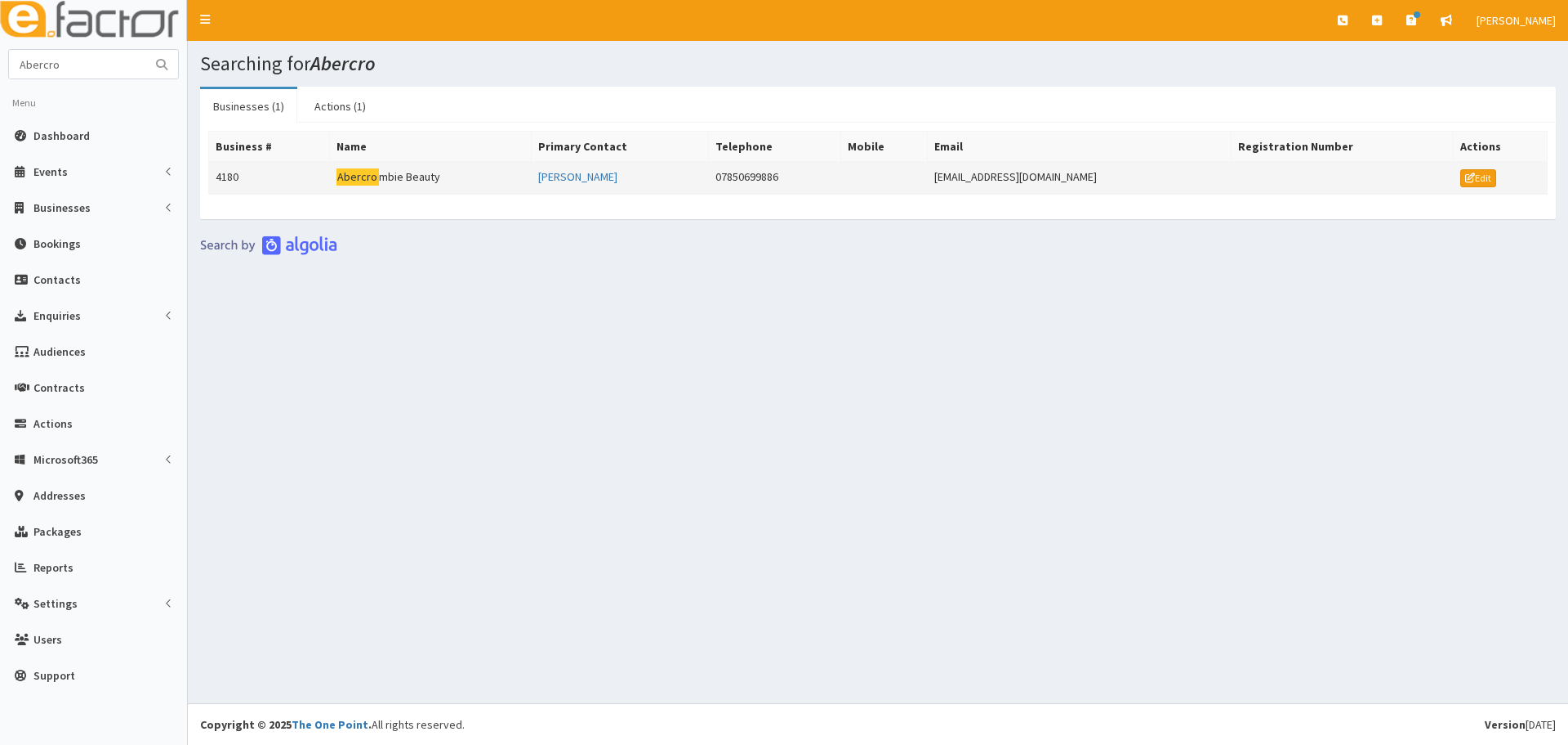
click at [411, 164] on td "Abercro mbie Beauty" at bounding box center [430, 178] width 202 height 32
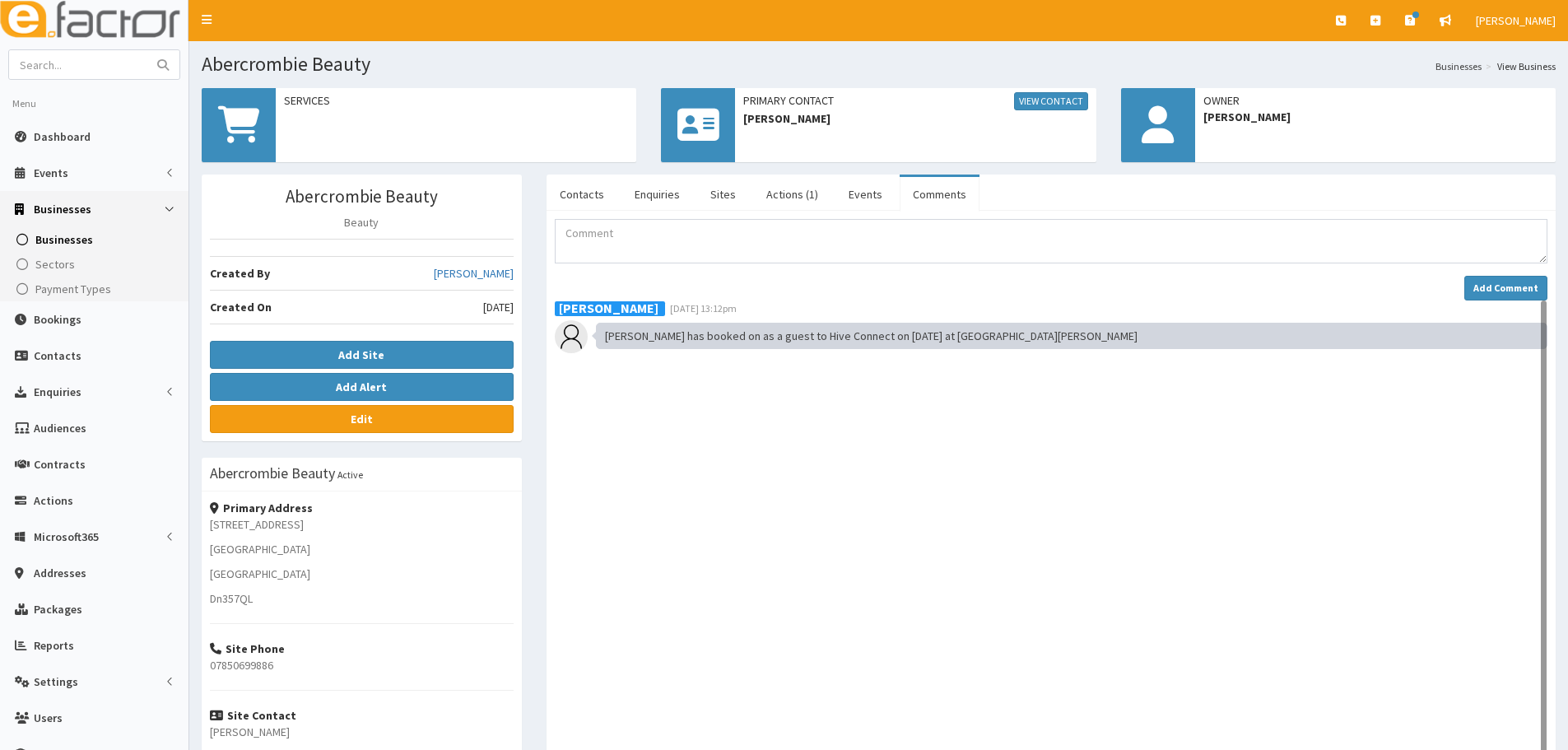
click at [657, 241] on textarea "Comment" at bounding box center [1050, 241] width 993 height 44
type textarea "Pre Guest email sent"
click at [1488, 286] on strong "Add Comment" at bounding box center [1506, 288] width 65 height 13
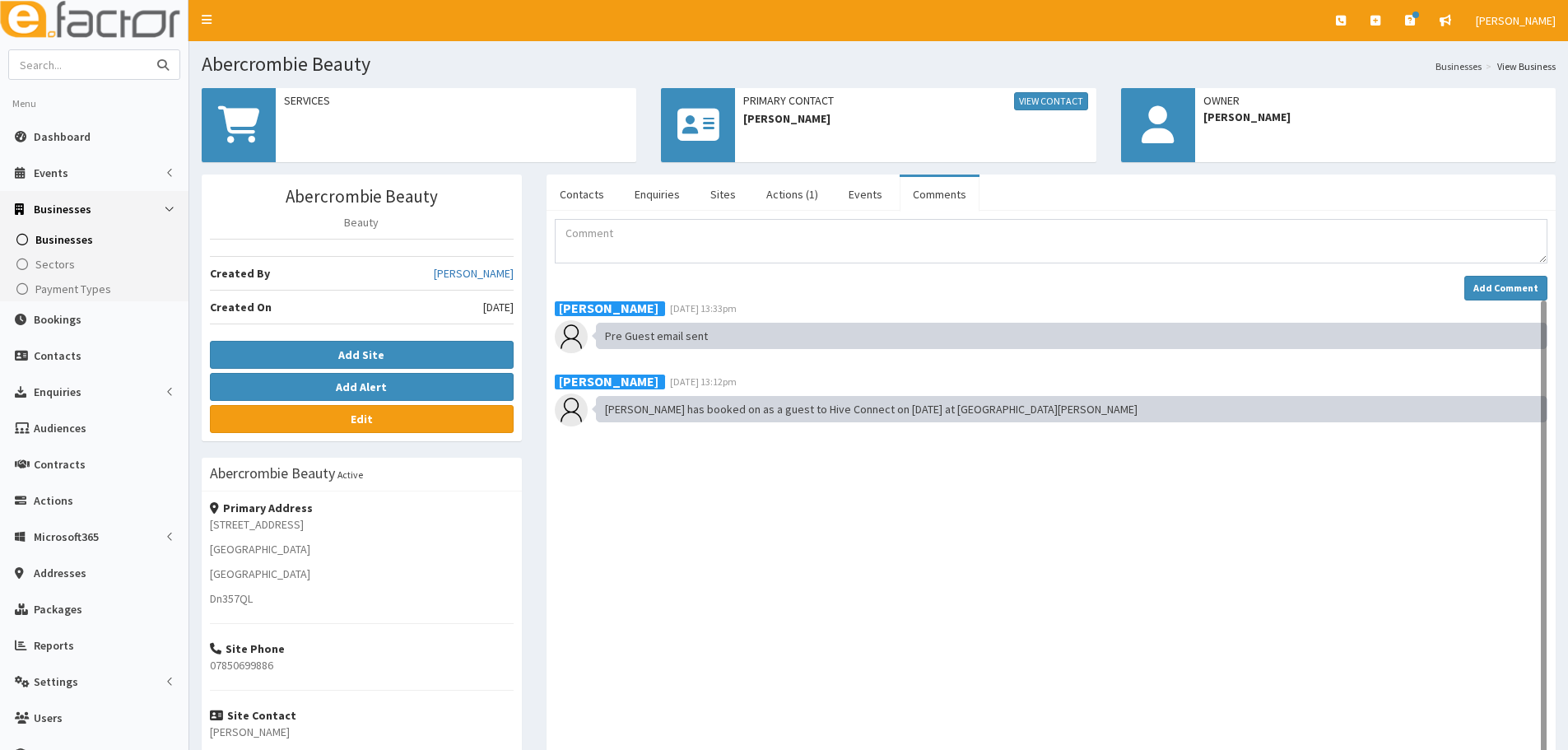
click at [95, 58] on input "text" at bounding box center [78, 64] width 138 height 28
type input "barbara"
click at [146, 50] on button "submit" at bounding box center [162, 64] width 33 height 28
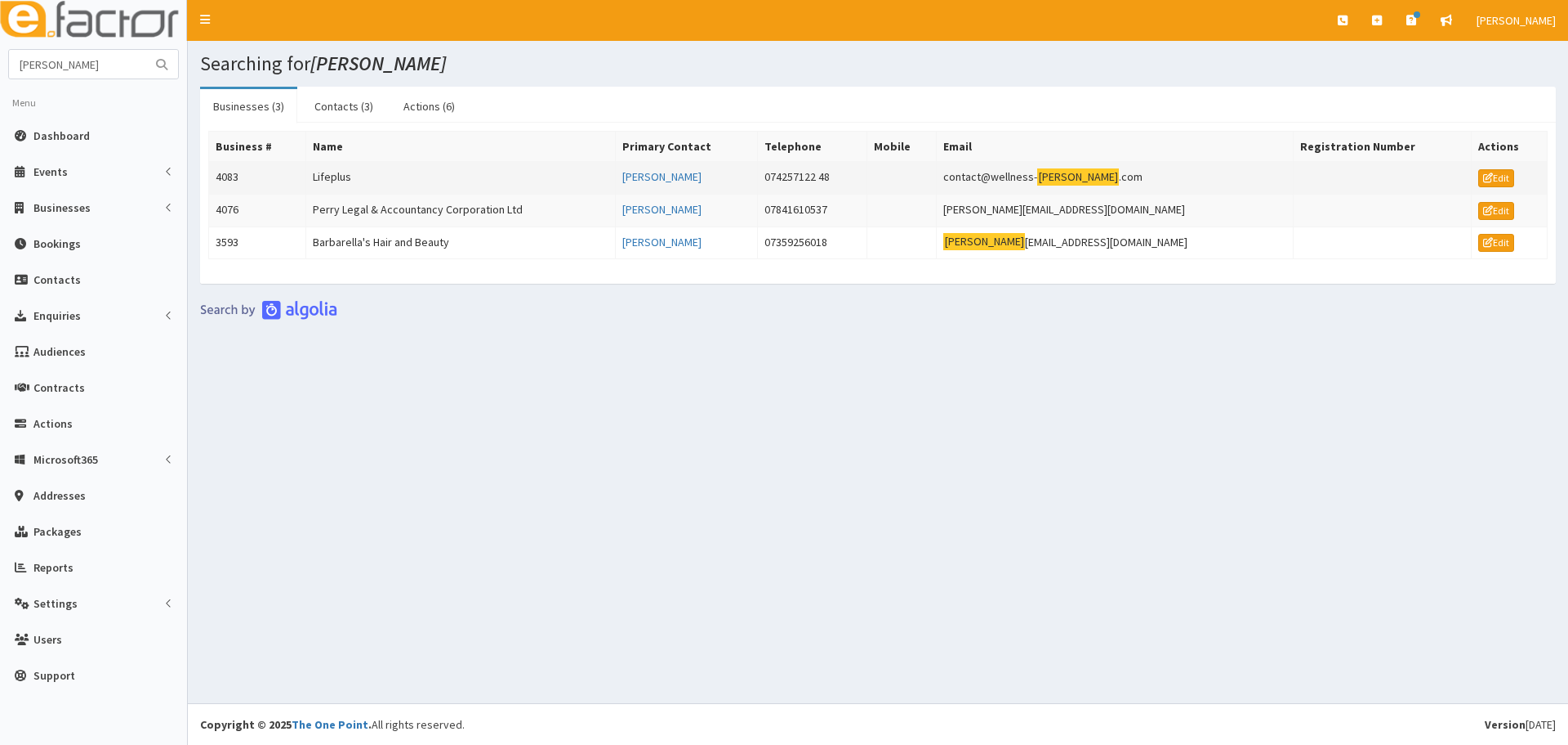
click at [377, 164] on td "Lifeplus" at bounding box center [460, 178] width 310 height 32
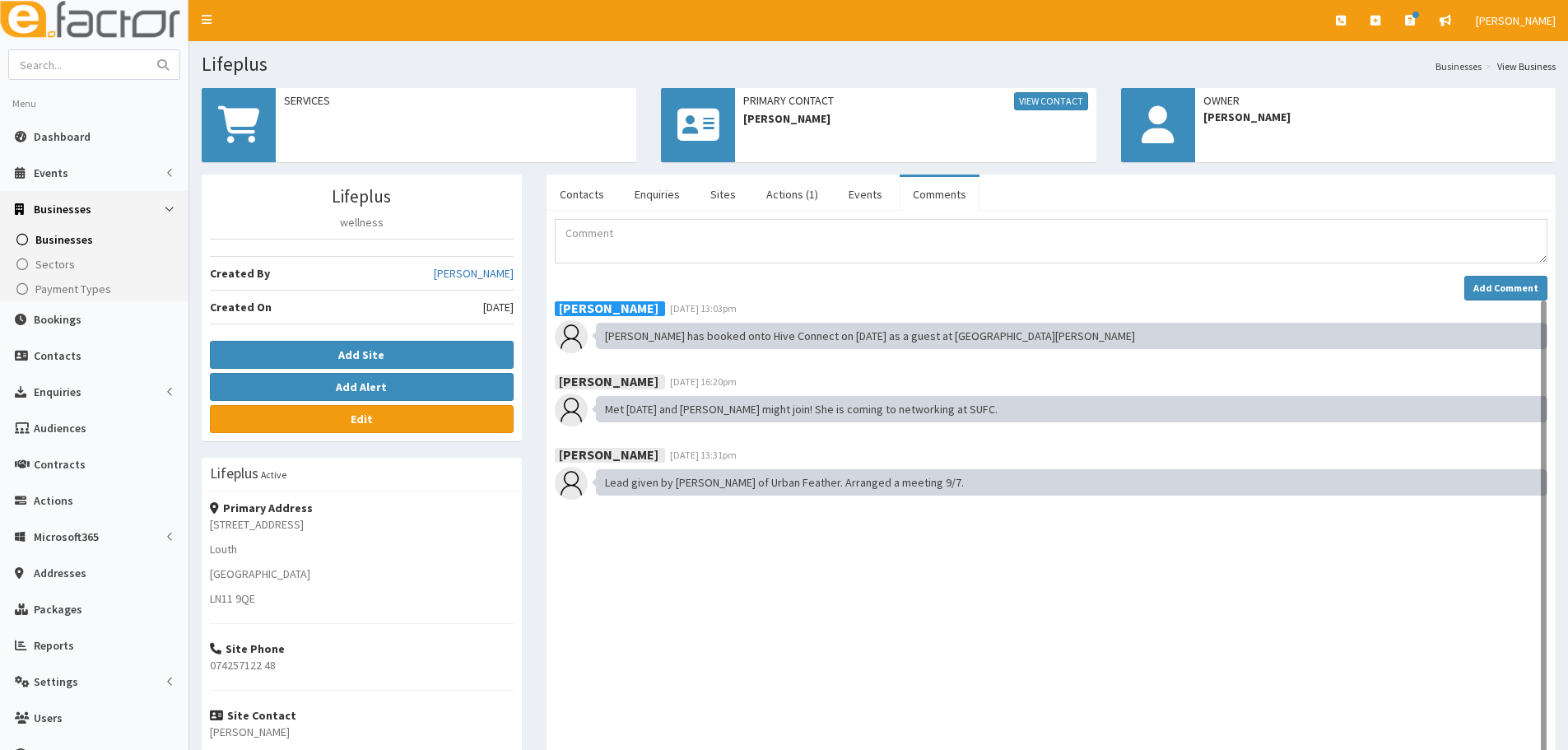
click at [882, 232] on textarea "Comment" at bounding box center [1050, 241] width 993 height 44
type textarea "Pre Guest email sent"
click at [1538, 281] on button "Add Comment" at bounding box center [1505, 288] width 83 height 25
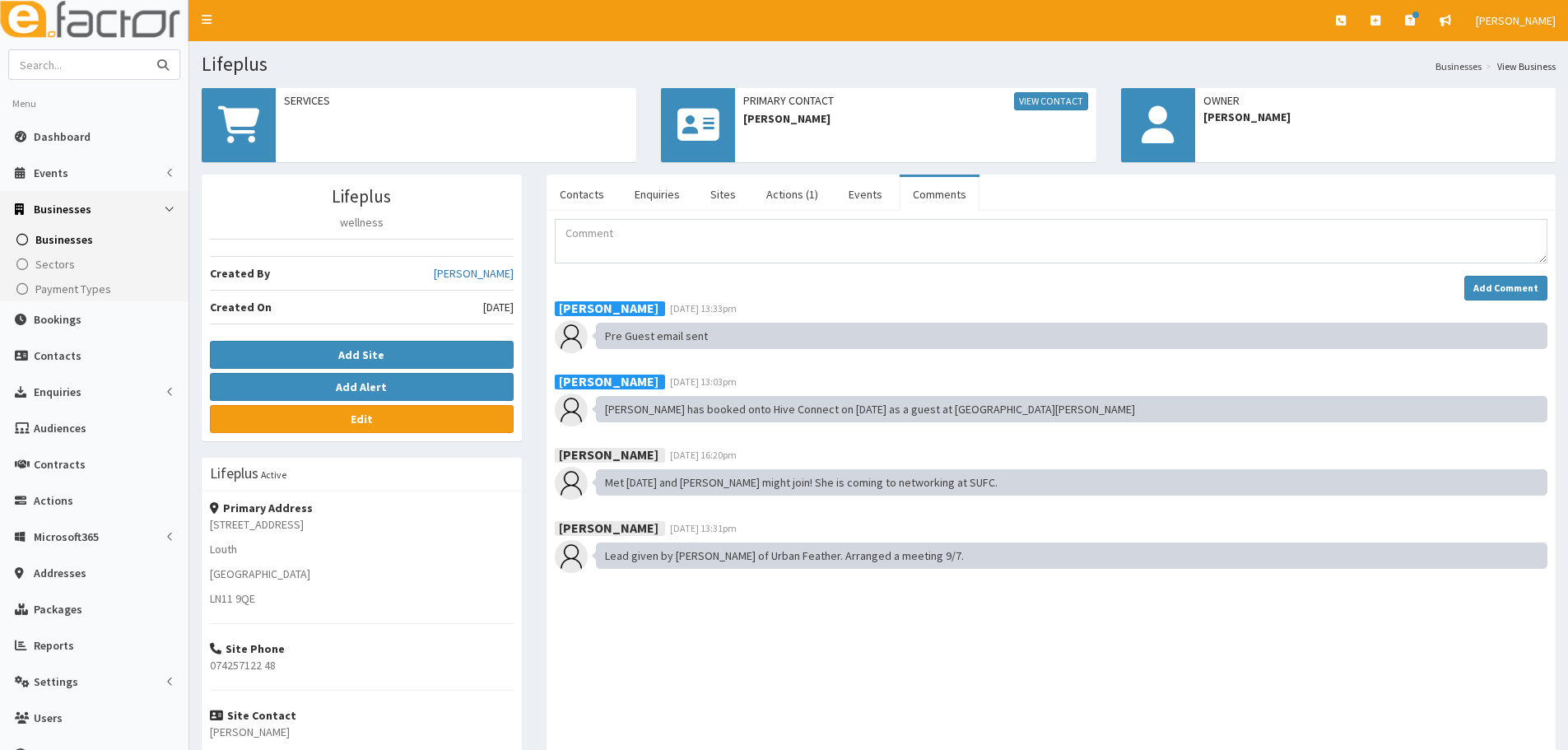
click at [136, 70] on input "text" at bounding box center [78, 64] width 138 height 28
type input "pigs"
click at [146, 50] on button "submit" at bounding box center [162, 64] width 33 height 28
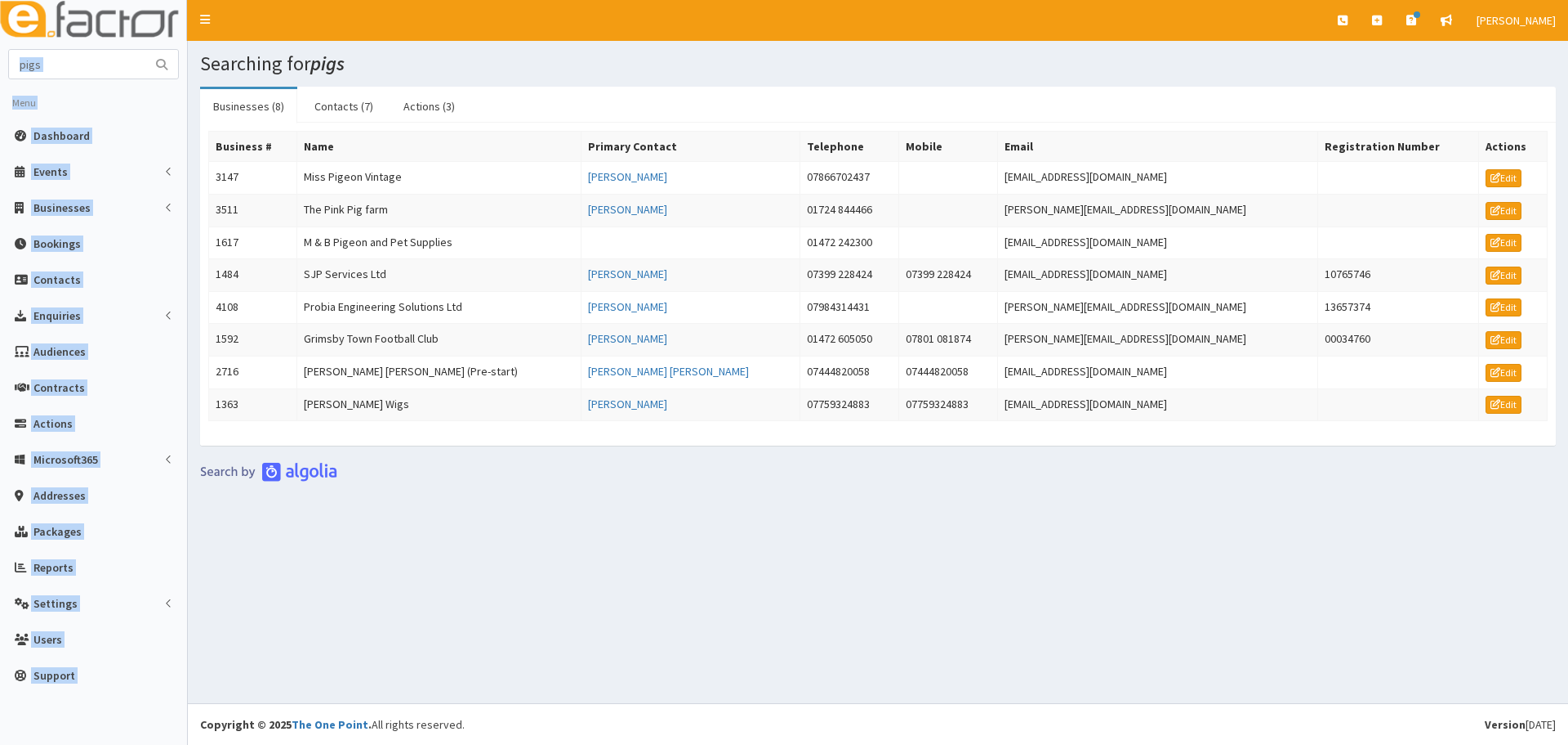
drag, startPoint x: 68, startPoint y: 48, endPoint x: -36, endPoint y: 71, distance: 106.5
click at [0, 71] on html "E Toggle navigation Quick Create Create Business Create Booking" at bounding box center [784, 372] width 1568 height 745
click at [120, 65] on input "pigs" at bounding box center [77, 64] width 137 height 28
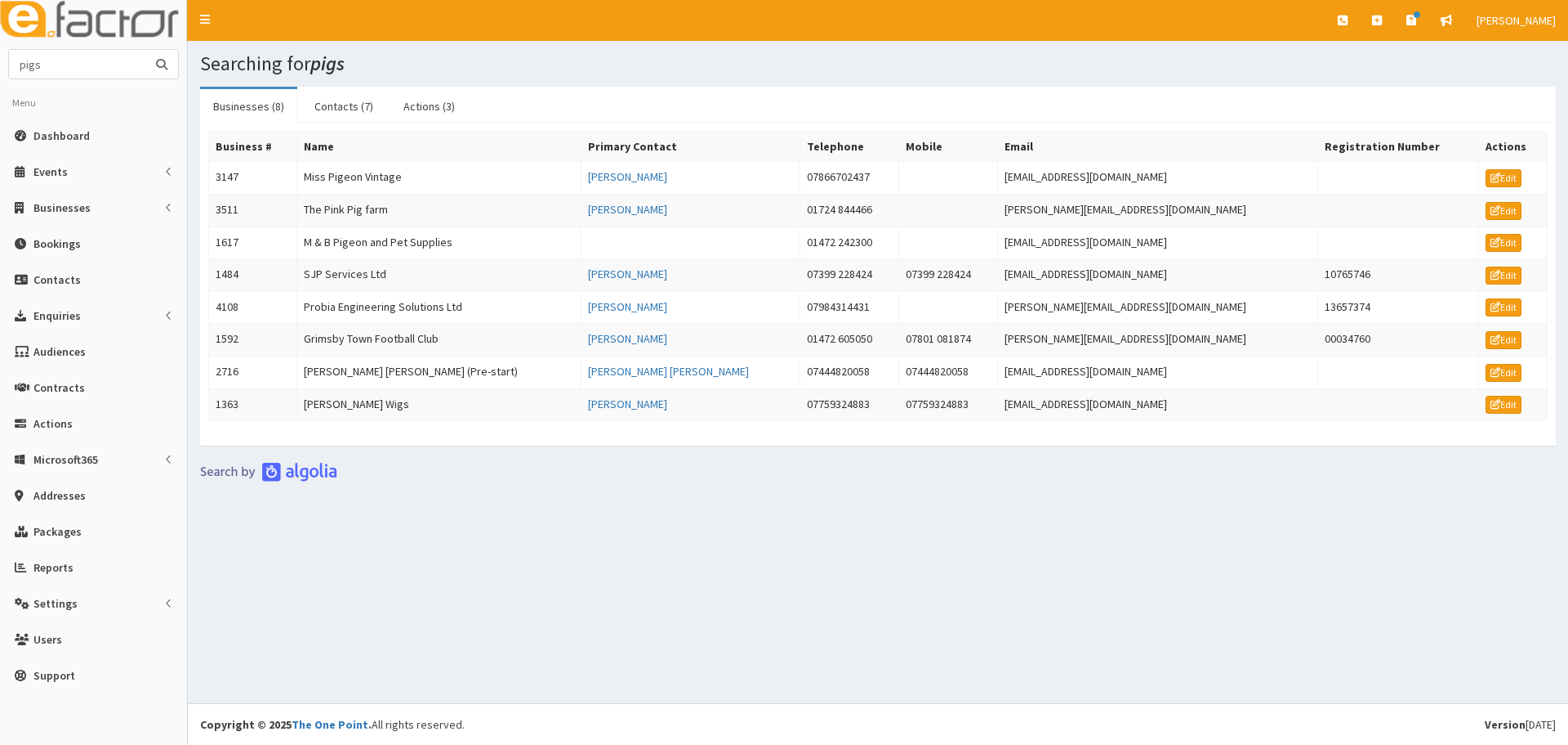
click at [0, 60] on html "E Toggle navigation Quick Create Create Business Create Booking" at bounding box center [784, 372] width 1568 height 745
type input "Pink pig"
click at [145, 50] on button "submit" at bounding box center [161, 64] width 32 height 28
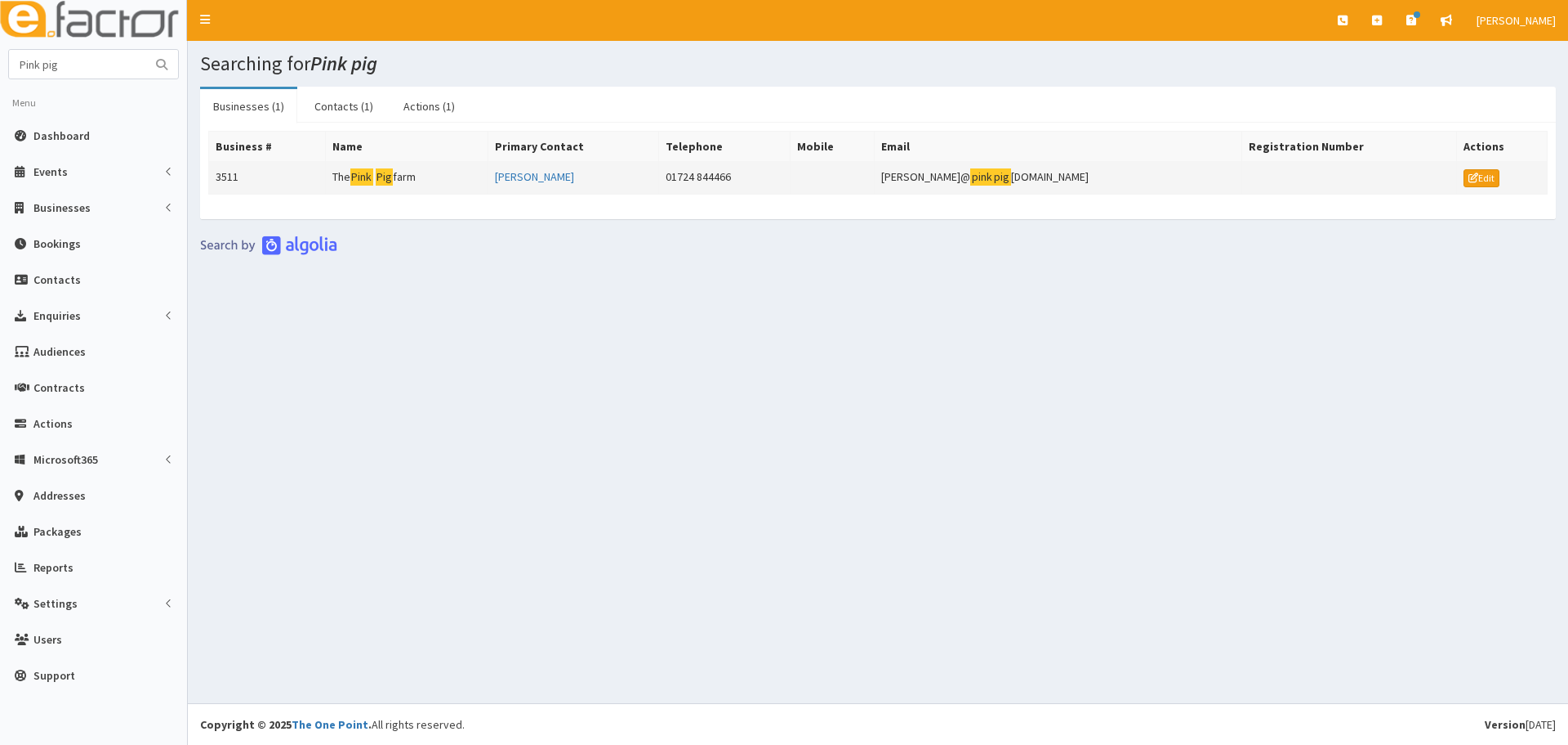
click at [374, 180] on mark "Pink" at bounding box center [362, 177] width 23 height 17
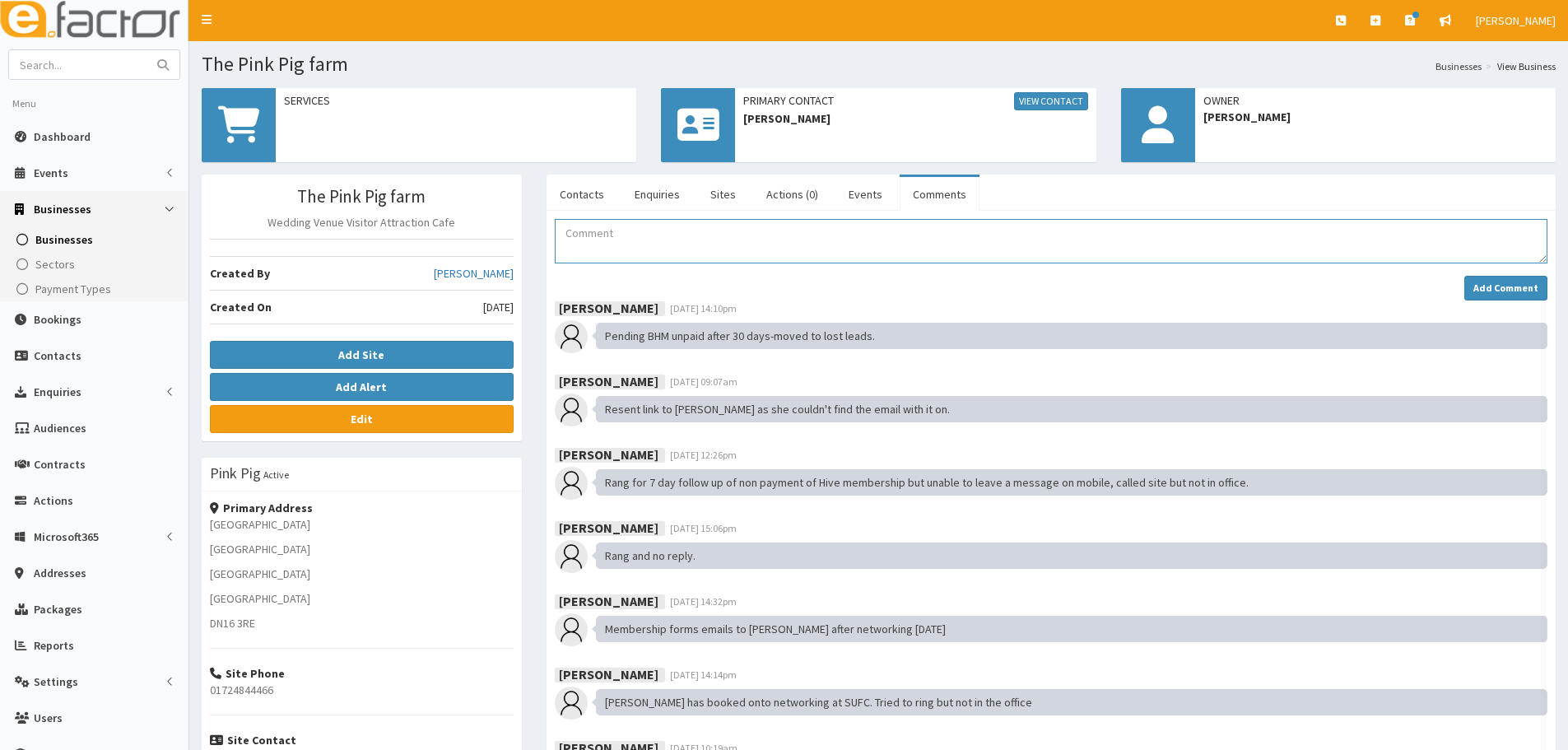
click at [588, 253] on textarea "Comment" at bounding box center [1050, 241] width 993 height 44
click at [692, 254] on textarea "Comment" at bounding box center [1050, 241] width 993 height 44
